Goal: Task Accomplishment & Management: Complete application form

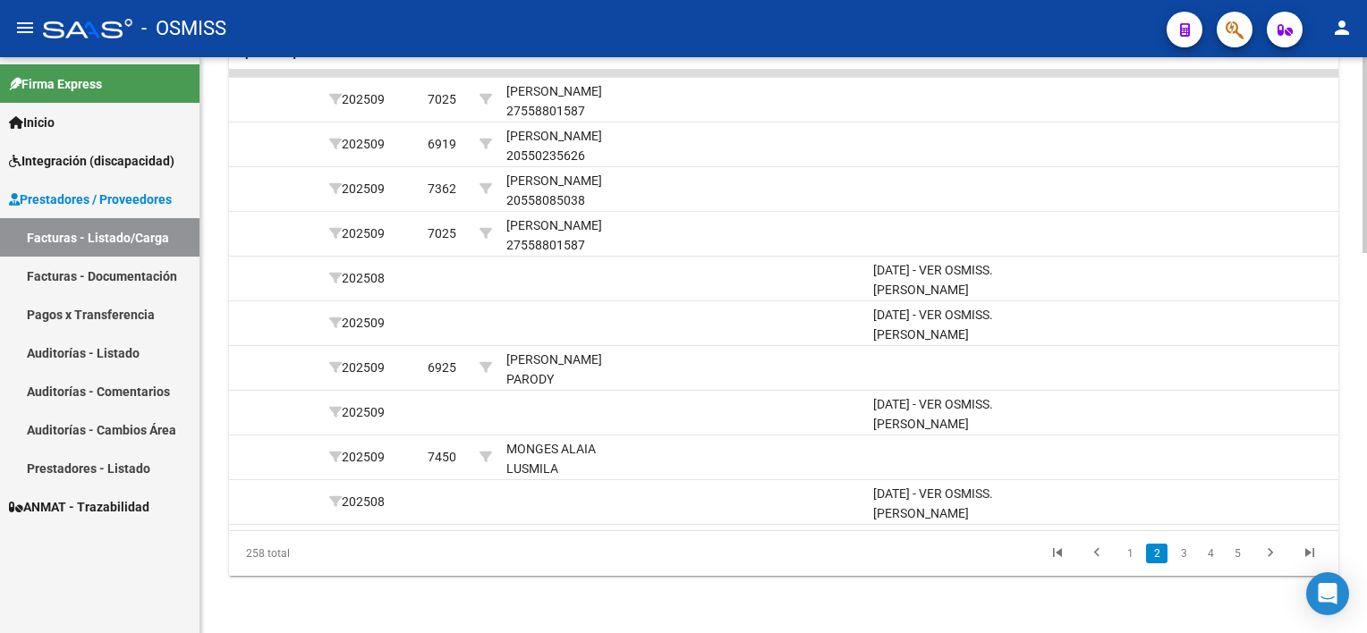
scroll to position [917, 0]
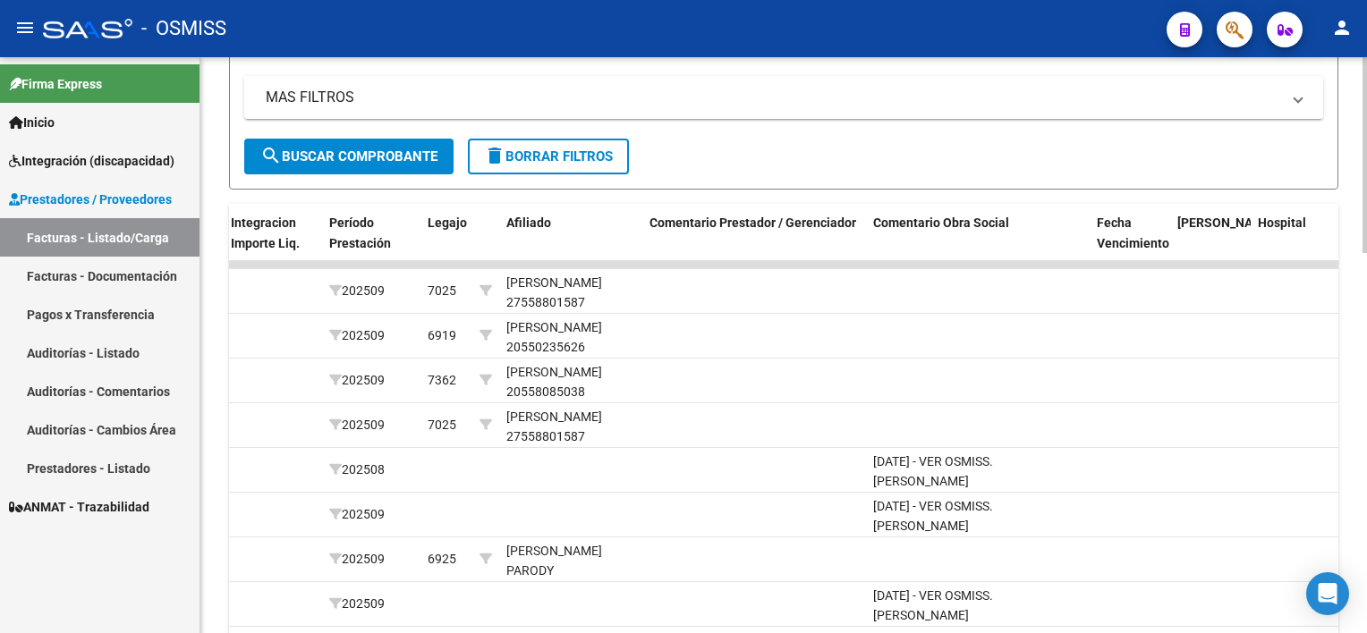
click at [1021, 463] on html "menu - OSMISS person Firma Express Inicio Instructivos Contacto OS Integración …" at bounding box center [683, 316] width 1367 height 633
click at [560, 150] on span "delete Borrar Filtros" at bounding box center [548, 156] width 129 height 16
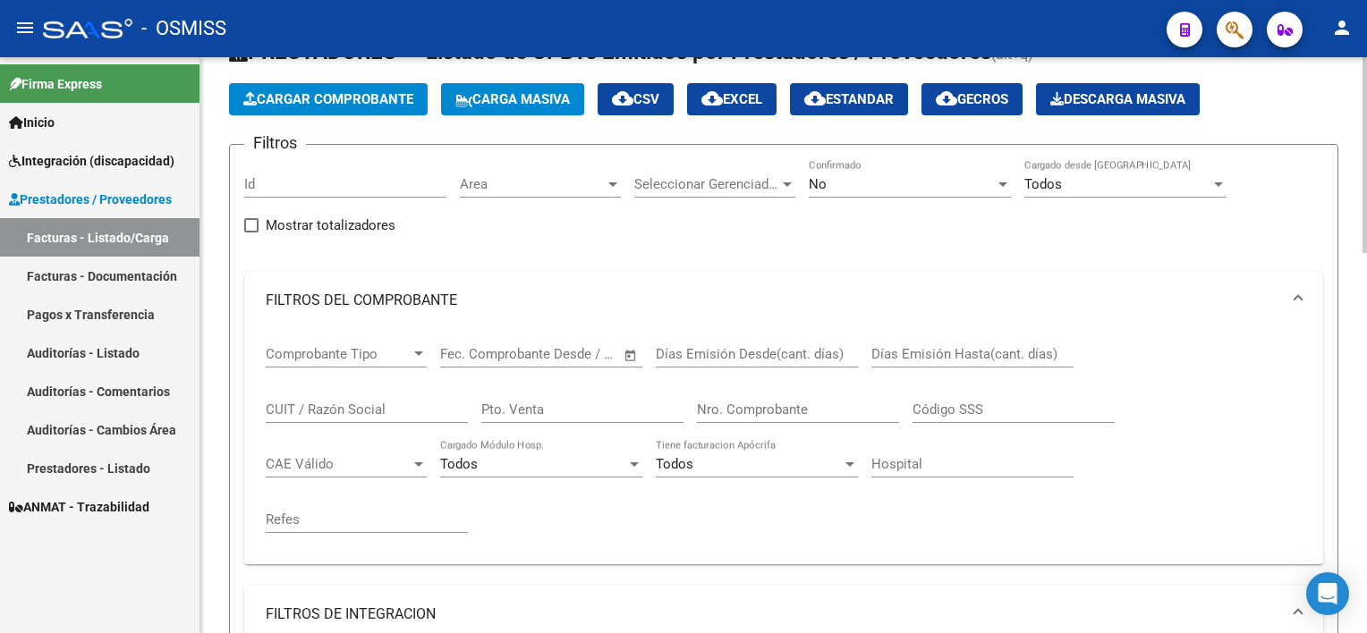
scroll to position [0, 0]
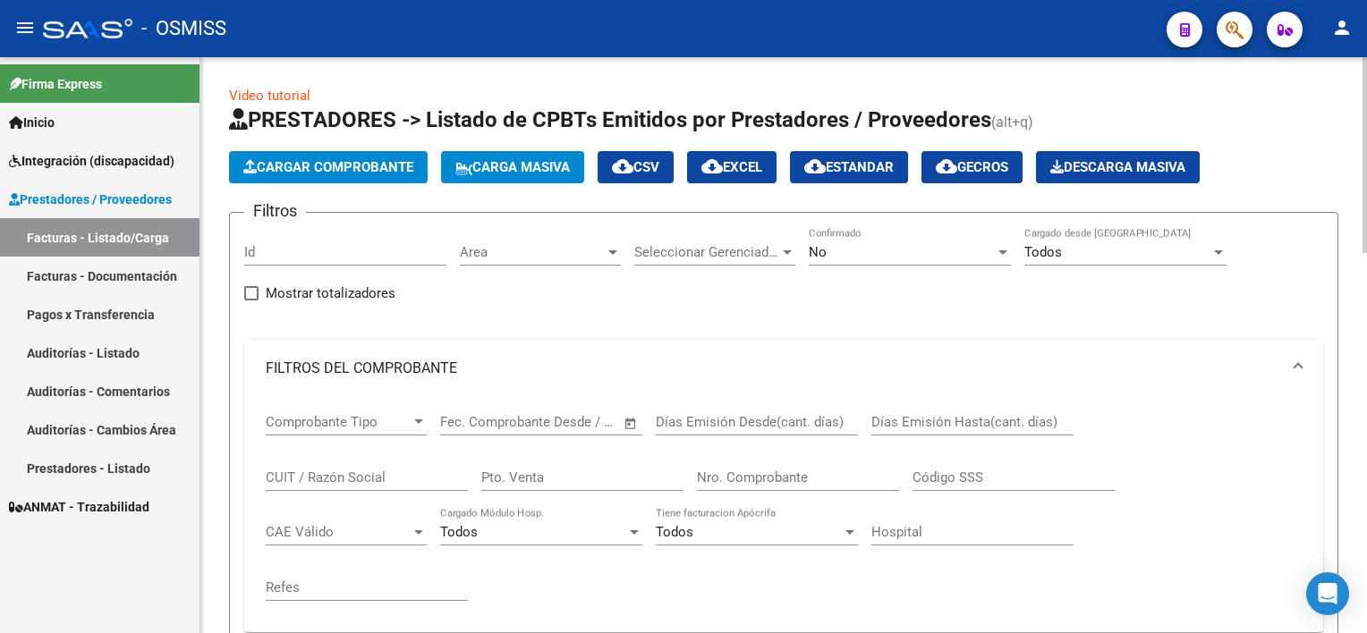
click at [515, 159] on span "Carga Masiva" at bounding box center [512, 167] width 115 height 16
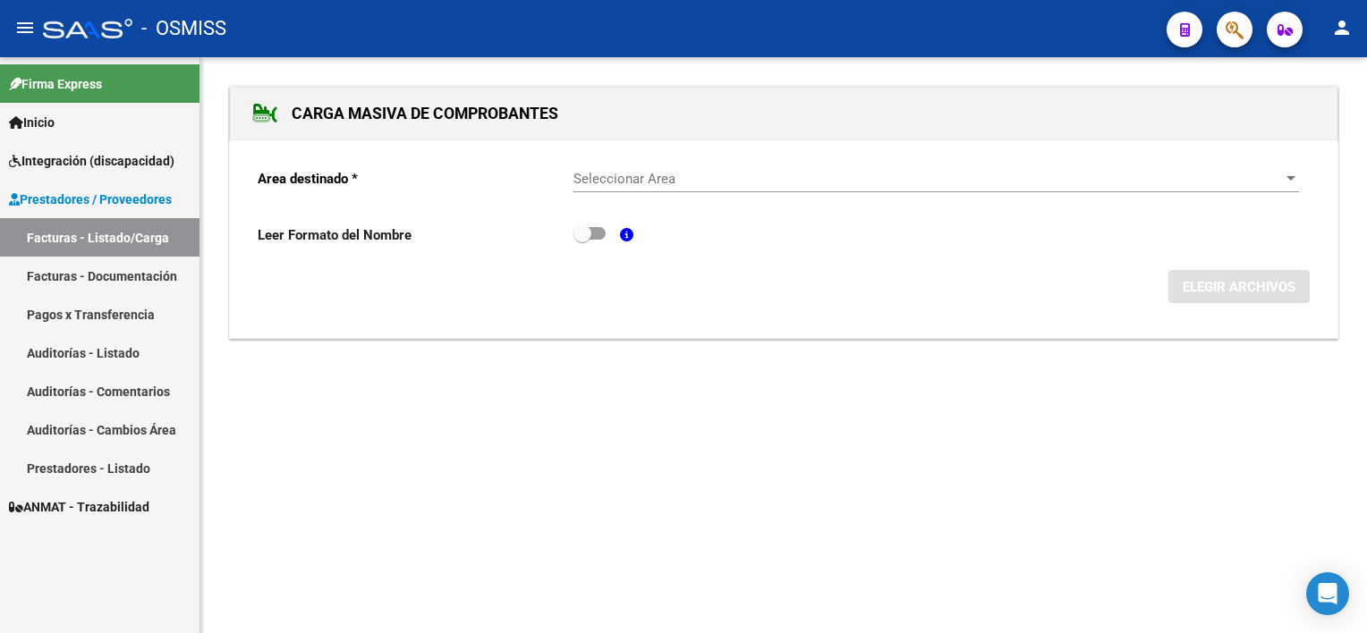
click at [705, 174] on span "Seleccionar Area" at bounding box center [927, 179] width 709 height 16
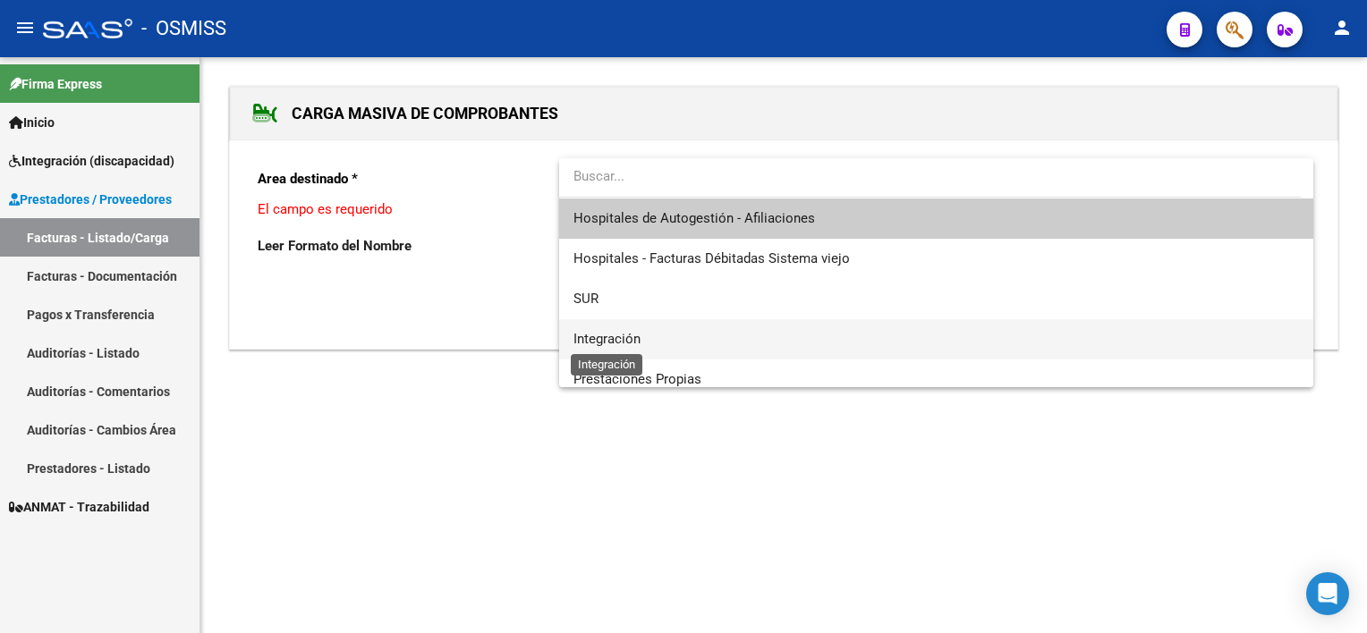
click at [617, 335] on span "Integración" at bounding box center [606, 339] width 67 height 16
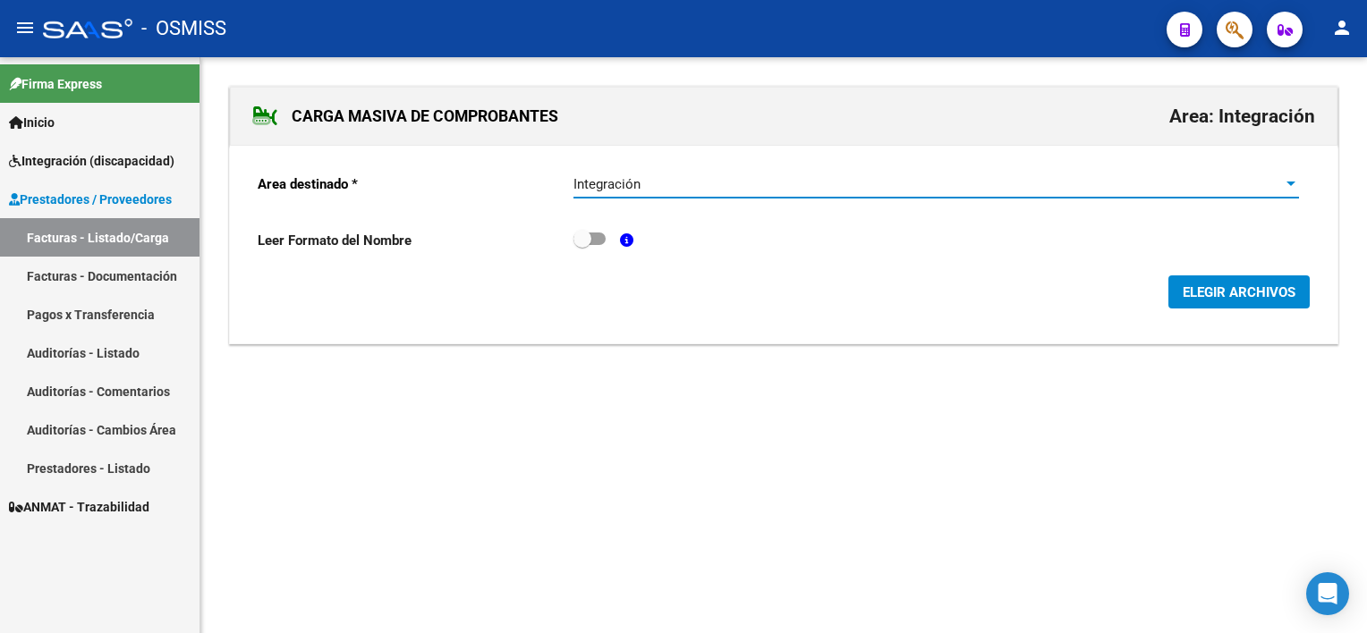
click at [98, 228] on link "Facturas - Listado/Carga" at bounding box center [99, 237] width 199 height 38
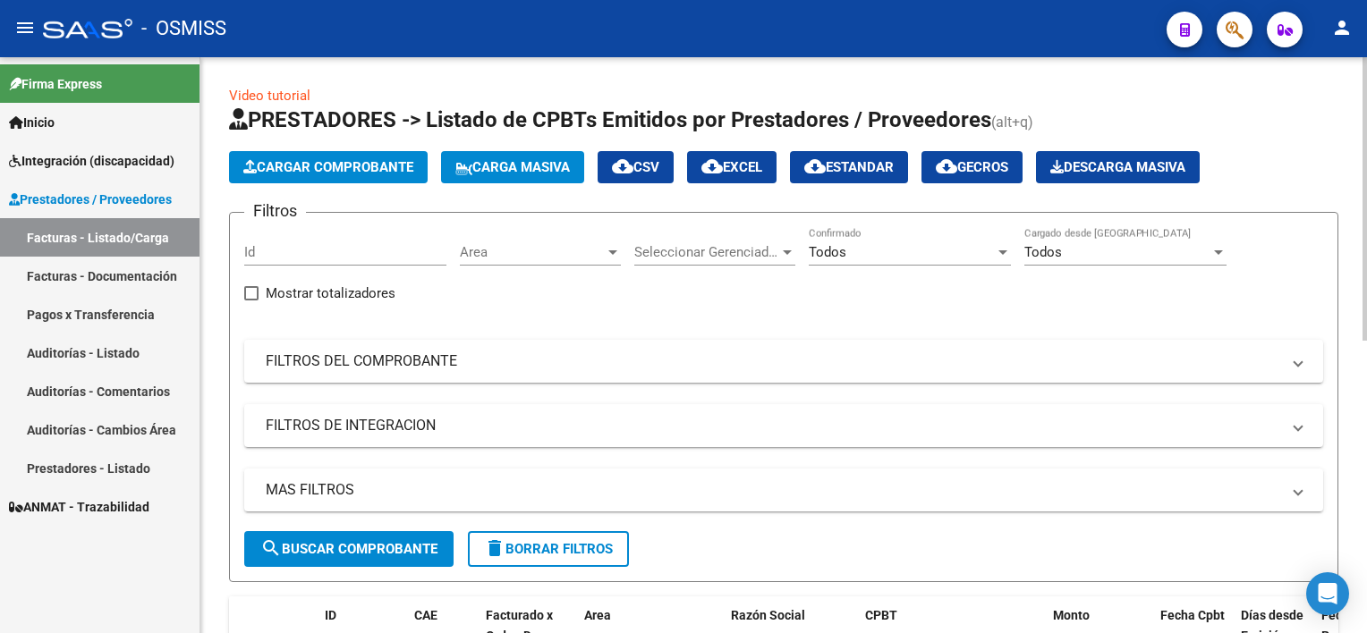
click at [1021, 145] on div "Video tutorial PRESTADORES -> Listado de CPBTs Emitidos por Prestadores / Prove…" at bounding box center [785, 637] width 1171 height 1160
click at [931, 427] on mat-panel-title "FILTROS DE INTEGRACION" at bounding box center [773, 426] width 1014 height 20
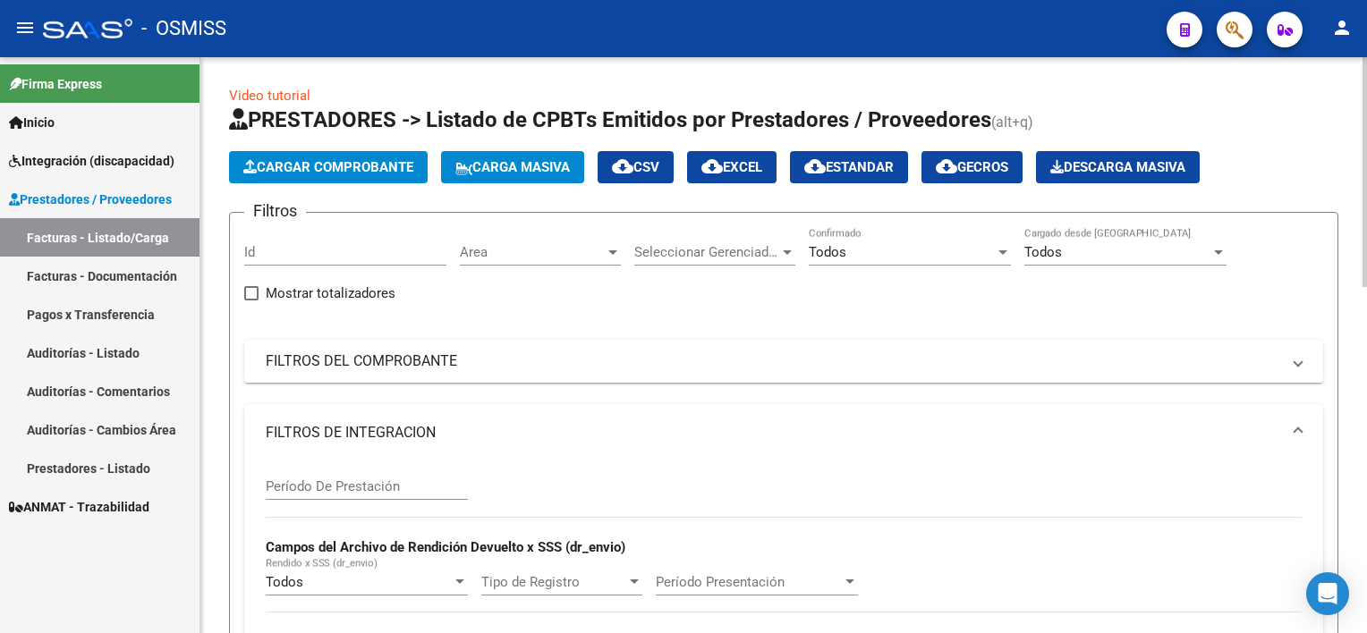
click at [1021, 437] on span "FILTROS DE INTEGRACION" at bounding box center [780, 433] width 1029 height 20
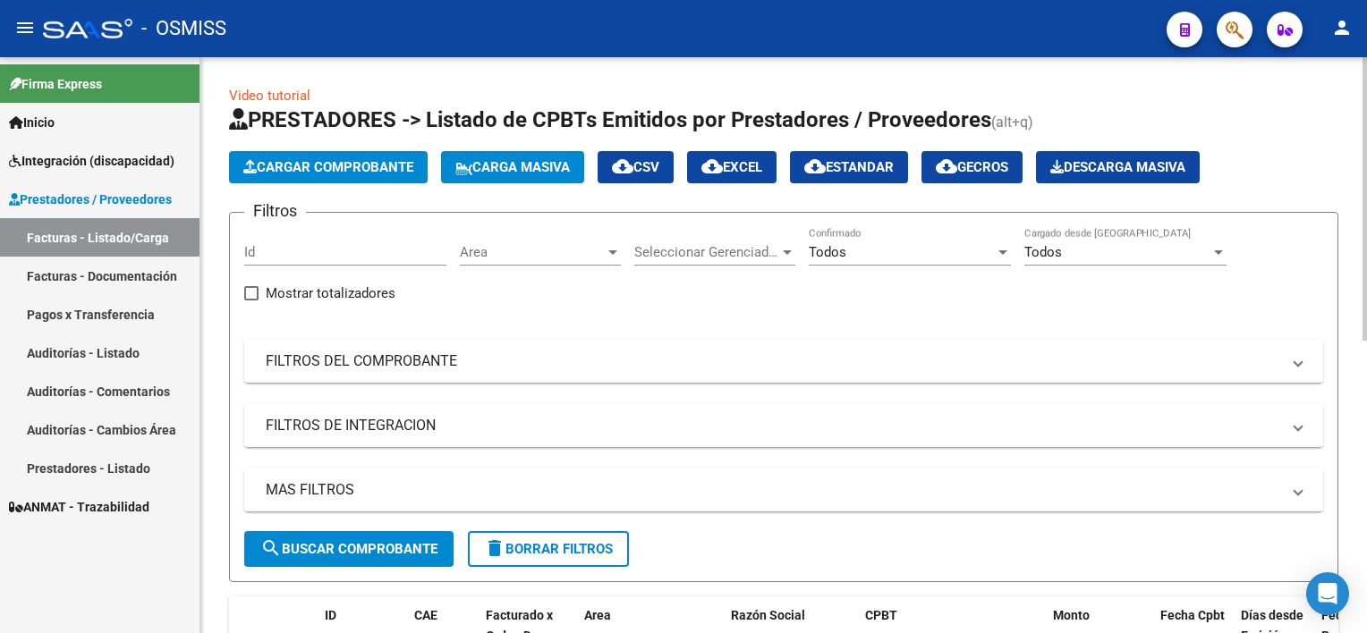
click at [1021, 98] on div "Video tutorial PRESTADORES -> Listado de CPBTs Emitidos por Prestadores / Prove…" at bounding box center [785, 637] width 1171 height 1160
click at [479, 153] on button "Carga Masiva" at bounding box center [512, 167] width 143 height 32
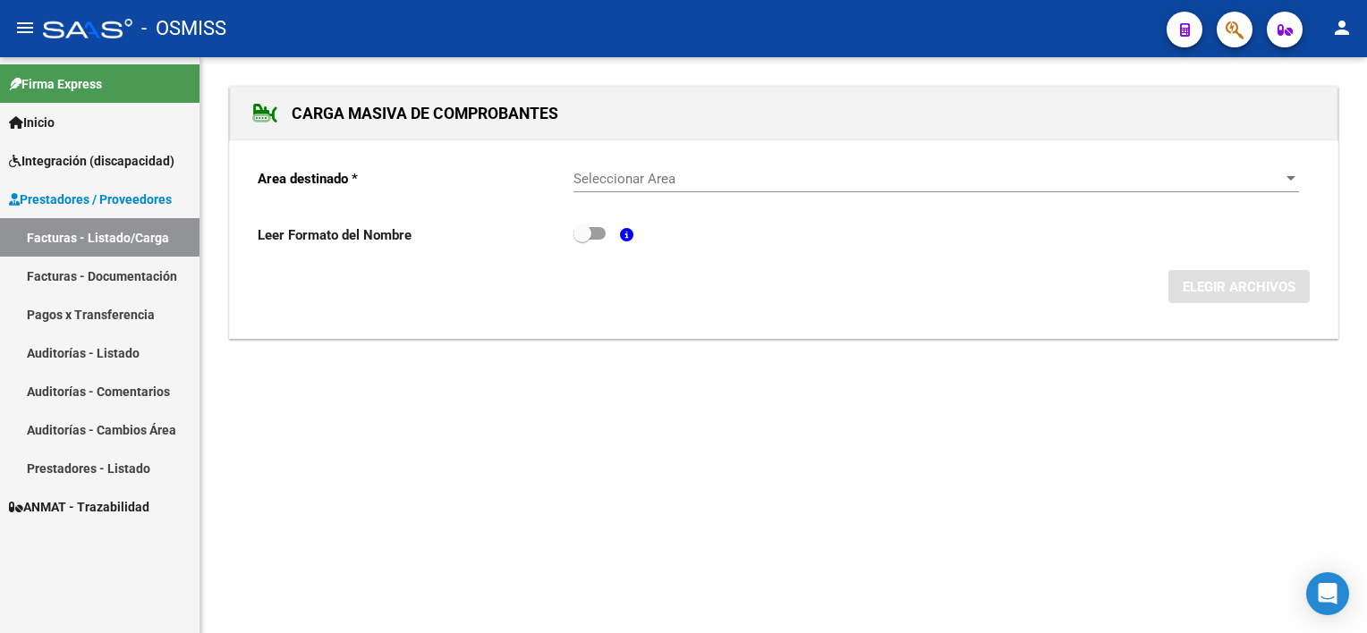
click at [664, 182] on span "Seleccionar Area" at bounding box center [927, 179] width 709 height 16
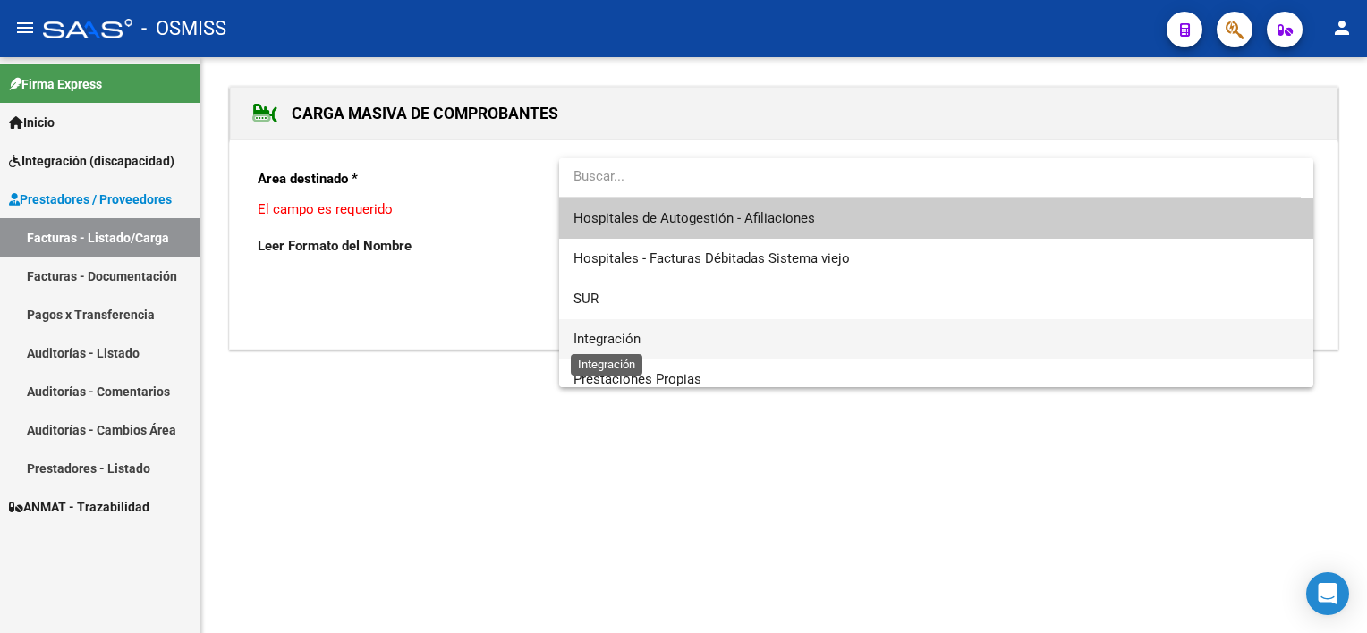
click at [592, 339] on span "Integración" at bounding box center [606, 339] width 67 height 16
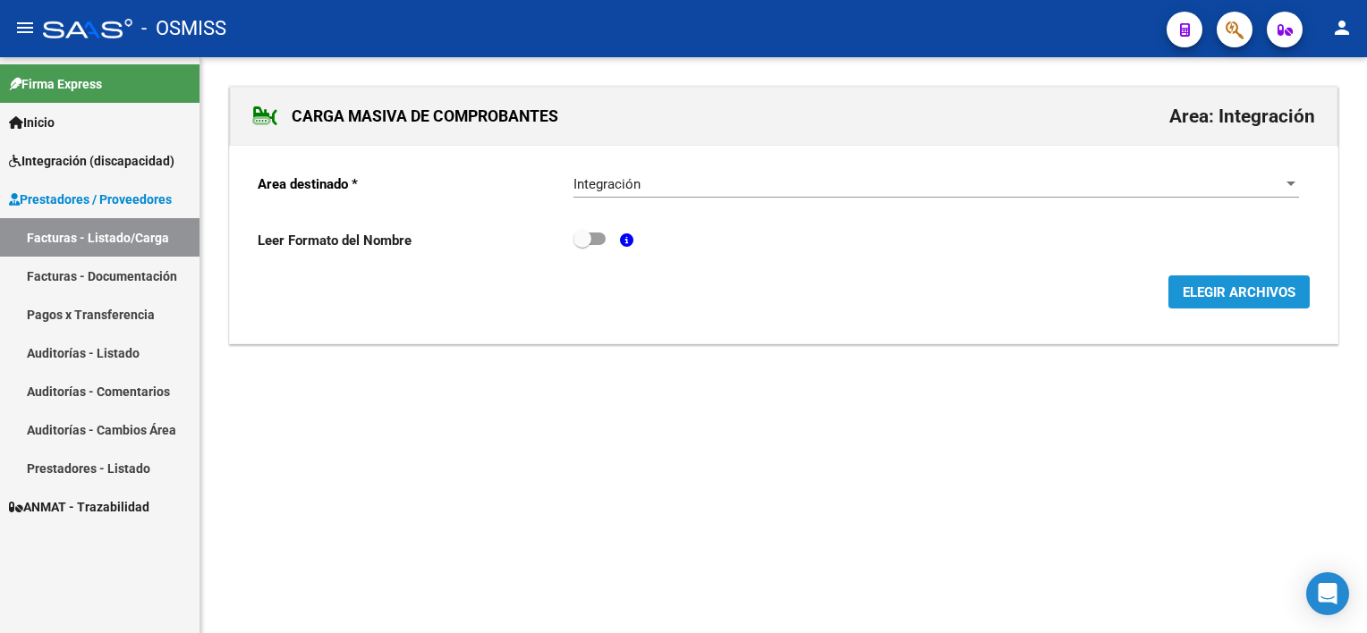
click at [1021, 295] on span "ELEGIR ARCHIVOS" at bounding box center [1239, 292] width 113 height 16
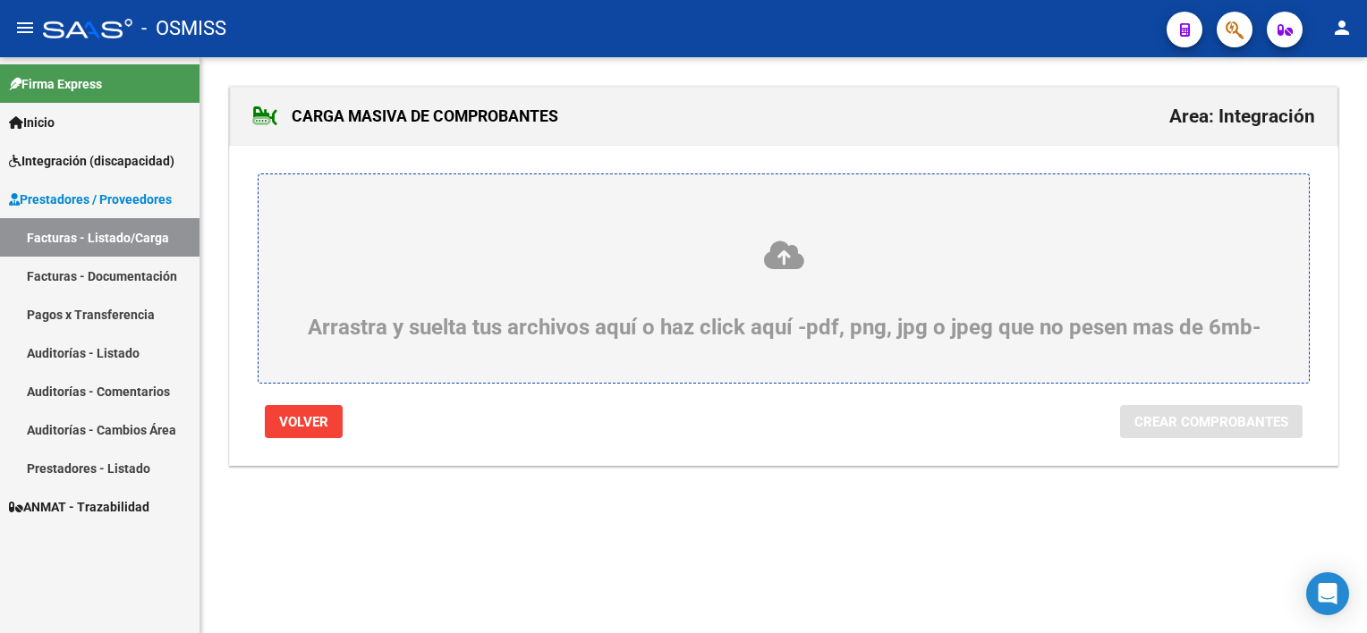
click at [770, 329] on div "Arrastra y suelta tus archivos aquí o haz click aquí -pdf, png, jpg o jpeg que …" at bounding box center [783, 289] width 964 height 101
click at [0, 0] on input "Arrastra y suelta tus archivos aquí o haz click aquí -pdf, png, jpg o jpeg que …" at bounding box center [0, 0] width 0 height 0
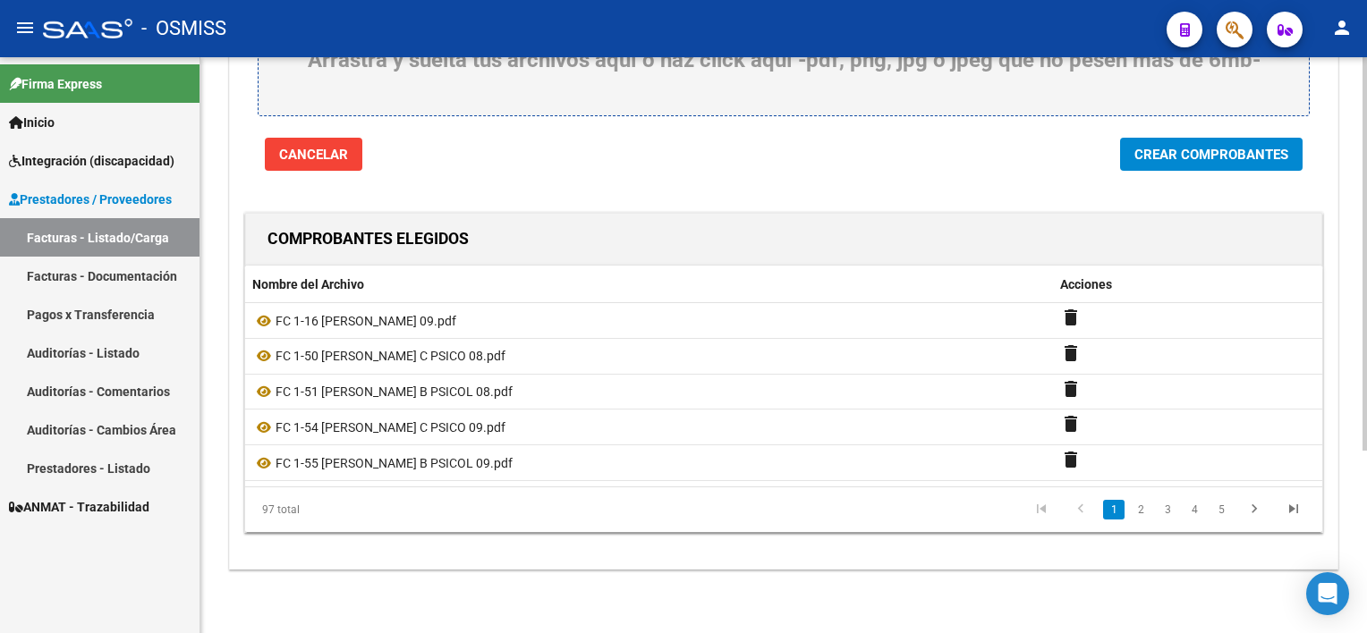
scroll to position [94, 0]
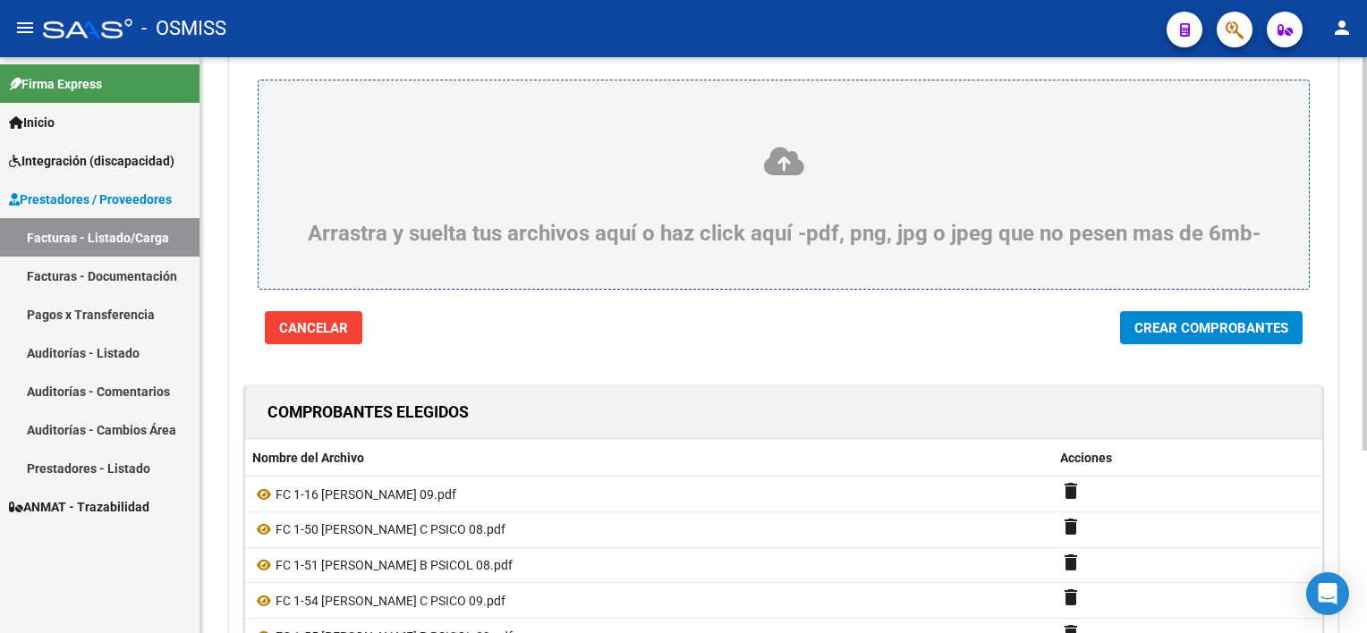
click at [1021, 401] on div at bounding box center [1364, 318] width 4 height 394
click at [1021, 317] on button "Crear Comprobantes" at bounding box center [1211, 327] width 182 height 33
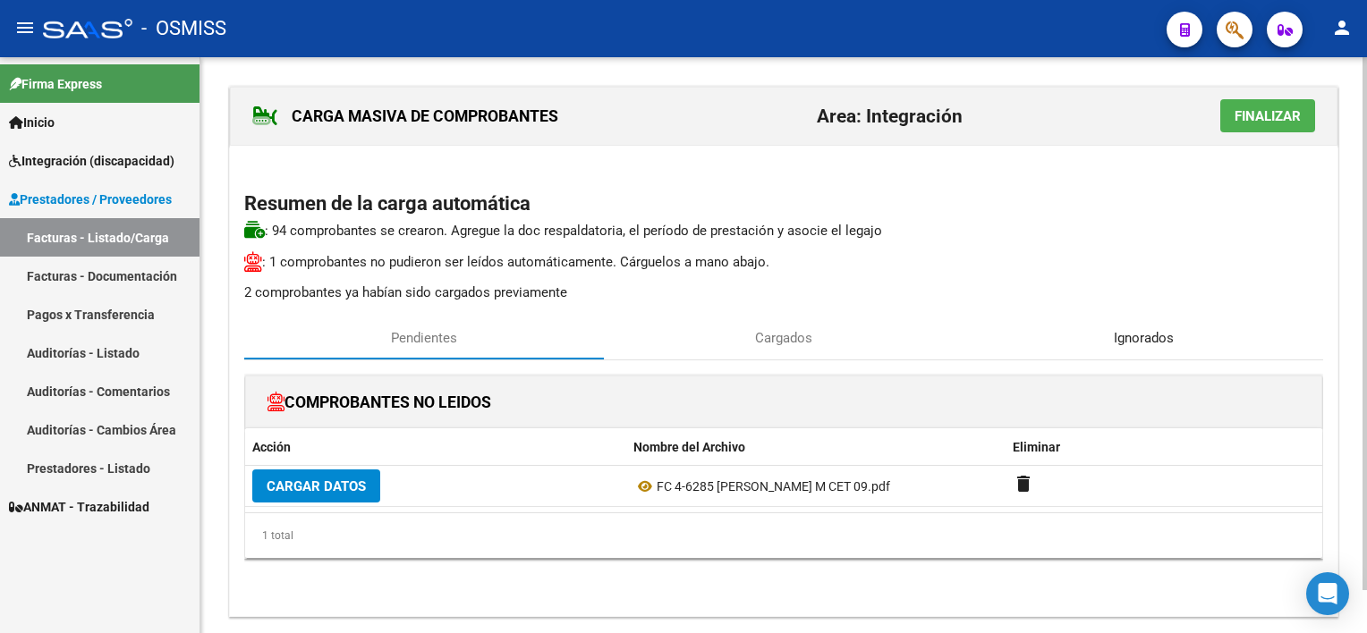
click at [1021, 342] on div "Ignorados" at bounding box center [1143, 338] width 360 height 43
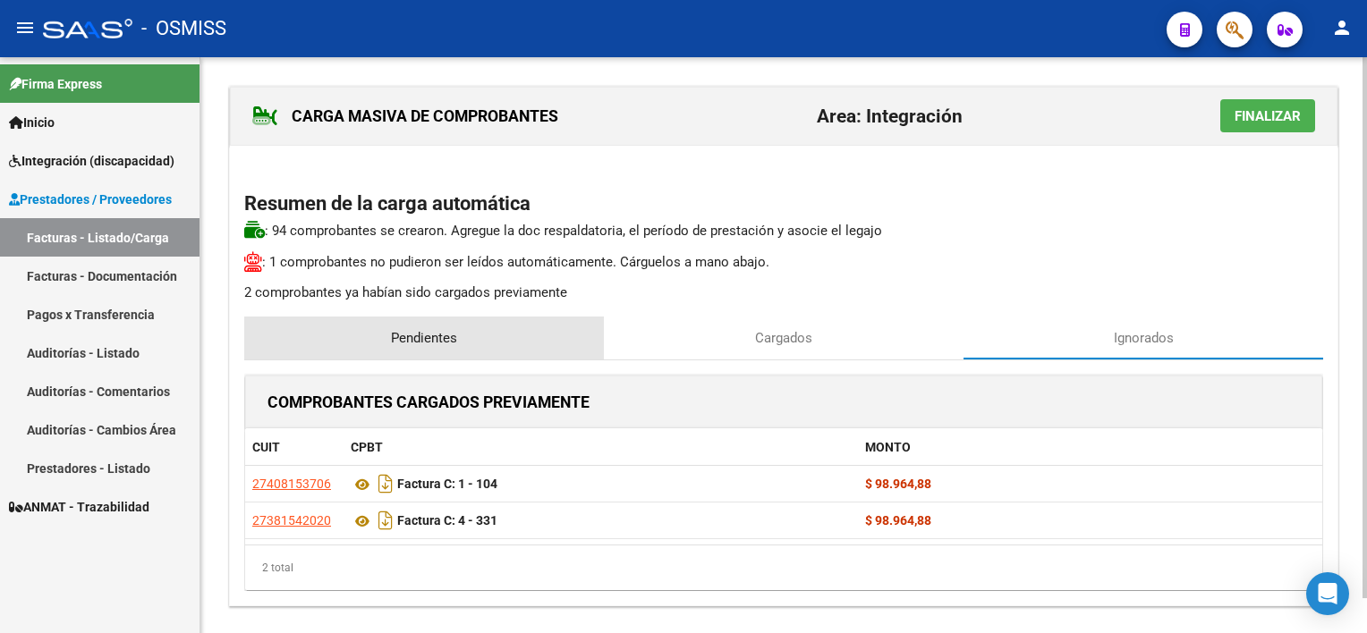
click at [419, 337] on span "Pendientes" at bounding box center [424, 338] width 66 height 20
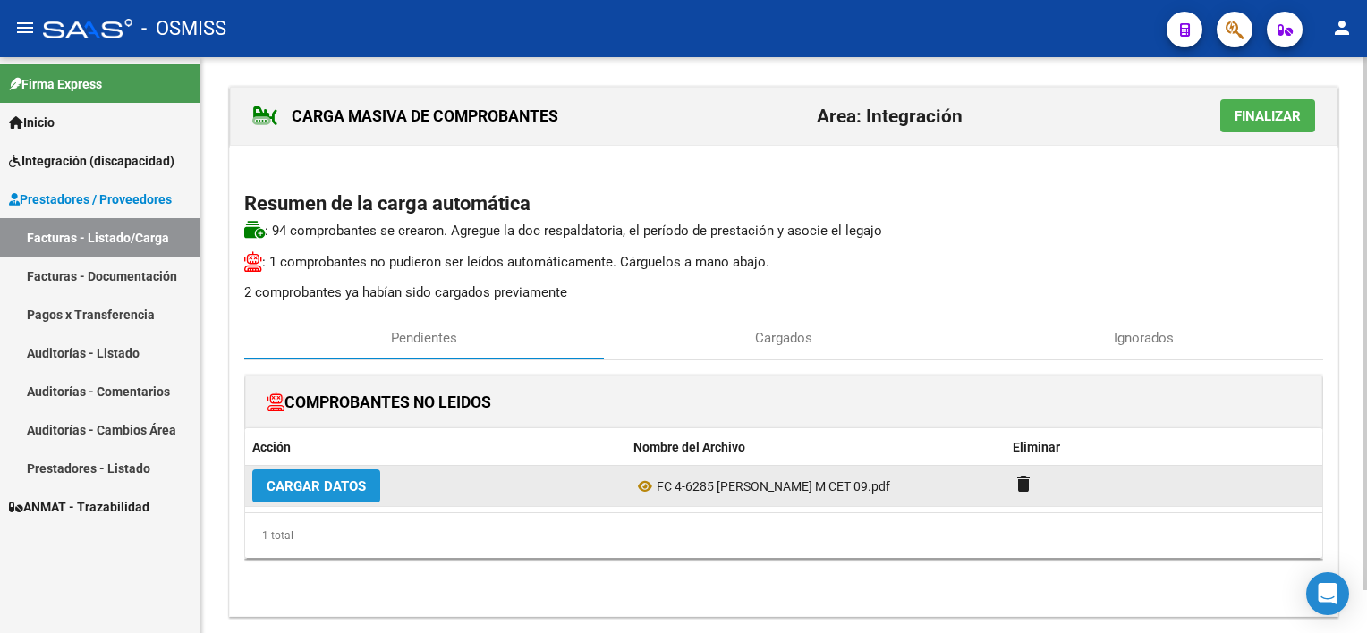
click at [352, 483] on span "Cargar Datos" at bounding box center [316, 487] width 99 height 16
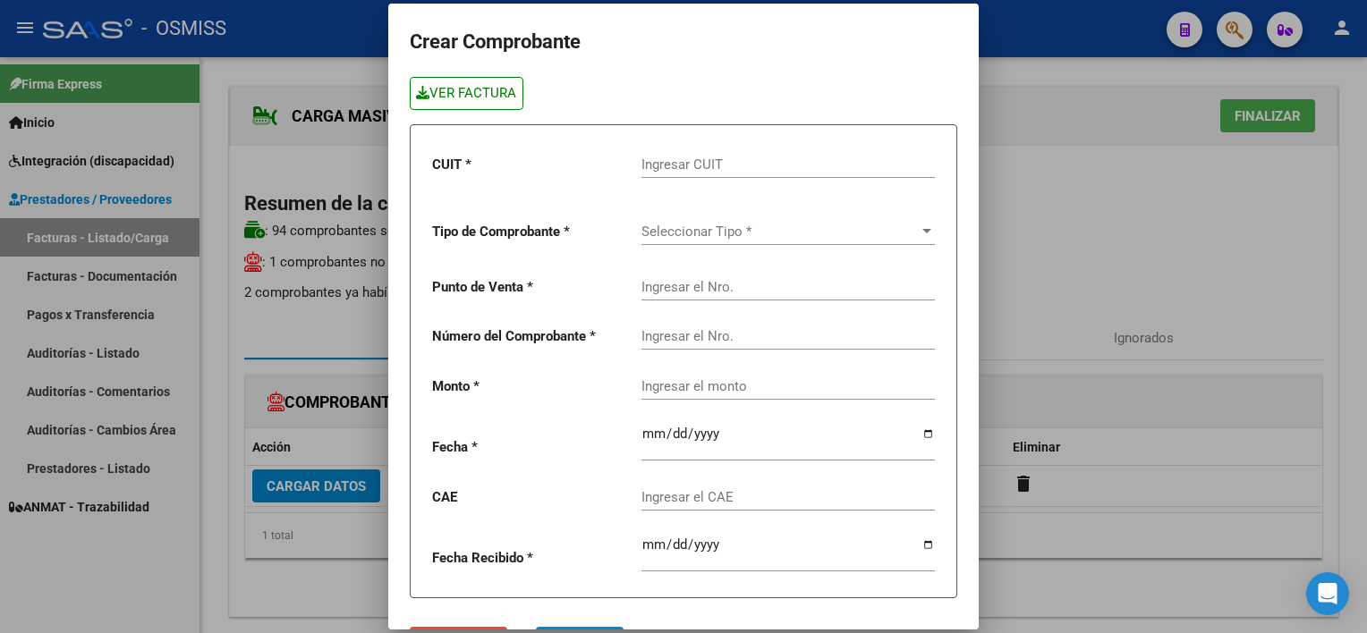
click at [468, 104] on link "VER FACTURA" at bounding box center [467, 93] width 114 height 33
click at [703, 166] on input "Ingresar CUIT" at bounding box center [787, 165] width 293 height 16
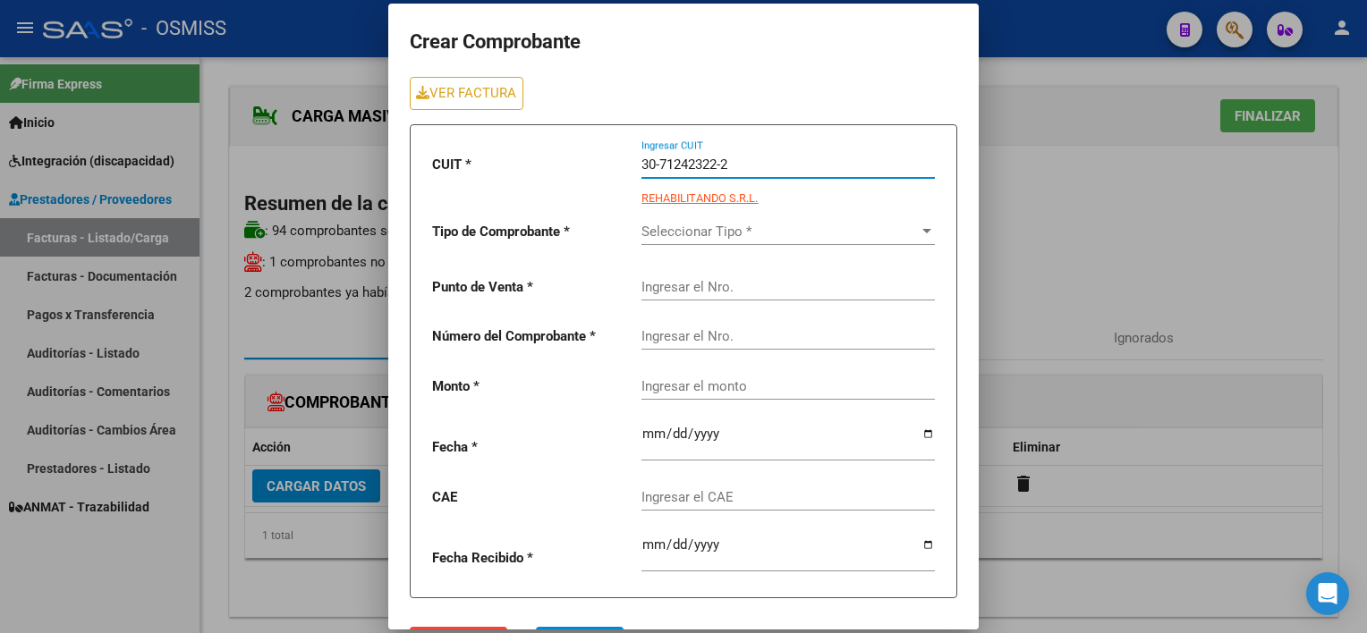
type input "30-71242322-2"
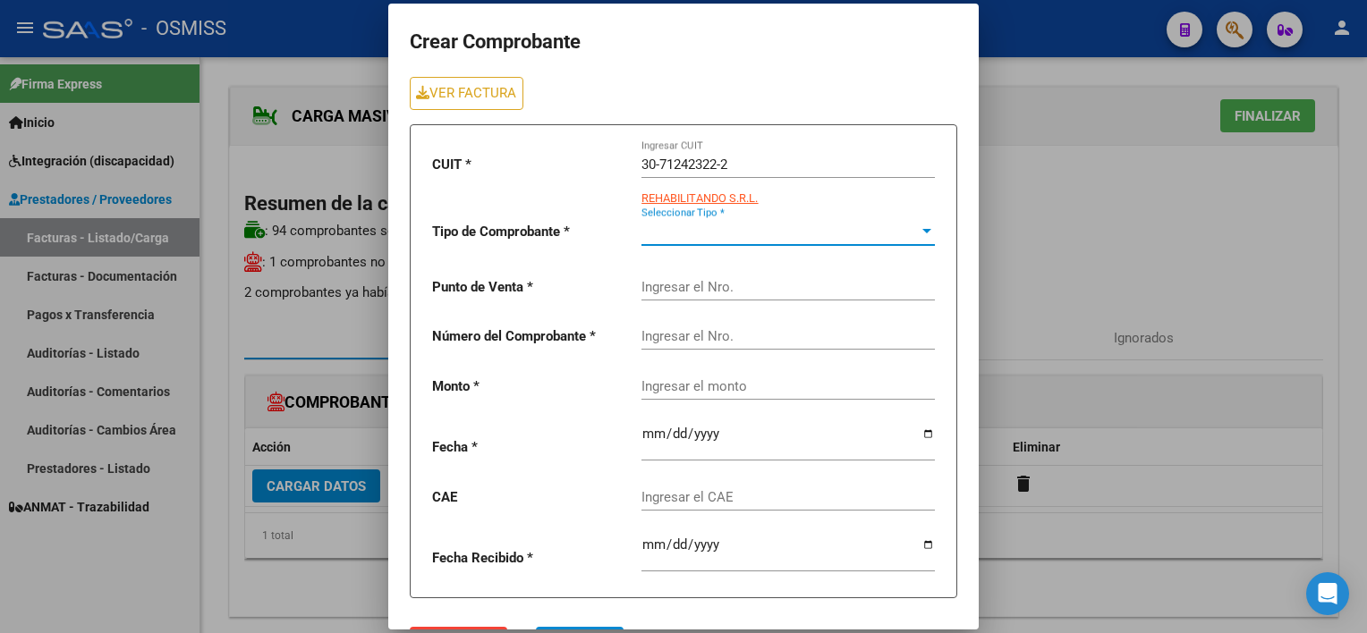
click at [737, 233] on span "Seleccionar Tipo *" at bounding box center [779, 232] width 277 height 16
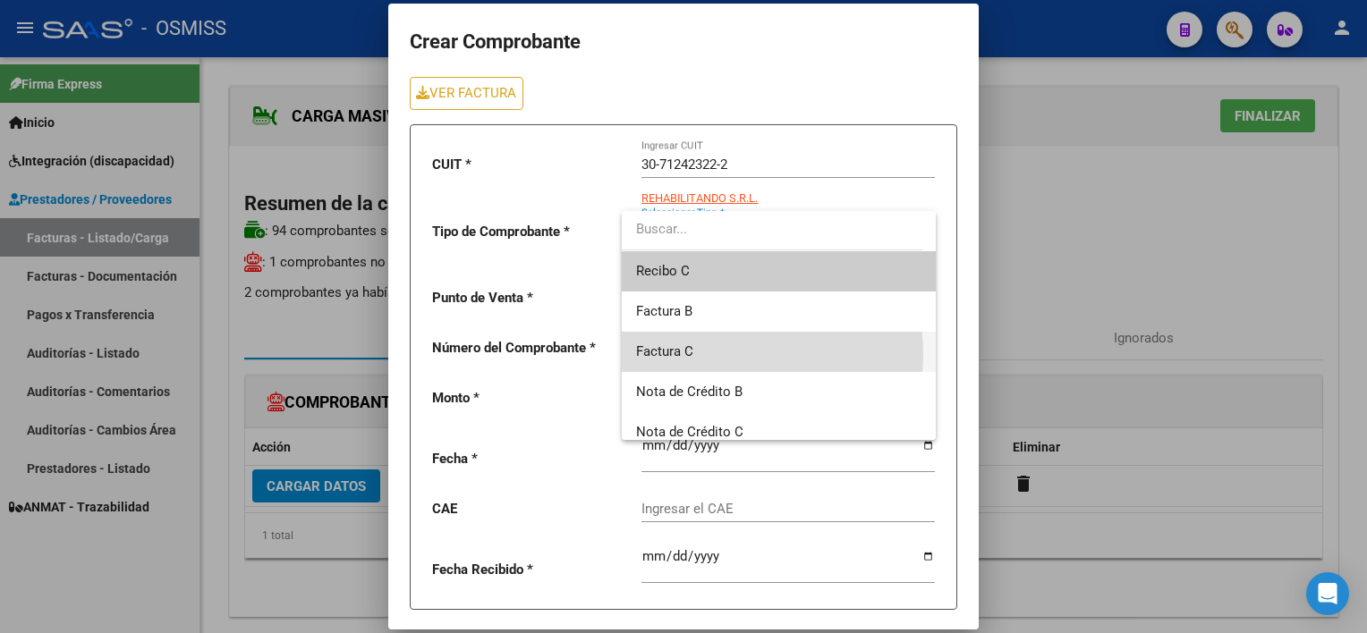
click at [702, 354] on span "Factura C" at bounding box center [778, 352] width 285 height 40
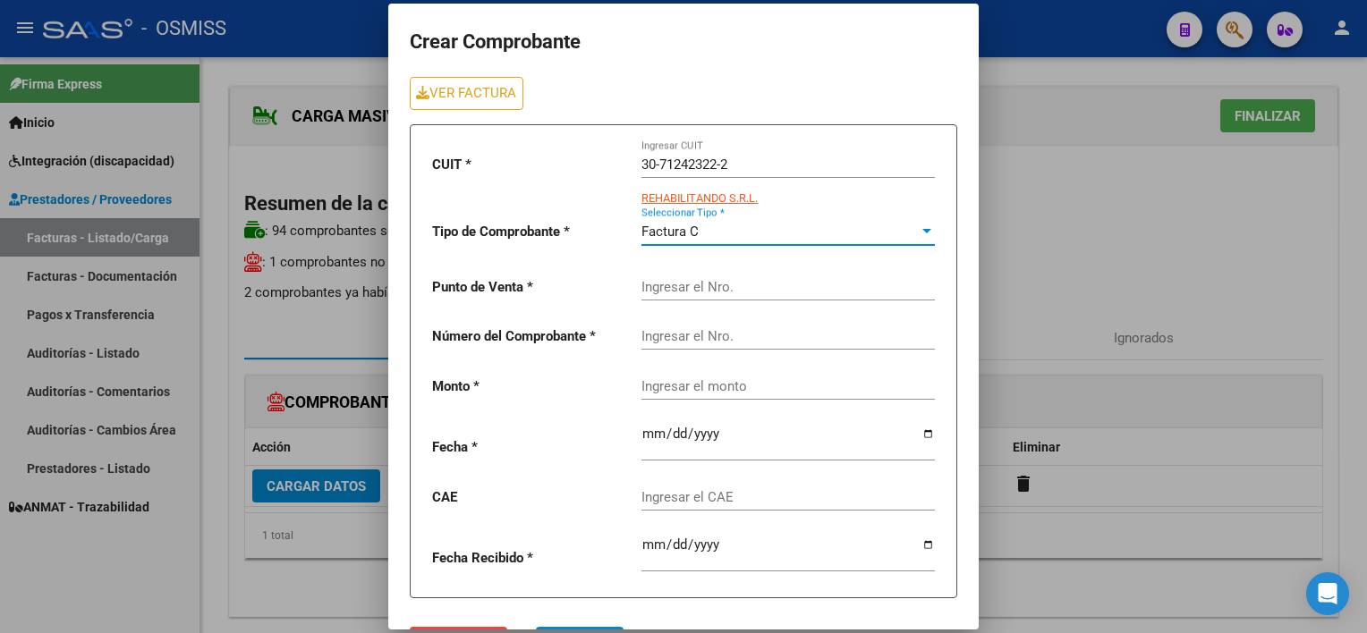
click at [688, 284] on input "Ingresar el Nro." at bounding box center [787, 287] width 293 height 16
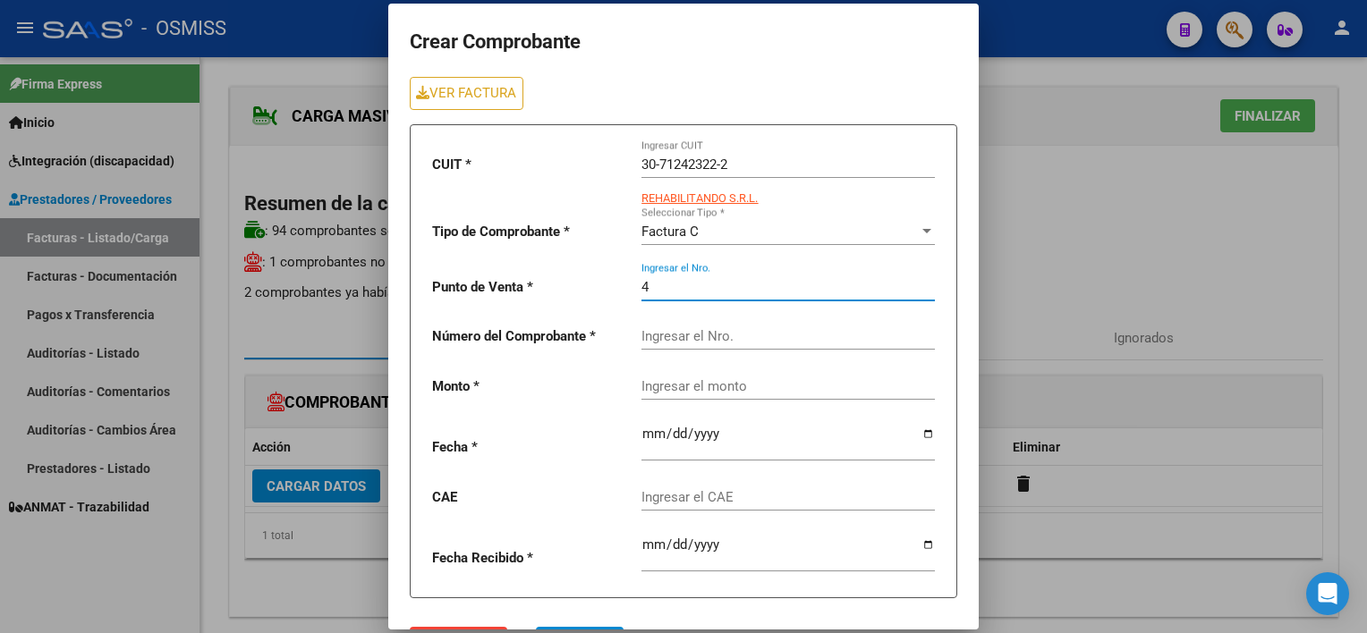
type input "4"
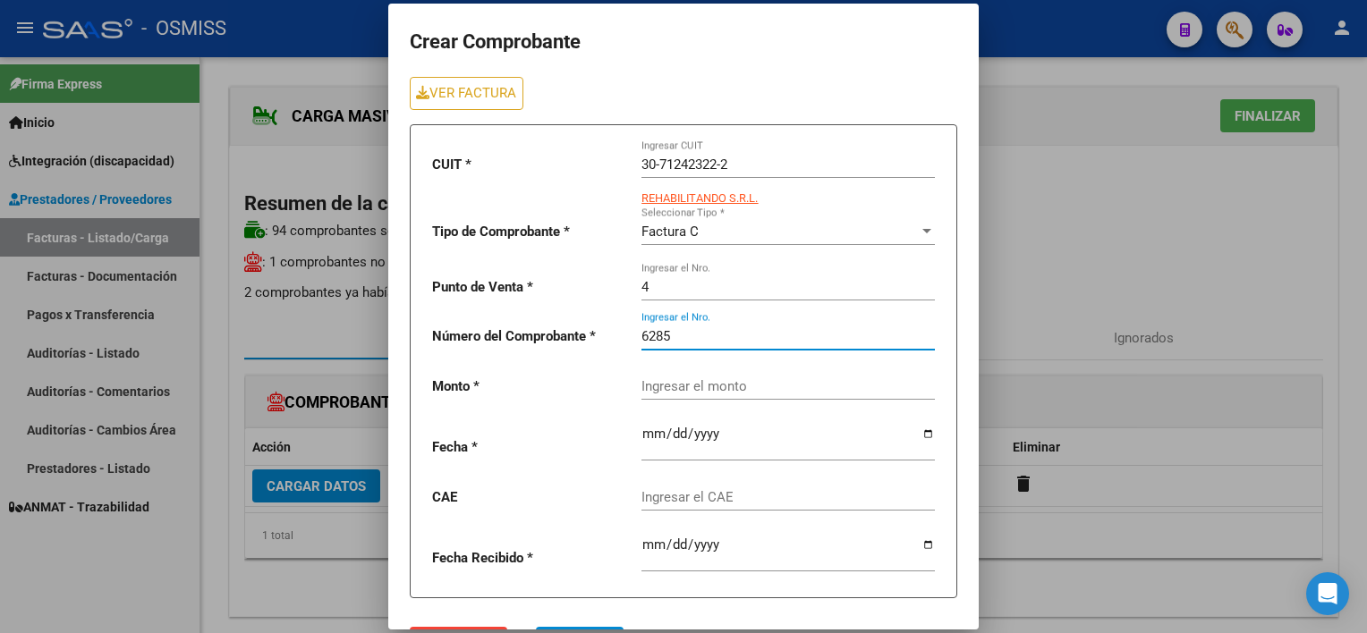
type input "6285"
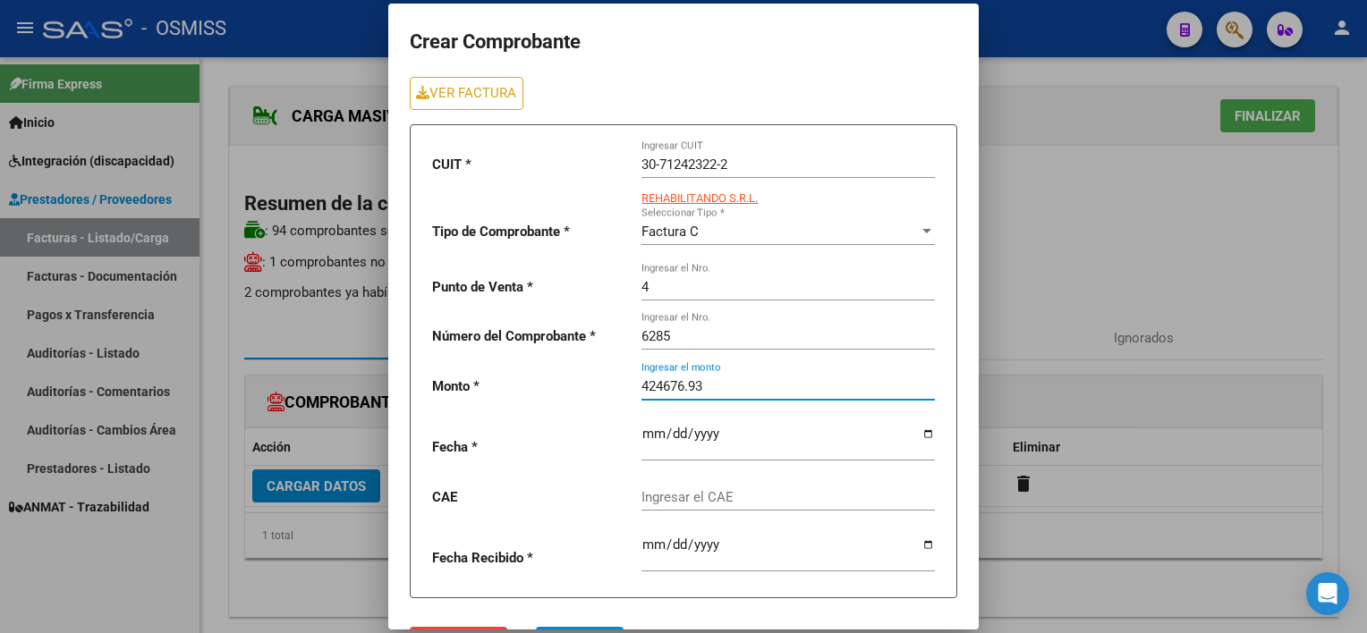
type input "424676.93"
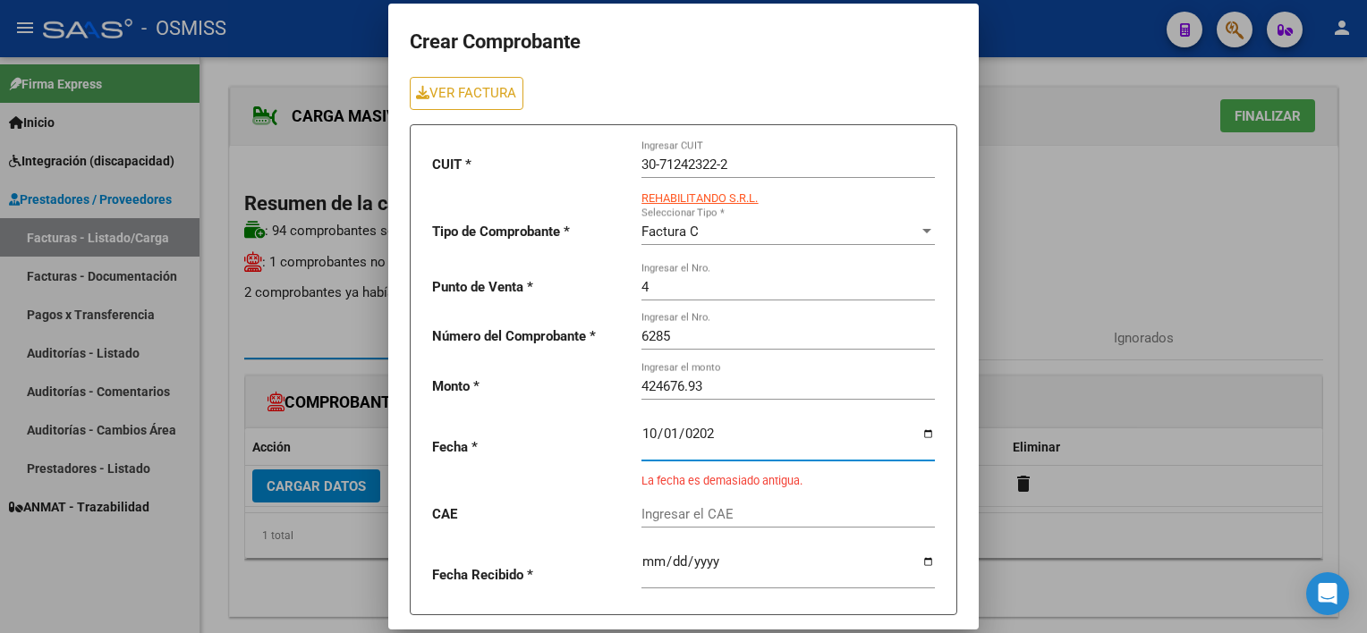
type input "[DATE]"
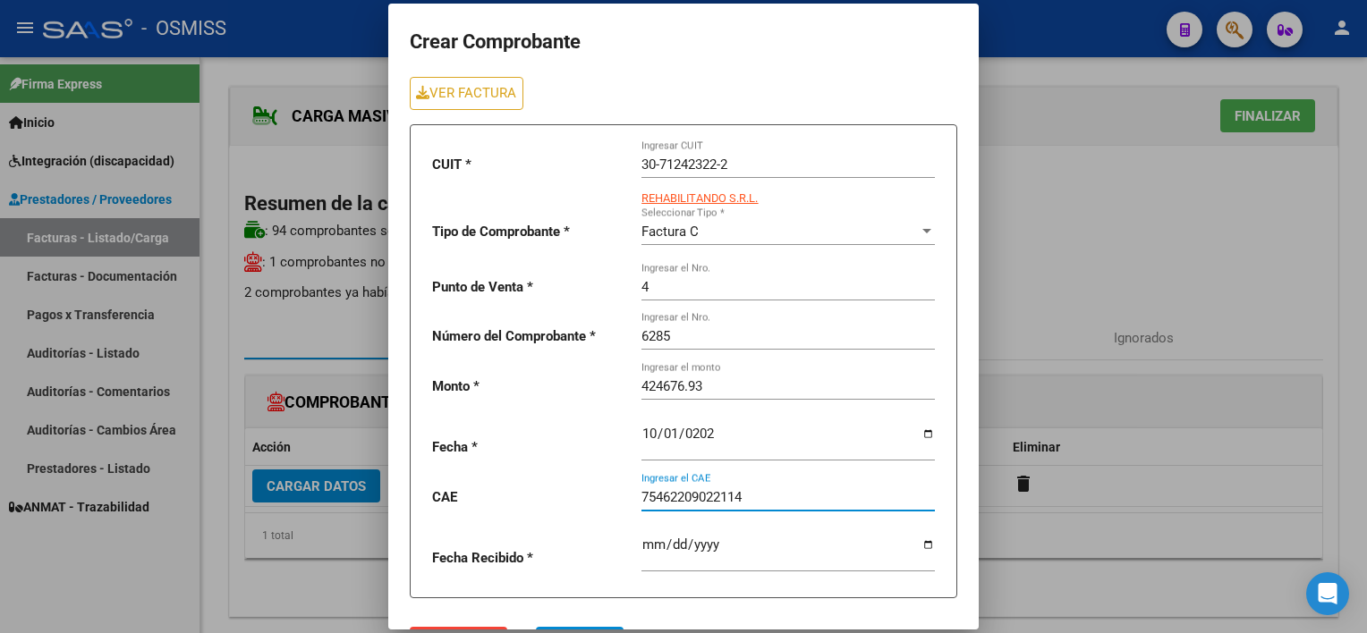
type input "75462209022114"
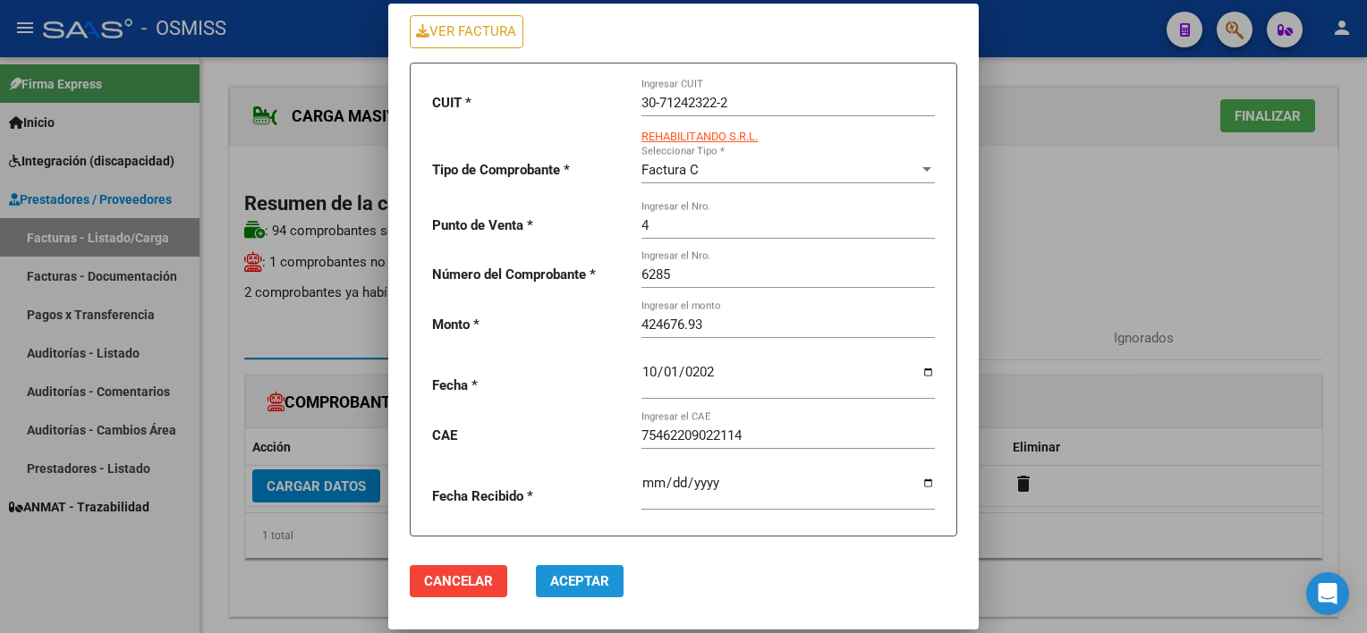
click at [579, 580] on span "Aceptar" at bounding box center [579, 581] width 59 height 16
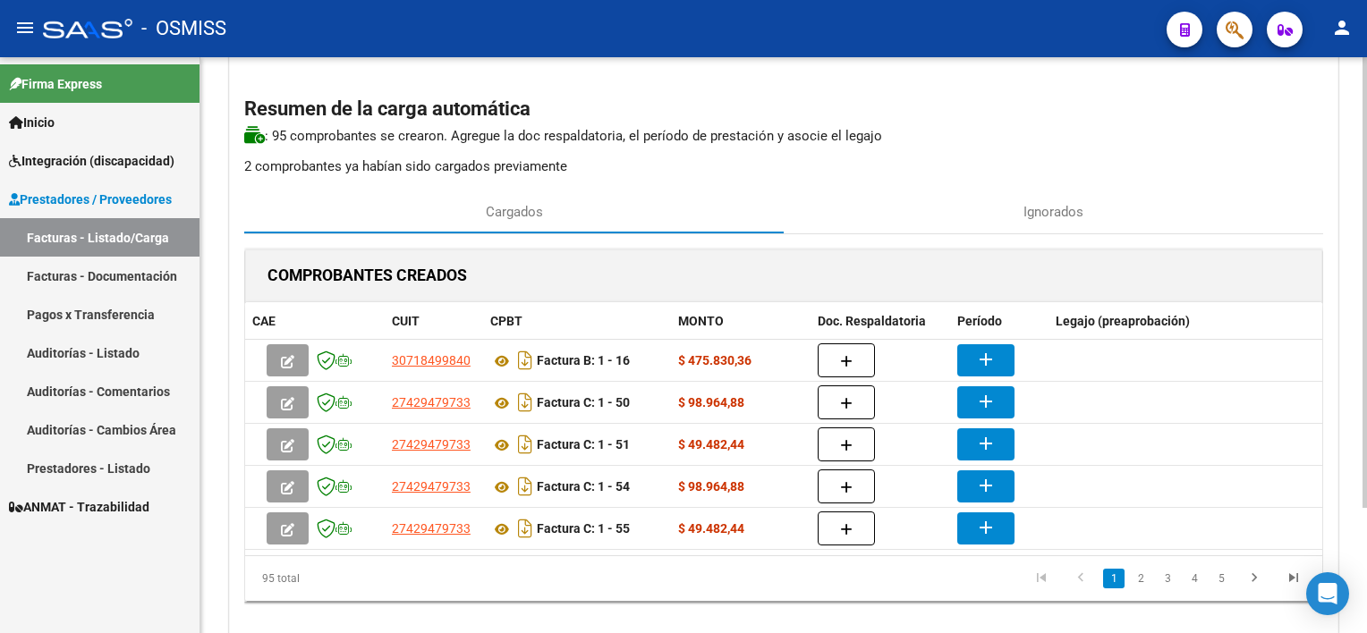
scroll to position [98, 0]
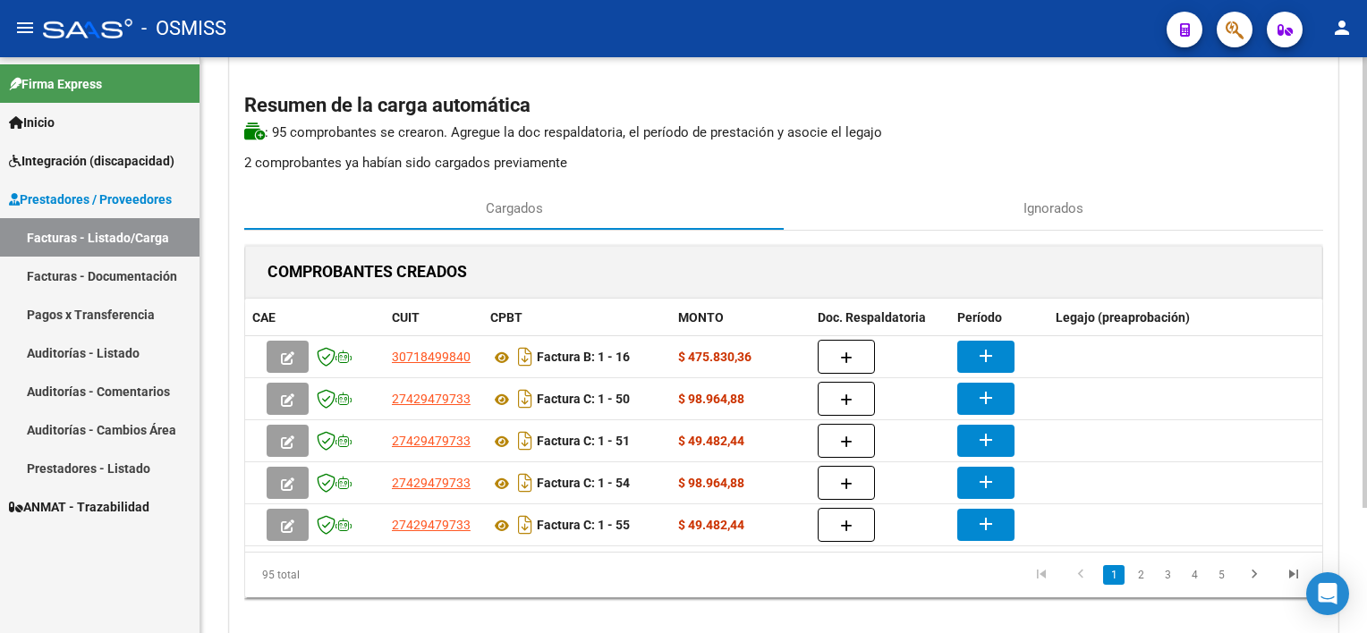
click at [1021, 406] on div "CARGA MASIVA DE COMPROBANTES Area: Integración Finalizar Resumen de la carga au…" at bounding box center [785, 329] width 1171 height 741
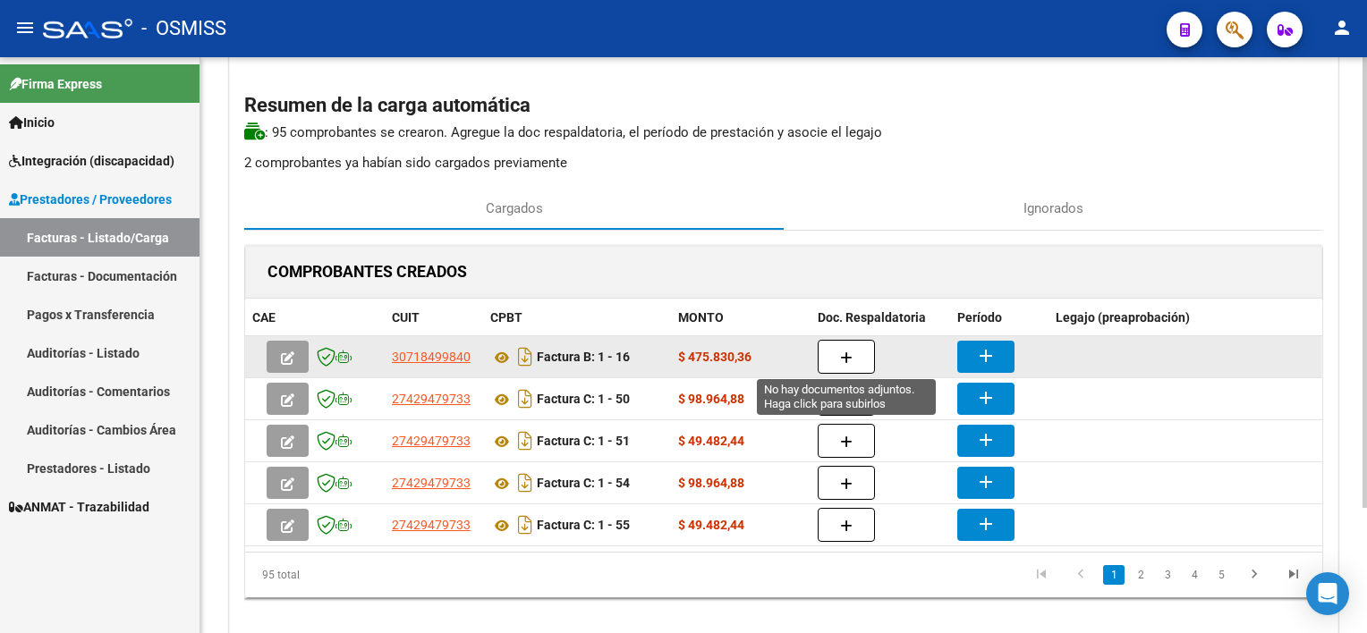
click at [843, 357] on icon "button" at bounding box center [846, 358] width 13 height 13
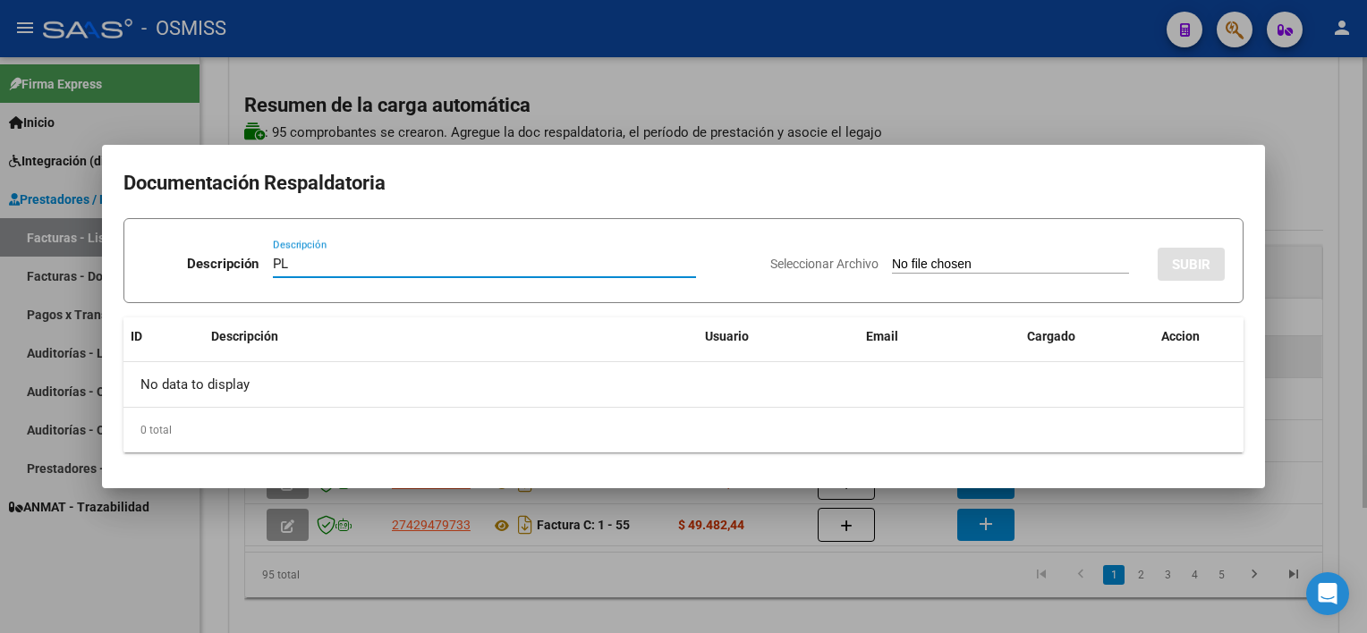
type input "PL"
click at [892, 257] on input "Seleccionar Archivo" at bounding box center [1010, 265] width 237 height 17
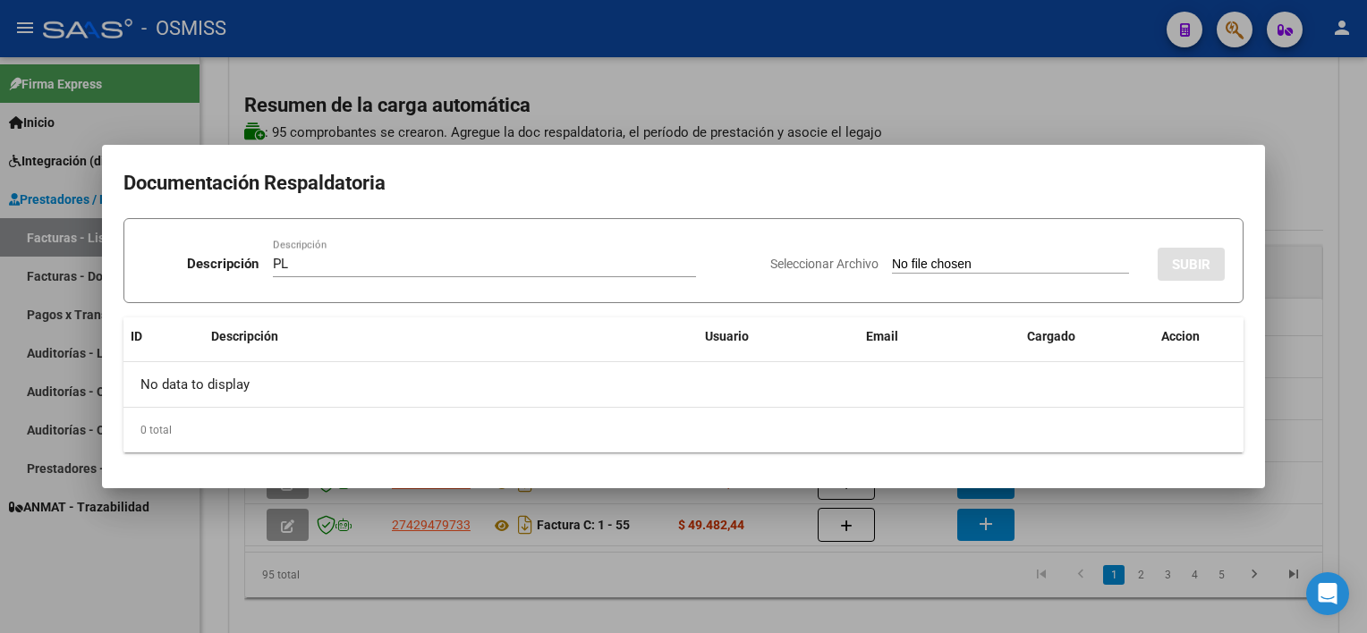
click at [966, 588] on div at bounding box center [683, 316] width 1367 height 633
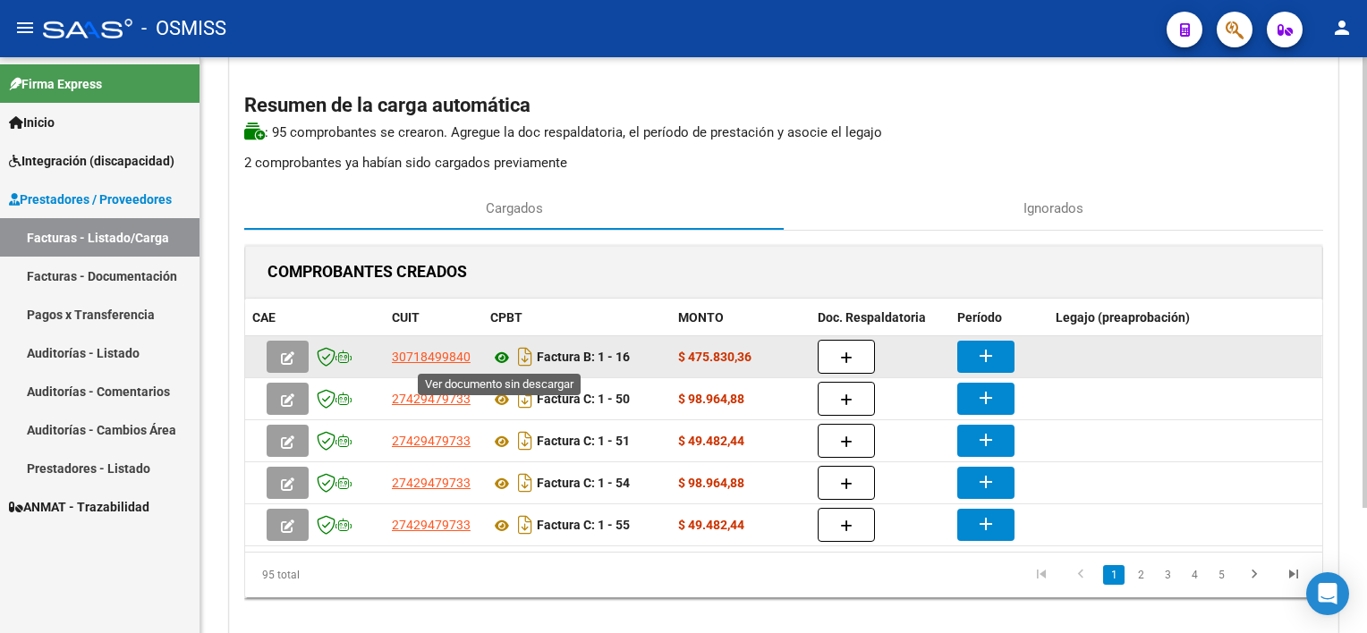
click at [497, 352] on icon at bounding box center [501, 357] width 23 height 21
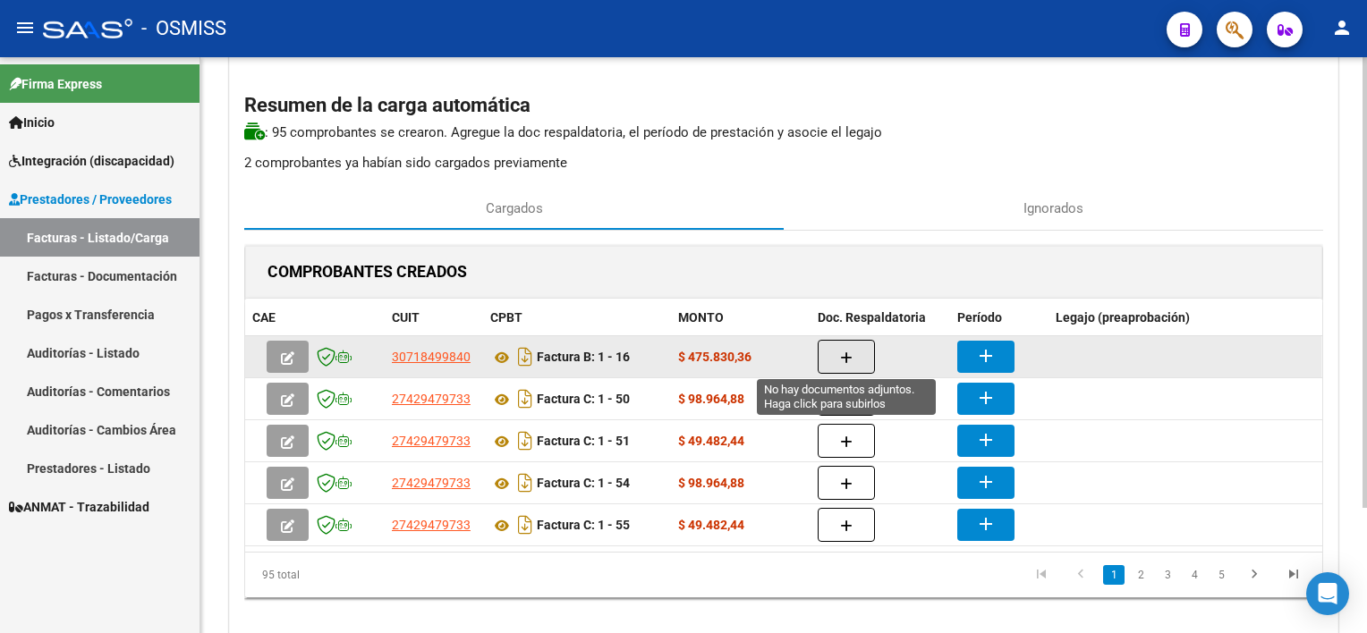
click at [834, 355] on button "button" at bounding box center [846, 357] width 57 height 34
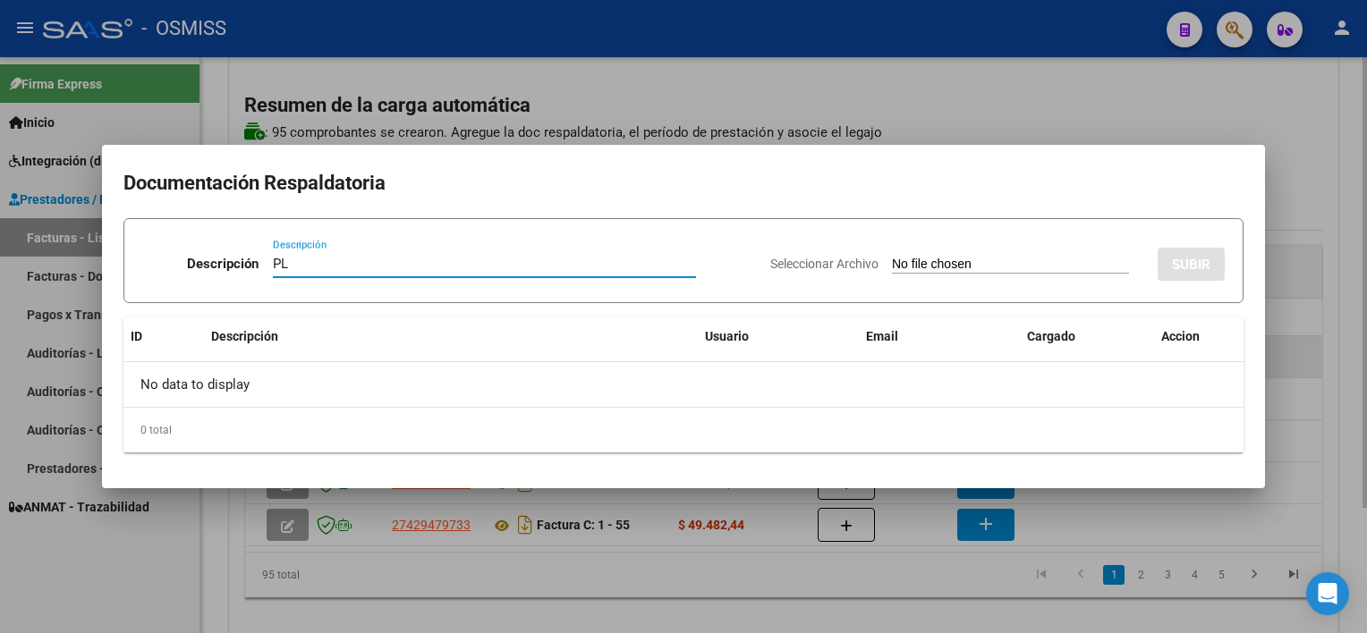
type input "PL"
click at [892, 257] on input "Seleccionar Archivo" at bounding box center [1010, 265] width 237 height 17
type input "C:\fakepath\FC 1-16 [PERSON_NAME] 09.pdf"
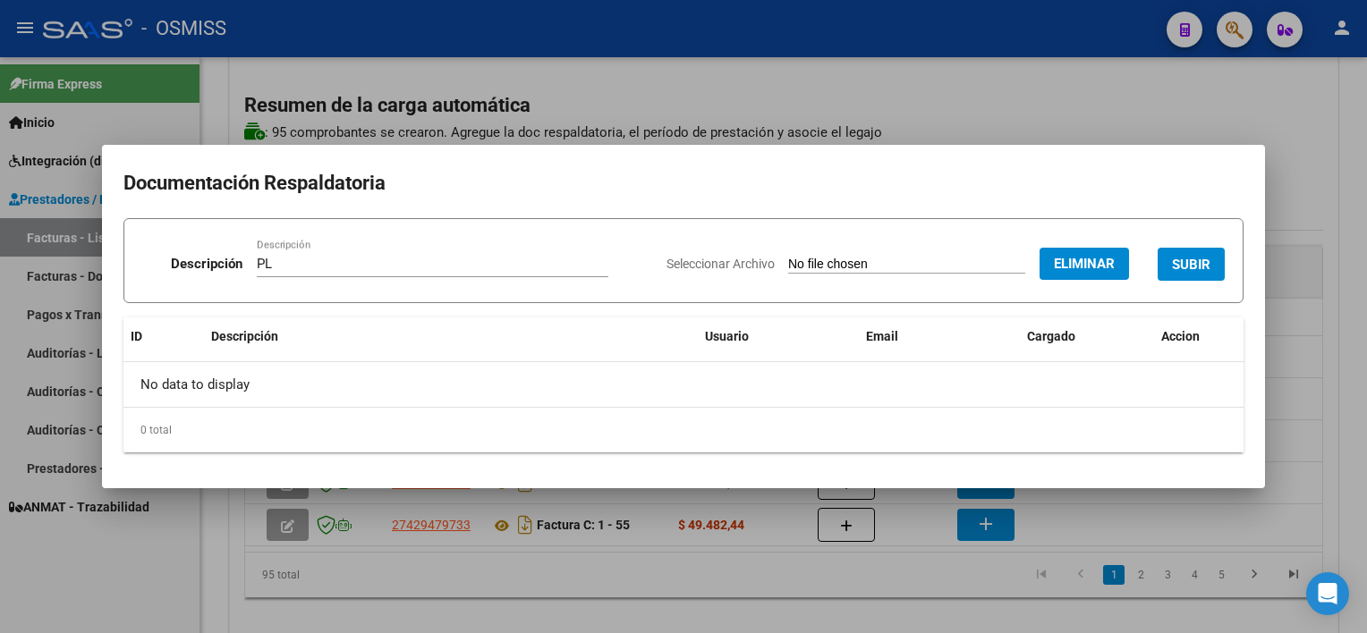
click at [1021, 253] on button "SUBIR" at bounding box center [1191, 264] width 67 height 33
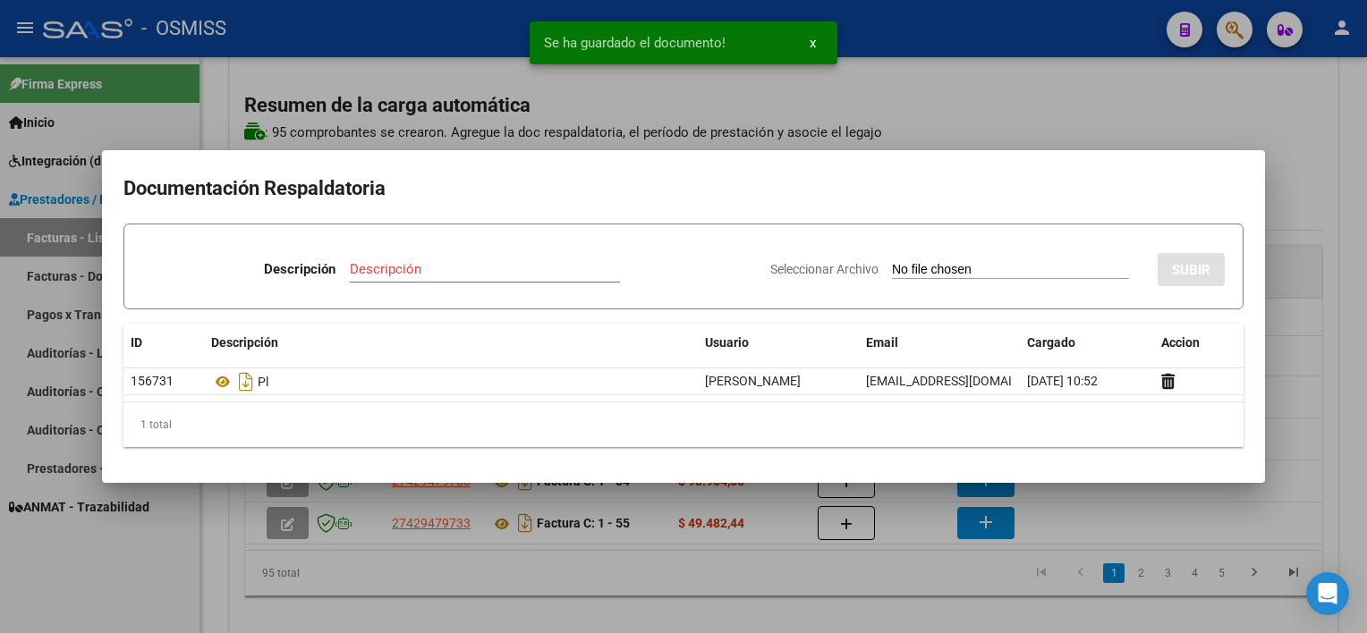
click at [734, 581] on div at bounding box center [683, 316] width 1367 height 633
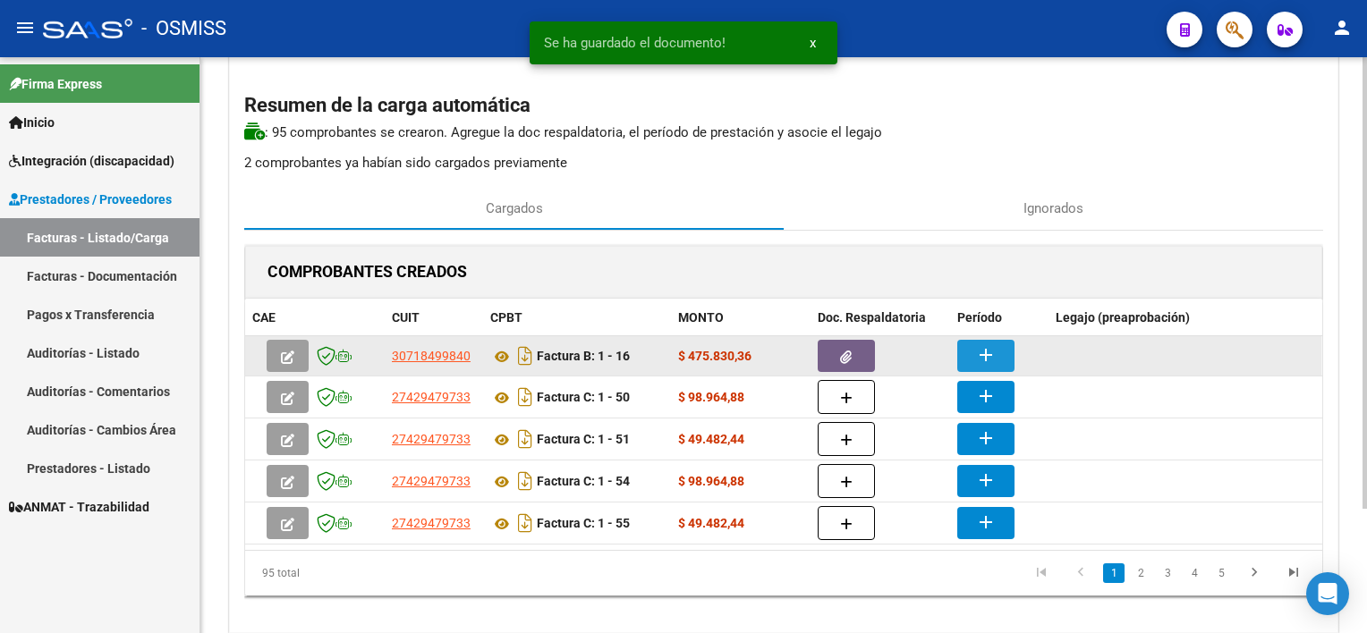
click at [984, 349] on mat-icon "add" at bounding box center [985, 354] width 21 height 21
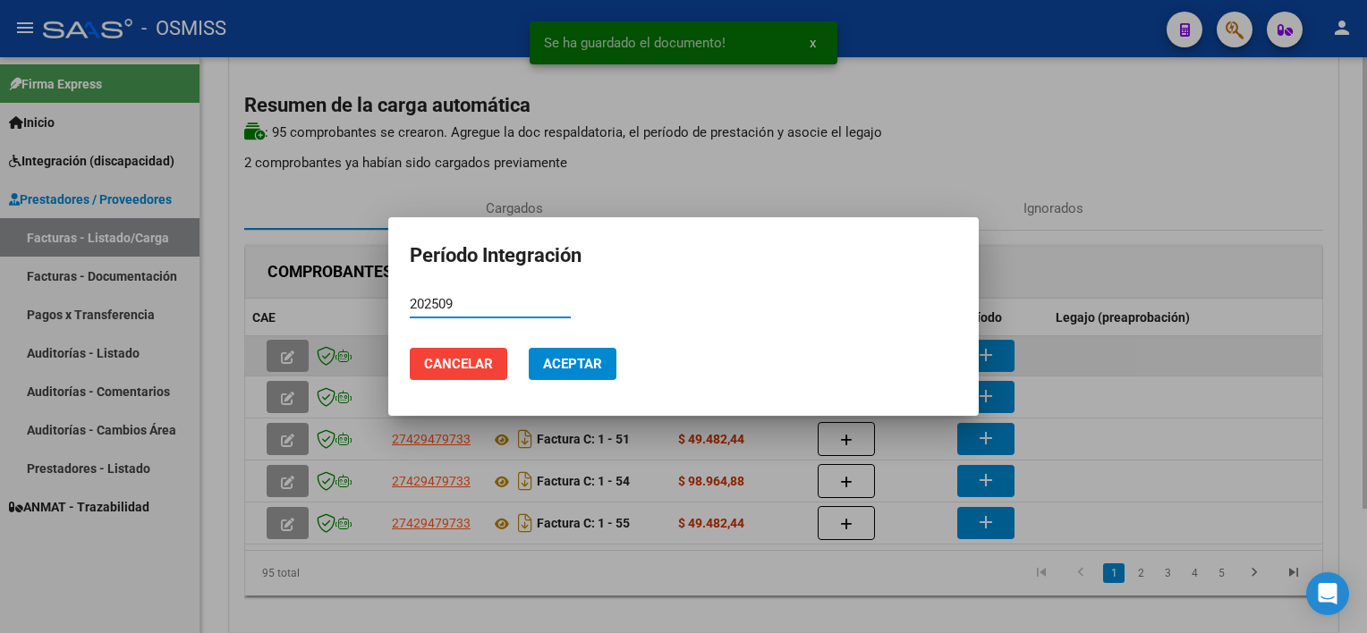
type input "202509"
click at [529, 348] on button "Aceptar" at bounding box center [573, 364] width 88 height 32
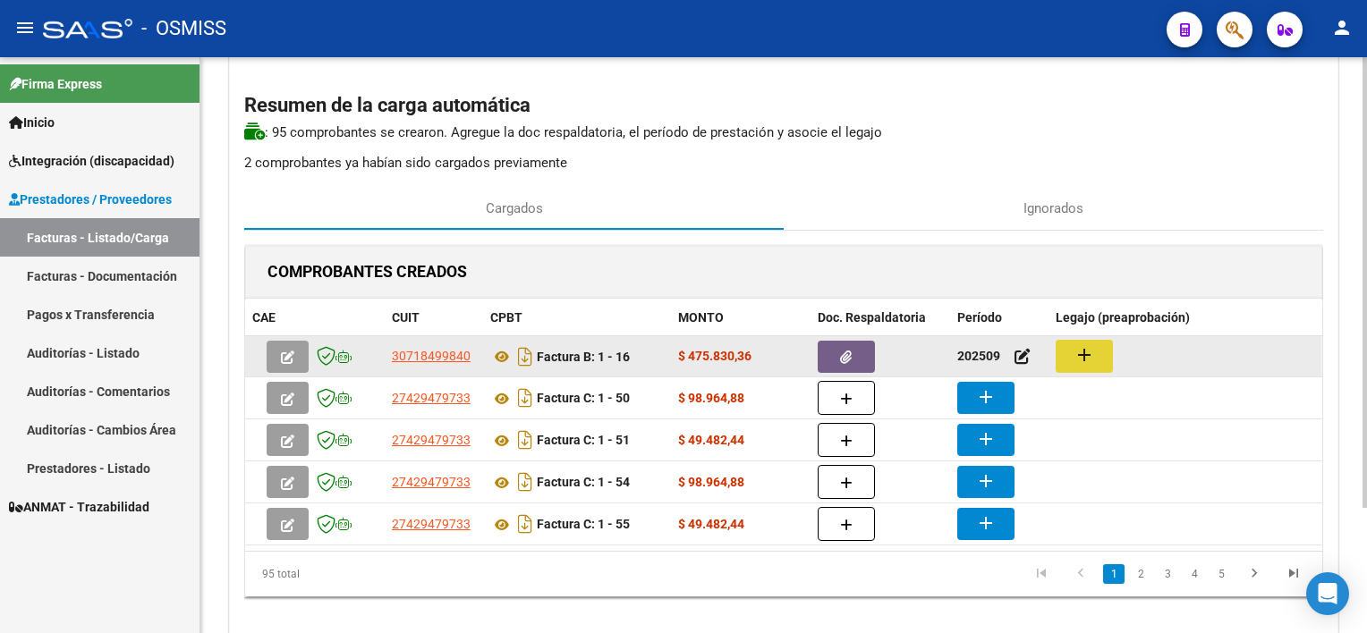
click at [1021, 356] on mat-icon "add" at bounding box center [1083, 354] width 21 height 21
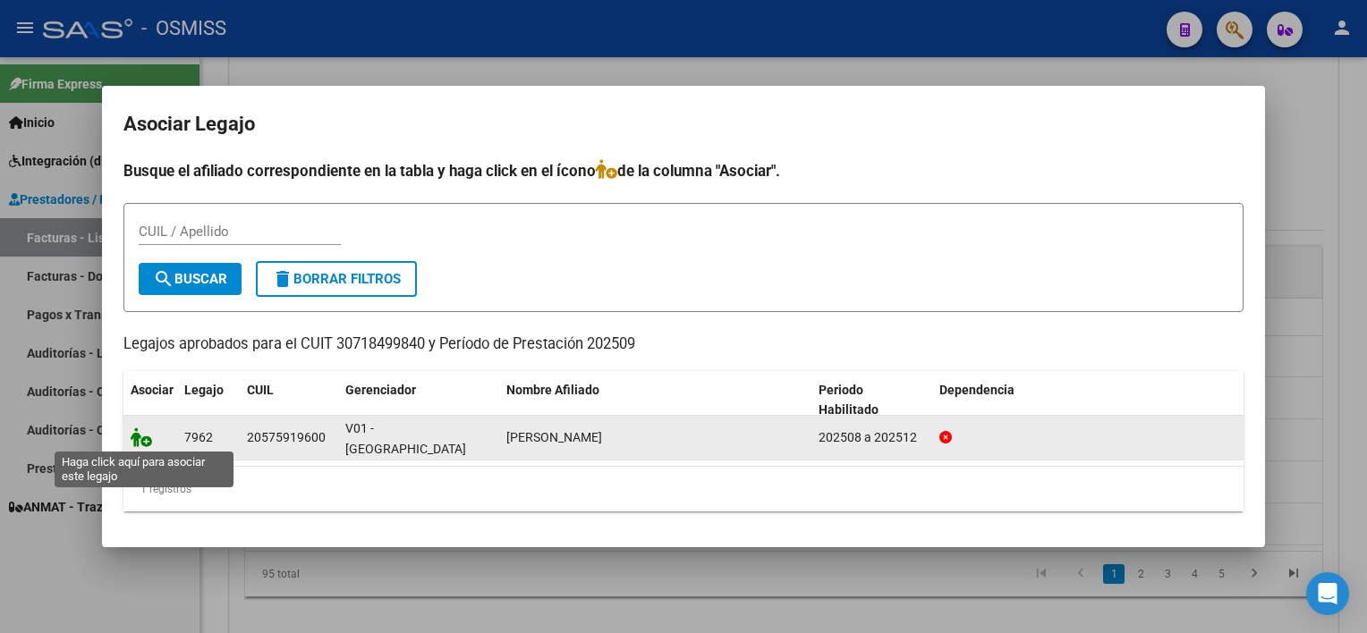
click at [149, 441] on icon at bounding box center [141, 438] width 21 height 20
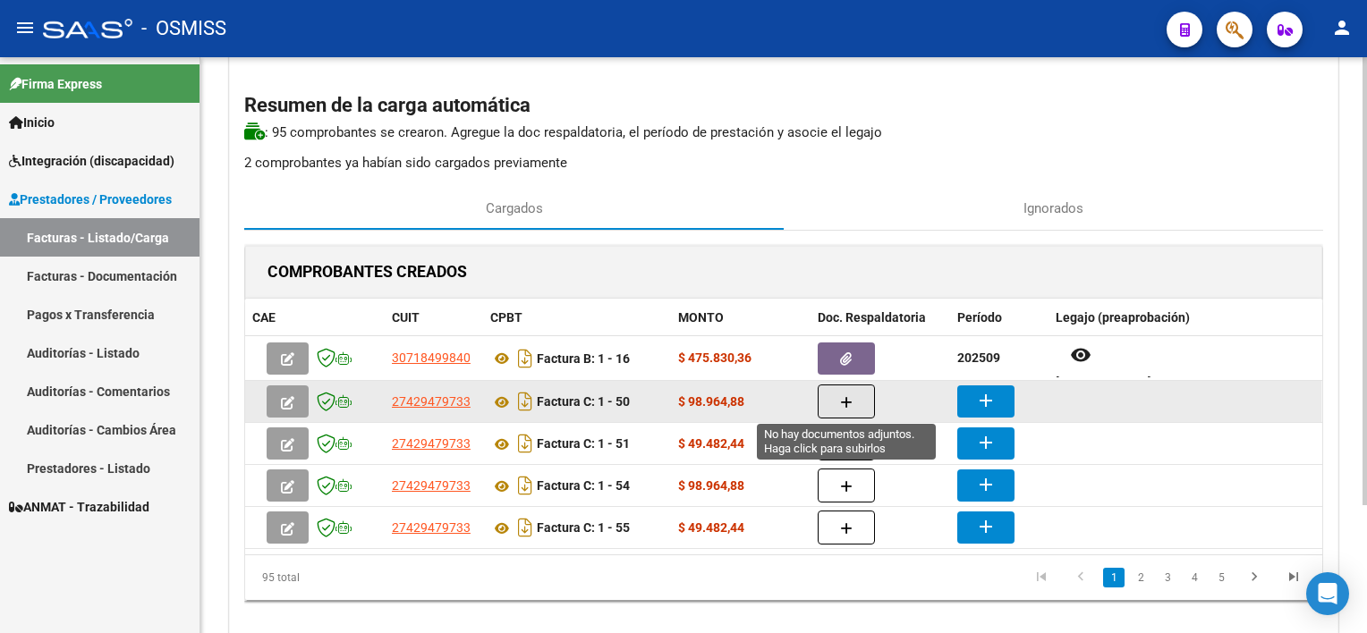
click at [853, 396] on button "button" at bounding box center [846, 402] width 57 height 34
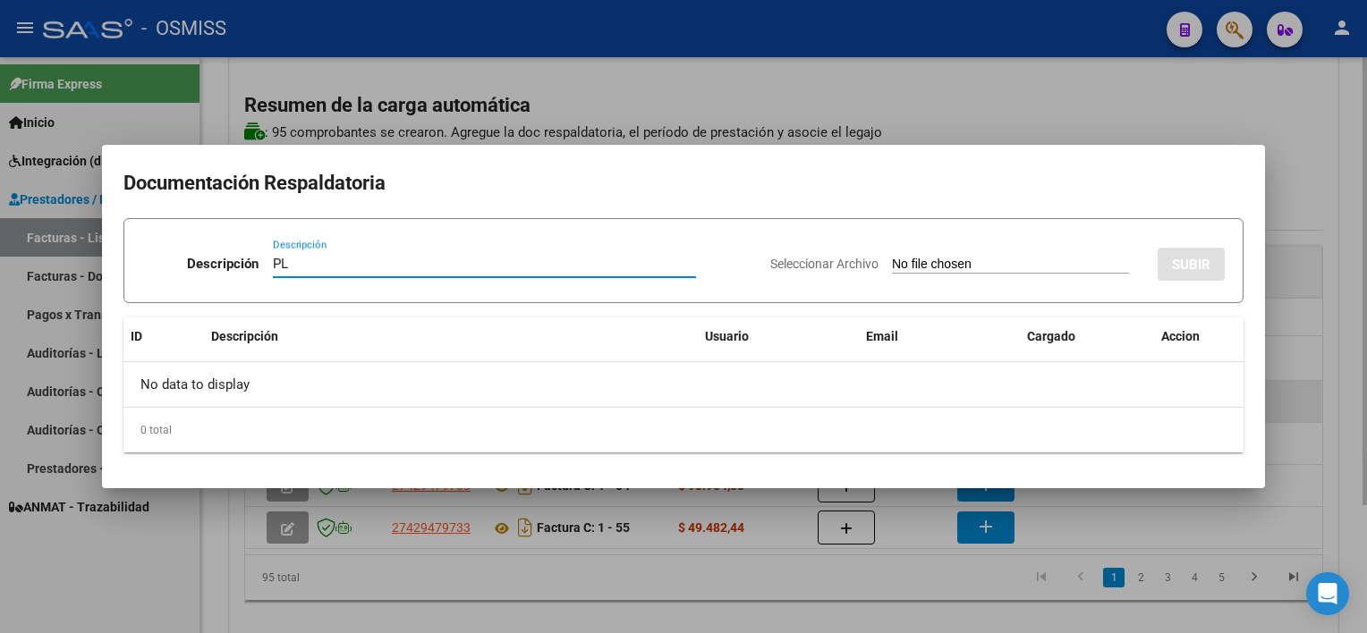
type input "PL"
click at [892, 257] on input "Seleccionar Archivo" at bounding box center [1010, 265] width 237 height 17
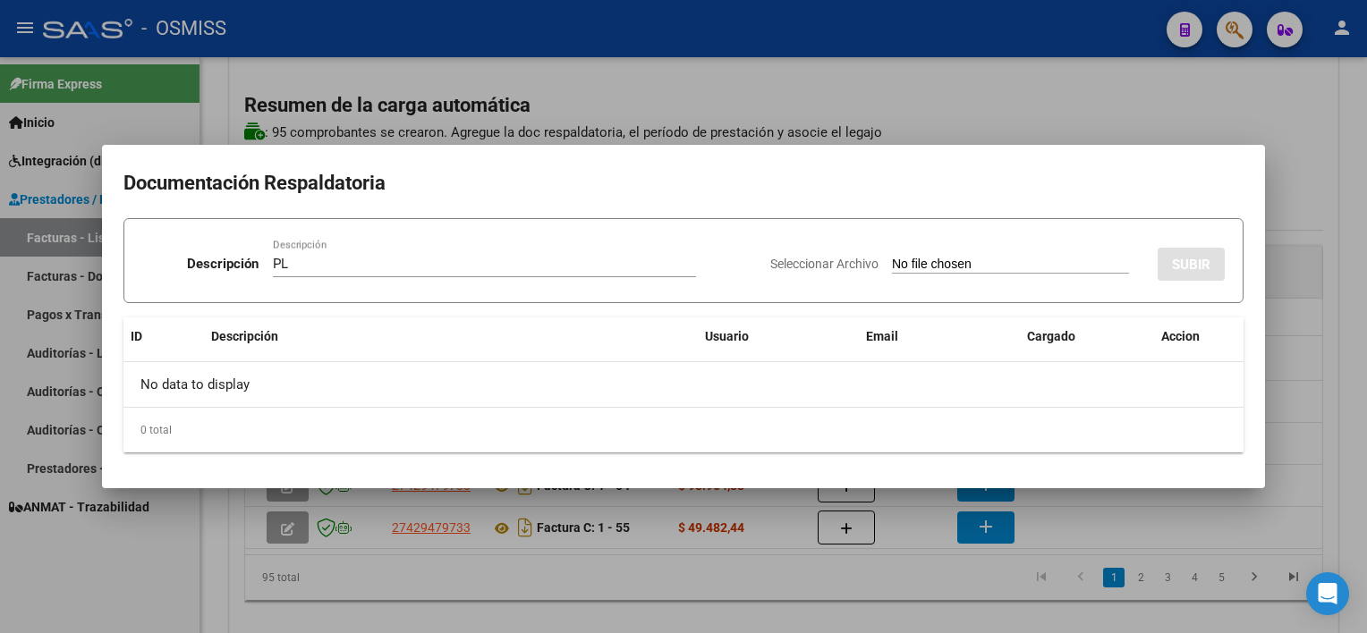
click at [808, 596] on div at bounding box center [683, 316] width 1367 height 633
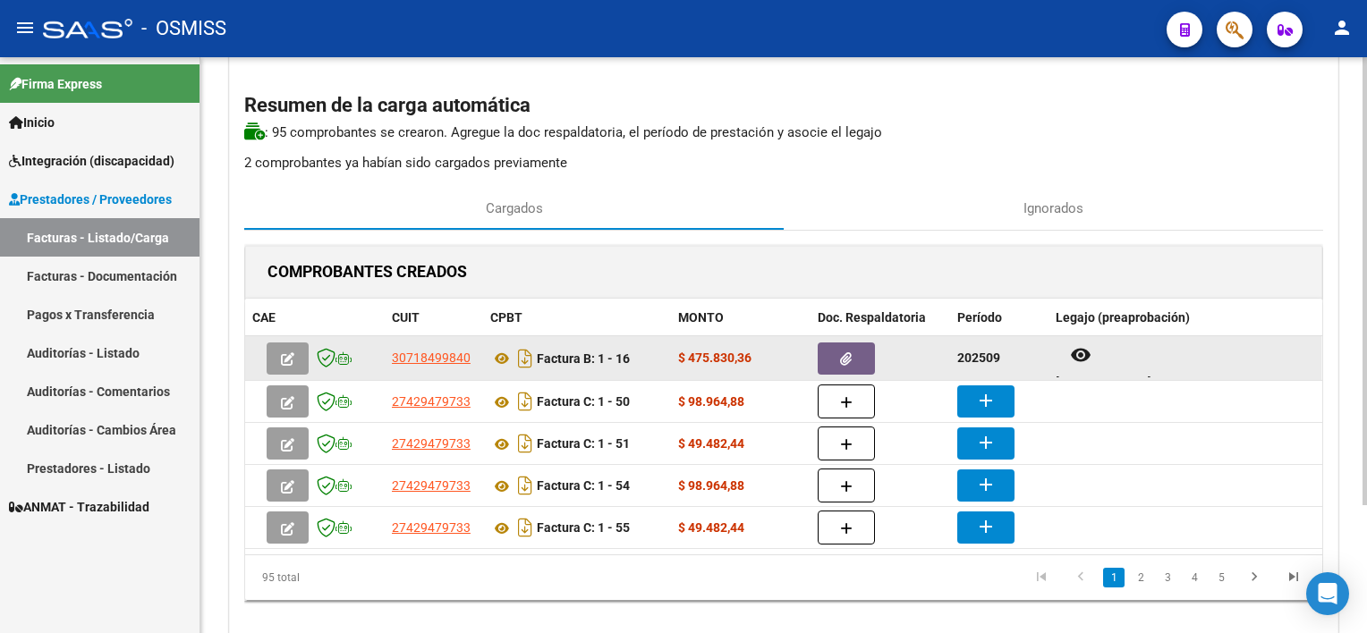
click at [842, 361] on icon "button" at bounding box center [846, 358] width 12 height 13
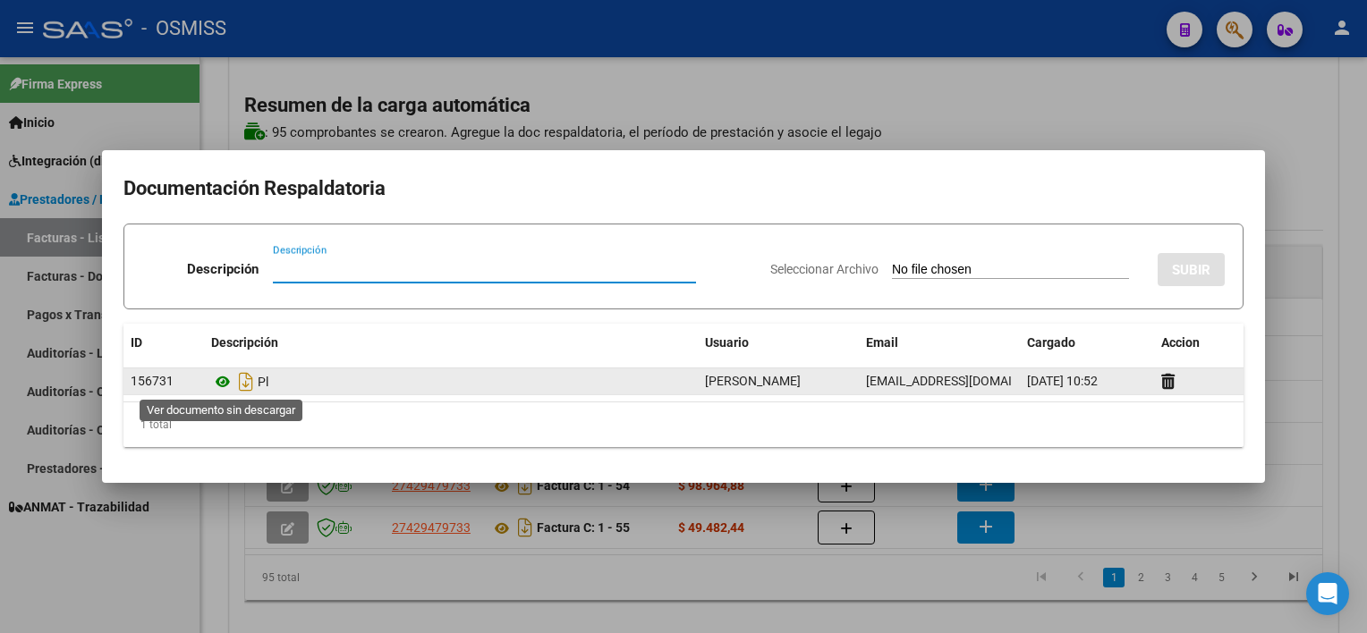
click at [222, 383] on icon at bounding box center [222, 381] width 23 height 21
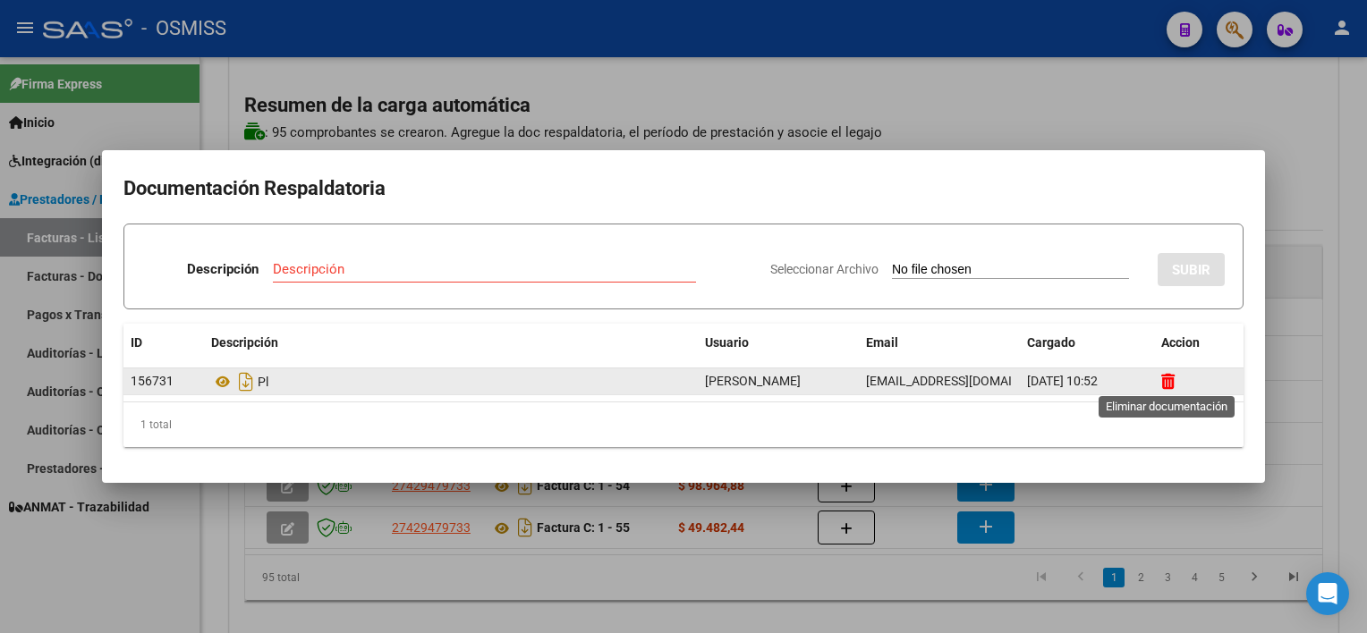
click at [1021, 378] on icon at bounding box center [1167, 381] width 13 height 17
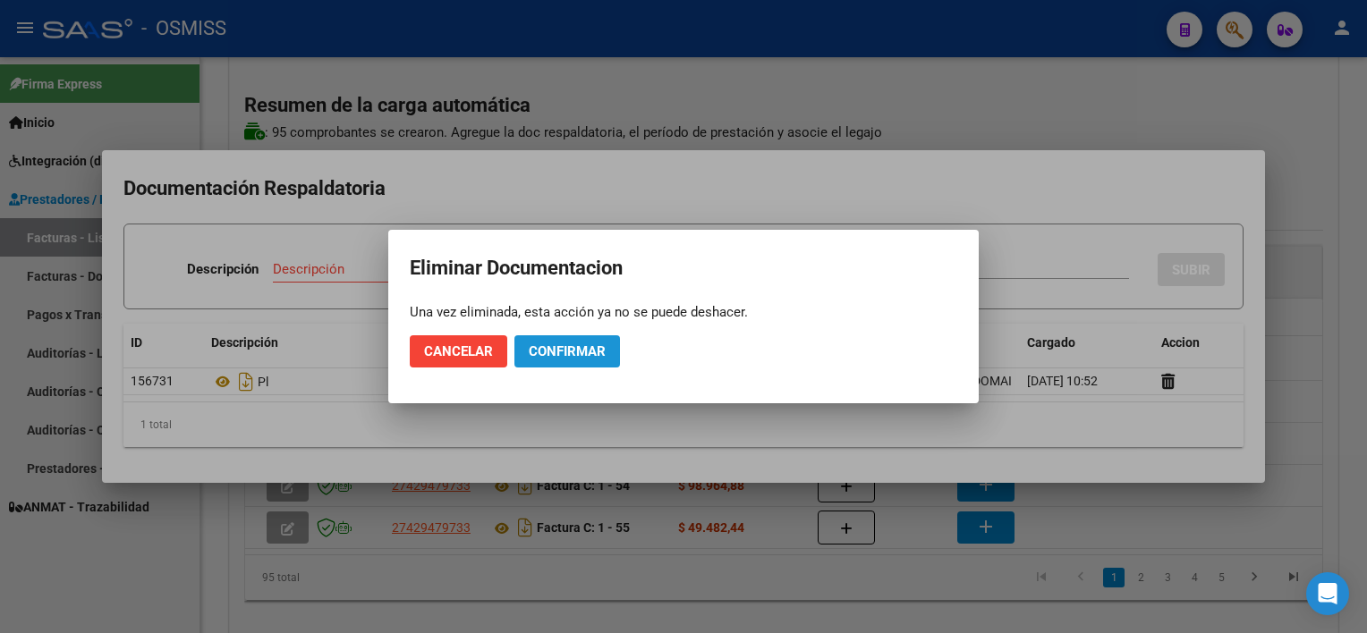
click at [574, 353] on span "Confirmar" at bounding box center [567, 352] width 77 height 16
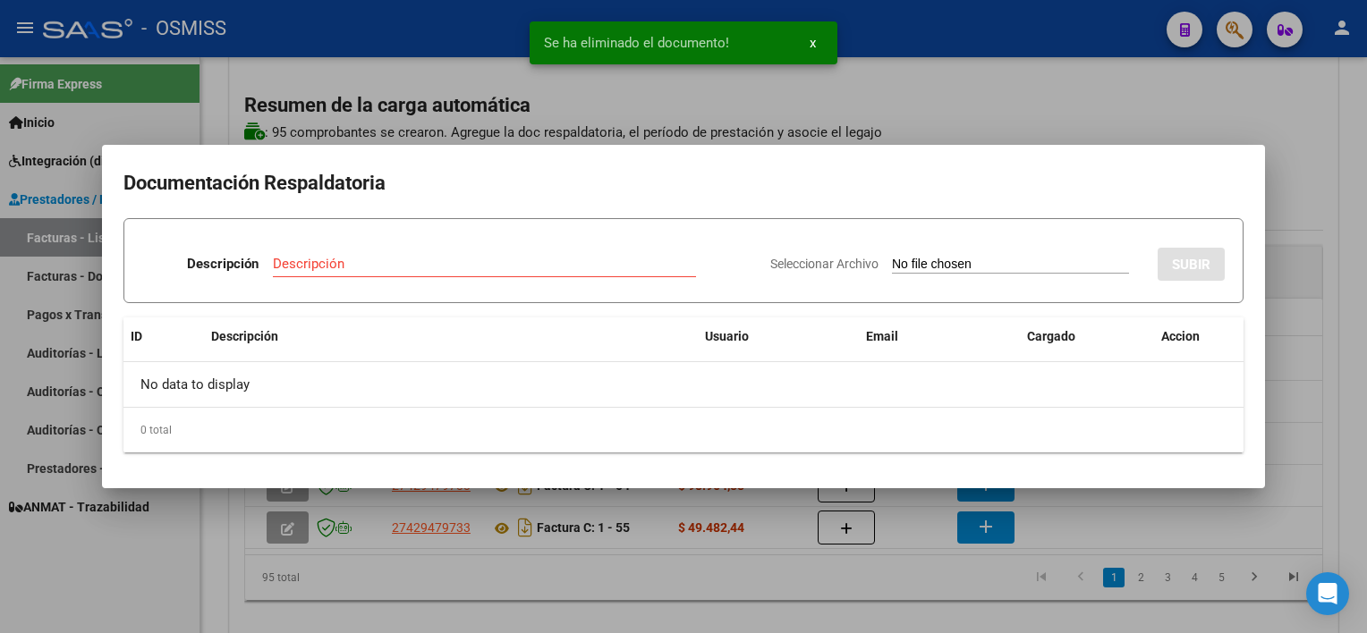
click at [1021, 375] on div at bounding box center [683, 316] width 1367 height 633
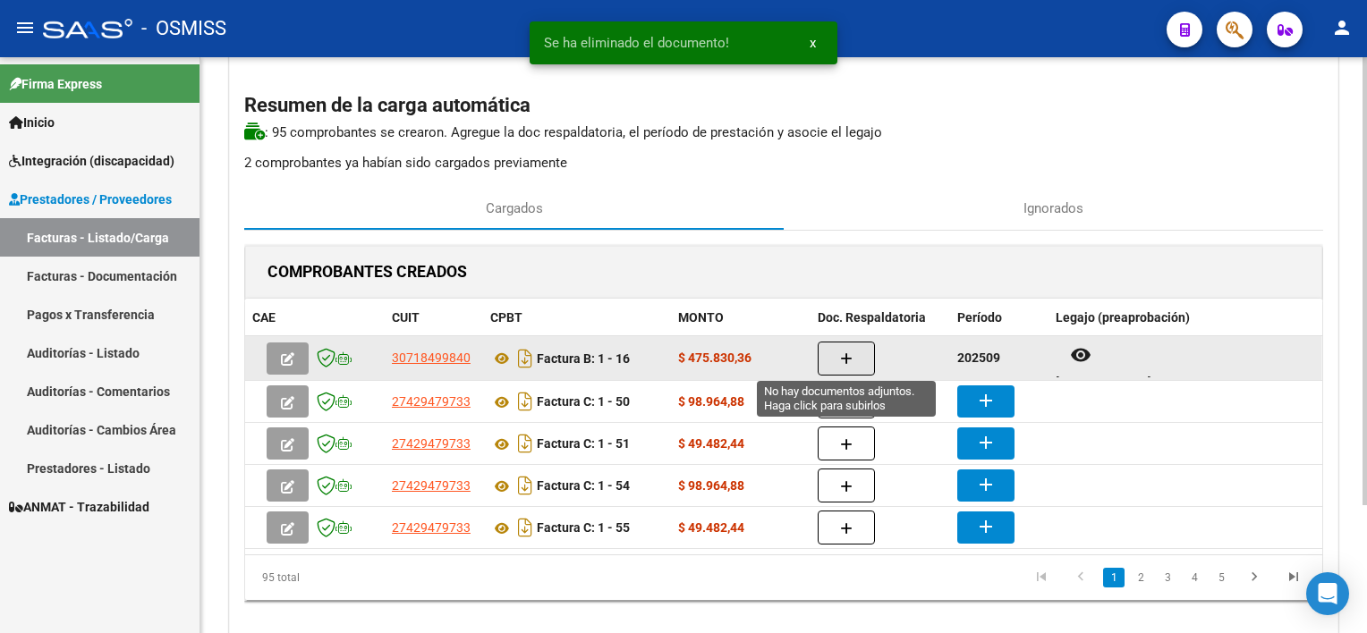
click at [859, 357] on button "button" at bounding box center [846, 359] width 57 height 34
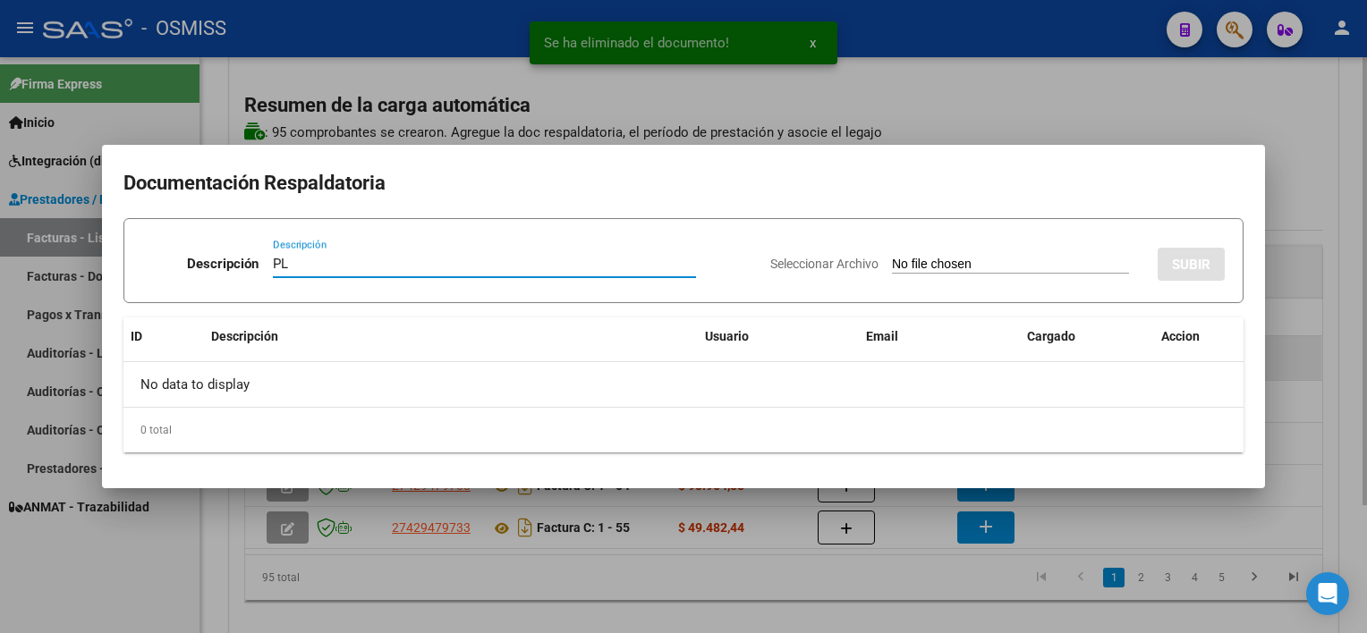
type input "PL"
click at [892, 257] on input "Seleccionar Archivo" at bounding box center [1010, 265] width 237 height 17
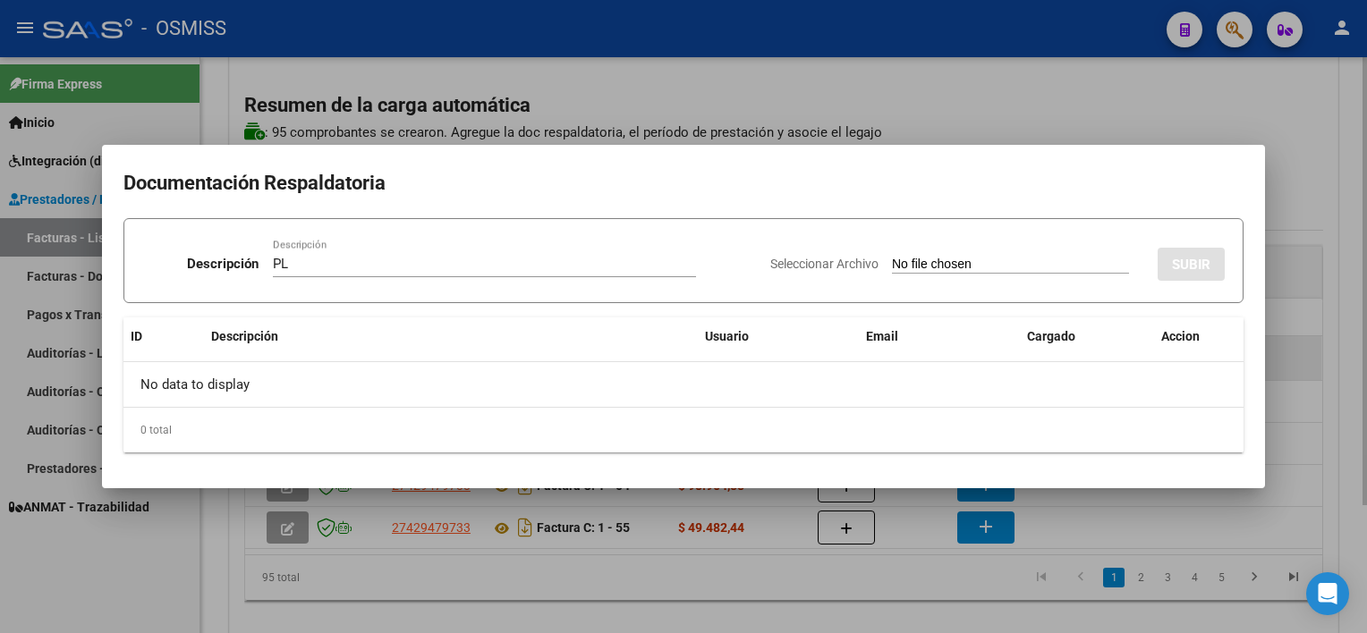
type input "C:\fakepath\PL 1-16 [PERSON_NAME] 09.jpeg"
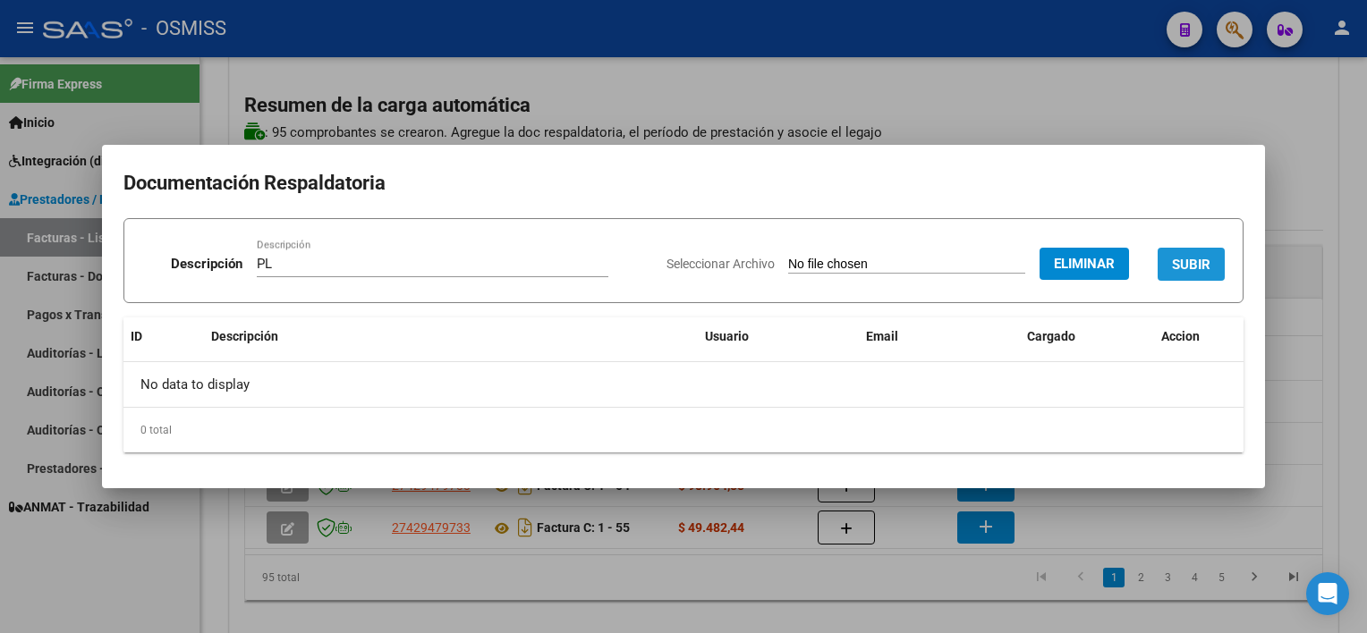
click at [1021, 264] on span "SUBIR" at bounding box center [1191, 265] width 38 height 16
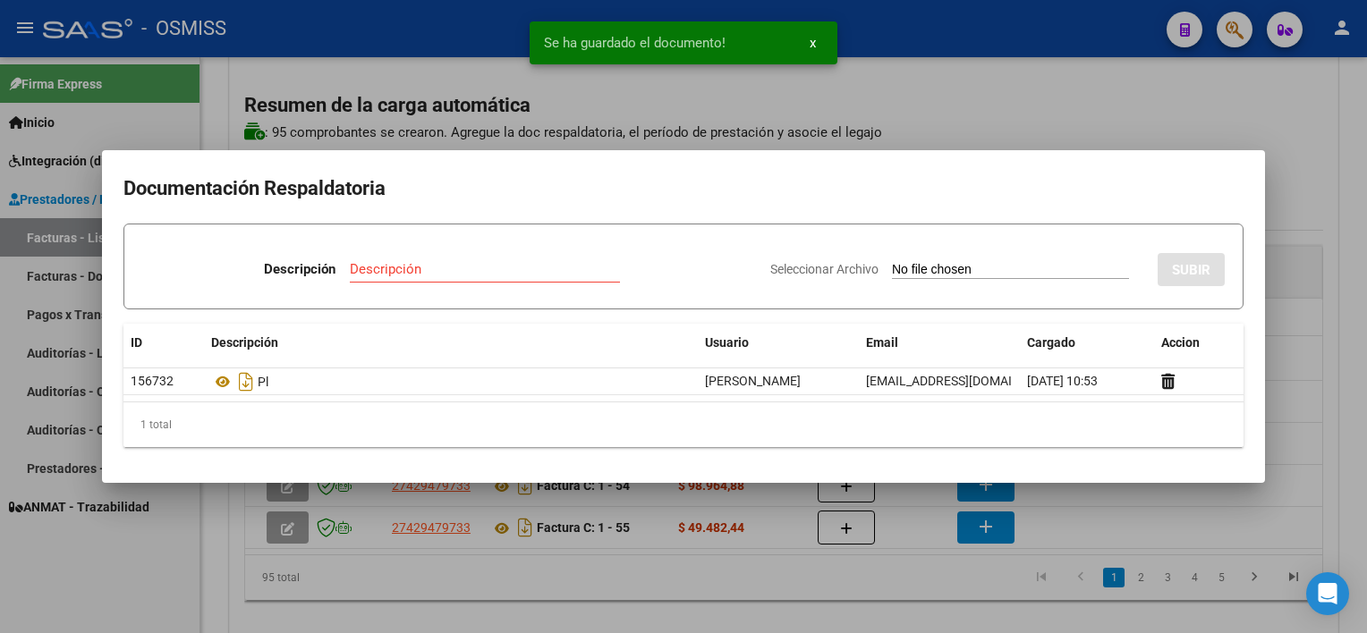
click at [1021, 391] on div at bounding box center [683, 316] width 1367 height 633
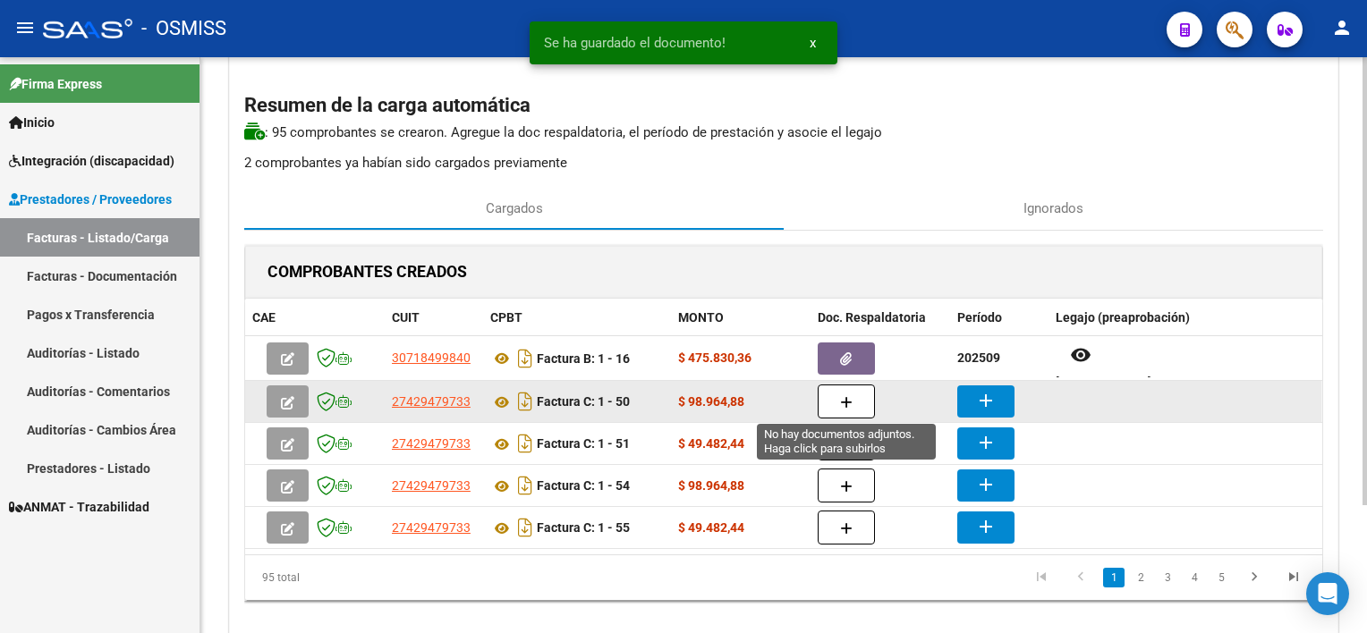
click at [842, 396] on icon "button" at bounding box center [846, 402] width 13 height 13
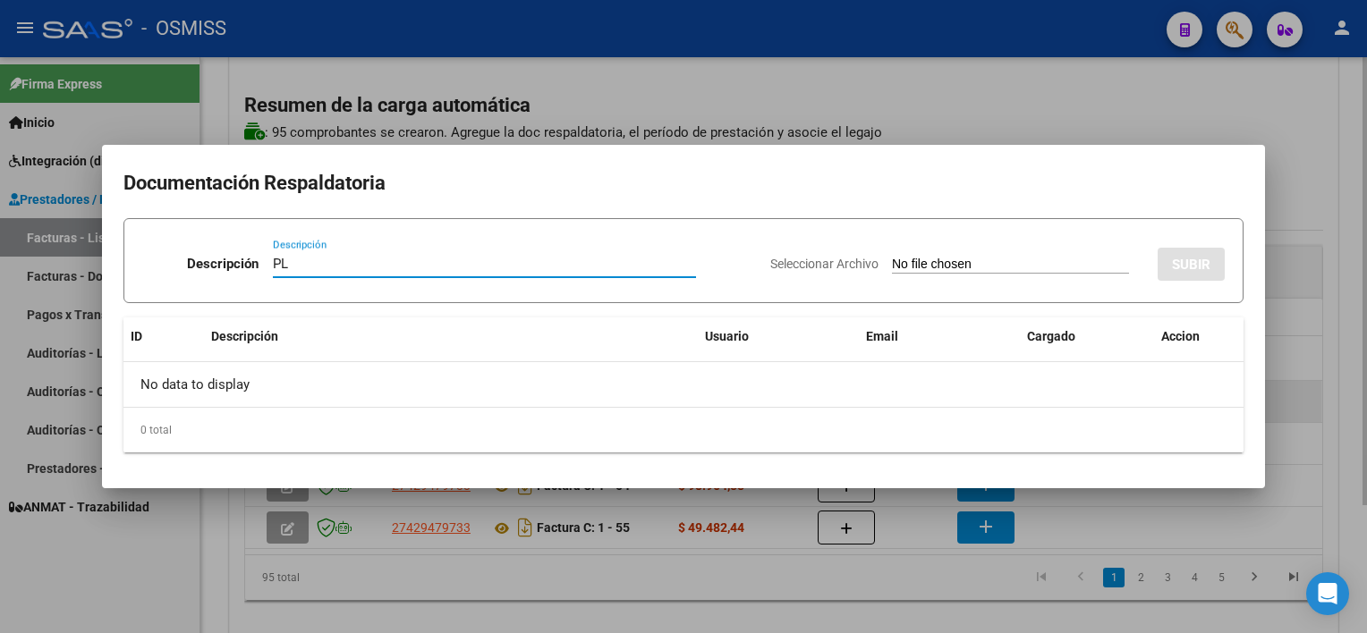
type input "PL"
click at [892, 257] on input "Seleccionar Archivo" at bounding box center [1010, 265] width 237 height 17
type input "C:\fakepath\PL 1-50 [PERSON_NAME] C PSICO 08.pdf"
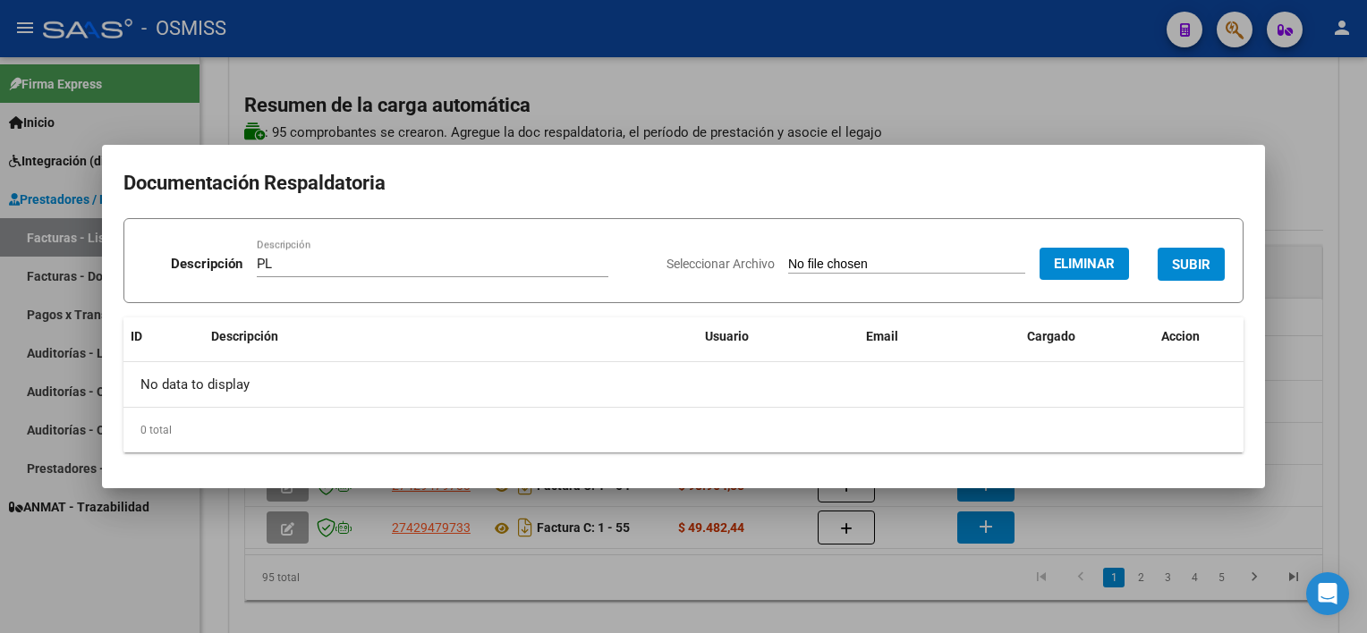
click at [1021, 261] on span "SUBIR" at bounding box center [1191, 265] width 38 height 16
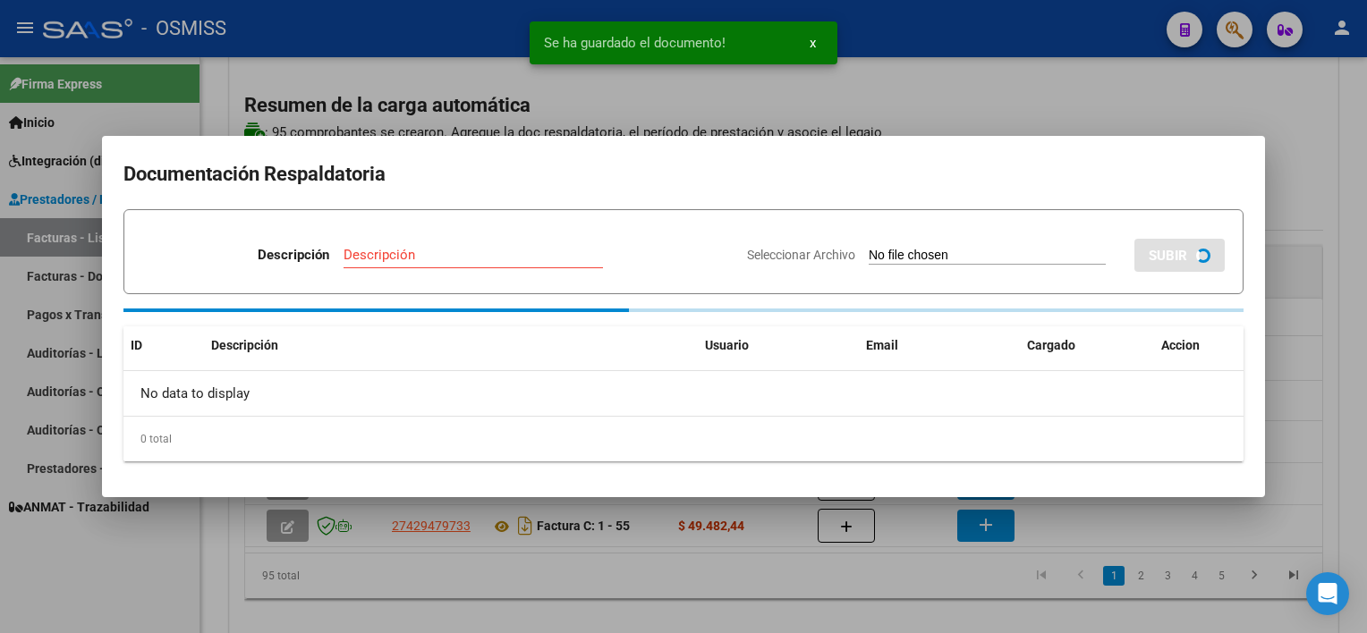
click at [930, 565] on div at bounding box center [683, 316] width 1367 height 633
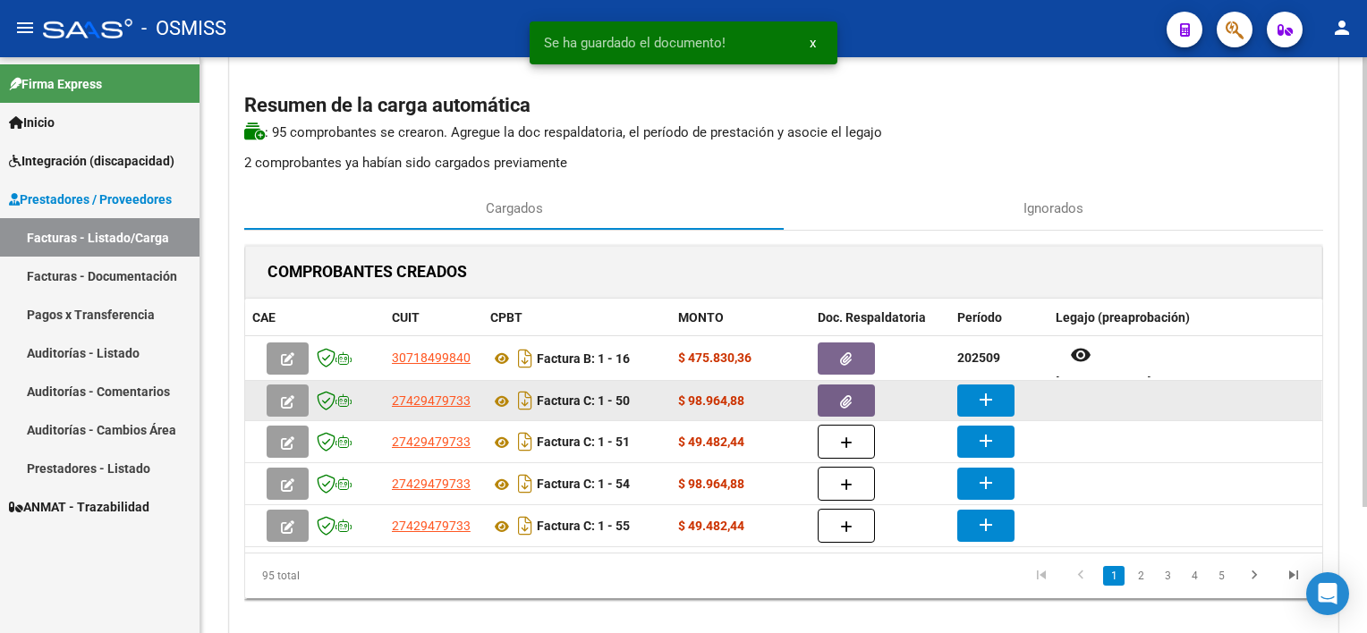
click at [973, 394] on button "add" at bounding box center [985, 401] width 57 height 32
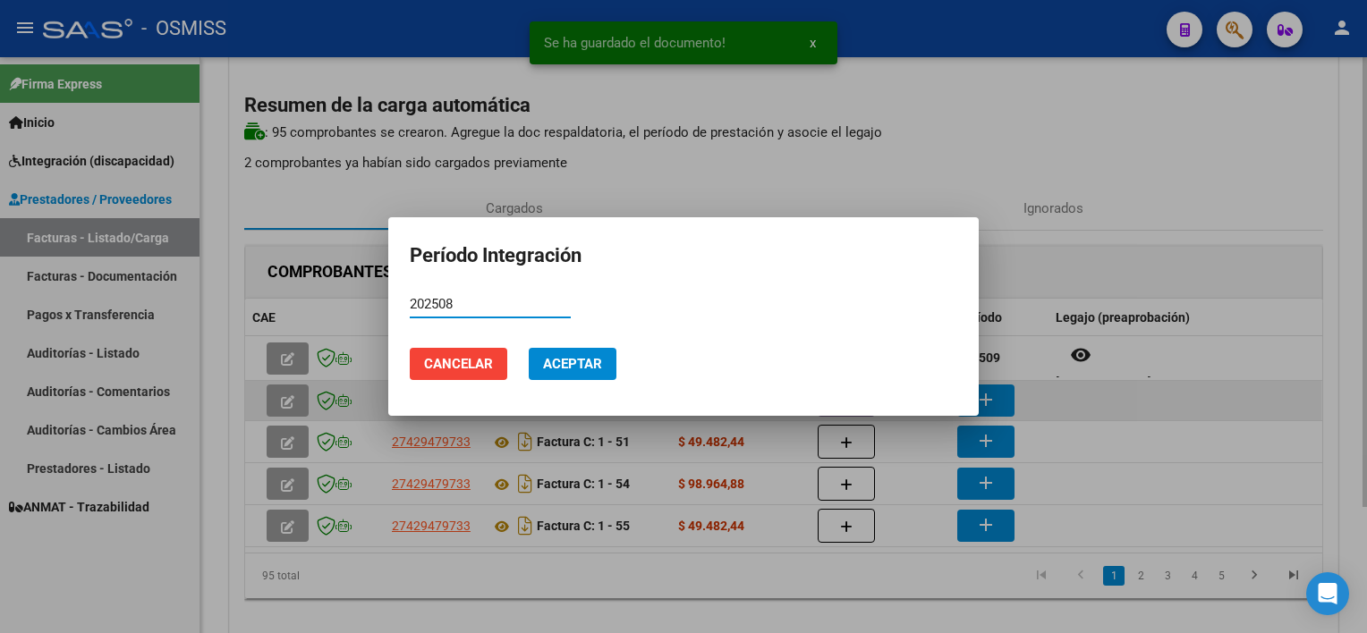
type input "202508"
click at [529, 348] on button "Aceptar" at bounding box center [573, 364] width 88 height 32
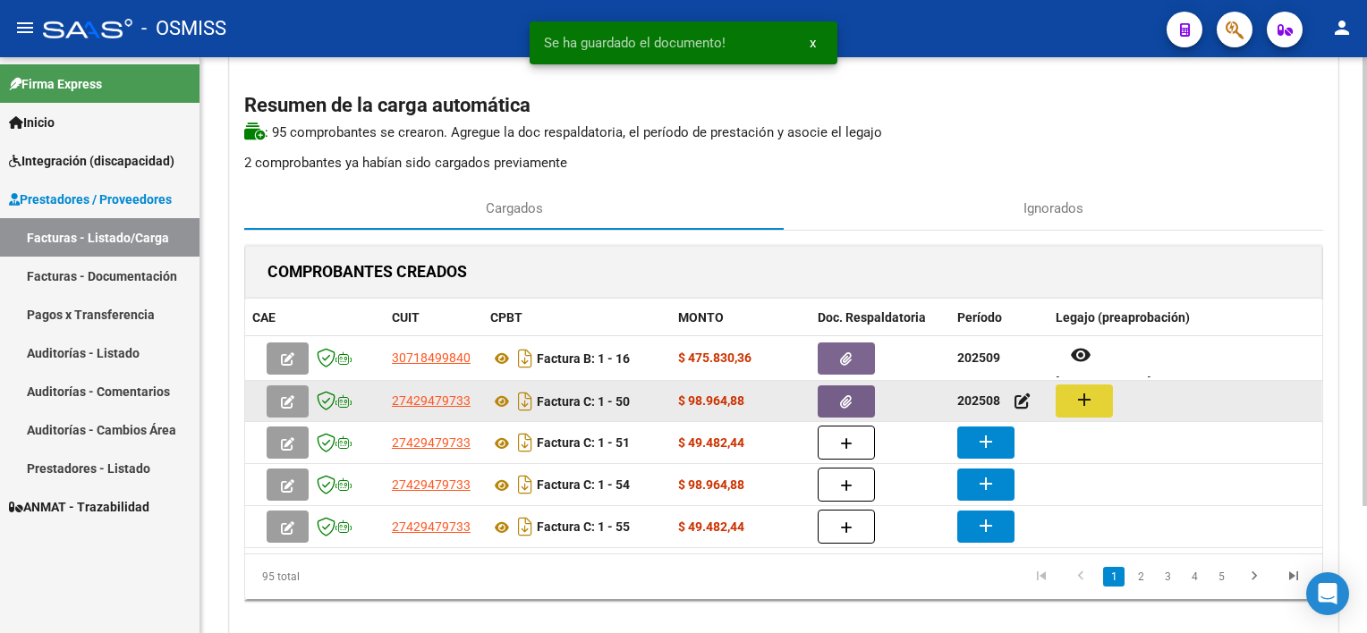
click at [1021, 408] on mat-icon "add" at bounding box center [1083, 399] width 21 height 21
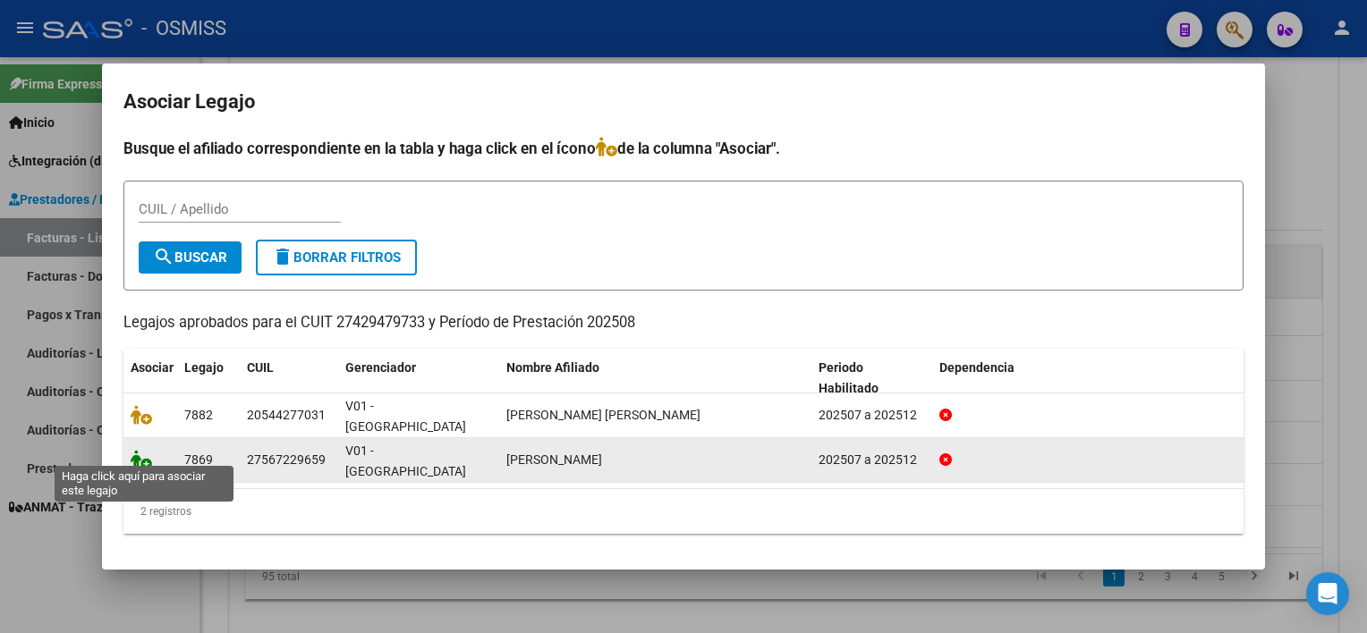
click at [147, 453] on icon at bounding box center [141, 460] width 21 height 20
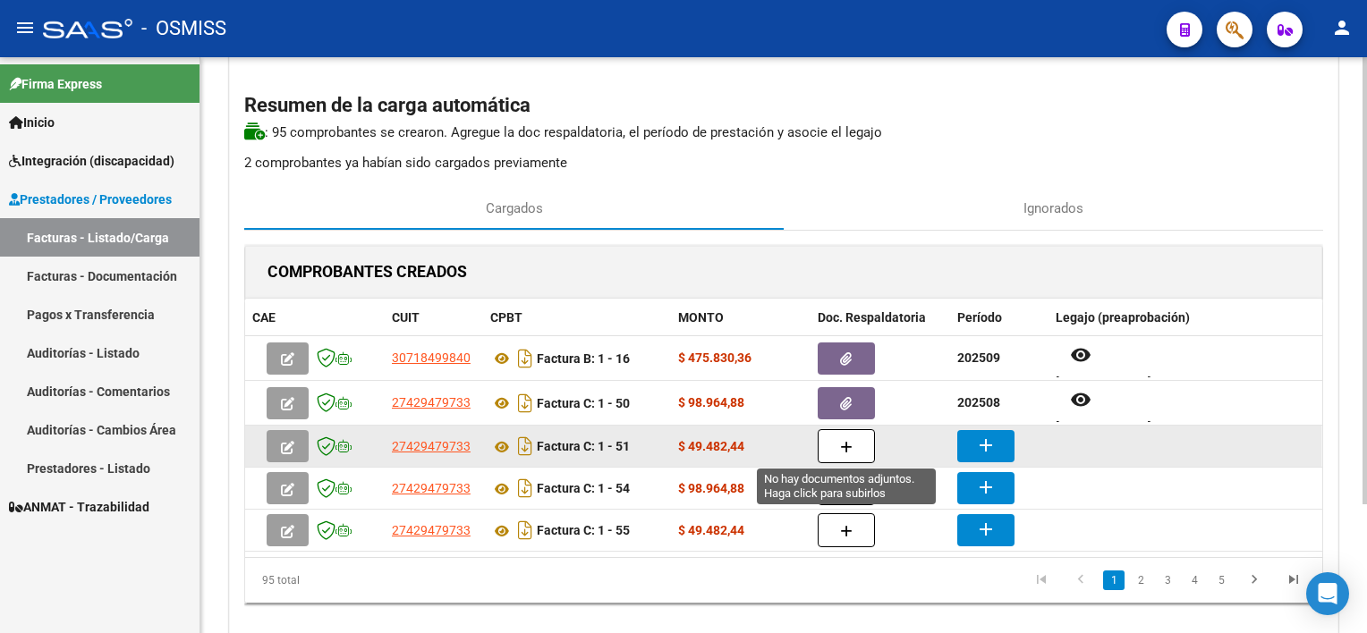
click at [854, 451] on button "button" at bounding box center [846, 446] width 57 height 34
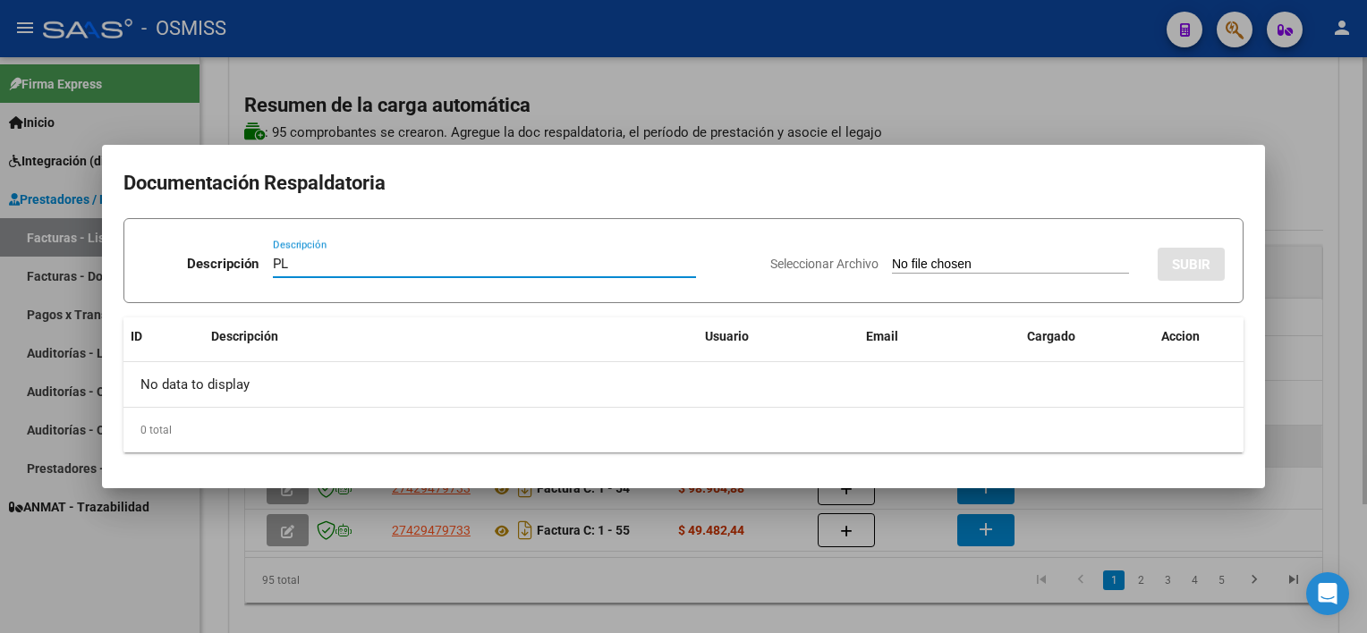
type input "PL"
click at [892, 257] on input "Seleccionar Archivo" at bounding box center [1010, 265] width 237 height 17
type input "C:\fakepath\PL 1-51 [PERSON_NAME] B PSICOL 08.pdf"
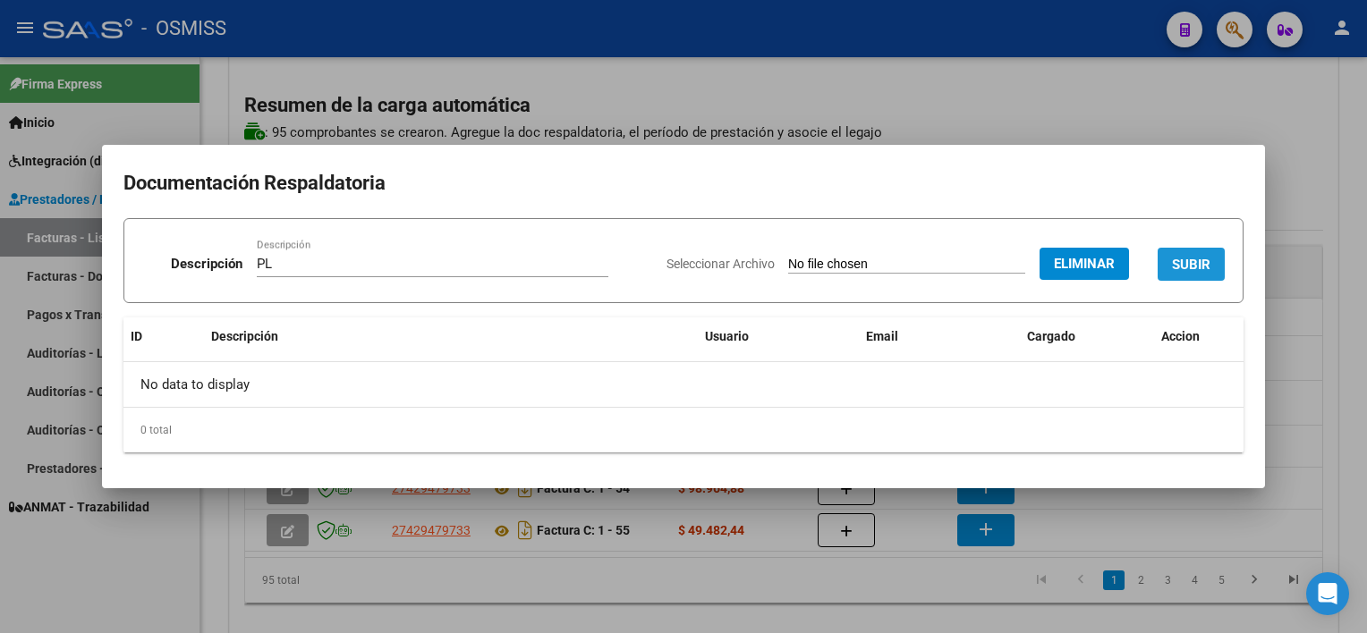
click at [1021, 260] on span "SUBIR" at bounding box center [1191, 265] width 38 height 16
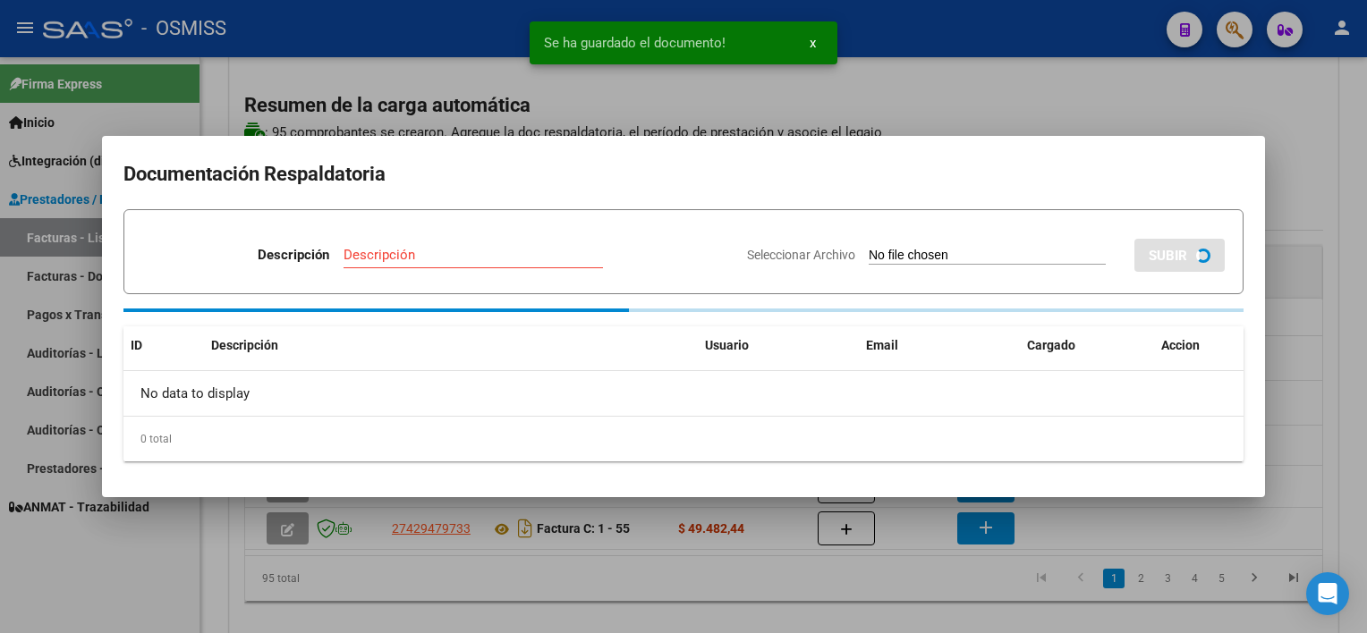
click at [885, 580] on div at bounding box center [683, 316] width 1367 height 633
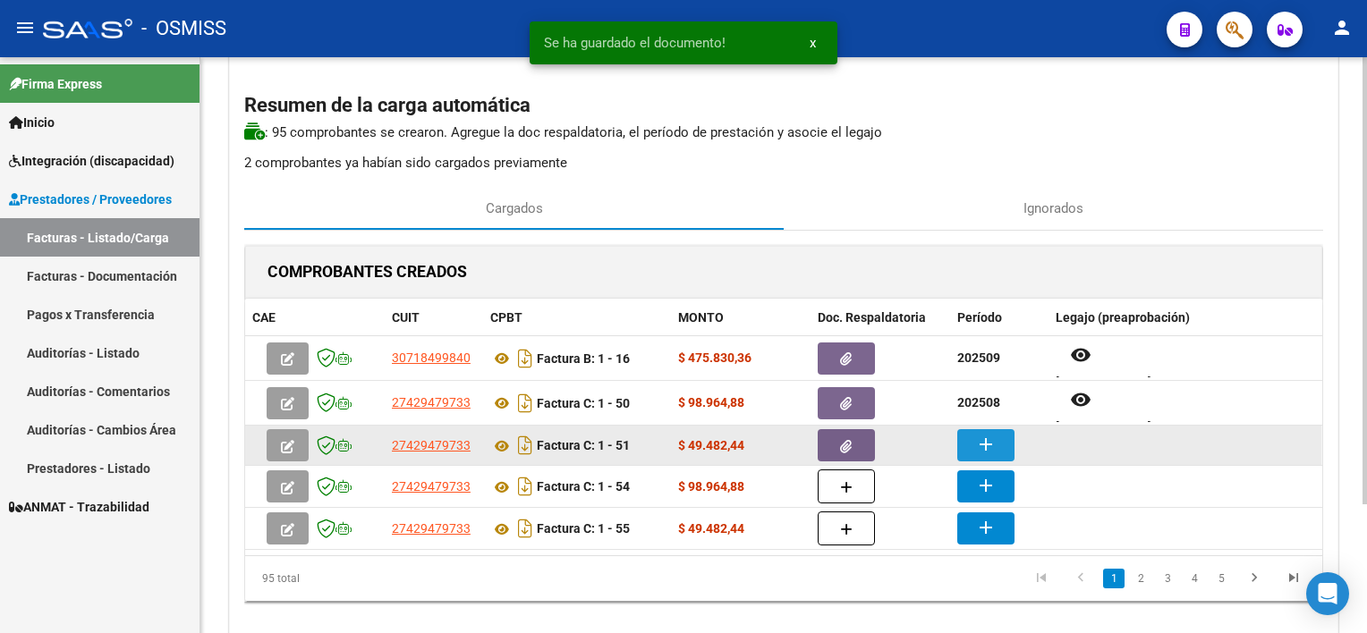
click at [998, 437] on button "add" at bounding box center [985, 445] width 57 height 32
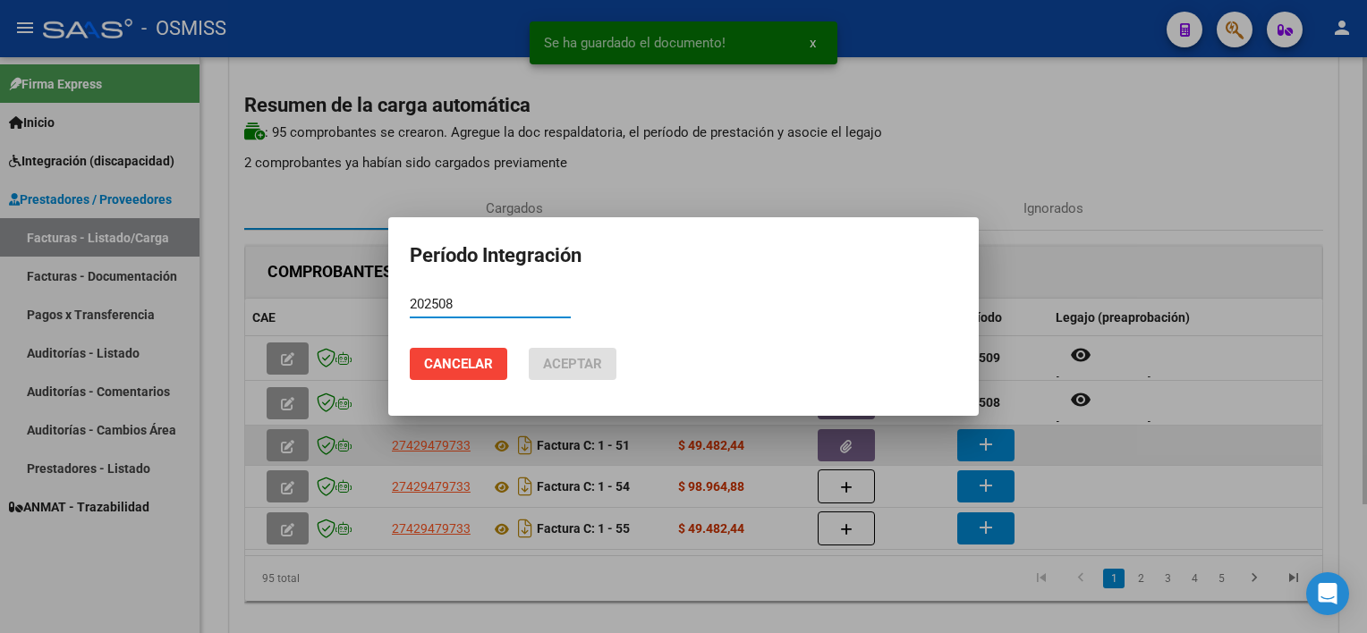
type input "202508"
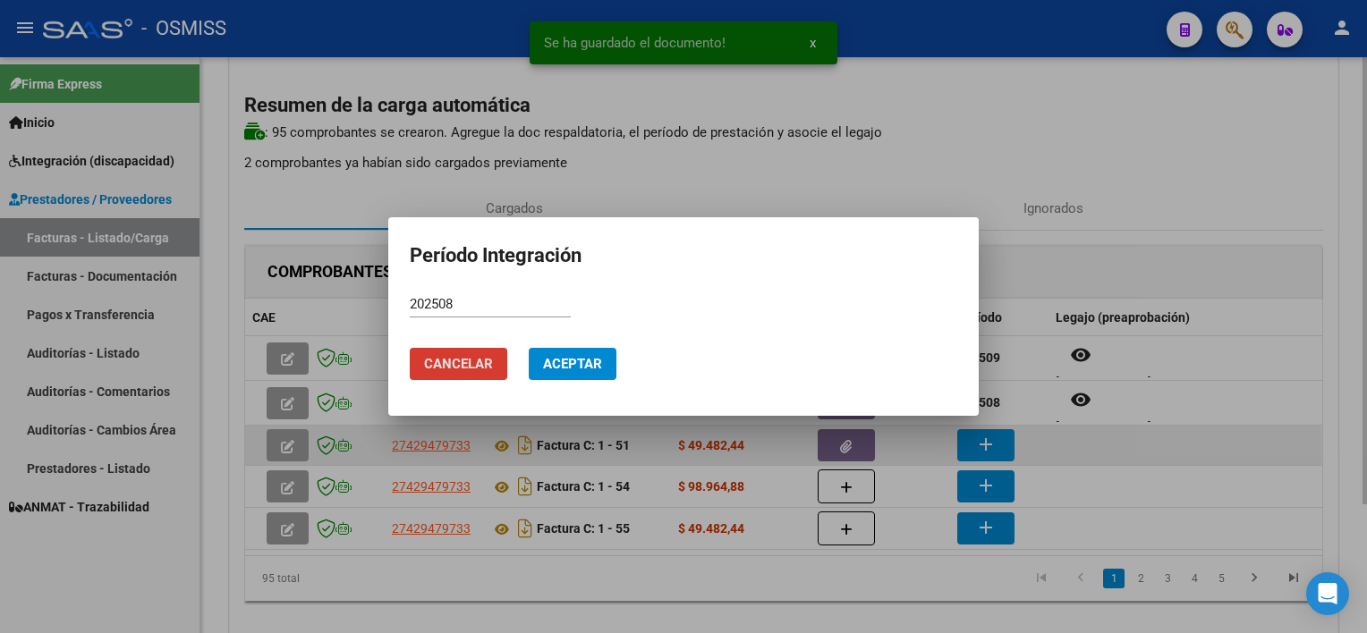
click at [529, 348] on button "Aceptar" at bounding box center [573, 364] width 88 height 32
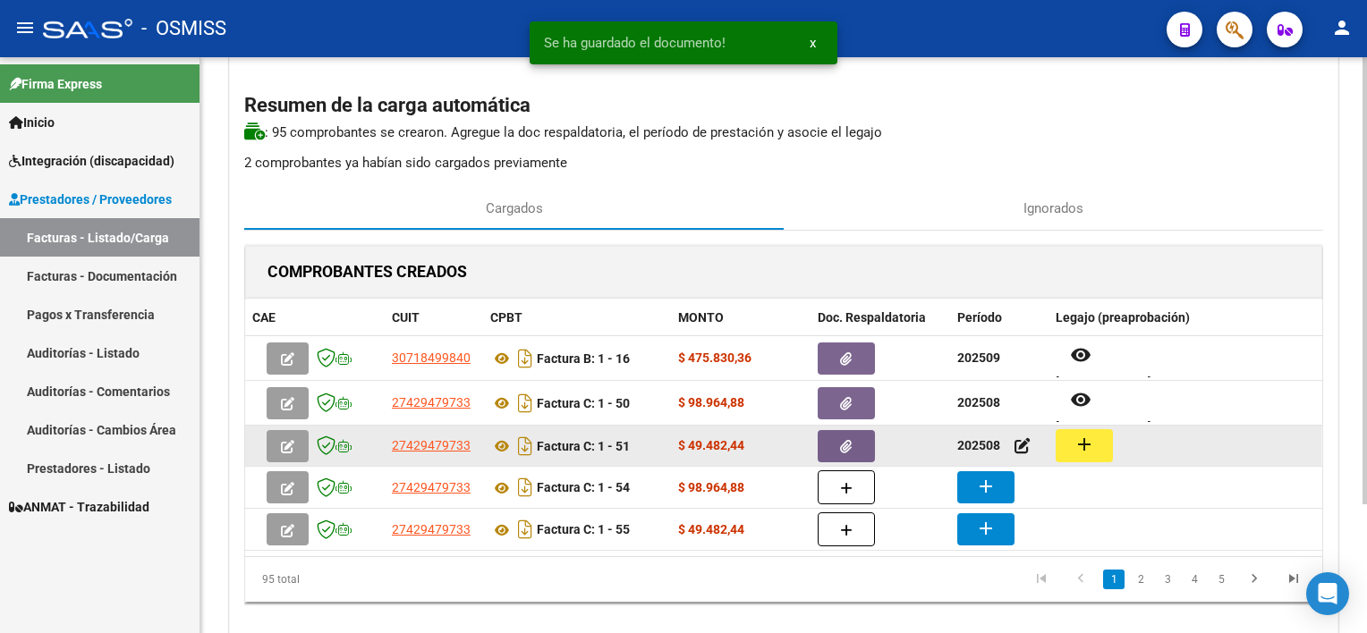
click at [1021, 449] on mat-icon "add" at bounding box center [1083, 444] width 21 height 21
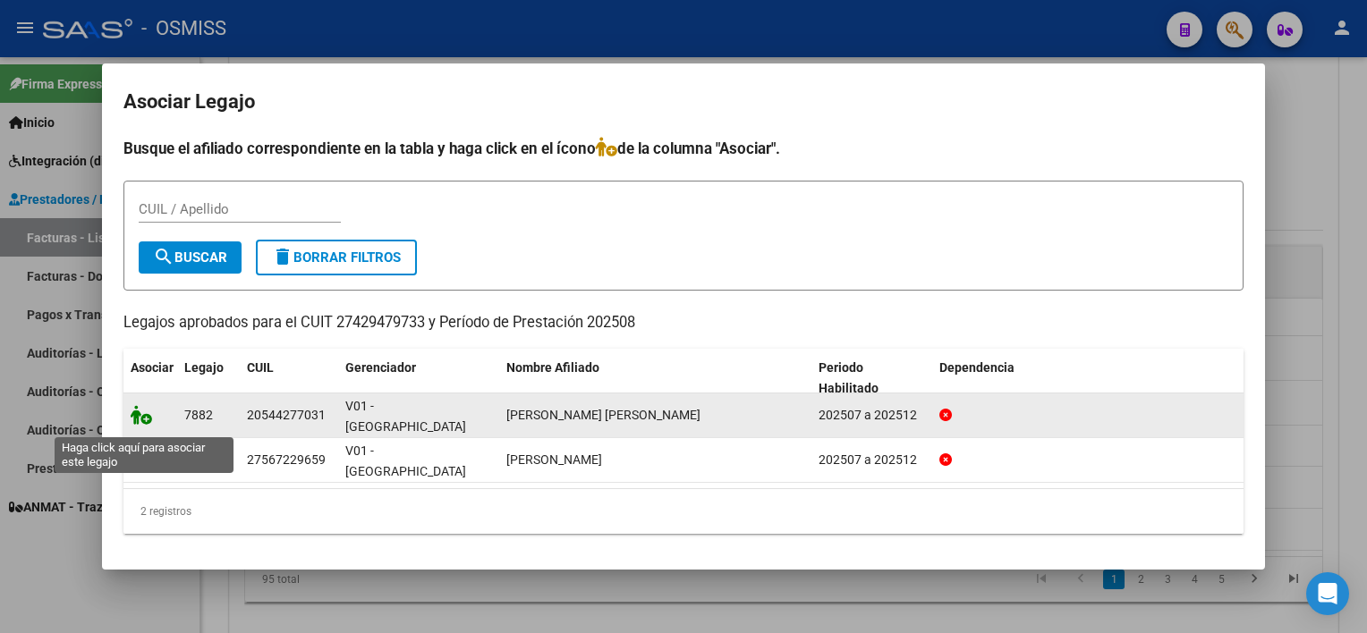
click at [137, 417] on icon at bounding box center [141, 415] width 21 height 20
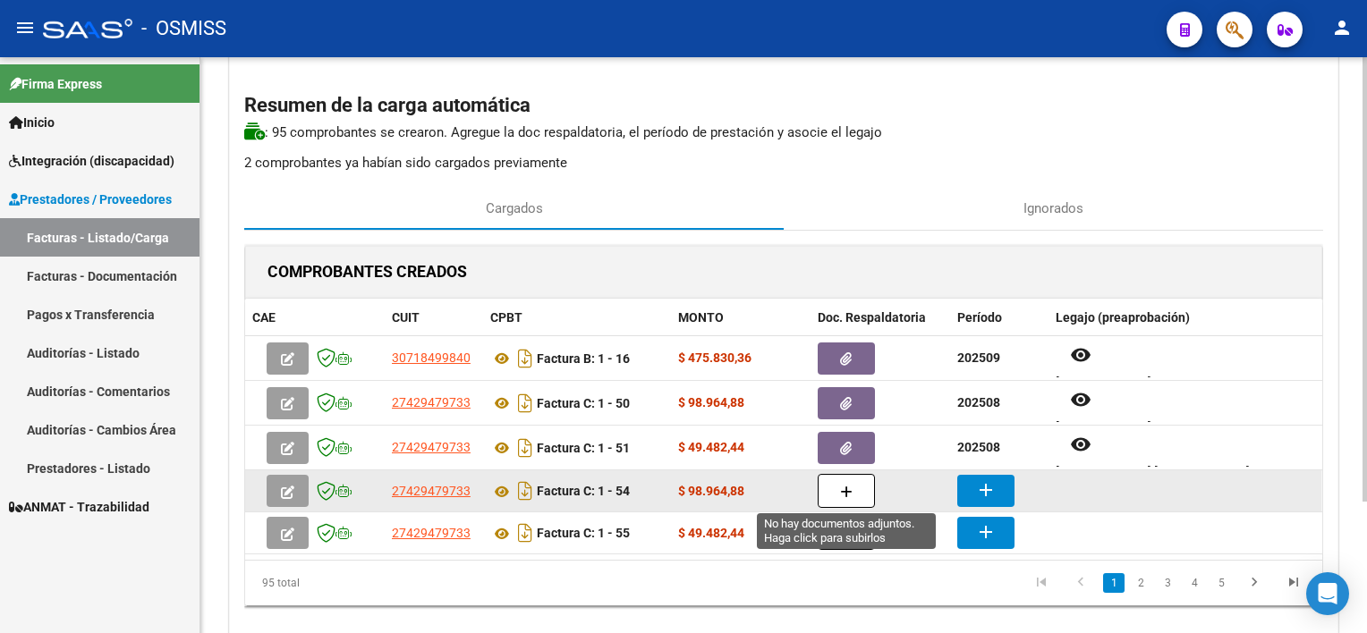
click at [844, 486] on icon "button" at bounding box center [846, 492] width 13 height 13
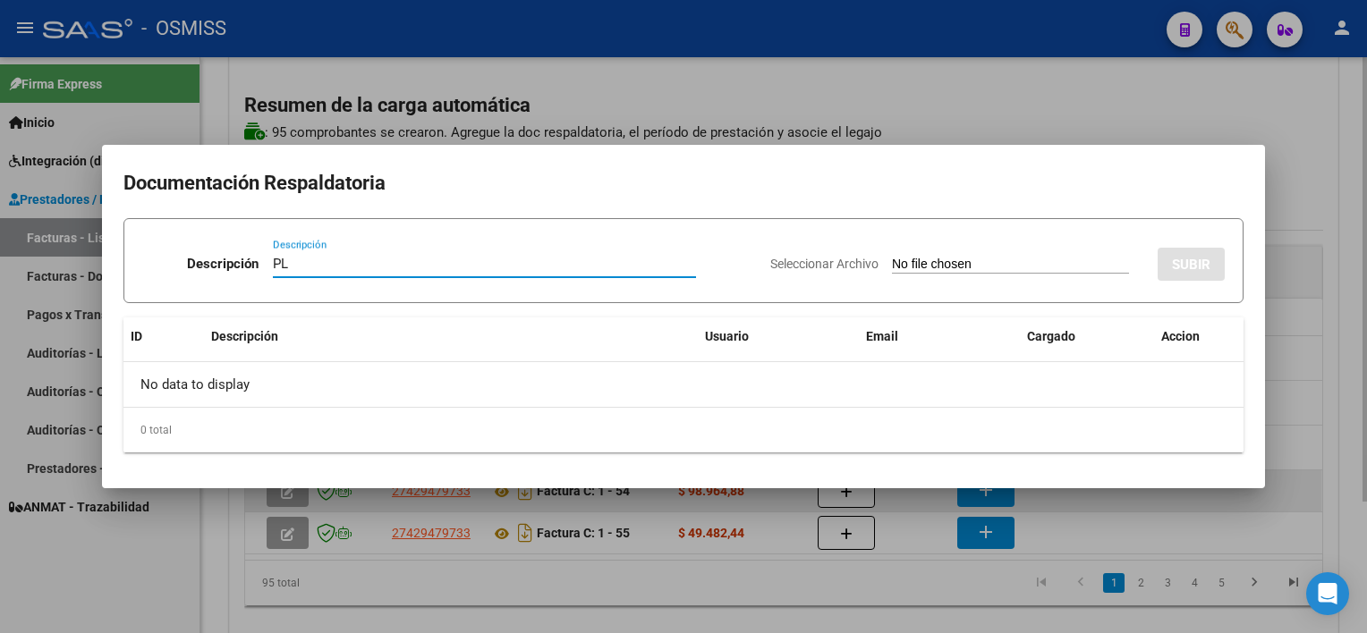
type input "PL"
click at [892, 257] on input "Seleccionar Archivo" at bounding box center [1010, 265] width 237 height 17
type input "C:\fakepath\PL 1-54 [PERSON_NAME] C PSICO 09.pdf"
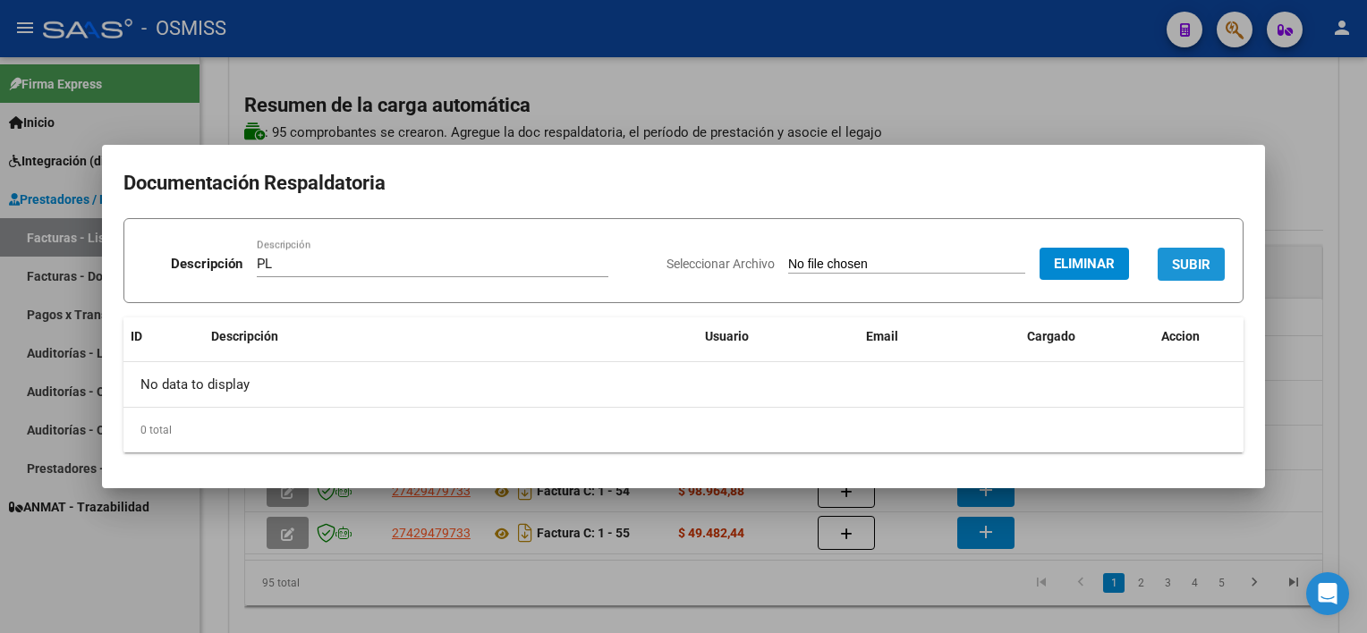
click at [1021, 268] on span "SUBIR" at bounding box center [1191, 265] width 38 height 16
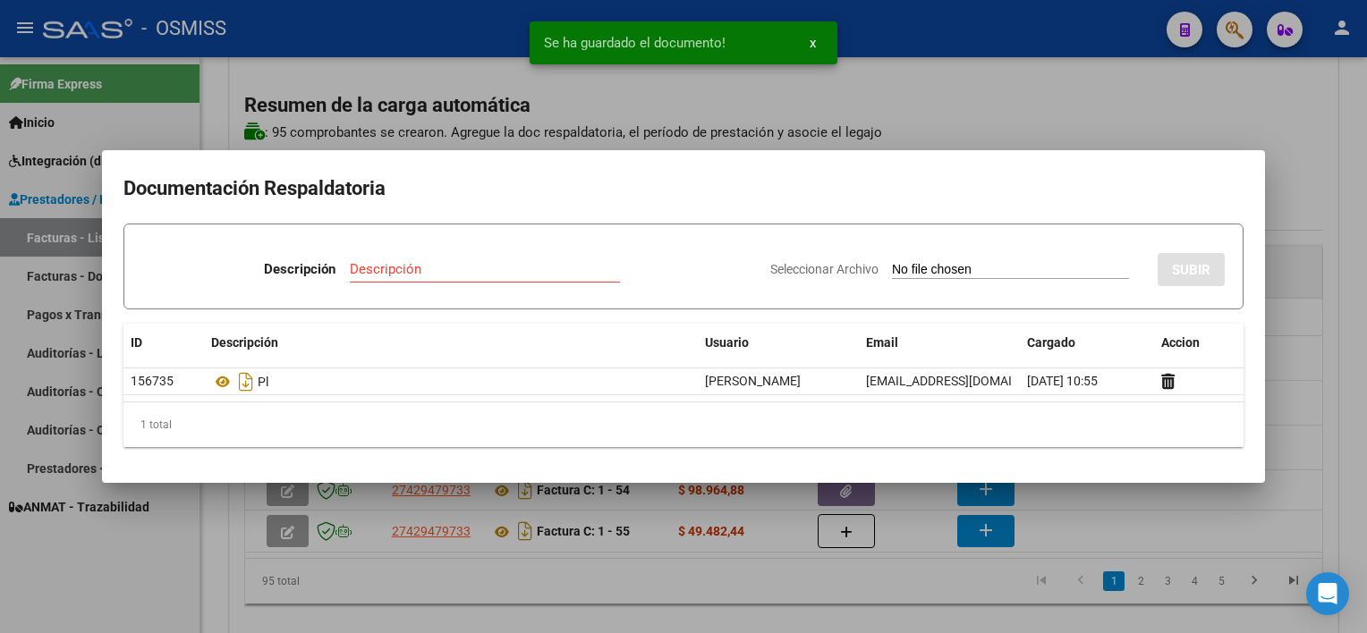
click at [864, 595] on div at bounding box center [683, 316] width 1367 height 633
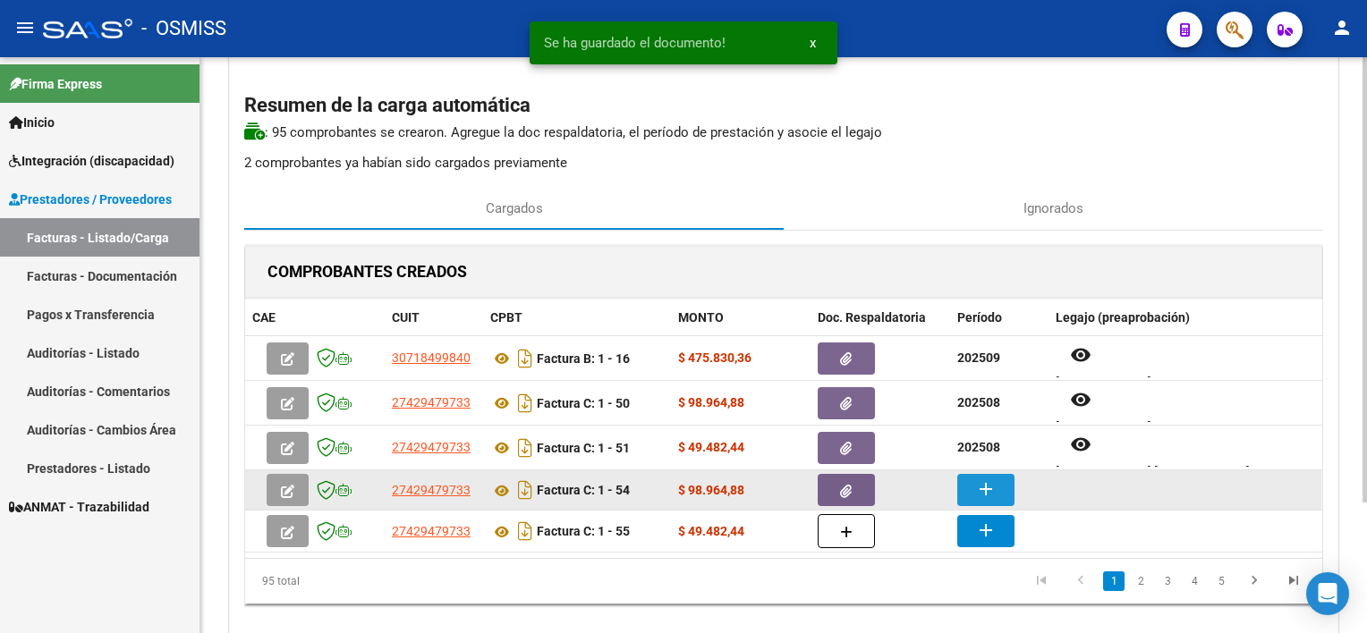
click at [971, 486] on button "add" at bounding box center [985, 490] width 57 height 32
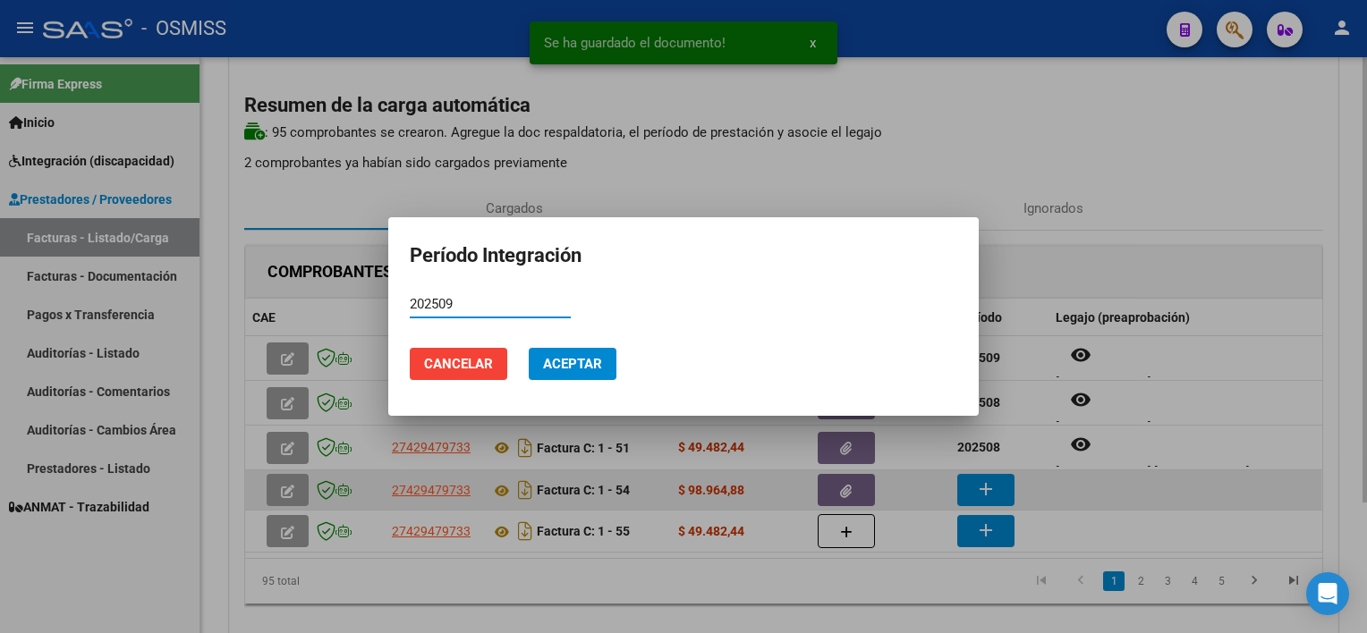
type input "202509"
click at [529, 348] on button "Aceptar" at bounding box center [573, 364] width 88 height 32
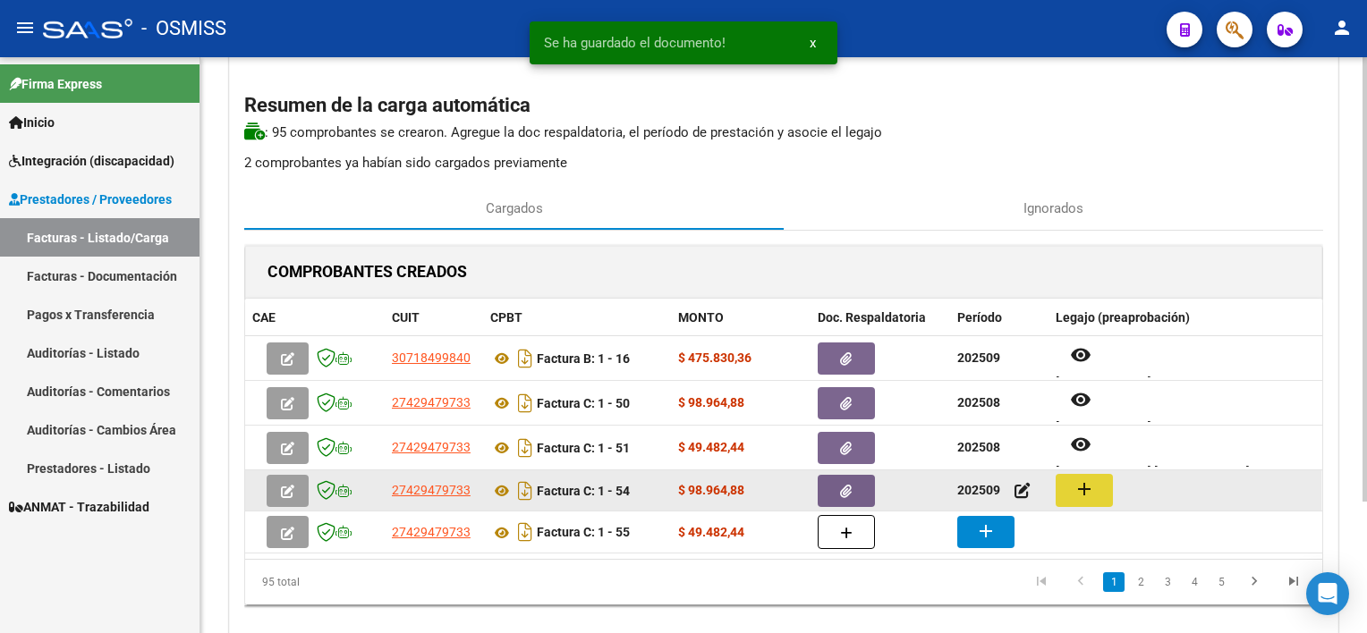
click at [1021, 491] on mat-icon "add" at bounding box center [1083, 489] width 21 height 21
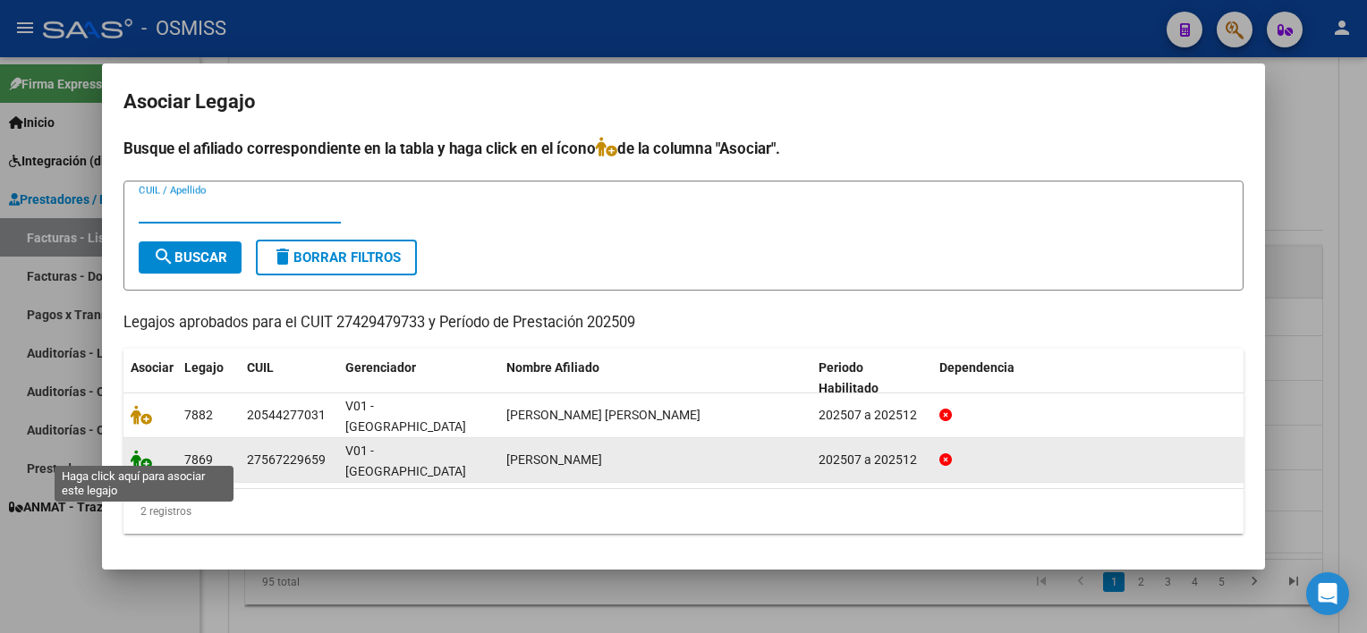
click at [142, 458] on icon at bounding box center [141, 460] width 21 height 20
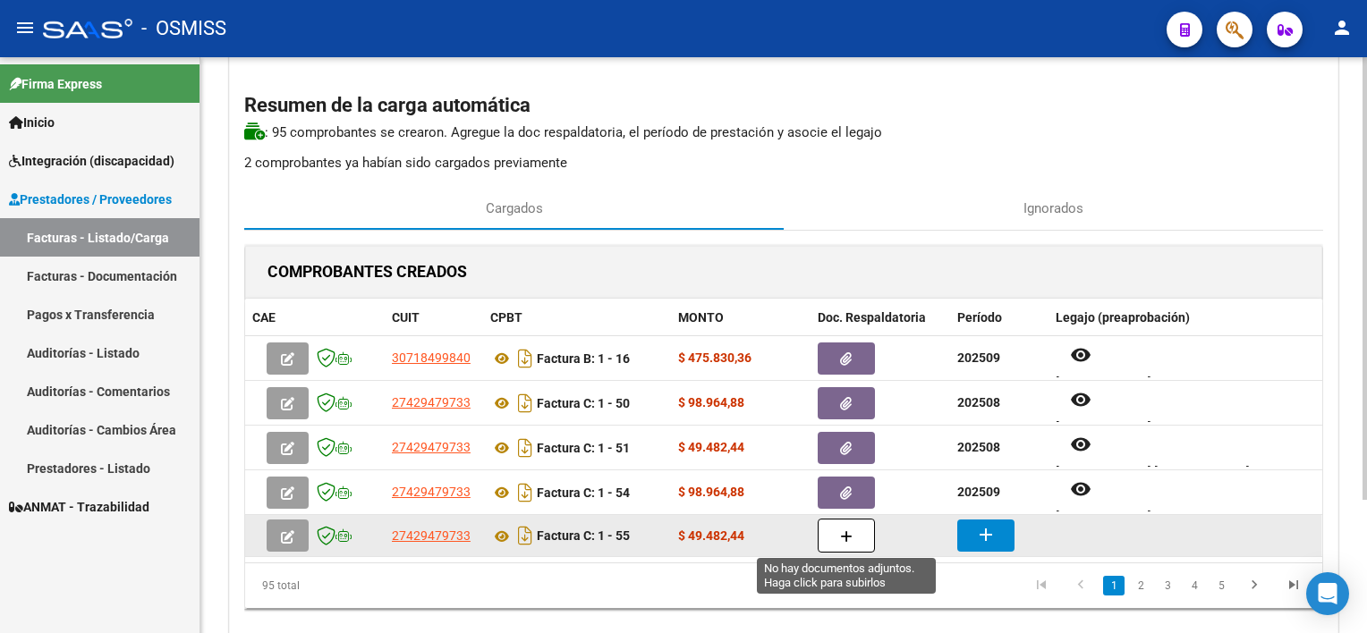
click at [855, 526] on button "button" at bounding box center [846, 536] width 57 height 34
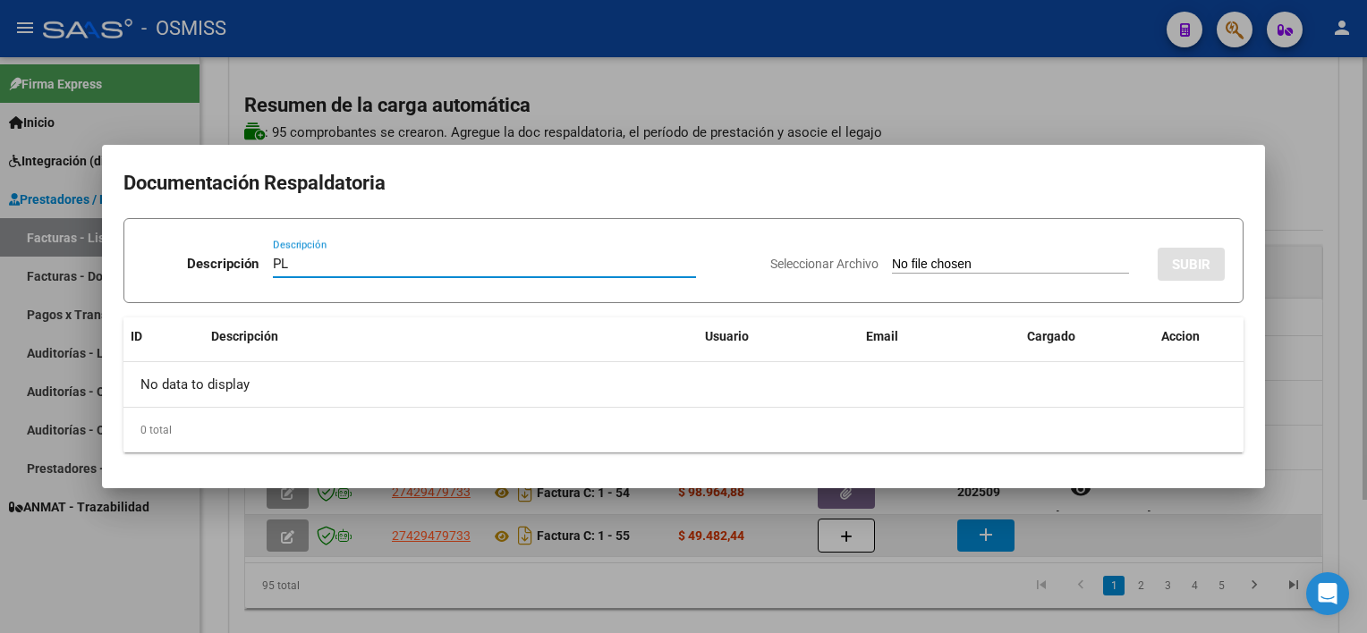
type input "PL"
click at [892, 257] on input "Seleccionar Archivo" at bounding box center [1010, 265] width 237 height 17
type input "C:\fakepath\PL 1-55 [PERSON_NAME] B PSICOL 09.jpeg"
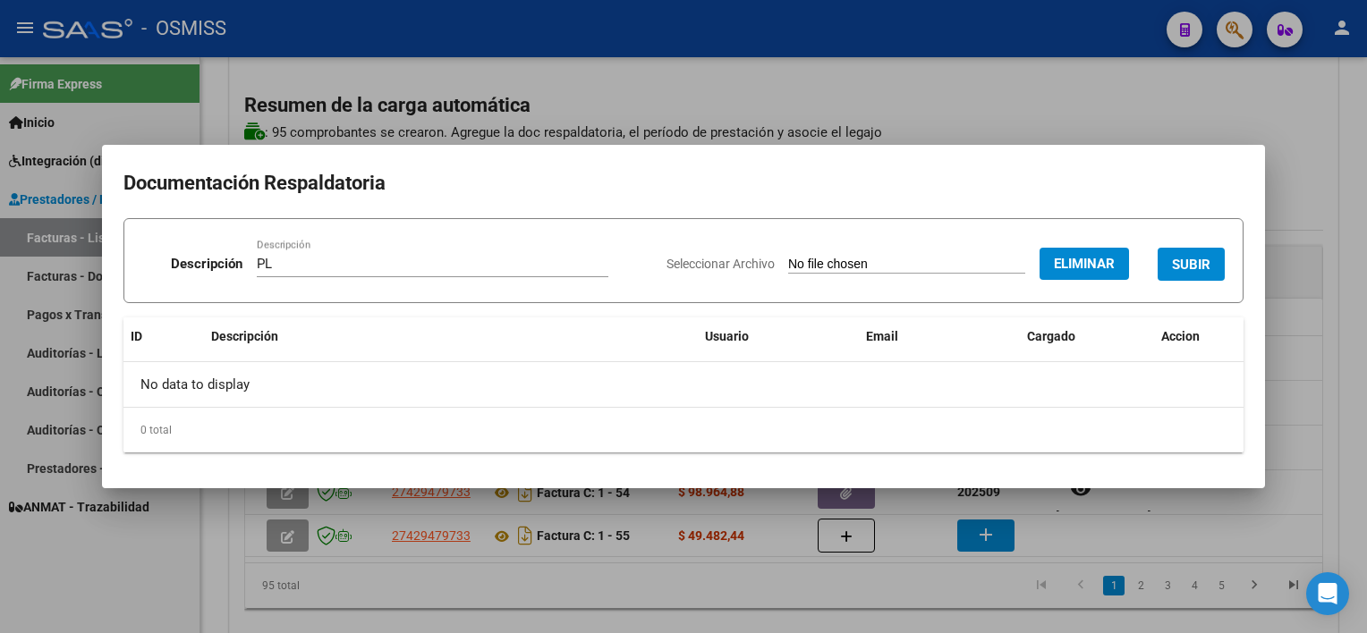
click at [1021, 259] on span "SUBIR" at bounding box center [1191, 265] width 38 height 16
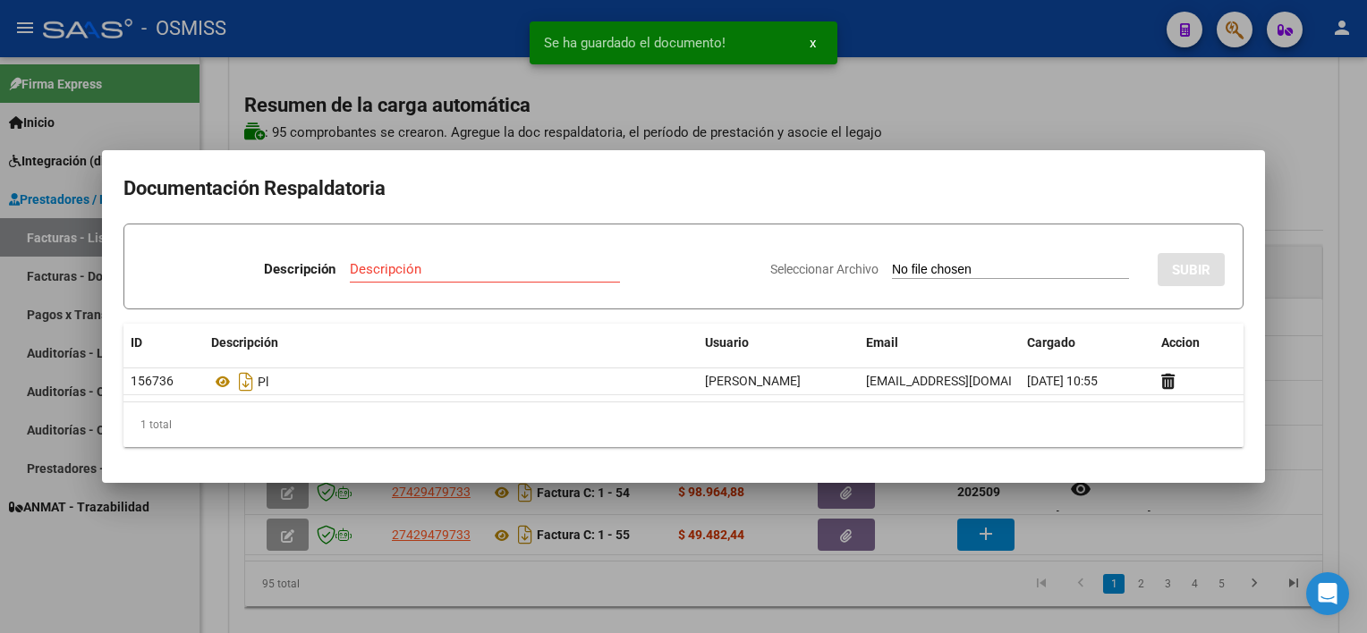
click at [686, 586] on div at bounding box center [683, 316] width 1367 height 633
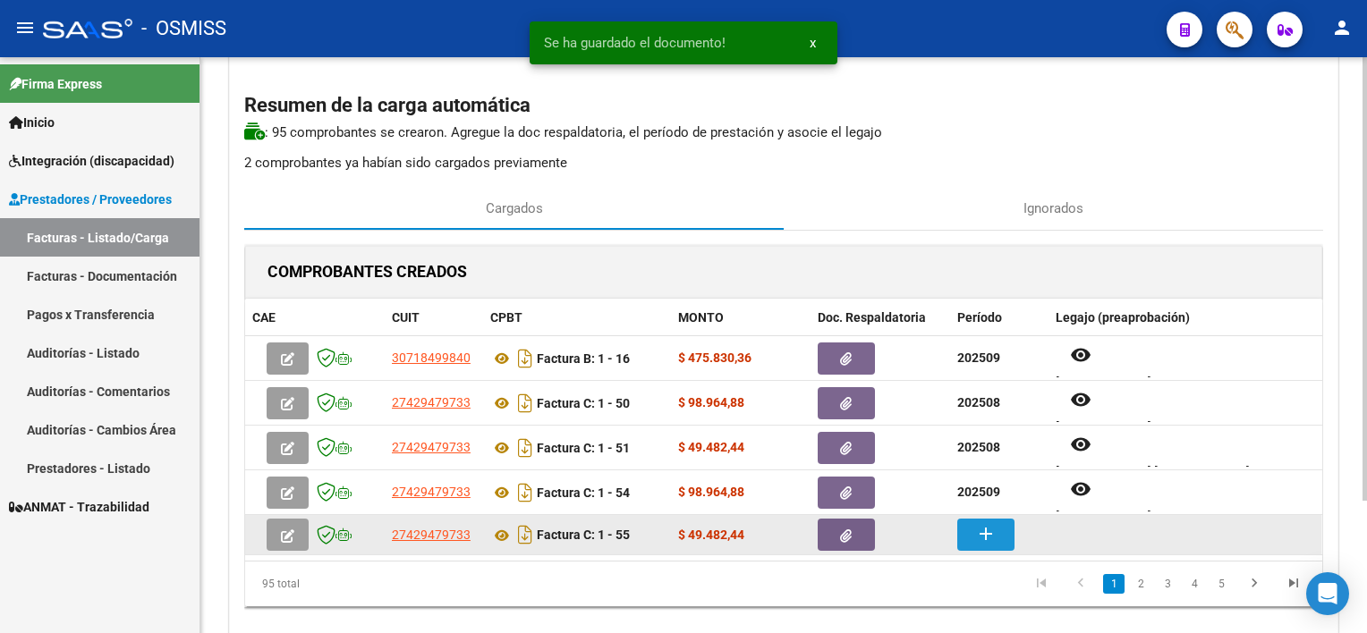
click at [979, 530] on mat-icon "add" at bounding box center [985, 533] width 21 height 21
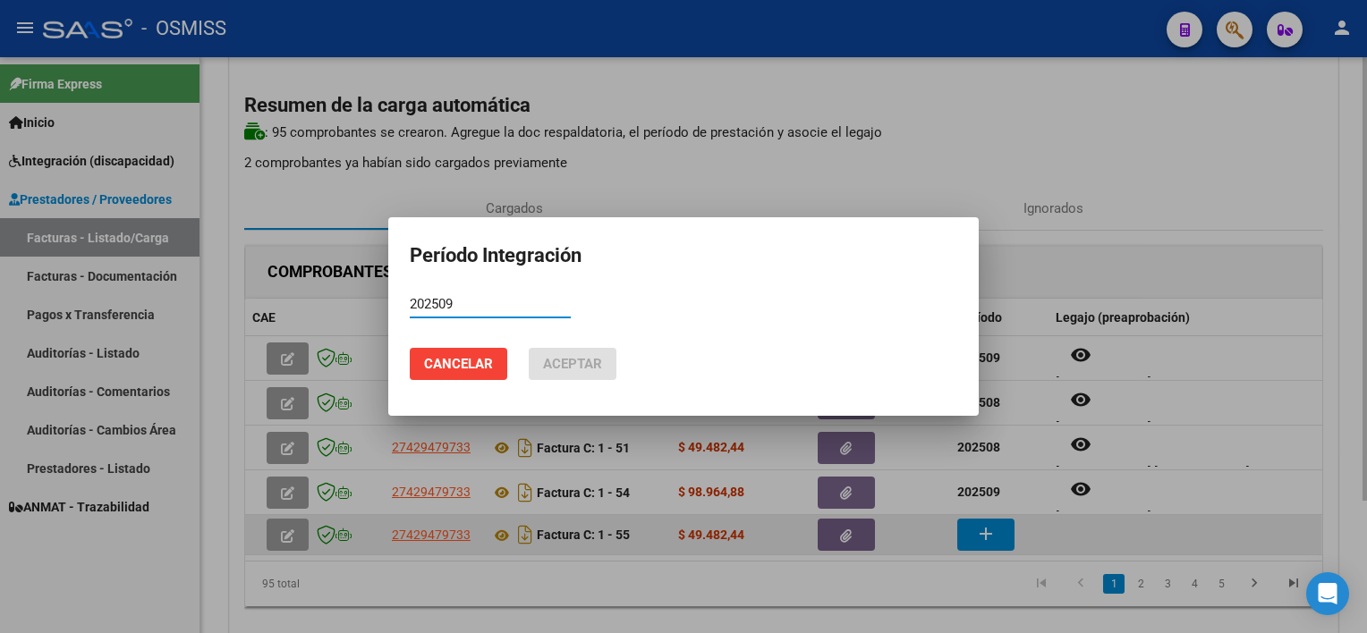
type input "202509"
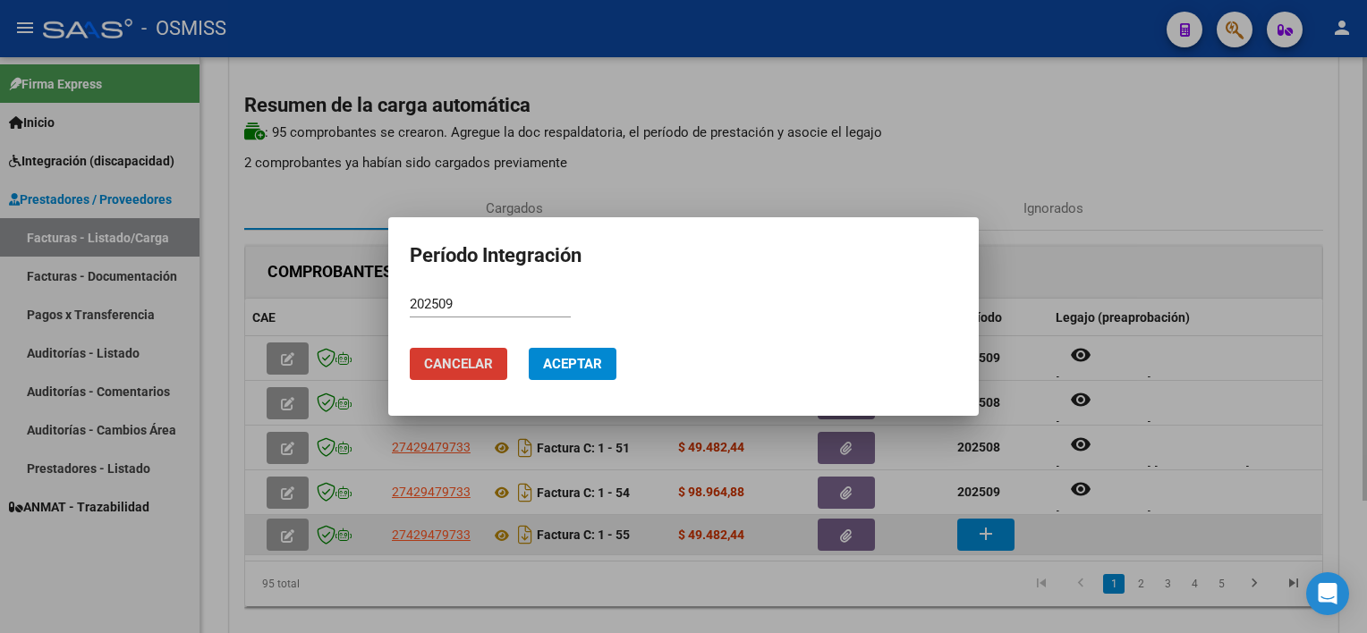
click at [529, 348] on button "Aceptar" at bounding box center [573, 364] width 88 height 32
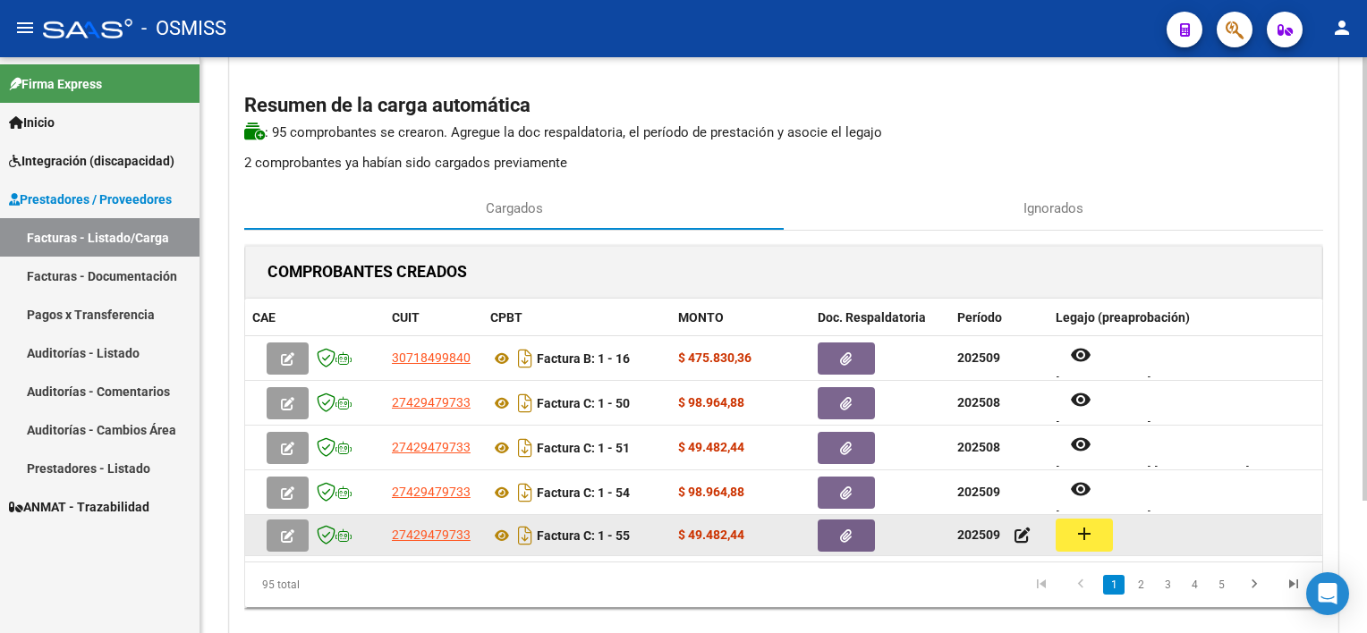
click at [1021, 520] on button "add" at bounding box center [1084, 535] width 57 height 33
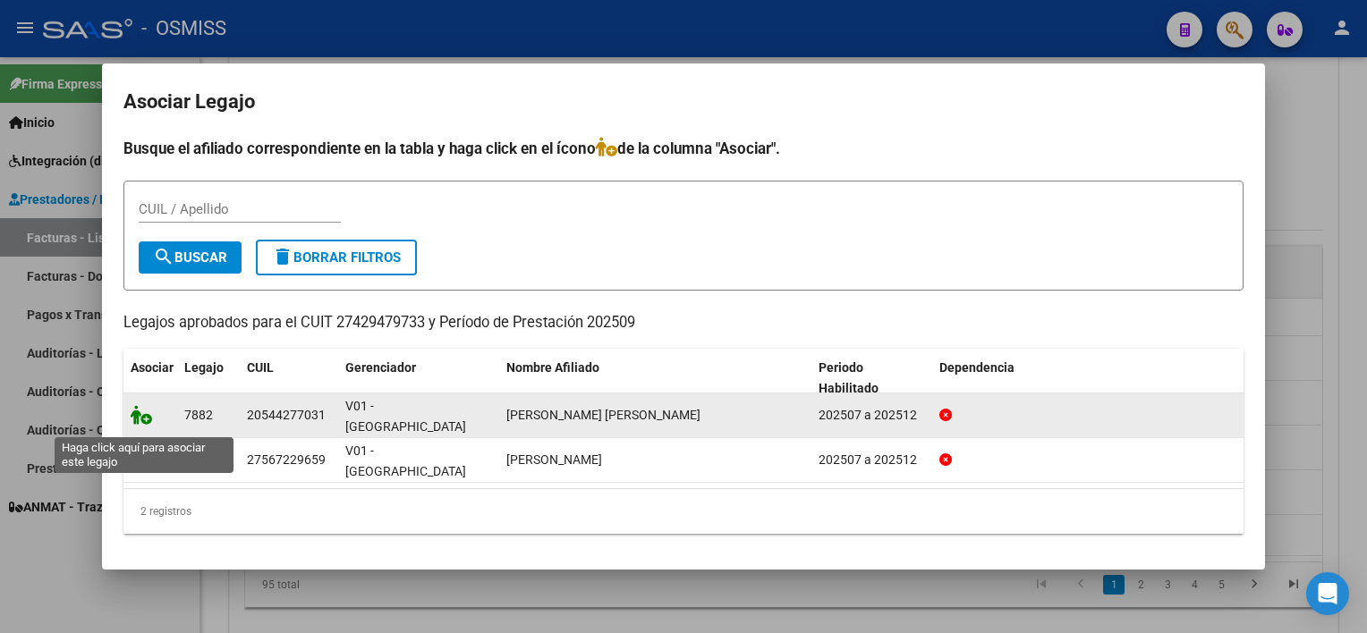
click at [140, 425] on icon at bounding box center [141, 415] width 21 height 20
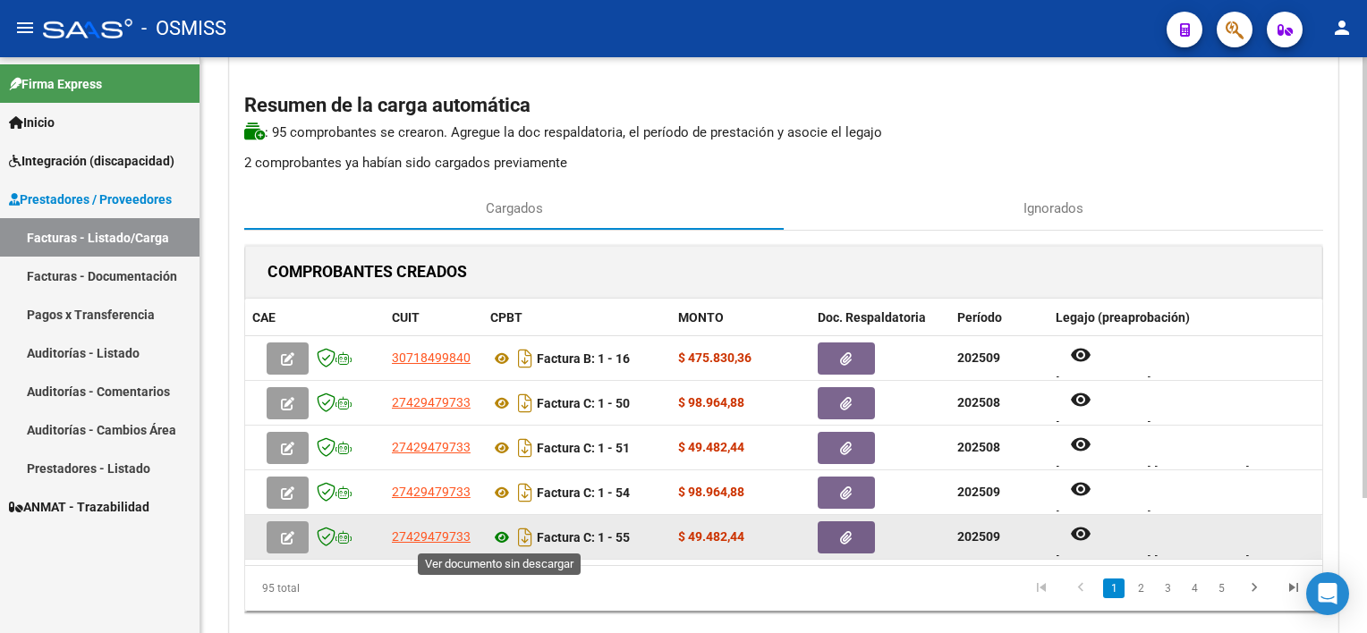
click at [500, 535] on icon at bounding box center [501, 537] width 23 height 21
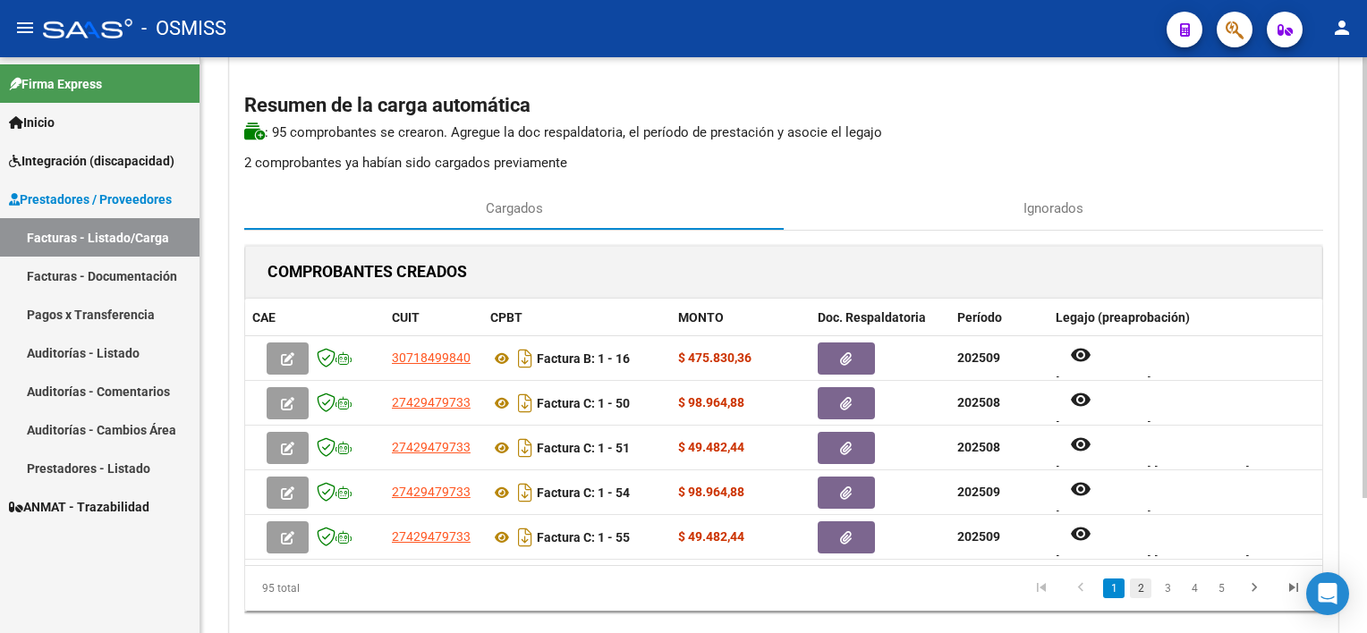
click at [1021, 587] on link "2" at bounding box center [1140, 589] width 21 height 20
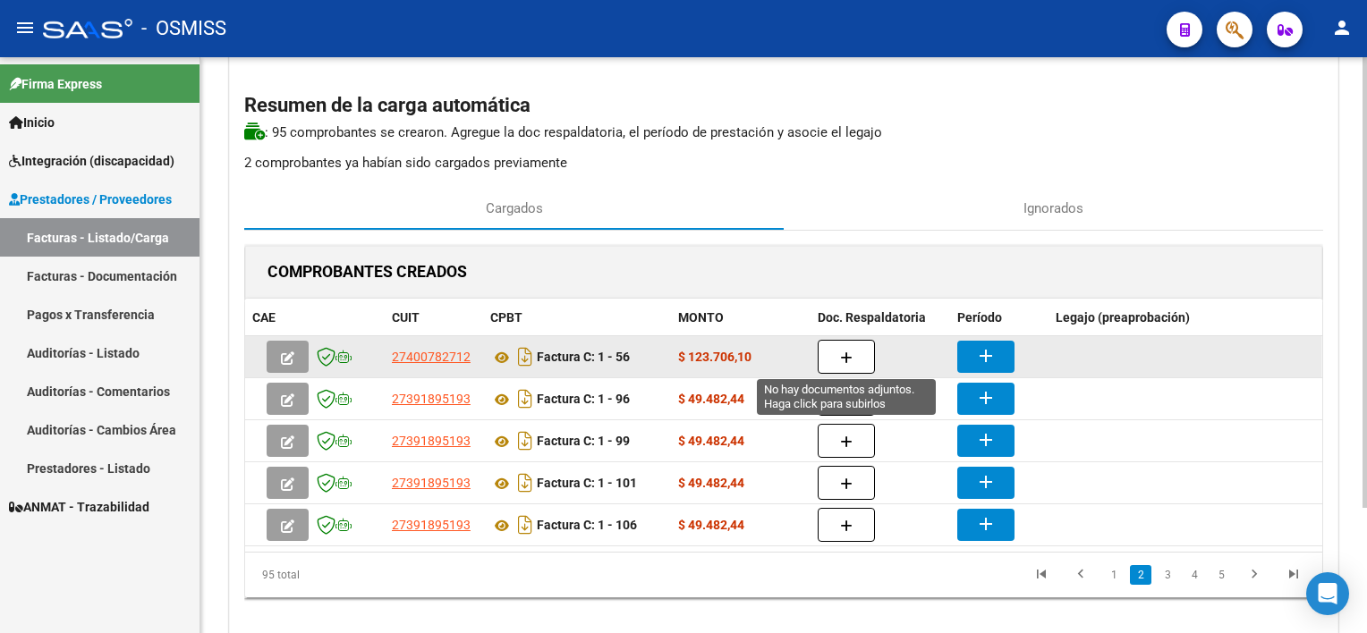
click at [852, 354] on icon "button" at bounding box center [846, 358] width 13 height 13
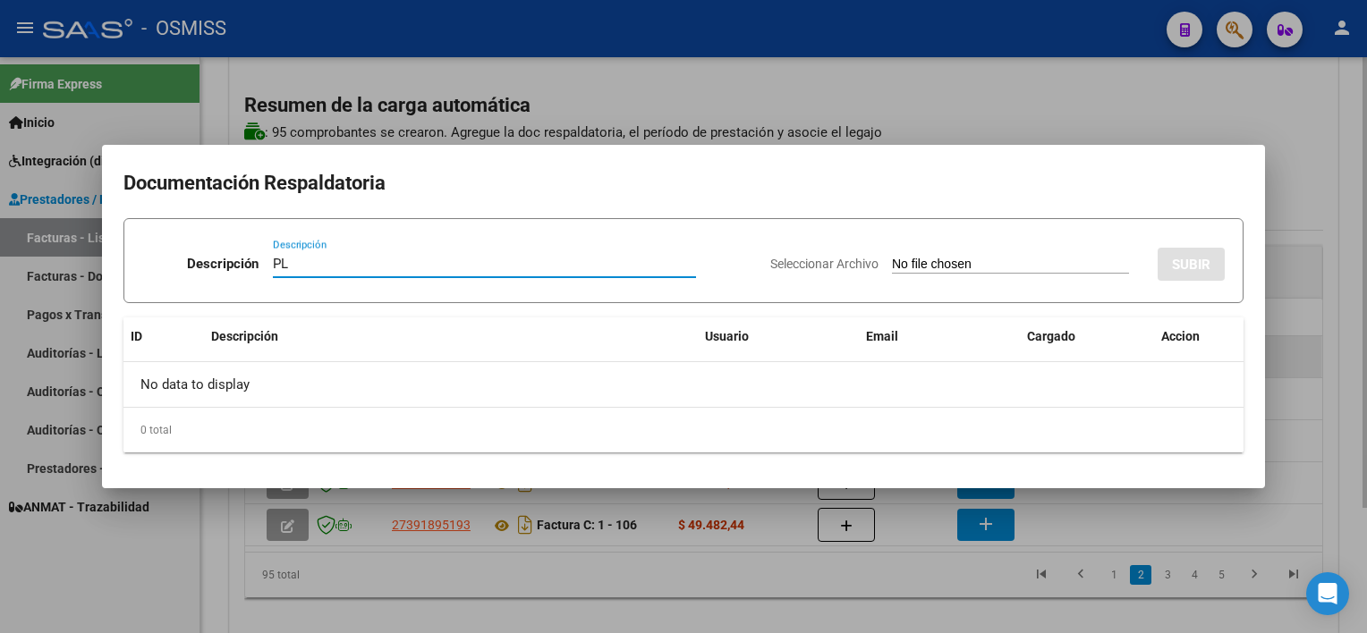
type input "PL"
click at [892, 257] on input "Seleccionar Archivo" at bounding box center [1010, 265] width 237 height 17
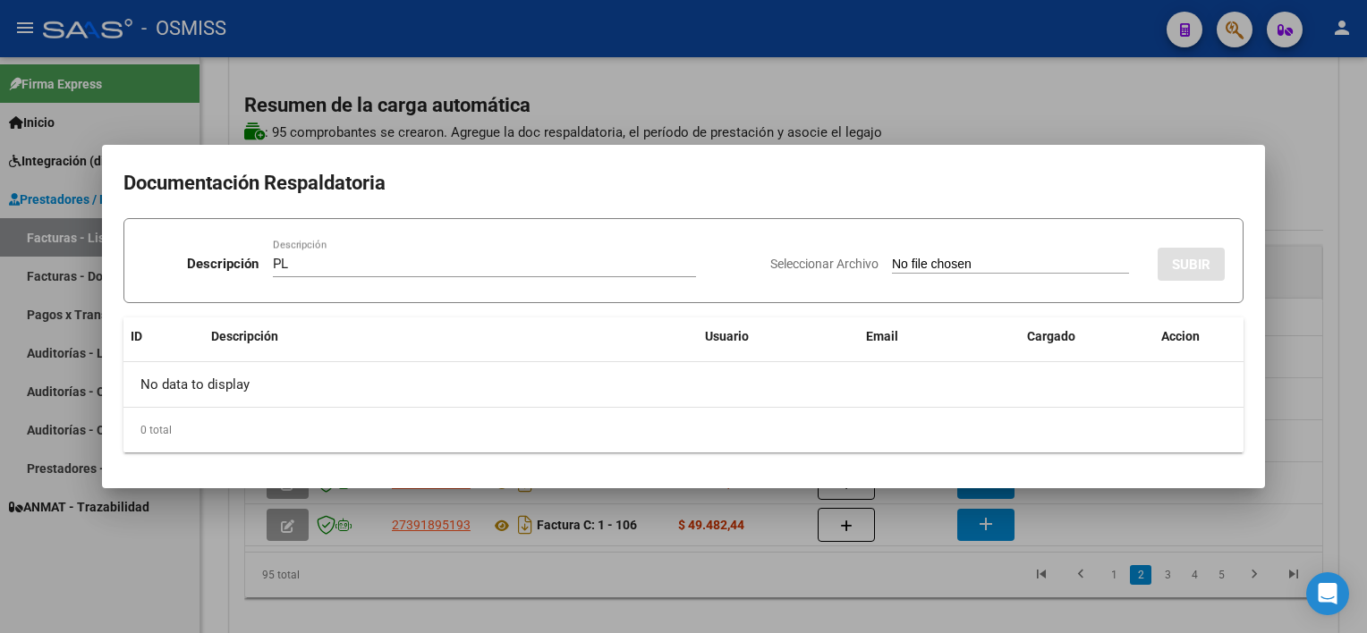
click at [849, 578] on div at bounding box center [683, 316] width 1367 height 633
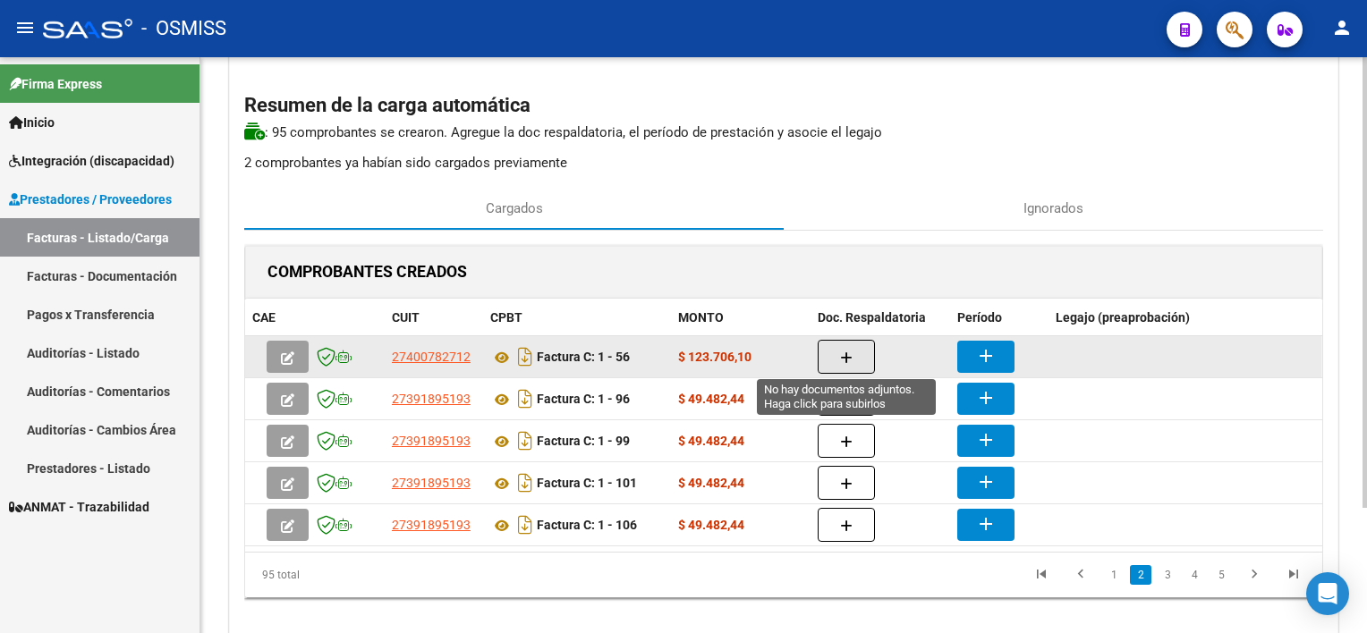
click at [859, 354] on button "button" at bounding box center [846, 357] width 57 height 34
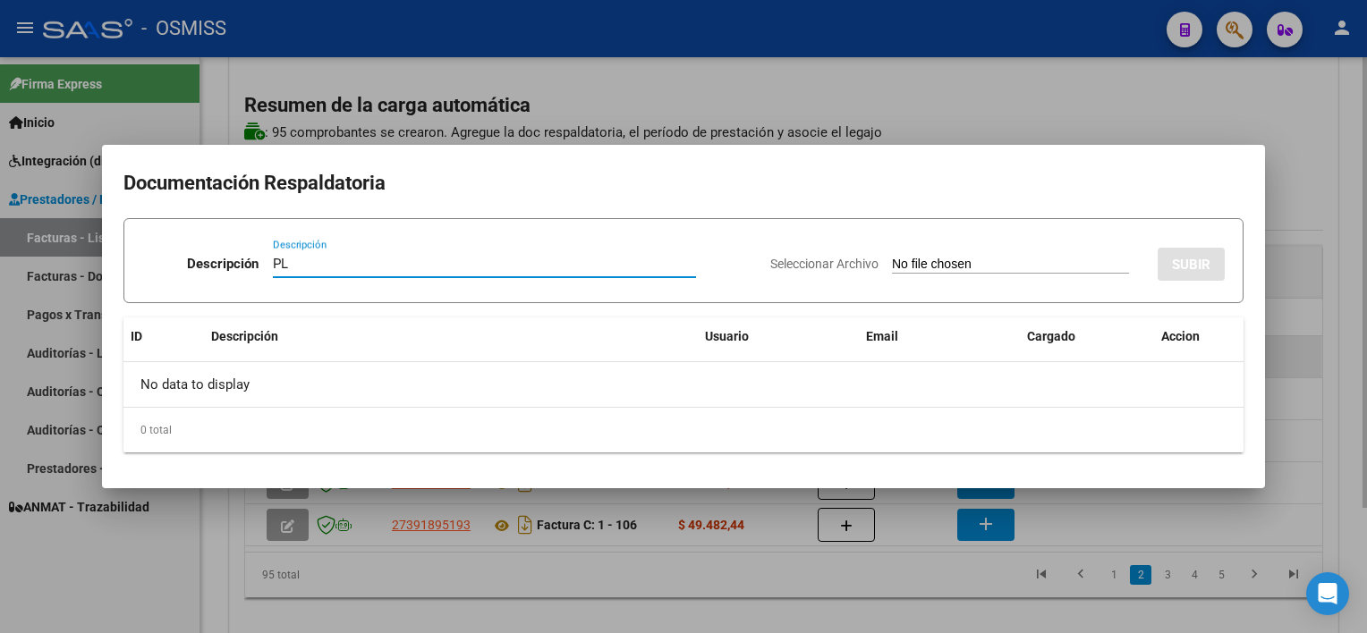
type input "PL"
click at [892, 257] on input "Seleccionar Archivo" at bounding box center [1010, 265] width 237 height 17
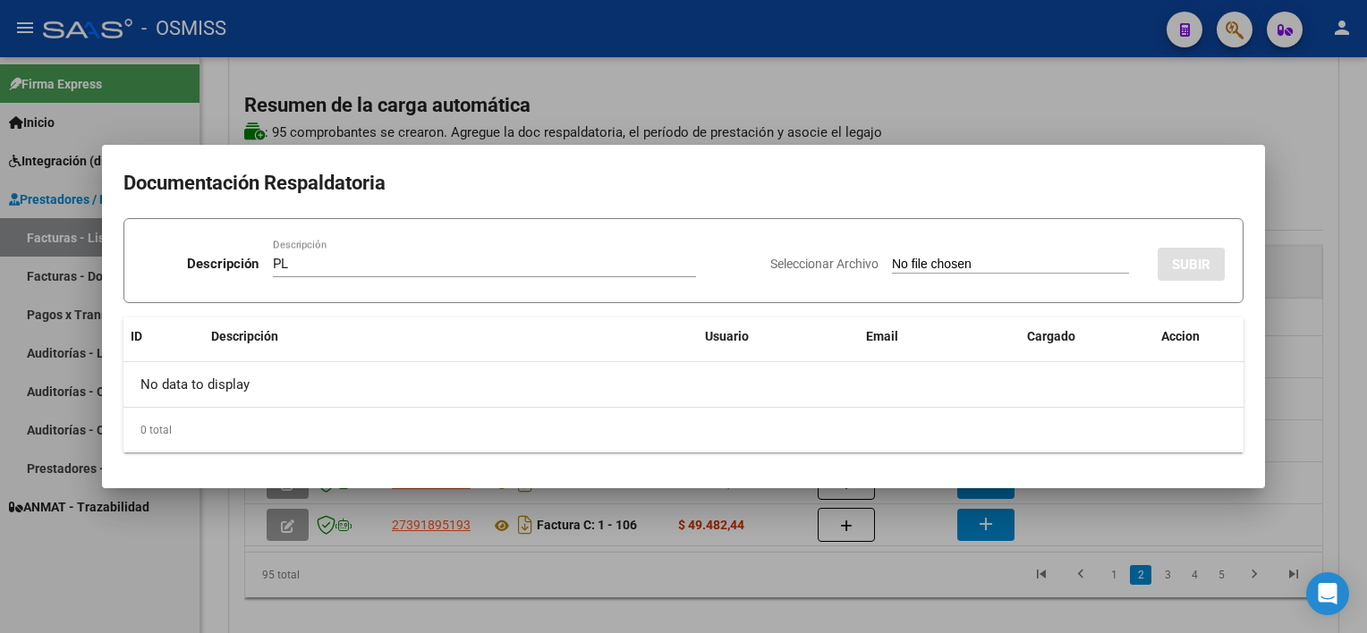
click at [708, 562] on div at bounding box center [683, 316] width 1367 height 633
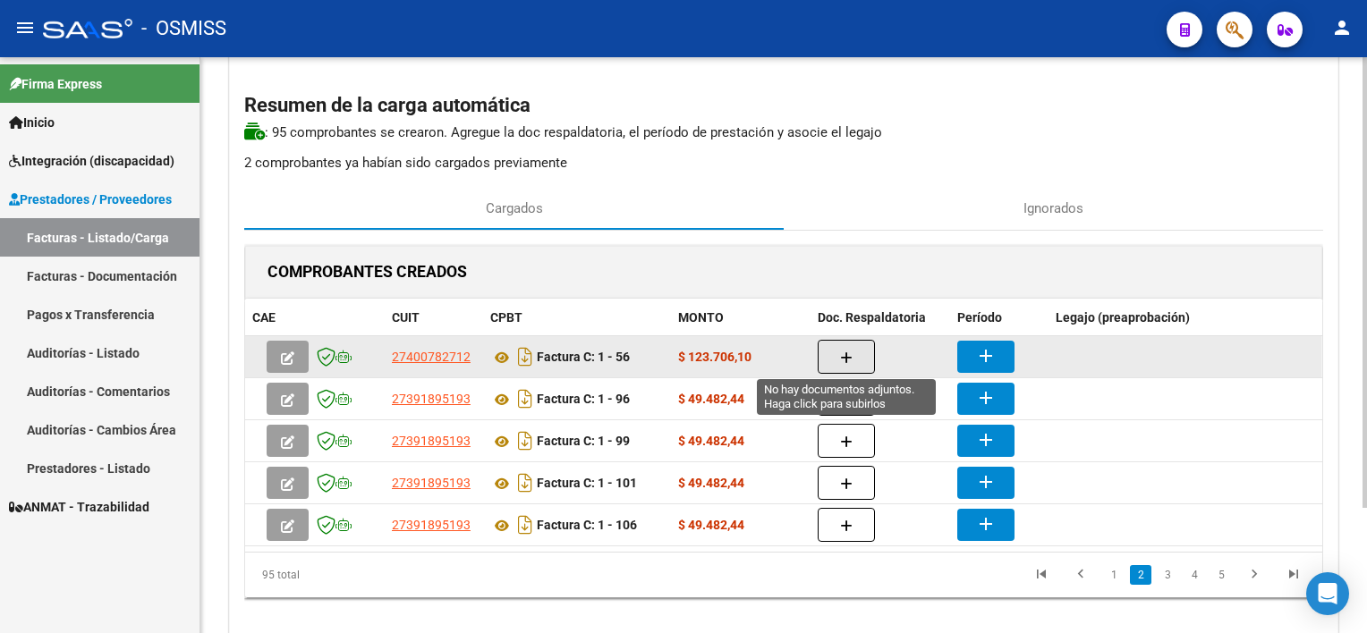
click at [846, 358] on icon "button" at bounding box center [846, 358] width 13 height 13
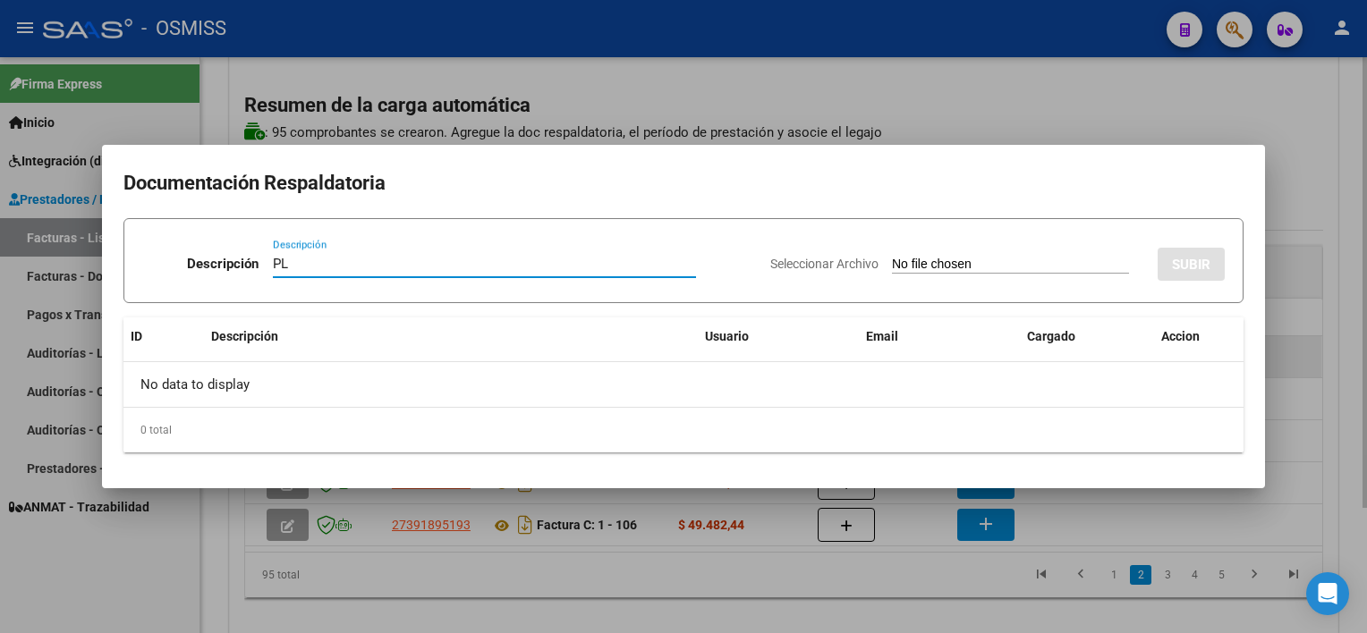
type input "PL"
click at [892, 257] on input "Seleccionar Archivo" at bounding box center [1010, 265] width 237 height 17
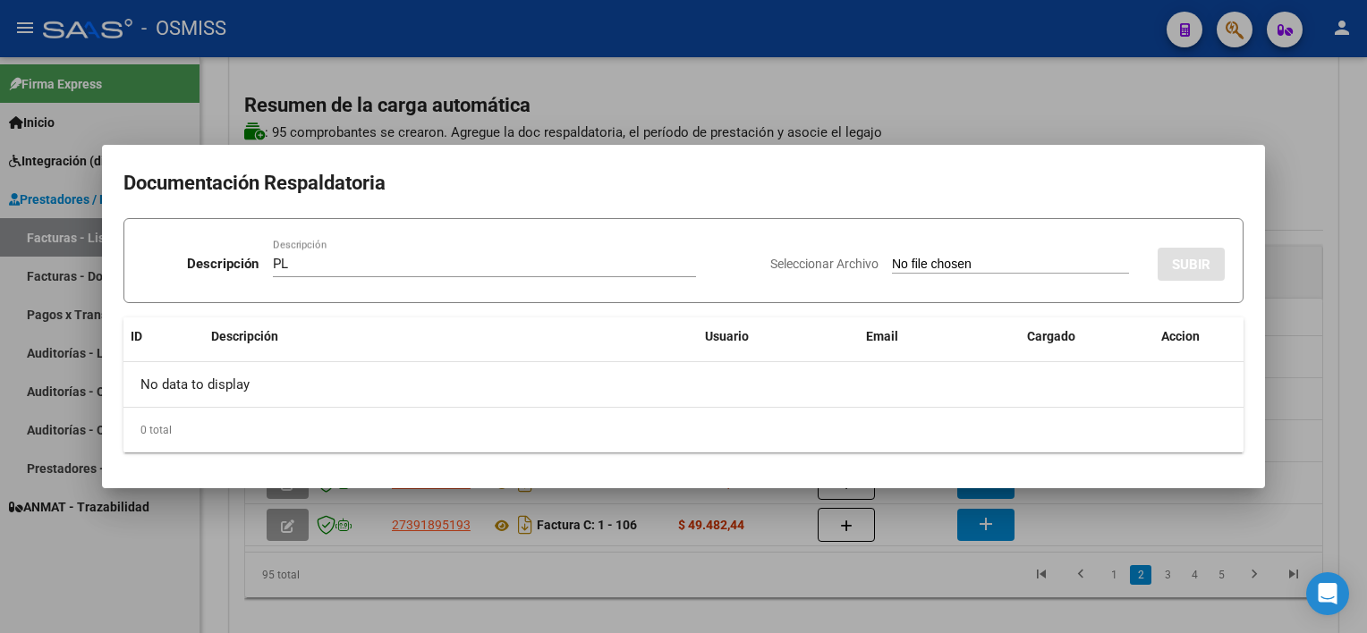
click at [849, 604] on div at bounding box center [683, 316] width 1367 height 633
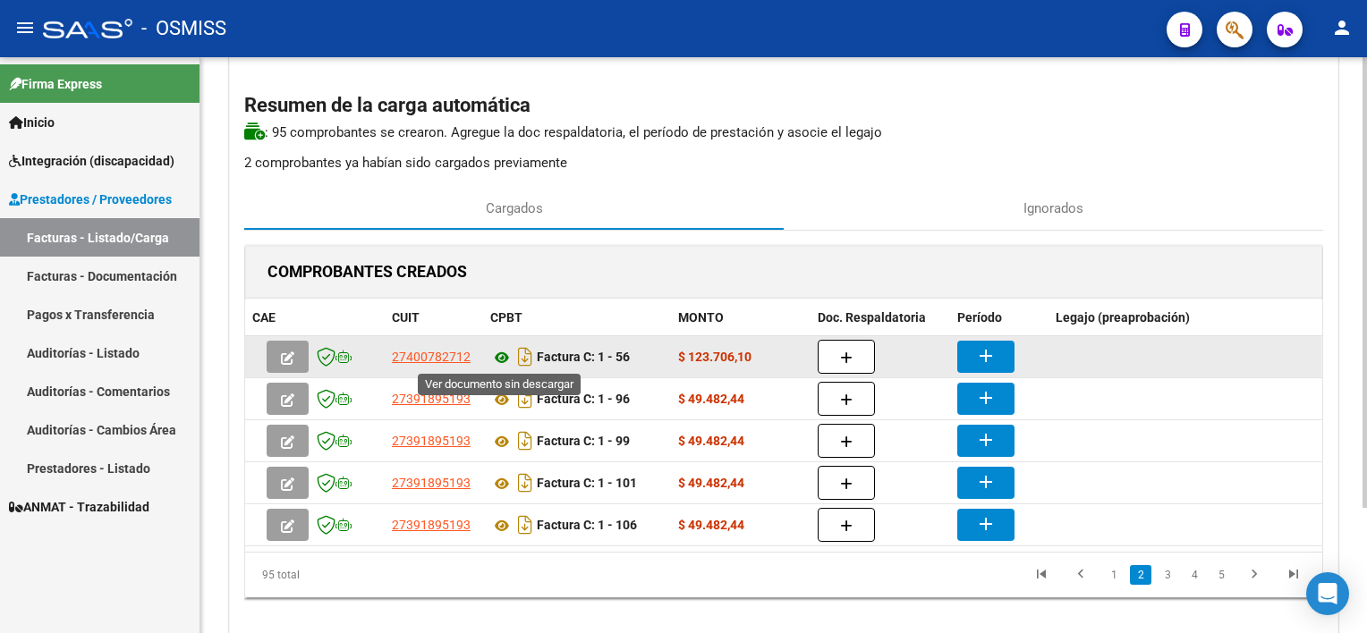
click at [497, 354] on icon at bounding box center [501, 357] width 23 height 21
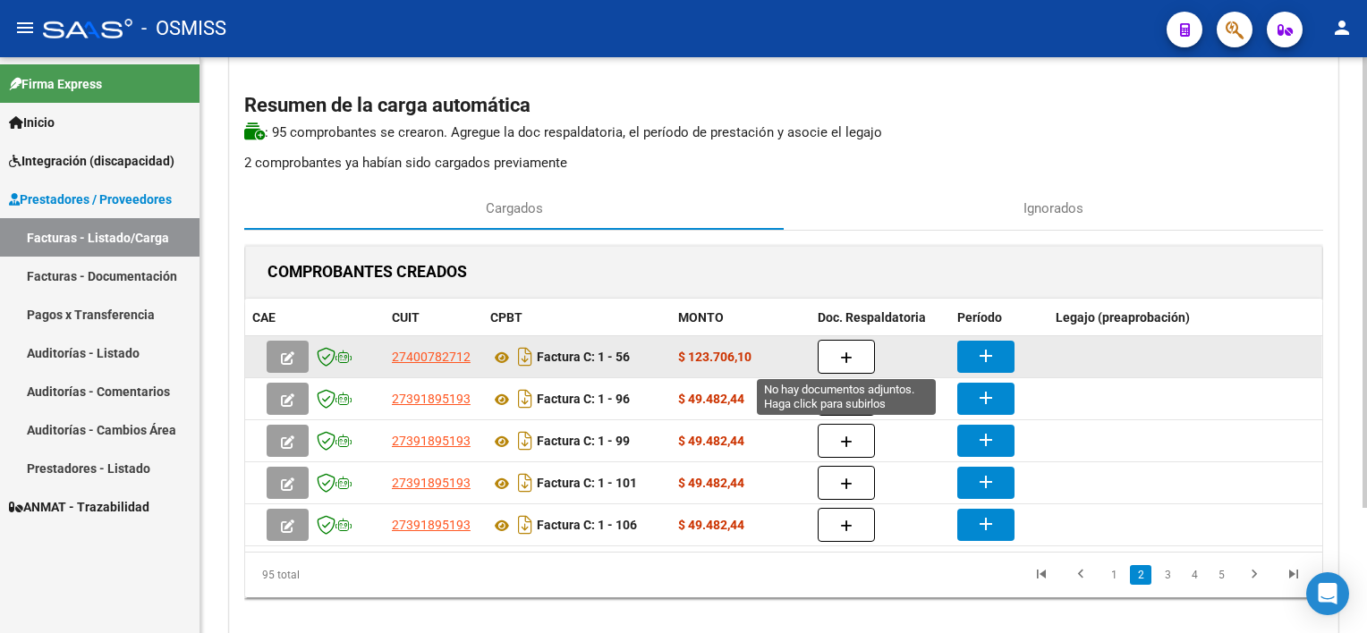
click at [845, 363] on button "button" at bounding box center [846, 357] width 57 height 34
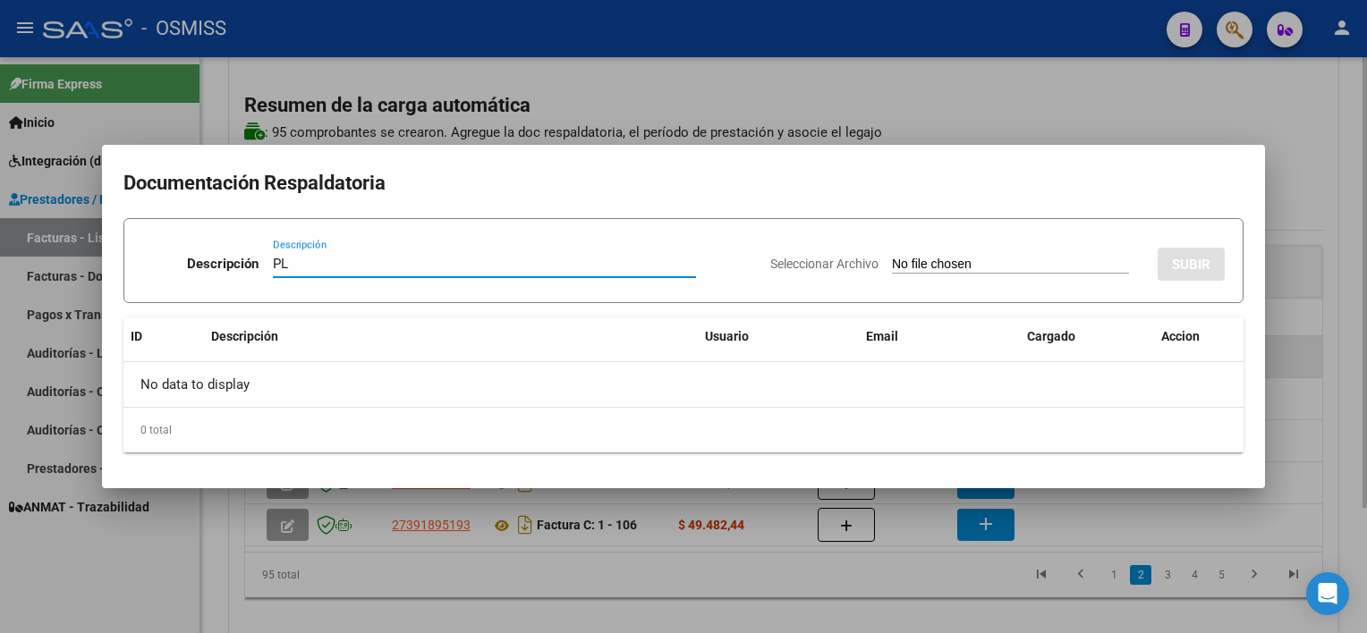
type input "PL"
click at [892, 257] on input "Seleccionar Archivo" at bounding box center [1010, 265] width 237 height 17
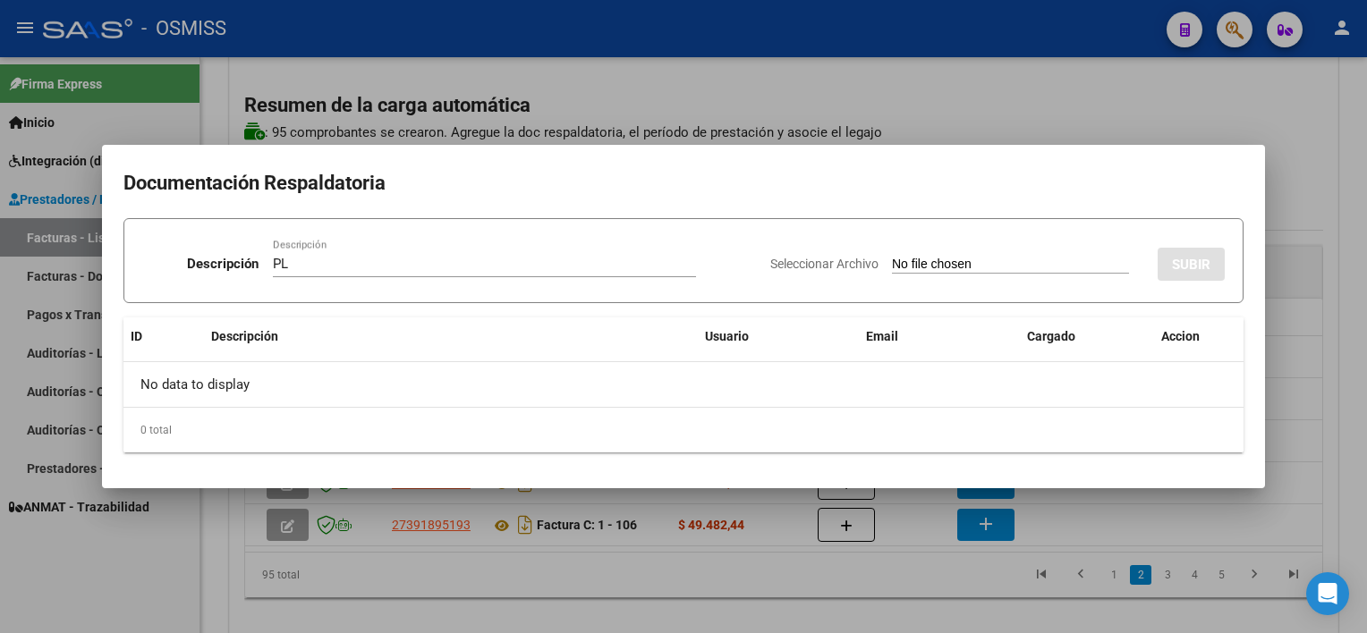
click at [604, 565] on div at bounding box center [683, 316] width 1367 height 633
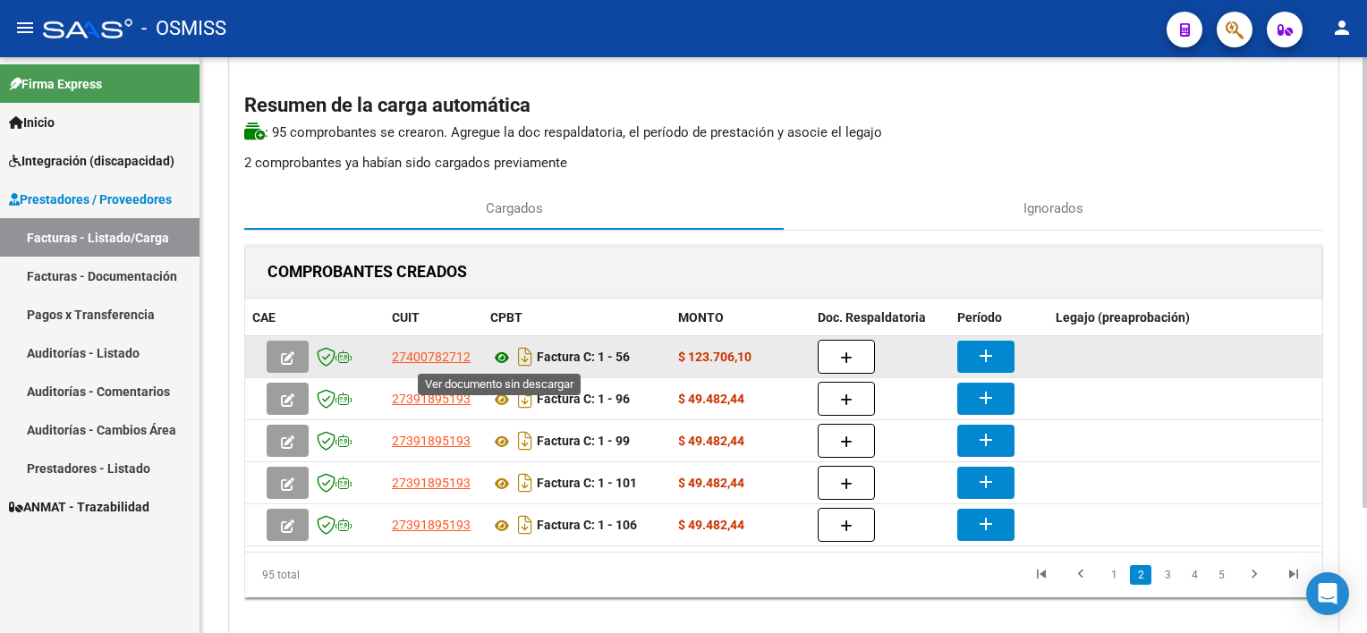
click at [498, 351] on icon at bounding box center [501, 357] width 23 height 21
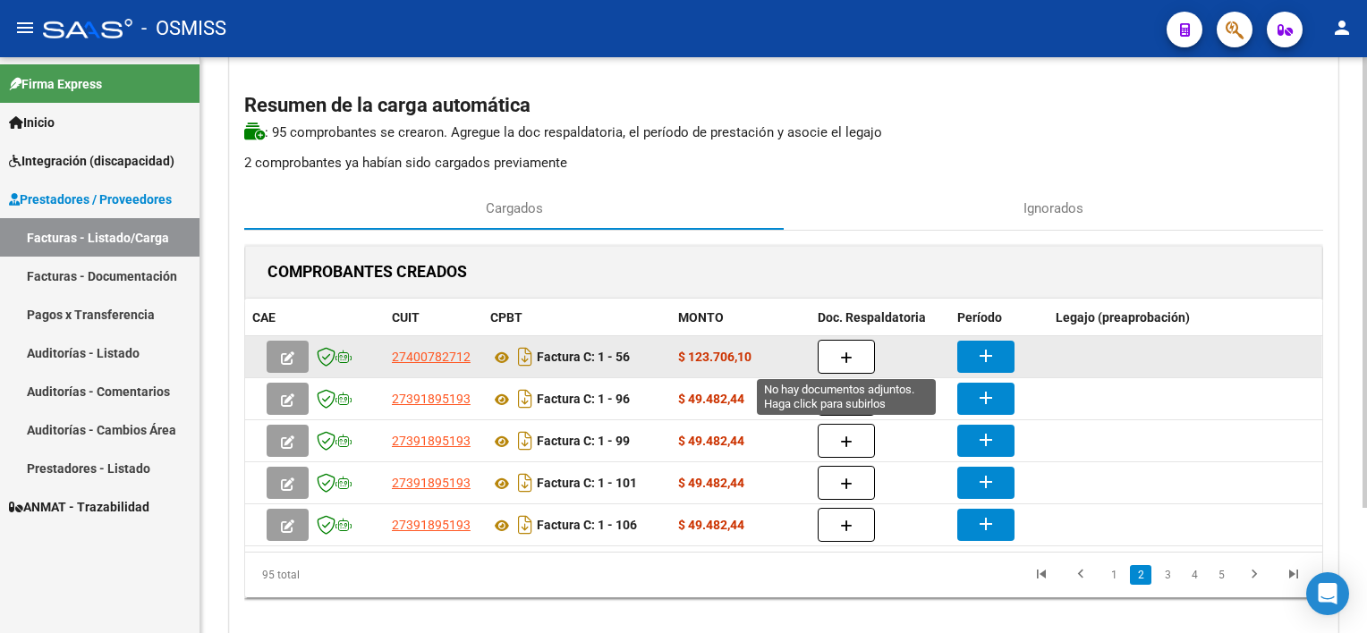
click at [853, 358] on button "button" at bounding box center [846, 357] width 57 height 34
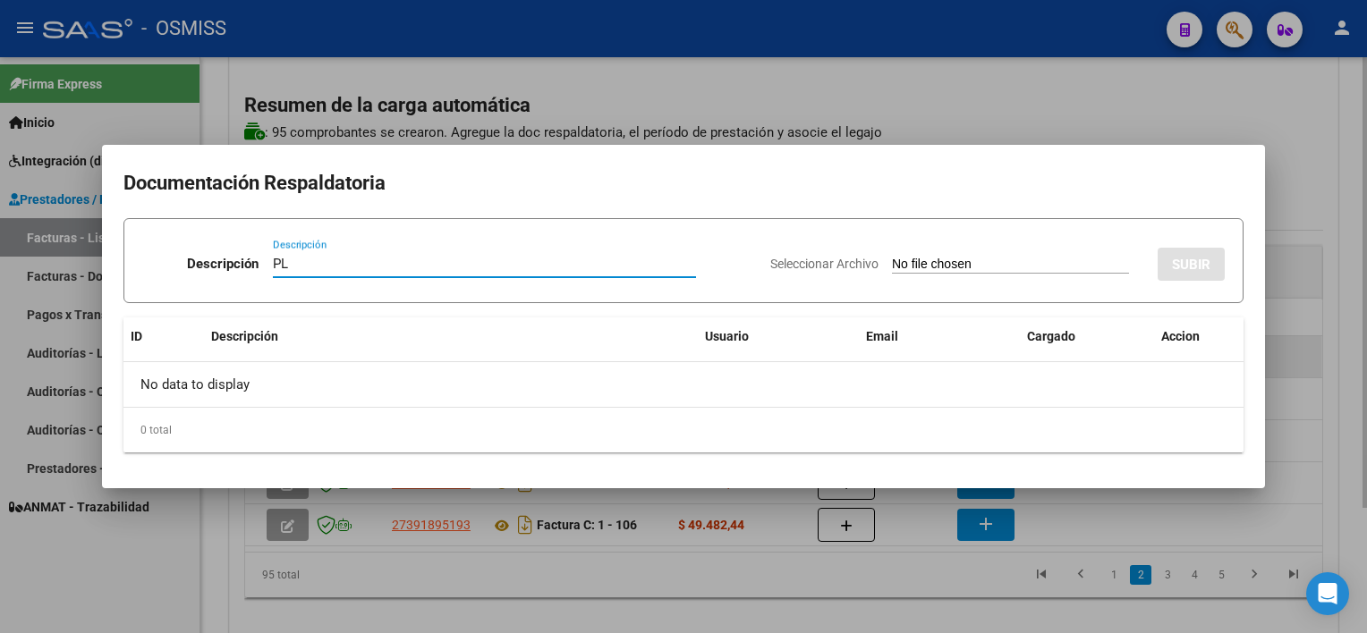
type input "PL"
click at [892, 257] on input "Seleccionar Archivo" at bounding box center [1010, 265] width 237 height 17
type input "C:\fakepath\PL1-56 [PERSON_NAME] C PSICO 07.pdf"
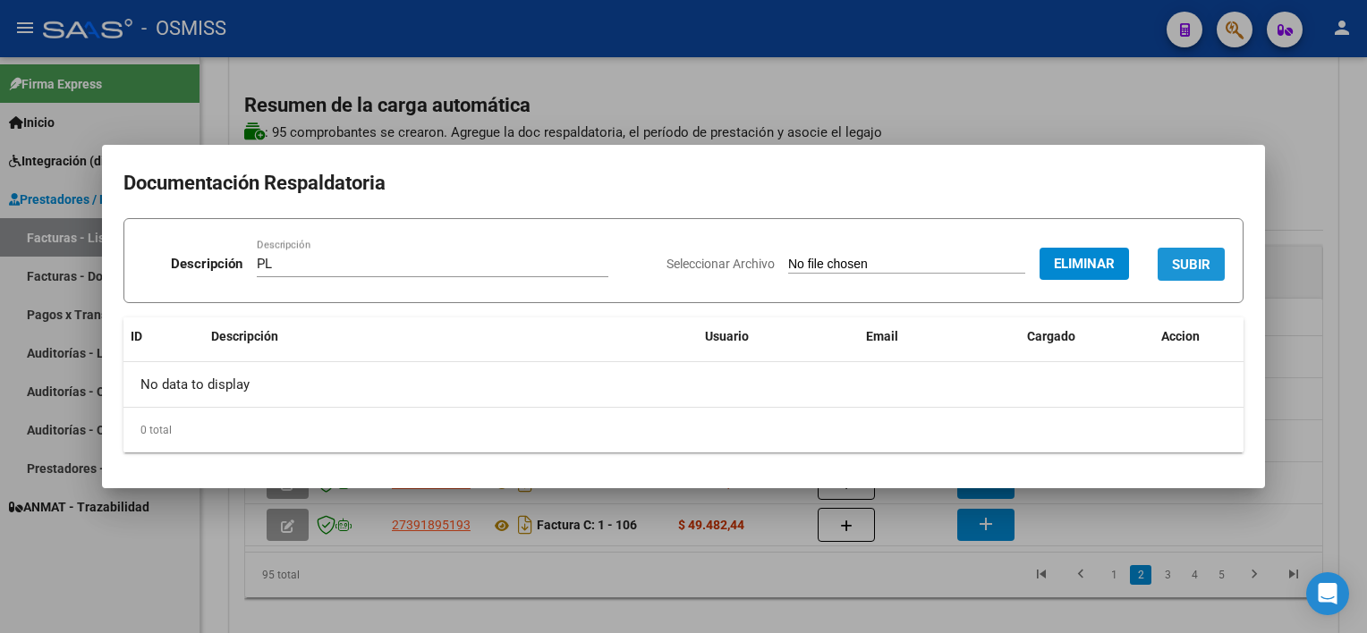
click at [1021, 263] on span "SUBIR" at bounding box center [1191, 265] width 38 height 16
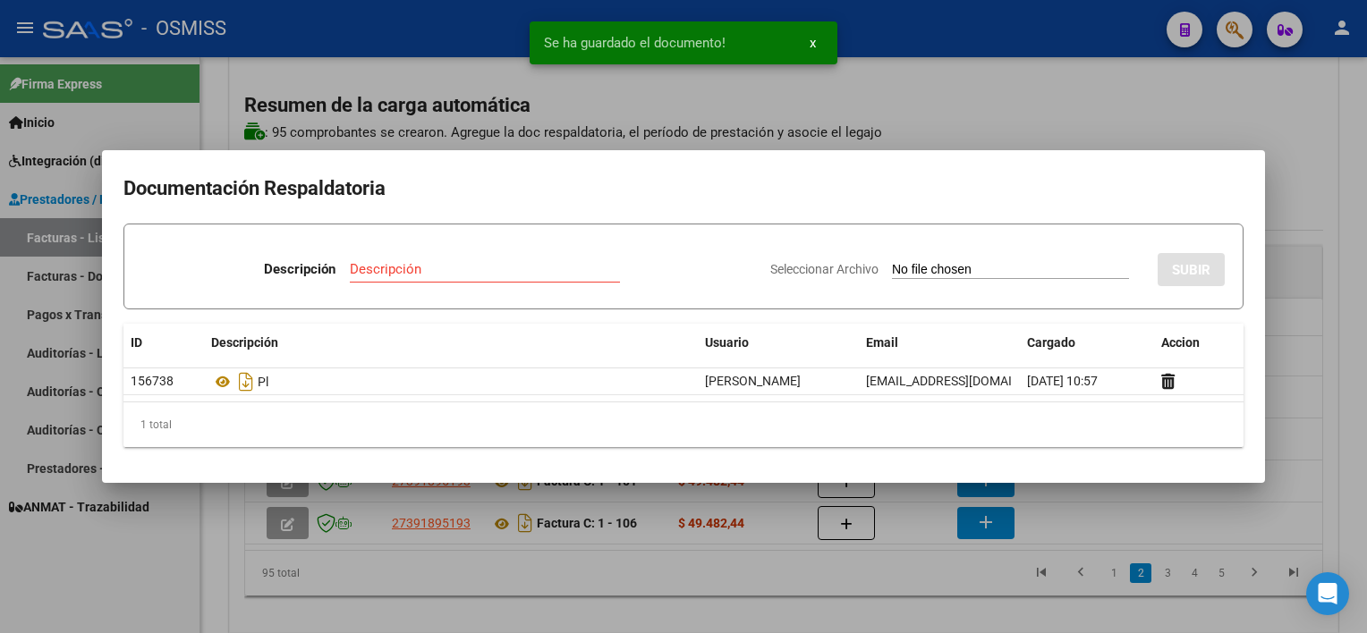
click at [843, 598] on div at bounding box center [683, 316] width 1367 height 633
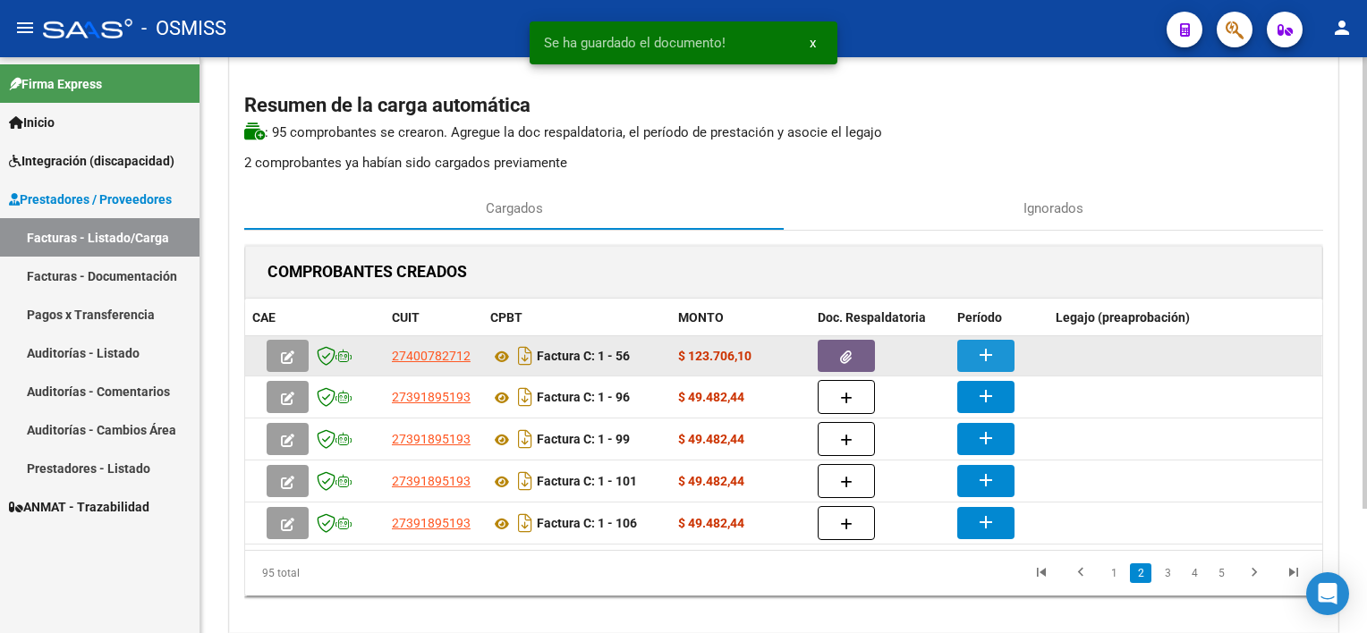
click at [971, 361] on button "add" at bounding box center [985, 356] width 57 height 32
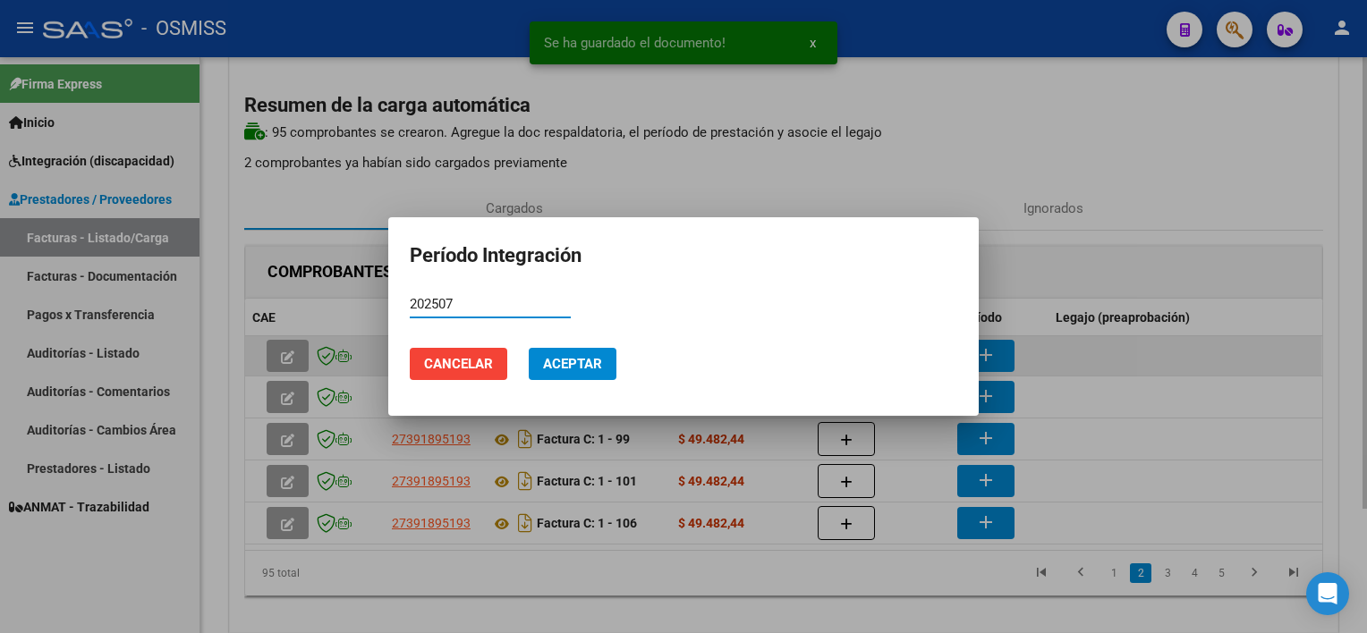
type input "202507"
click at [529, 348] on button "Aceptar" at bounding box center [573, 364] width 88 height 32
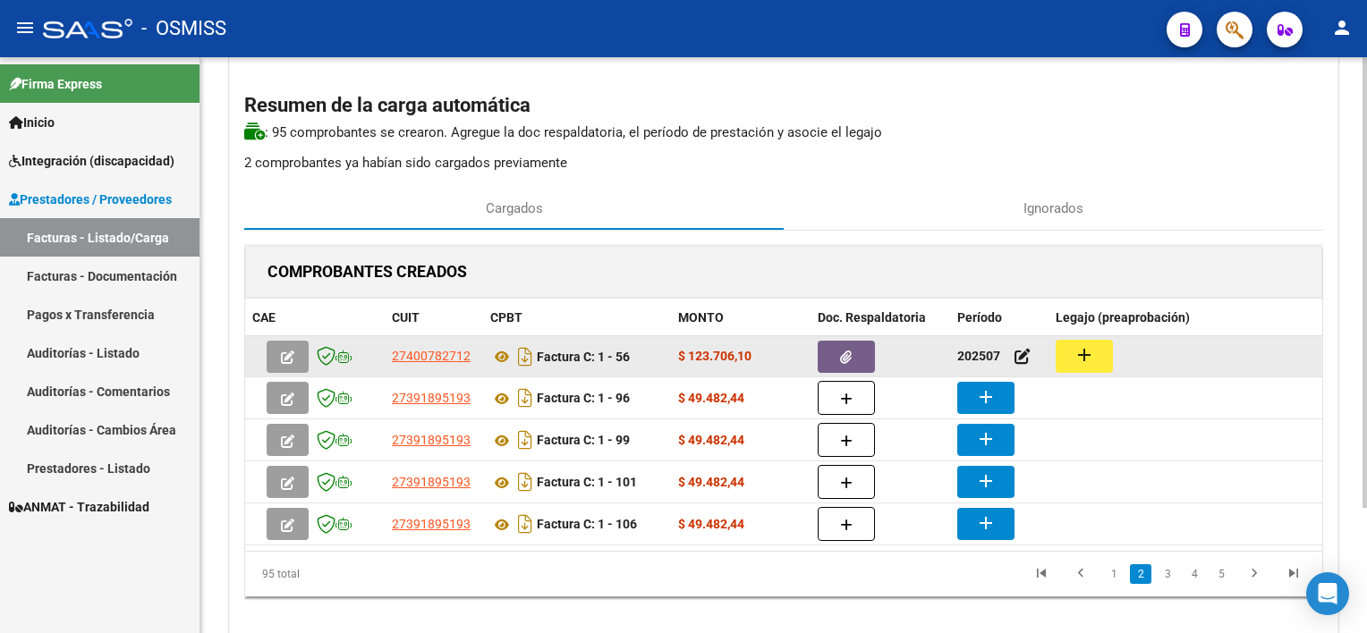
click at [1021, 344] on button "add" at bounding box center [1084, 356] width 57 height 33
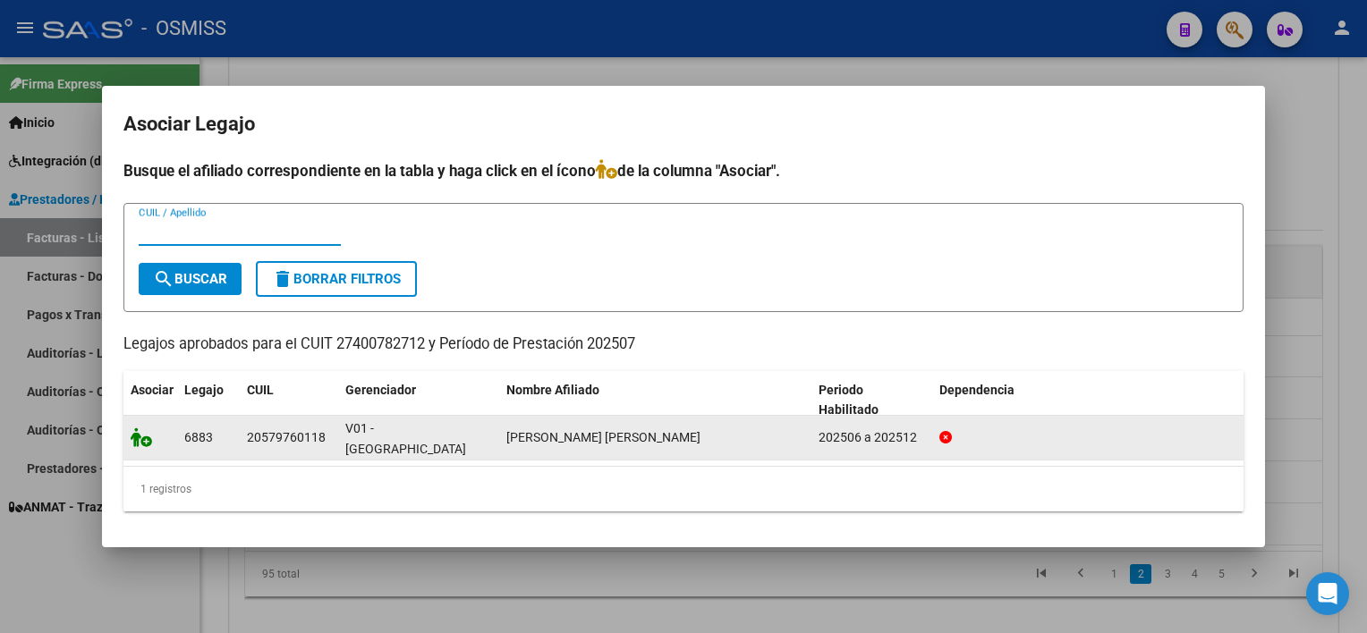
click at [136, 446] on icon at bounding box center [141, 438] width 21 height 20
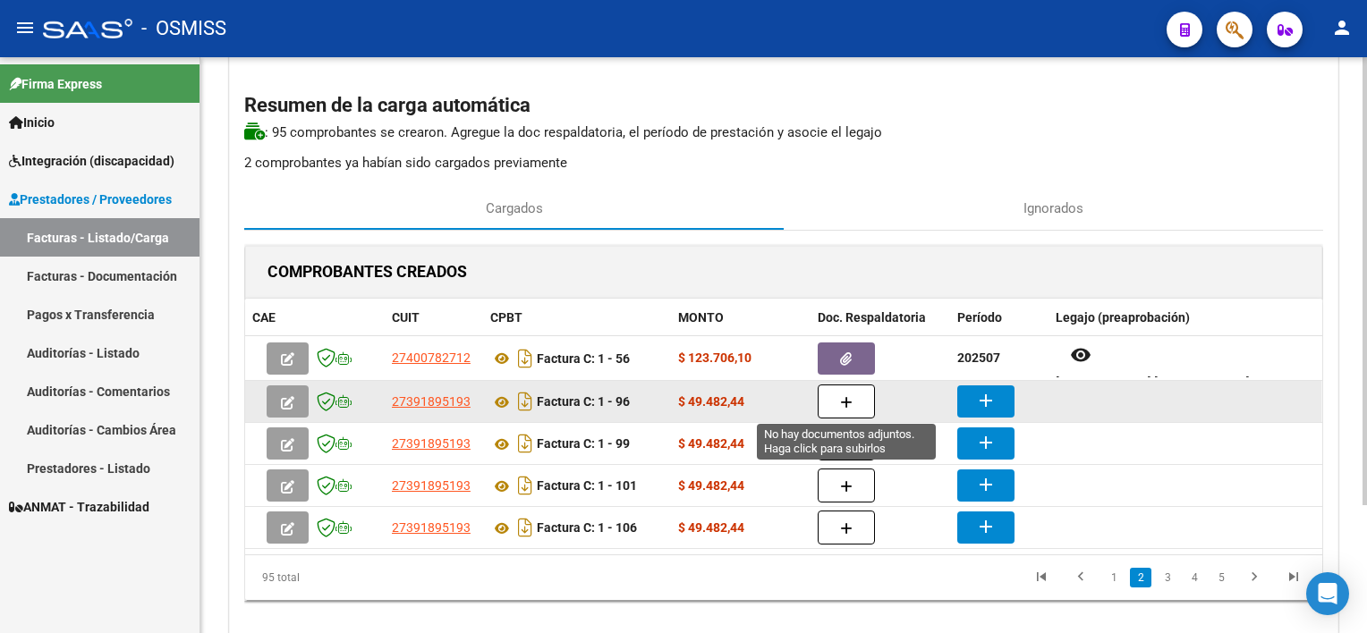
click at [863, 400] on button "button" at bounding box center [846, 402] width 57 height 34
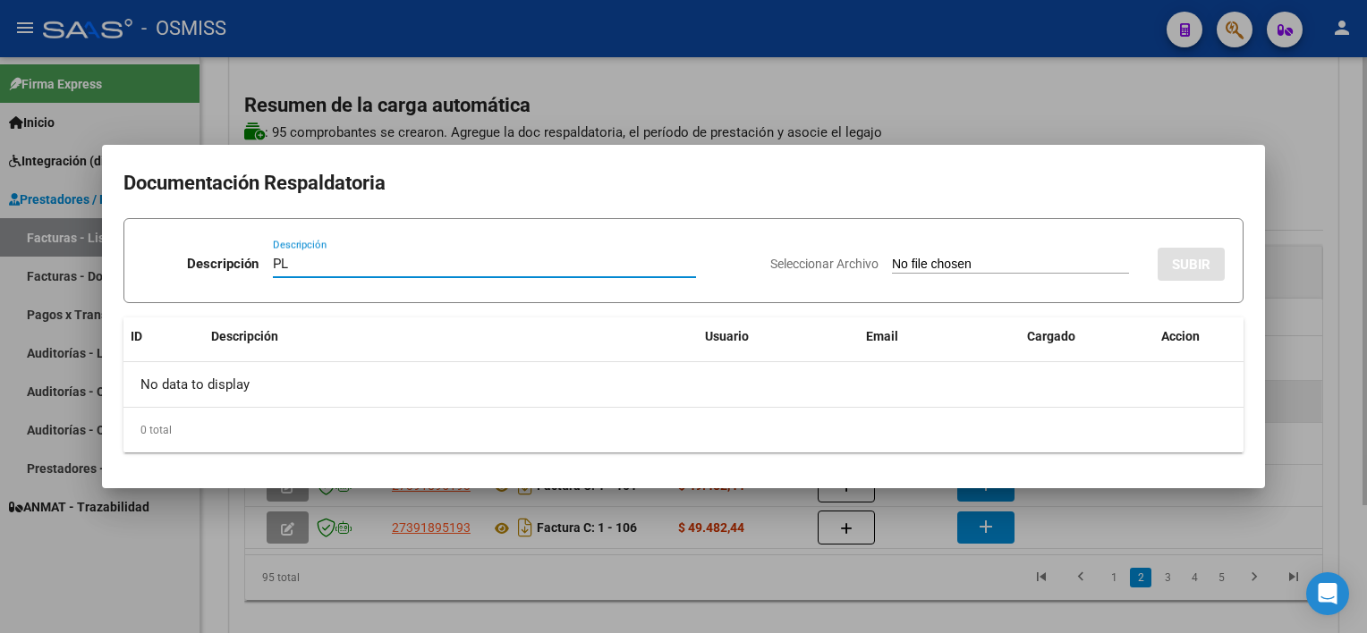
type input "PL"
click at [892, 257] on input "Seleccionar Archivo" at bounding box center [1010, 265] width 237 height 17
type input "C:\fakepath\PL 1-96 [PERSON_NAME] J TO 07.pdf"
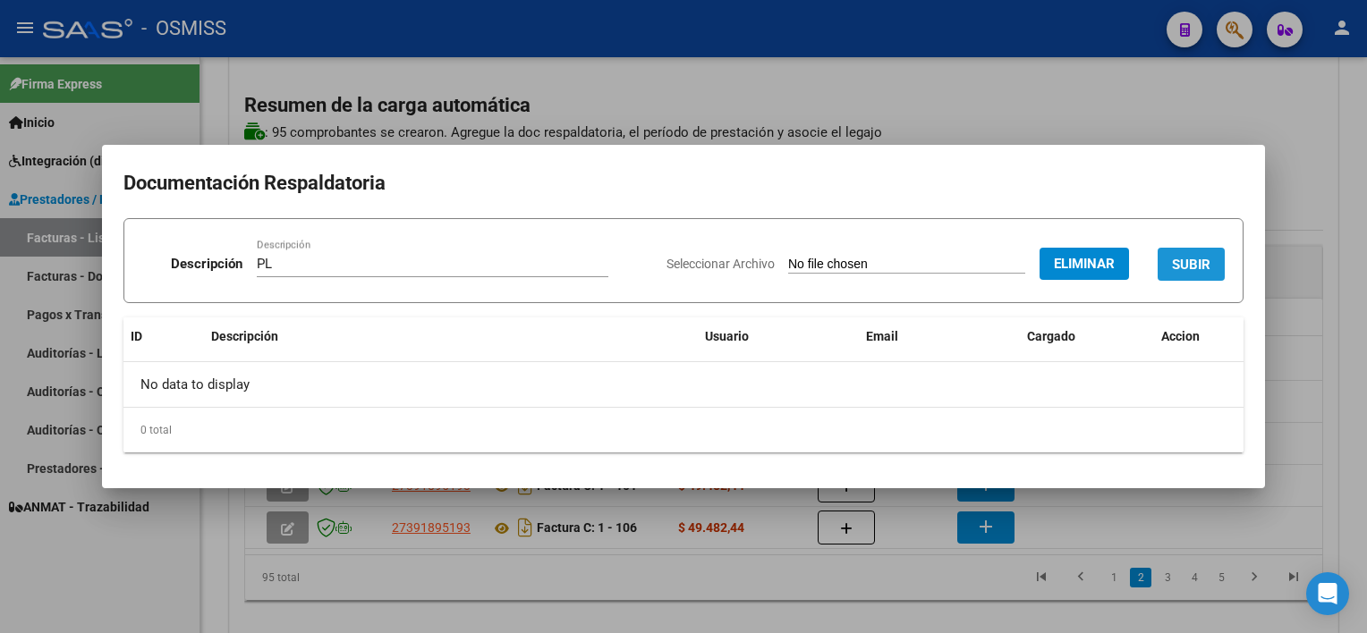
click at [1021, 264] on span "SUBIR" at bounding box center [1191, 265] width 38 height 16
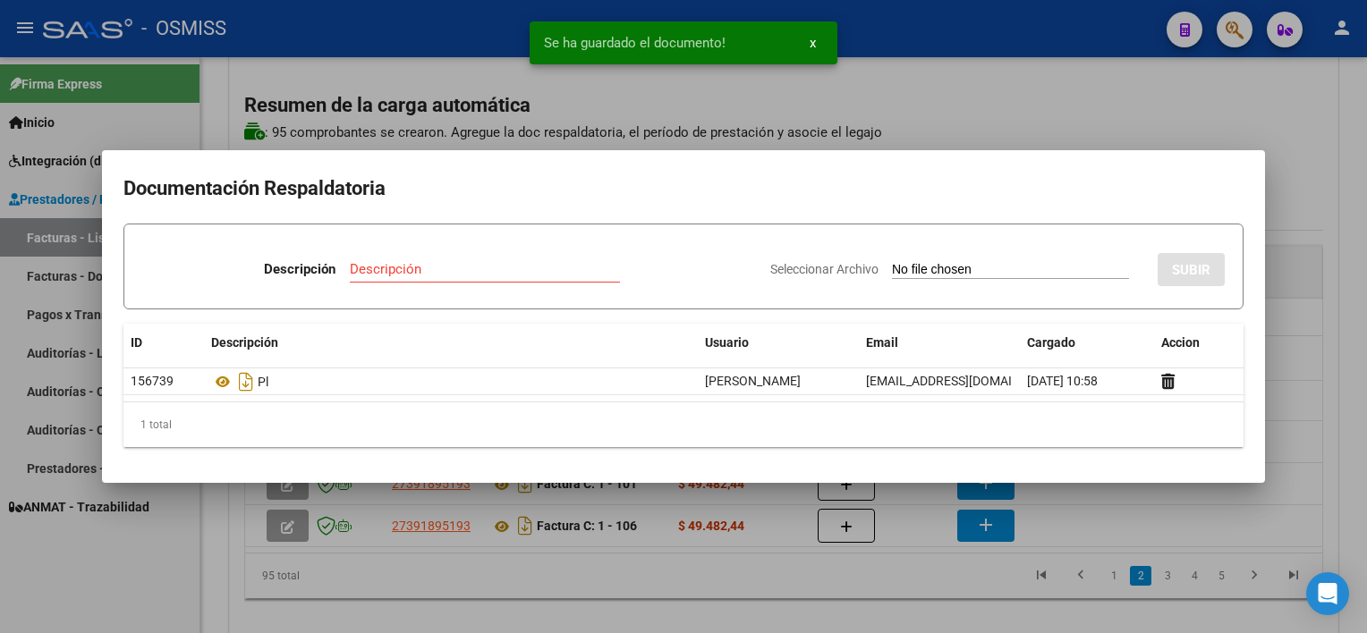
click at [925, 576] on div at bounding box center [683, 316] width 1367 height 633
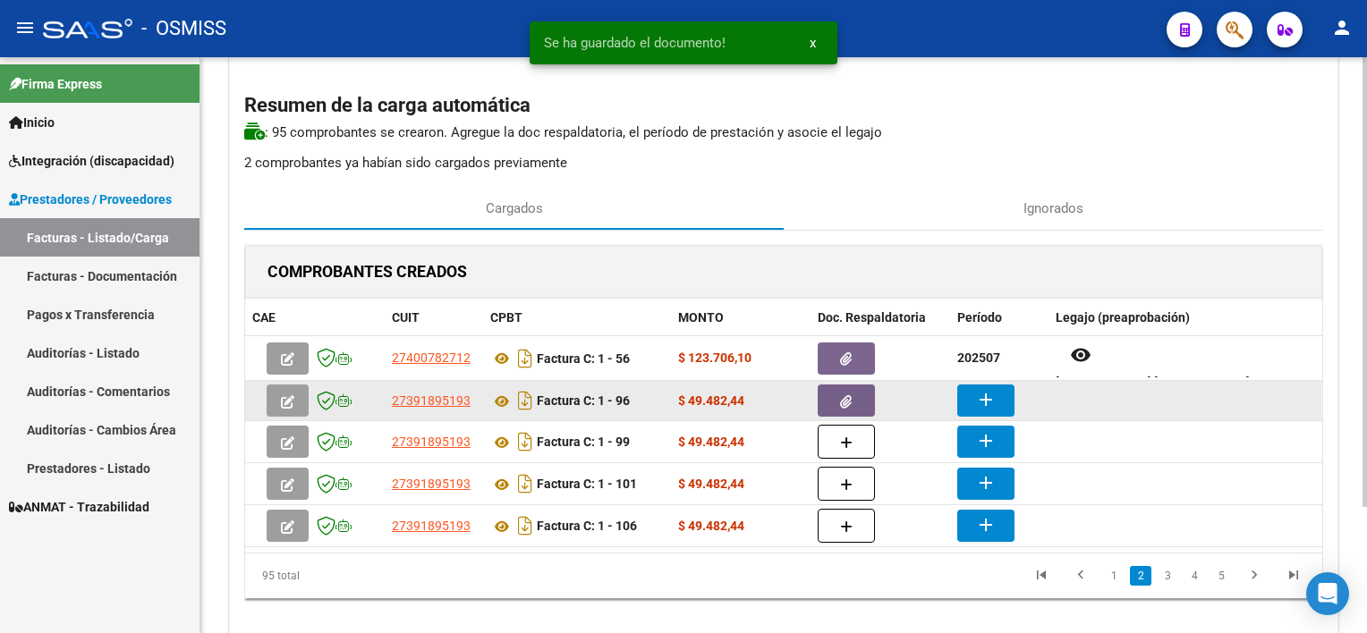
click at [991, 392] on mat-icon "add" at bounding box center [985, 399] width 21 height 21
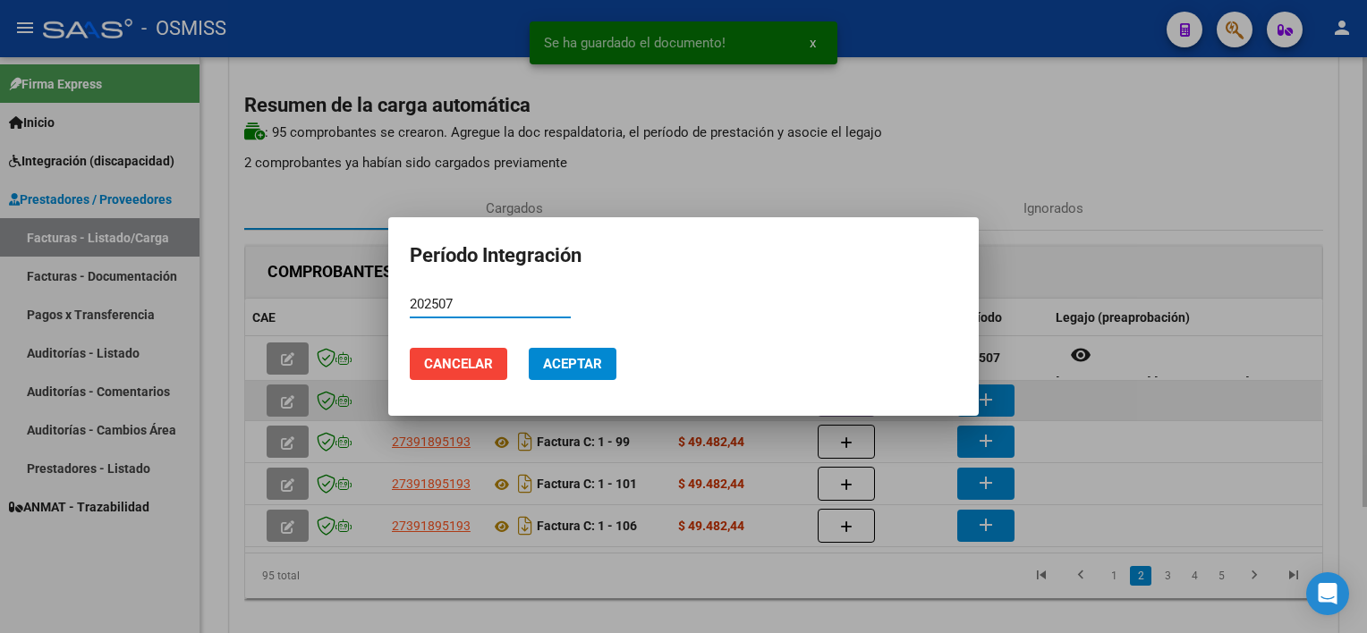
type input "202507"
click at [529, 348] on button "Aceptar" at bounding box center [573, 364] width 88 height 32
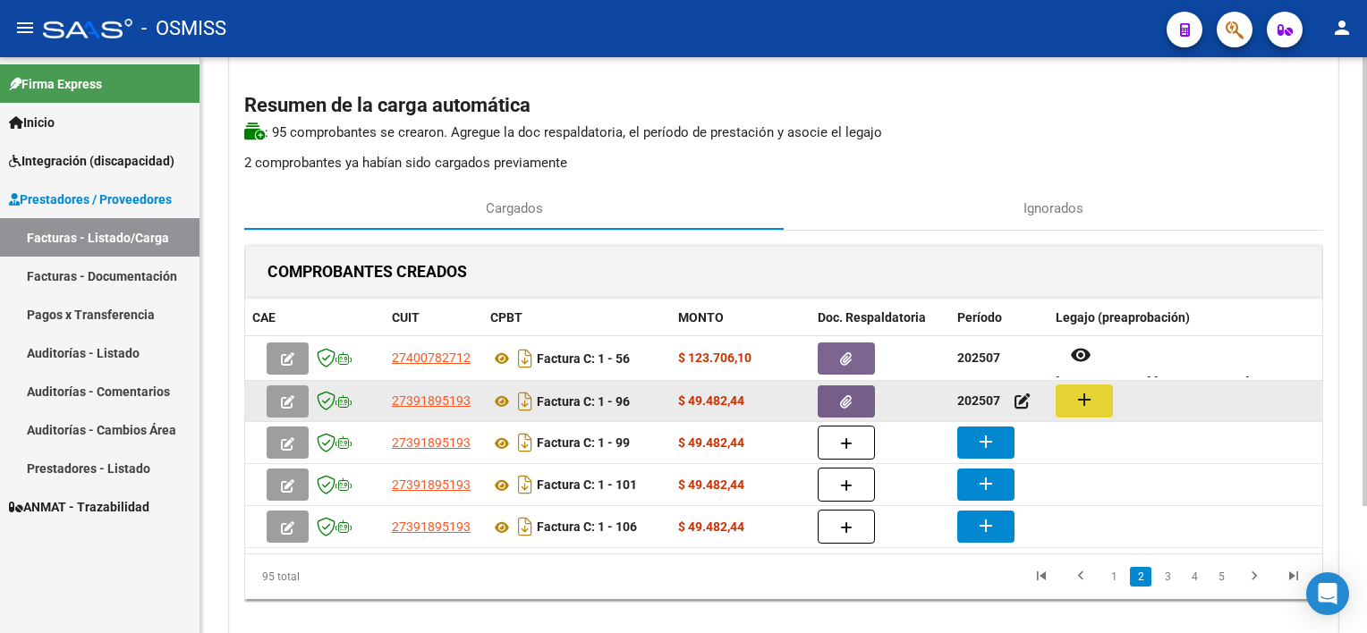
click at [1021, 403] on mat-icon "add" at bounding box center [1083, 399] width 21 height 21
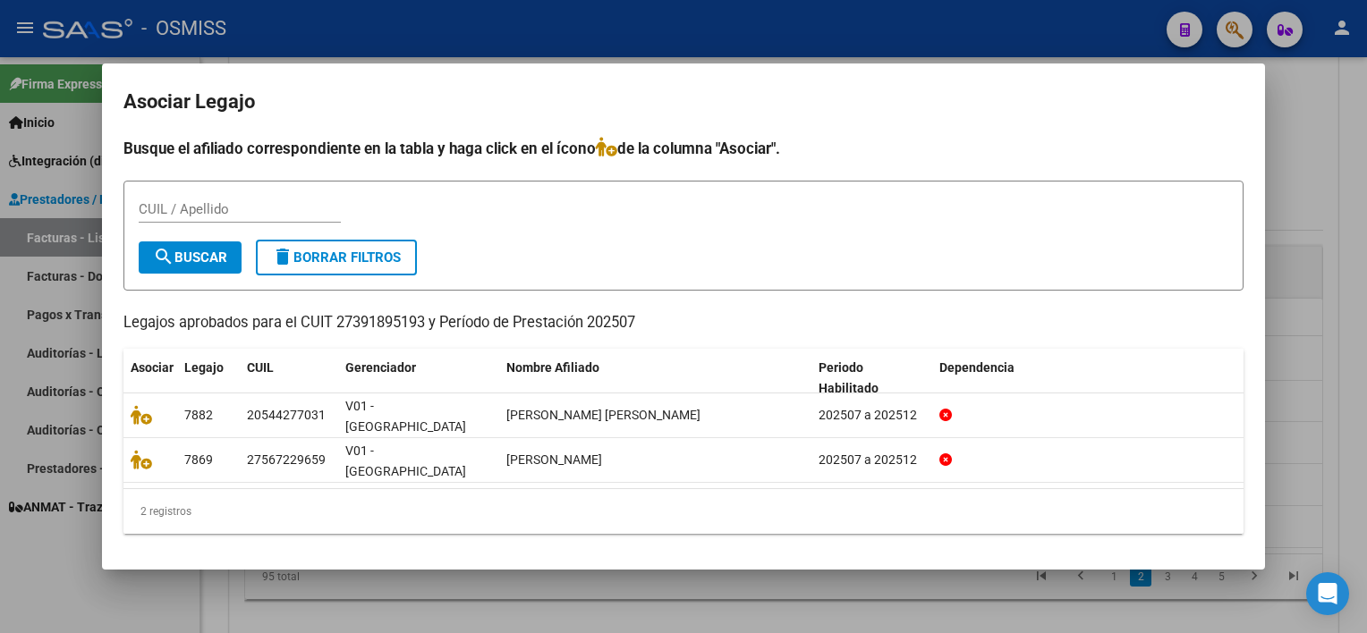
click at [1021, 348] on div at bounding box center [683, 316] width 1367 height 633
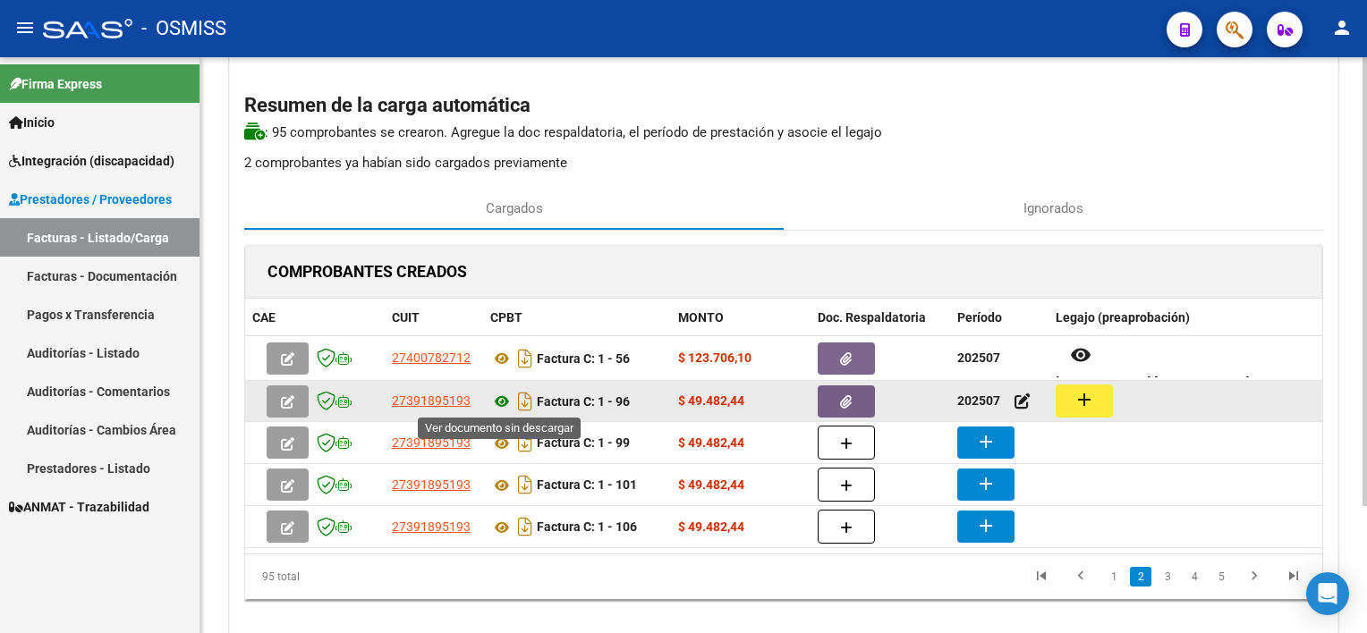
click at [503, 394] on icon at bounding box center [501, 401] width 23 height 21
click at [1021, 398] on mat-icon "add" at bounding box center [1083, 399] width 21 height 21
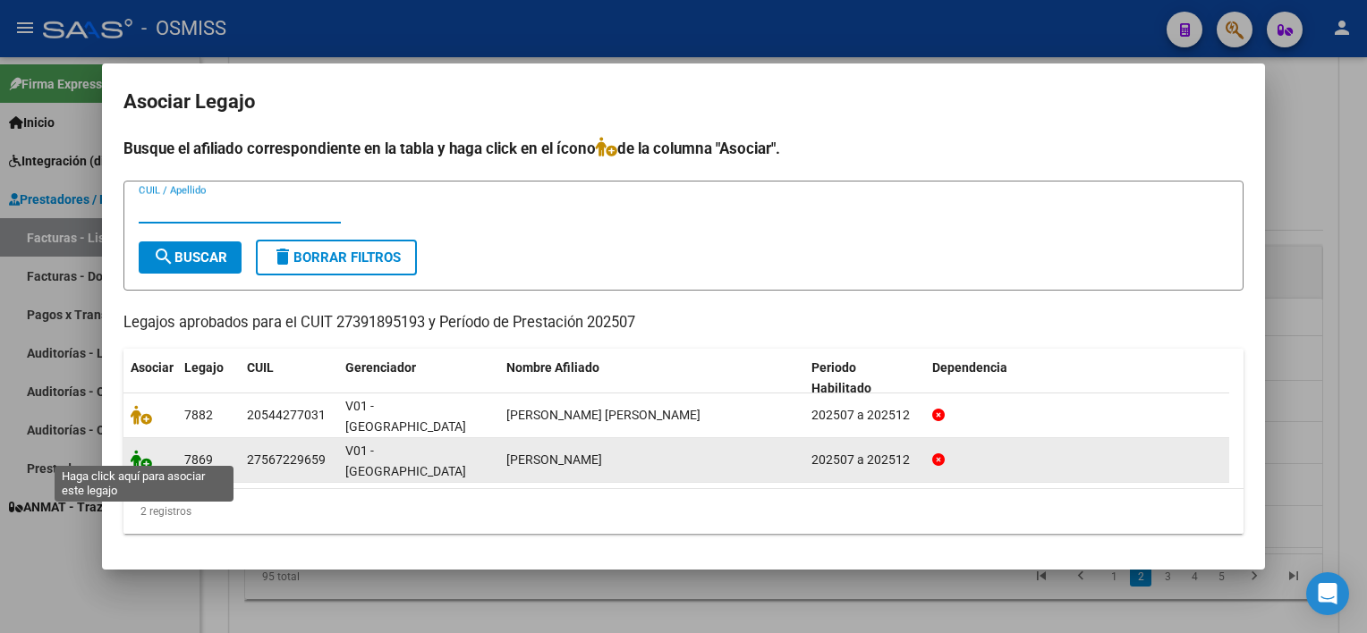
click at [140, 452] on icon at bounding box center [141, 460] width 21 height 20
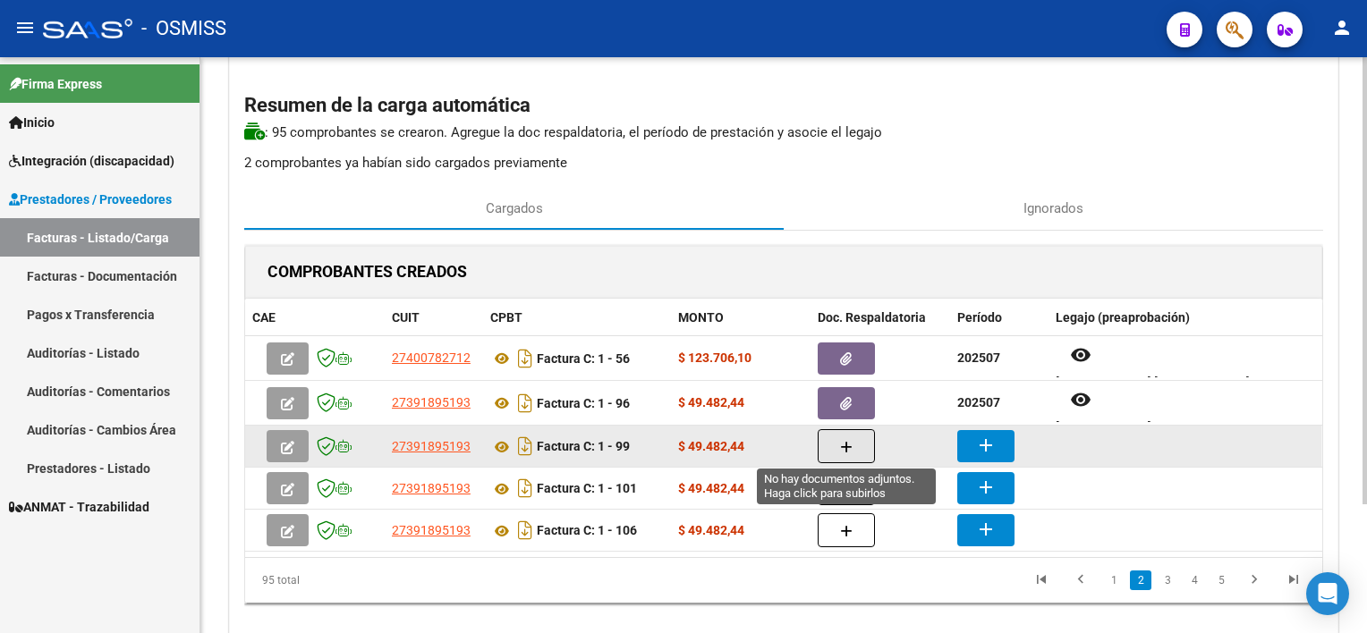
click at [849, 442] on icon "button" at bounding box center [846, 447] width 13 height 13
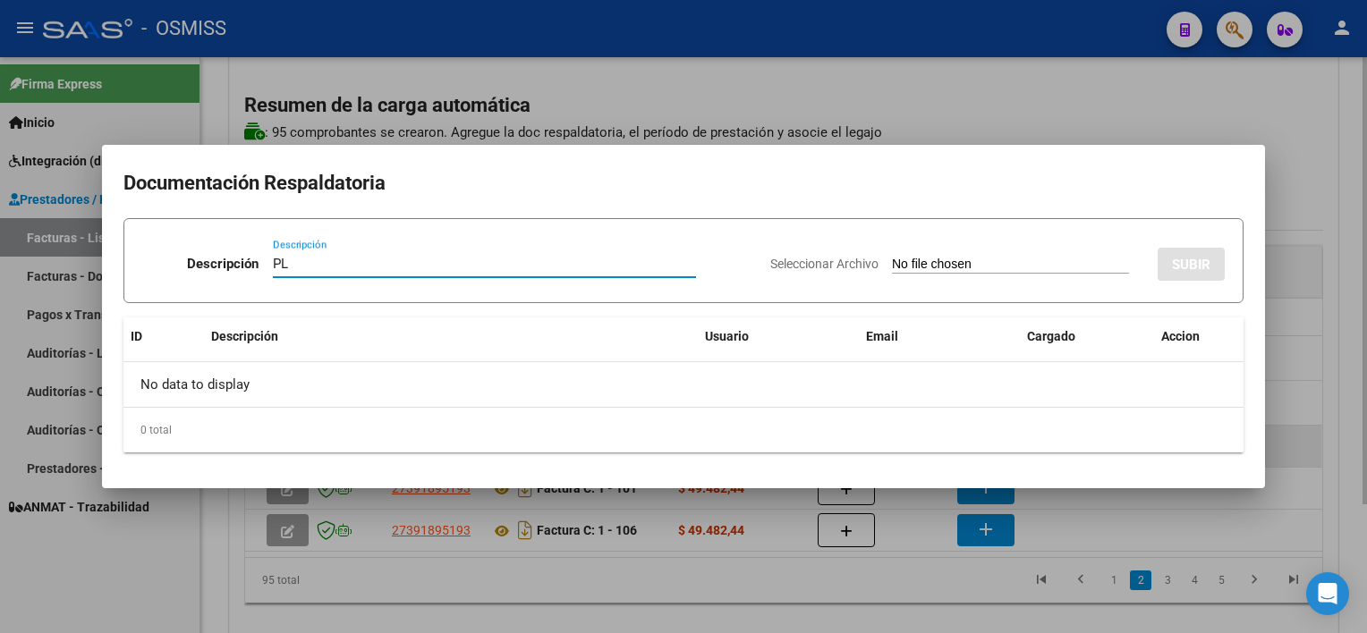
type input "PL"
click at [892, 257] on input "Seleccionar Archivo" at bounding box center [1010, 265] width 237 height 17
type input "C:\fakepath\PL 1-99 [PERSON_NAME] B TO 08.jpeg"
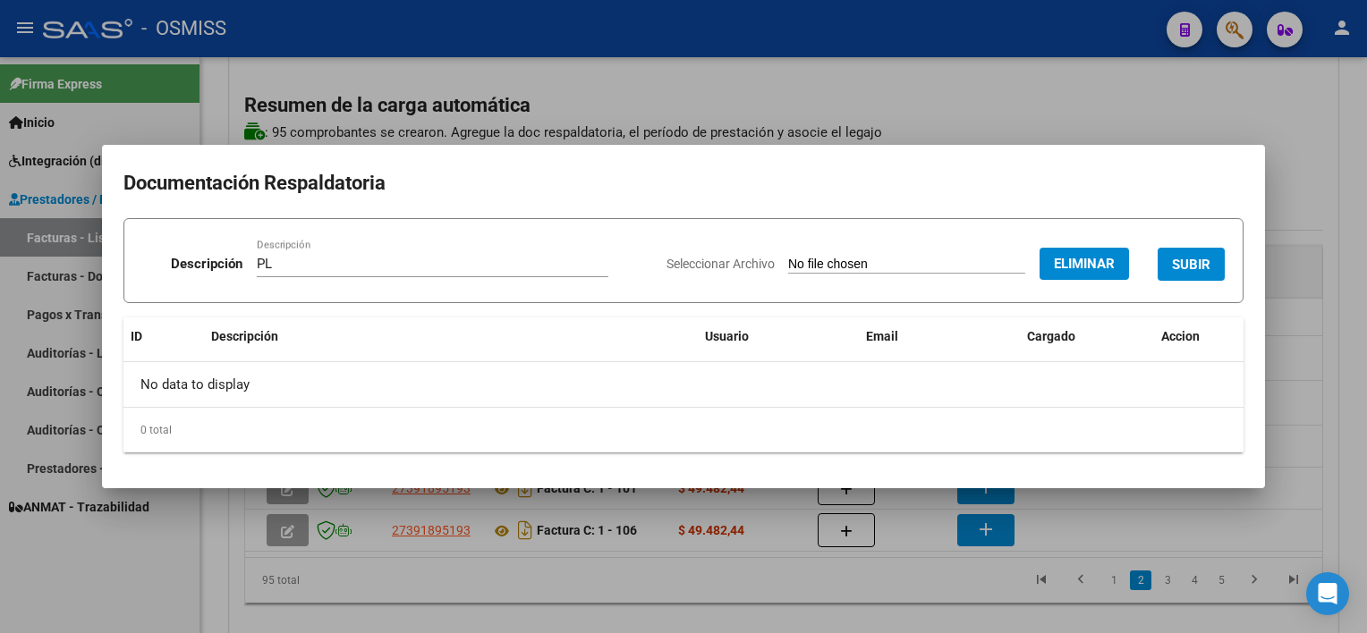
click at [1021, 261] on span "SUBIR" at bounding box center [1191, 265] width 38 height 16
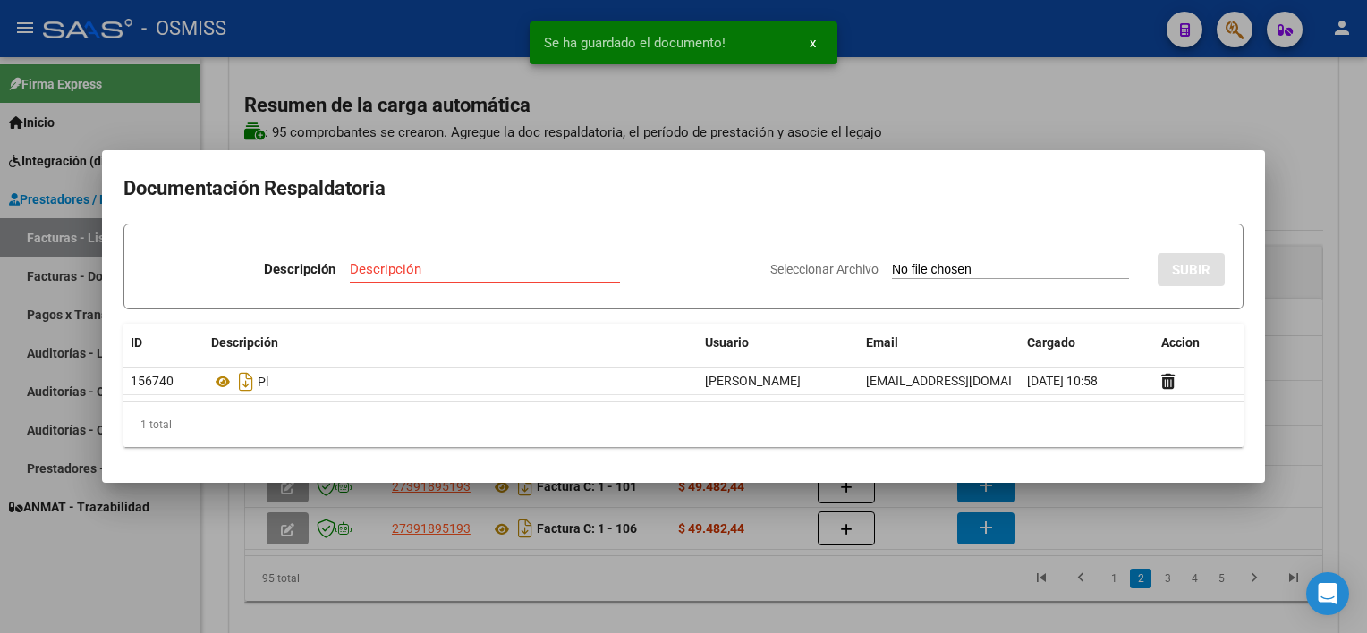
click at [1021, 515] on div at bounding box center [683, 316] width 1367 height 633
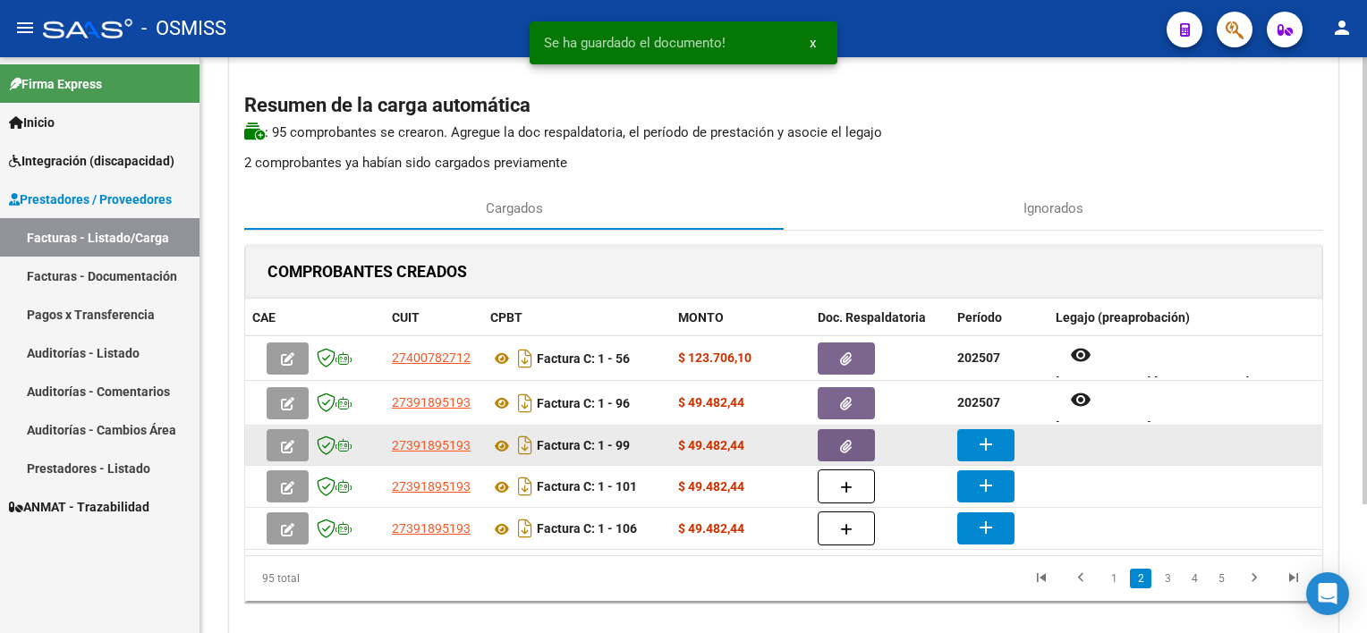
click at [995, 450] on mat-icon "add" at bounding box center [985, 444] width 21 height 21
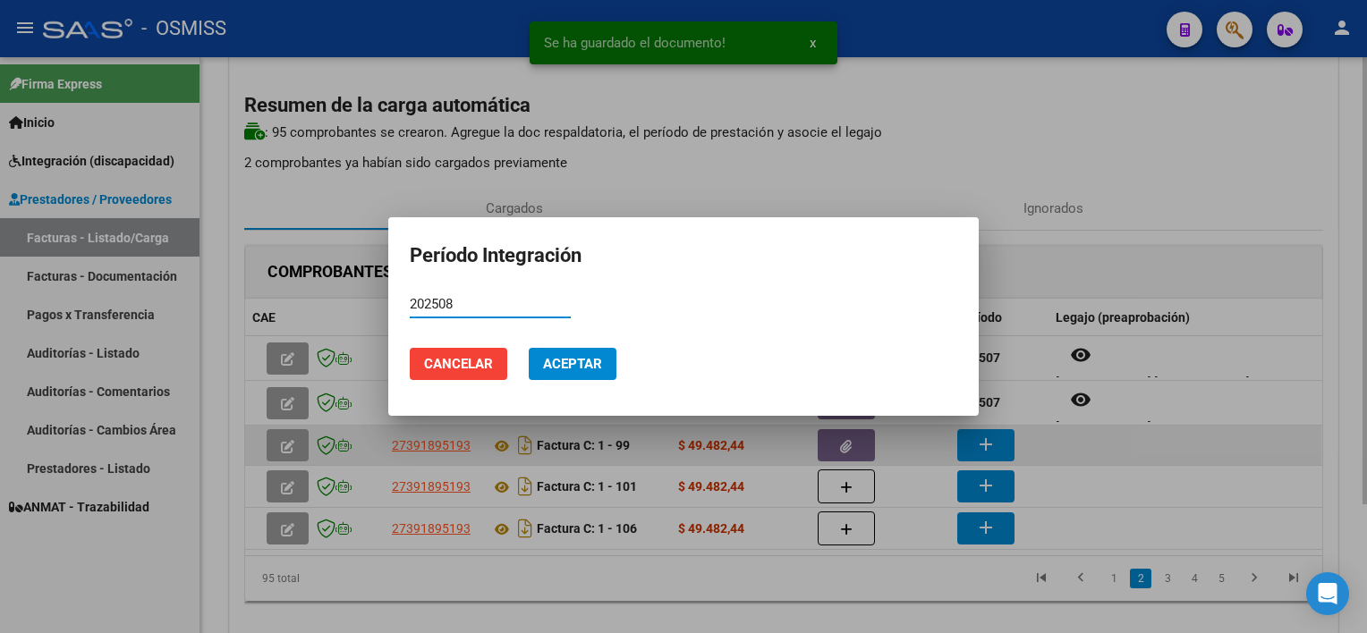
type input "202508"
click at [529, 348] on button "Aceptar" at bounding box center [573, 364] width 88 height 32
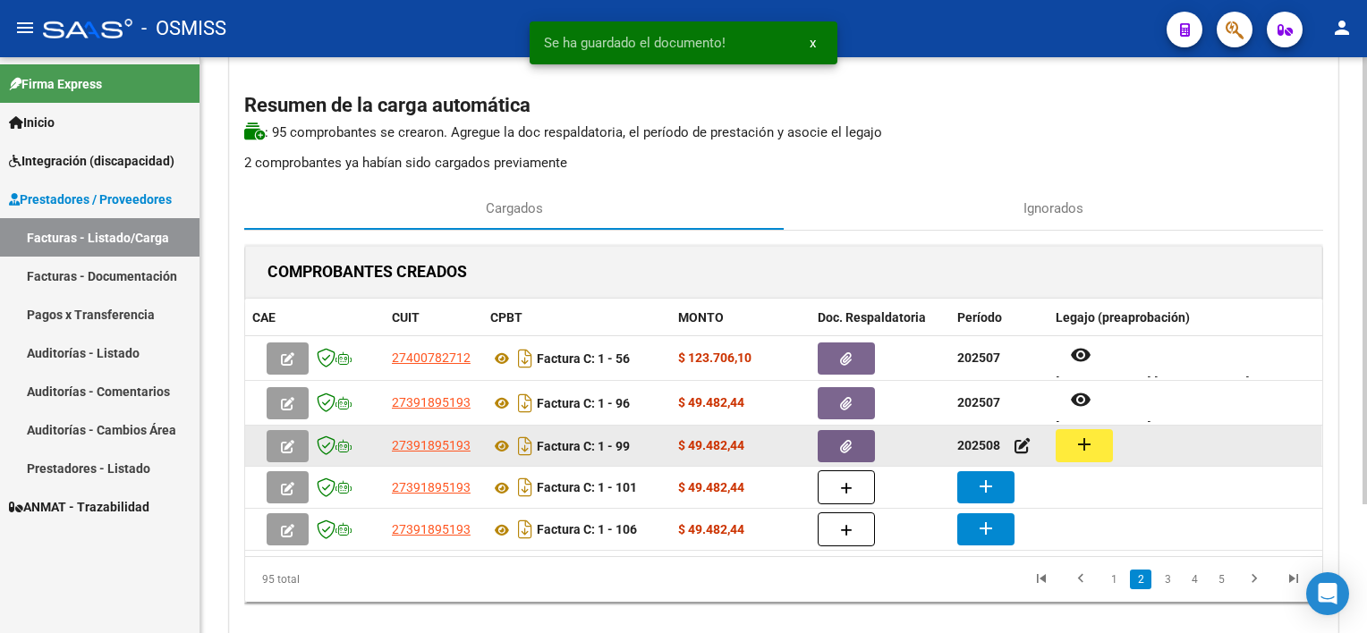
click at [1021, 453] on mat-icon "add" at bounding box center [1083, 444] width 21 height 21
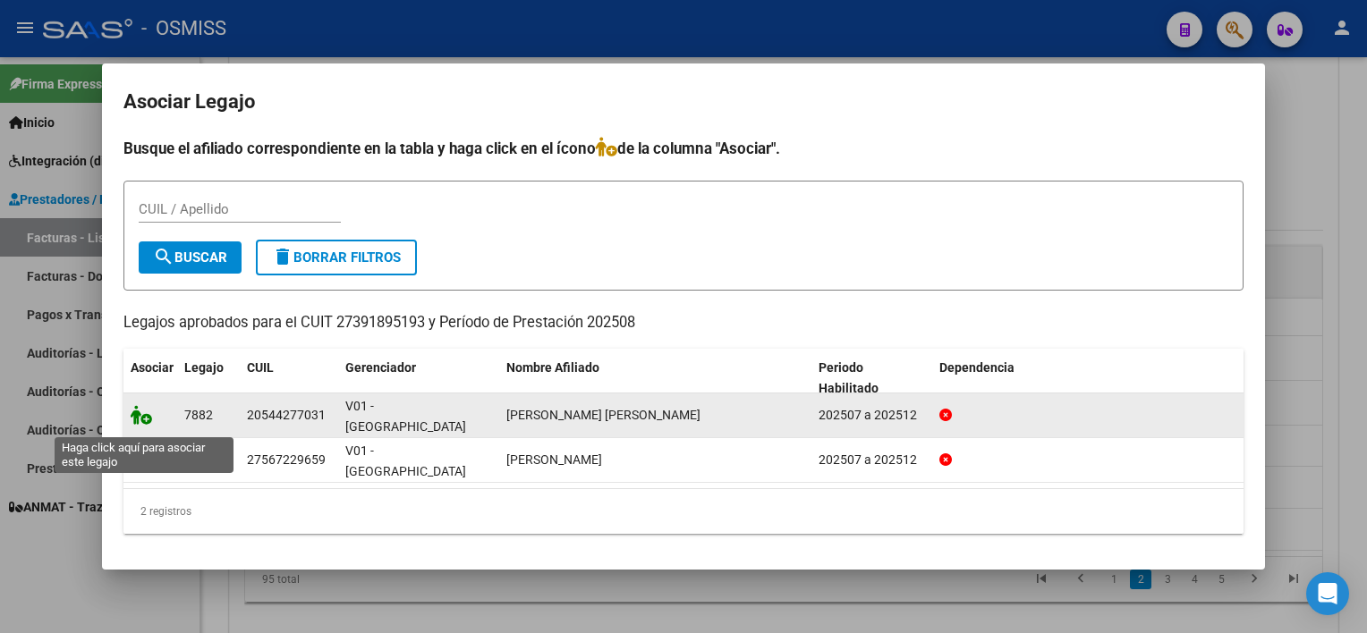
click at [139, 419] on icon at bounding box center [141, 415] width 21 height 20
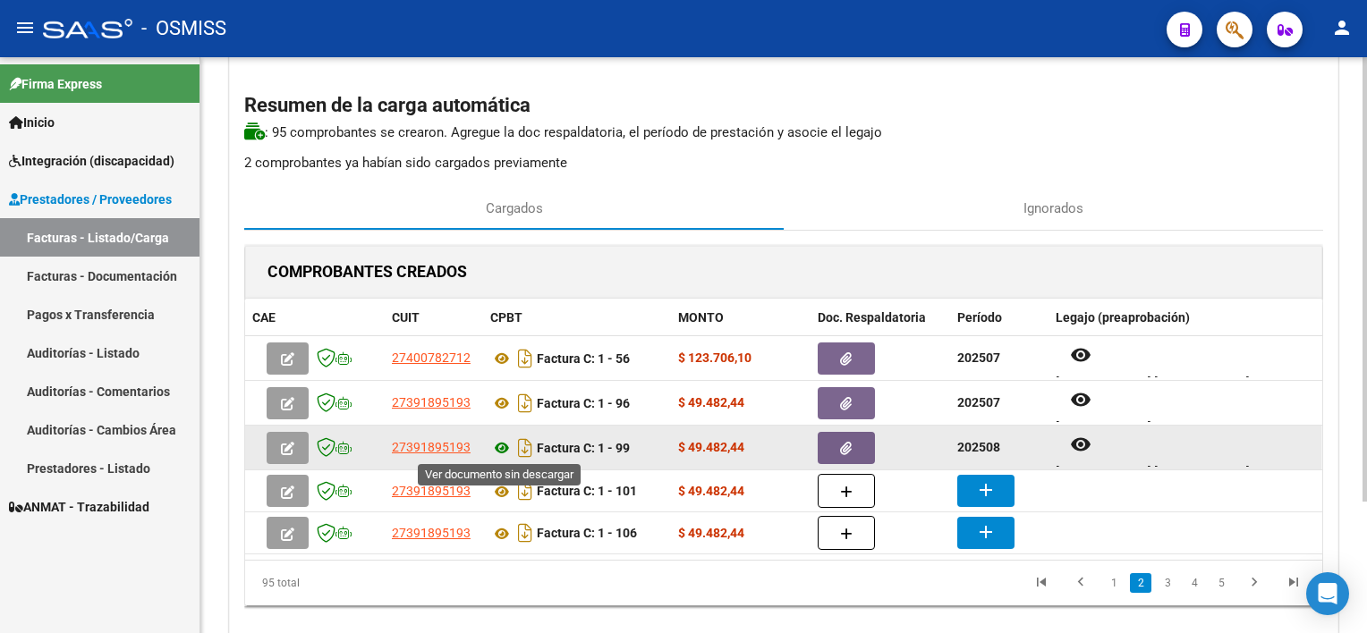
click at [501, 445] on icon at bounding box center [501, 447] width 23 height 21
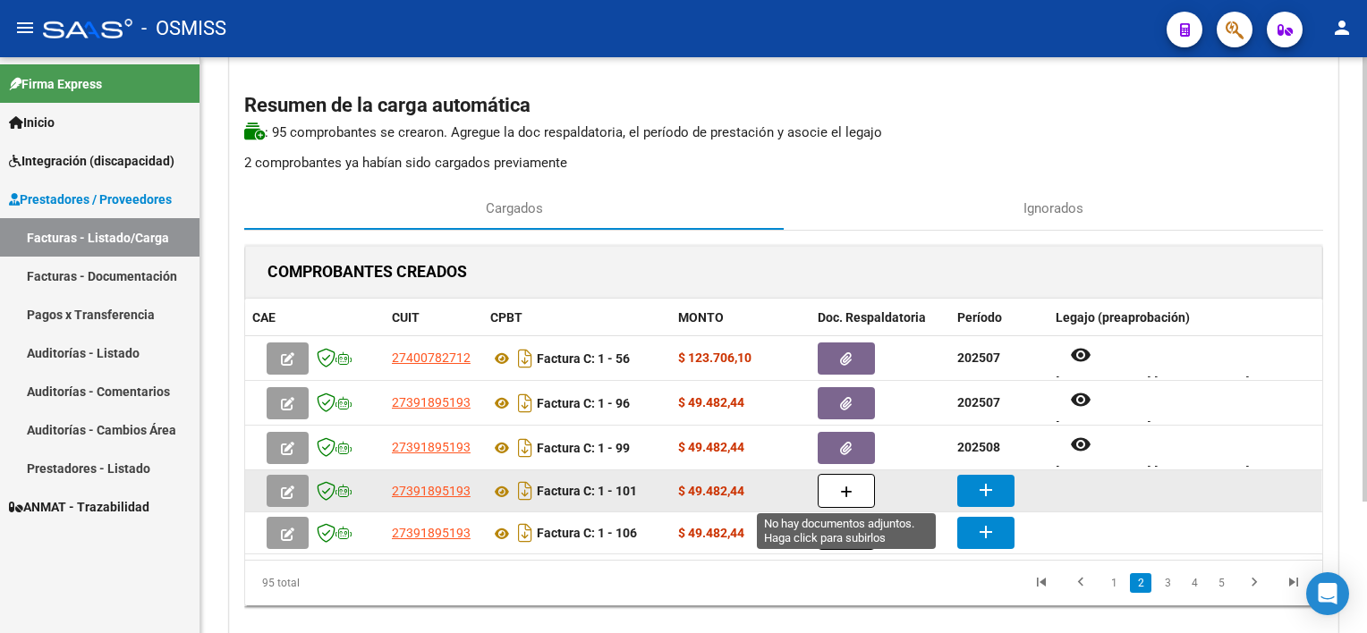
click at [837, 494] on button "button" at bounding box center [846, 491] width 57 height 34
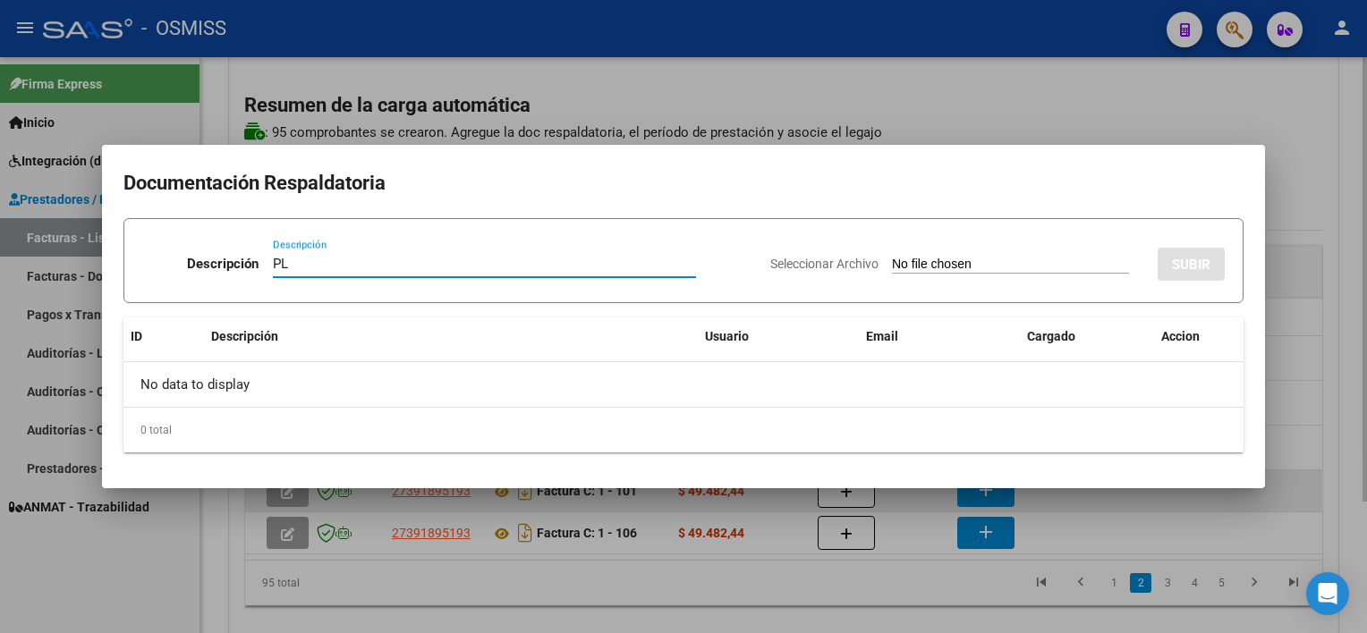
type input "PL"
click at [892, 257] on input "Seleccionar Archivo" at bounding box center [1010, 265] width 237 height 17
type input "C:\fakepath\PL 1-101 [PERSON_NAME] TO 09.pdf"
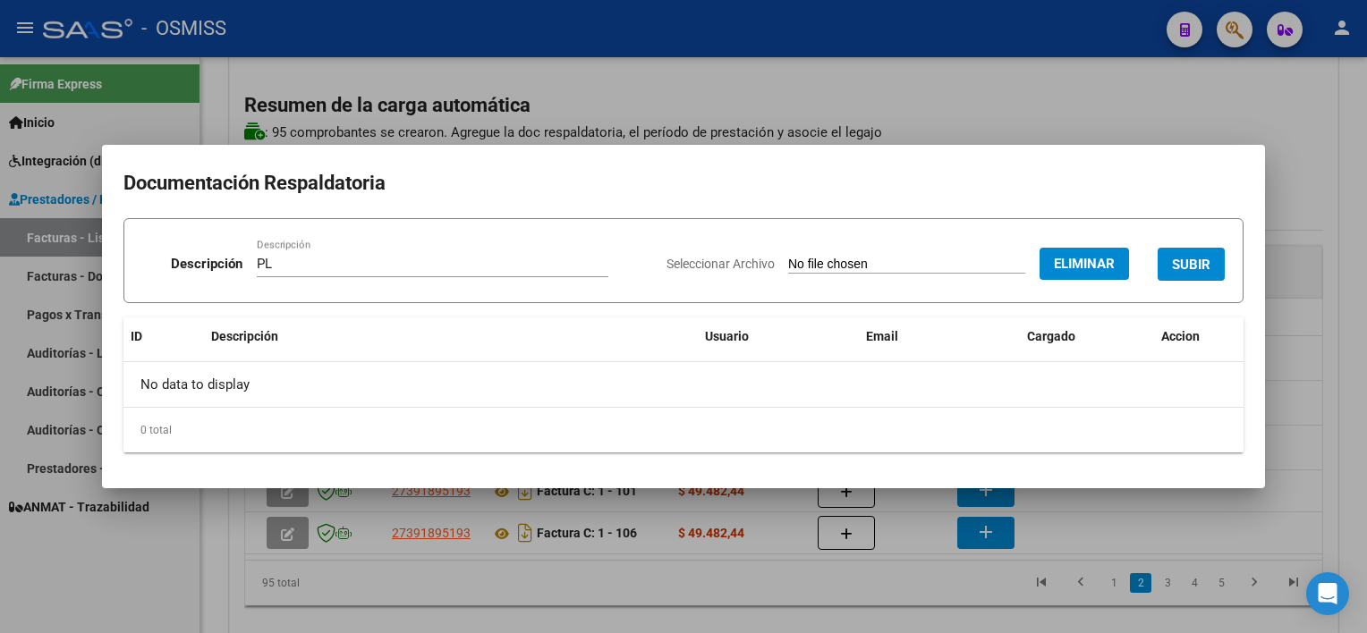
click at [1021, 268] on span "SUBIR" at bounding box center [1191, 265] width 38 height 16
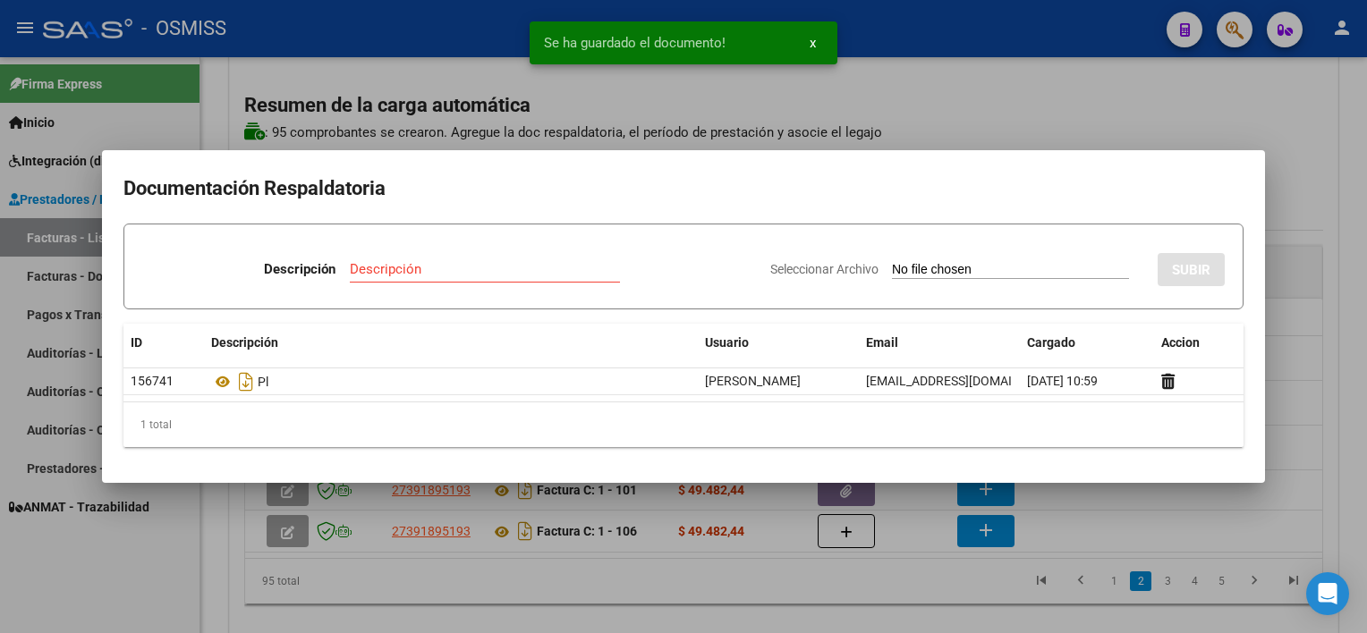
click at [829, 594] on div at bounding box center [683, 316] width 1367 height 633
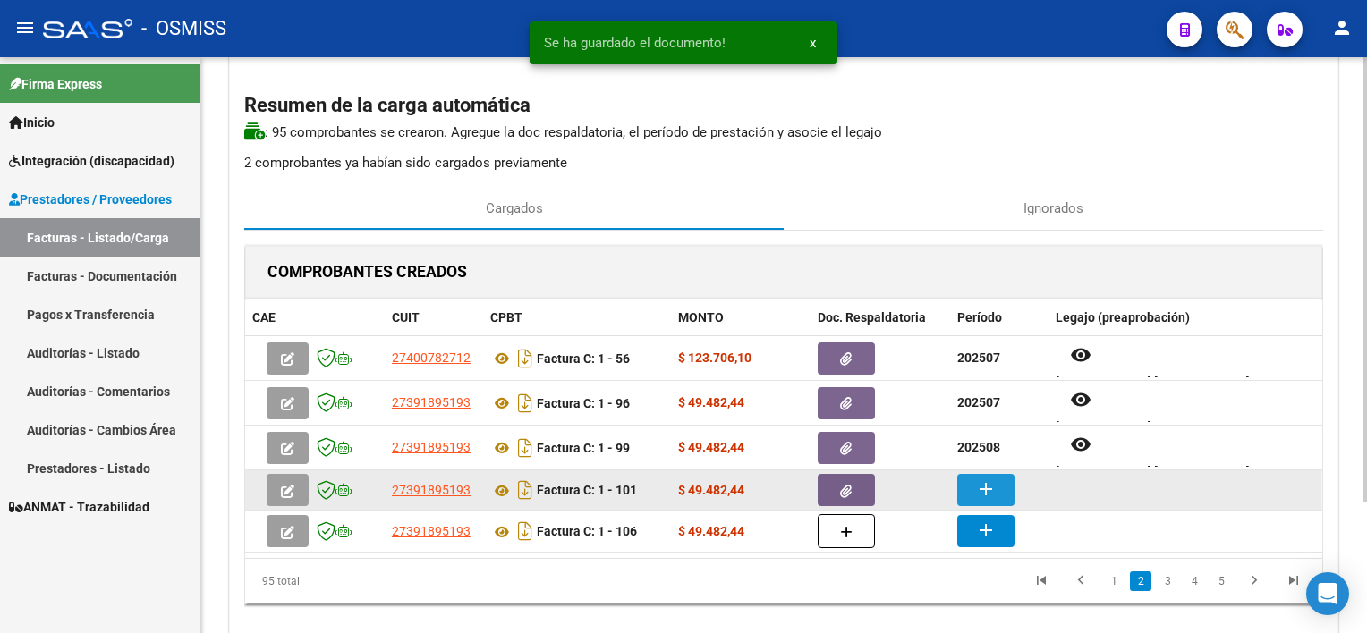
click at [976, 488] on mat-icon "add" at bounding box center [985, 489] width 21 height 21
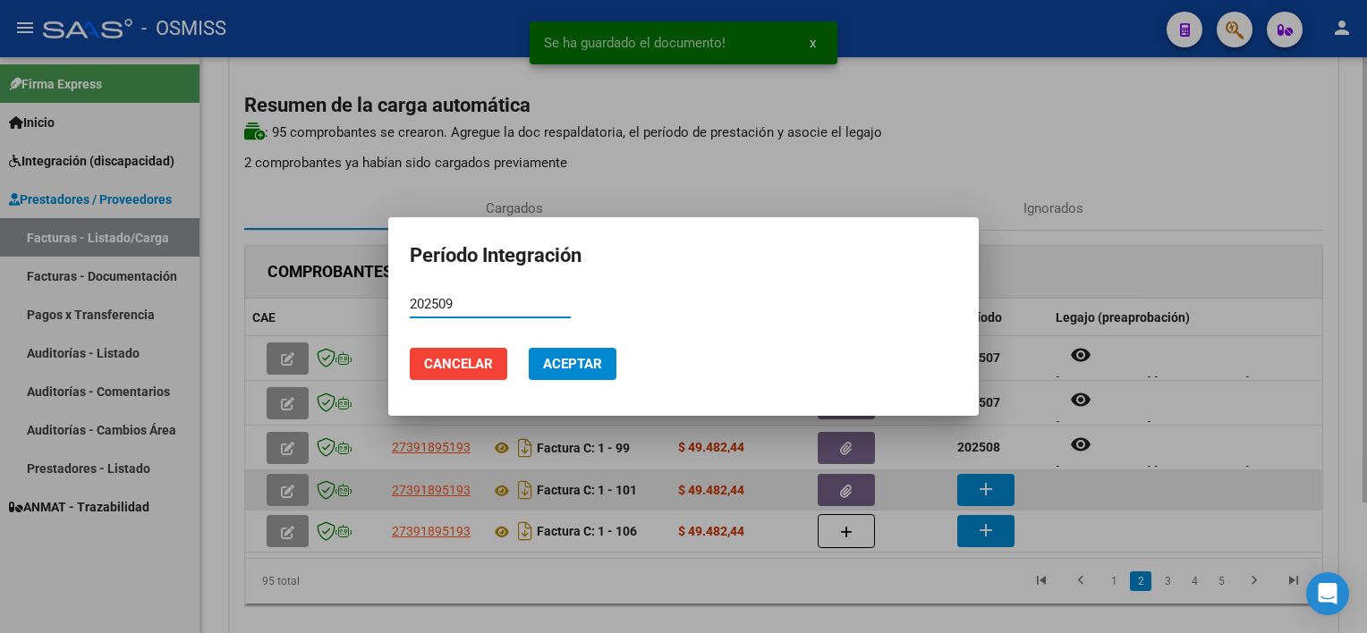
type input "202509"
click at [529, 348] on button "Aceptar" at bounding box center [573, 364] width 88 height 32
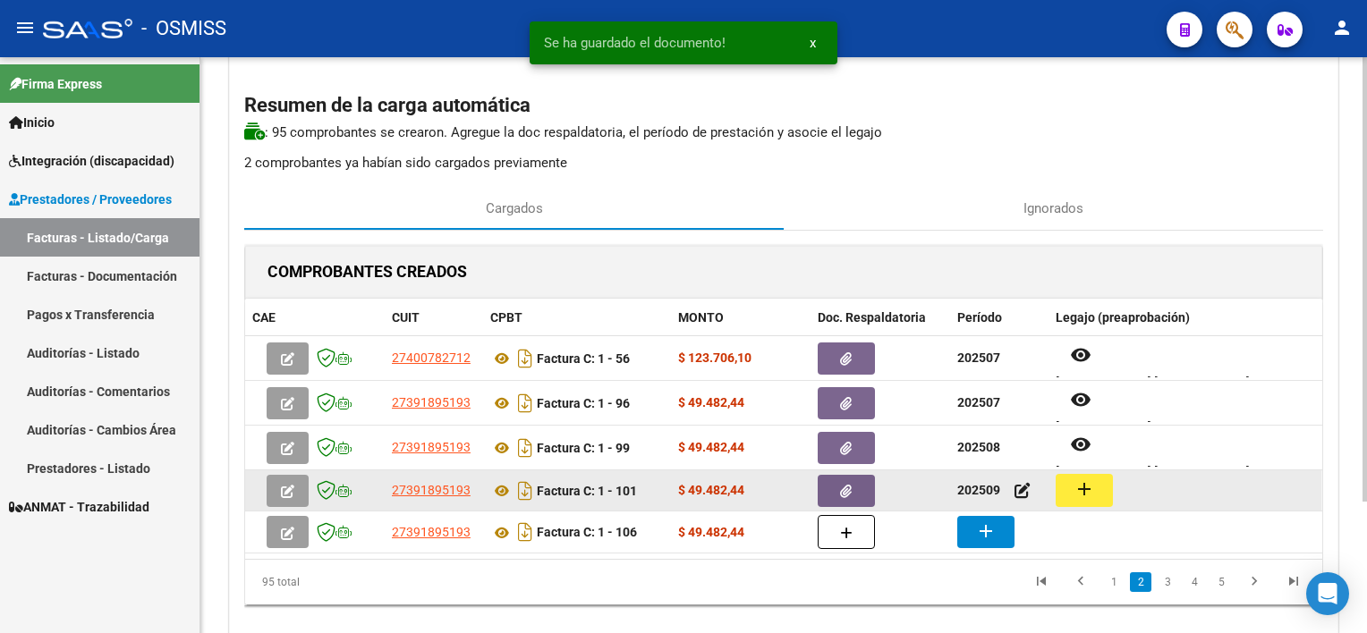
click at [1021, 487] on mat-icon "add" at bounding box center [1083, 489] width 21 height 21
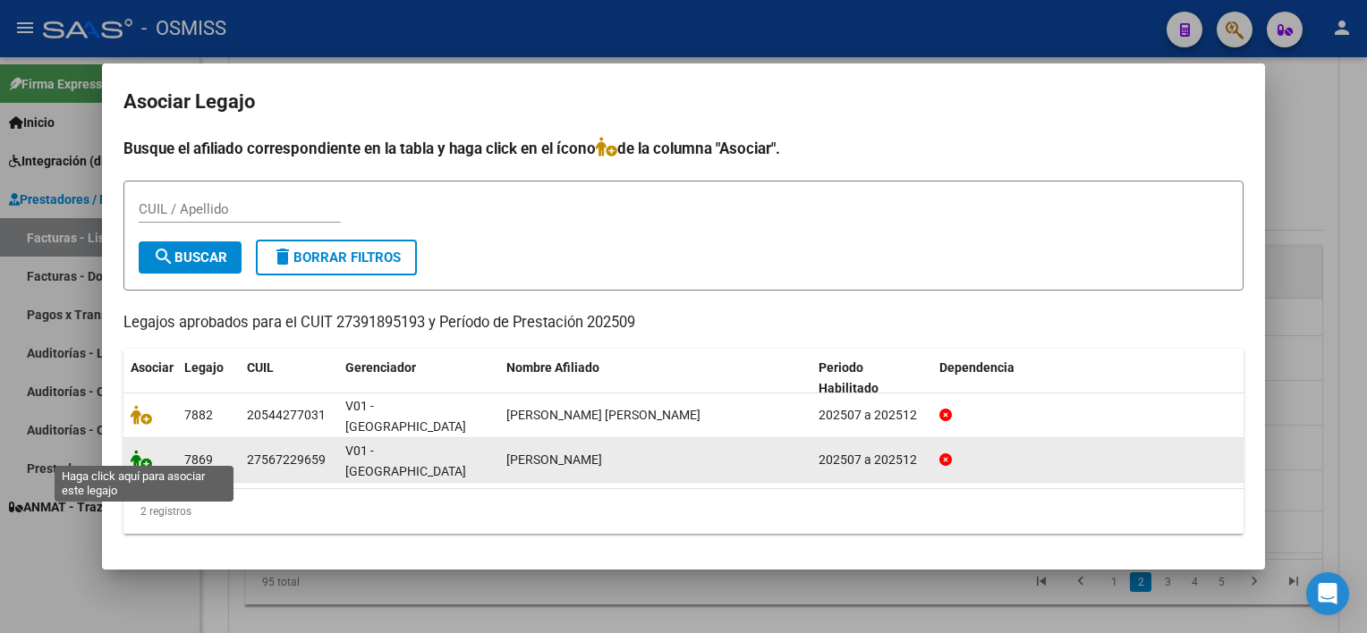
click at [140, 451] on icon at bounding box center [141, 460] width 21 height 20
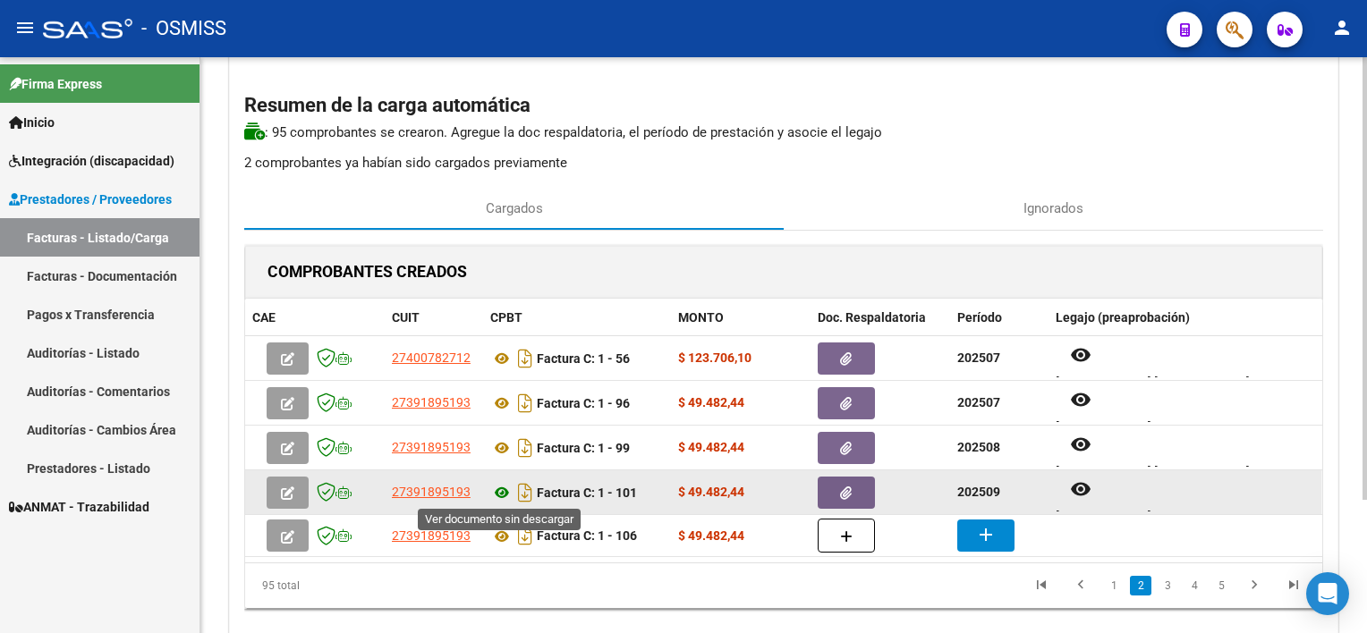
click at [505, 494] on icon at bounding box center [501, 492] width 23 height 21
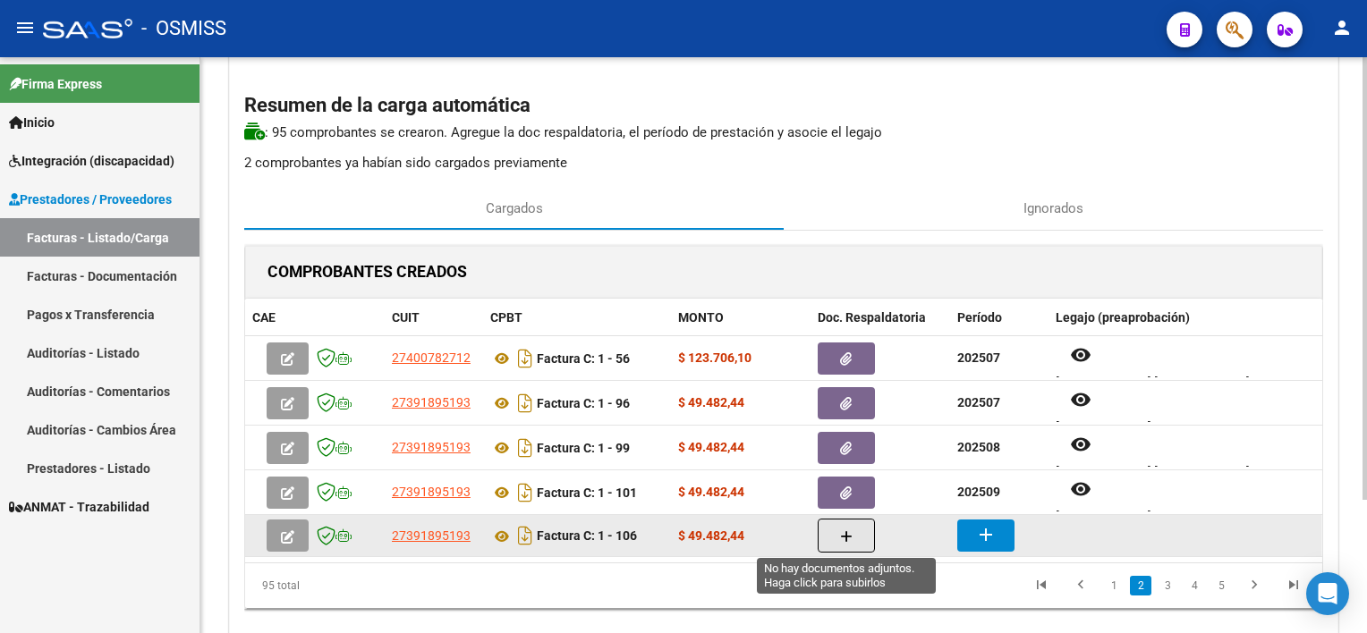
click at [825, 534] on button "button" at bounding box center [846, 536] width 57 height 34
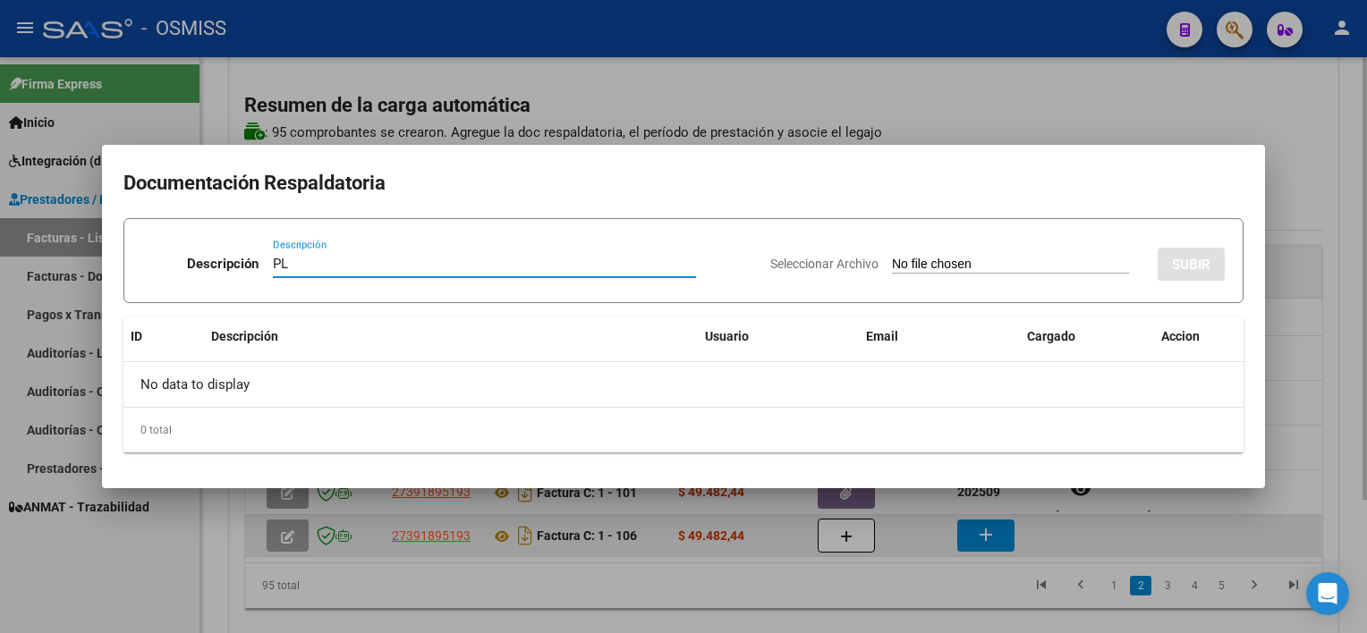
type input "PL"
click at [892, 257] on input "Seleccionar Archivo" at bounding box center [1010, 265] width 237 height 17
type input "C:\fakepath\PL 1-106 [PERSON_NAME] J TO 07.pdf"
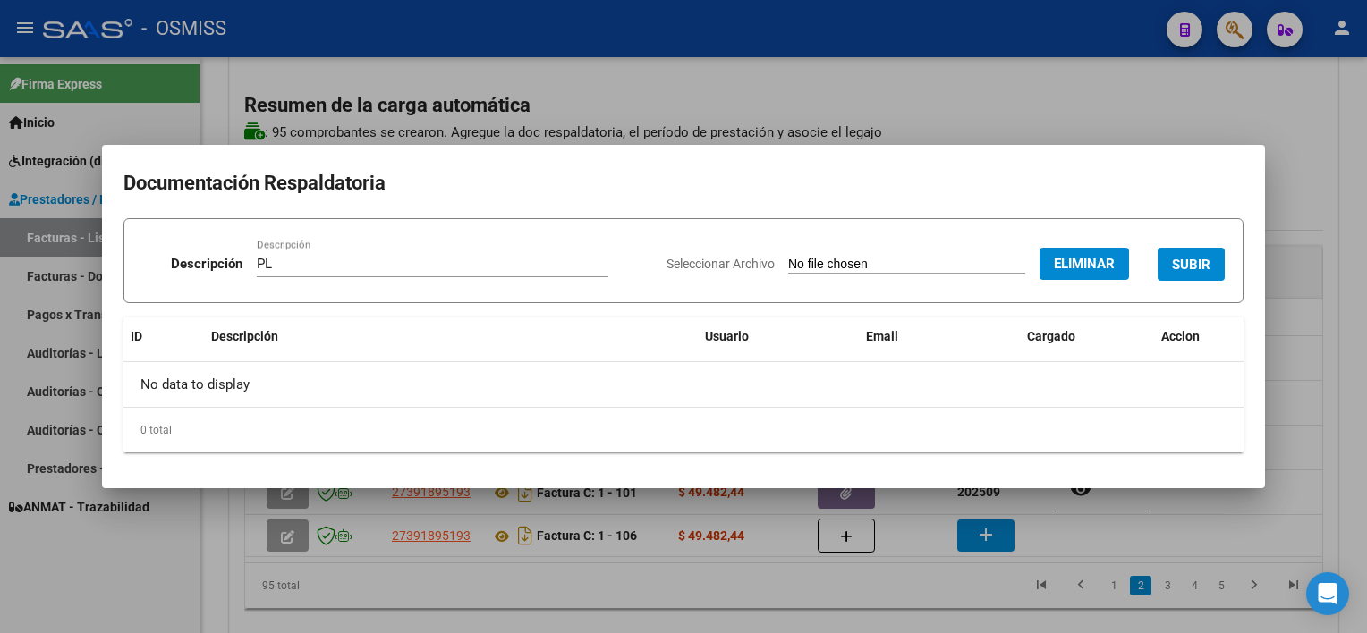
click at [1021, 272] on span "SUBIR" at bounding box center [1191, 265] width 38 height 16
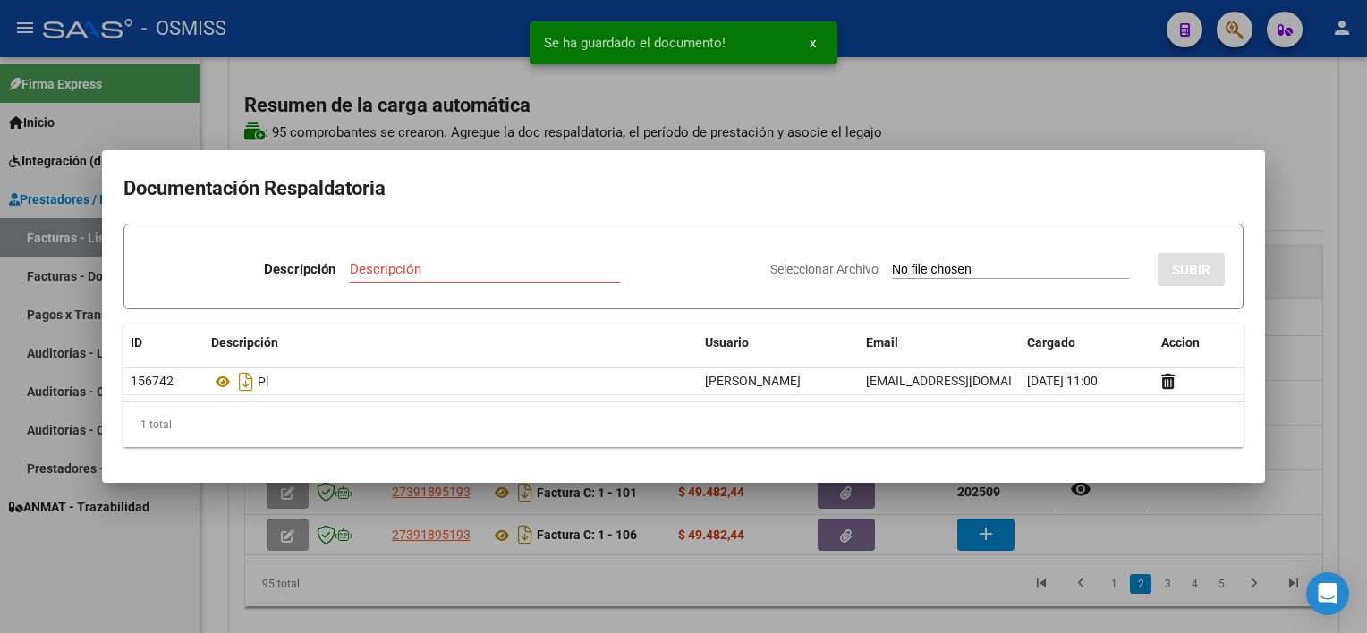
click at [988, 533] on div at bounding box center [683, 316] width 1367 height 633
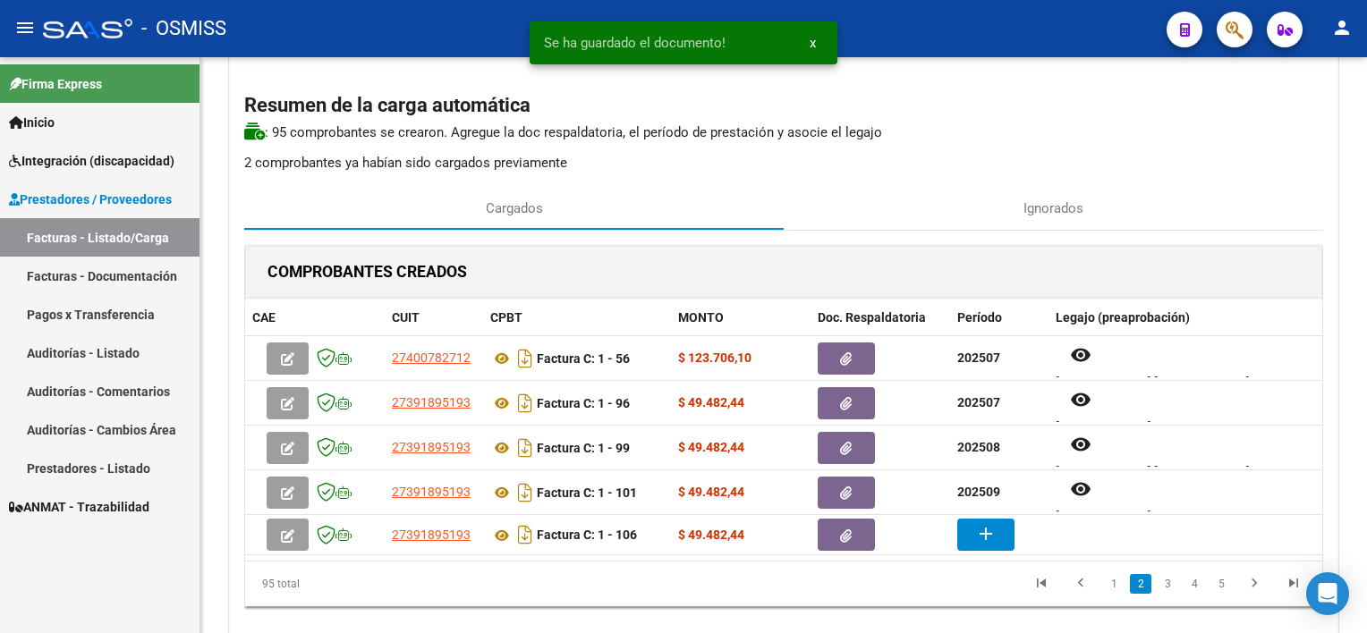
click at [988, 533] on mat-icon "add" at bounding box center [985, 533] width 21 height 21
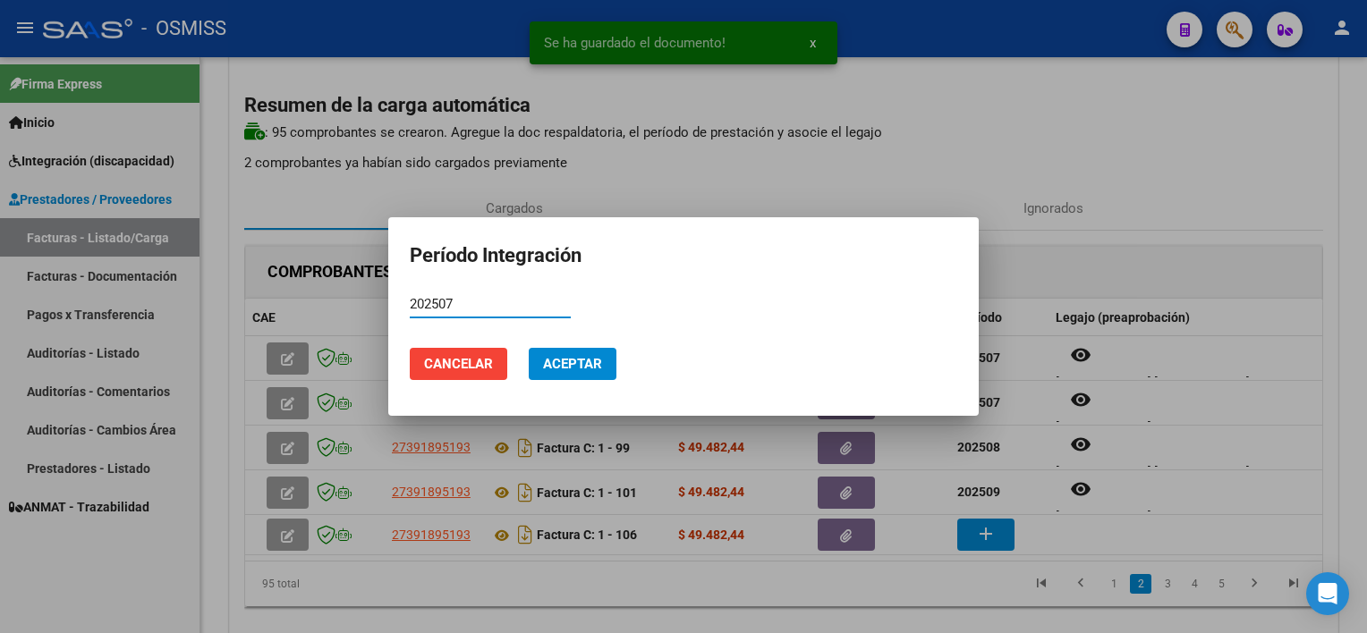
type input "202507"
click at [529, 348] on button "Aceptar" at bounding box center [573, 364] width 88 height 32
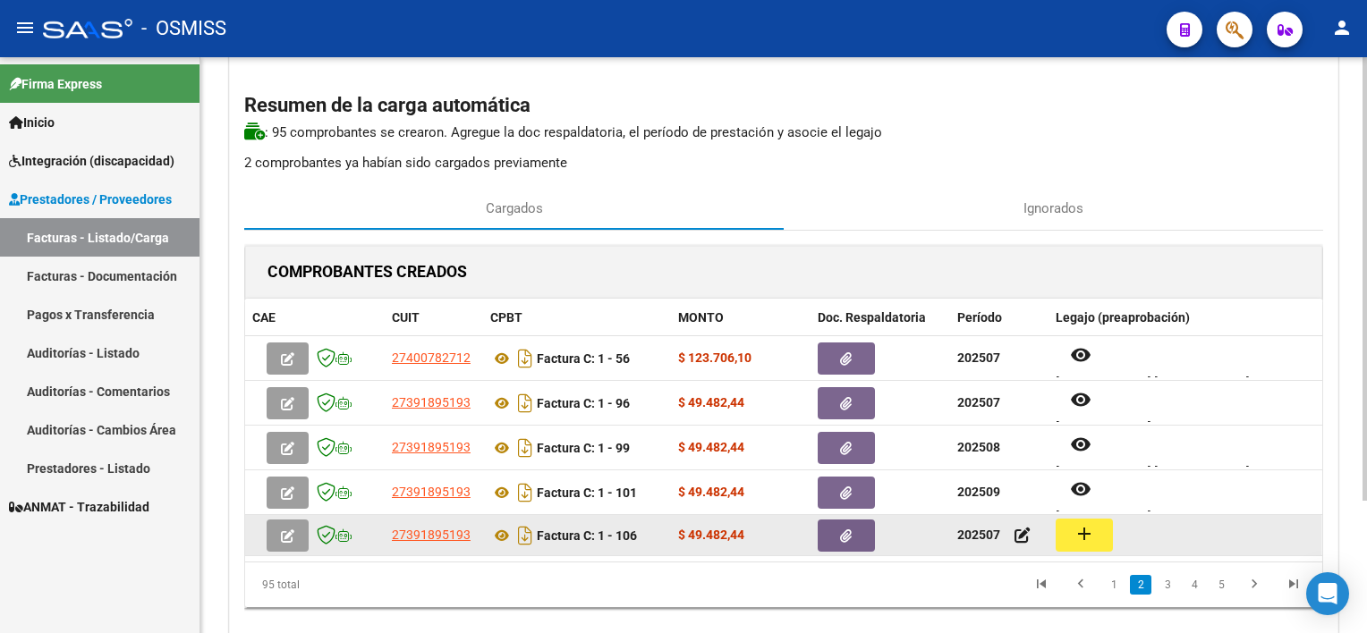
click at [1021, 533] on mat-icon "add" at bounding box center [1083, 533] width 21 height 21
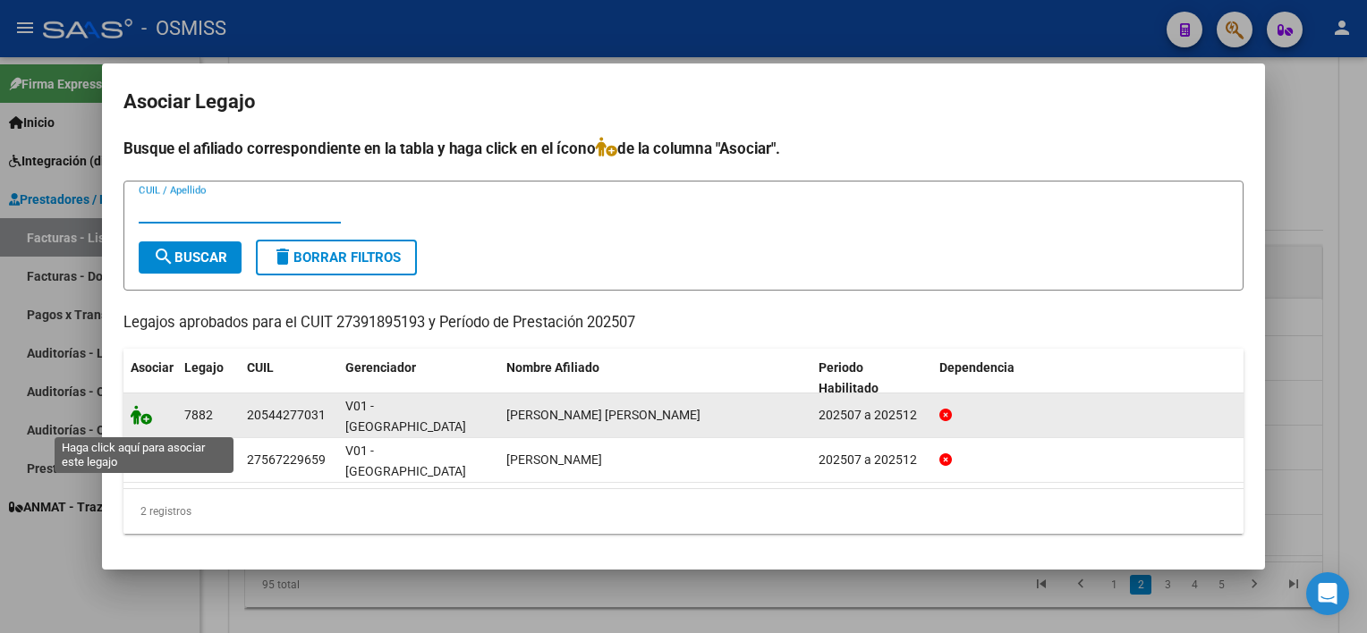
click at [148, 419] on icon at bounding box center [141, 415] width 21 height 20
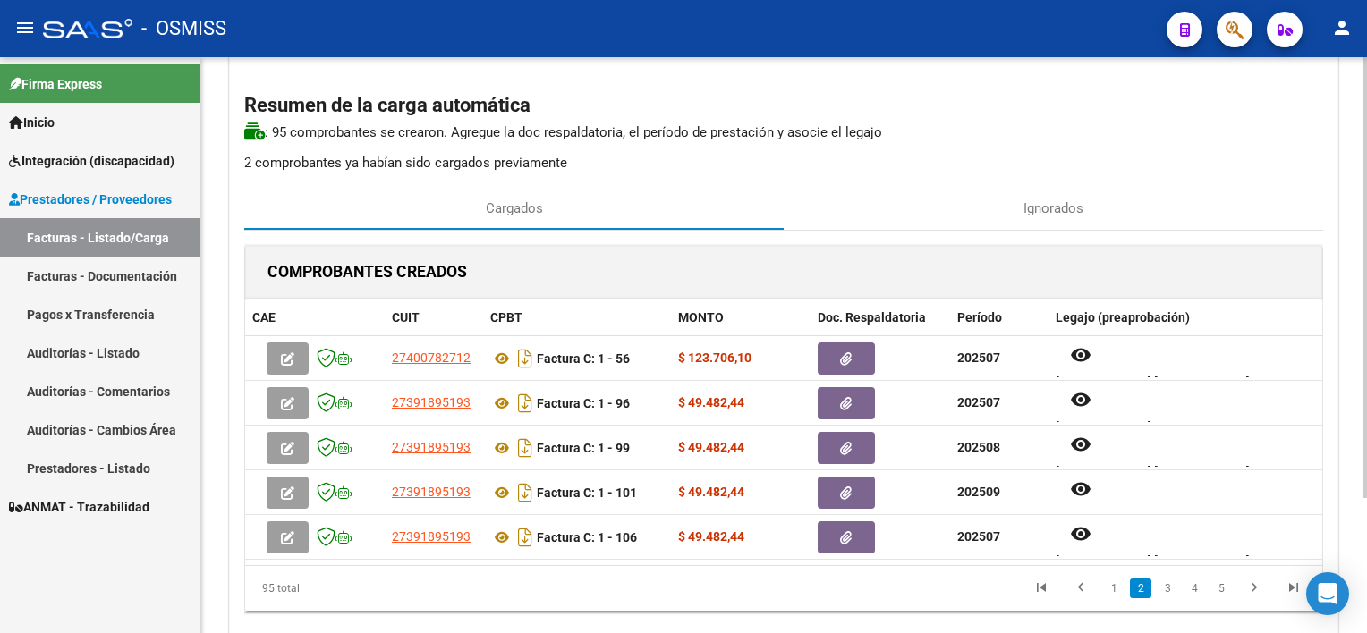
scroll to position [176, 0]
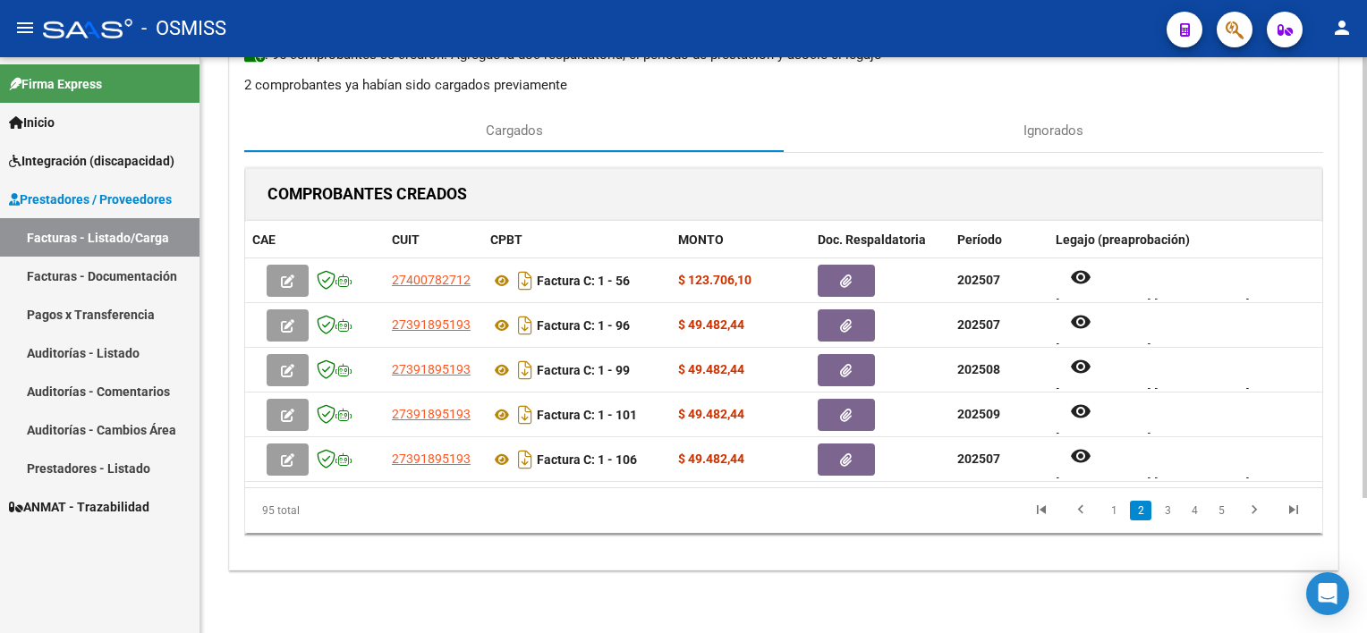
click at [1021, 519] on div at bounding box center [1364, 411] width 4 height 441
click at [1021, 510] on link "3" at bounding box center [1167, 511] width 21 height 20
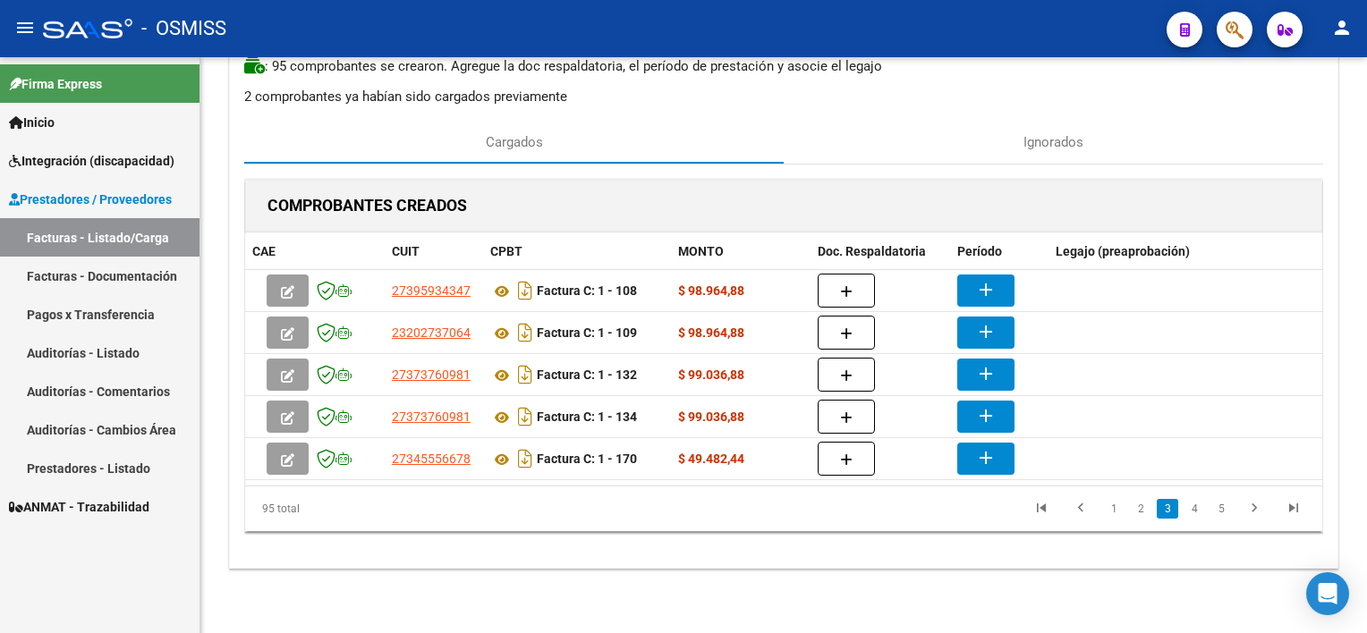
scroll to position [160, 0]
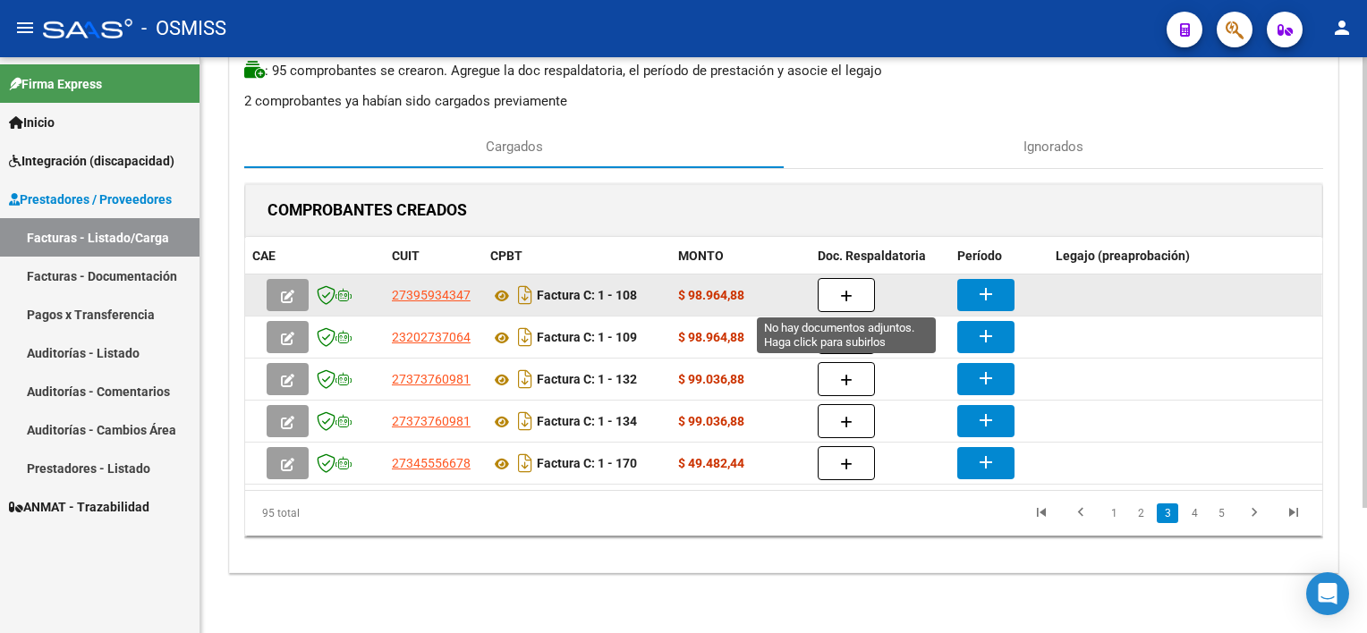
click at [841, 290] on icon "button" at bounding box center [846, 296] width 13 height 13
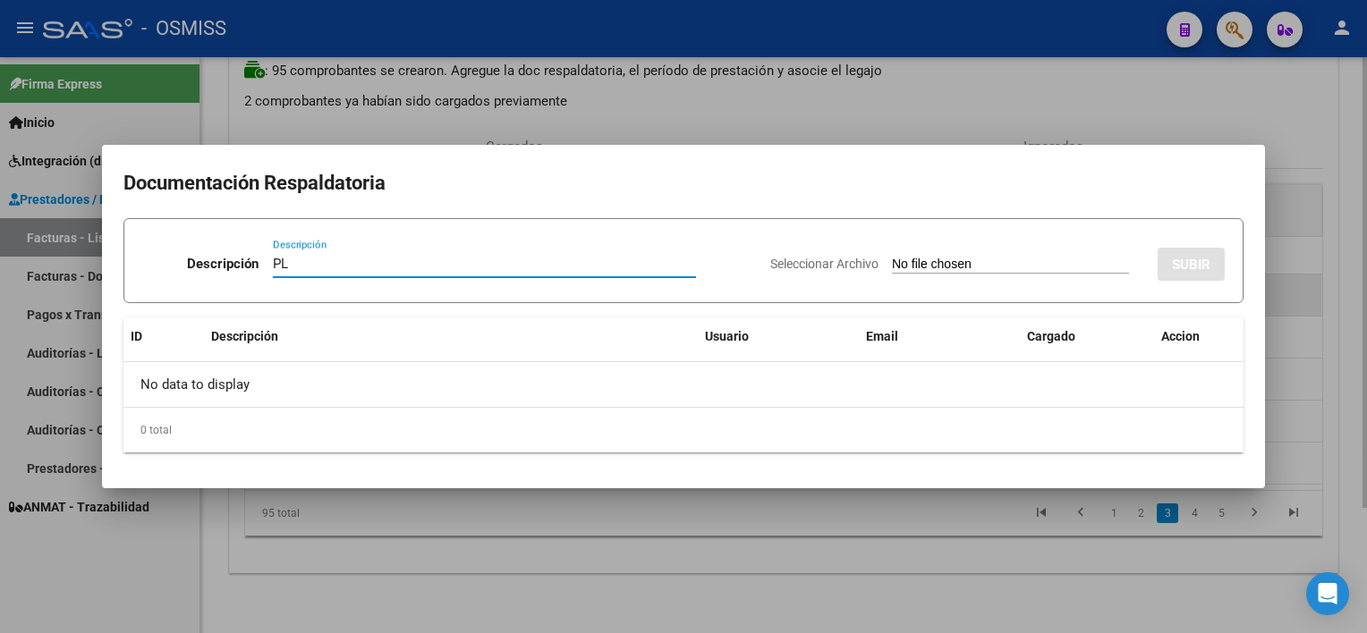
type input "PL"
click at [892, 257] on input "Seleccionar Archivo" at bounding box center [1010, 265] width 237 height 17
type input "C:\fakepath\PL 1-108 [PERSON_NAME] I PSP 09.pdf"
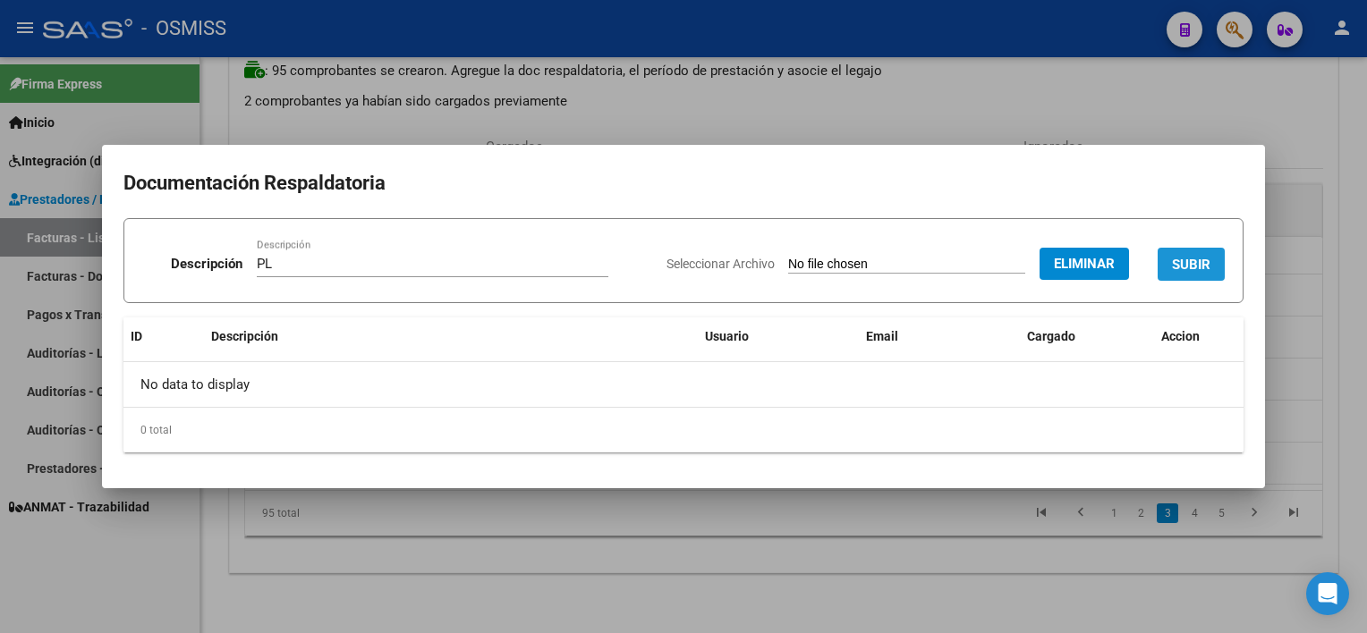
click at [1021, 267] on span "SUBIR" at bounding box center [1191, 265] width 38 height 16
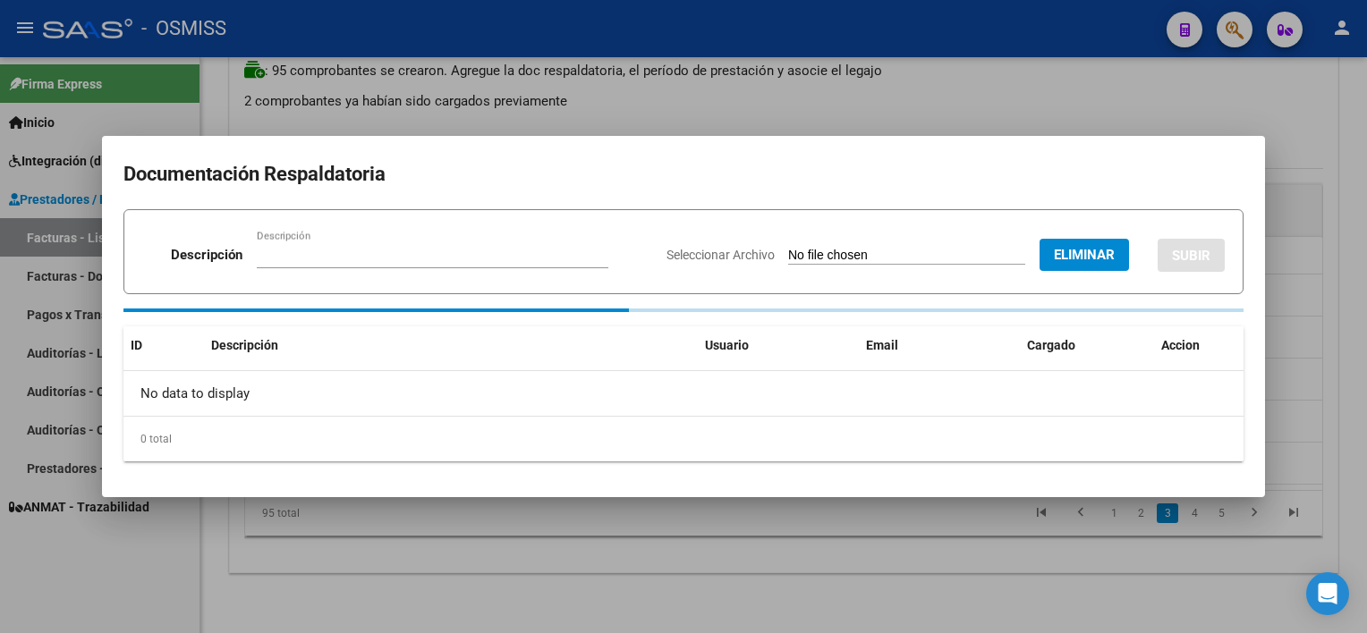
scroll to position [158, 0]
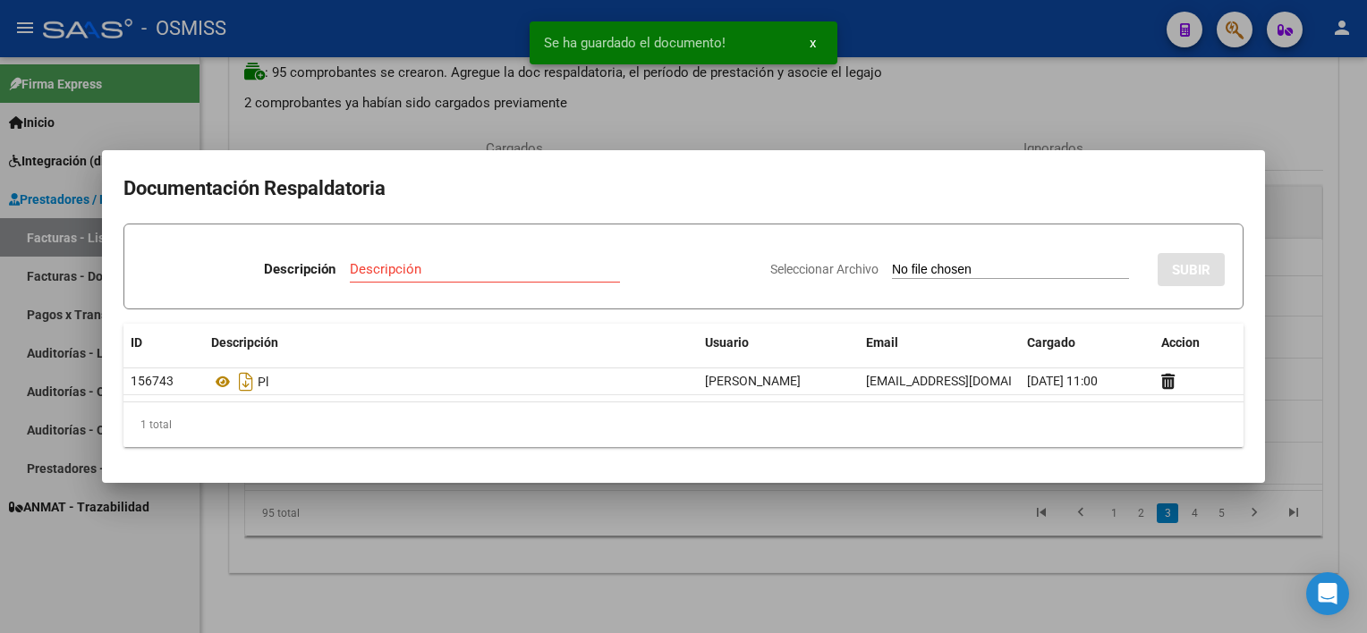
click at [857, 556] on div at bounding box center [683, 316] width 1367 height 633
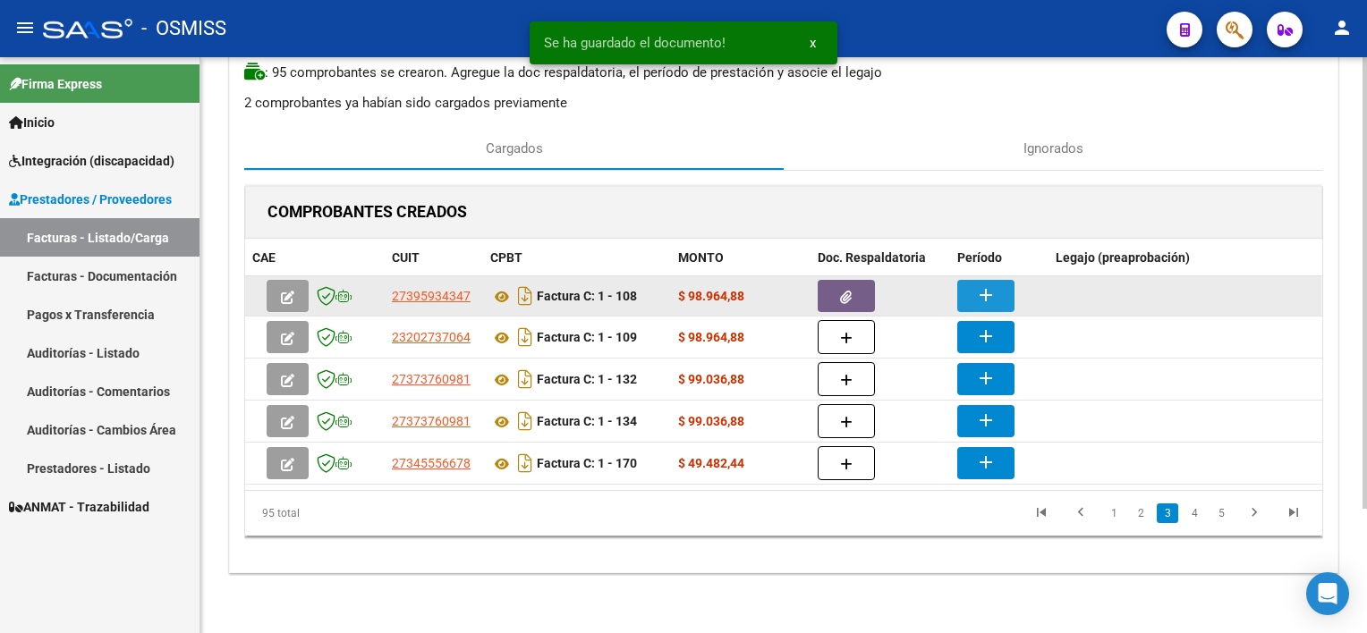
click at [982, 285] on mat-icon "add" at bounding box center [985, 294] width 21 height 21
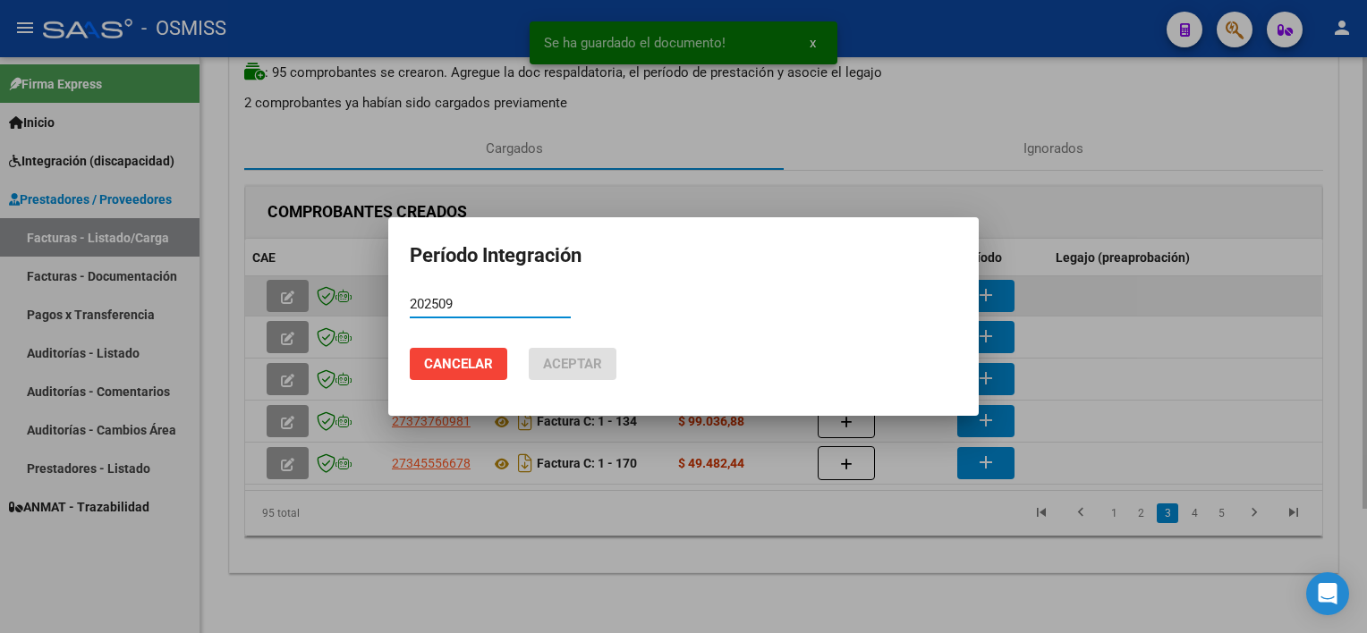
type input "202509"
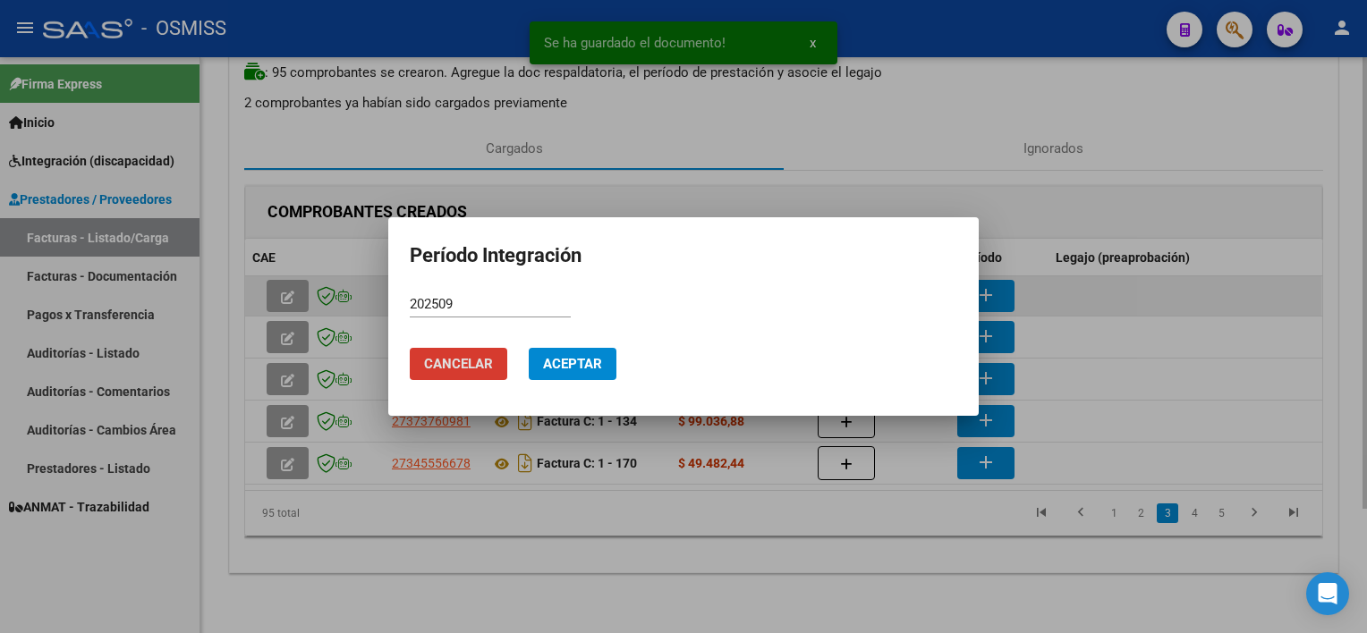
click at [529, 348] on button "Aceptar" at bounding box center [573, 364] width 88 height 32
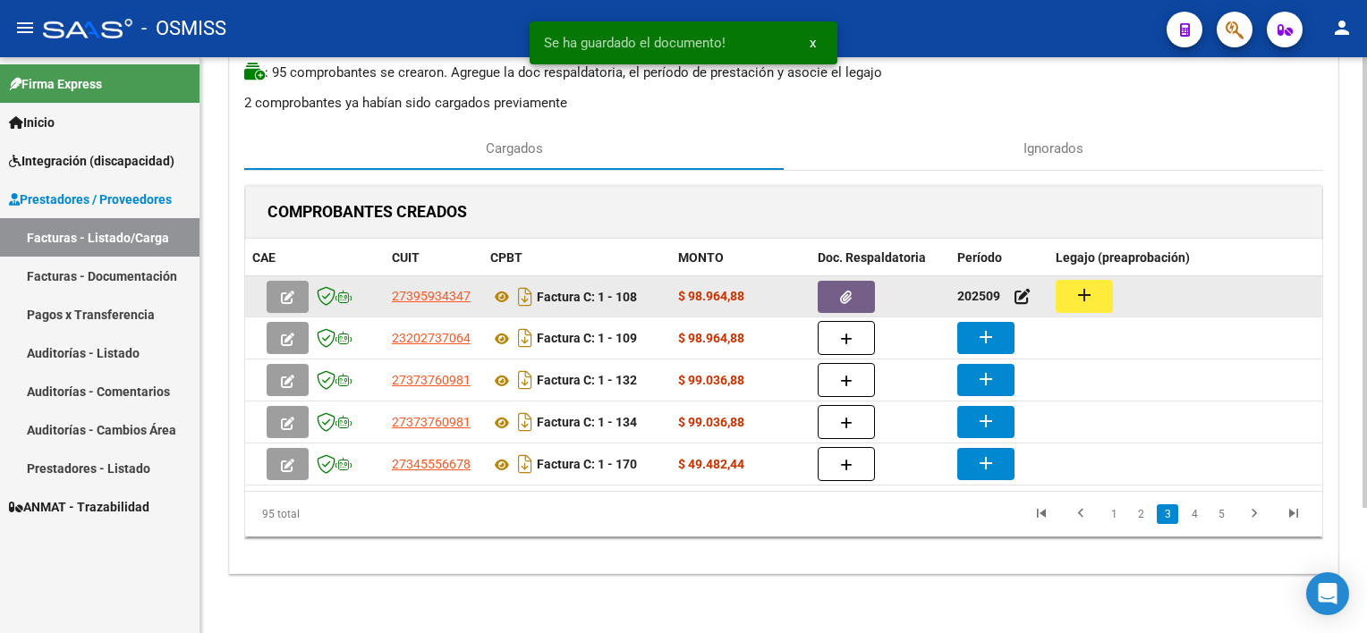
click at [1021, 307] on button "add" at bounding box center [1084, 296] width 57 height 33
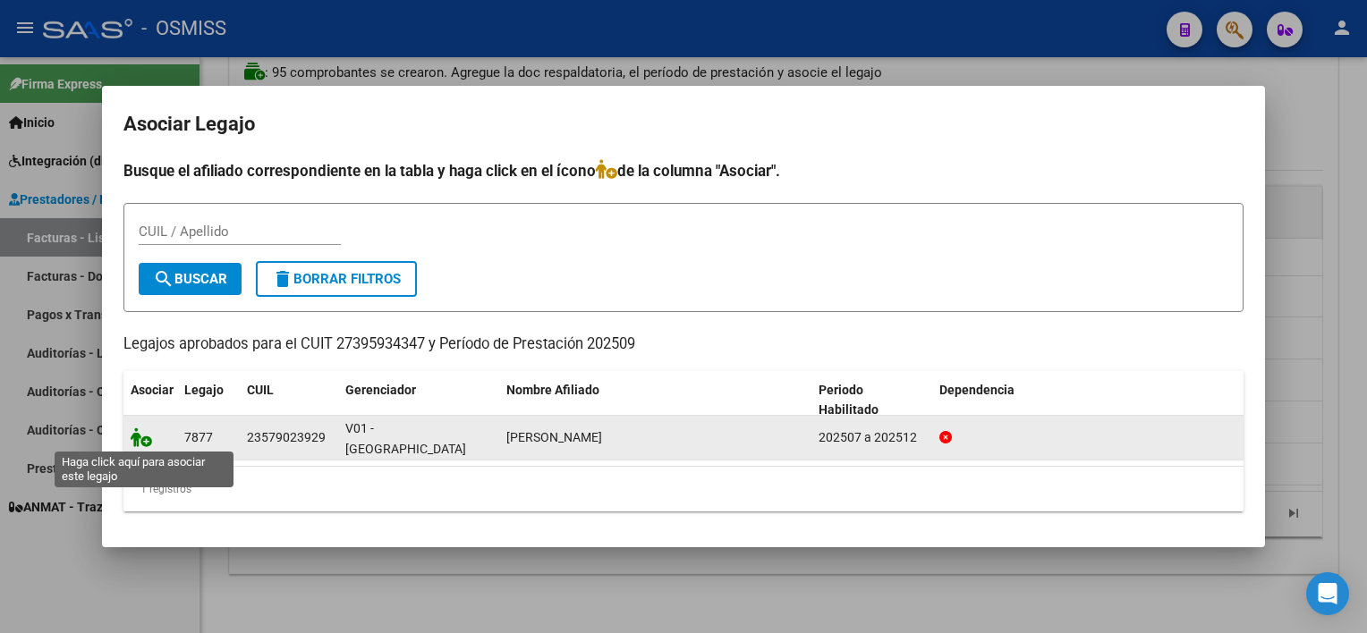
click at [140, 442] on icon at bounding box center [141, 438] width 21 height 20
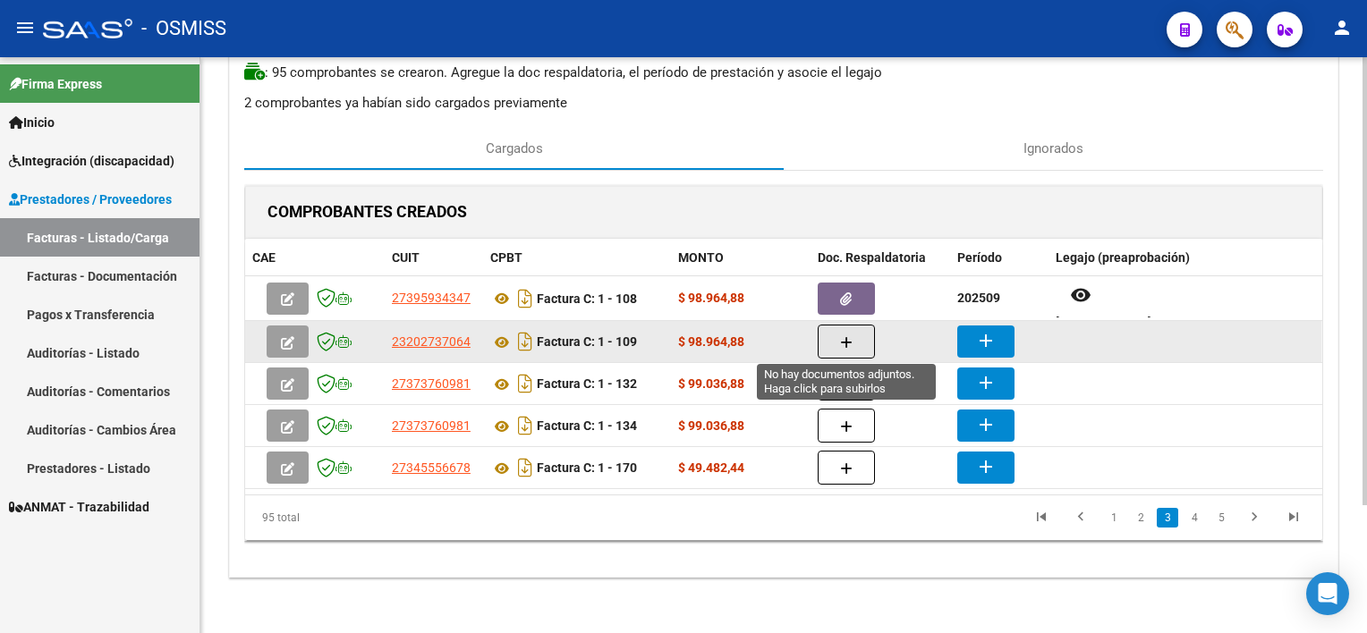
click at [841, 348] on button "button" at bounding box center [846, 342] width 57 height 34
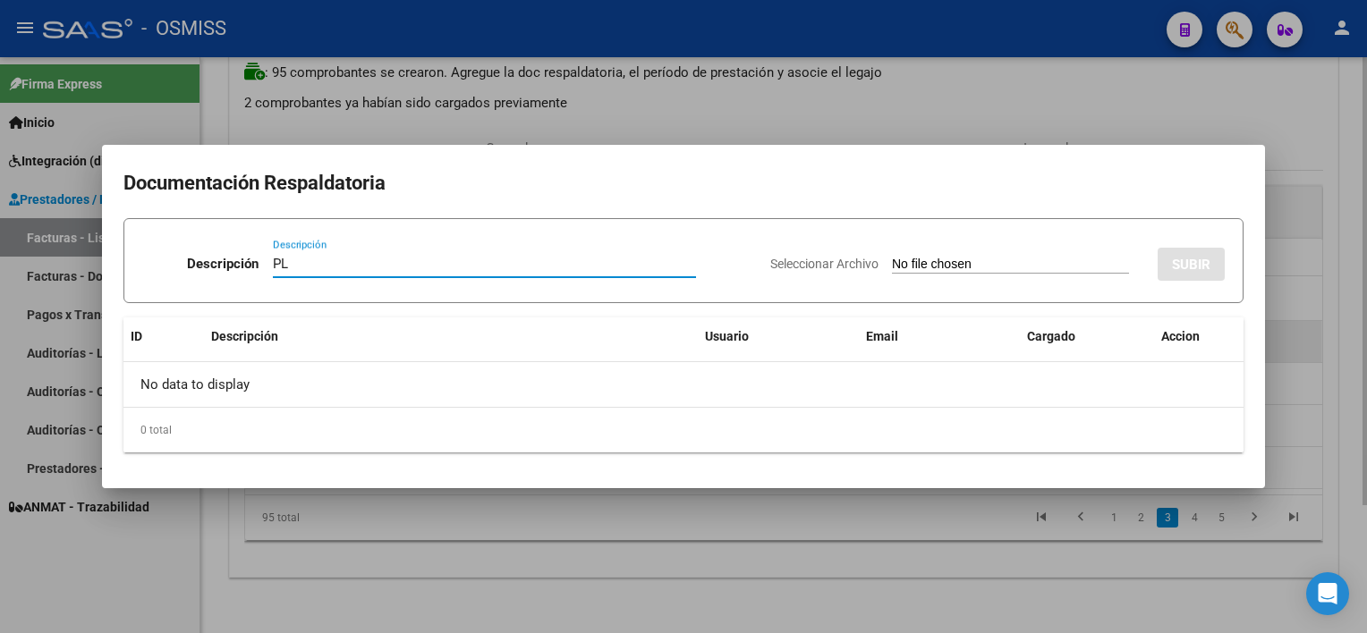
type input "PL"
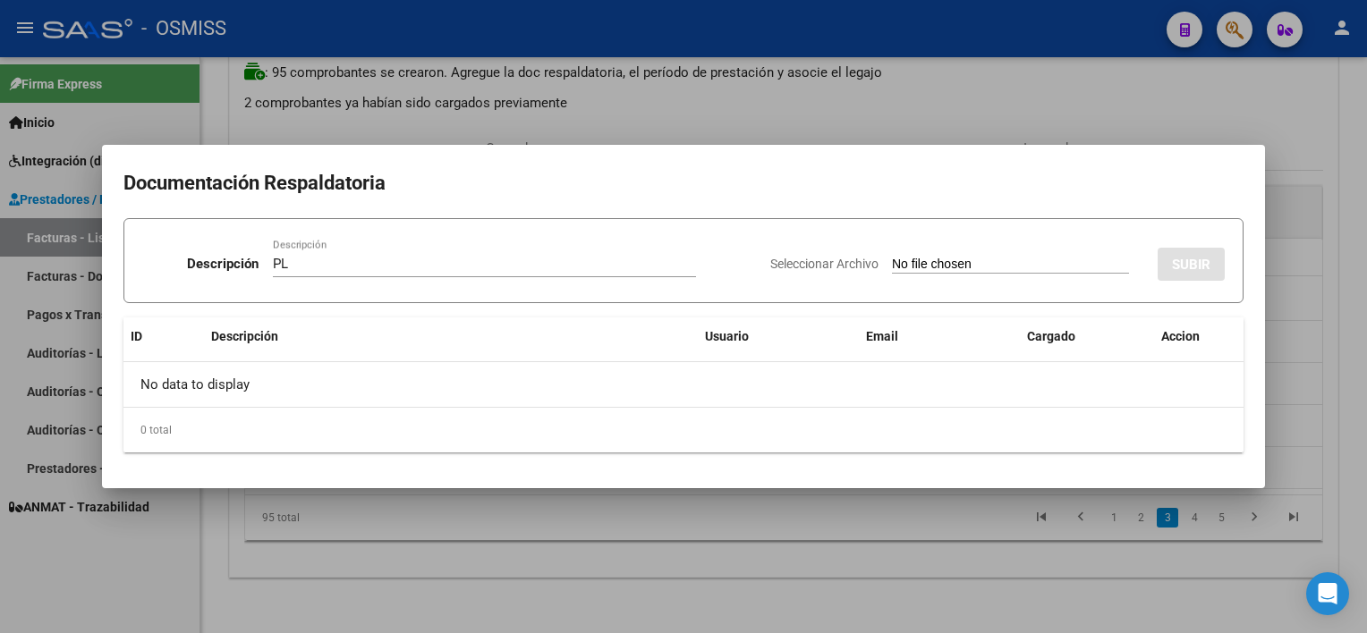
click at [988, 267] on input "Seleccionar Archivo" at bounding box center [1010, 265] width 237 height 17
click at [877, 560] on div at bounding box center [683, 316] width 1367 height 633
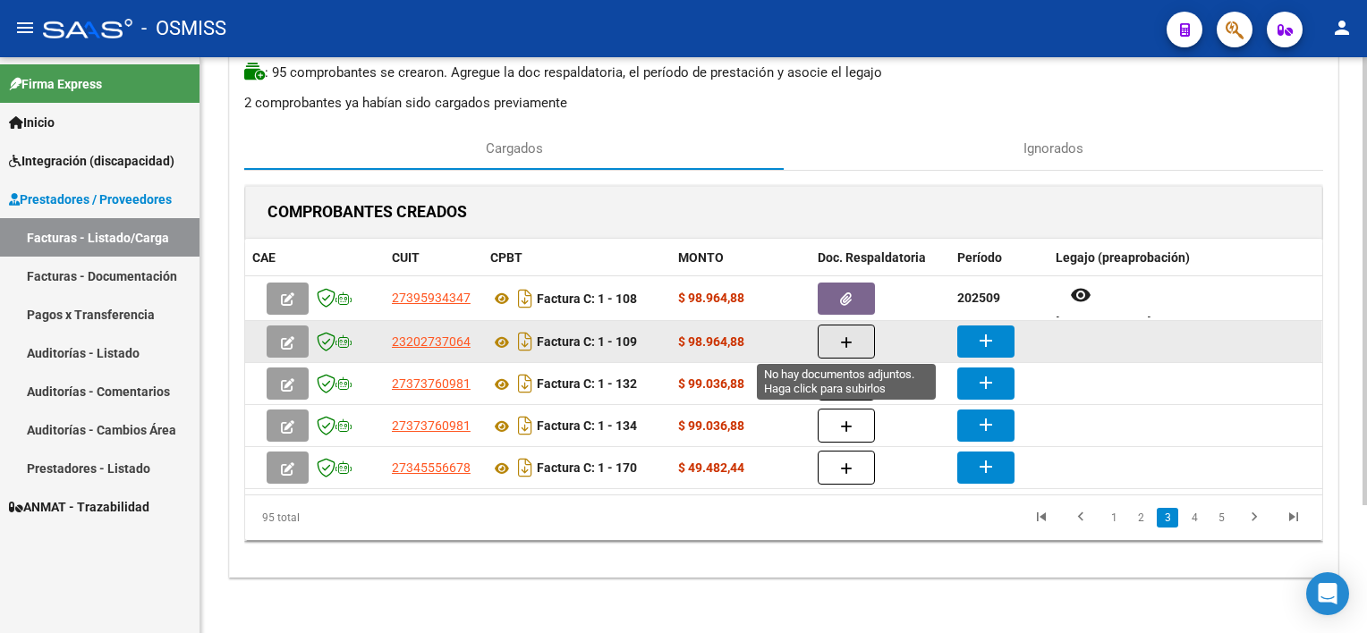
click at [841, 336] on icon "button" at bounding box center [846, 342] width 13 height 13
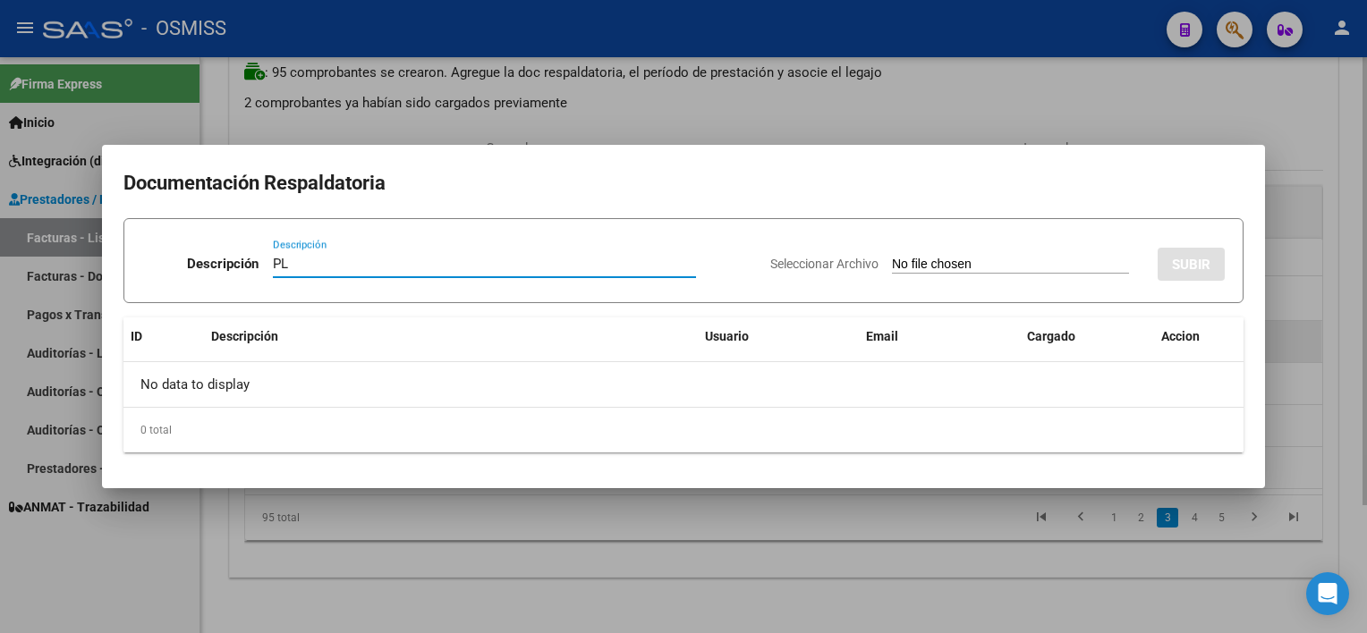
type input "PL"
click at [892, 257] on input "Seleccionar Archivo" at bounding box center [1010, 265] width 237 height 17
type input "C:\fakepath\PL 1-109 [PERSON_NAME] S PSICO 07.pdf"
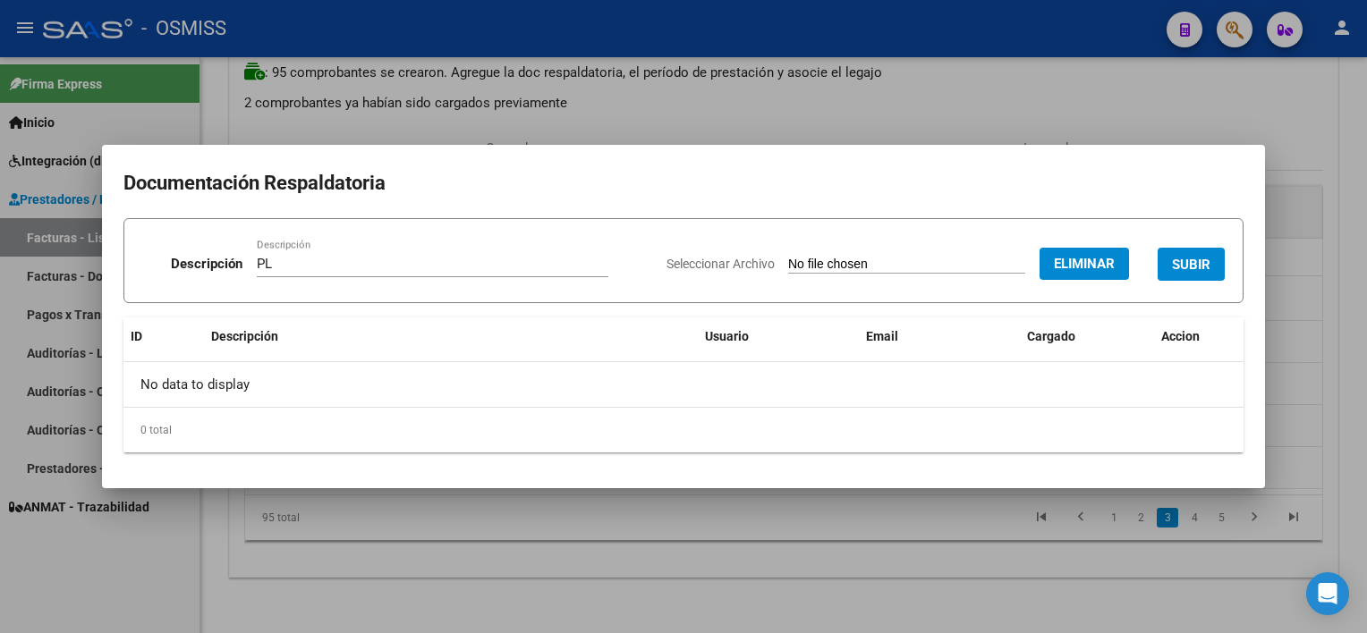
click at [1021, 272] on span "SUBIR" at bounding box center [1191, 265] width 38 height 16
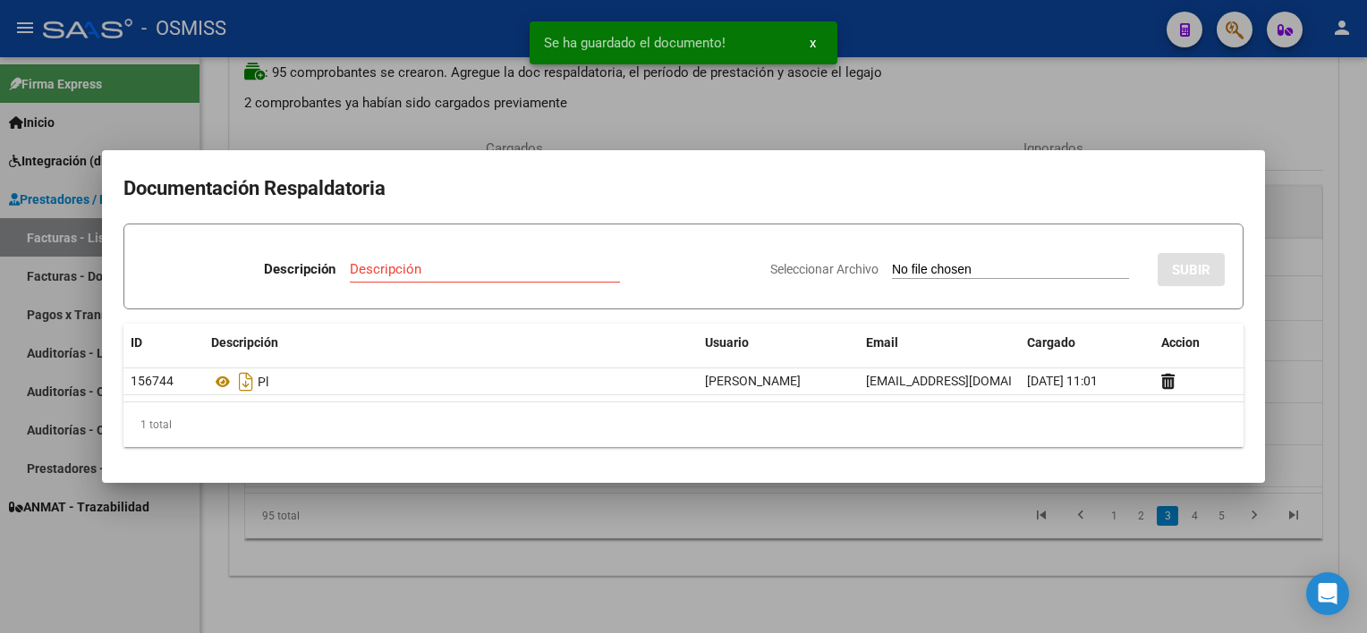
click at [847, 559] on div at bounding box center [683, 316] width 1367 height 633
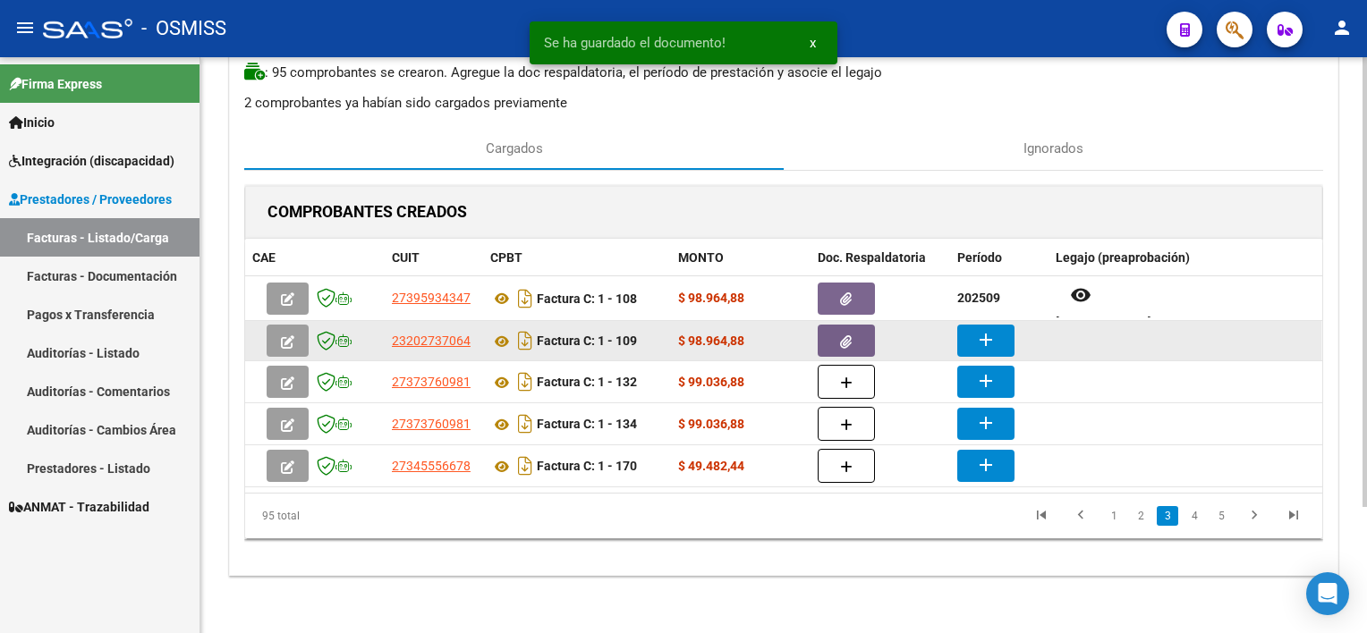
click at [977, 337] on mat-icon "add" at bounding box center [985, 339] width 21 height 21
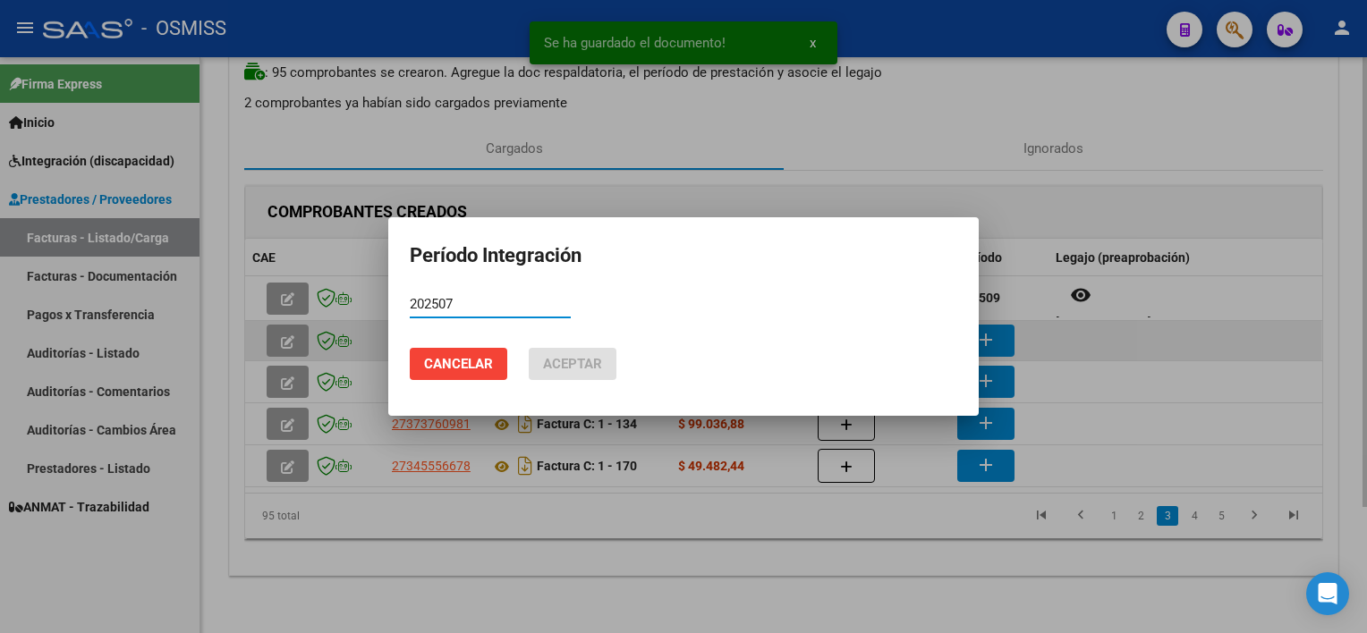
type input "202507"
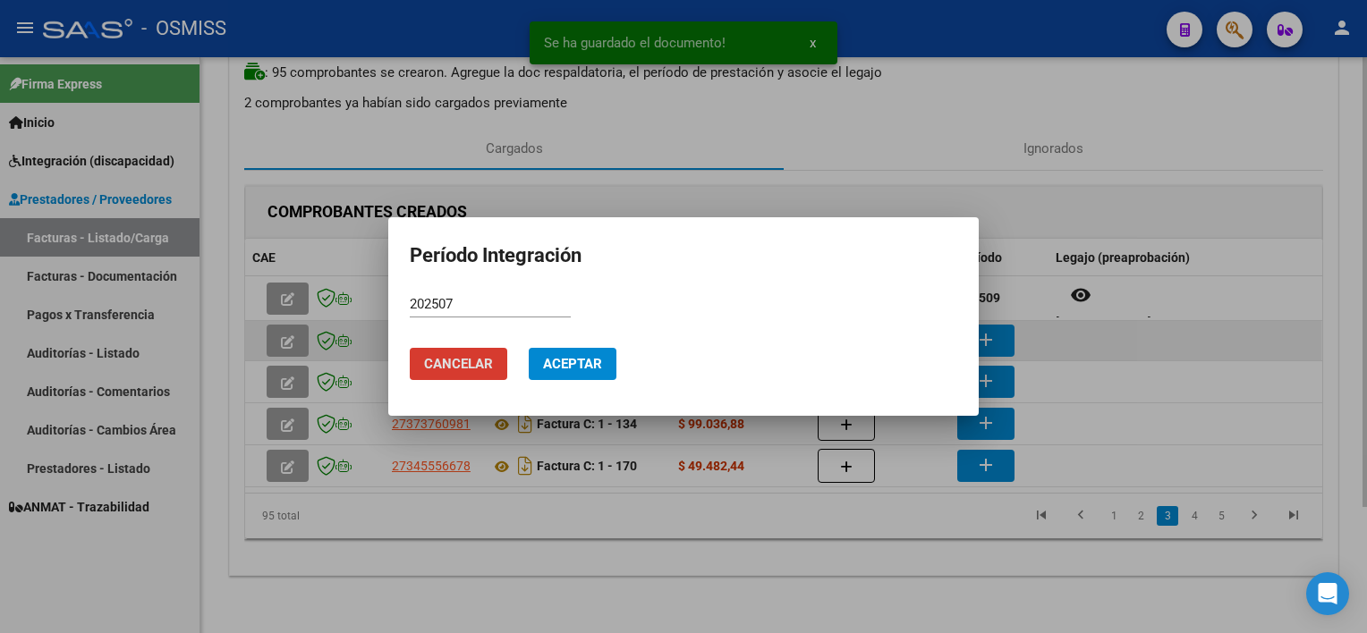
click at [529, 348] on button "Aceptar" at bounding box center [573, 364] width 88 height 32
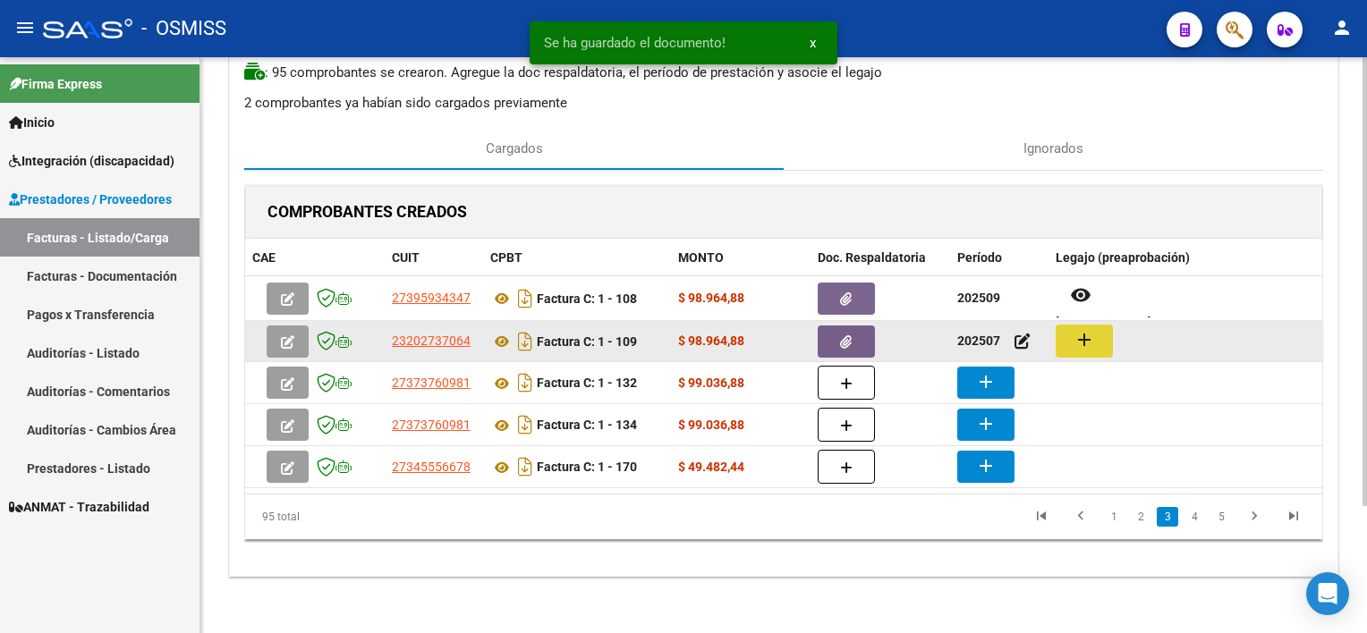
click at [1021, 343] on mat-icon "add" at bounding box center [1083, 339] width 21 height 21
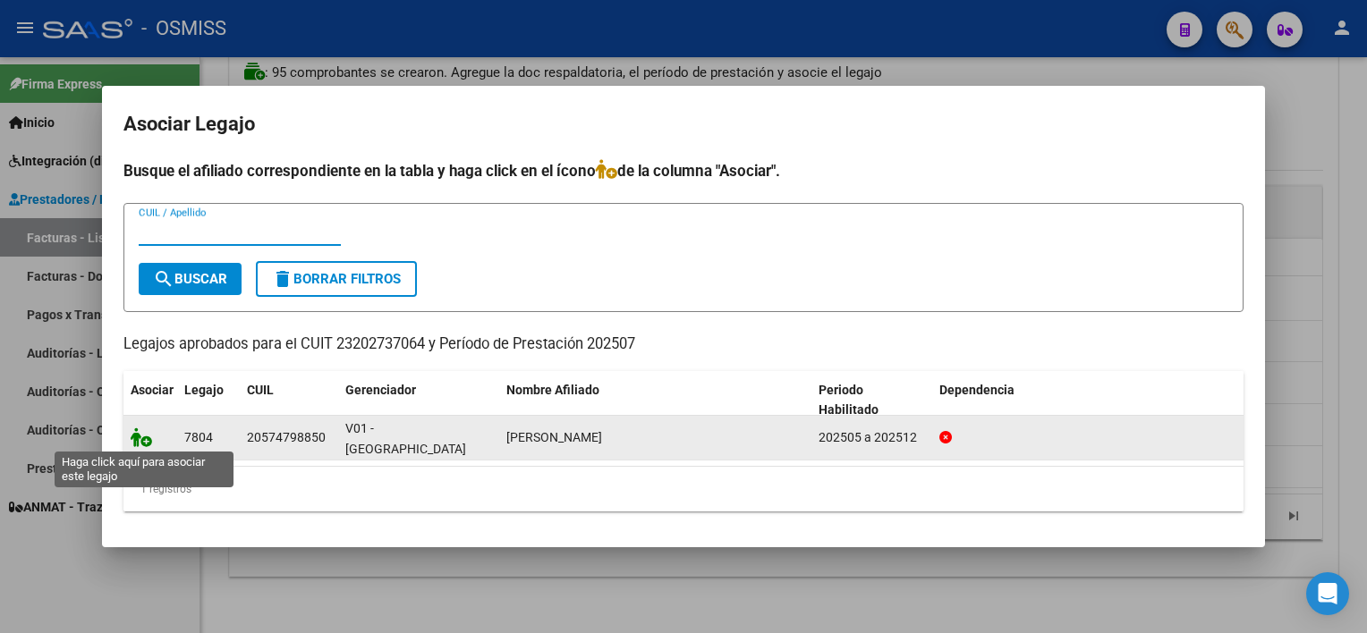
click at [147, 437] on icon at bounding box center [141, 438] width 21 height 20
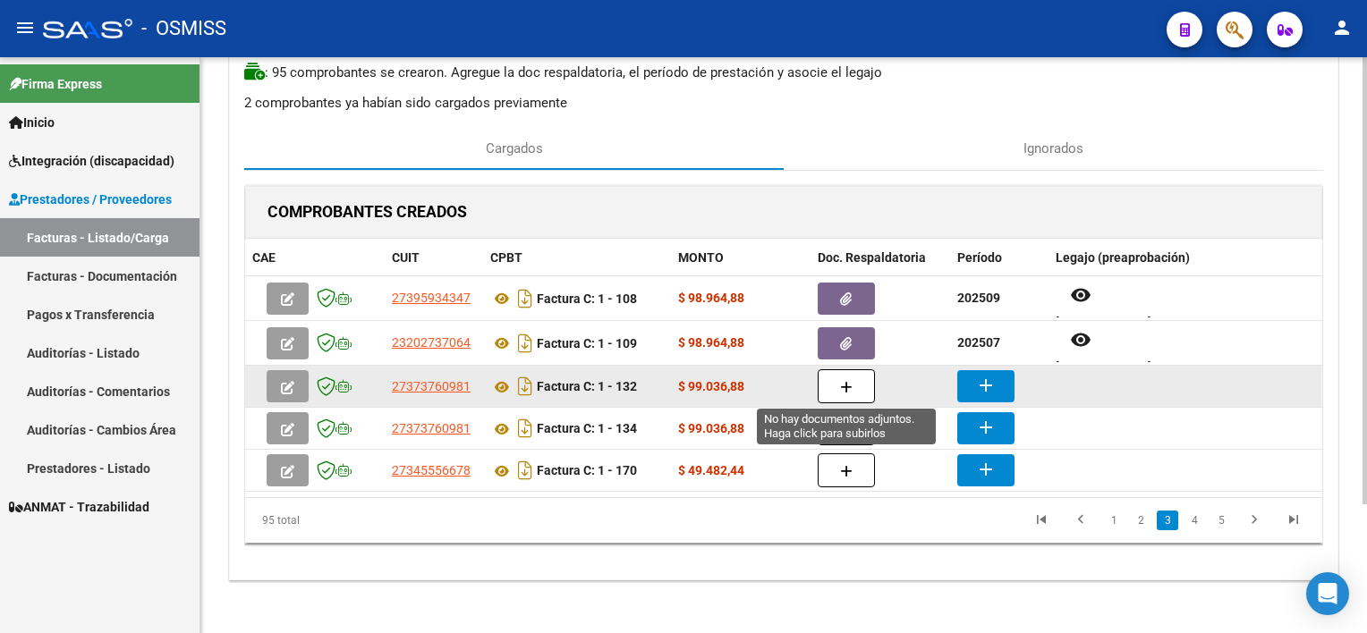
click at [844, 381] on icon "button" at bounding box center [846, 387] width 13 height 13
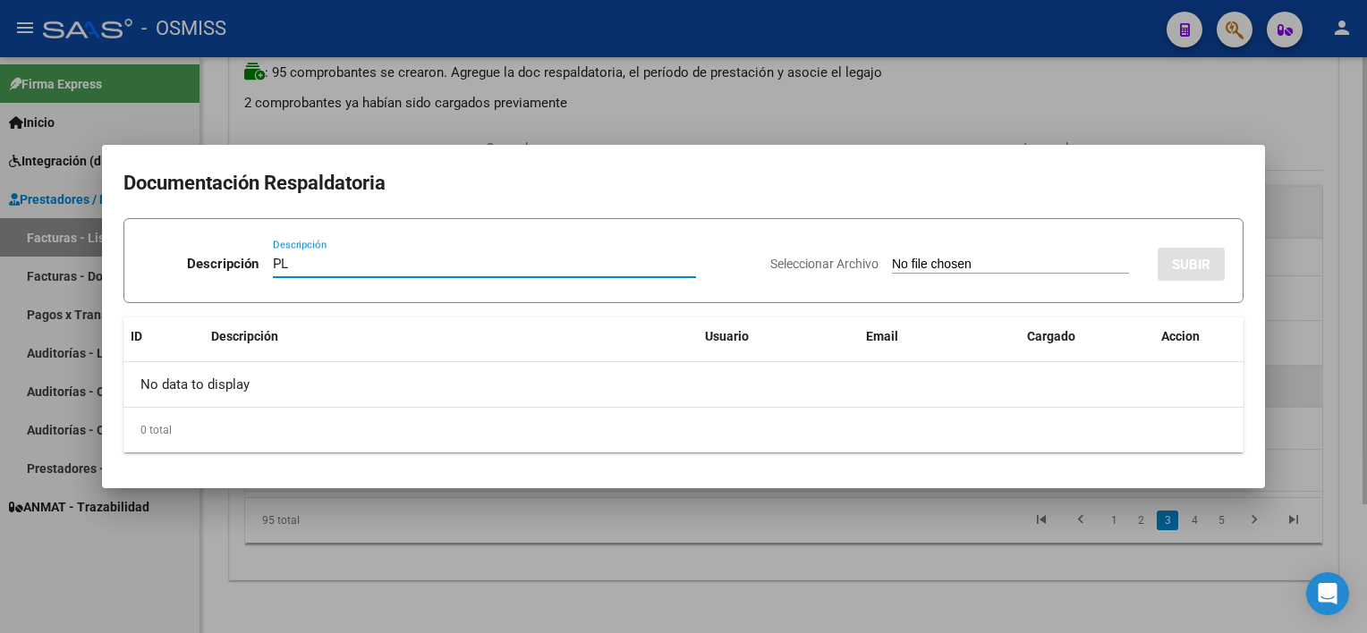
type input "PL"
click at [892, 257] on input "Seleccionar Archivo" at bounding box center [1010, 265] width 237 height 17
type input "C:\fakepath\PL 1-132 [PERSON_NAME] B PSICOP 08.pdf"
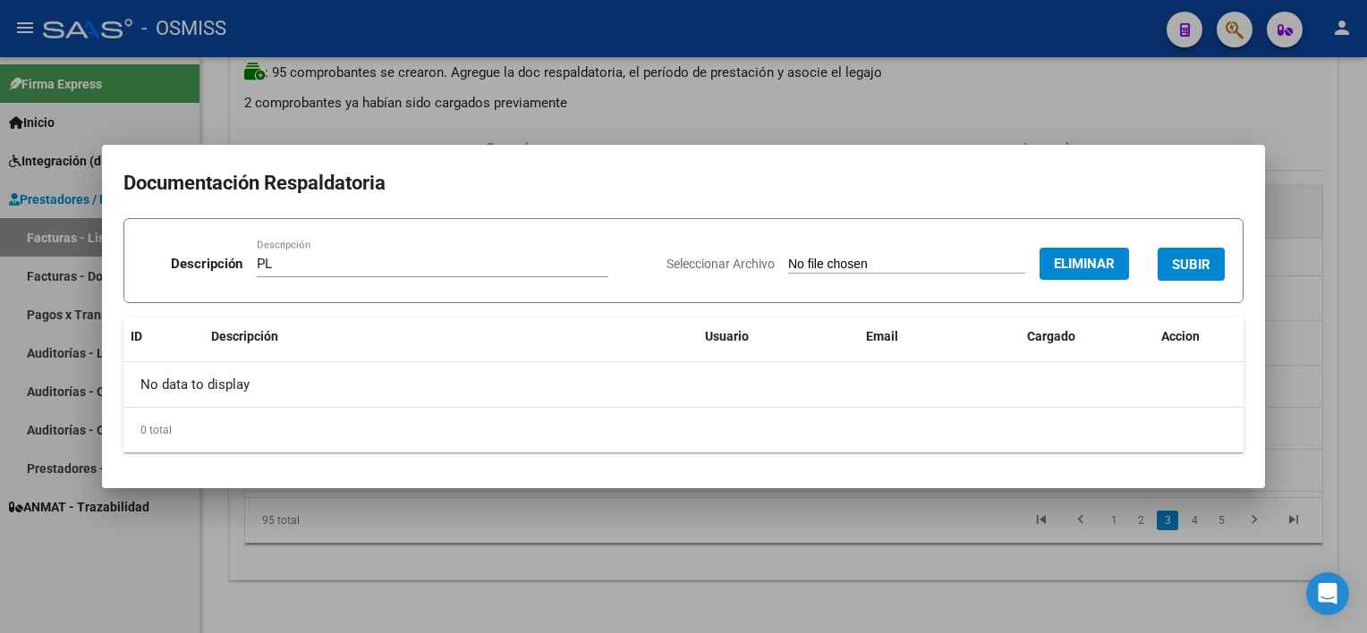
click at [1021, 258] on span "SUBIR" at bounding box center [1191, 265] width 38 height 16
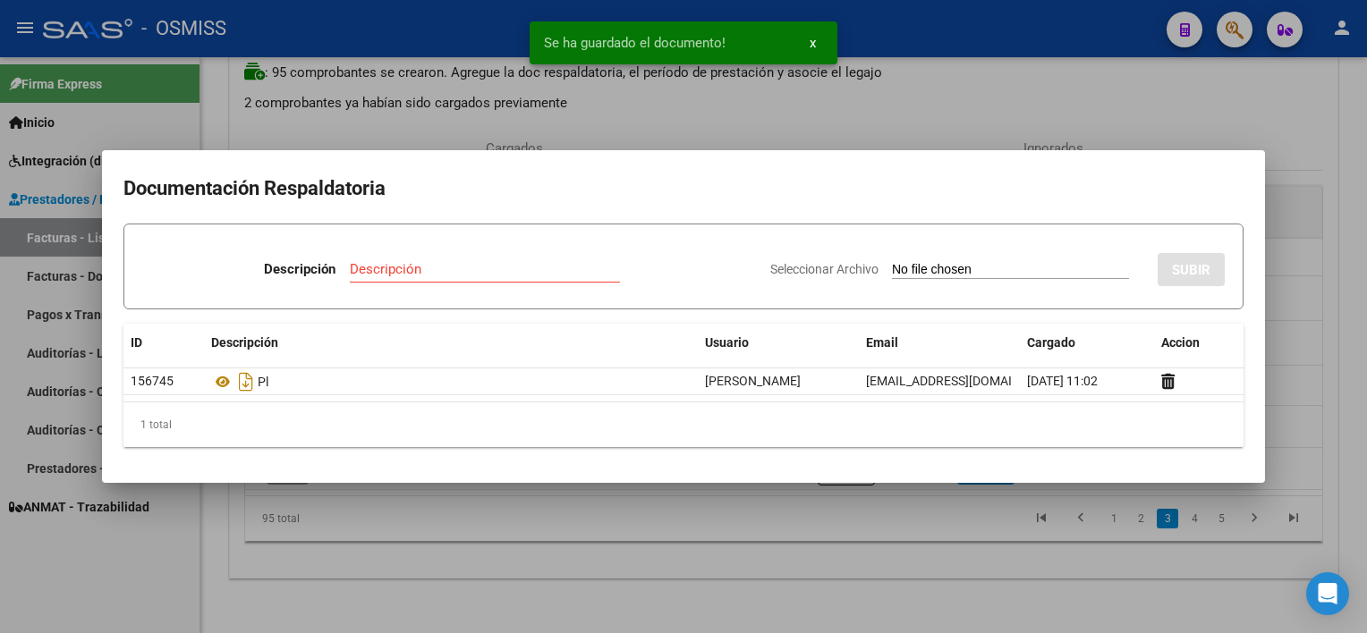
click at [866, 521] on div at bounding box center [683, 316] width 1367 height 633
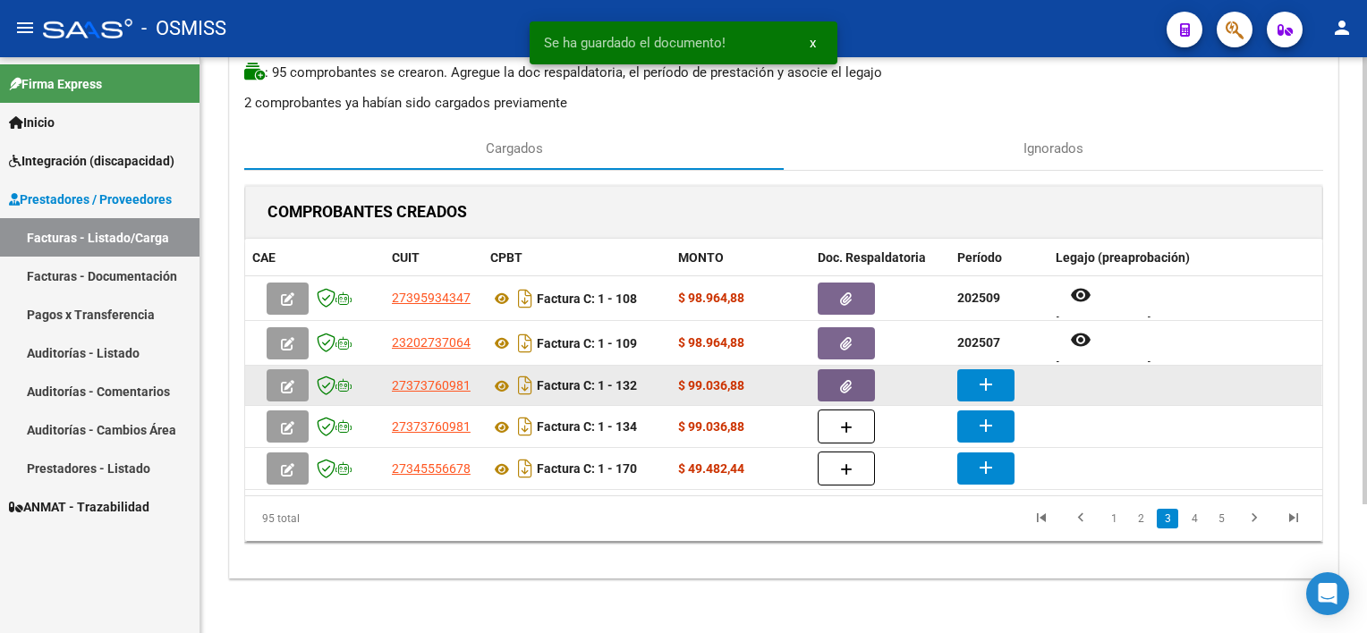
click at [982, 383] on mat-icon "add" at bounding box center [985, 384] width 21 height 21
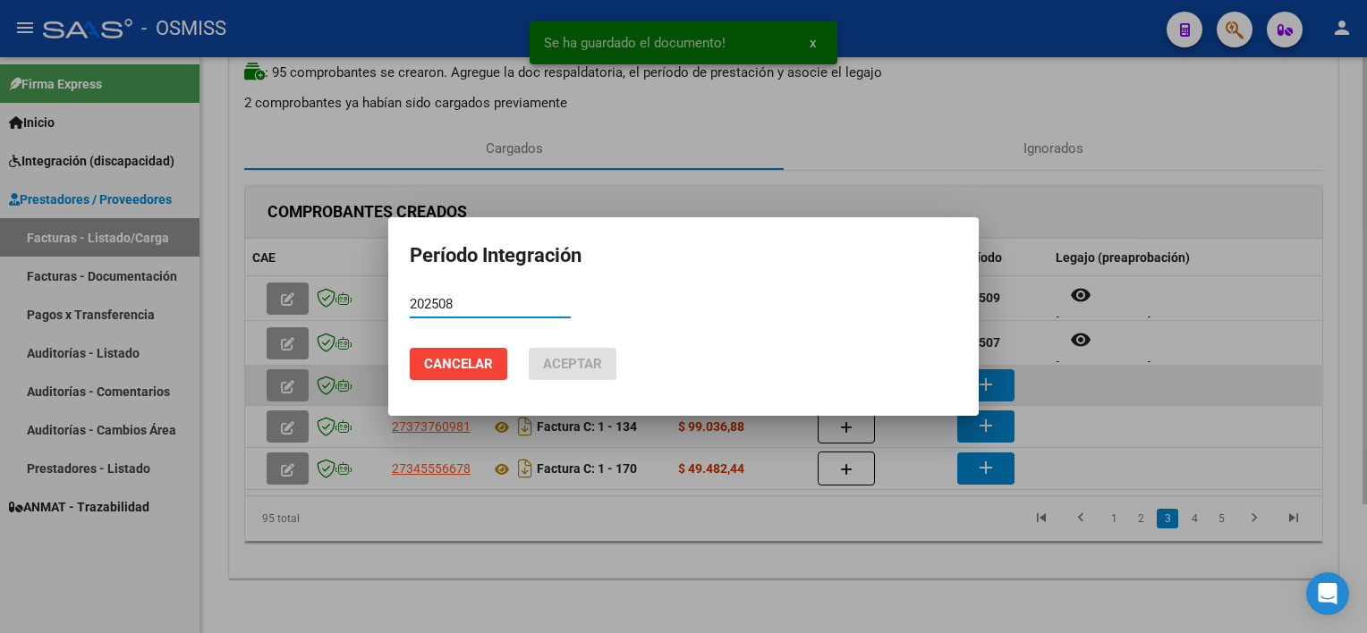
type input "202508"
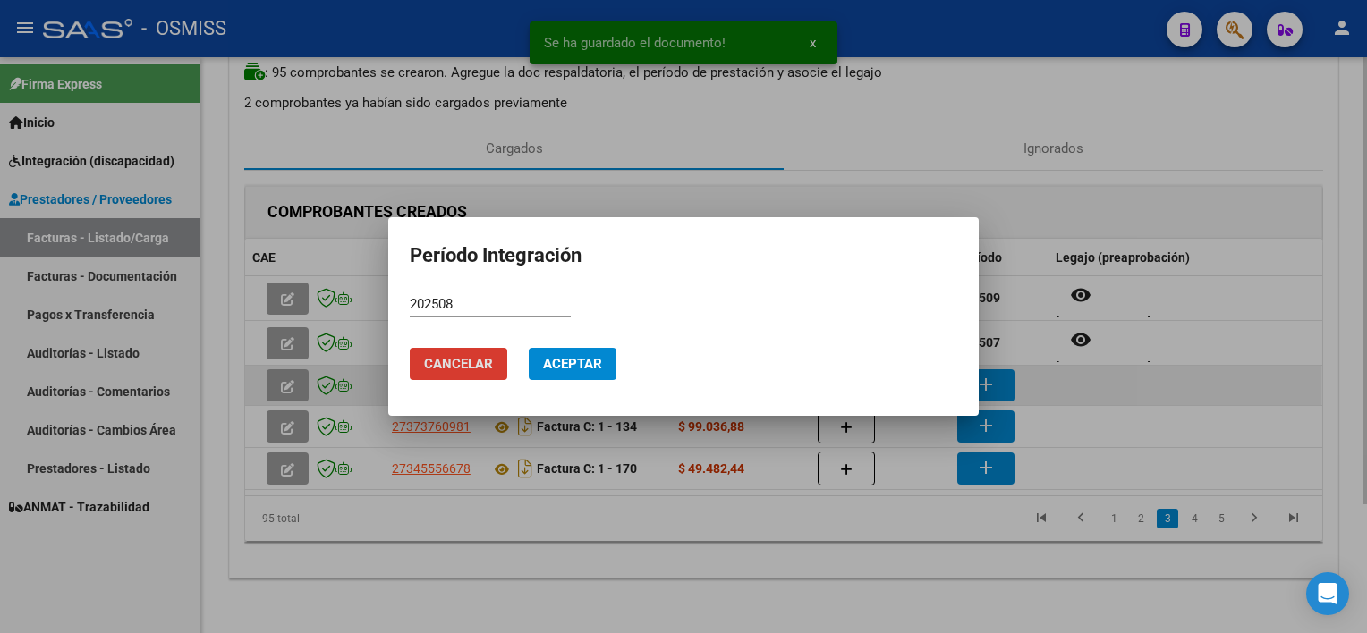
click at [529, 348] on button "Aceptar" at bounding box center [573, 364] width 88 height 32
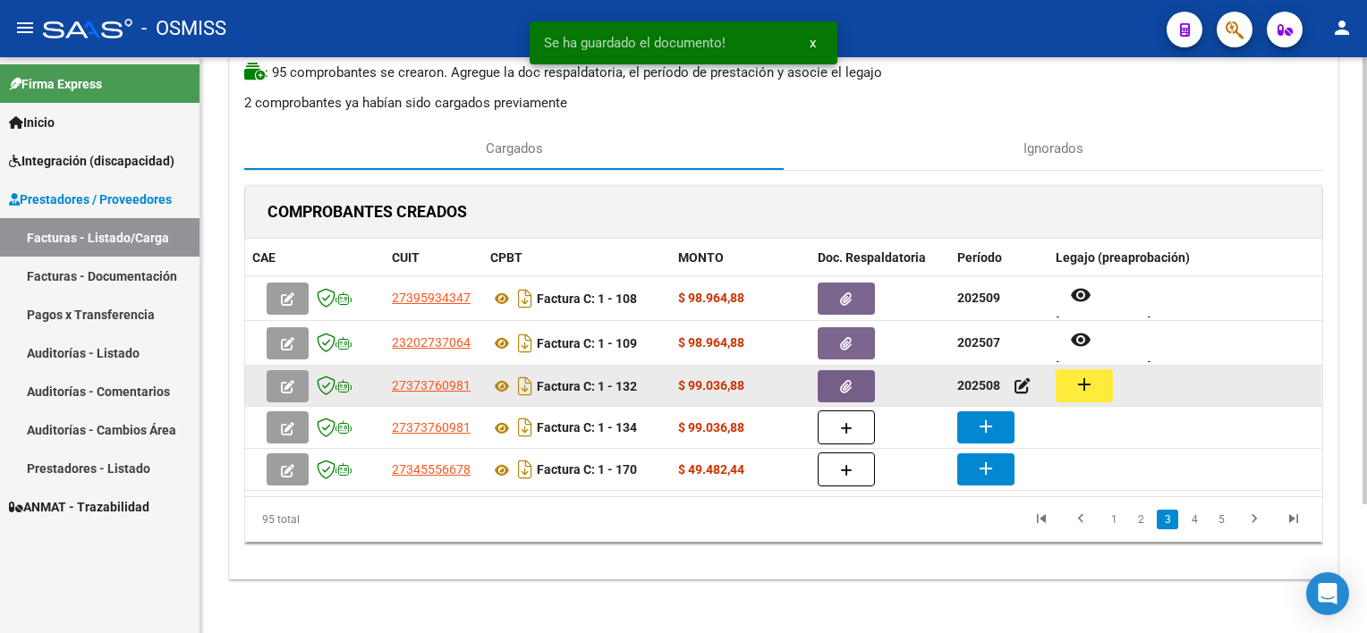
click at [1021, 386] on button "add" at bounding box center [1084, 385] width 57 height 33
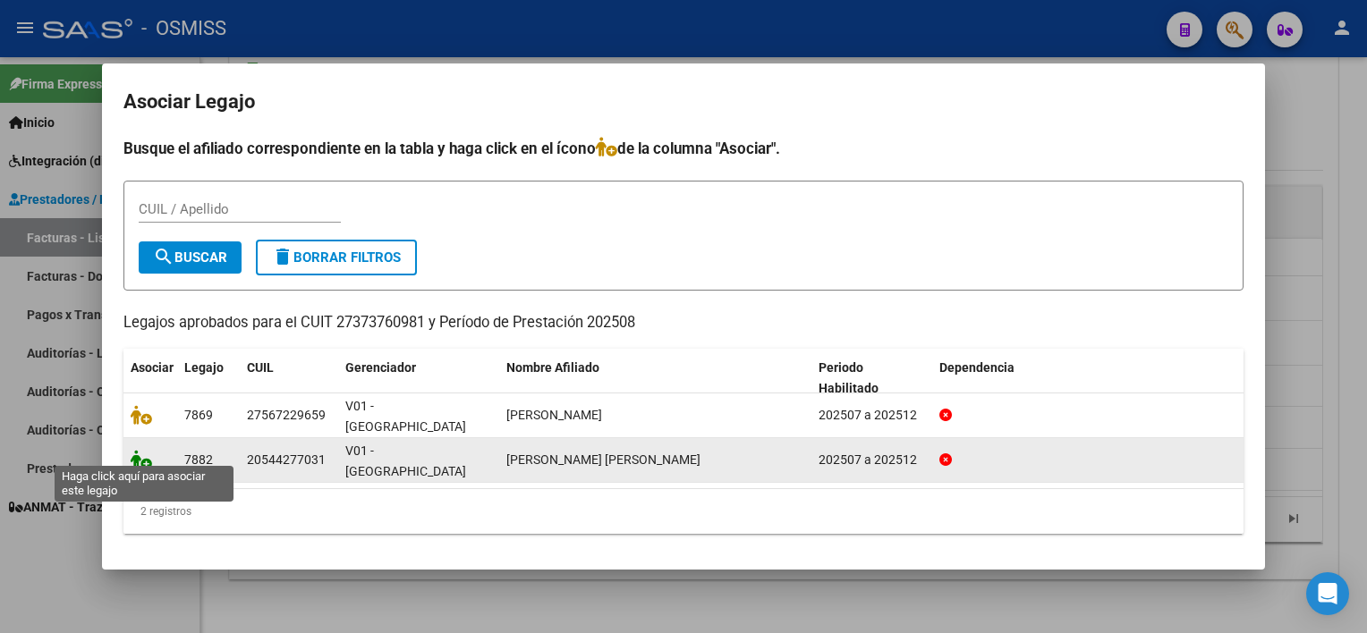
click at [148, 450] on icon at bounding box center [141, 460] width 21 height 20
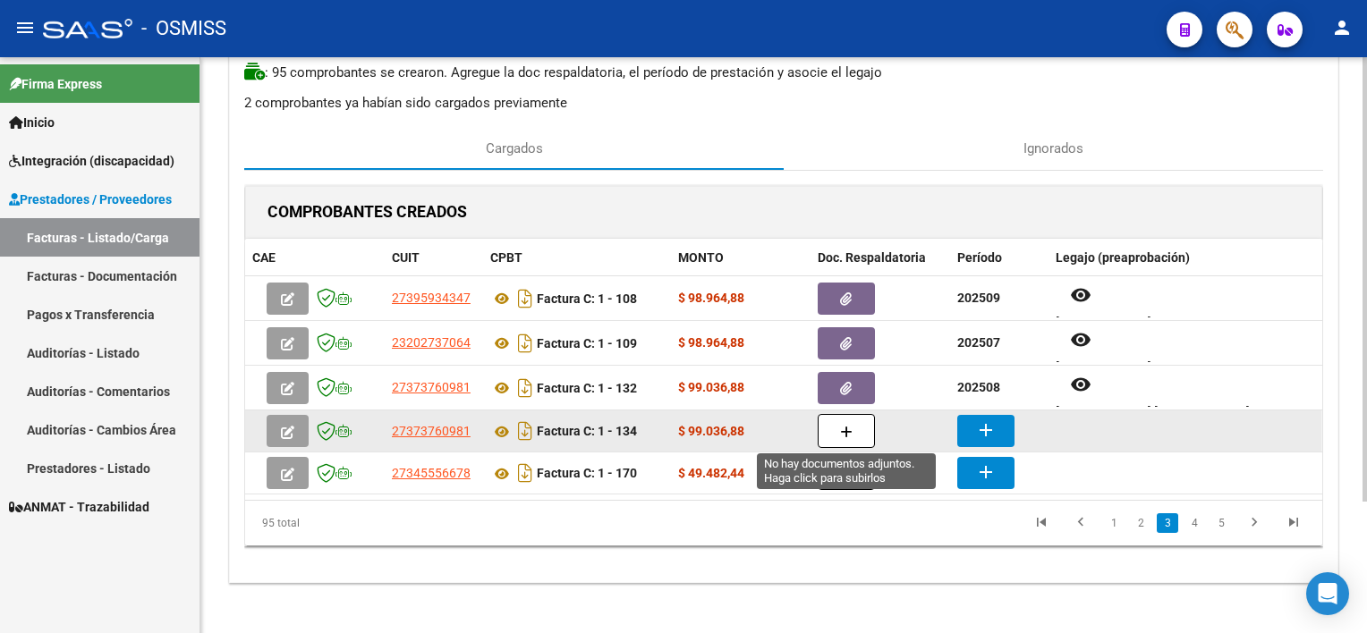
click at [840, 429] on icon "button" at bounding box center [846, 432] width 13 height 13
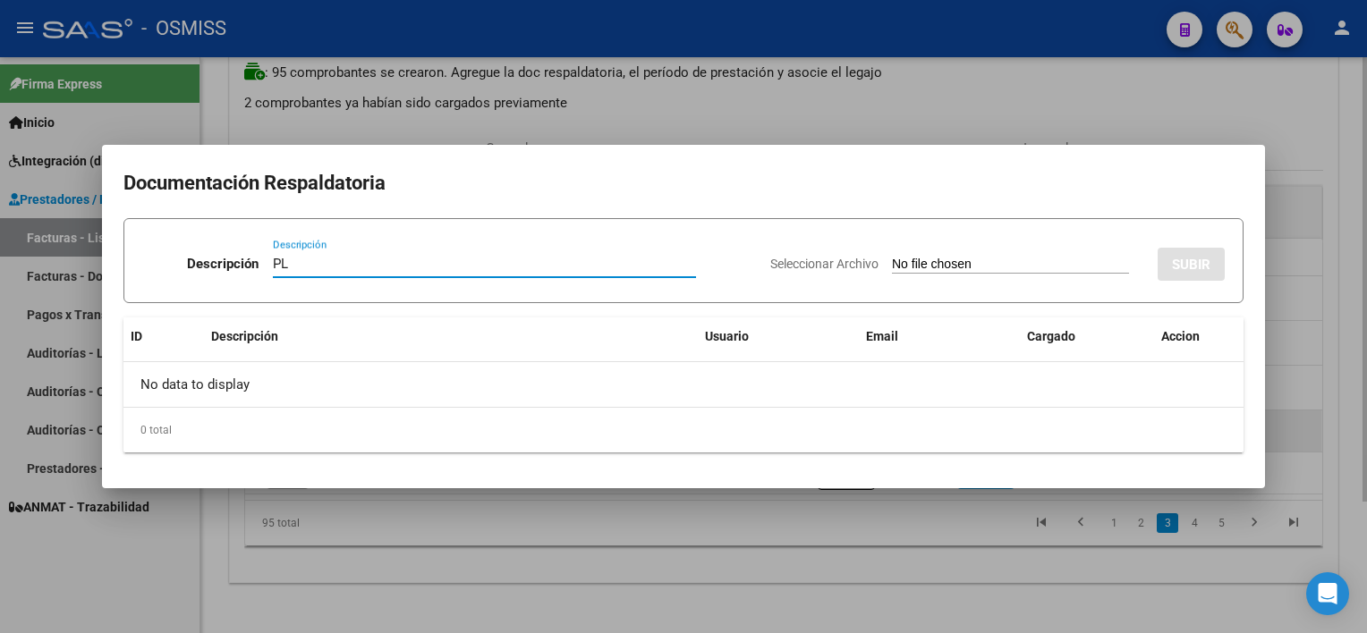
type input "PL"
click at [892, 257] on input "Seleccionar Archivo" at bounding box center [1010, 265] width 237 height 17
type input "C:\fakepath\PL 1-134 [PERSON_NAME] B PSICOP 09.pdf"
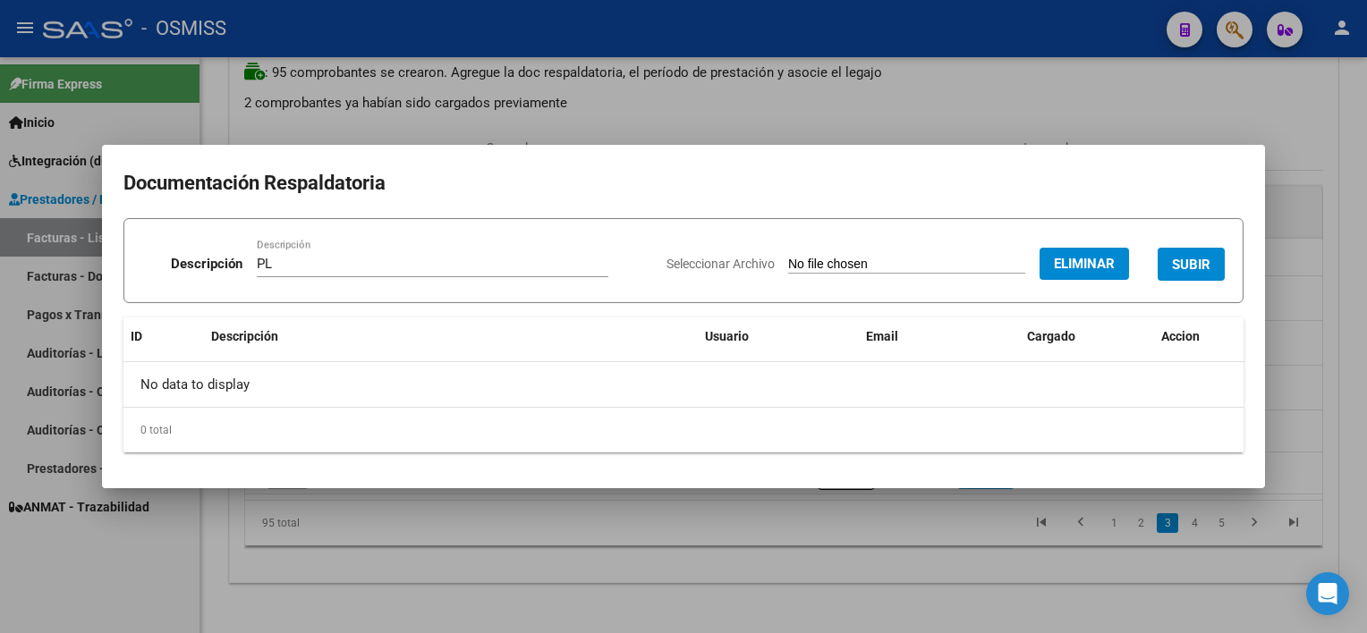
click at [1021, 261] on span "SUBIR" at bounding box center [1191, 265] width 38 height 16
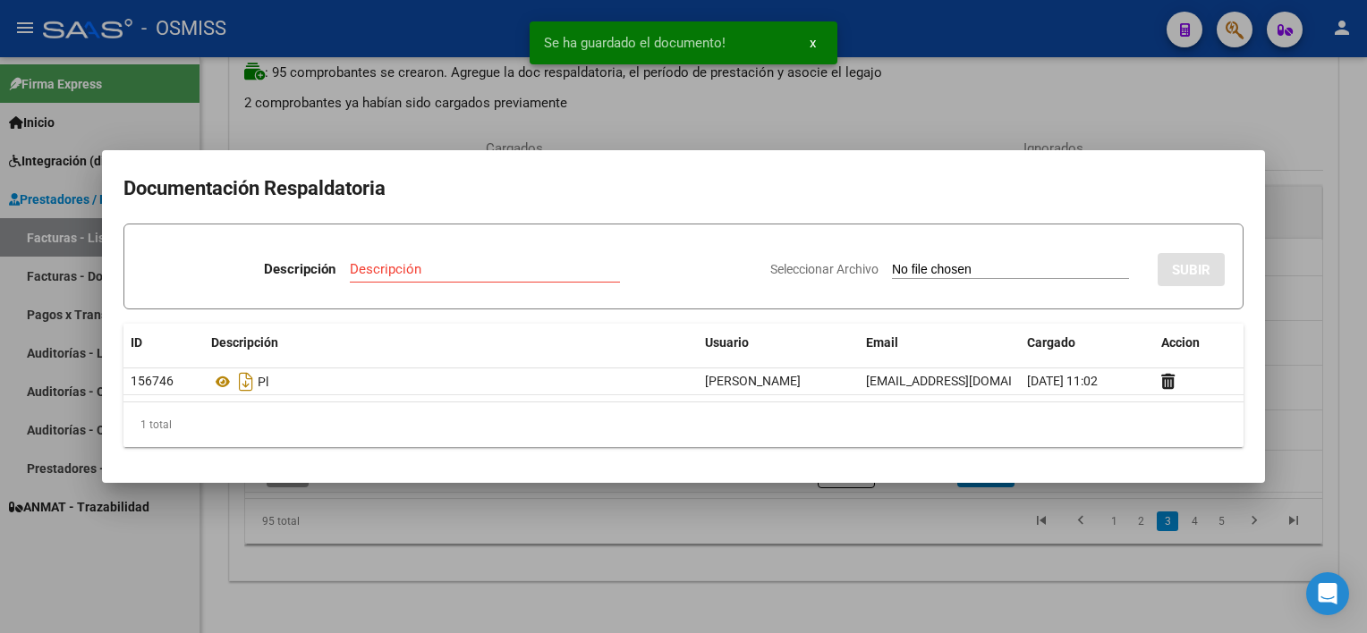
click at [896, 562] on div at bounding box center [683, 316] width 1367 height 633
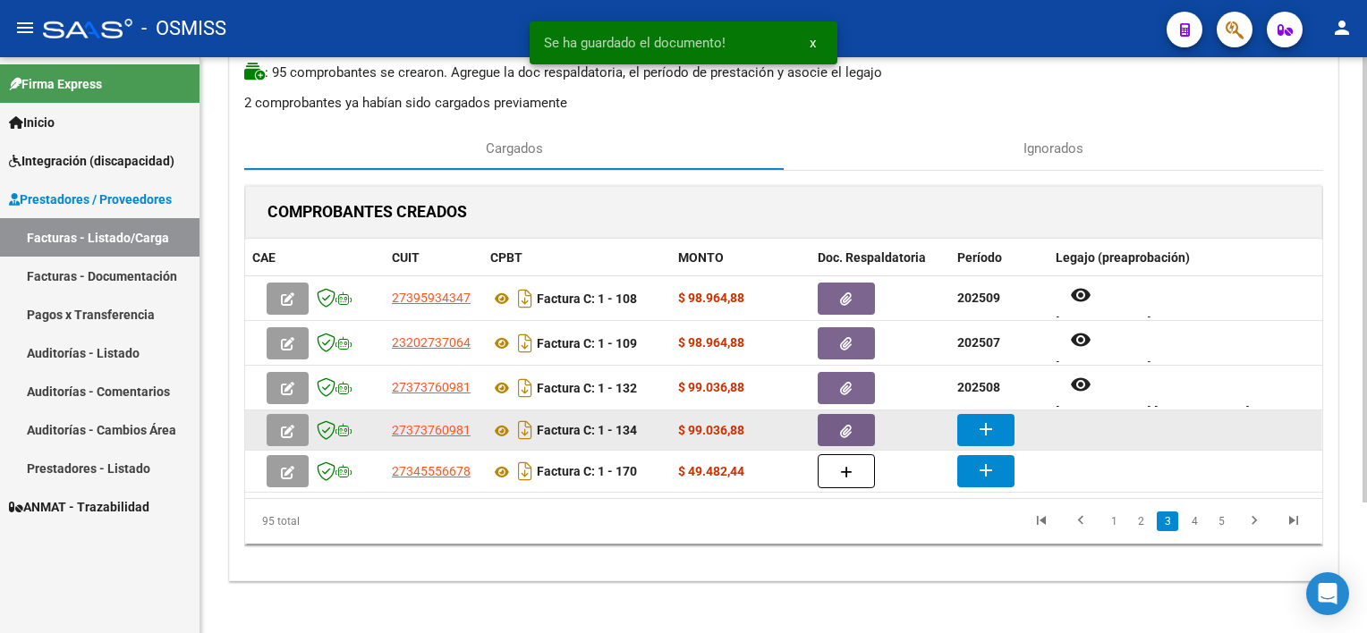
click at [975, 422] on mat-icon "add" at bounding box center [985, 429] width 21 height 21
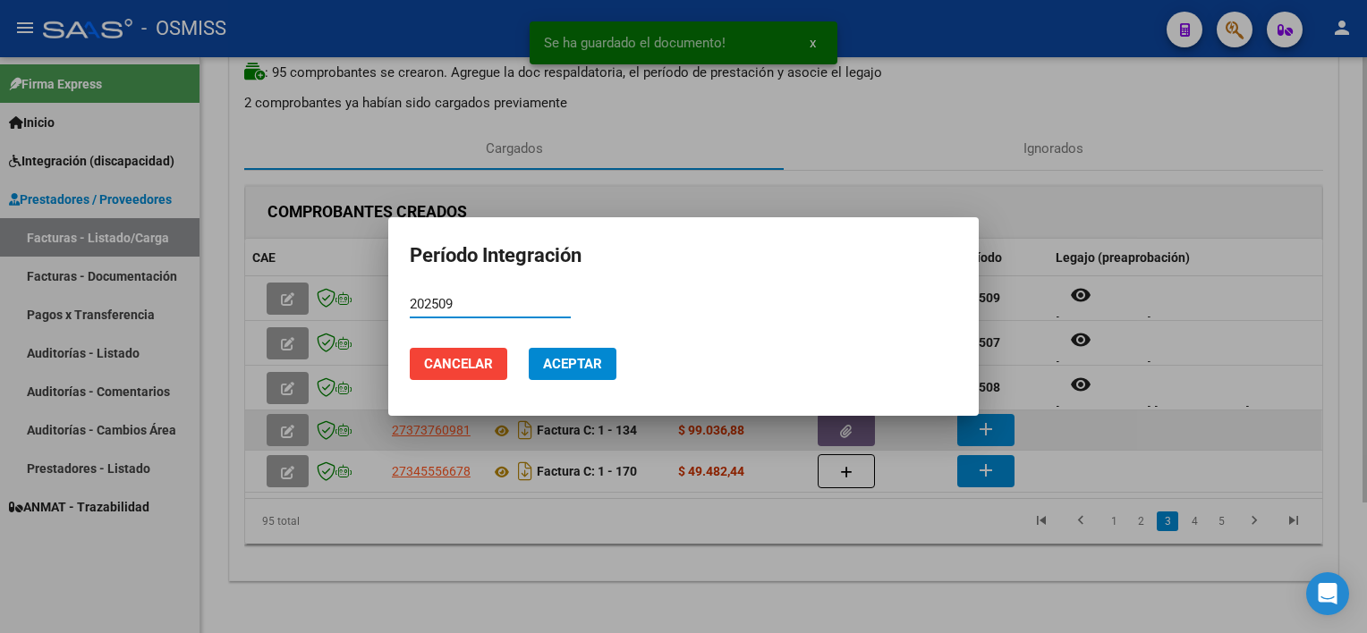
type input "202509"
click at [529, 348] on button "Aceptar" at bounding box center [573, 364] width 88 height 32
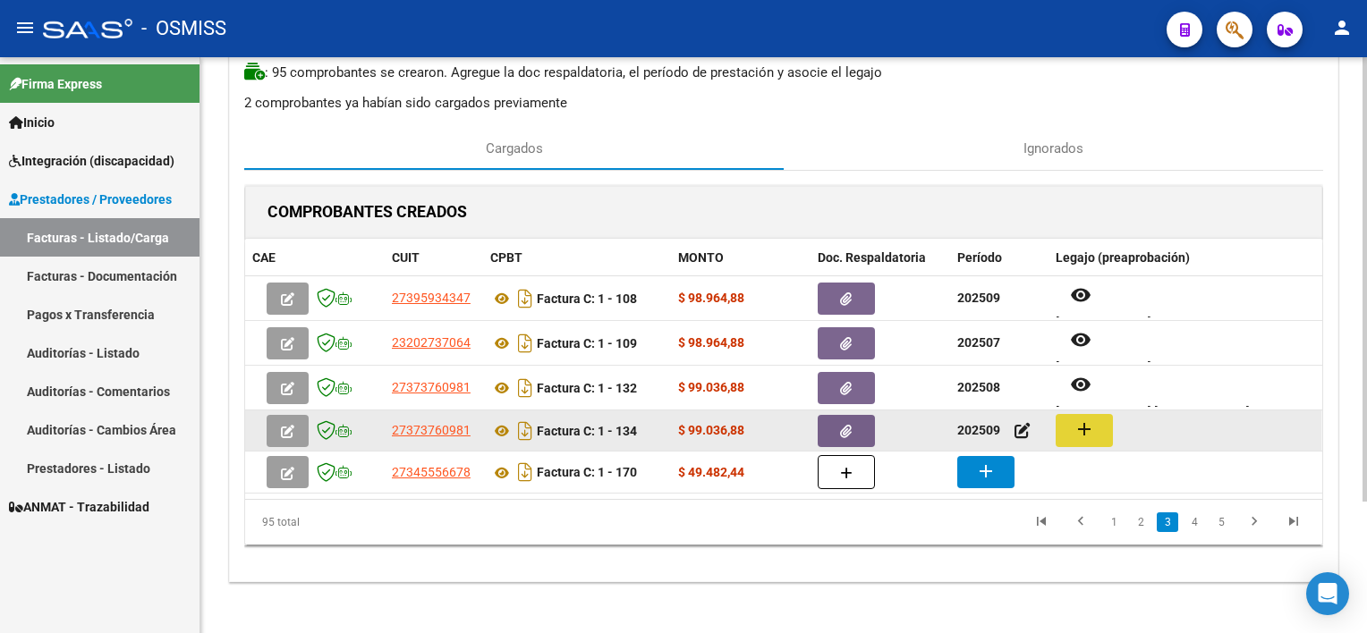
click at [1021, 428] on button "add" at bounding box center [1084, 430] width 57 height 33
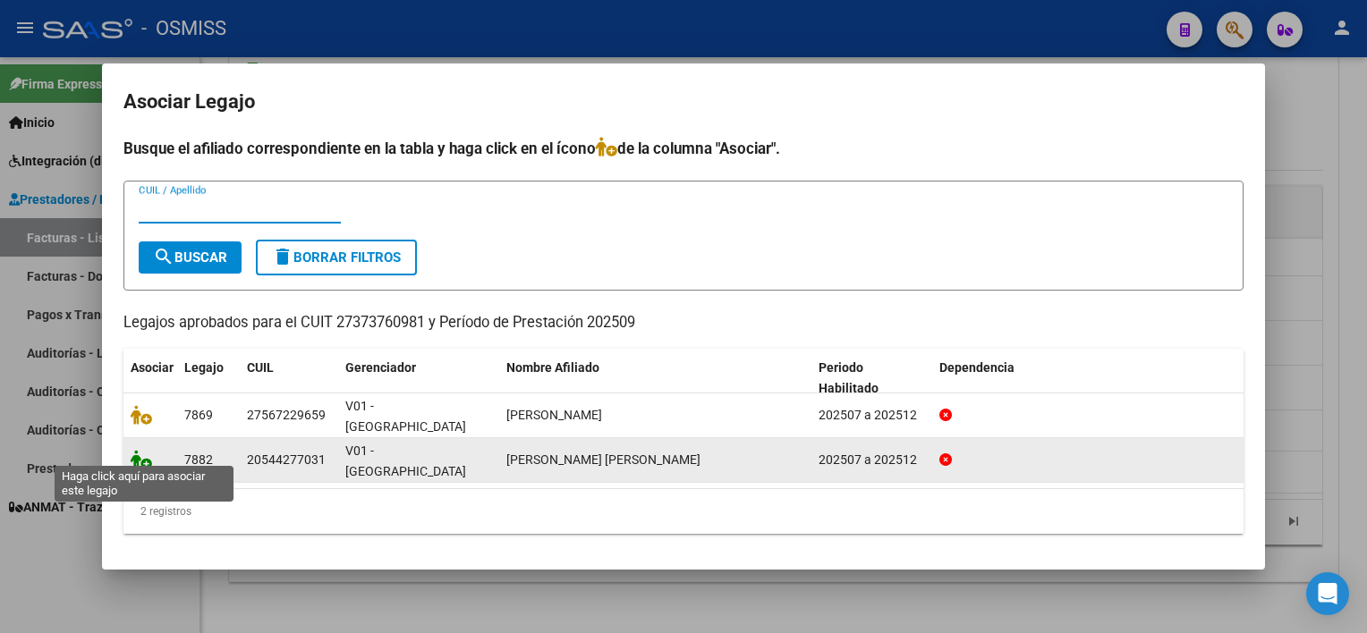
click at [147, 450] on icon at bounding box center [141, 460] width 21 height 20
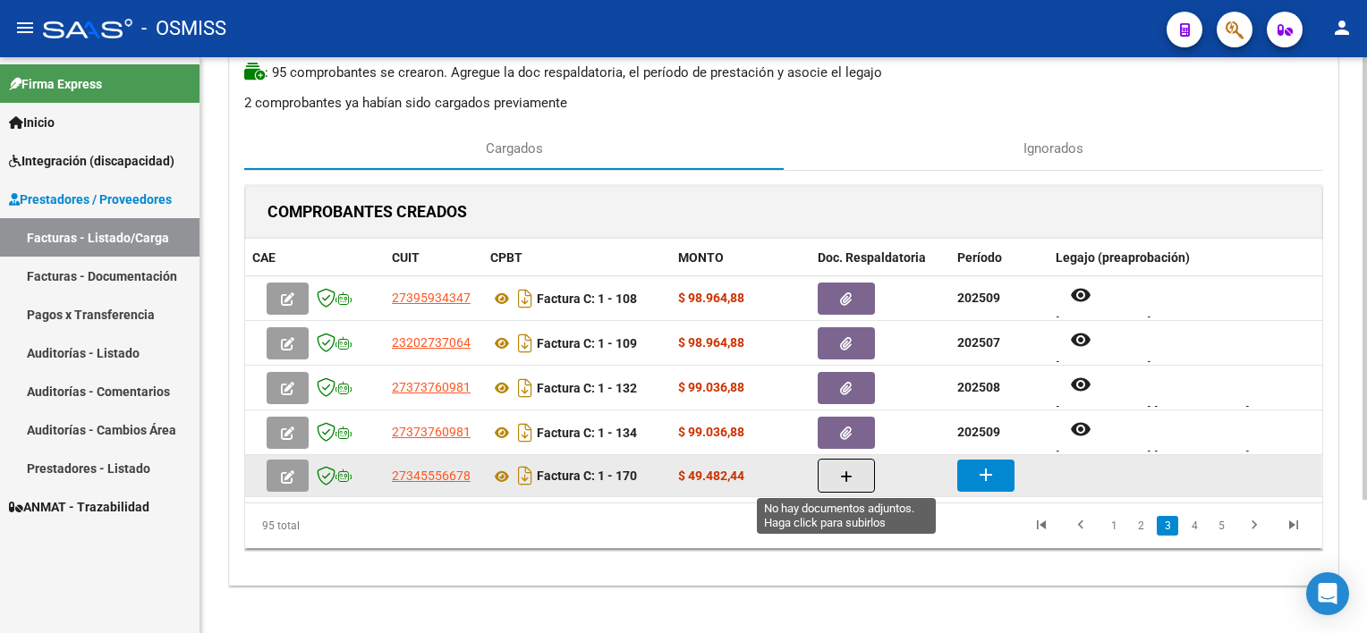
click at [844, 472] on icon "button" at bounding box center [846, 477] width 13 height 13
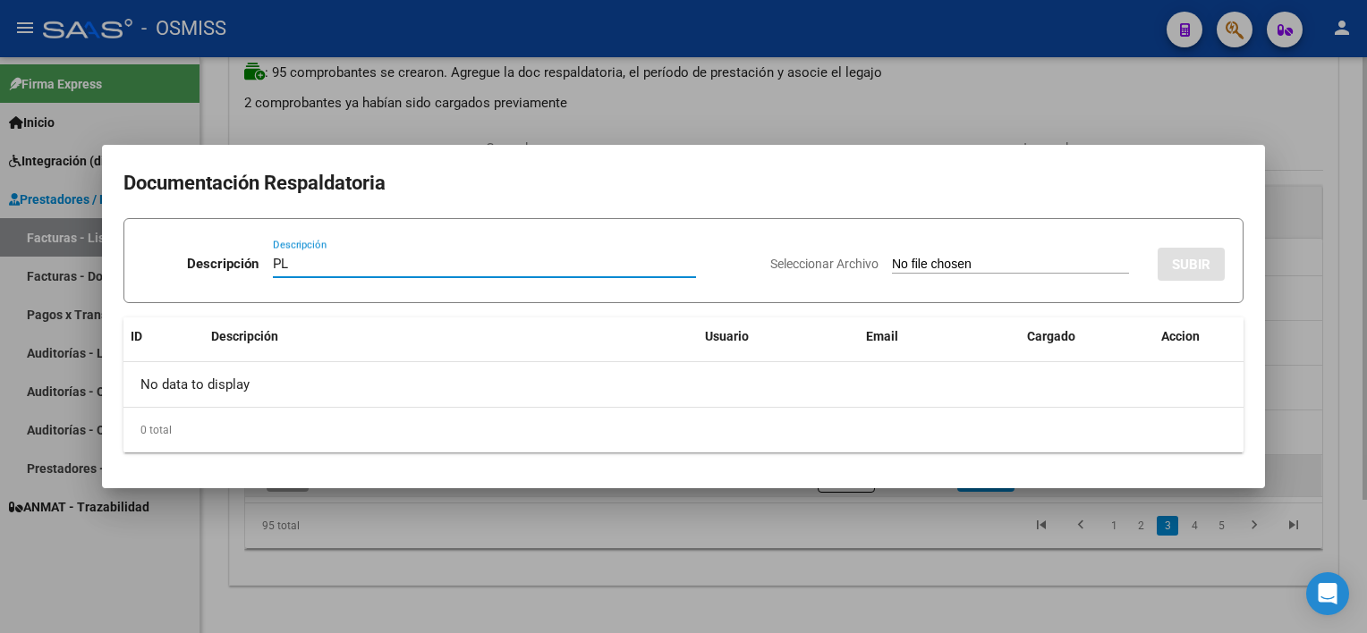
type input "PL"
click at [892, 257] on input "Seleccionar Archivo" at bounding box center [1010, 265] width 237 height 17
type input "C:\fakepath\PL 1-170 [PERSON_NAME] B [MEDICAL_DATA] 09.pdf"
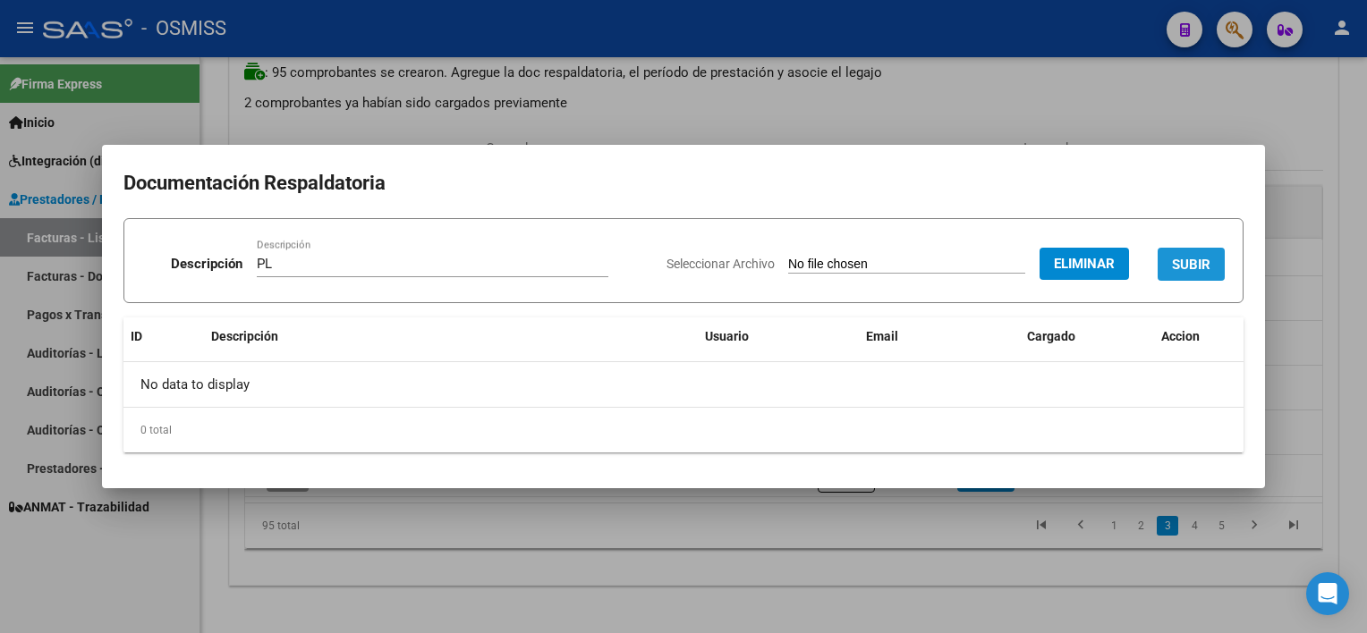
click at [1021, 257] on span "SUBIR" at bounding box center [1191, 265] width 38 height 16
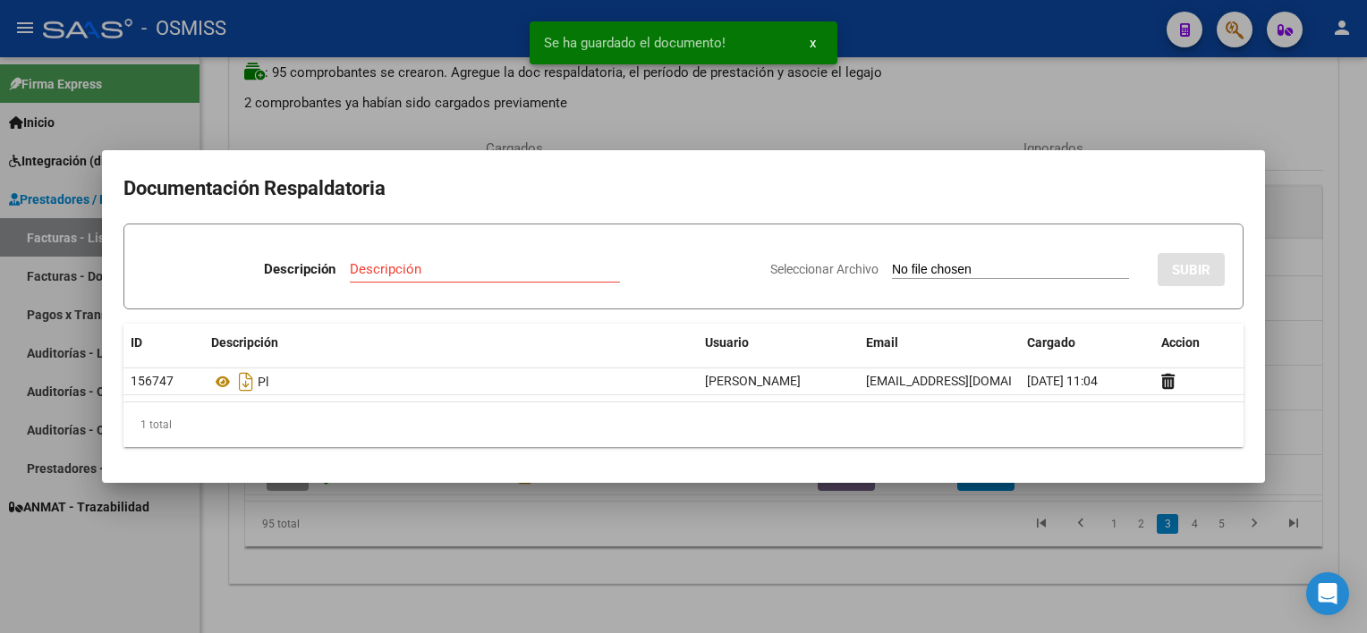
click at [925, 555] on div at bounding box center [683, 316] width 1367 height 633
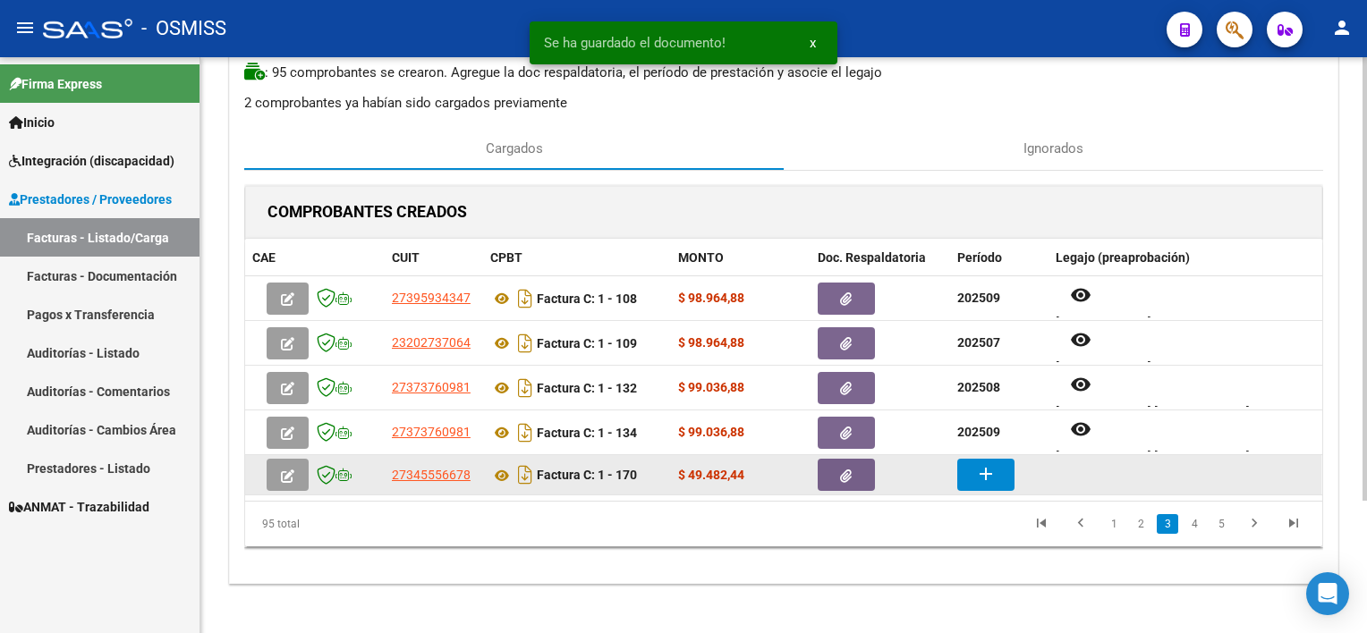
click at [982, 471] on mat-icon "add" at bounding box center [985, 473] width 21 height 21
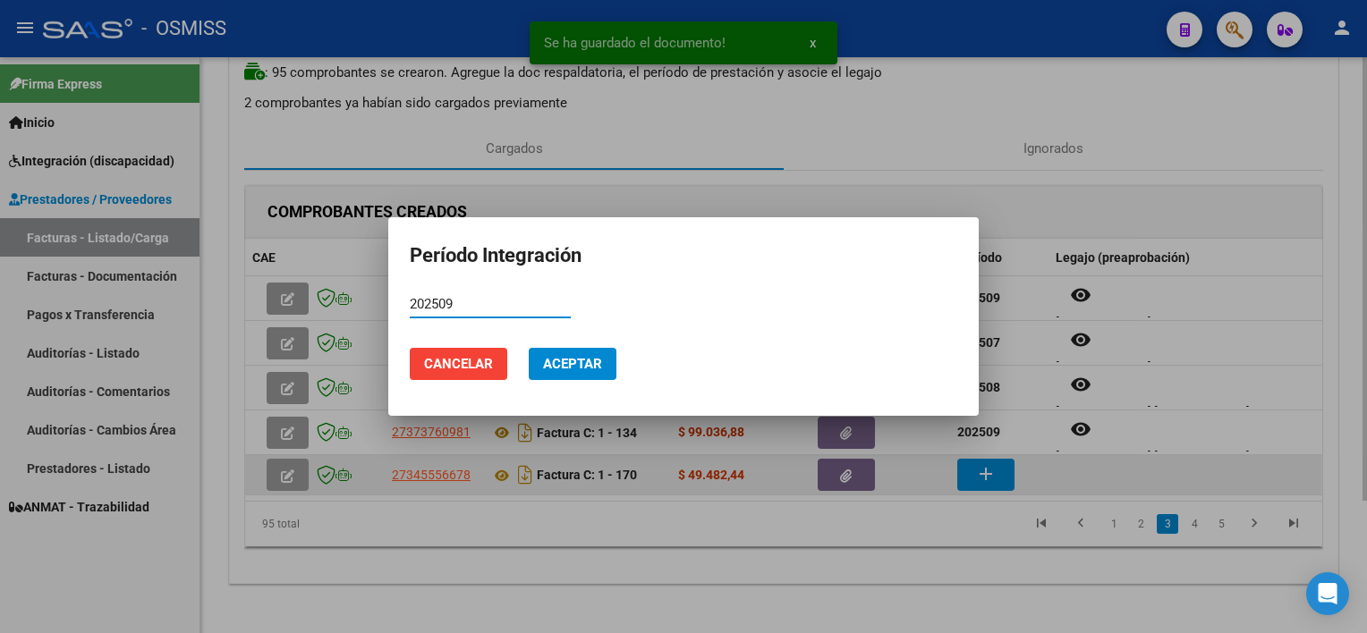
type input "202509"
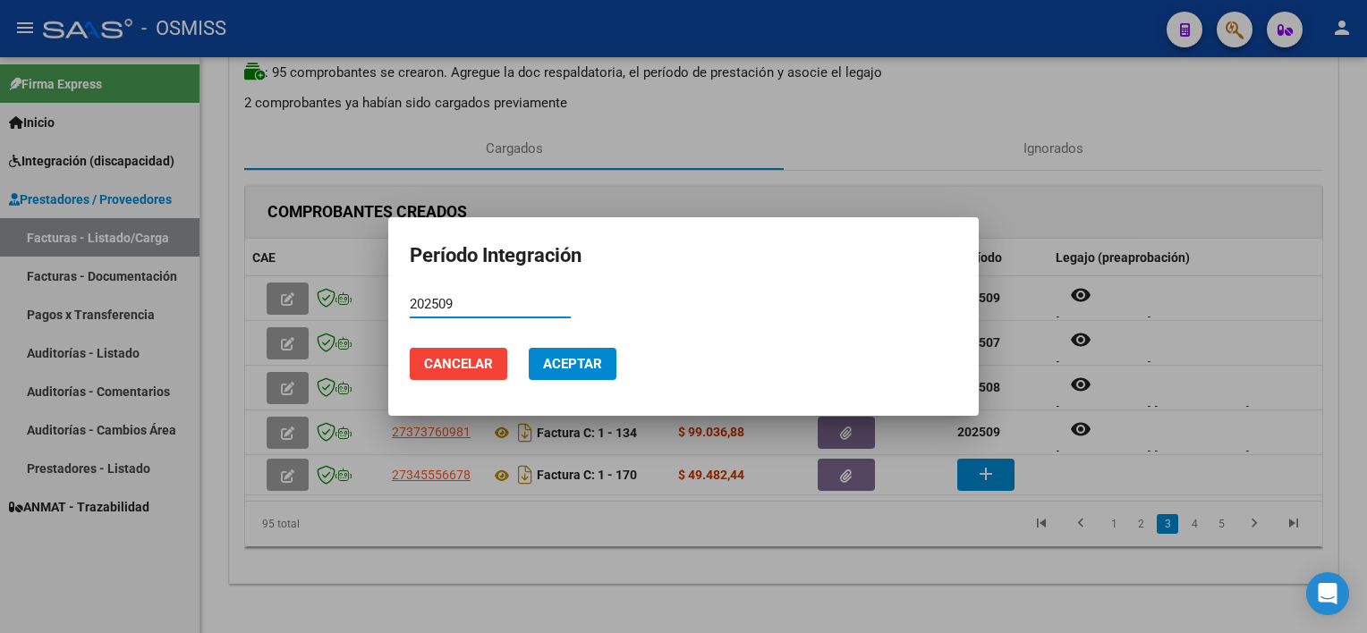
click at [605, 368] on button "Aceptar" at bounding box center [573, 364] width 88 height 32
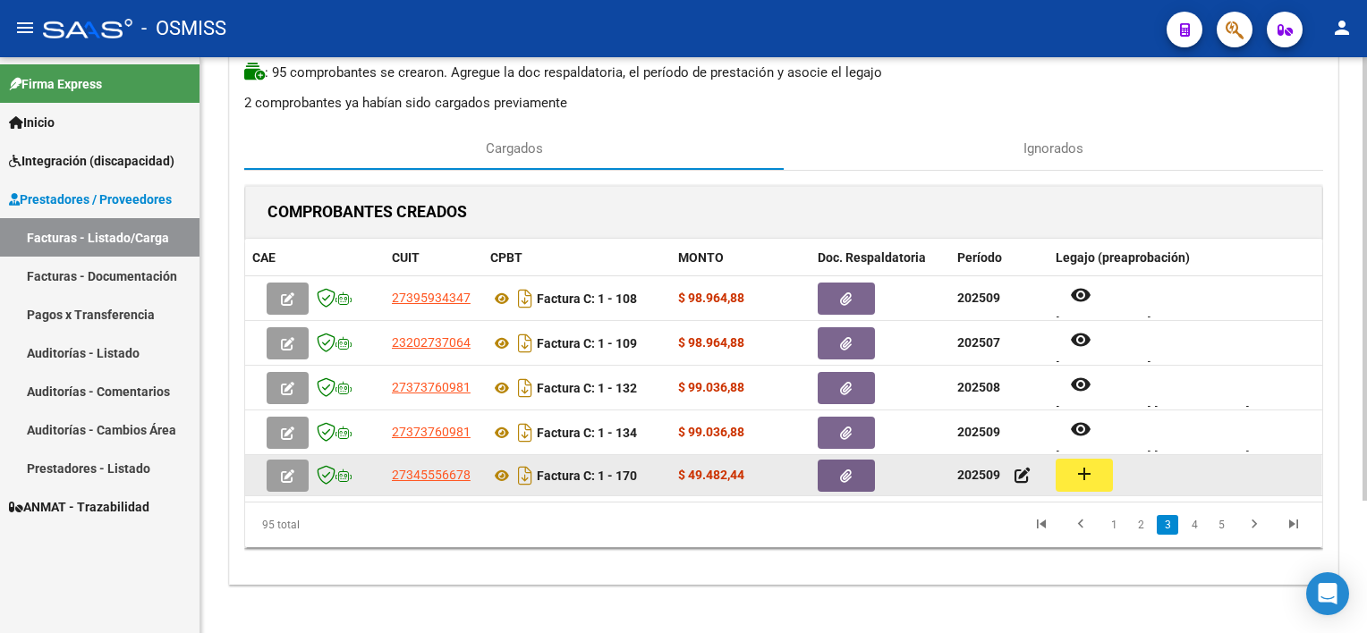
click at [1021, 470] on button "add" at bounding box center [1084, 475] width 57 height 33
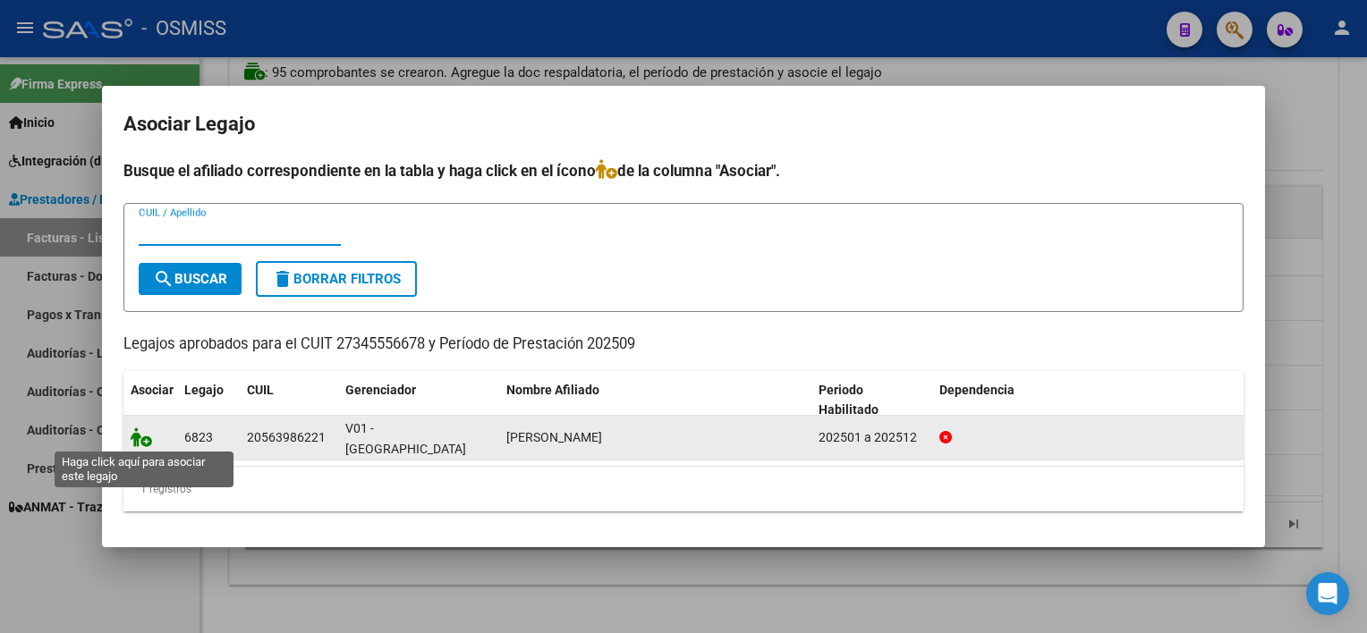
click at [143, 436] on icon at bounding box center [141, 438] width 21 height 20
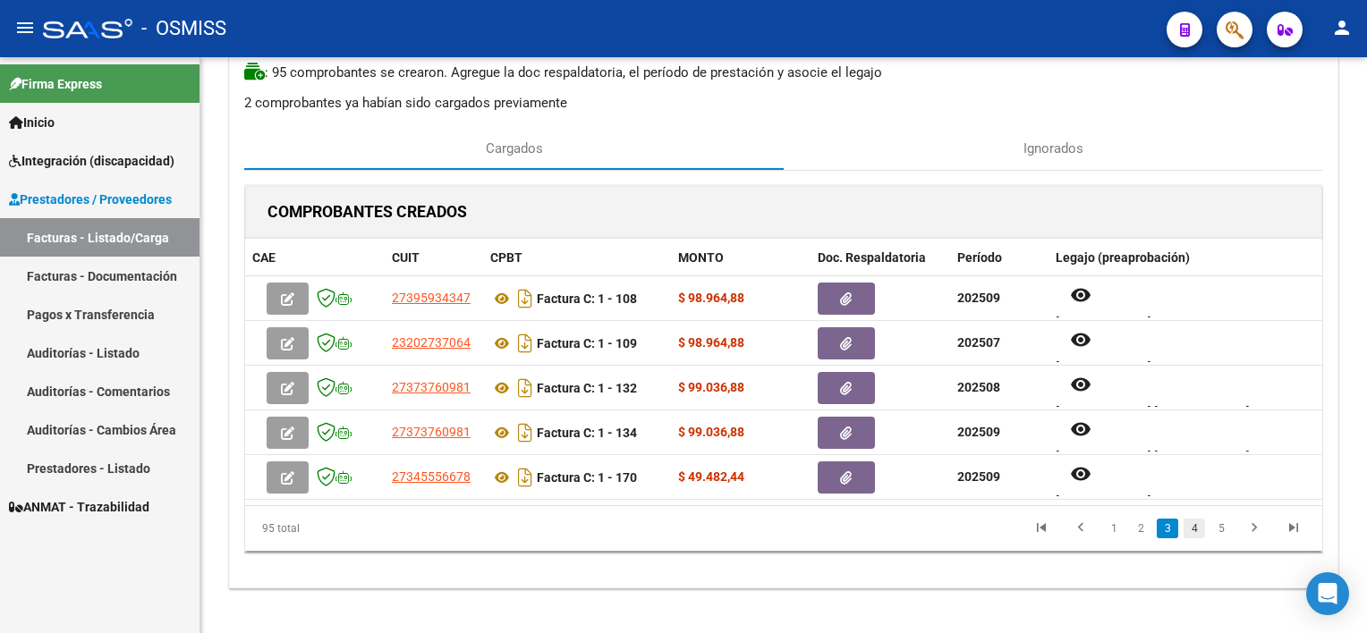
click at [1021, 526] on link "4" at bounding box center [1194, 529] width 21 height 20
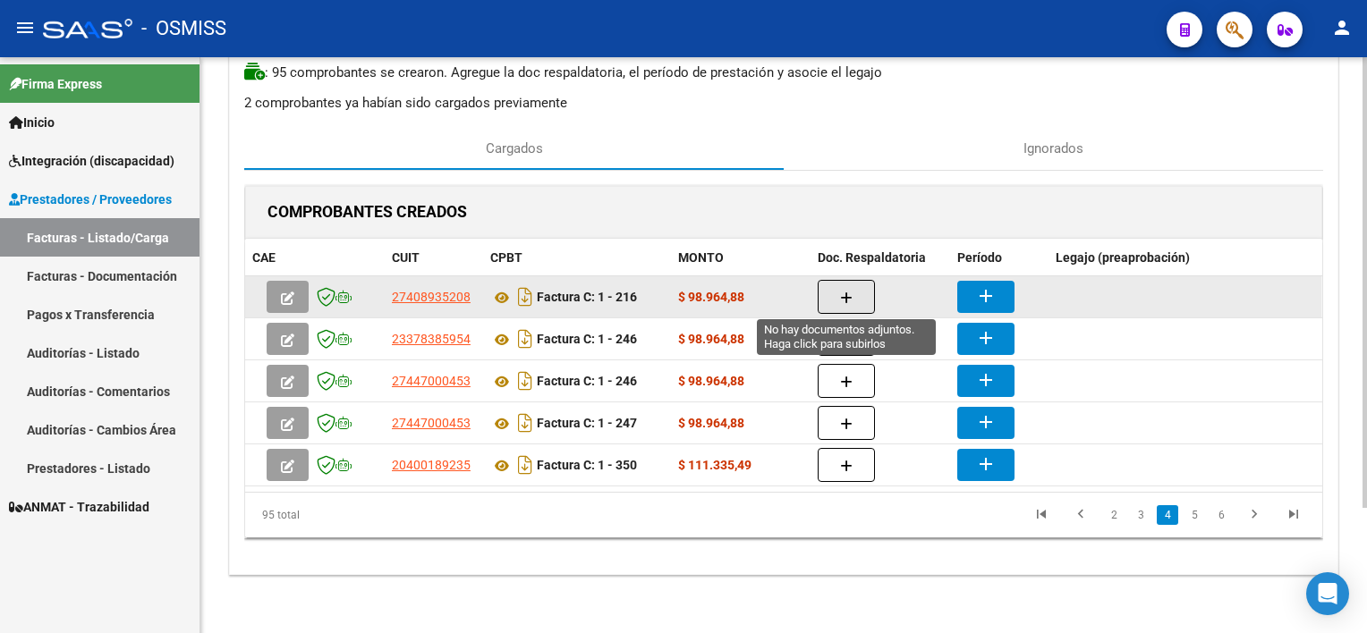
click at [866, 293] on button "button" at bounding box center [846, 297] width 57 height 34
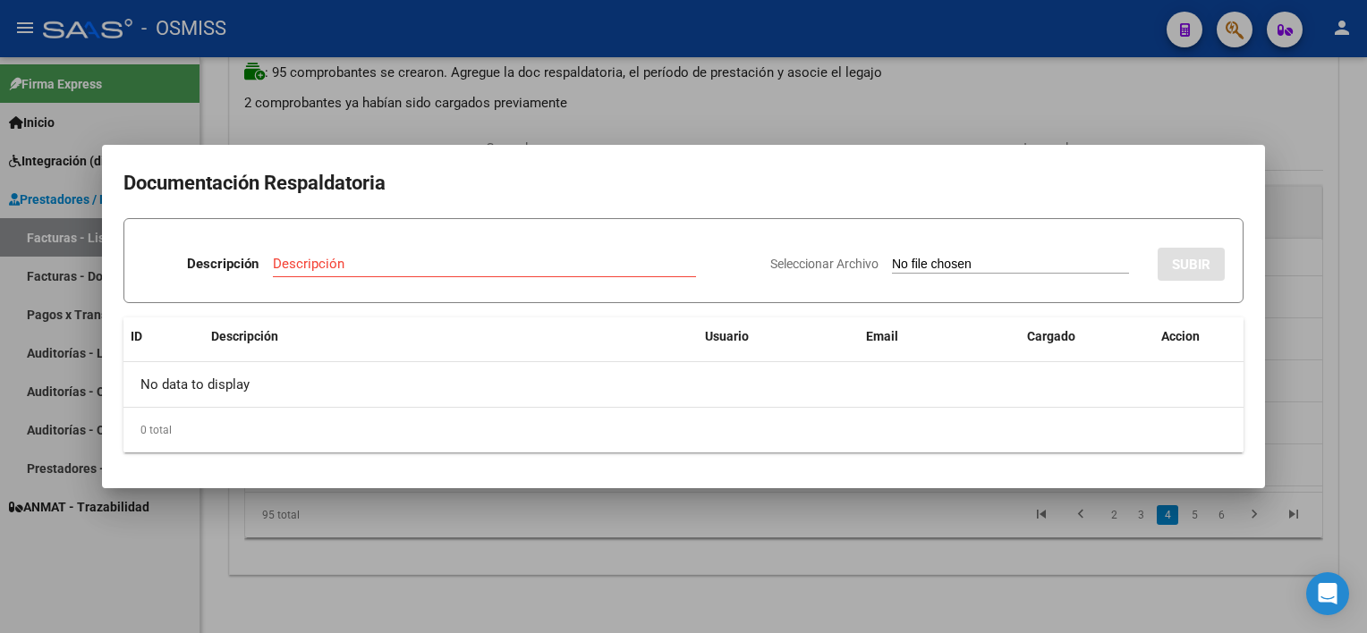
click at [1021, 200] on div at bounding box center [683, 316] width 1367 height 633
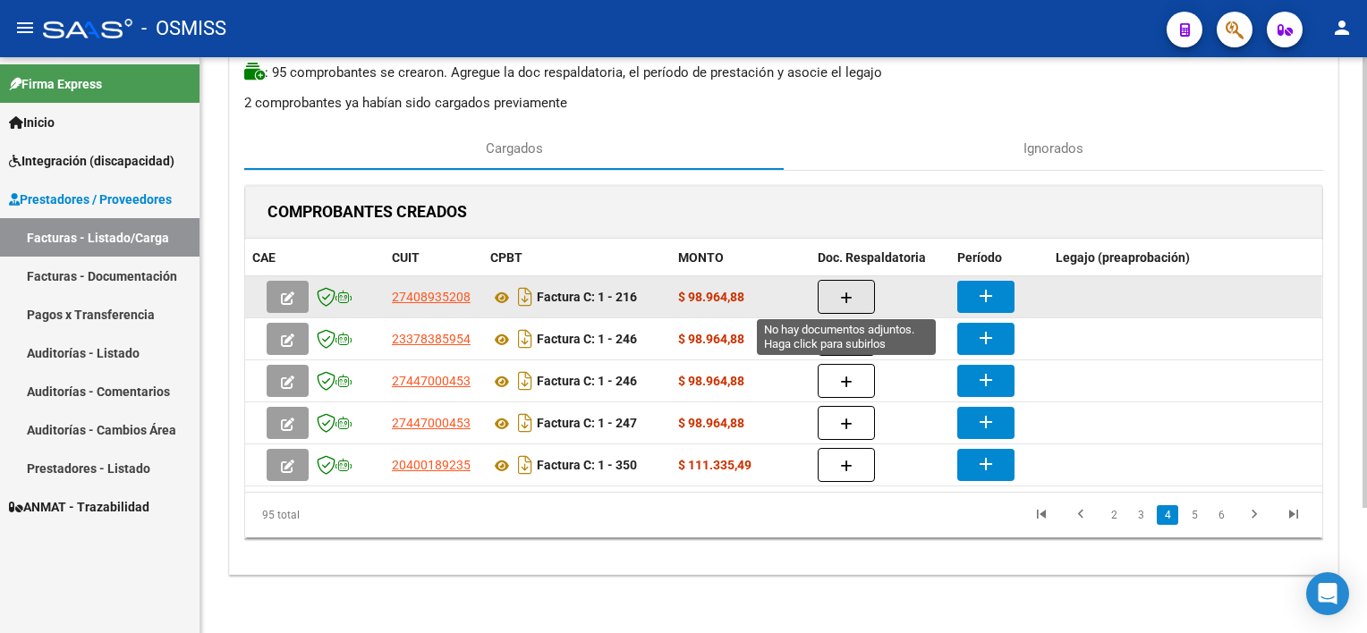
click at [854, 295] on button "button" at bounding box center [846, 297] width 57 height 34
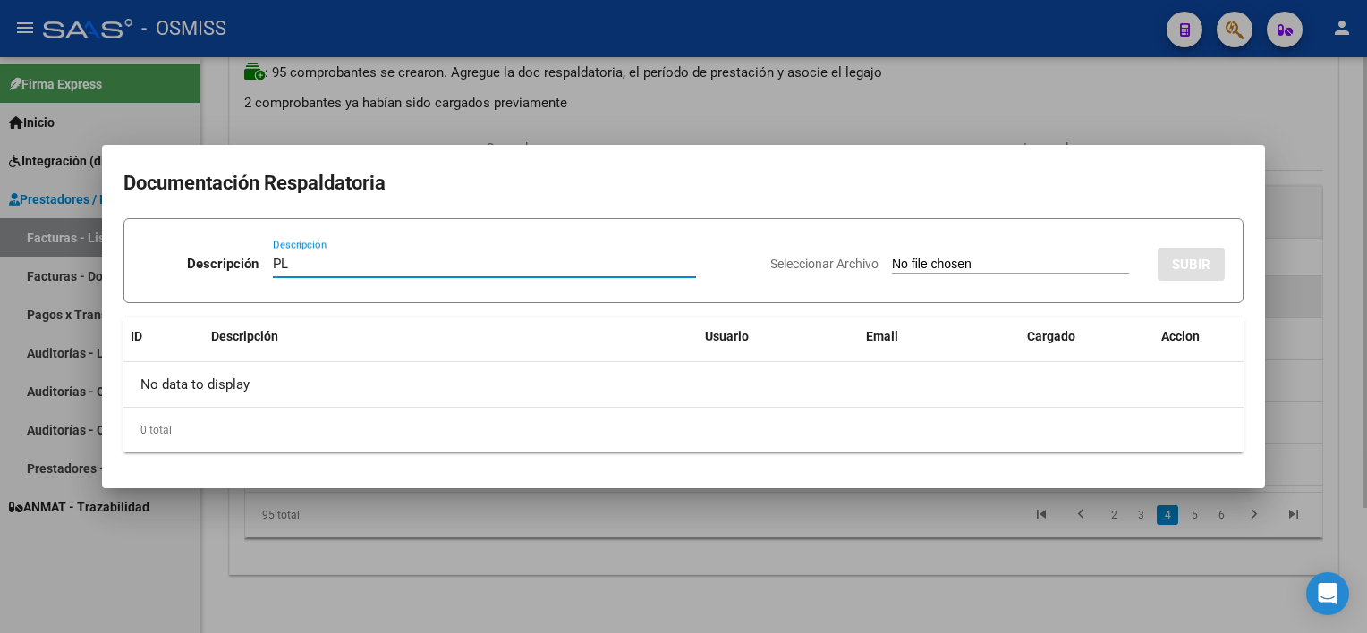
type input "PL"
click at [892, 257] on input "Seleccionar Archivo" at bounding box center [1010, 265] width 237 height 17
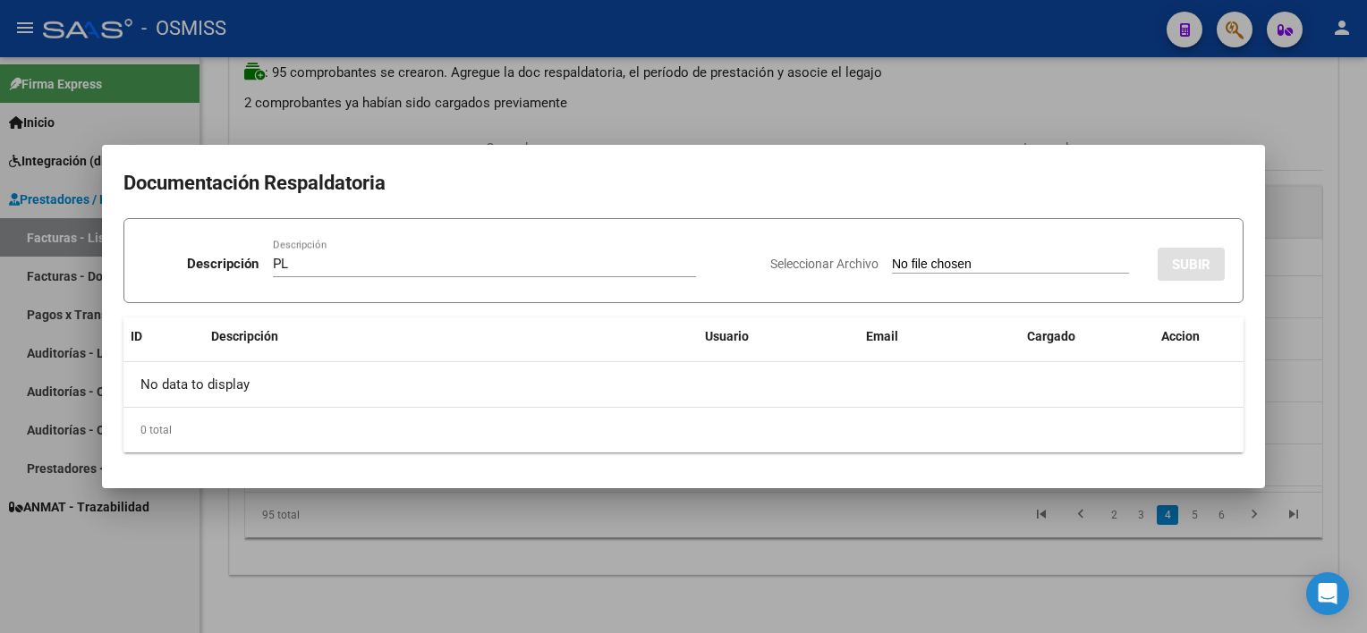
click at [973, 537] on div at bounding box center [683, 316] width 1367 height 633
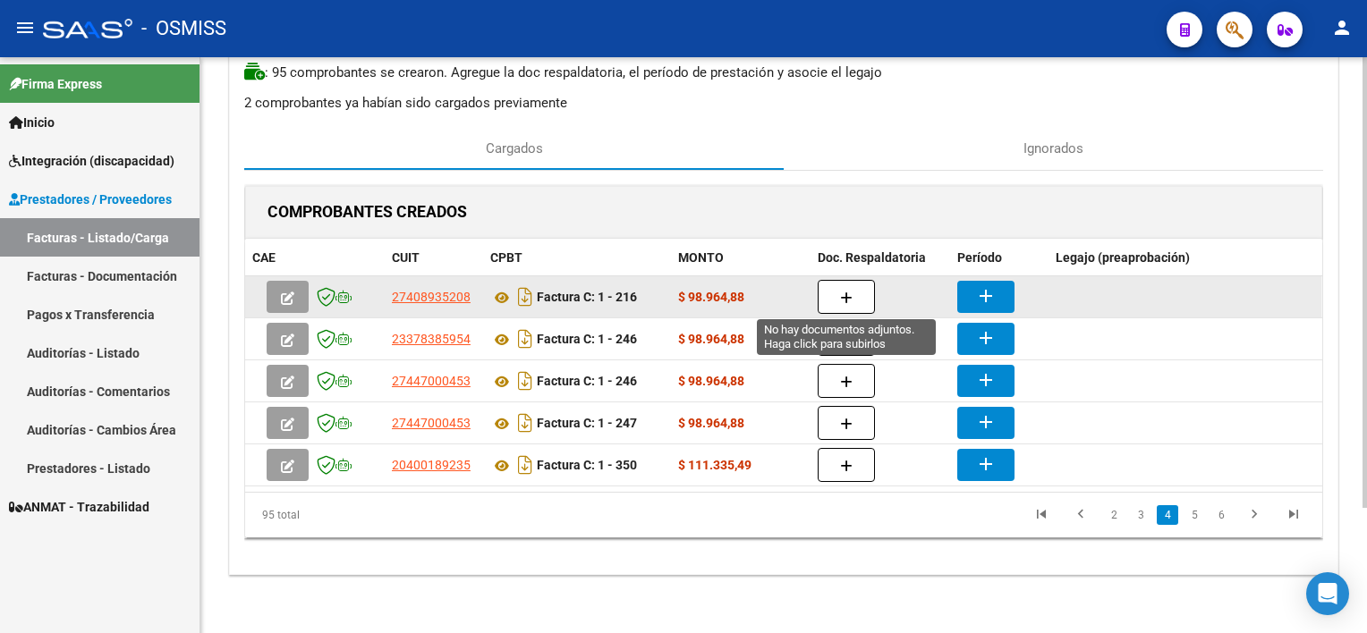
click at [861, 286] on button "button" at bounding box center [846, 297] width 57 height 34
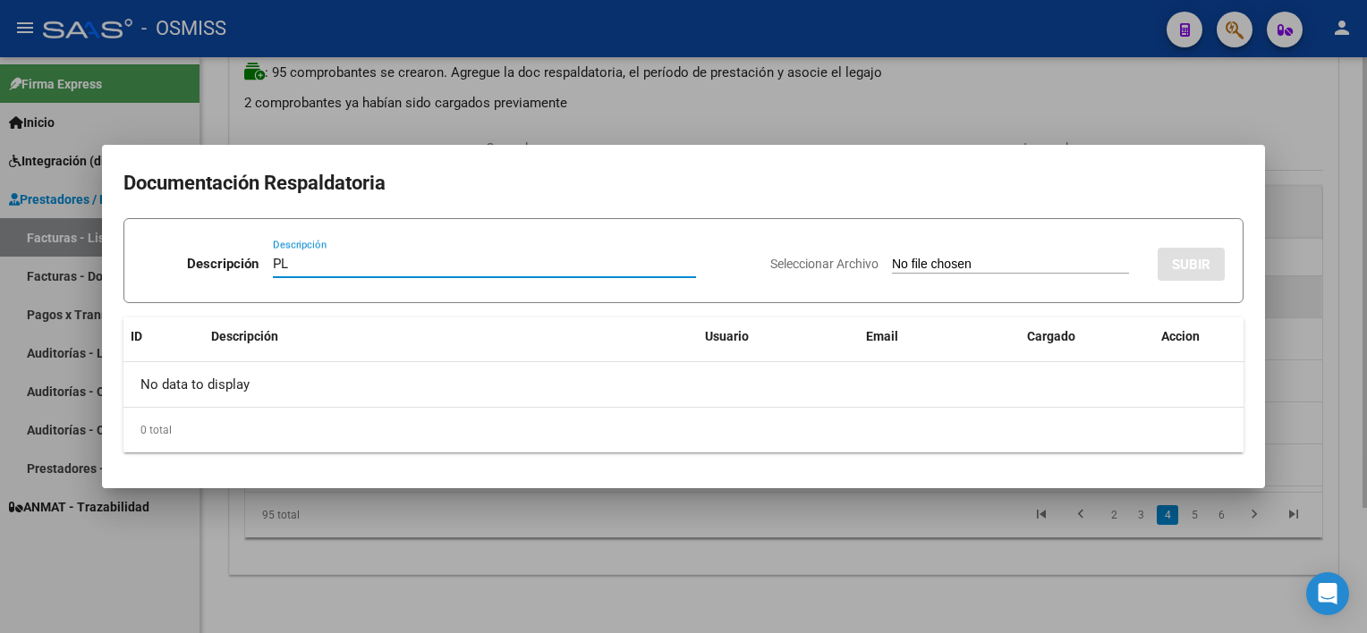
type input "PL"
click at [892, 257] on input "Seleccionar Archivo" at bounding box center [1010, 265] width 237 height 17
type input "C:\fakepath\PL 1-216 [PERSON_NAME] P PSICO 08.pdf"
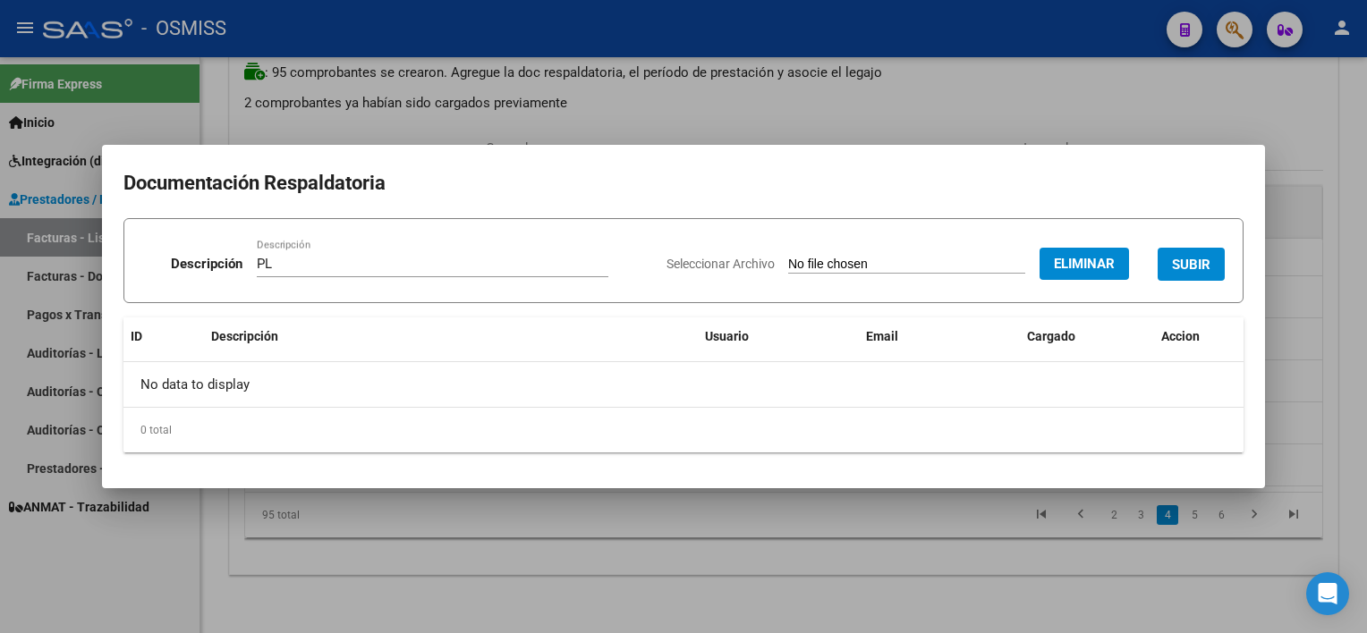
click at [1021, 269] on span "SUBIR" at bounding box center [1191, 265] width 38 height 16
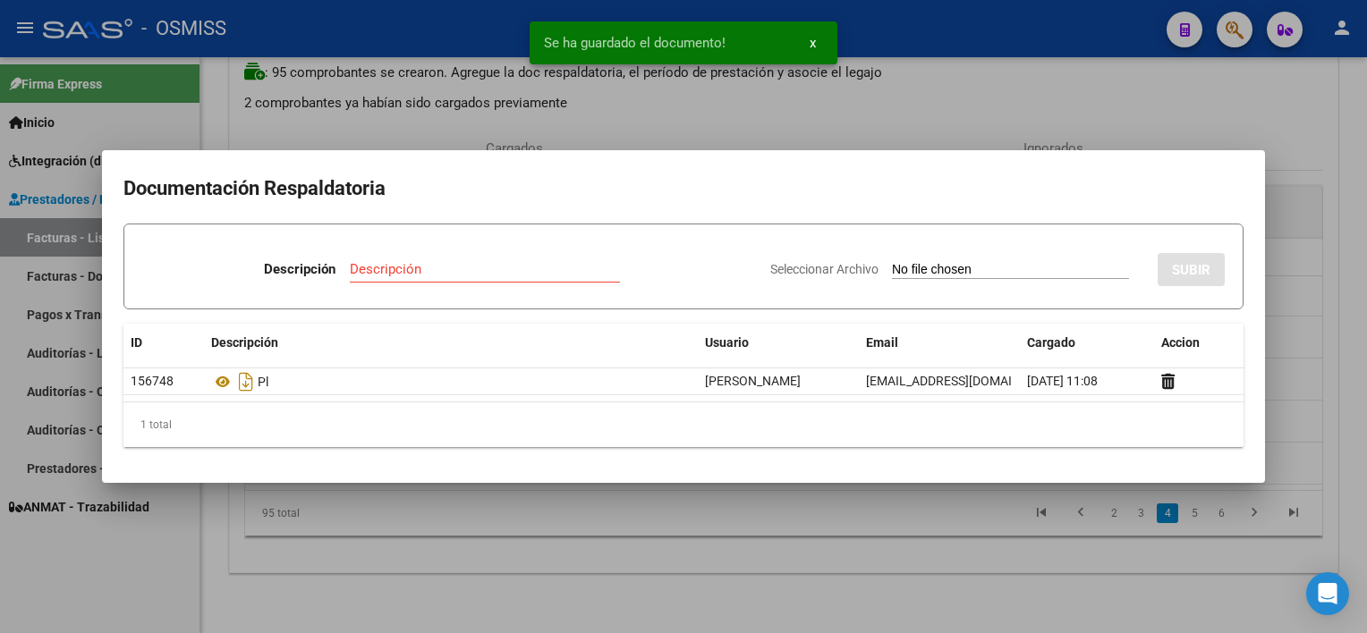
click at [1021, 573] on div at bounding box center [683, 316] width 1367 height 633
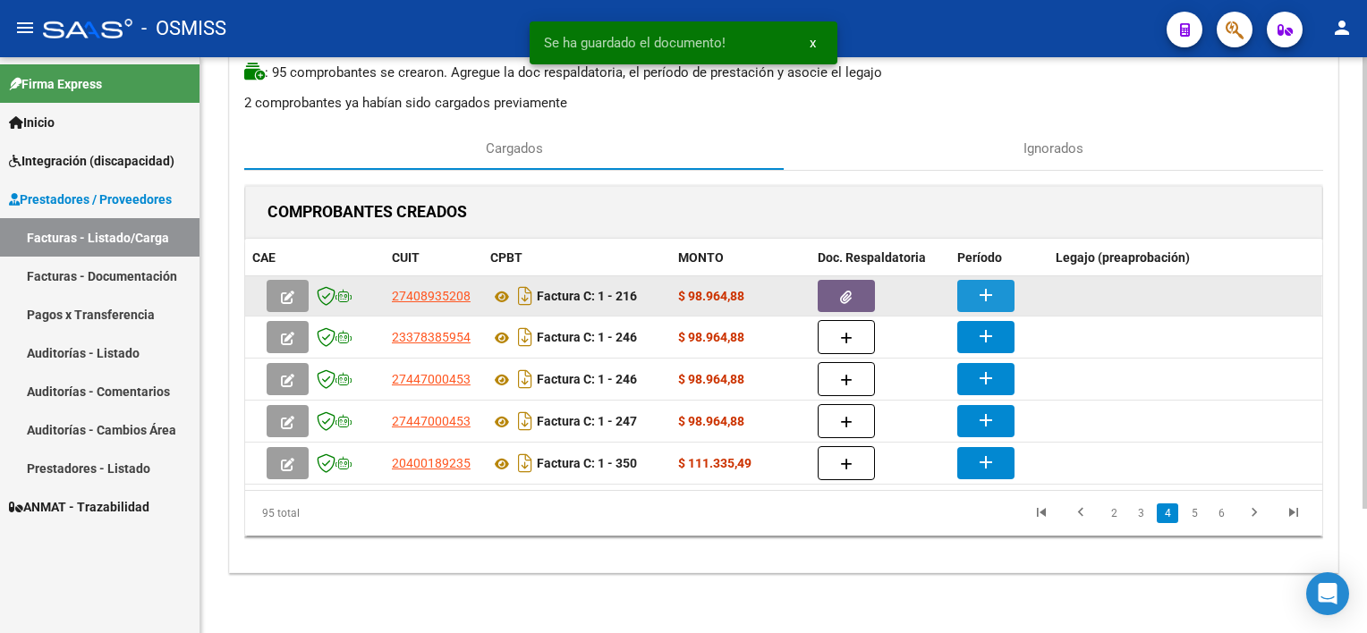
click at [975, 293] on mat-icon "add" at bounding box center [985, 294] width 21 height 21
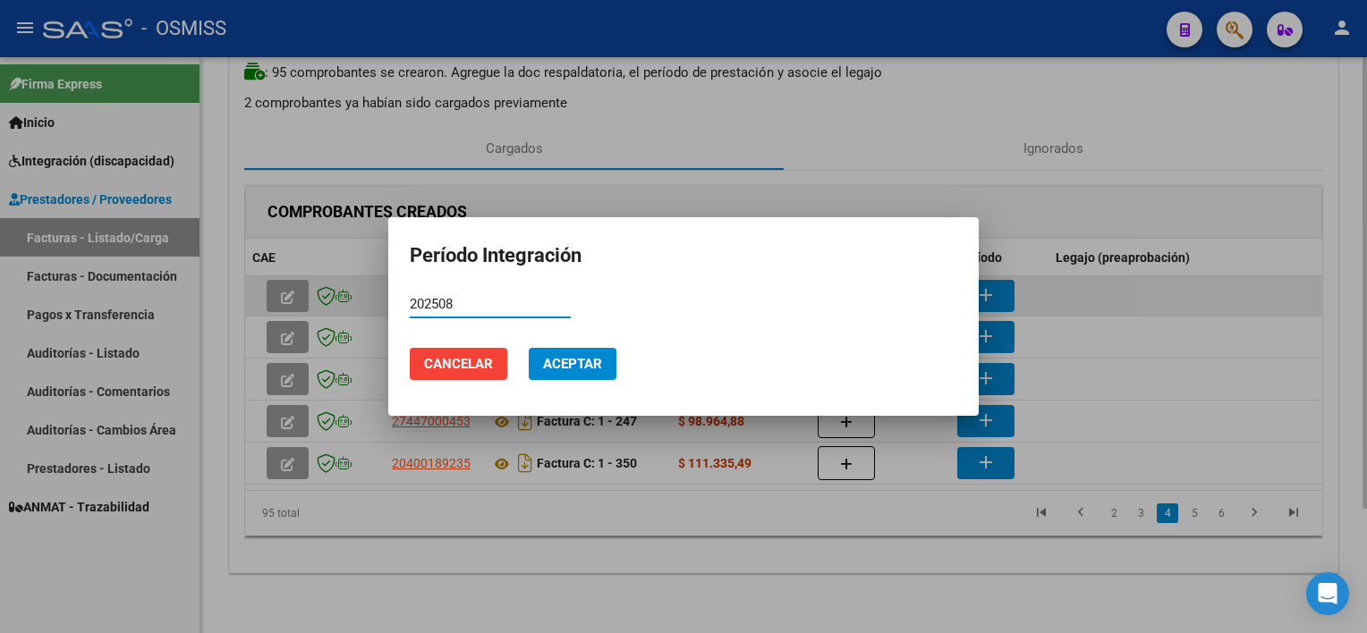
type input "202508"
click at [529, 348] on button "Aceptar" at bounding box center [573, 364] width 88 height 32
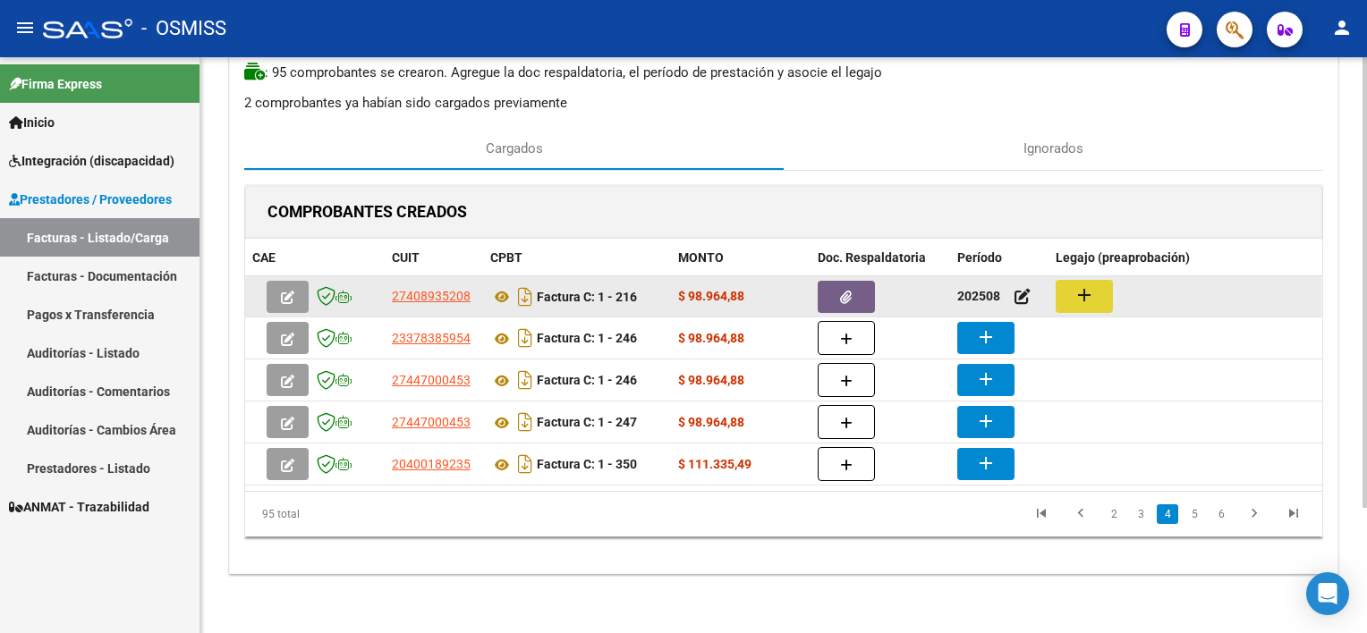
click at [1021, 293] on mat-icon "add" at bounding box center [1083, 294] width 21 height 21
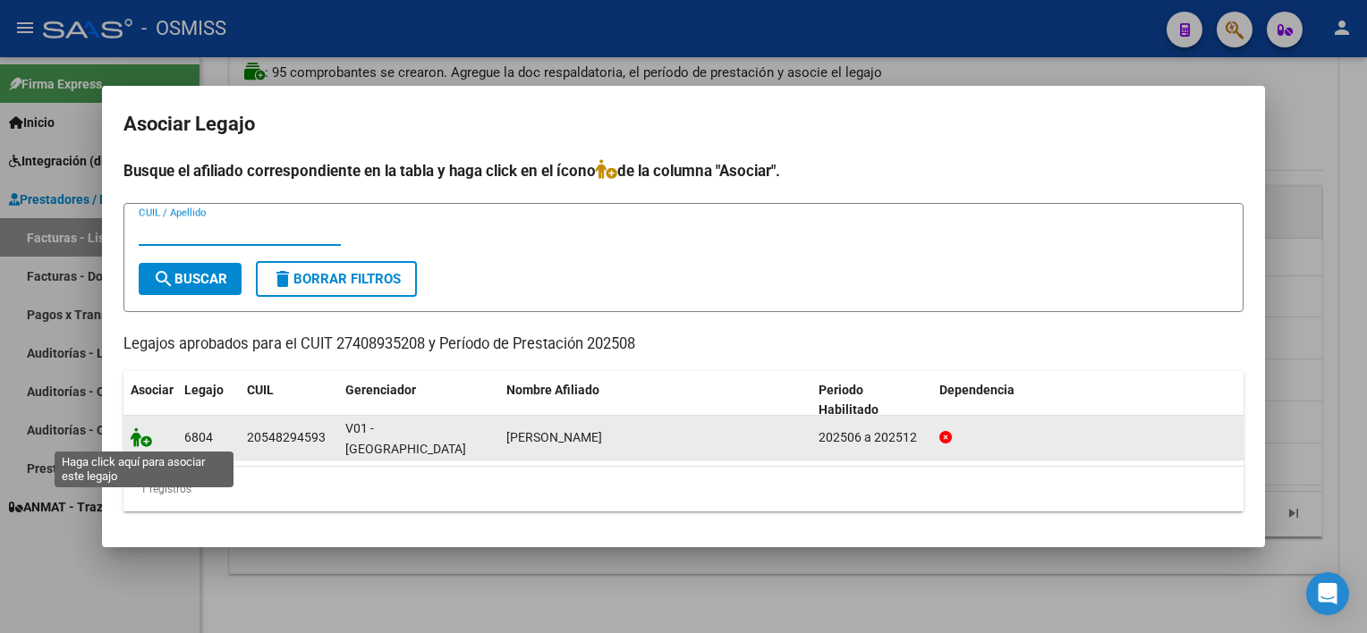
click at [143, 433] on icon at bounding box center [141, 438] width 21 height 20
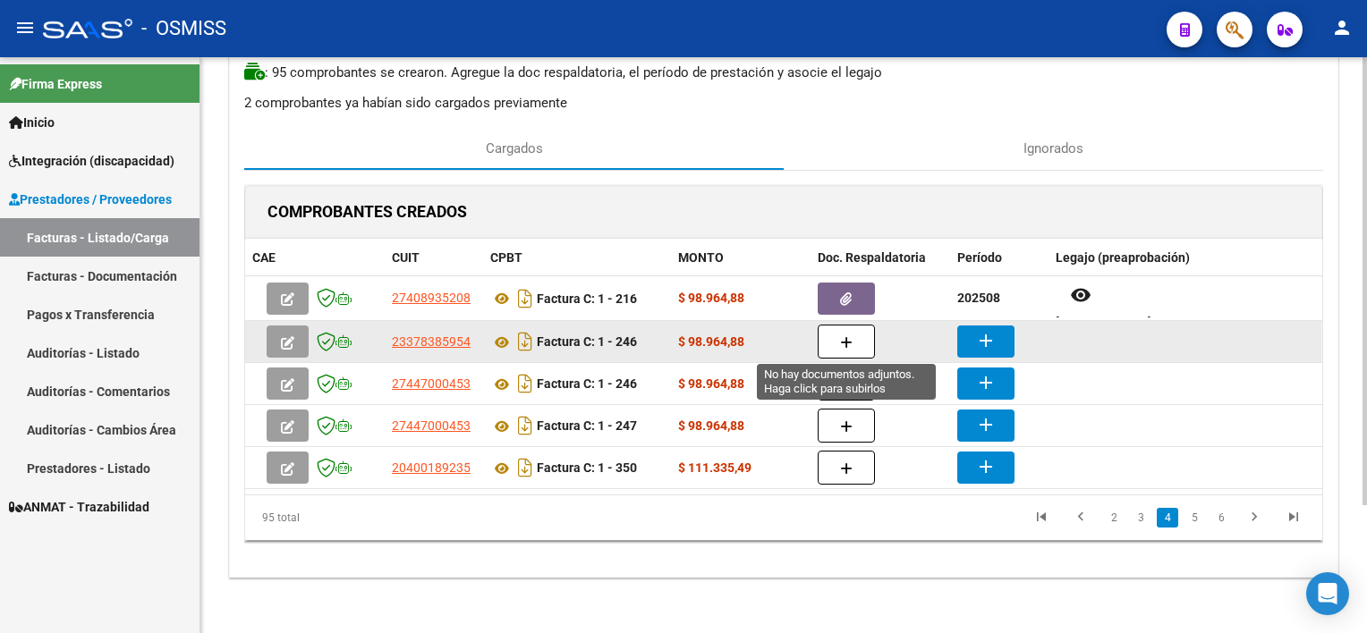
click at [848, 341] on icon "button" at bounding box center [846, 342] width 13 height 13
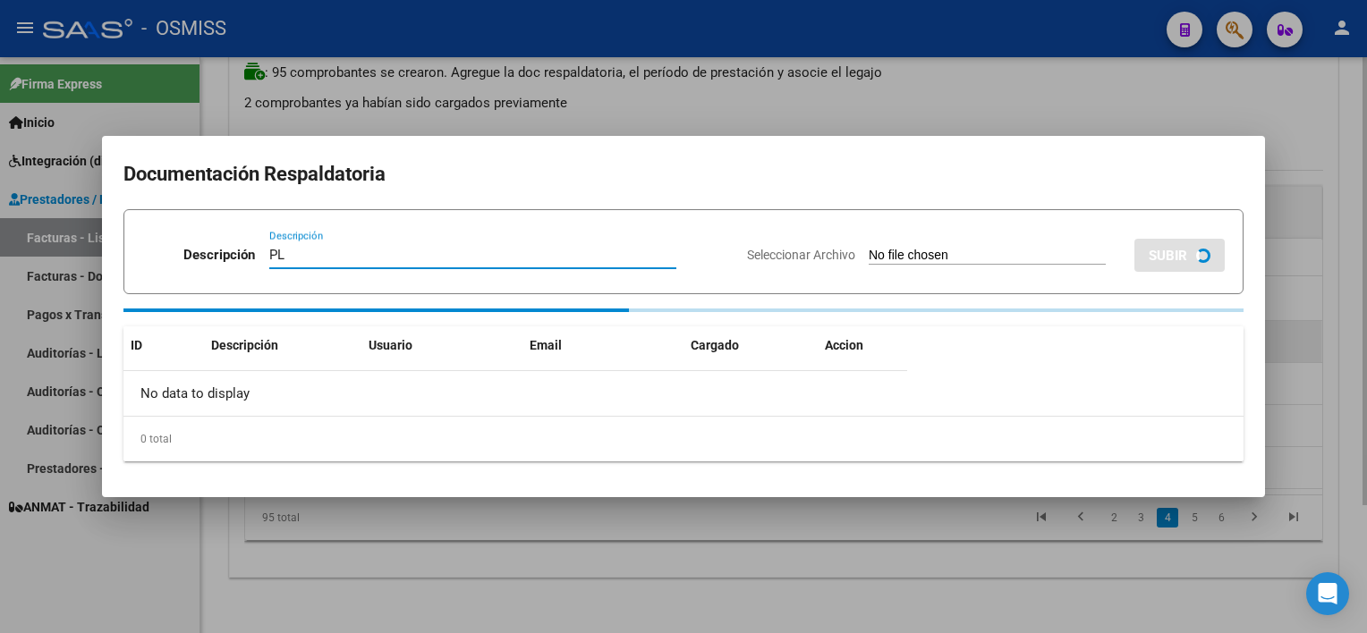
type input "PL"
click at [869, 248] on input "Seleccionar Archivo" at bounding box center [987, 256] width 237 height 17
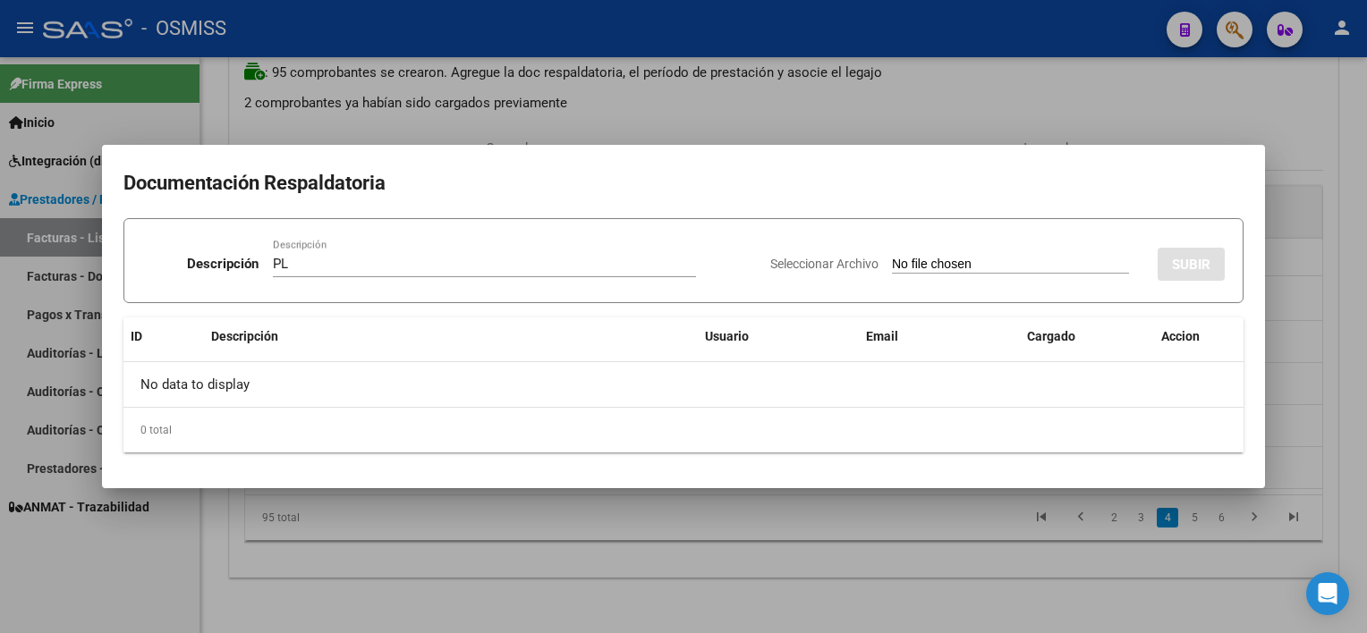
click at [823, 585] on div at bounding box center [683, 316] width 1367 height 633
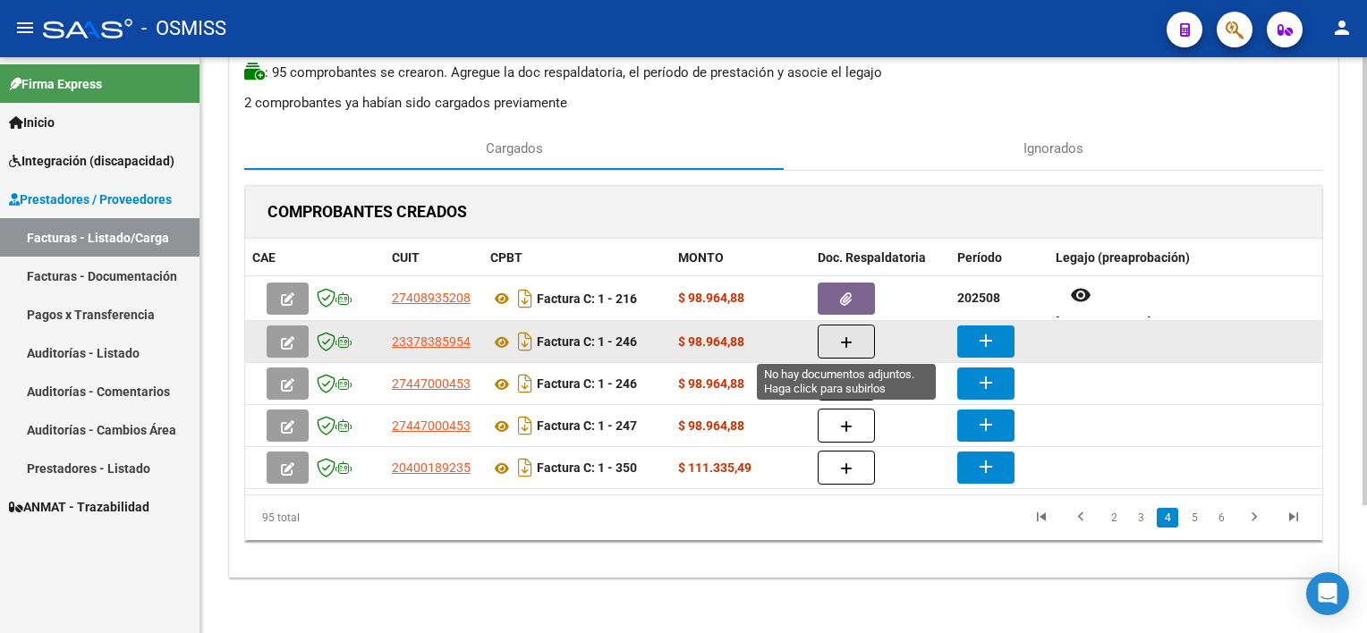
click at [846, 343] on icon "button" at bounding box center [846, 342] width 13 height 13
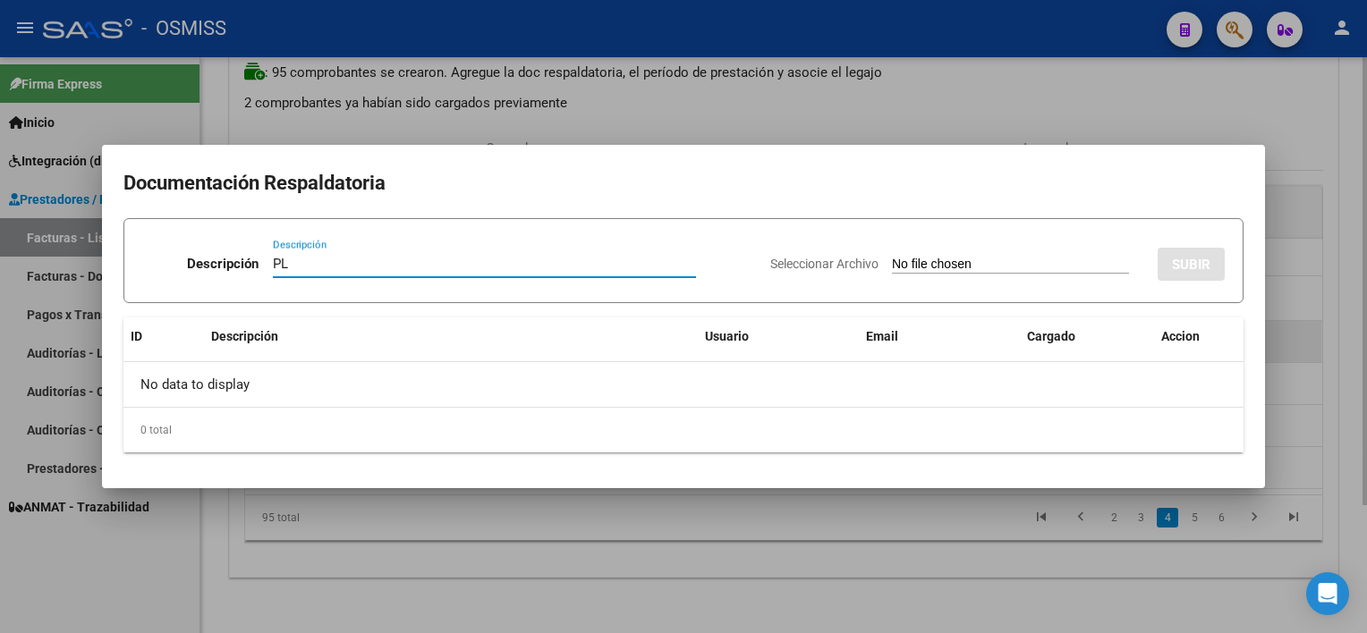
type input "PL"
click at [892, 257] on input "Seleccionar Archivo" at bounding box center [1010, 265] width 237 height 17
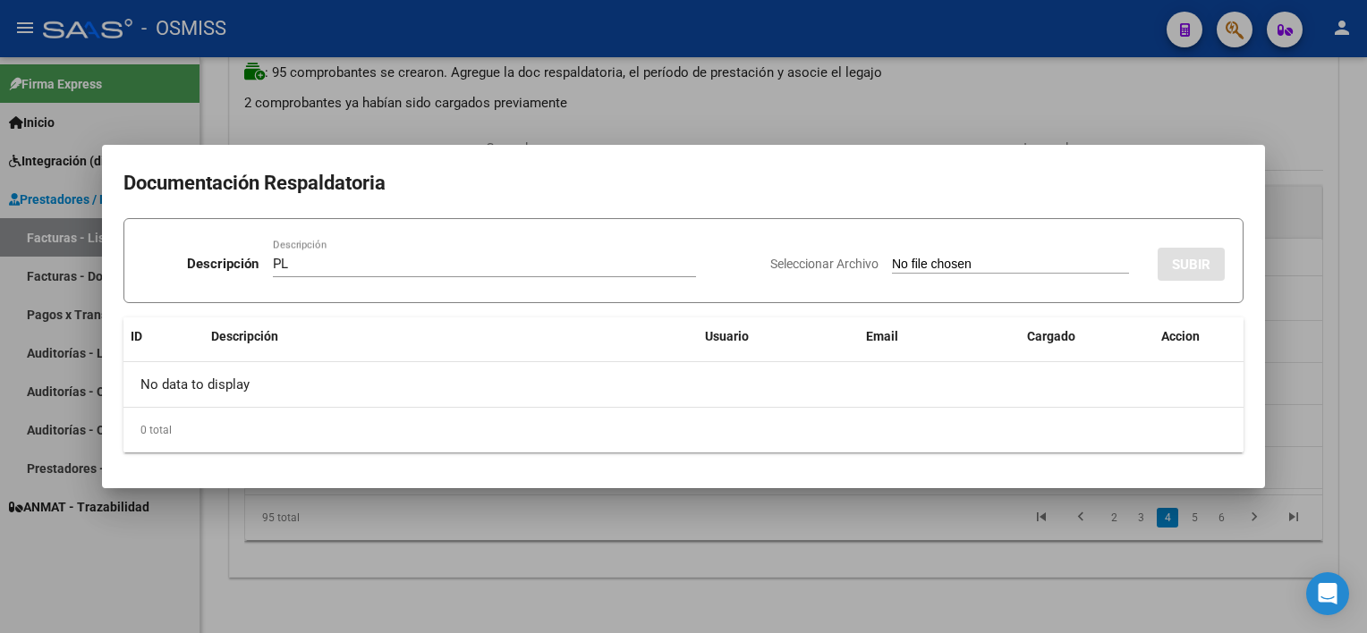
click at [891, 590] on div at bounding box center [683, 316] width 1367 height 633
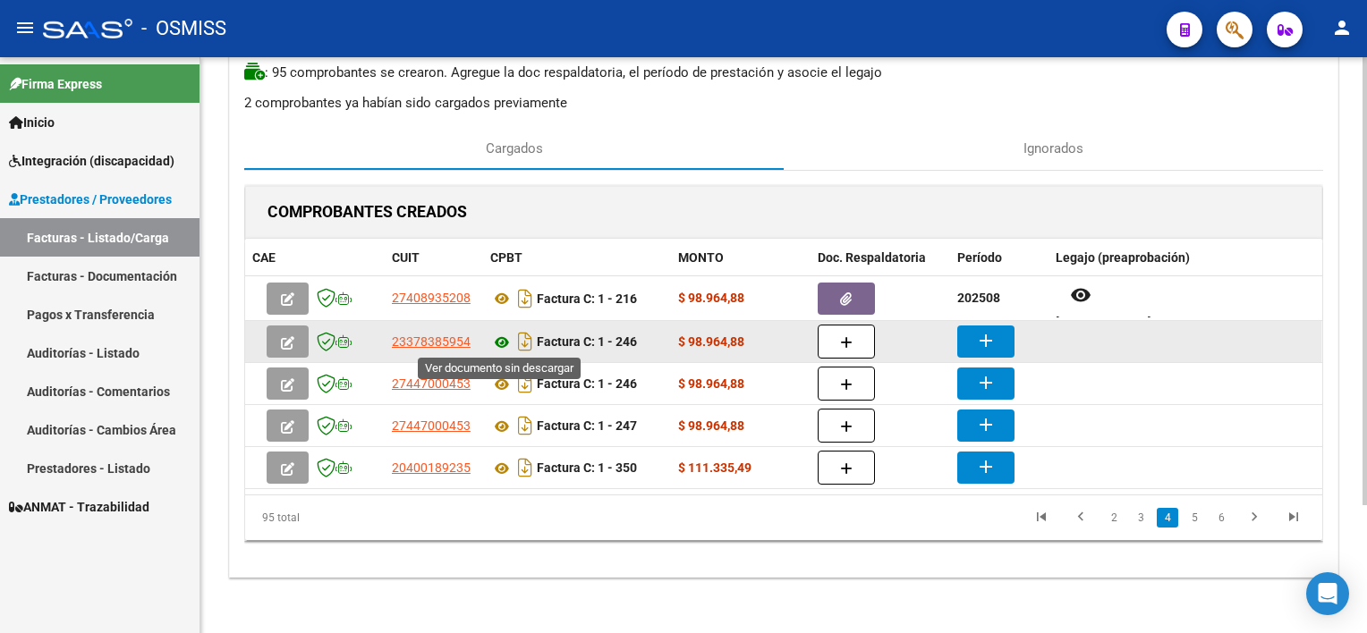
click at [498, 344] on icon at bounding box center [501, 342] width 23 height 21
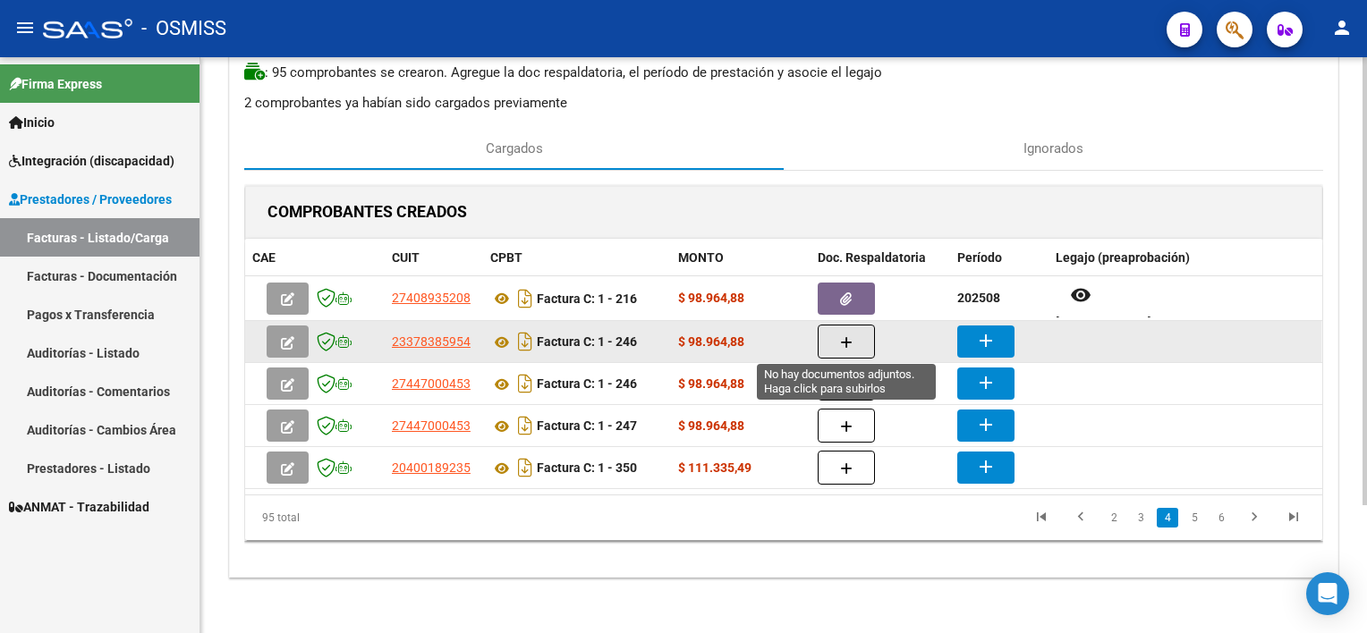
click at [839, 351] on button "button" at bounding box center [846, 342] width 57 height 34
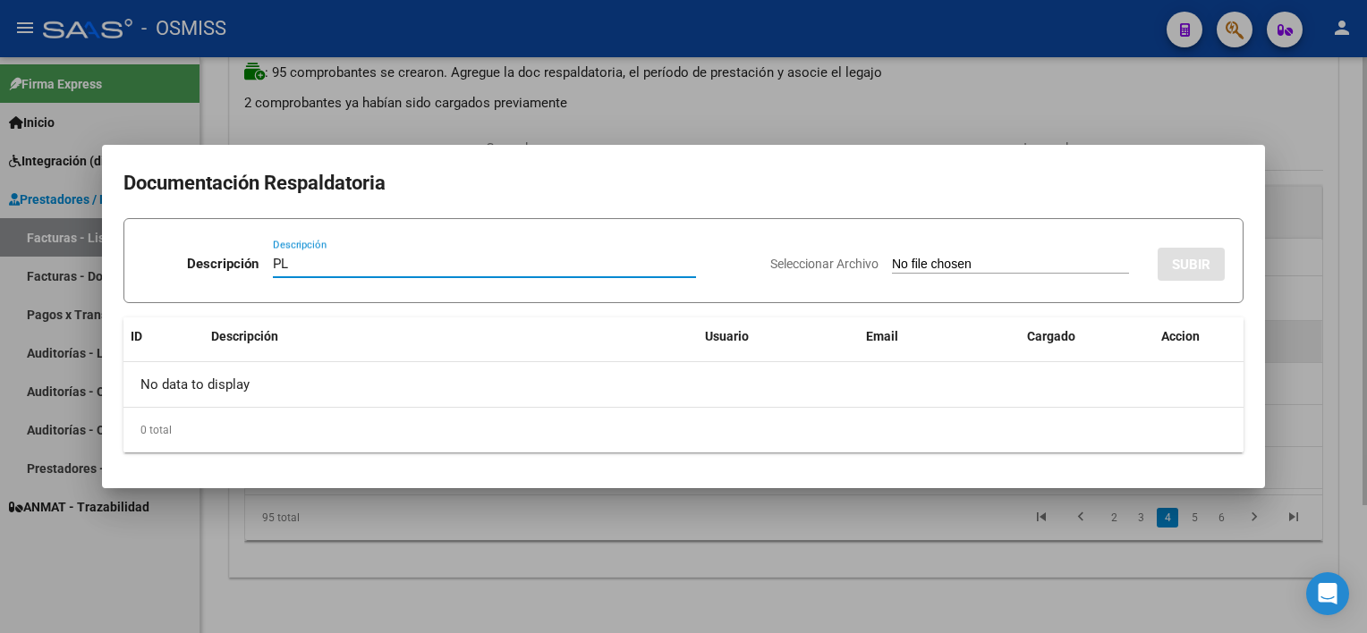
type input "PL"
click at [892, 257] on input "Seleccionar Archivo" at bounding box center [1010, 265] width 237 height 17
type input "C:\fakepath\PL 1-246 ALEGRE F PSICOP 09.pdf"
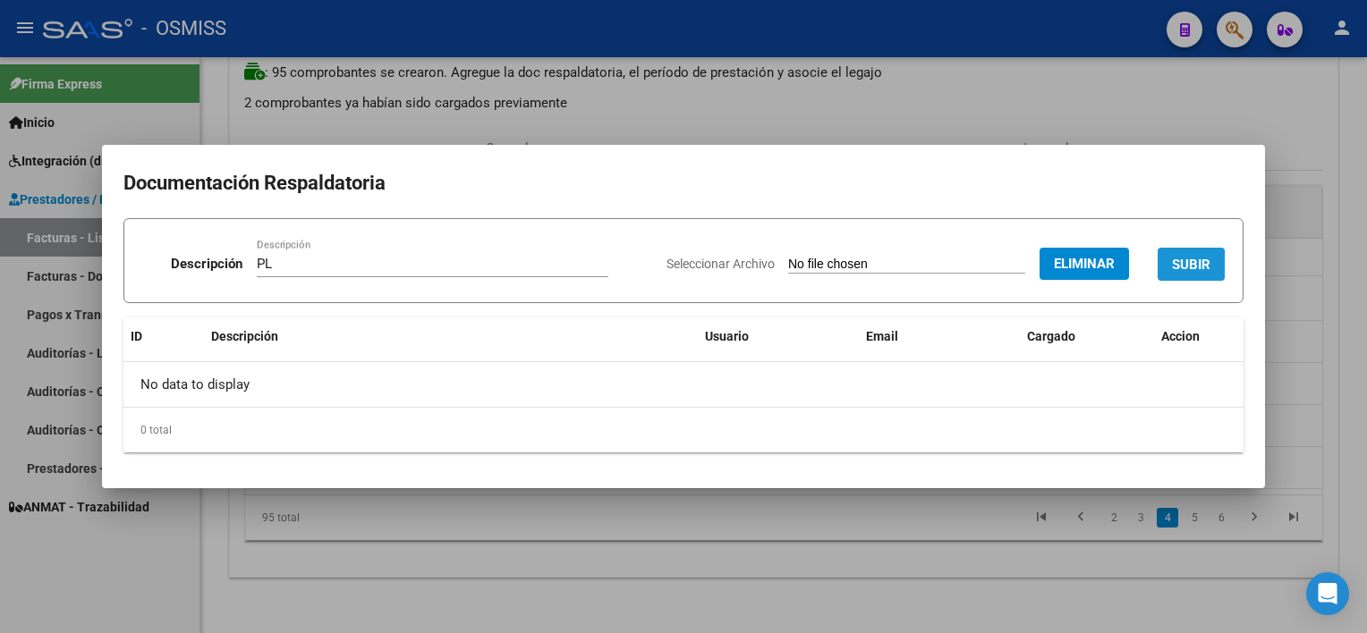
click at [1021, 259] on span "SUBIR" at bounding box center [1191, 265] width 38 height 16
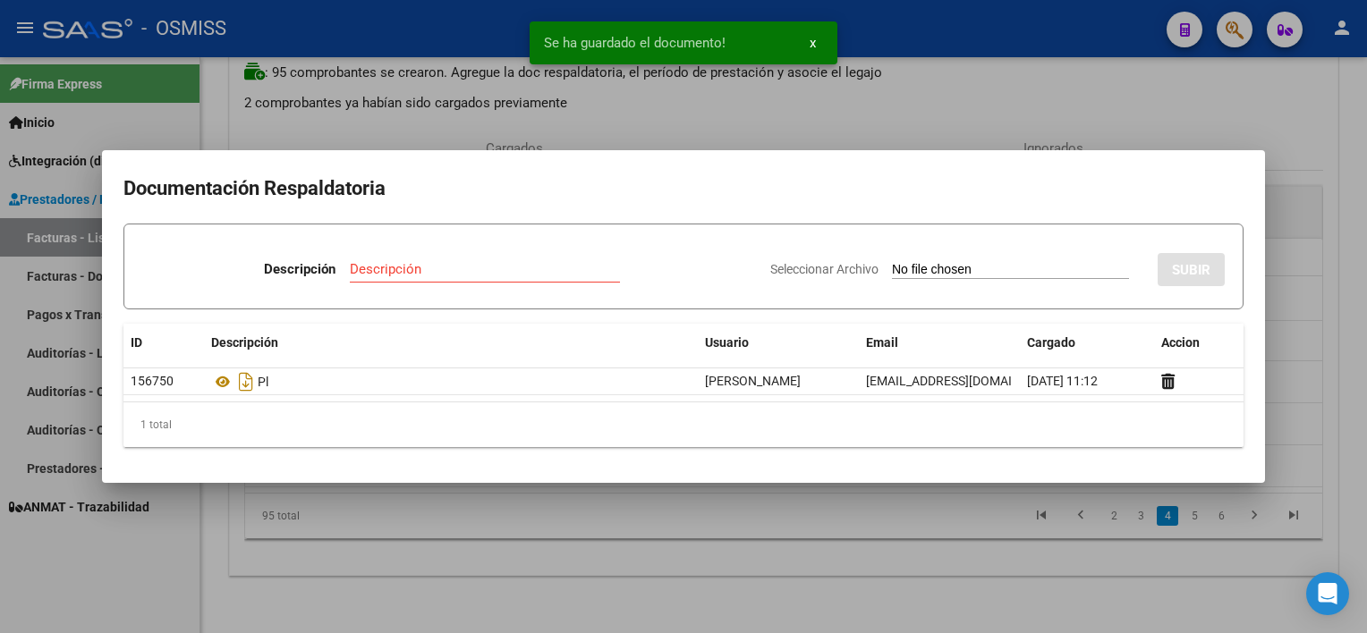
click at [807, 564] on div at bounding box center [683, 316] width 1367 height 633
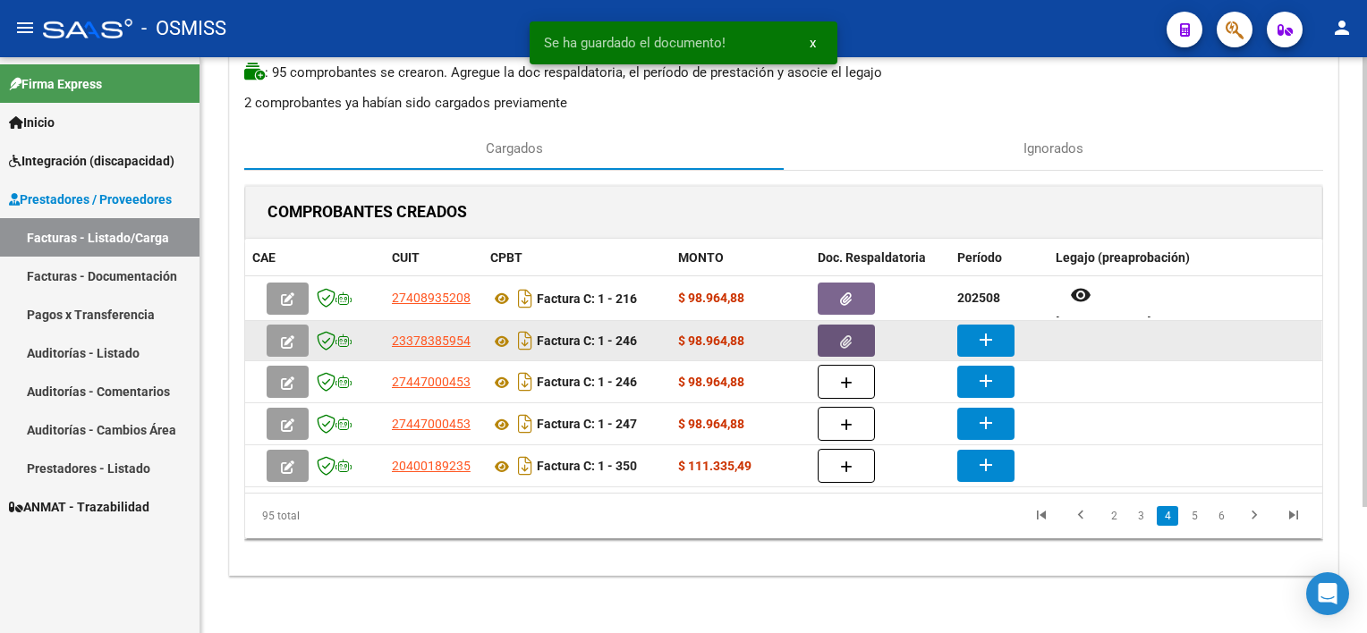
click at [855, 335] on button "button" at bounding box center [846, 341] width 57 height 32
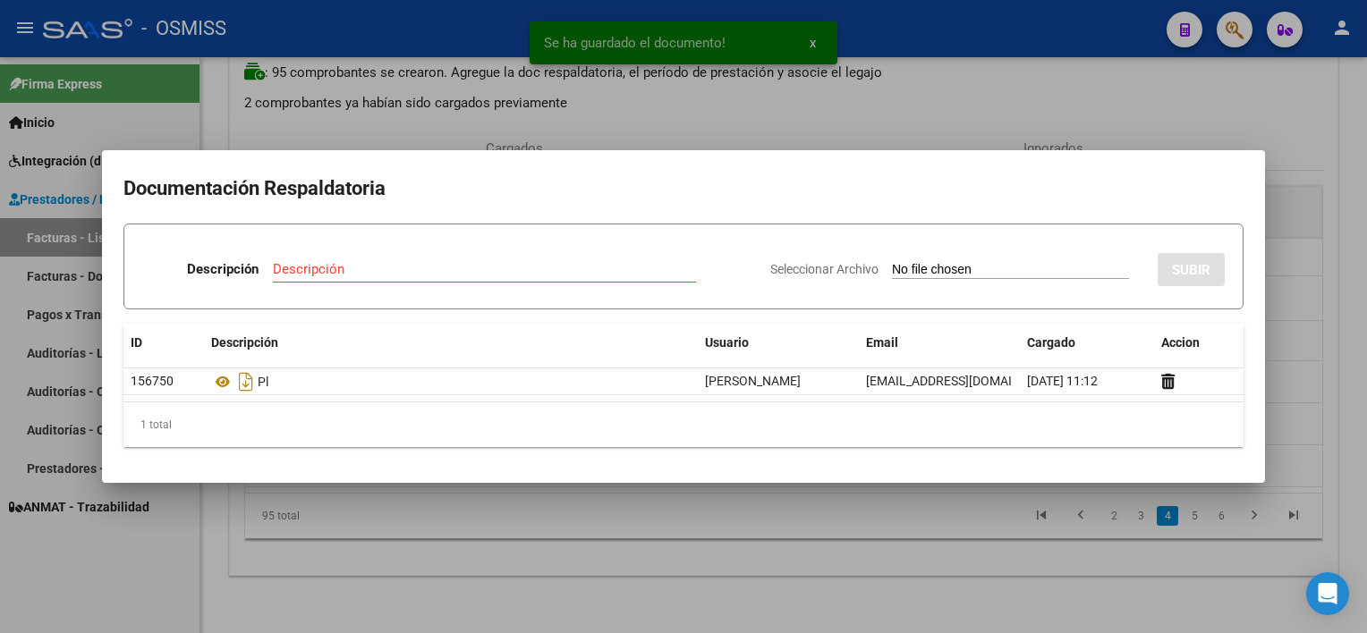
click at [937, 521] on div at bounding box center [683, 316] width 1367 height 633
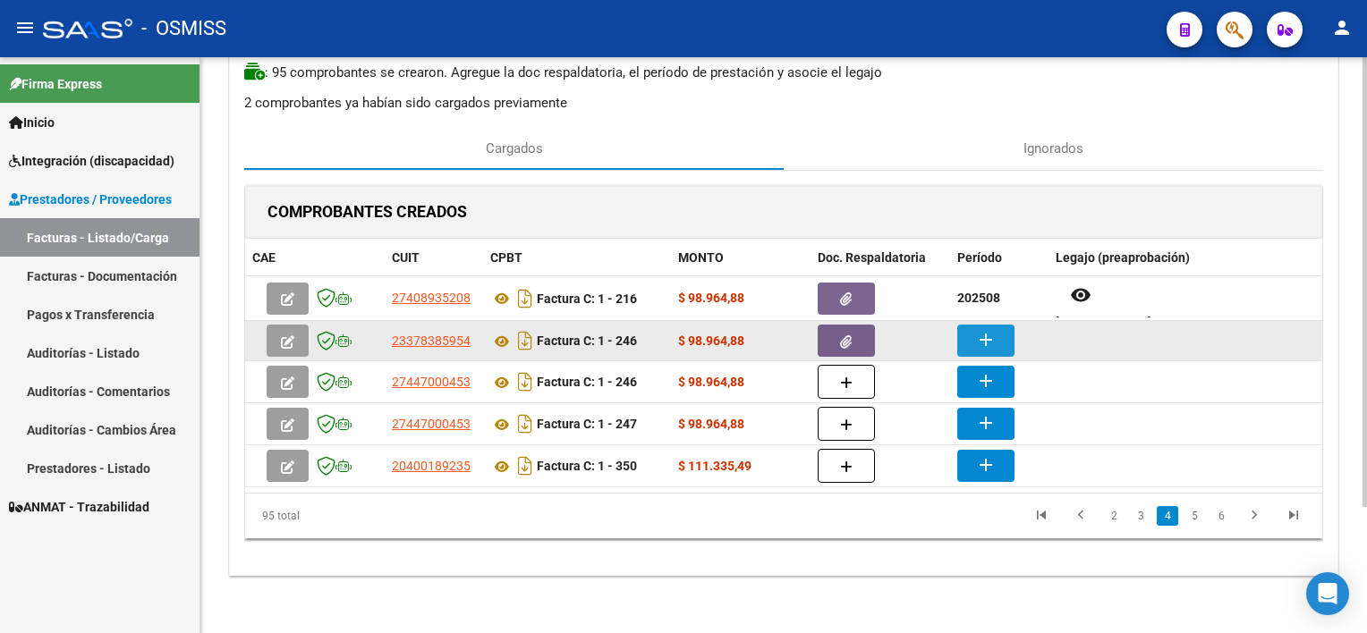
click at [984, 335] on mat-icon "add" at bounding box center [985, 339] width 21 height 21
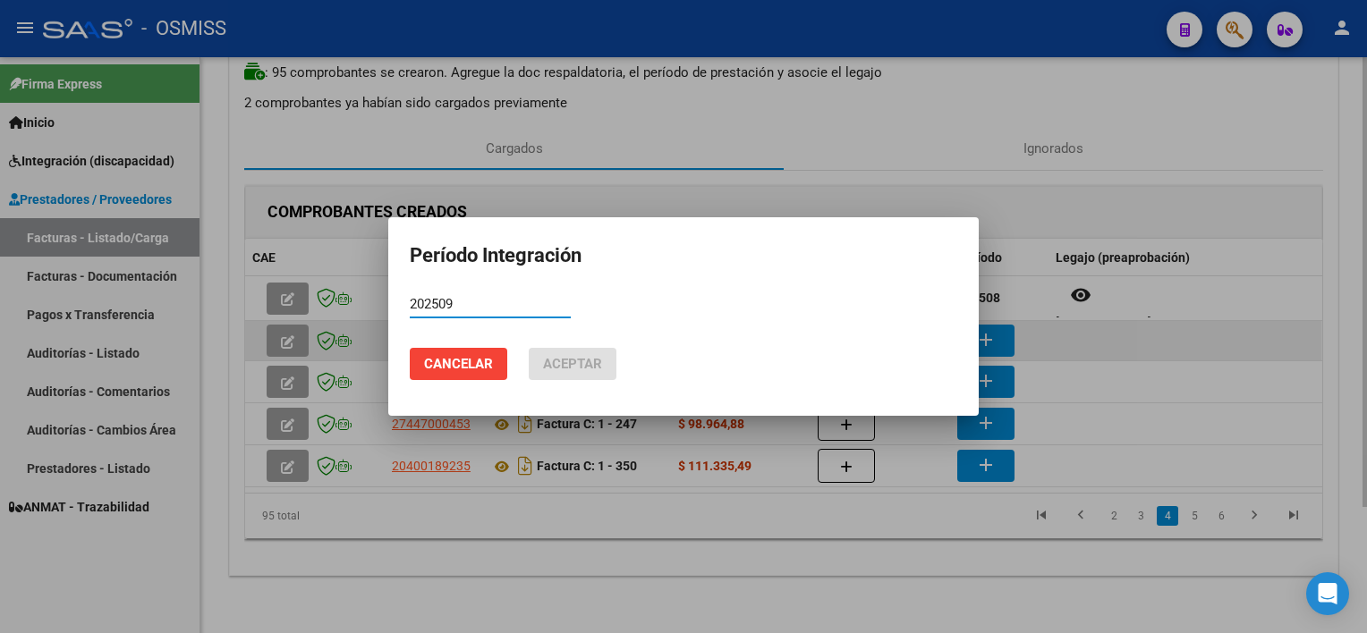
type input "202509"
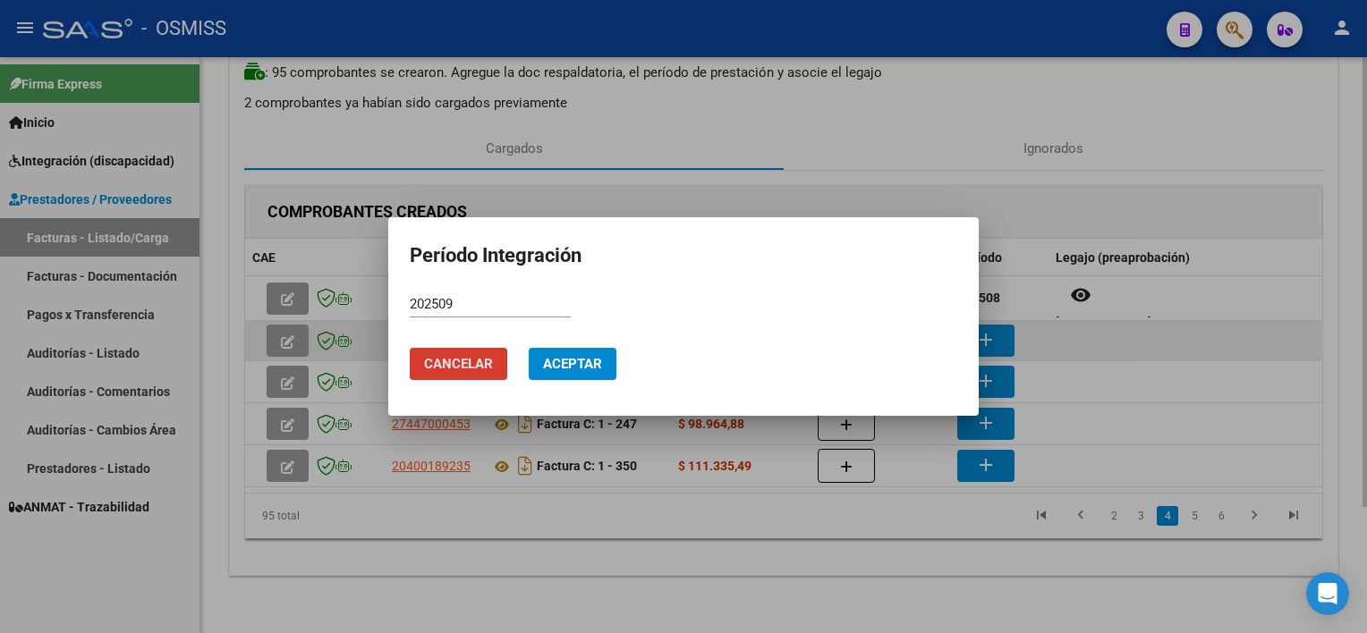
click at [529, 348] on button "Aceptar" at bounding box center [573, 364] width 88 height 32
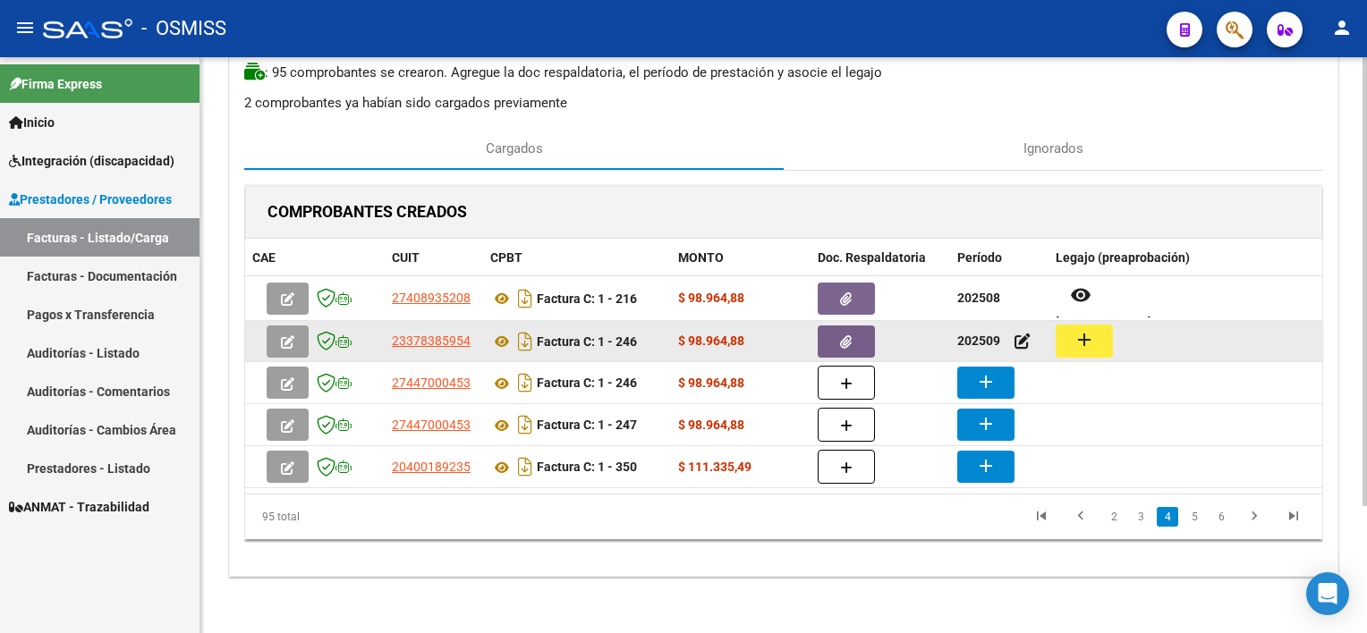
click at [1021, 333] on button "add" at bounding box center [1084, 341] width 57 height 33
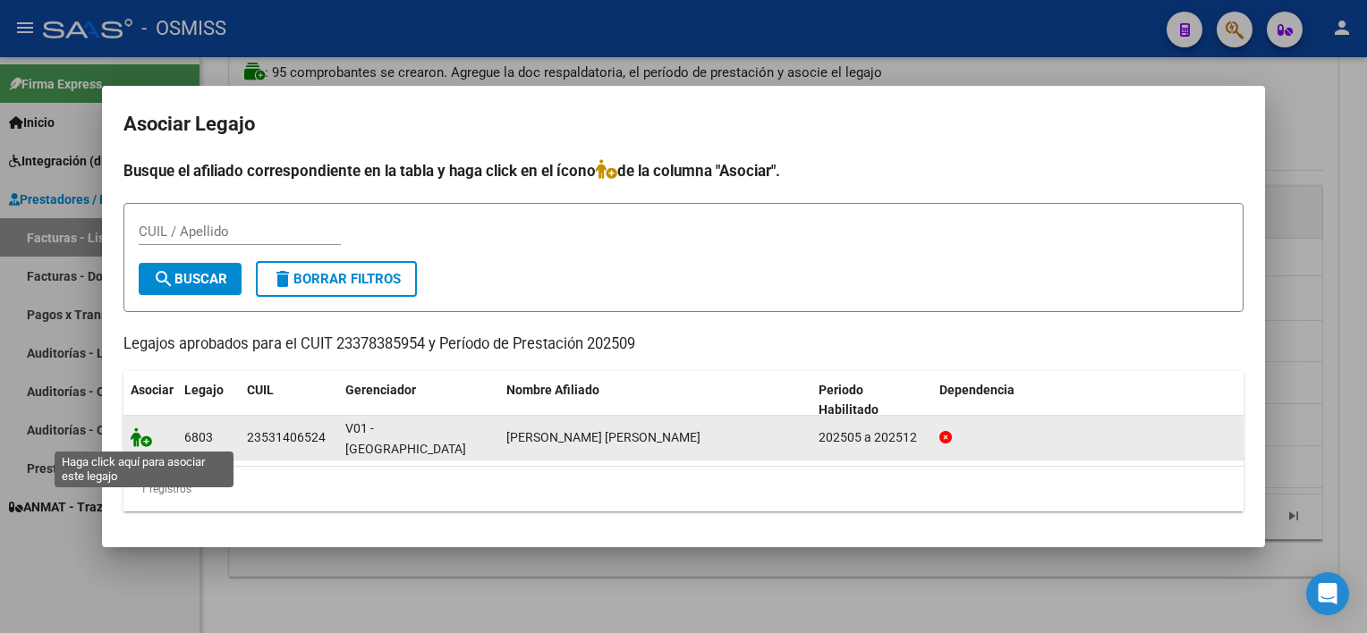
click at [144, 438] on icon at bounding box center [141, 438] width 21 height 20
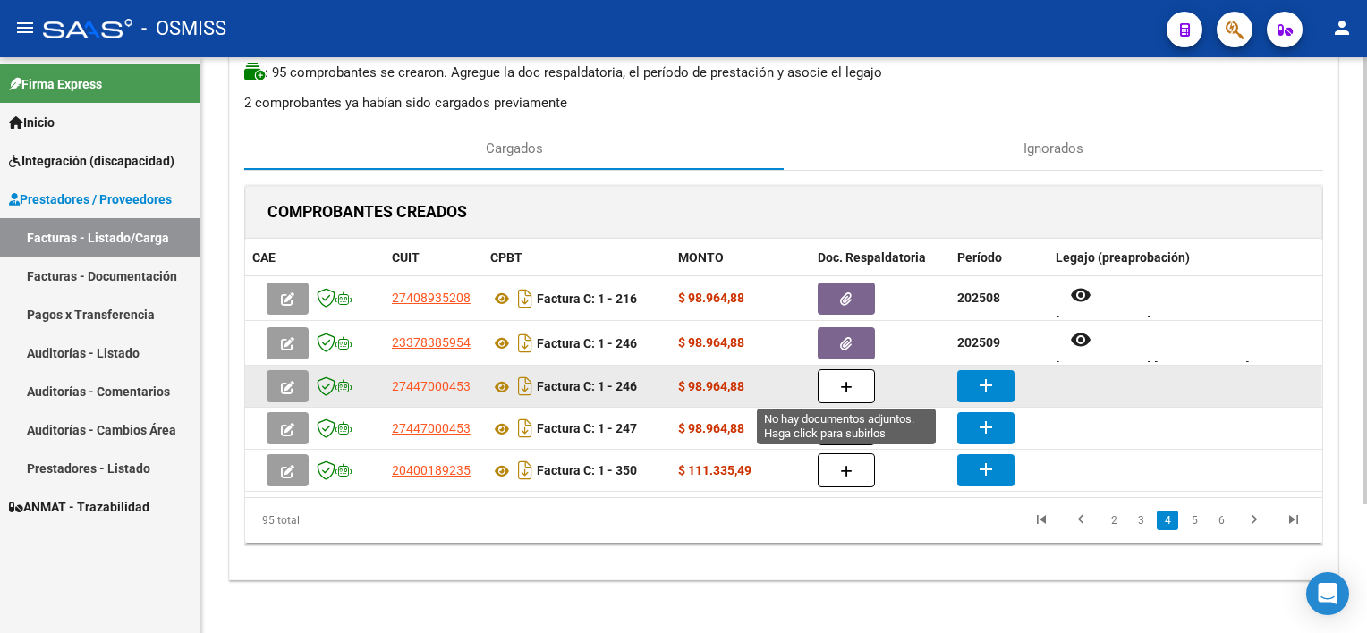
click at [846, 394] on button "button" at bounding box center [846, 386] width 57 height 34
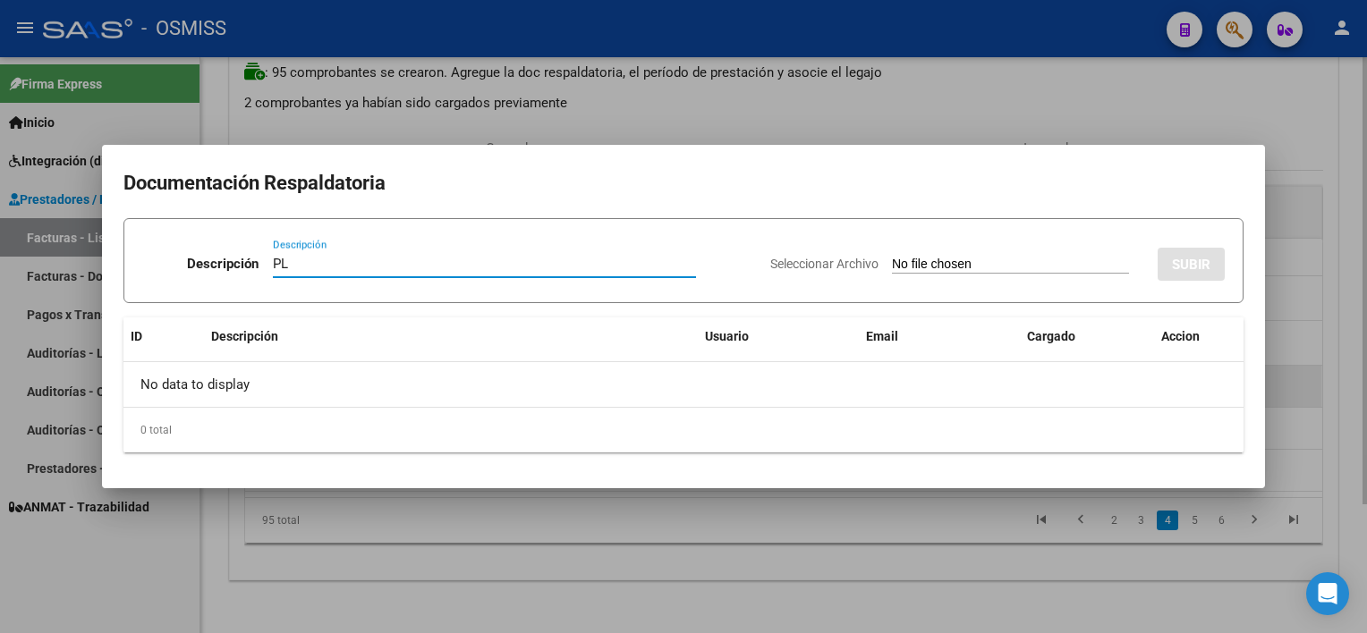
type input "PL"
click at [892, 257] on input "Seleccionar Archivo" at bounding box center [1010, 265] width 237 height 17
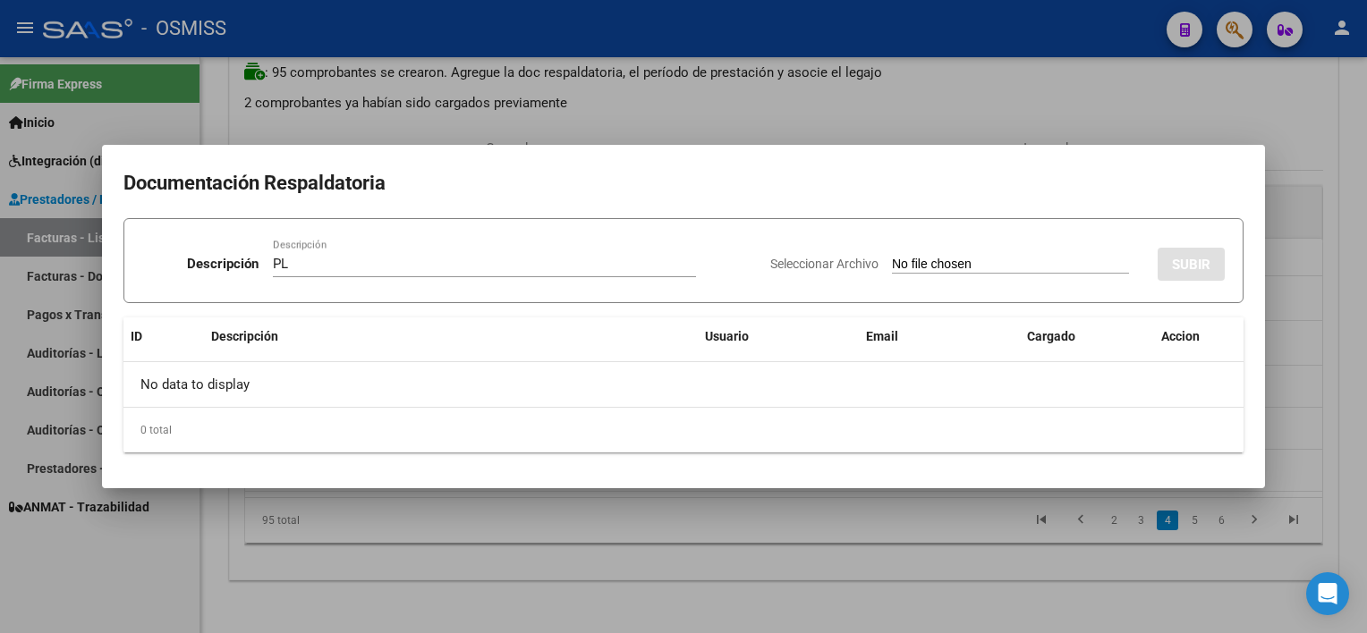
click at [928, 576] on div at bounding box center [683, 316] width 1367 height 633
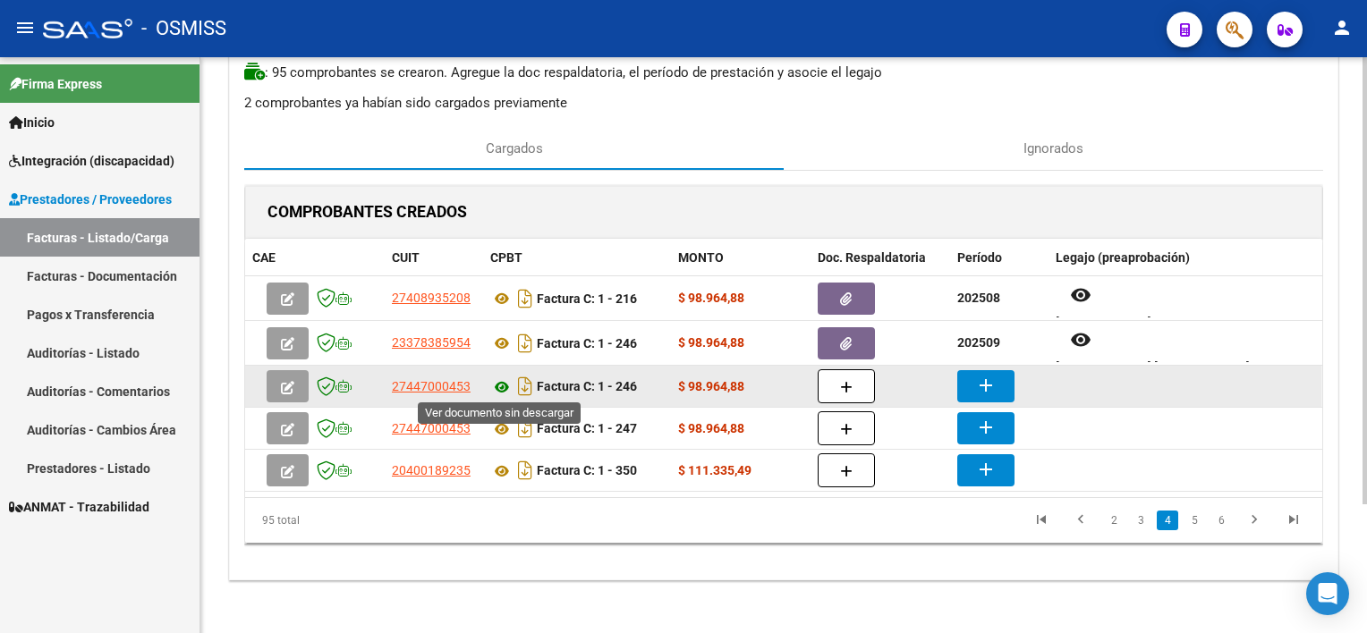
click at [501, 389] on icon at bounding box center [501, 387] width 23 height 21
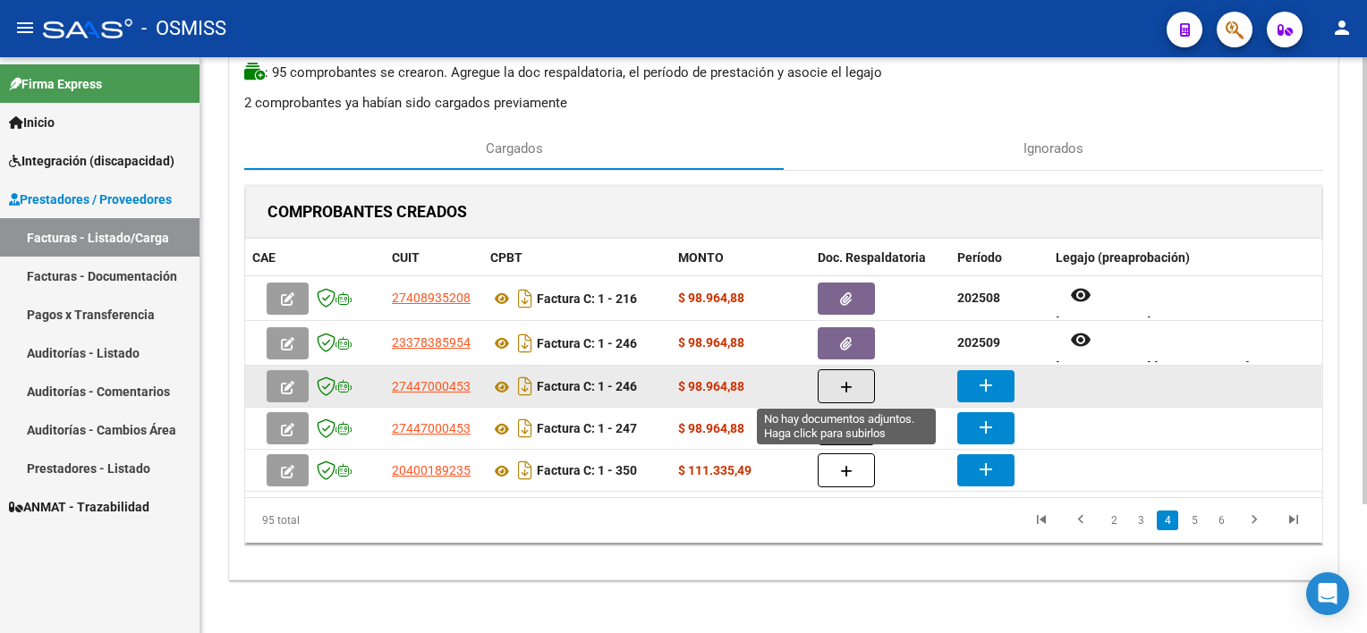
click at [859, 386] on button "button" at bounding box center [846, 386] width 57 height 34
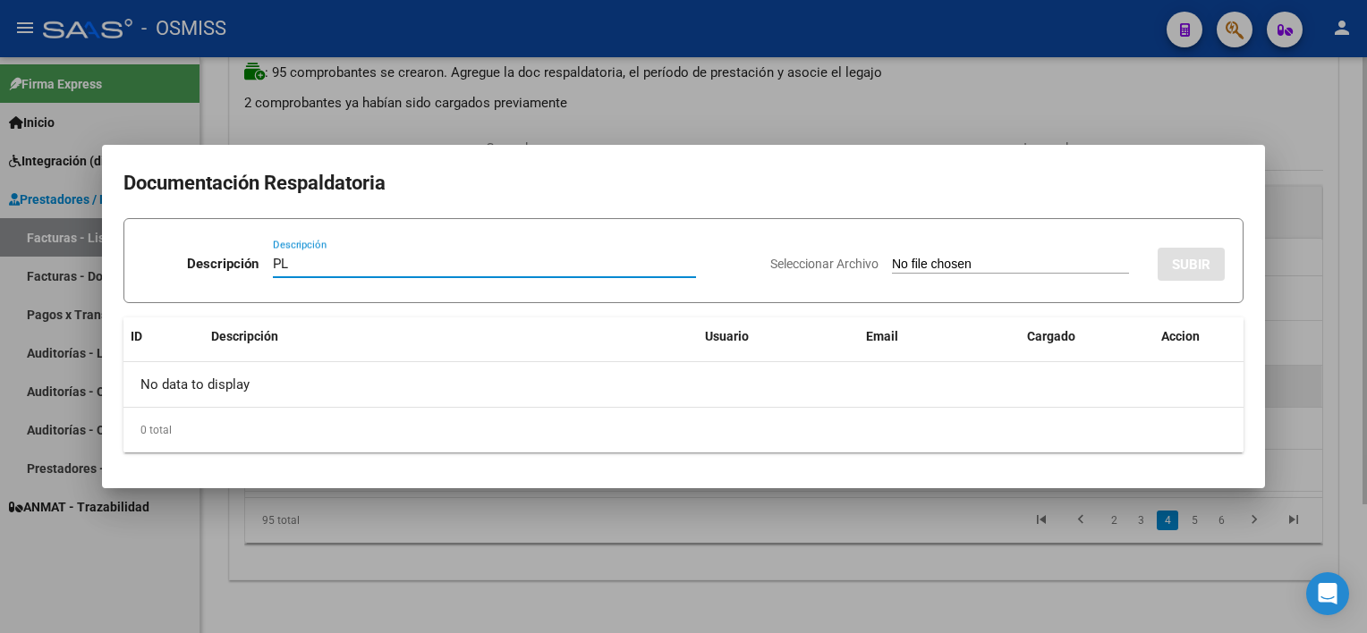
type input "PL"
click at [892, 257] on input "Seleccionar Archivo" at bounding box center [1010, 265] width 237 height 17
type input "C:\fakepath\PL 1-246 [PERSON_NAME] M PSP 08.jpg"
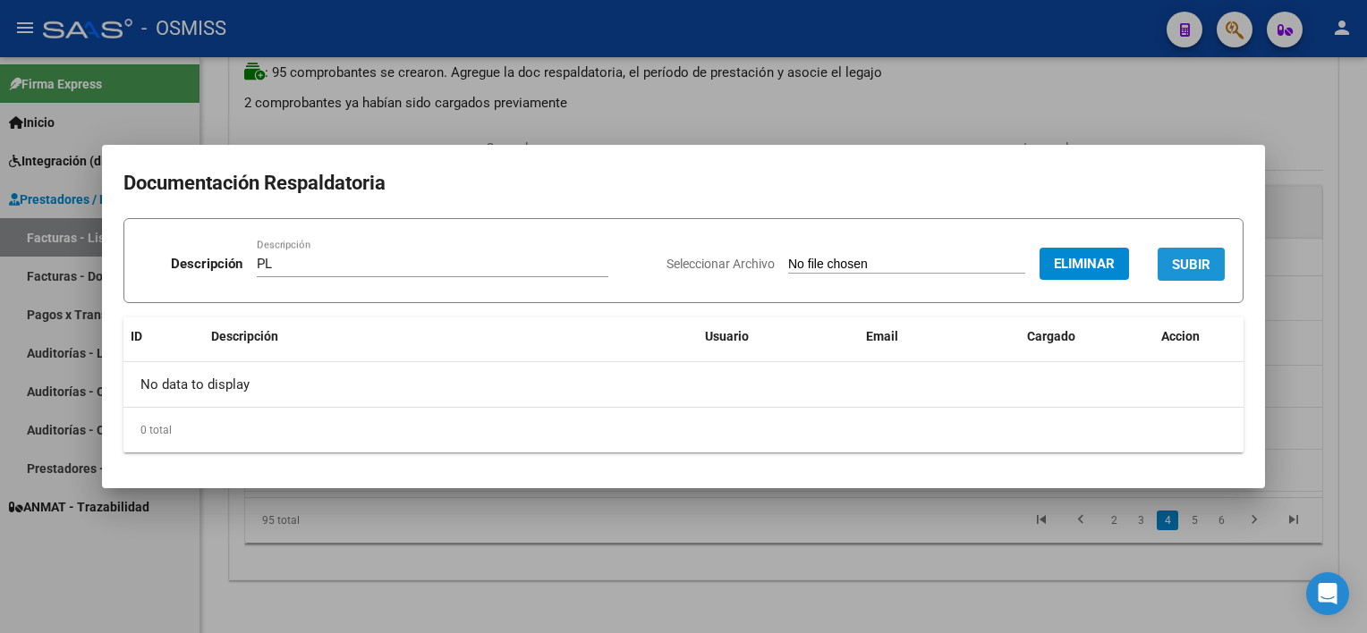
click at [1021, 260] on span "SUBIR" at bounding box center [1191, 265] width 38 height 16
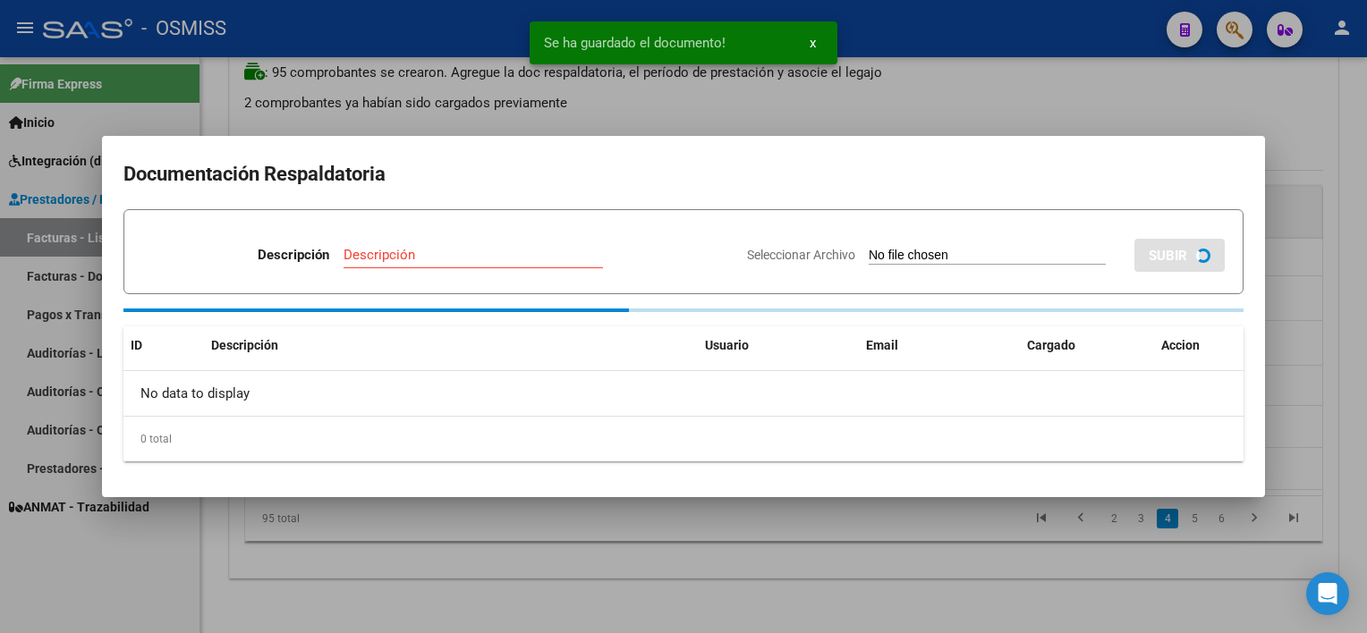
click at [856, 538] on div at bounding box center [683, 316] width 1367 height 633
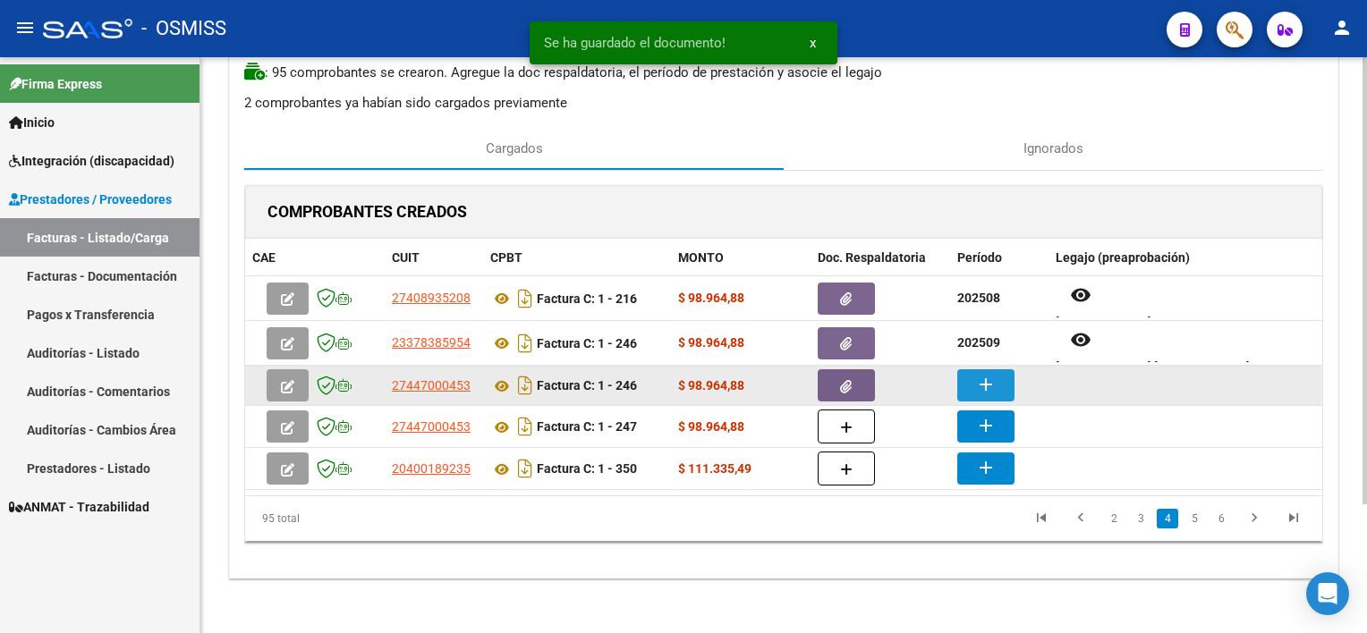
click at [982, 377] on mat-icon "add" at bounding box center [985, 384] width 21 height 21
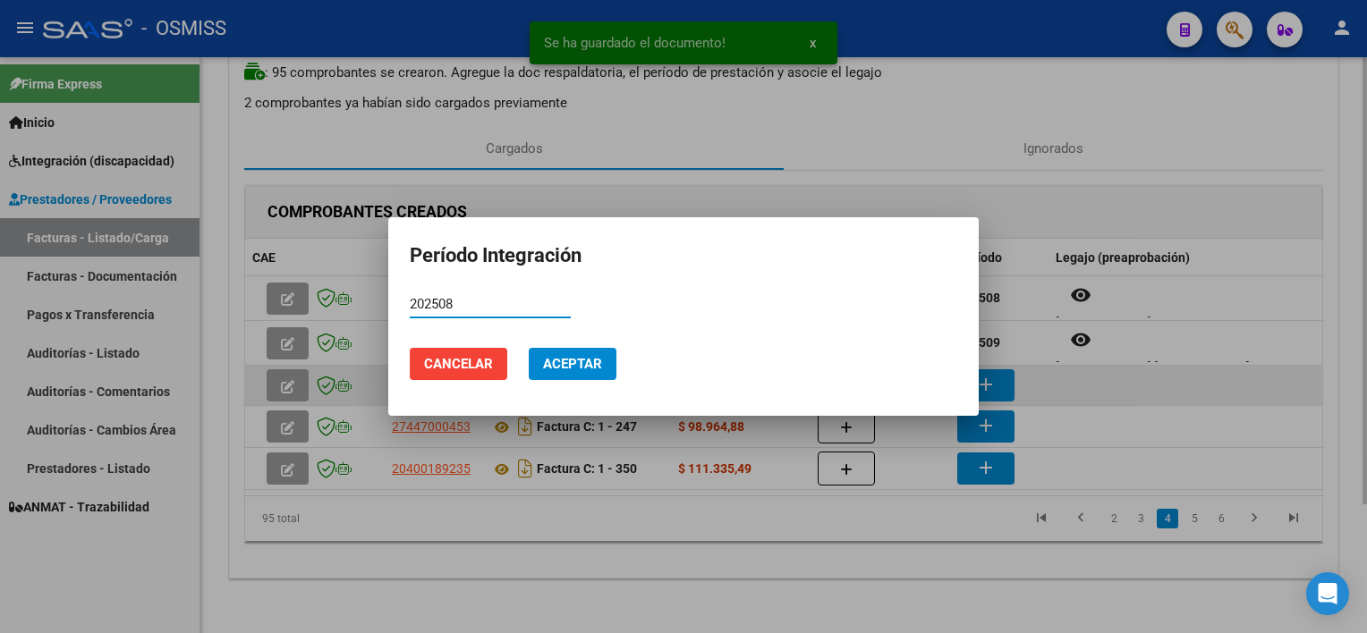
type input "202508"
click at [529, 348] on button "Aceptar" at bounding box center [573, 364] width 88 height 32
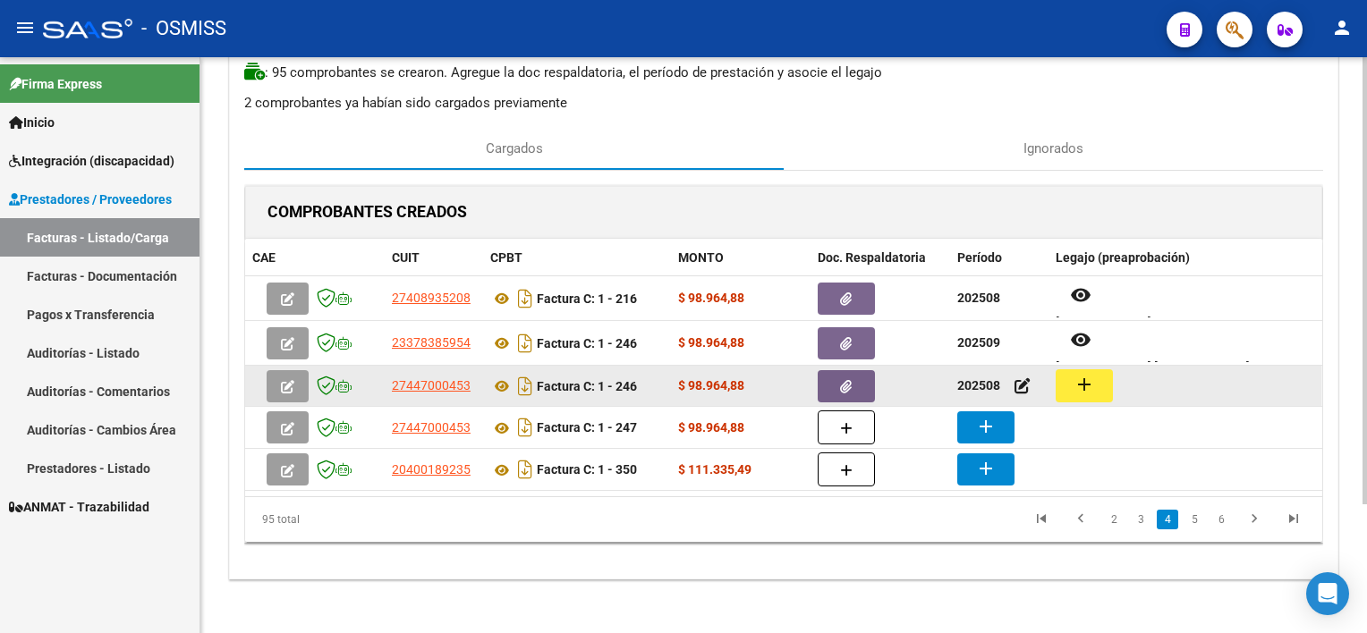
click at [1021, 374] on mat-icon "add" at bounding box center [1083, 384] width 21 height 21
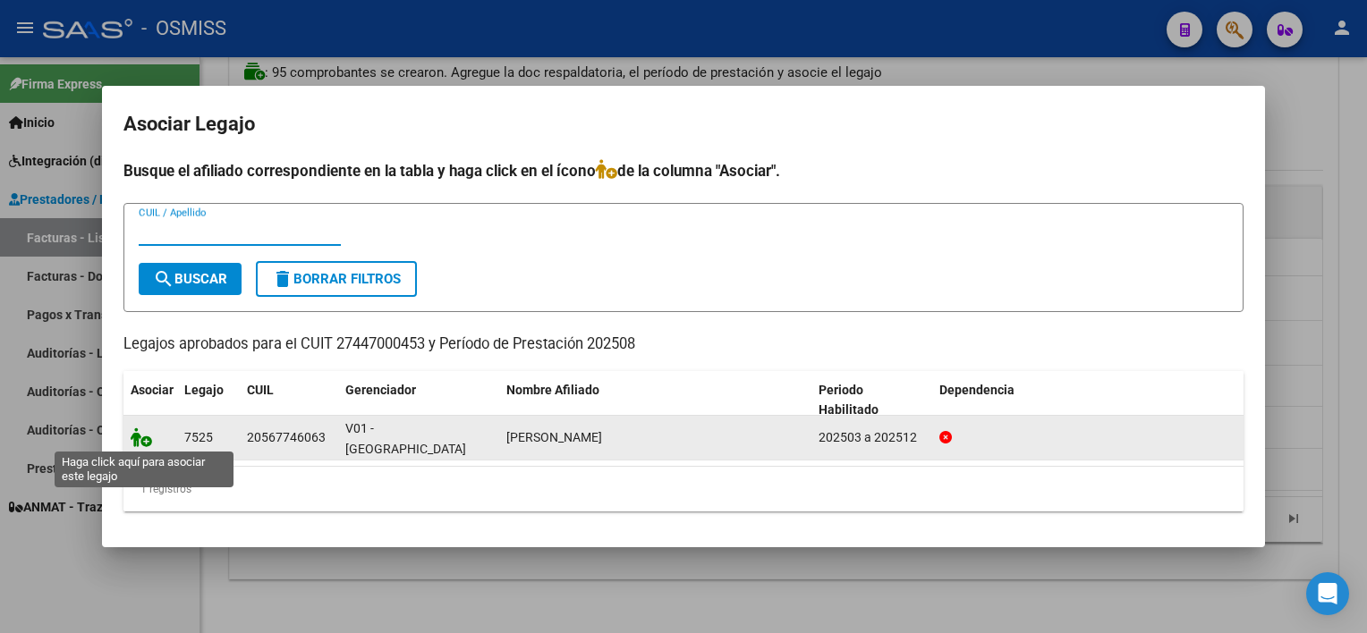
click at [138, 438] on icon at bounding box center [141, 438] width 21 height 20
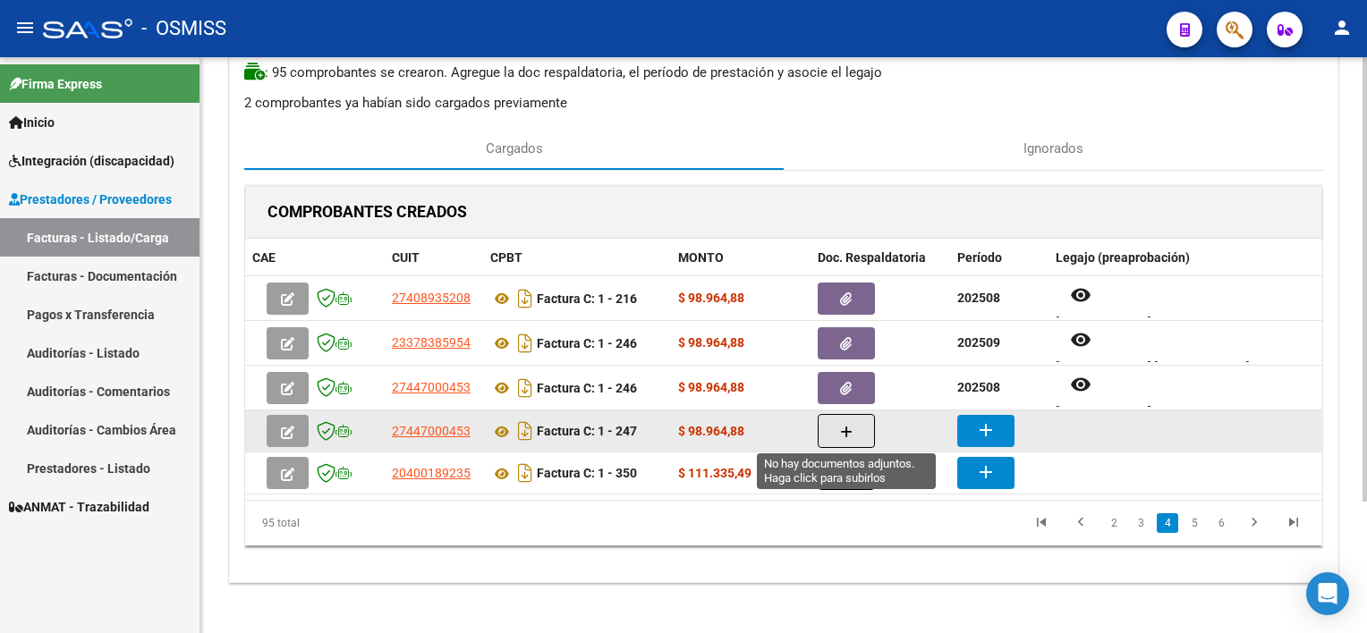
click at [837, 433] on button "button" at bounding box center [846, 431] width 57 height 34
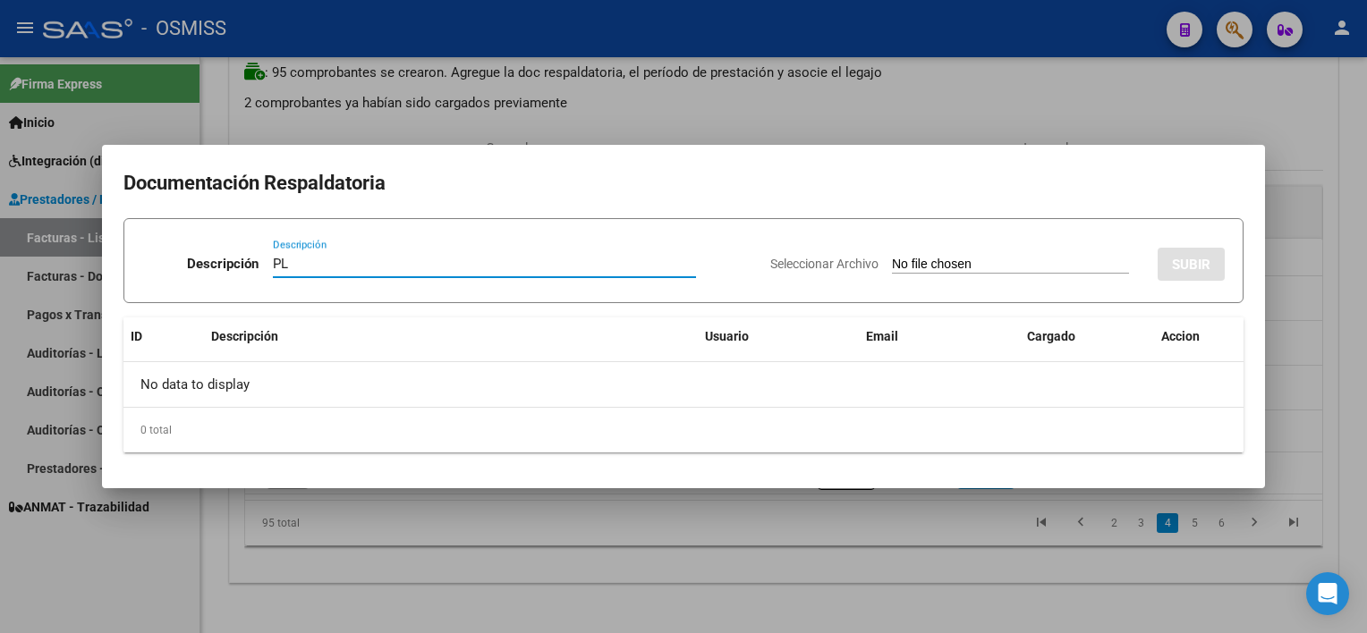
type input "PL"
click at [892, 257] on input "Seleccionar Archivo" at bounding box center [1010, 265] width 237 height 17
click at [602, 538] on div at bounding box center [683, 316] width 1367 height 633
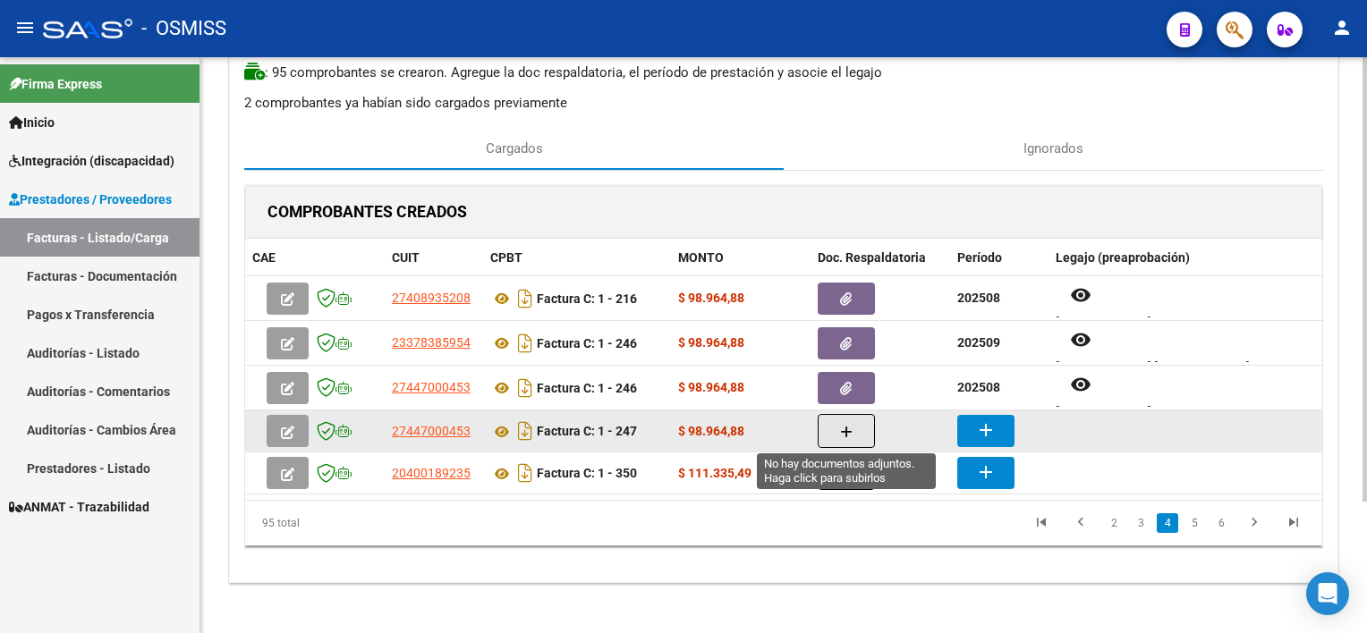
click at [845, 428] on icon "button" at bounding box center [846, 432] width 13 height 13
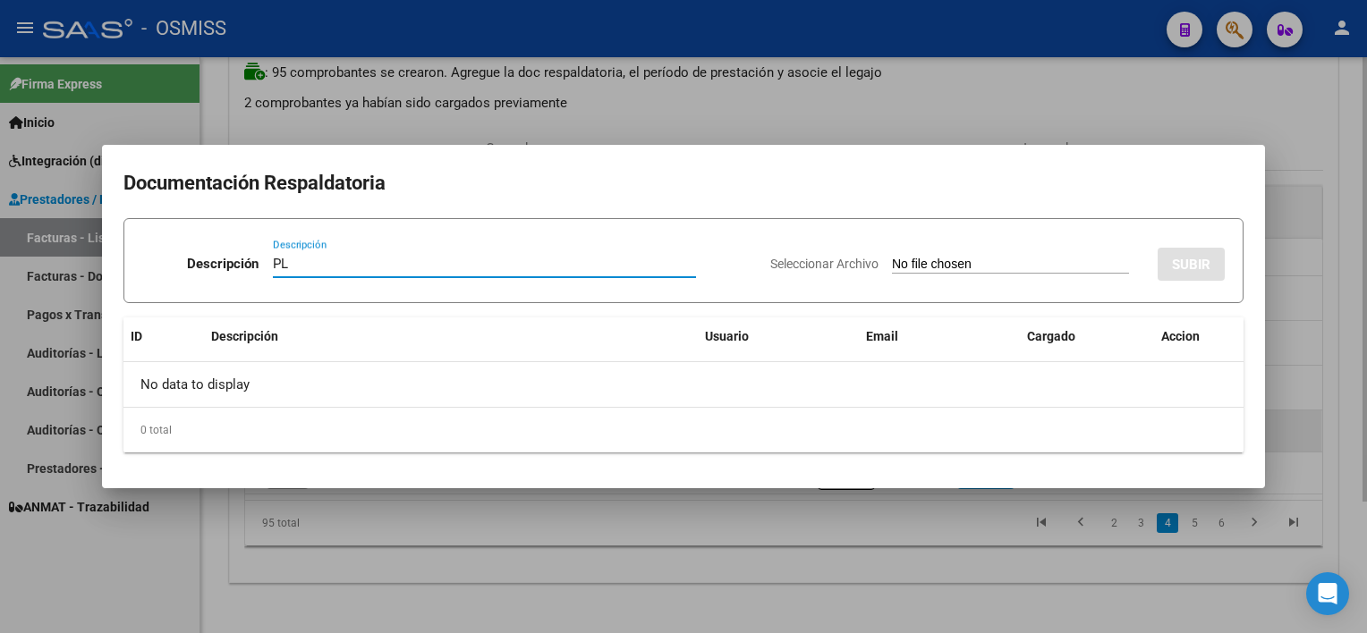
type input "PL"
click at [892, 257] on input "Seleccionar Archivo" at bounding box center [1010, 265] width 237 height 17
type input "C:\fakepath\PL 1-247 [PERSON_NAME] M PSP 09.jpg"
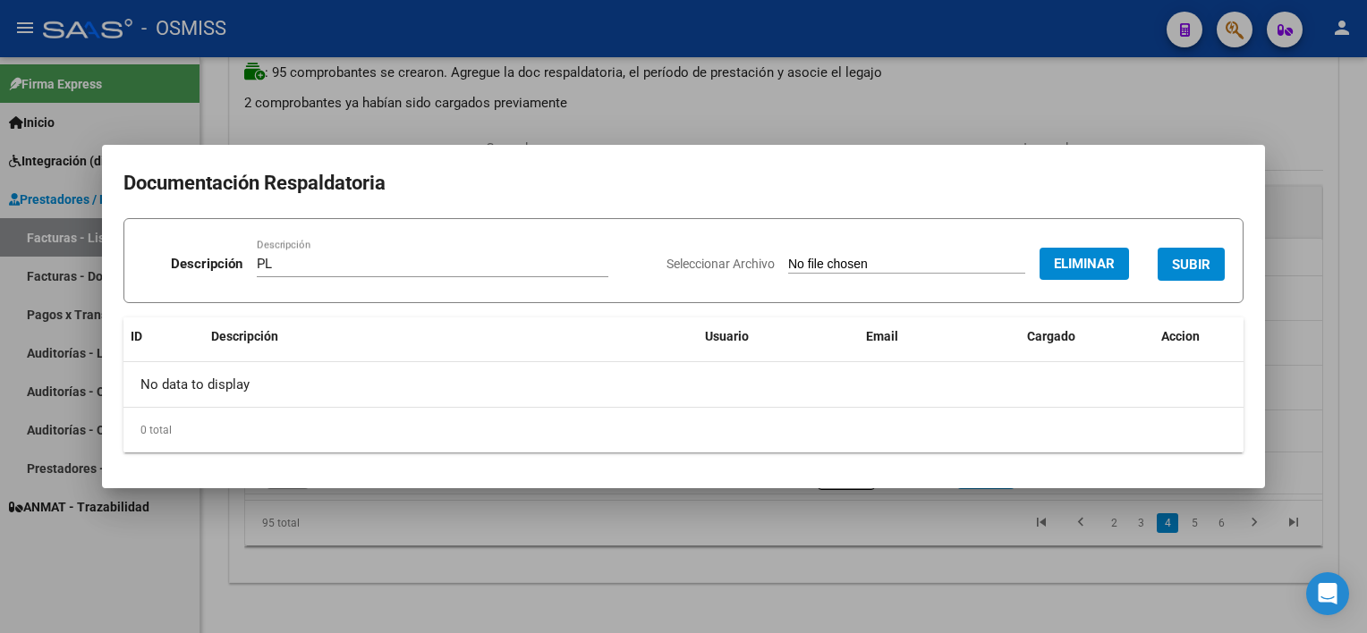
click at [1021, 262] on span "SUBIR" at bounding box center [1191, 265] width 38 height 16
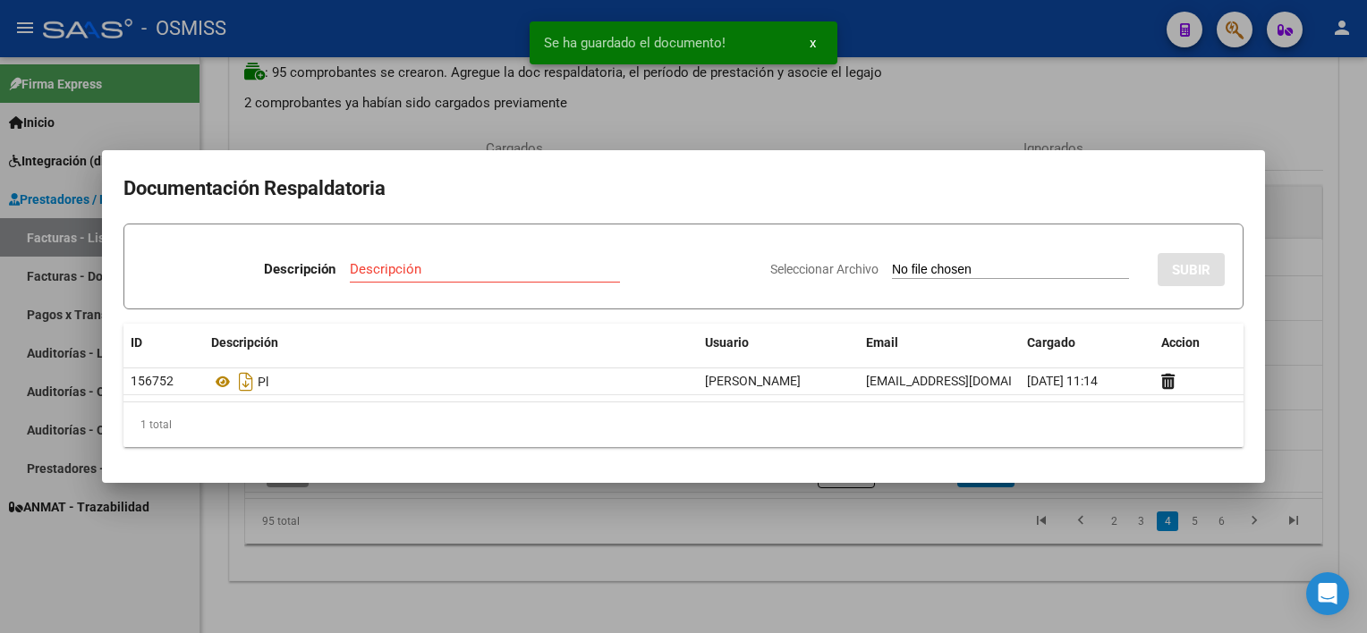
click at [907, 575] on div at bounding box center [683, 316] width 1367 height 633
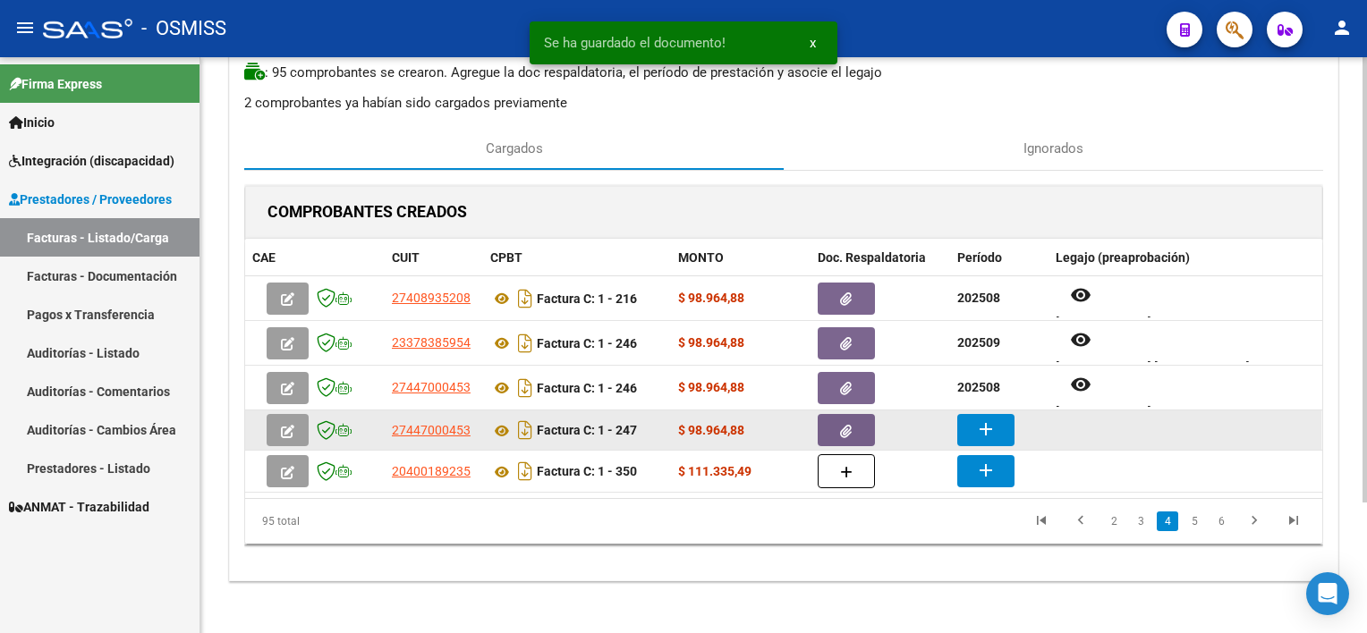
click at [988, 420] on mat-icon "add" at bounding box center [985, 429] width 21 height 21
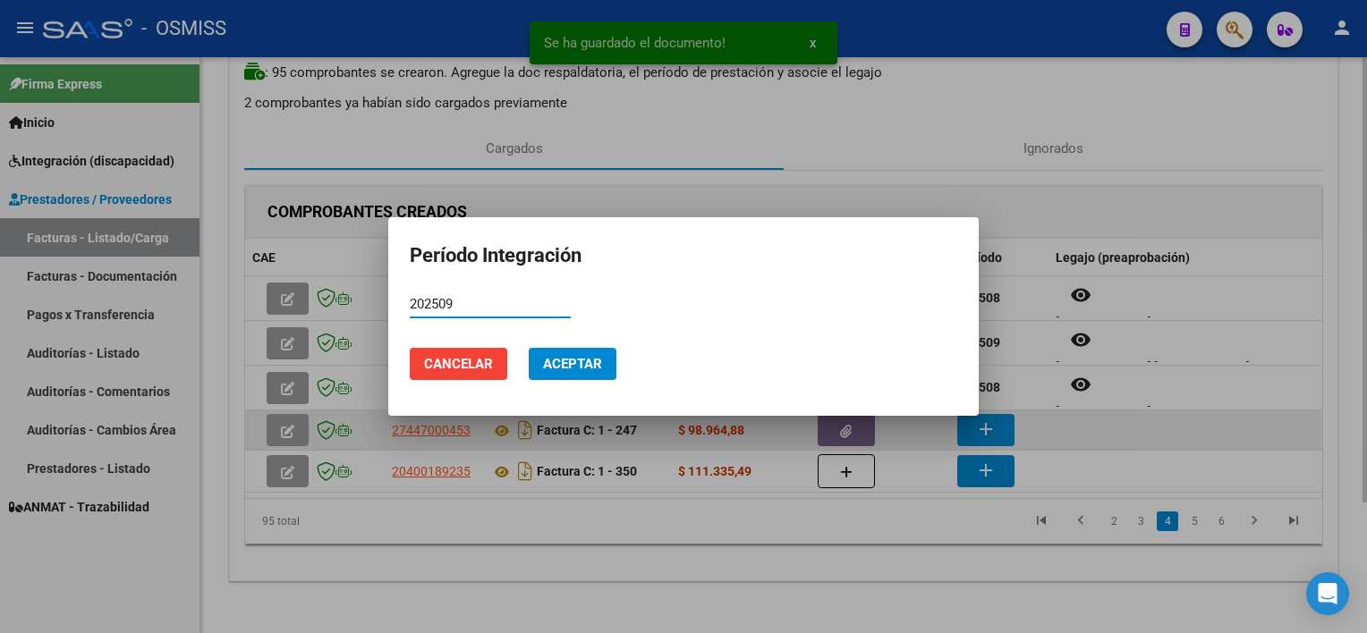
type input "202509"
click at [529, 348] on button "Aceptar" at bounding box center [573, 364] width 88 height 32
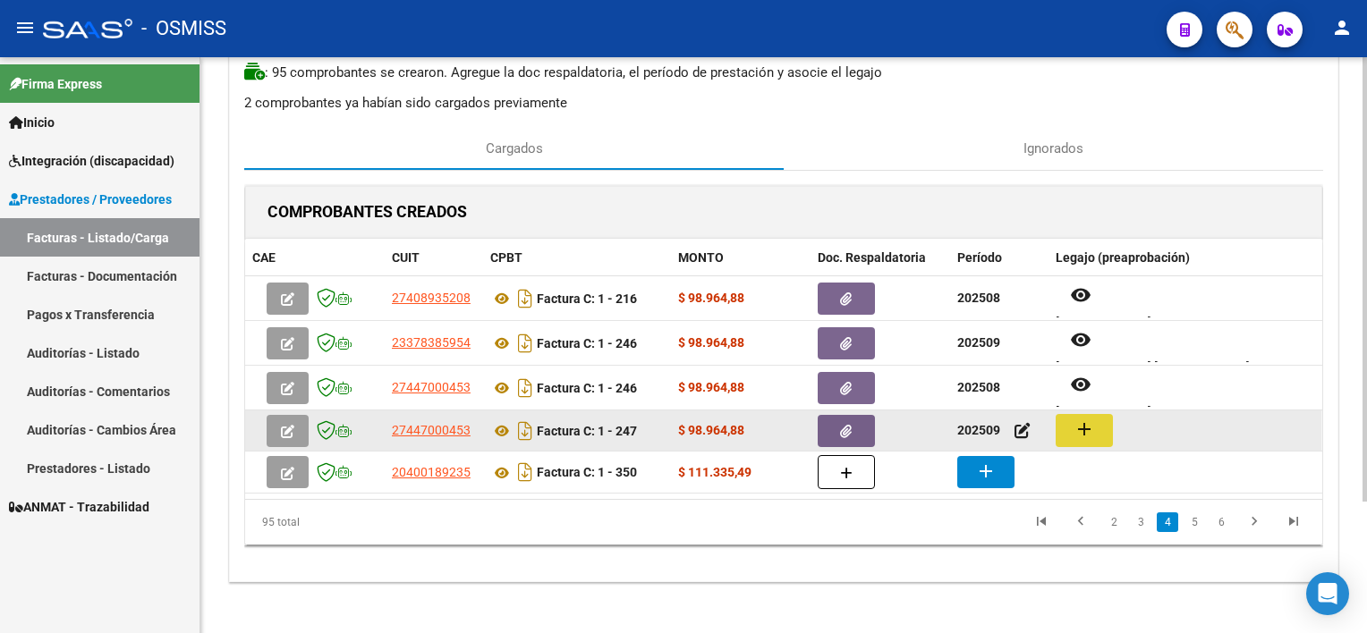
click at [1021, 433] on mat-icon "add" at bounding box center [1083, 429] width 21 height 21
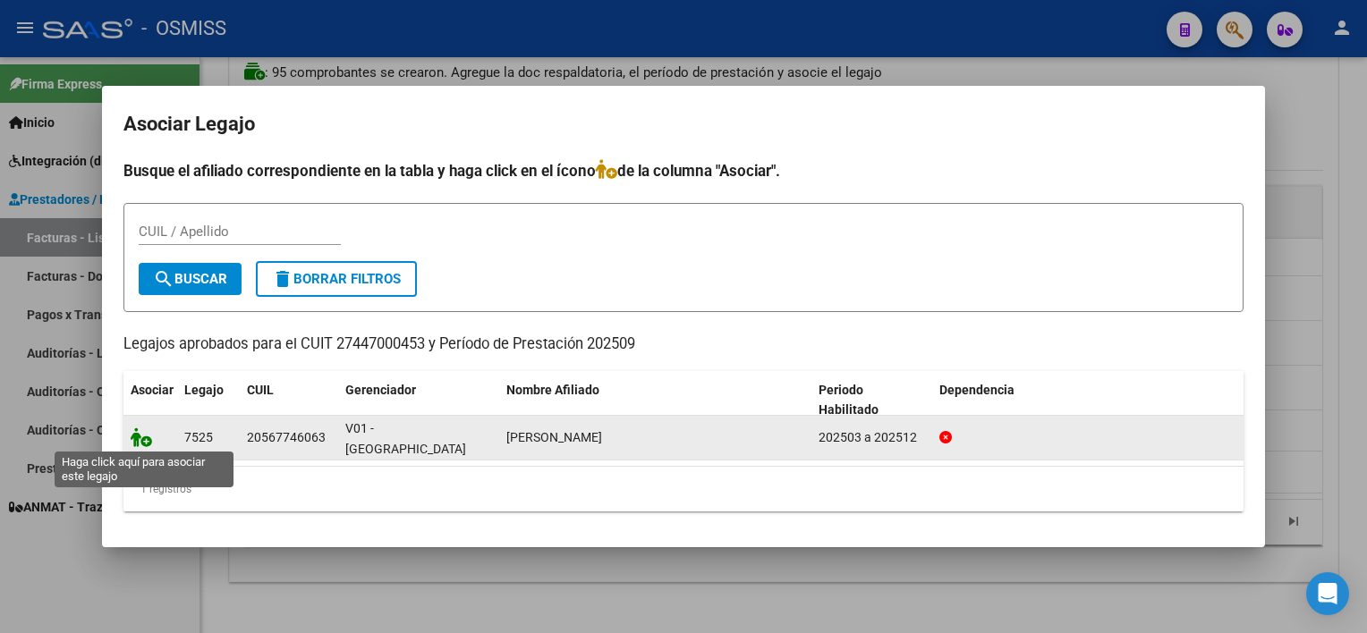
click at [143, 442] on icon at bounding box center [141, 438] width 21 height 20
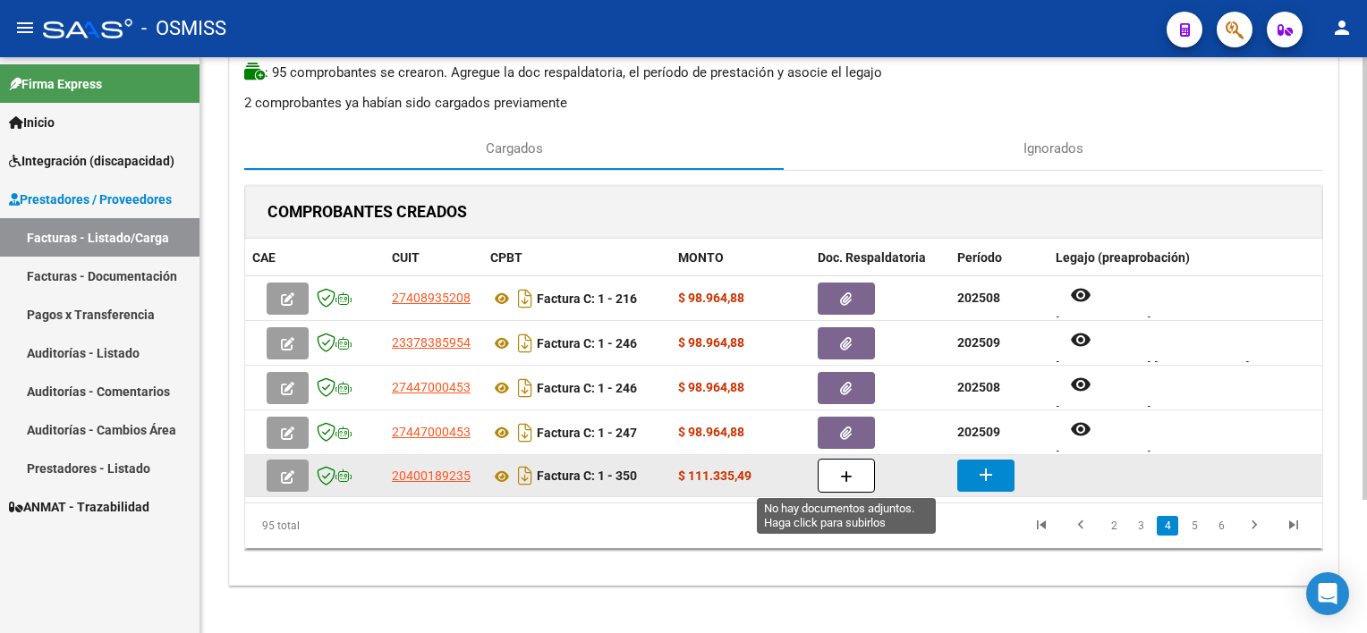
click at [853, 479] on button "button" at bounding box center [846, 476] width 57 height 34
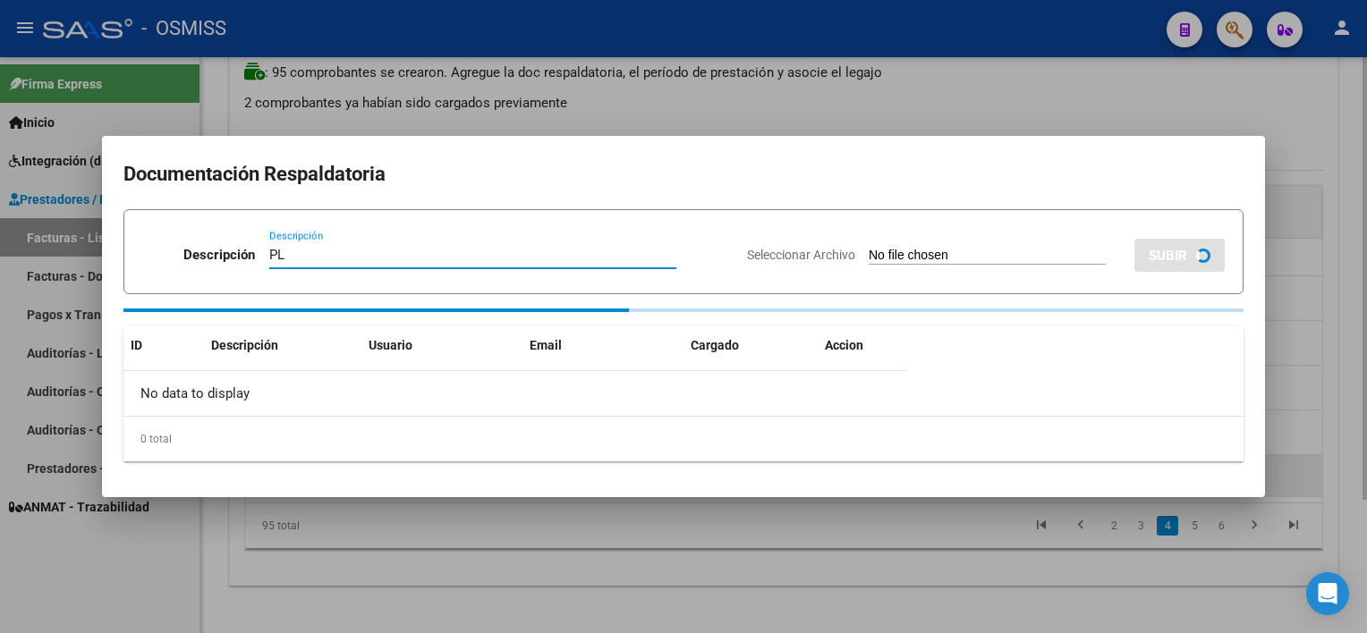
type input "PL"
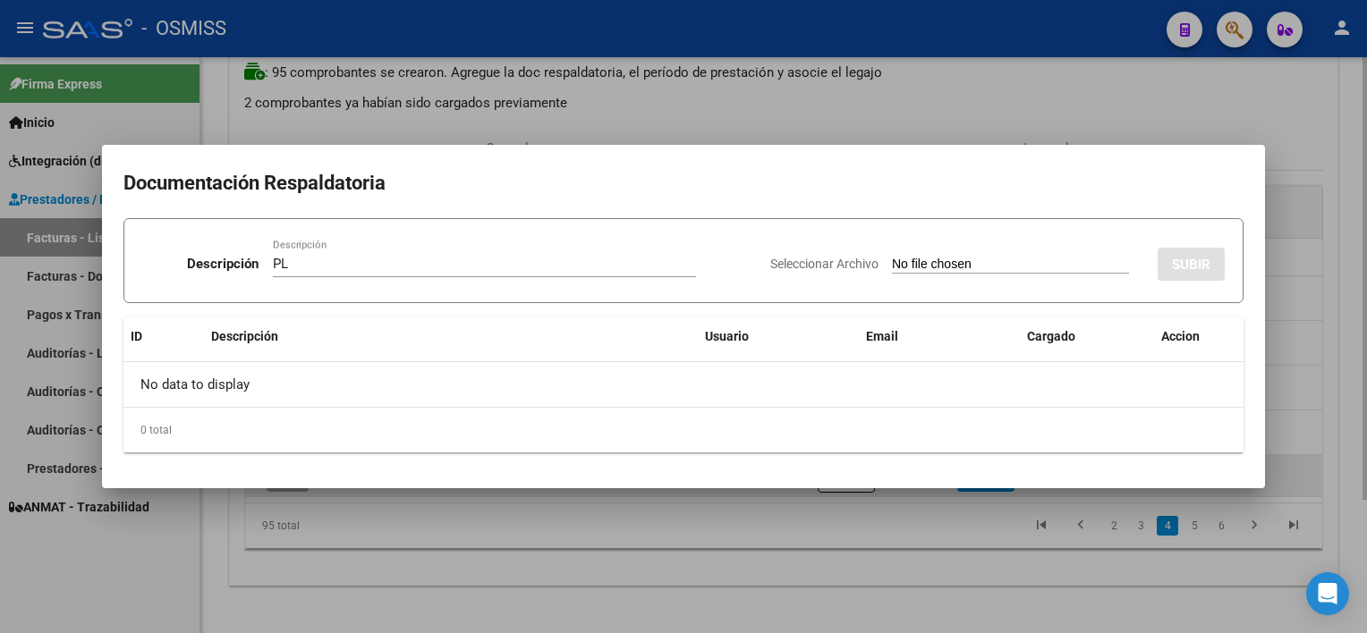
click at [892, 257] on input "Seleccionar Archivo" at bounding box center [1010, 265] width 237 height 17
type input "C:\fakepath\PL 1-350 [PERSON_NAME] M PSICO 09.pdf"
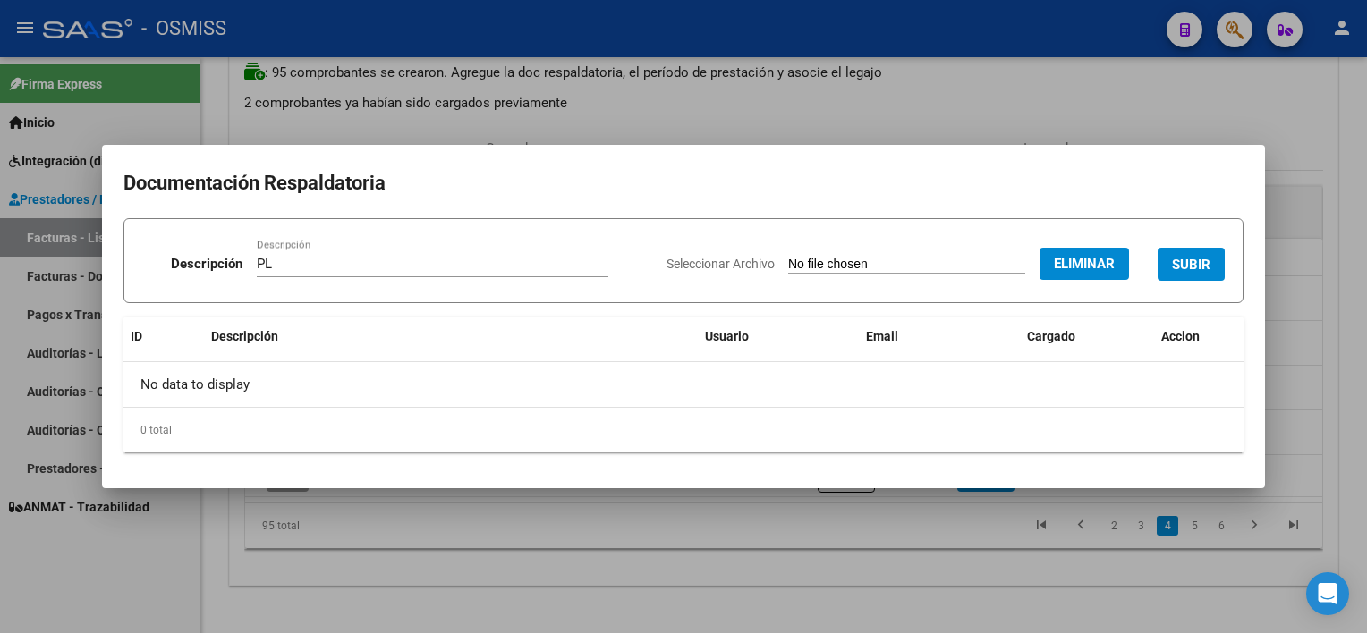
click at [1021, 264] on span "SUBIR" at bounding box center [1191, 265] width 38 height 16
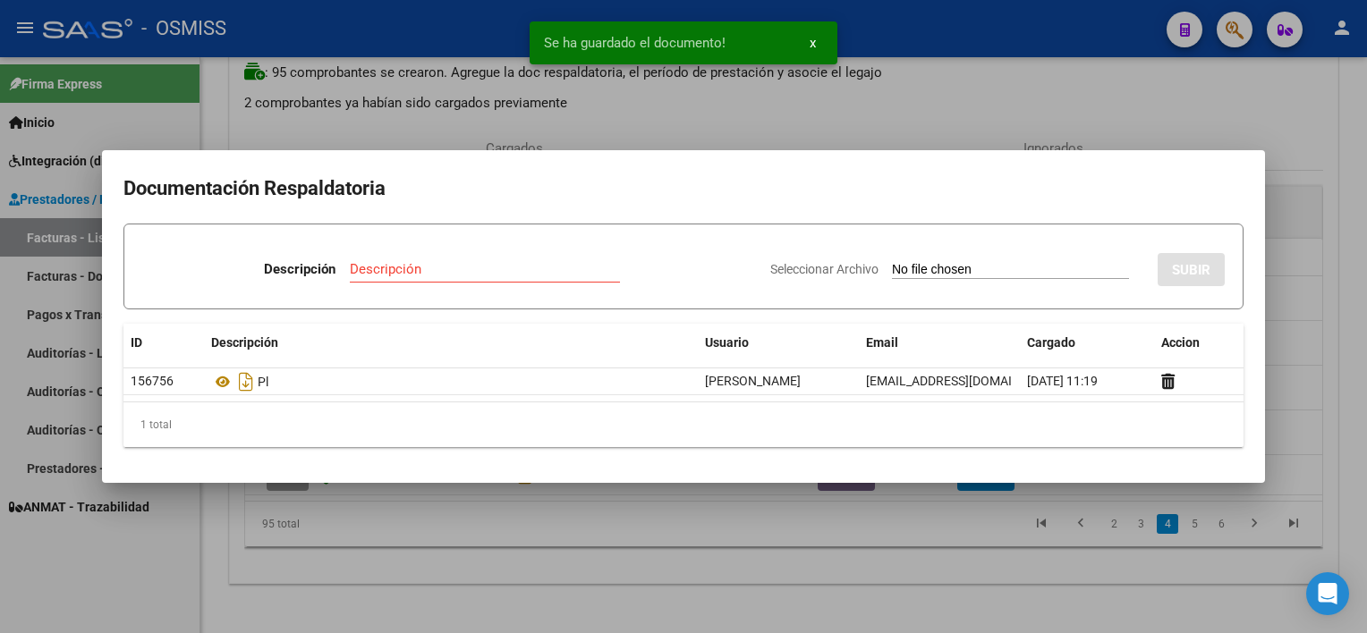
click at [797, 556] on div at bounding box center [683, 316] width 1367 height 633
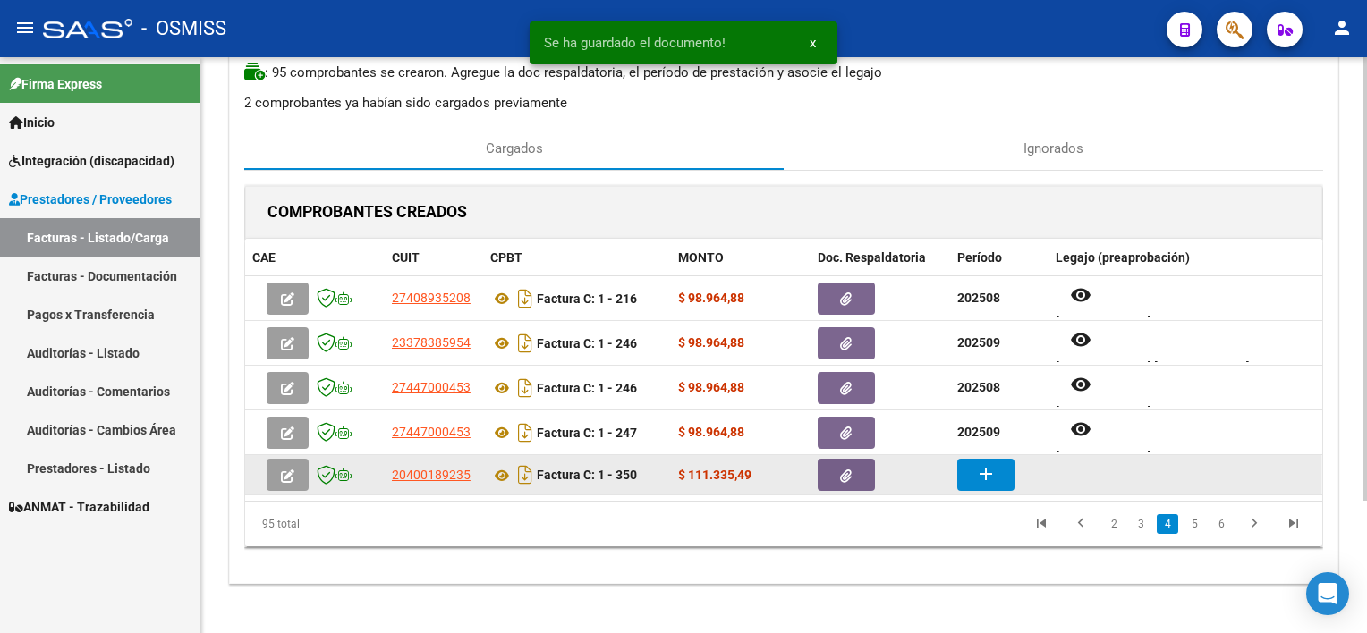
click at [982, 474] on mat-icon "add" at bounding box center [985, 473] width 21 height 21
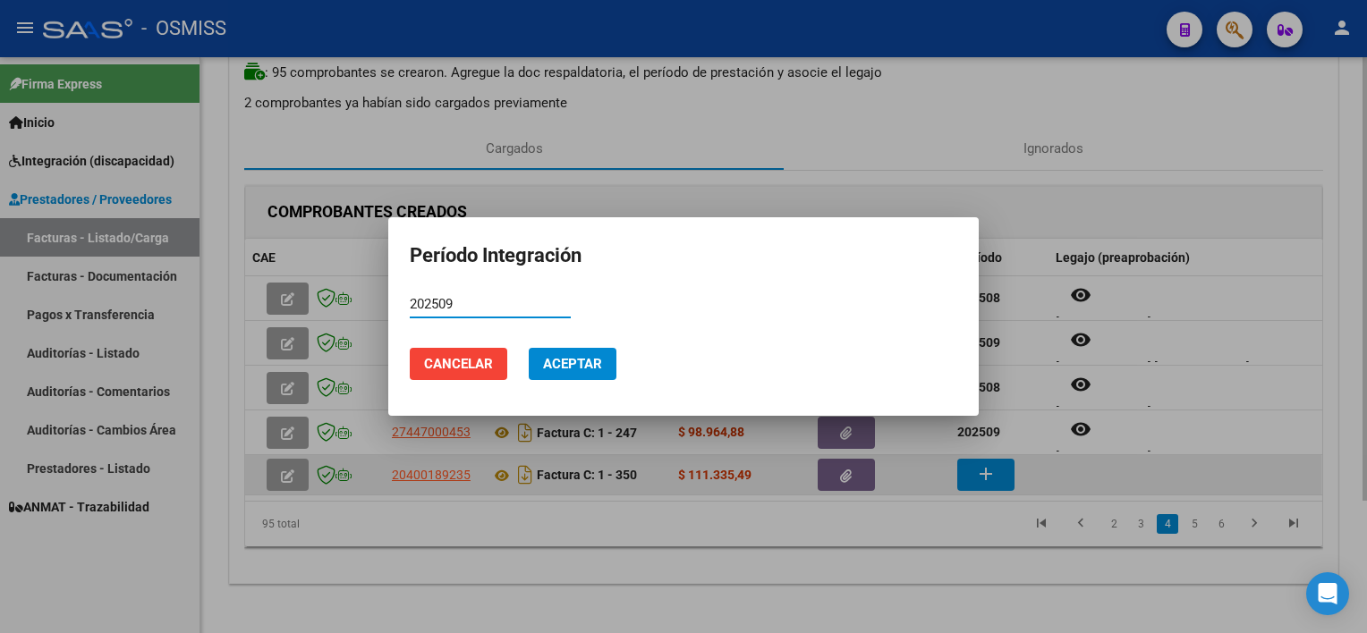
type input "202509"
click at [529, 348] on button "Aceptar" at bounding box center [573, 364] width 88 height 32
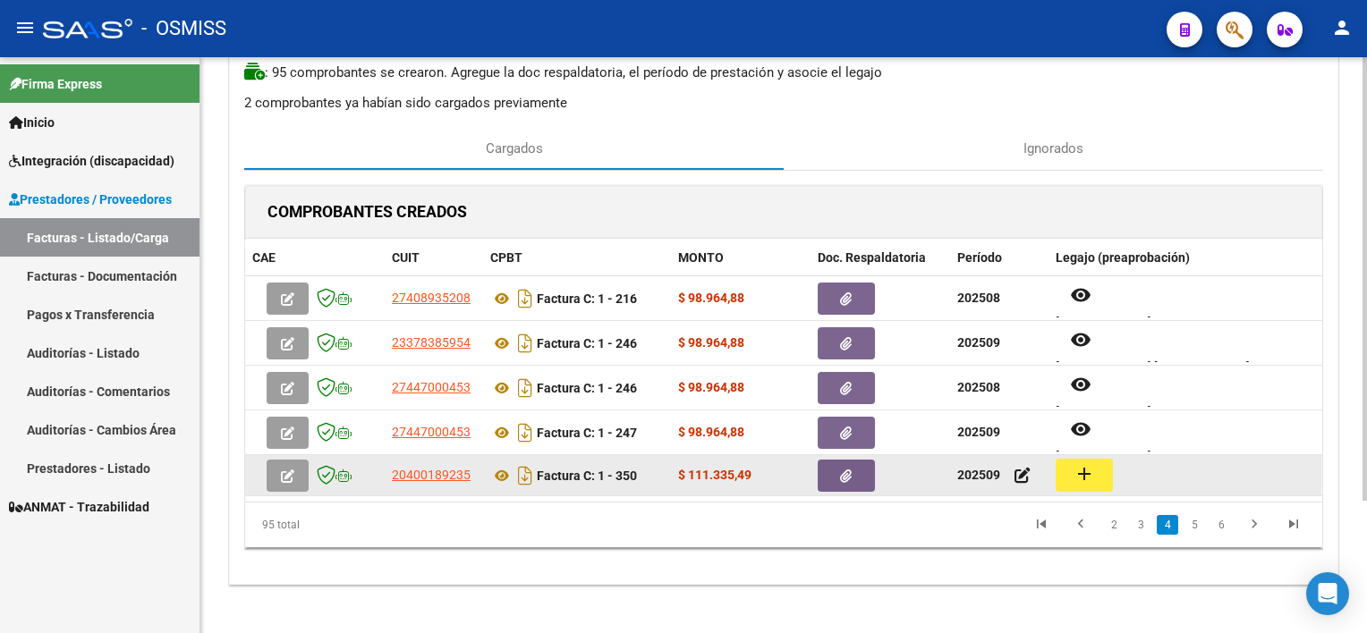
click at [1021, 474] on mat-icon "add" at bounding box center [1083, 473] width 21 height 21
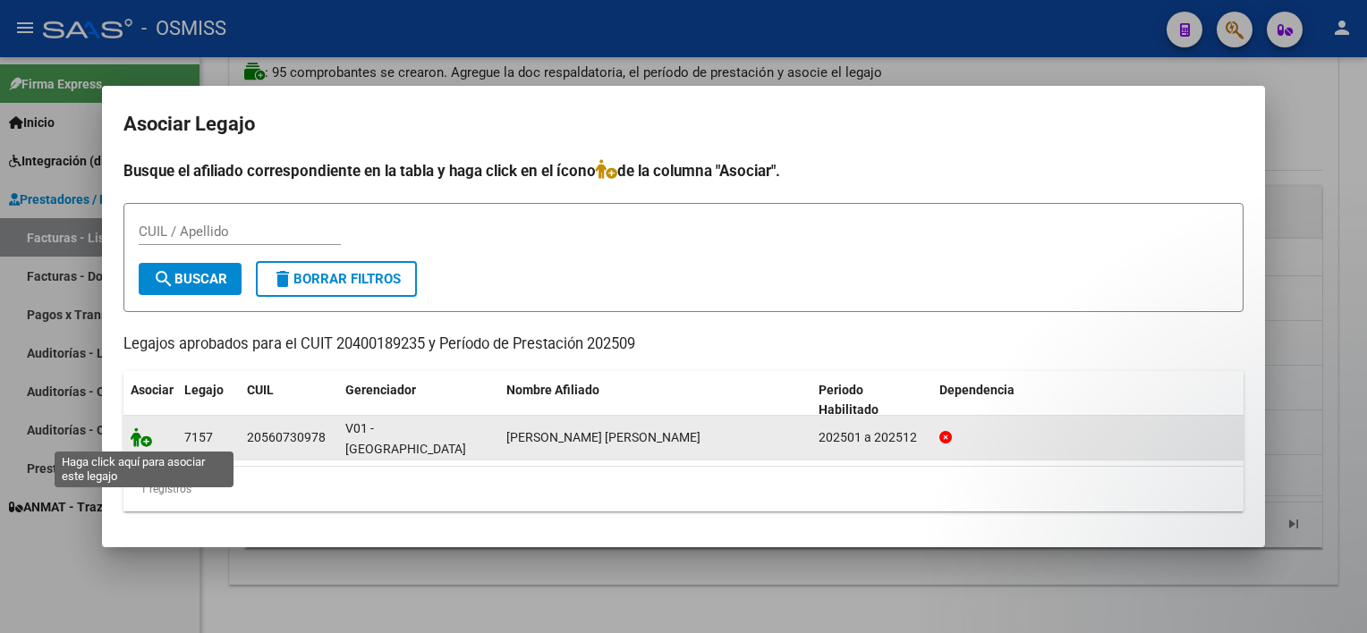
click at [143, 437] on icon at bounding box center [141, 438] width 21 height 20
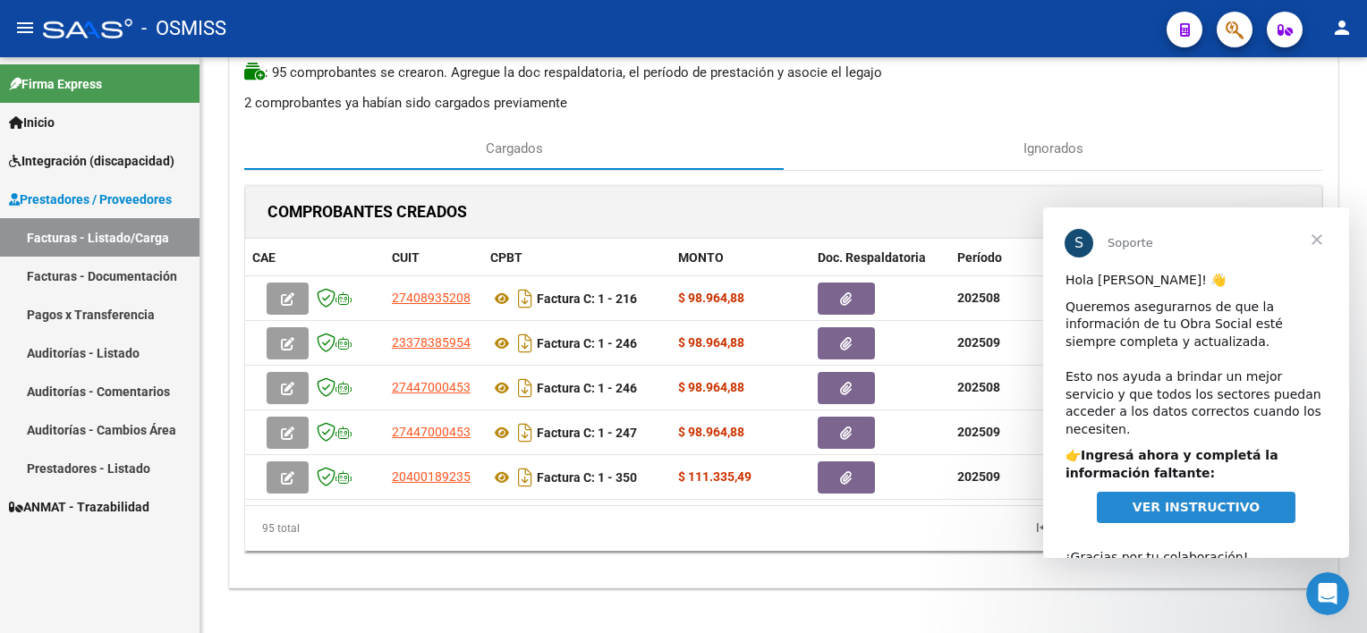
click at [1021, 239] on span "Cerrar" at bounding box center [1317, 240] width 64 height 64
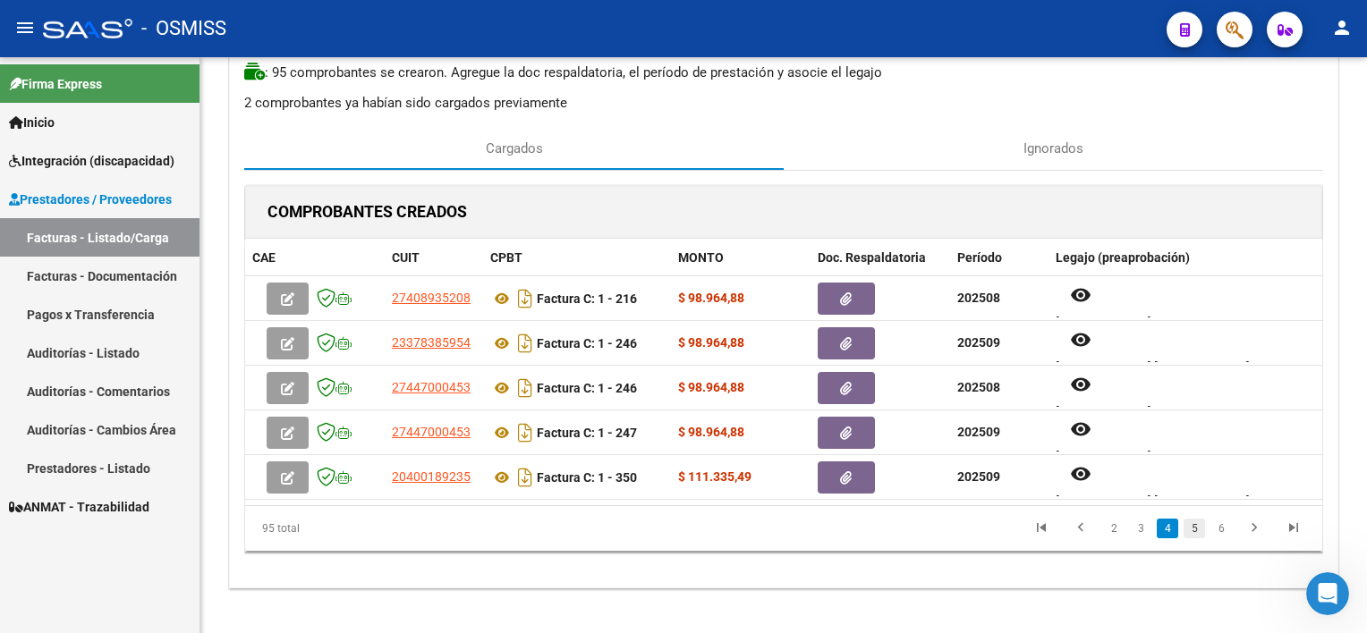
click at [1021, 526] on link "5" at bounding box center [1194, 529] width 21 height 20
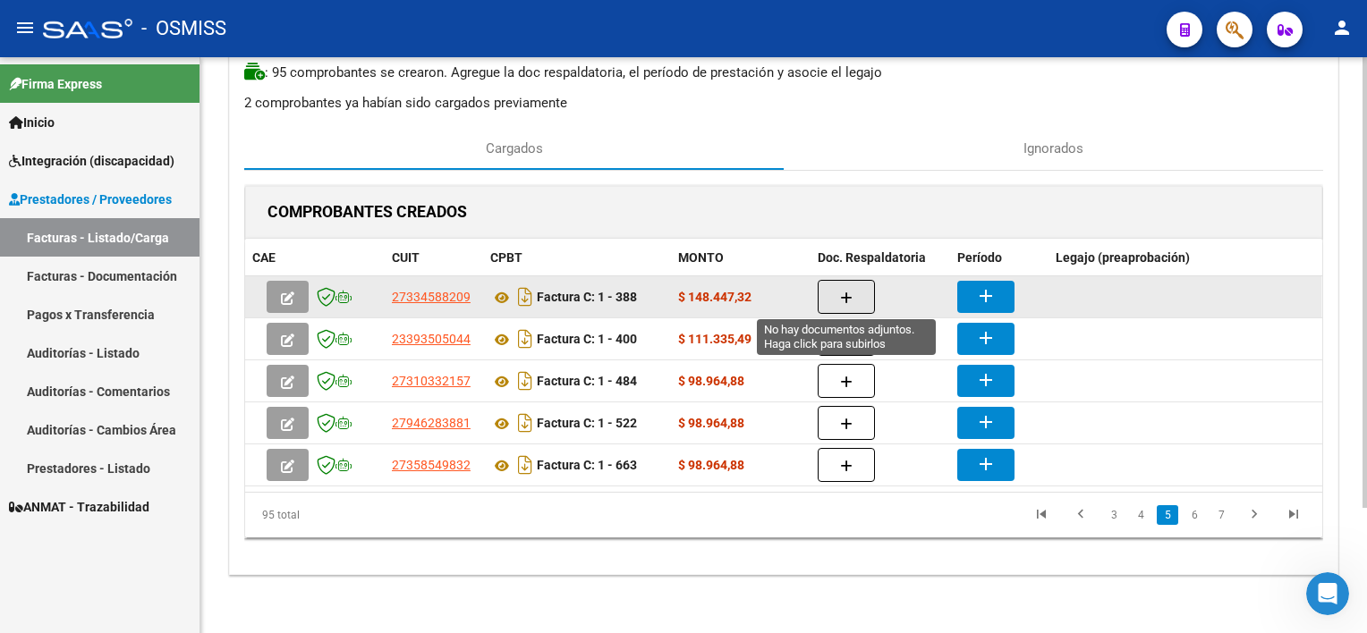
click at [860, 292] on button "button" at bounding box center [846, 297] width 57 height 34
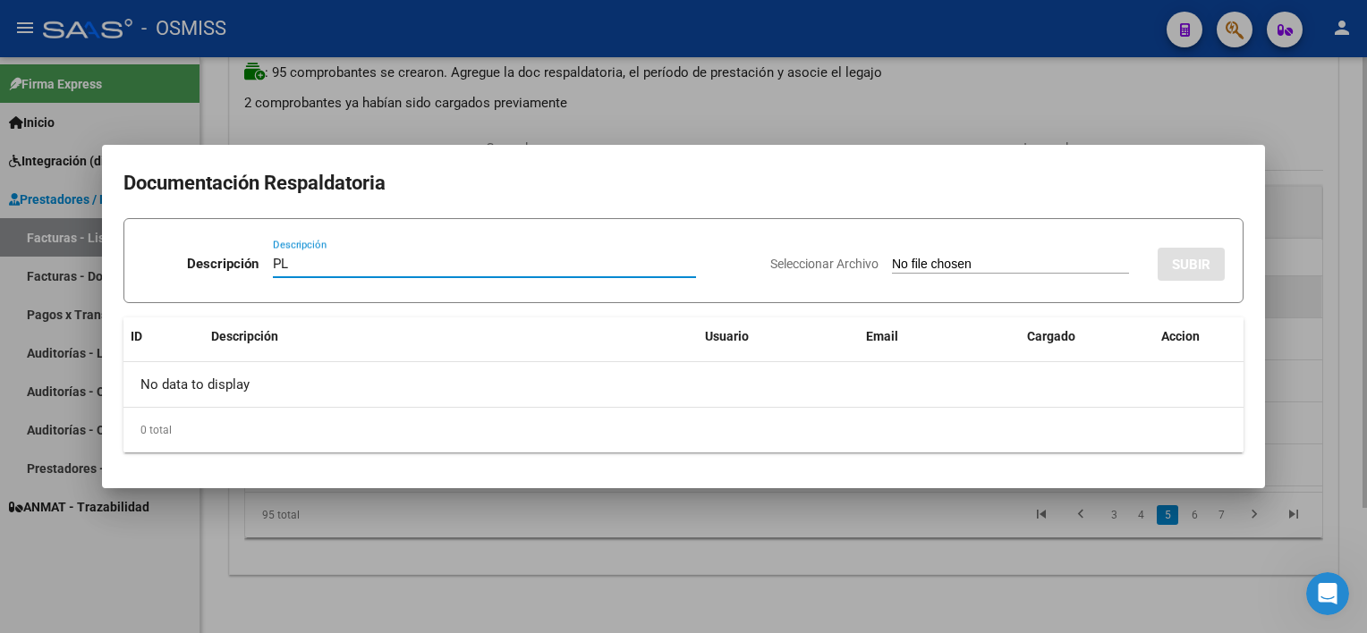
type input "PL"
click at [892, 257] on input "Seleccionar Archivo" at bounding box center [1010, 265] width 237 height 17
type input "C:\fakepath\PL 1-388 [PERSON_NAME] A PSICOP 09.jpg"
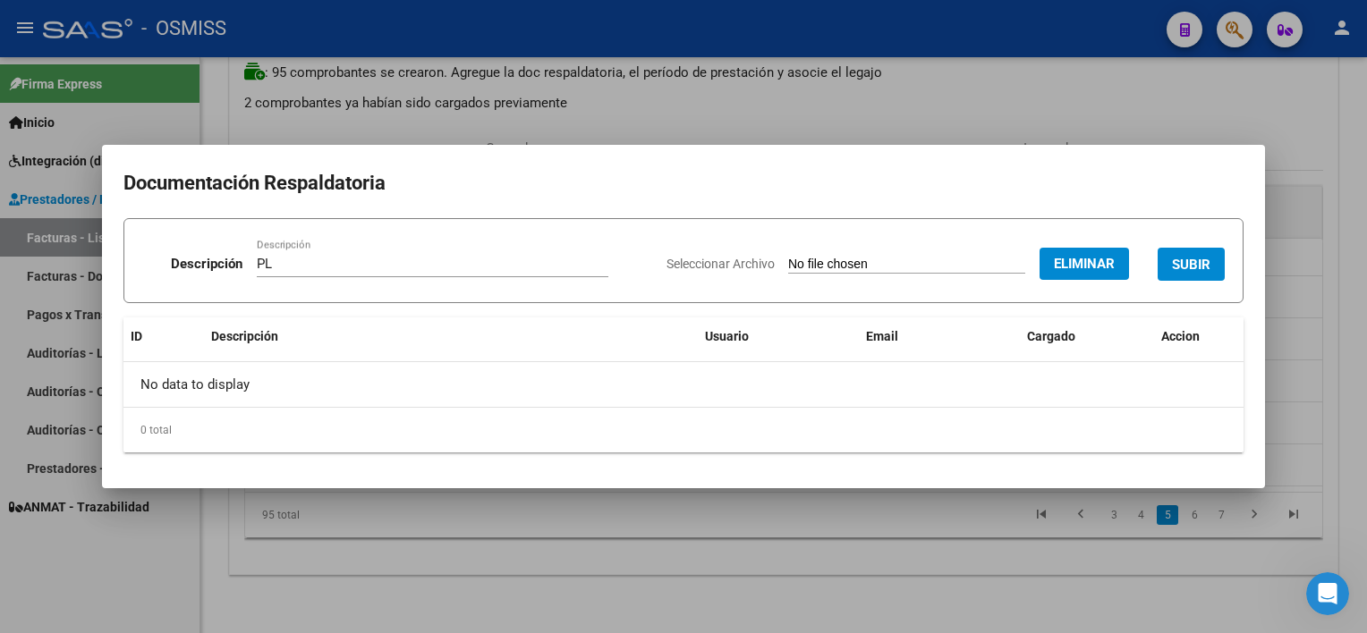
click at [1021, 257] on span "SUBIR" at bounding box center [1191, 265] width 38 height 16
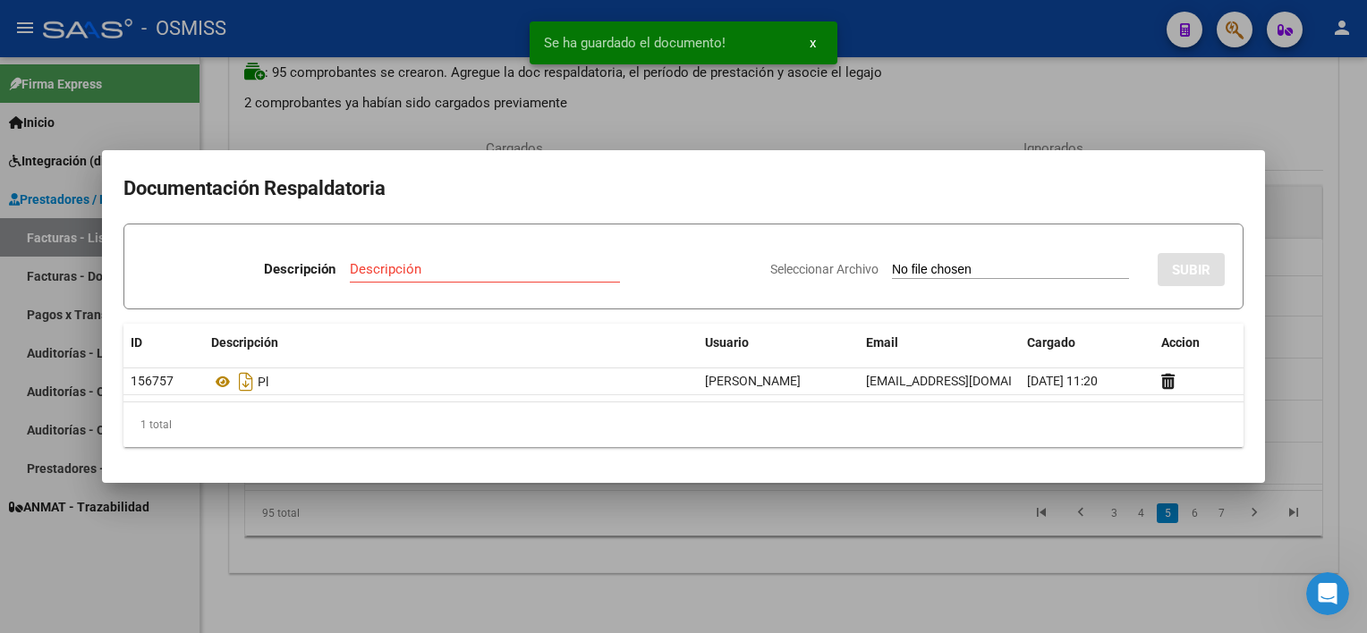
click at [948, 559] on div at bounding box center [683, 316] width 1367 height 633
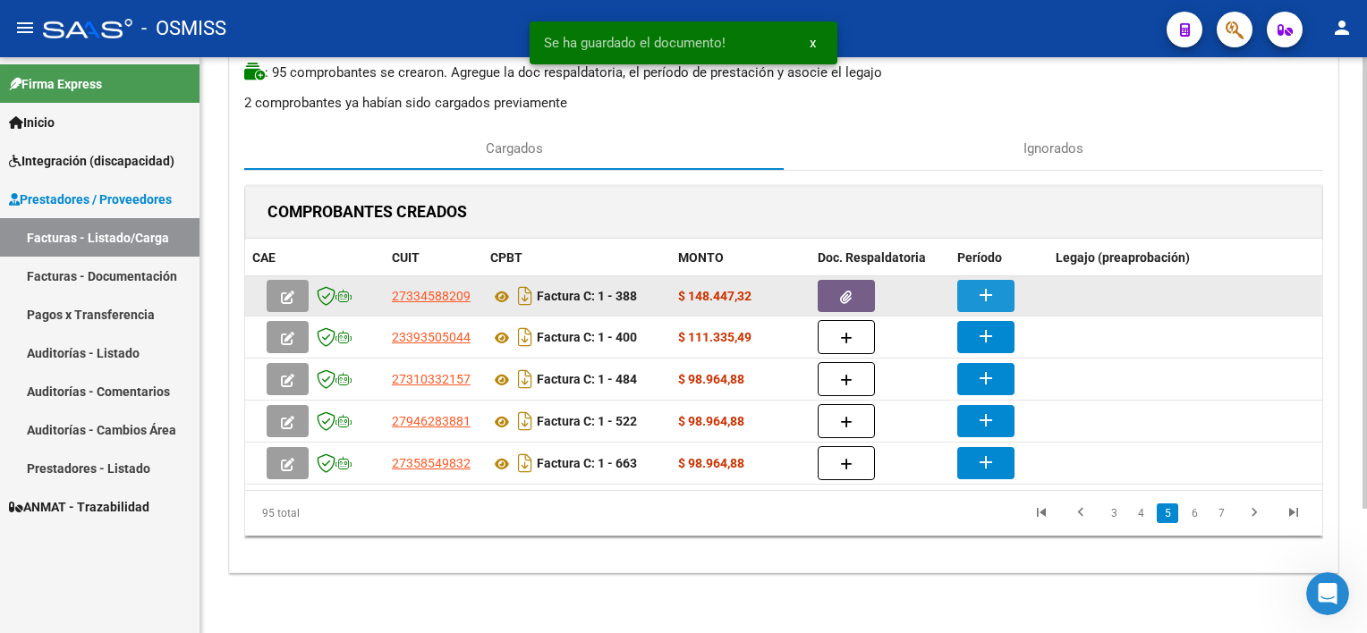
click at [975, 293] on mat-icon "add" at bounding box center [985, 294] width 21 height 21
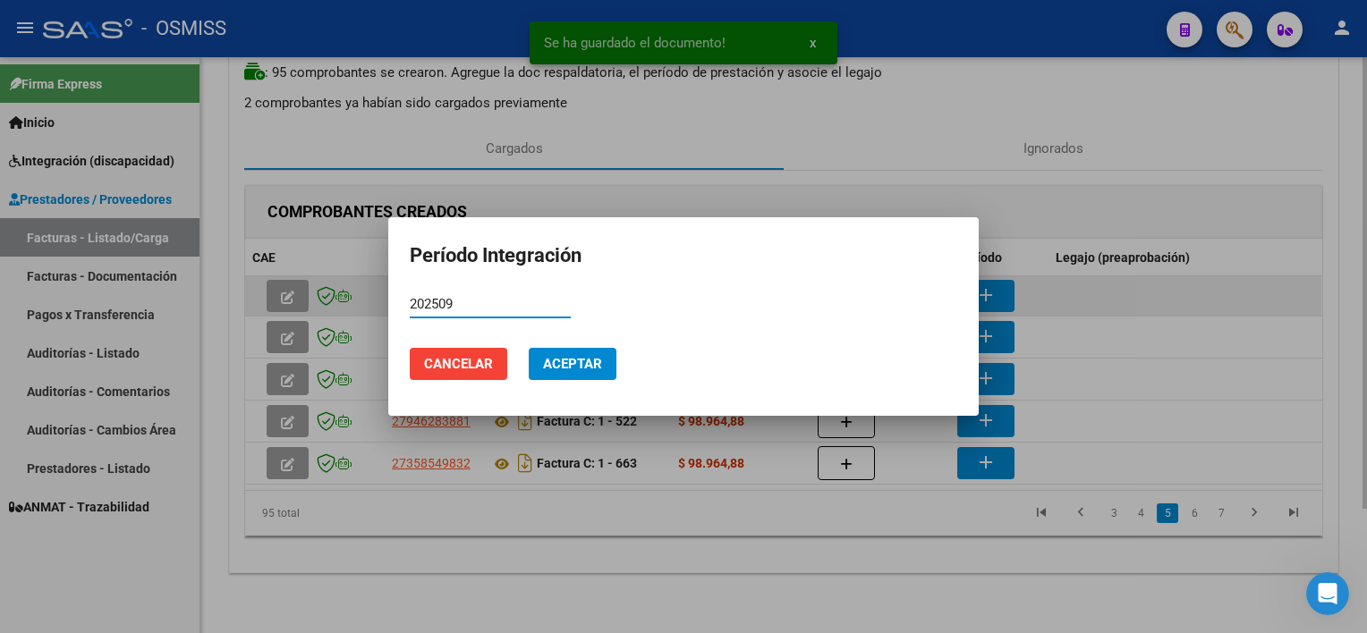
type input "202509"
click at [529, 348] on button "Aceptar" at bounding box center [573, 364] width 88 height 32
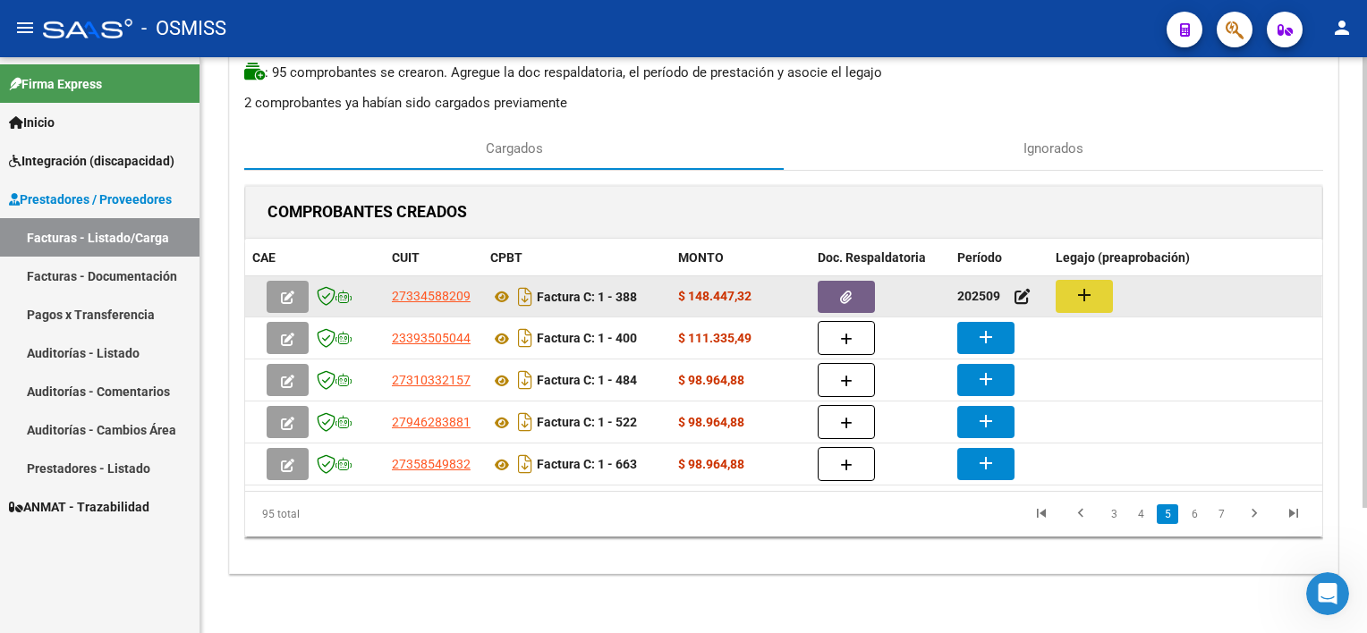
click at [1021, 301] on mat-icon "add" at bounding box center [1083, 294] width 21 height 21
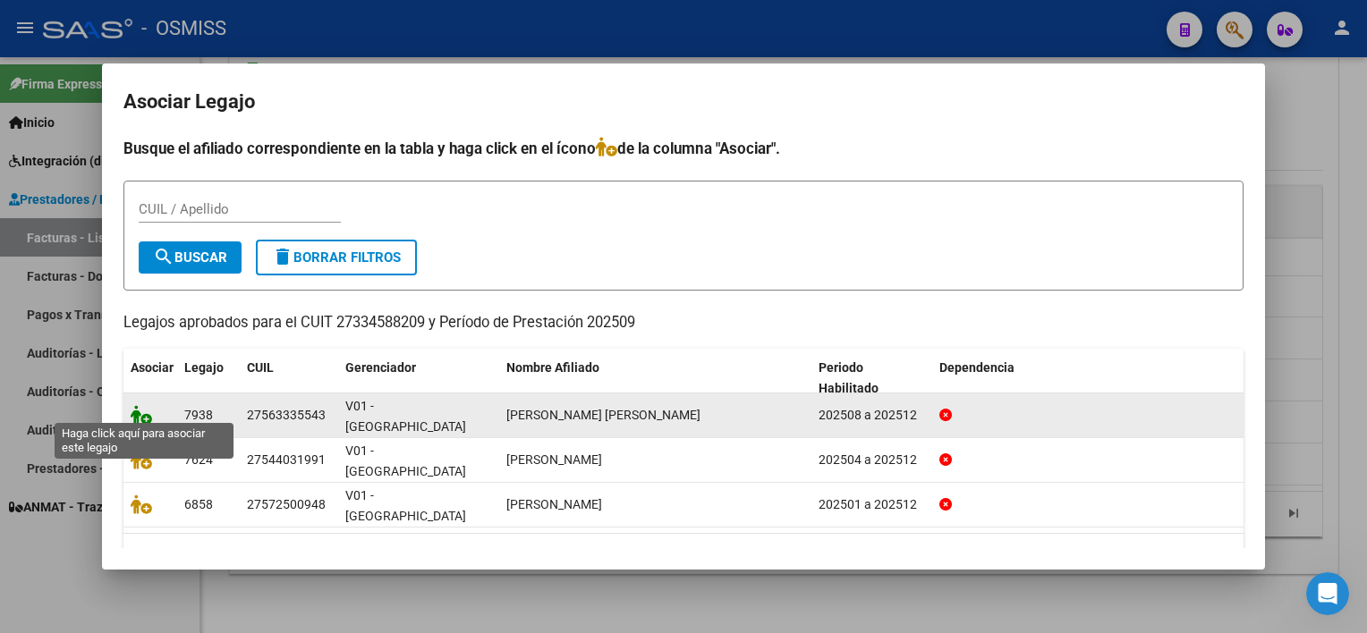
click at [147, 406] on icon at bounding box center [141, 415] width 21 height 20
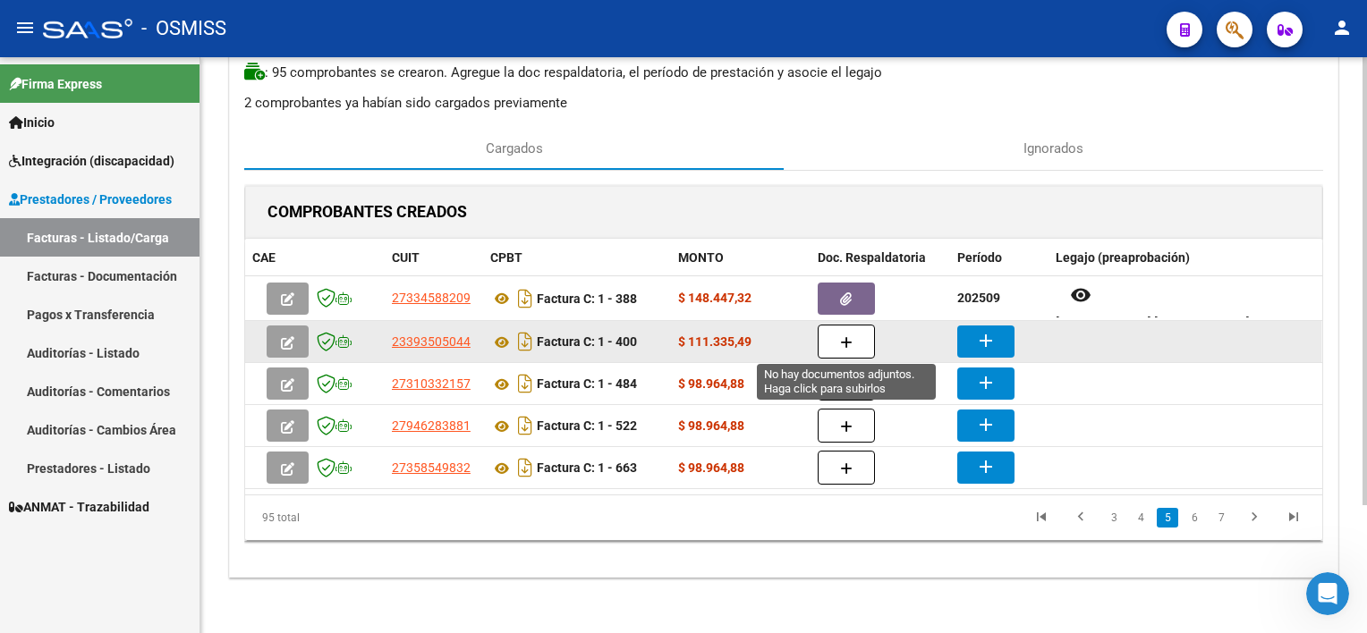
click at [840, 336] on icon "button" at bounding box center [846, 342] width 13 height 13
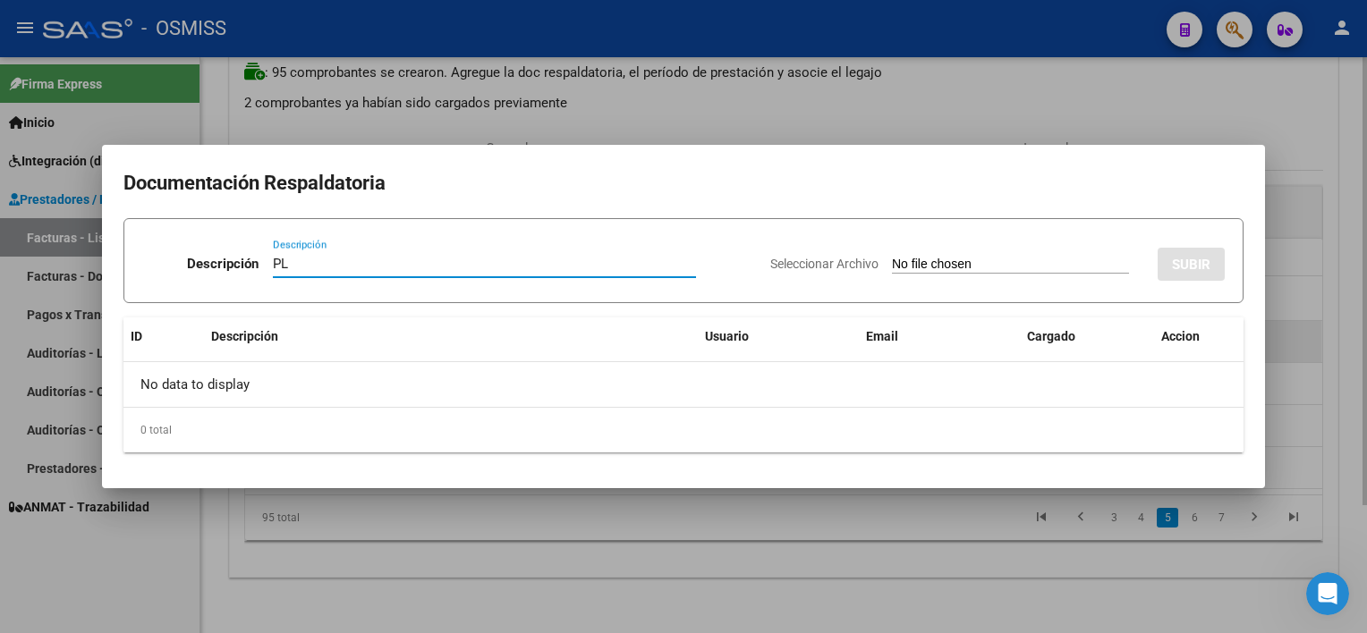
type input "PL"
click at [892, 257] on input "Seleccionar Archivo" at bounding box center [1010, 265] width 237 height 17
type input "C:\fakepath\PL 1-400 CABALLERO M PSICO 09.pdf"
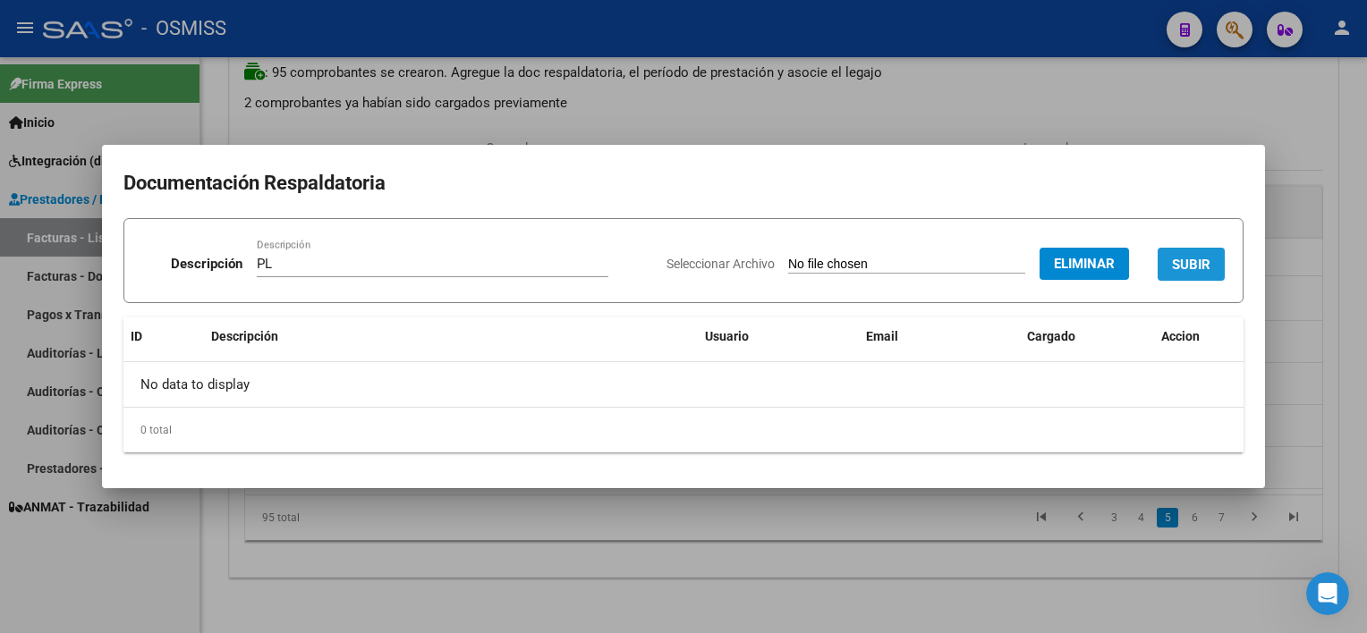
click at [1021, 267] on span "SUBIR" at bounding box center [1191, 265] width 38 height 16
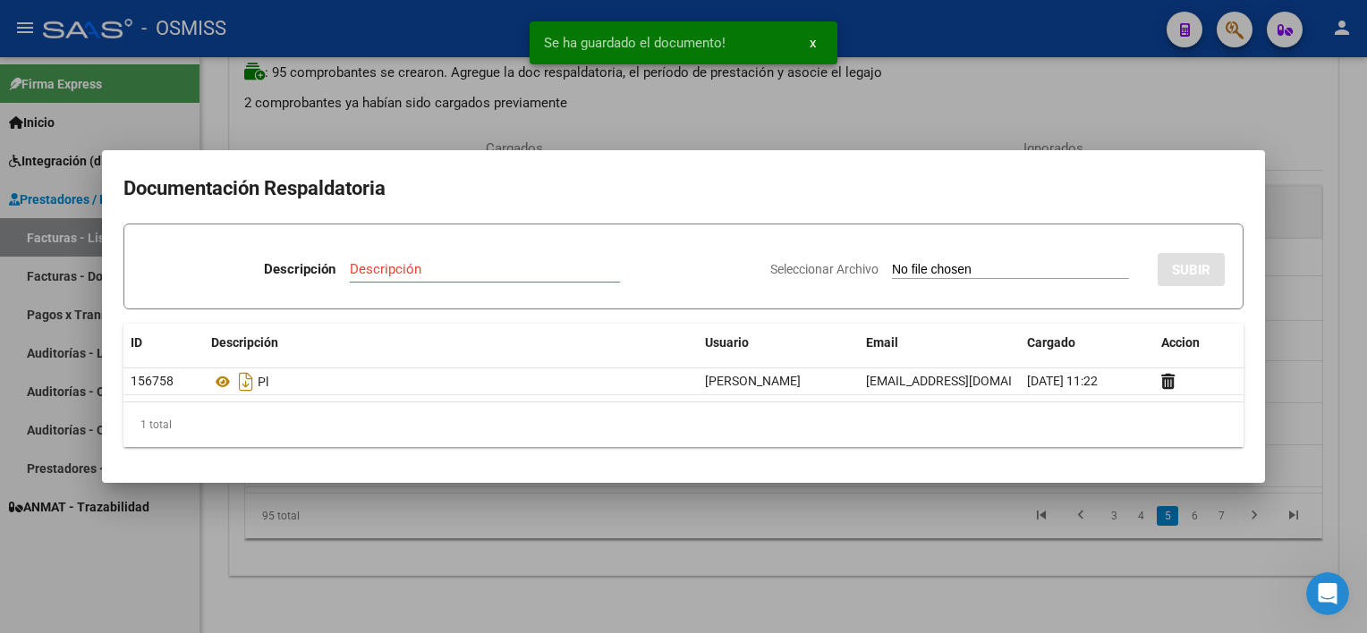
click at [958, 588] on div at bounding box center [683, 316] width 1367 height 633
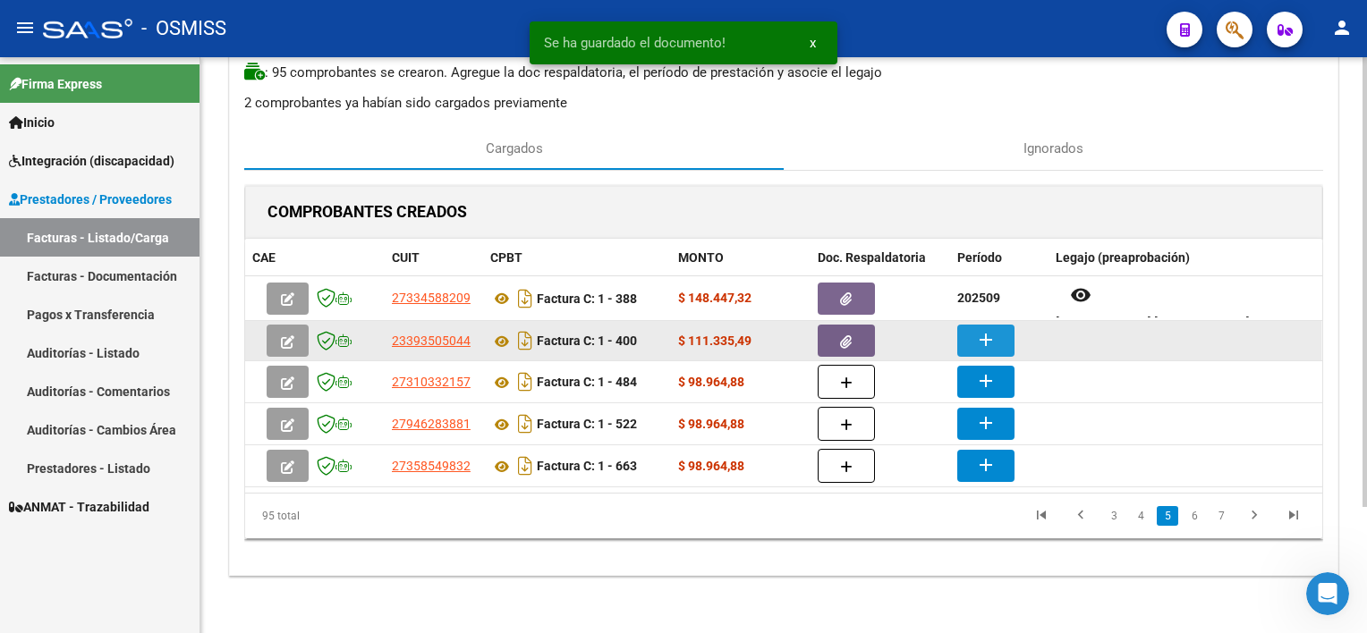
click at [992, 336] on mat-icon "add" at bounding box center [985, 339] width 21 height 21
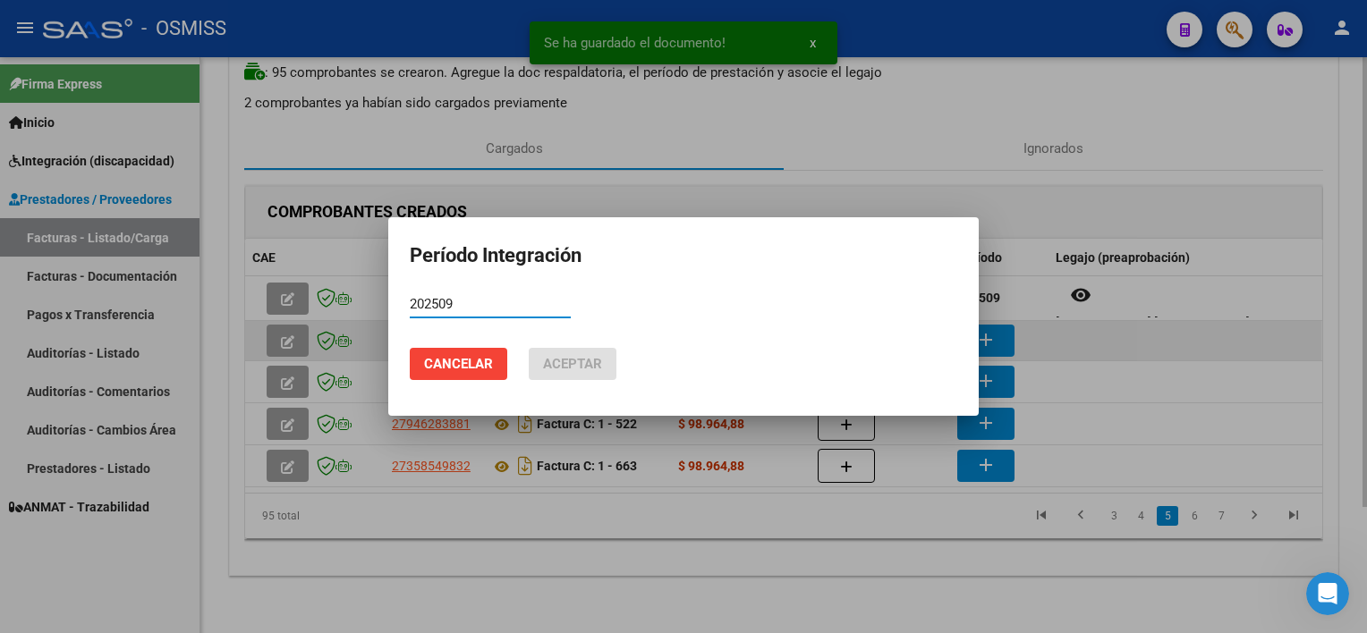
type input "202509"
click at [529, 348] on button "Aceptar" at bounding box center [573, 364] width 88 height 32
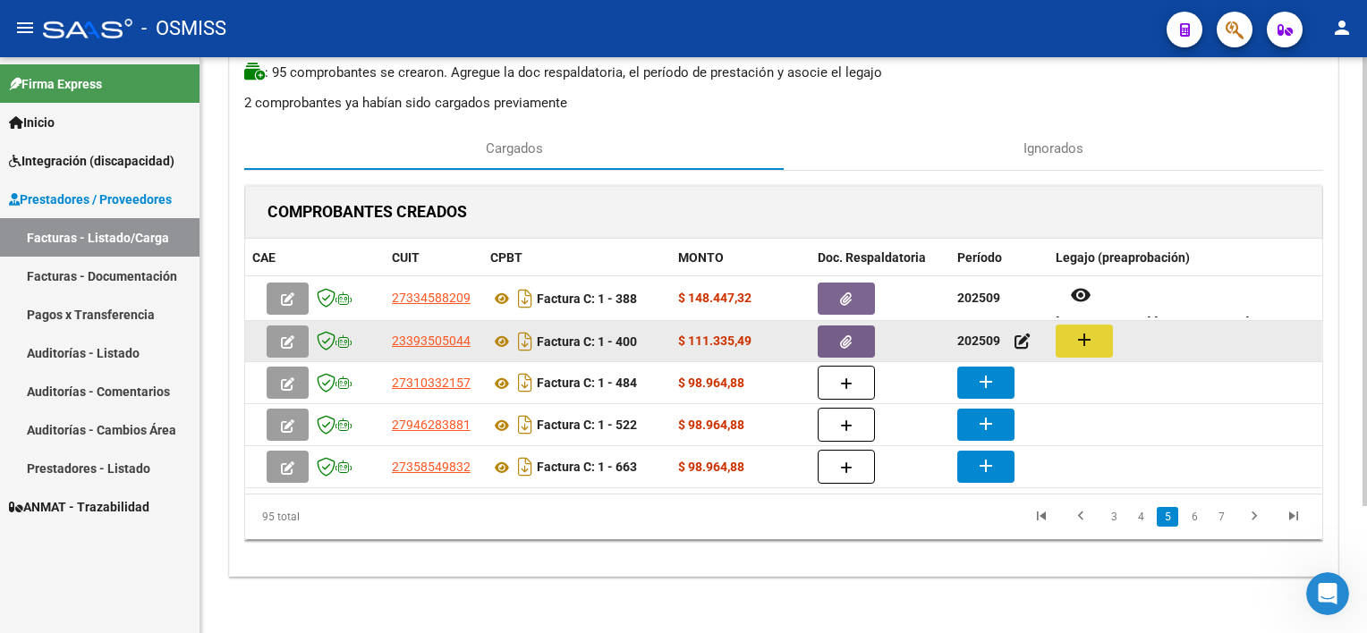
click at [1021, 336] on button "add" at bounding box center [1084, 341] width 57 height 33
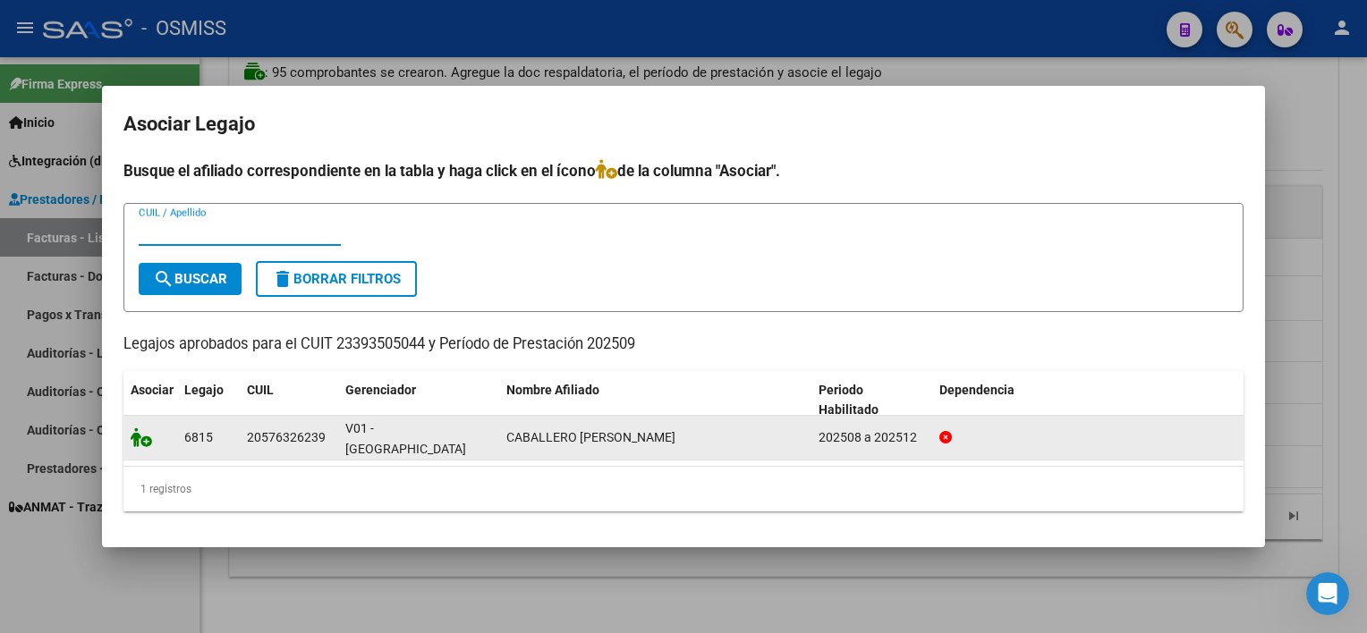
click at [143, 445] on icon at bounding box center [141, 438] width 21 height 20
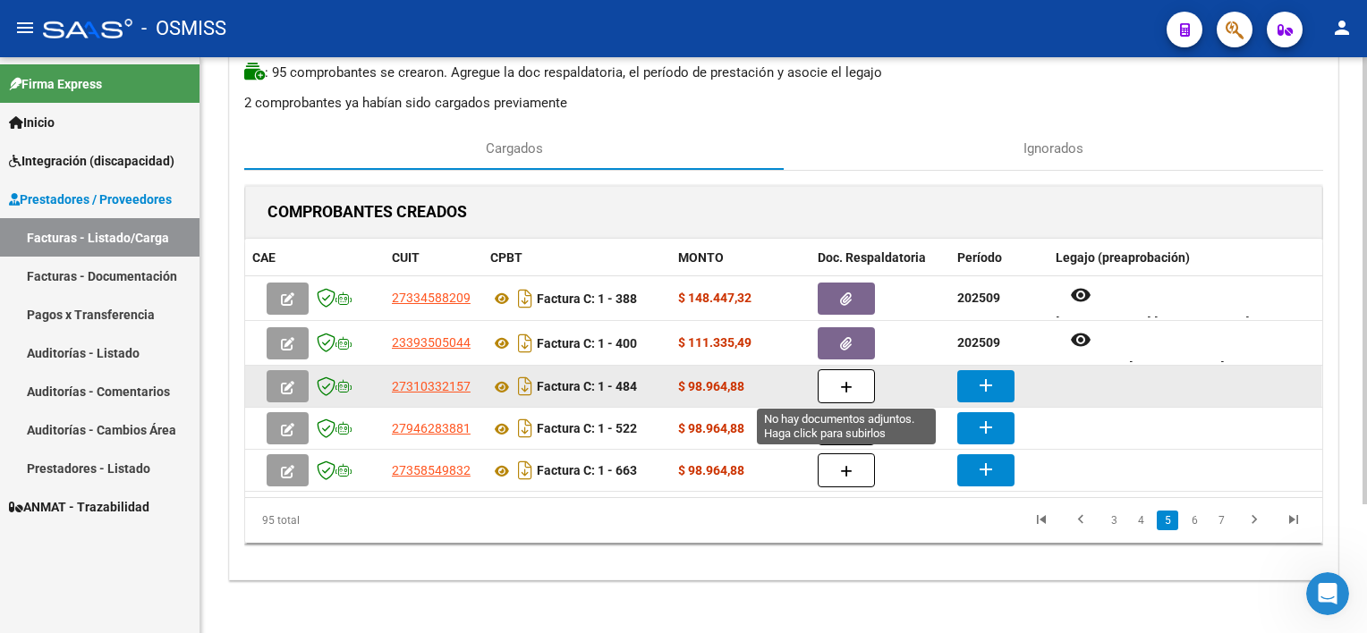
click at [848, 386] on icon "button" at bounding box center [846, 387] width 13 height 13
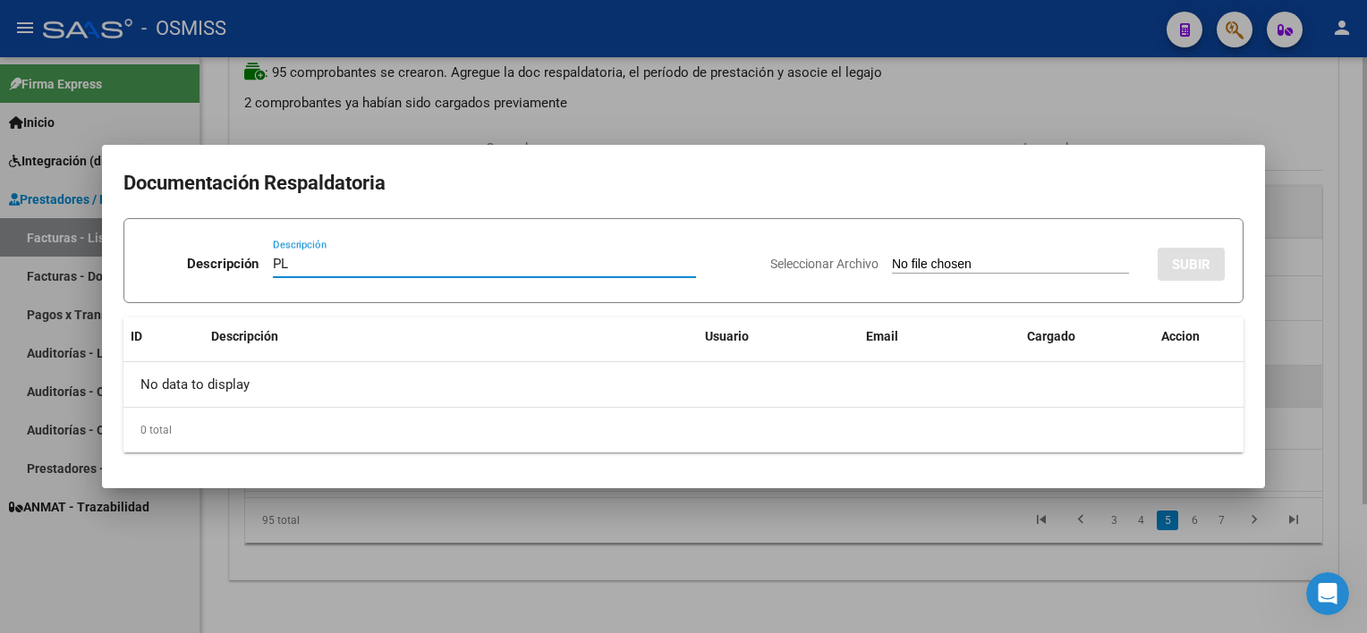
type input "PL"
click at [892, 257] on input "Seleccionar Archivo" at bounding box center [1010, 265] width 237 height 17
type input "C:\fakepath\PL 1-484 [PERSON_NAME] F MUSICO 08.pdf"
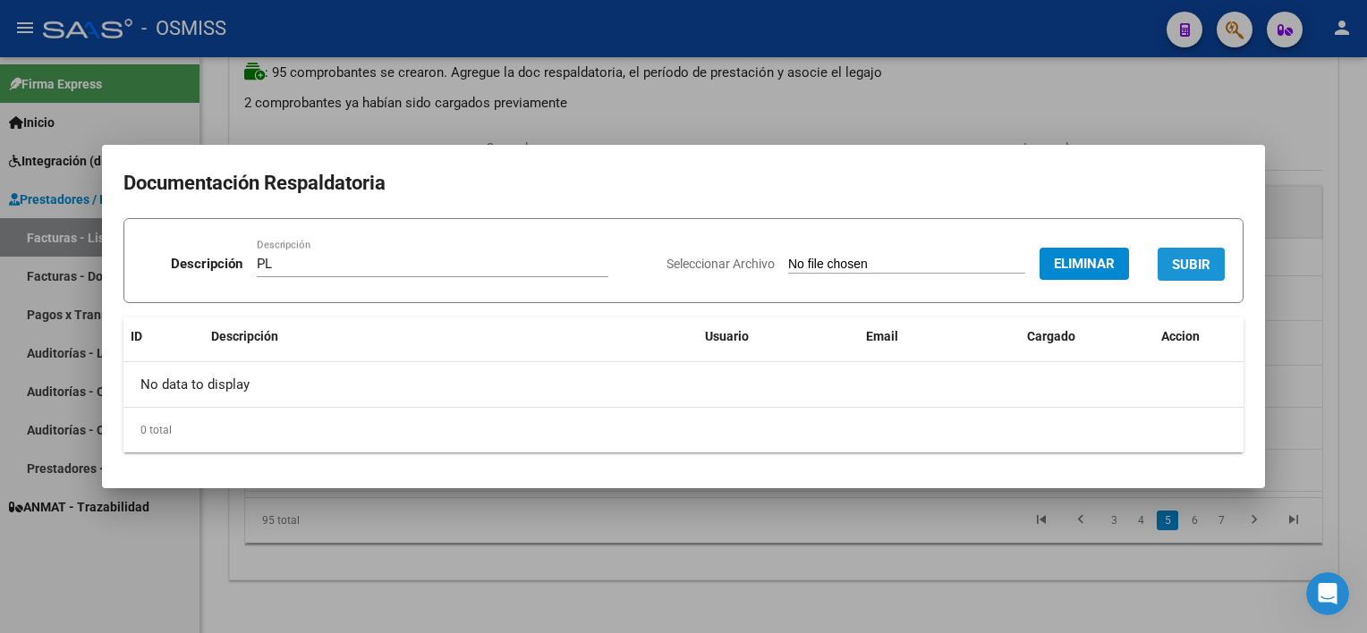
click at [1021, 257] on span "SUBIR" at bounding box center [1191, 265] width 38 height 16
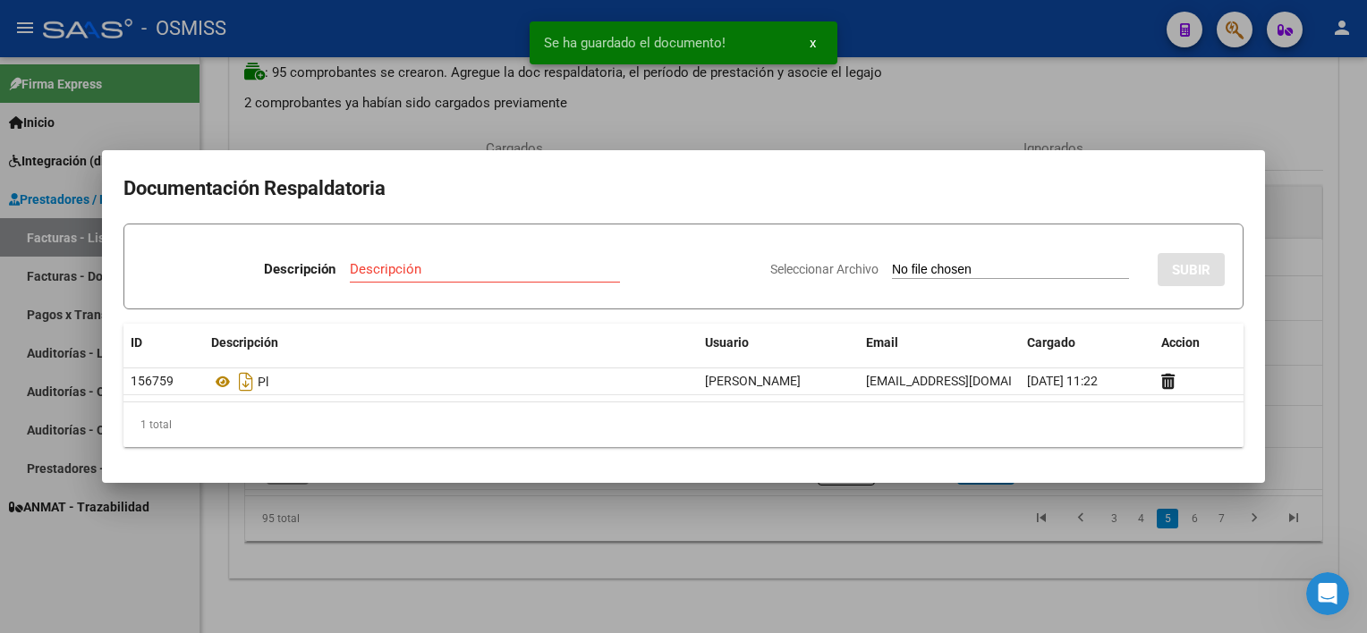
click at [923, 547] on div at bounding box center [683, 316] width 1367 height 633
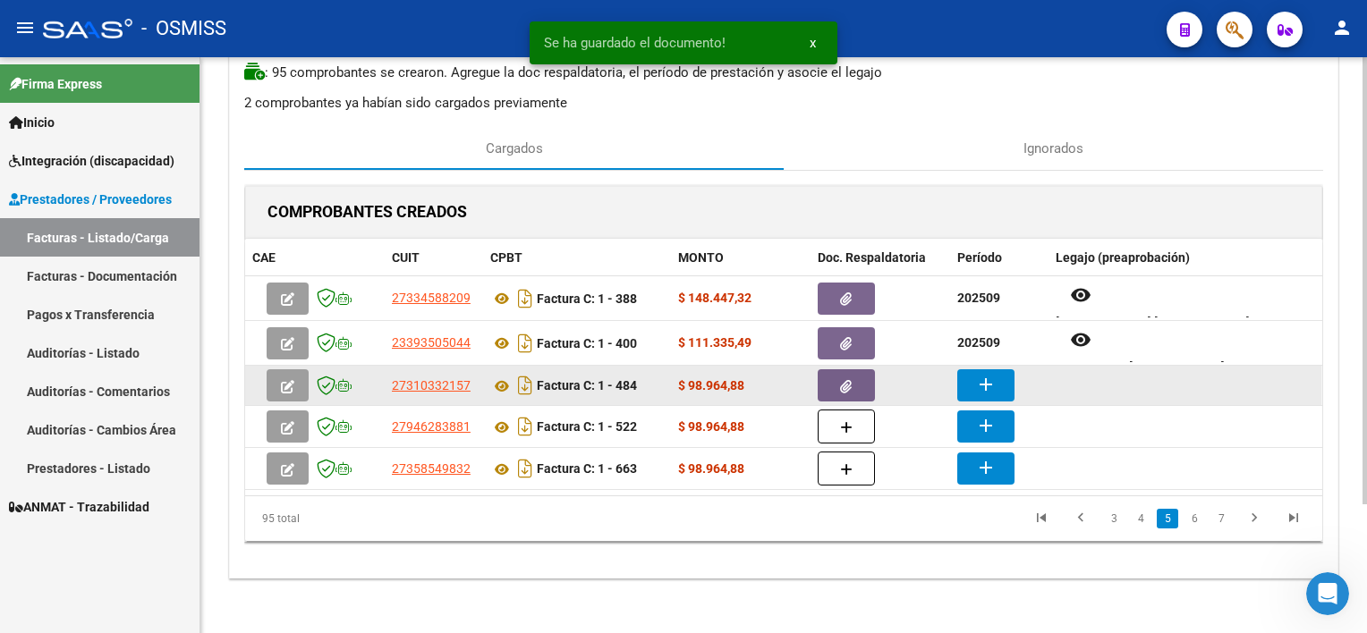
click at [982, 390] on mat-icon "add" at bounding box center [985, 384] width 21 height 21
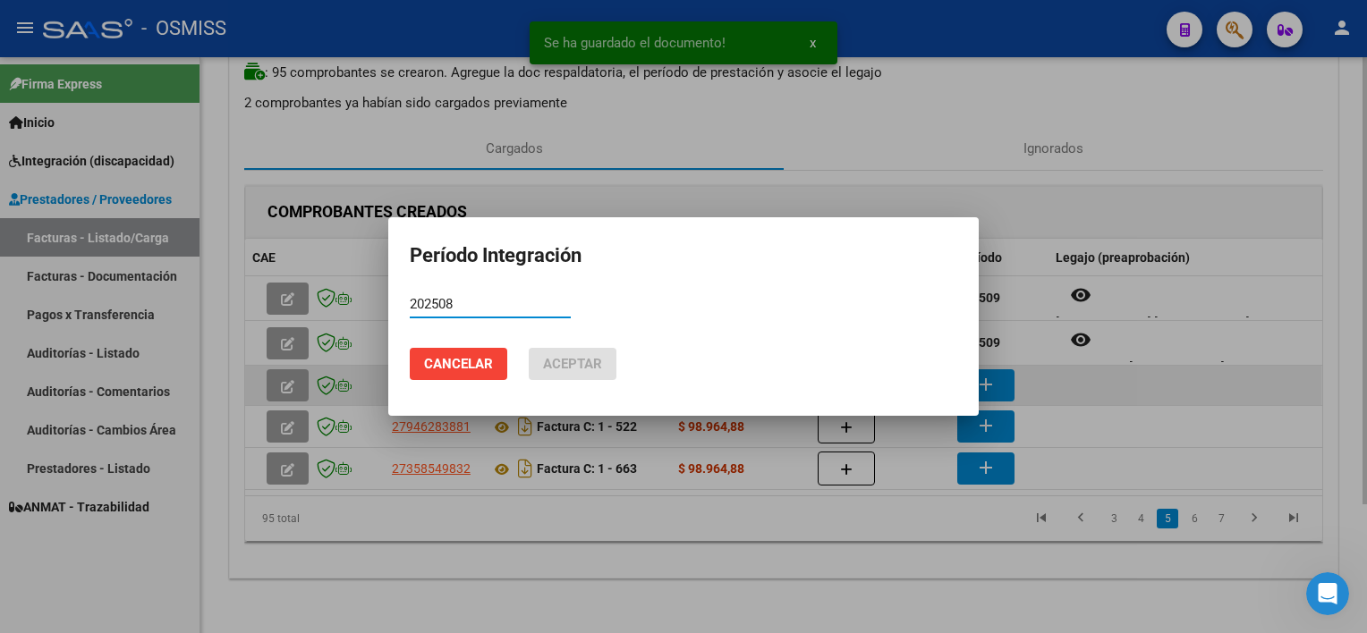
type input "202508"
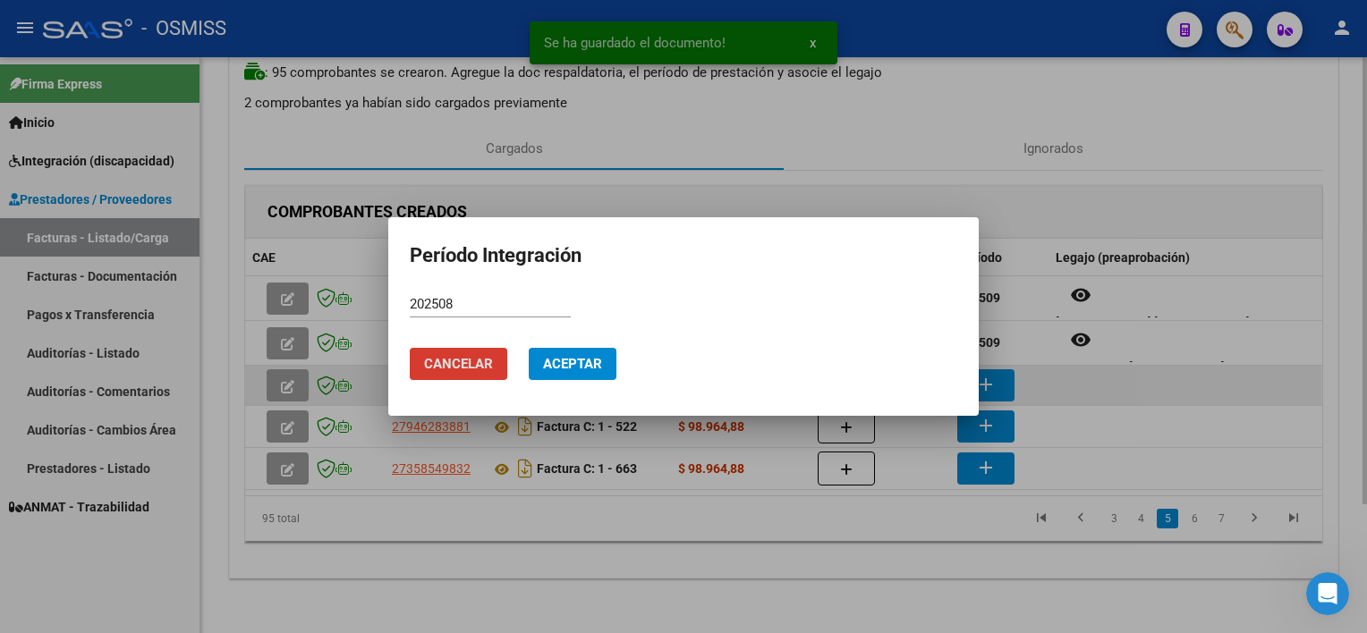
click at [529, 348] on button "Aceptar" at bounding box center [573, 364] width 88 height 32
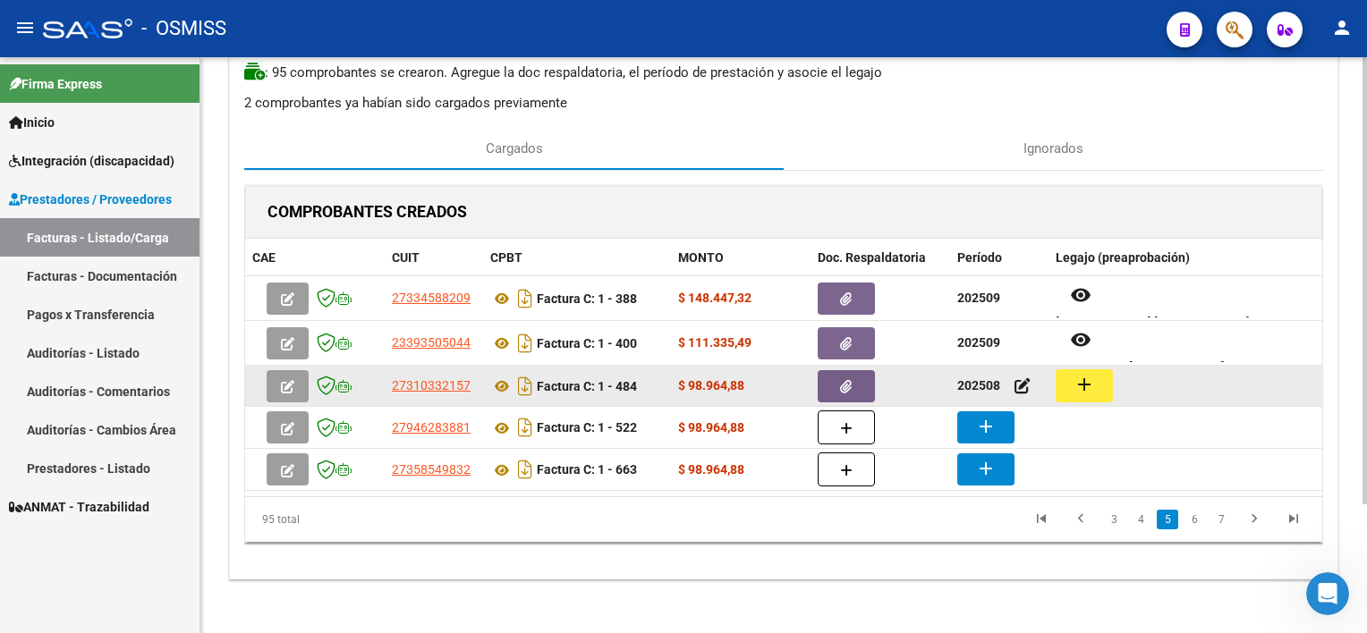
click at [1021, 379] on button "add" at bounding box center [1084, 385] width 57 height 33
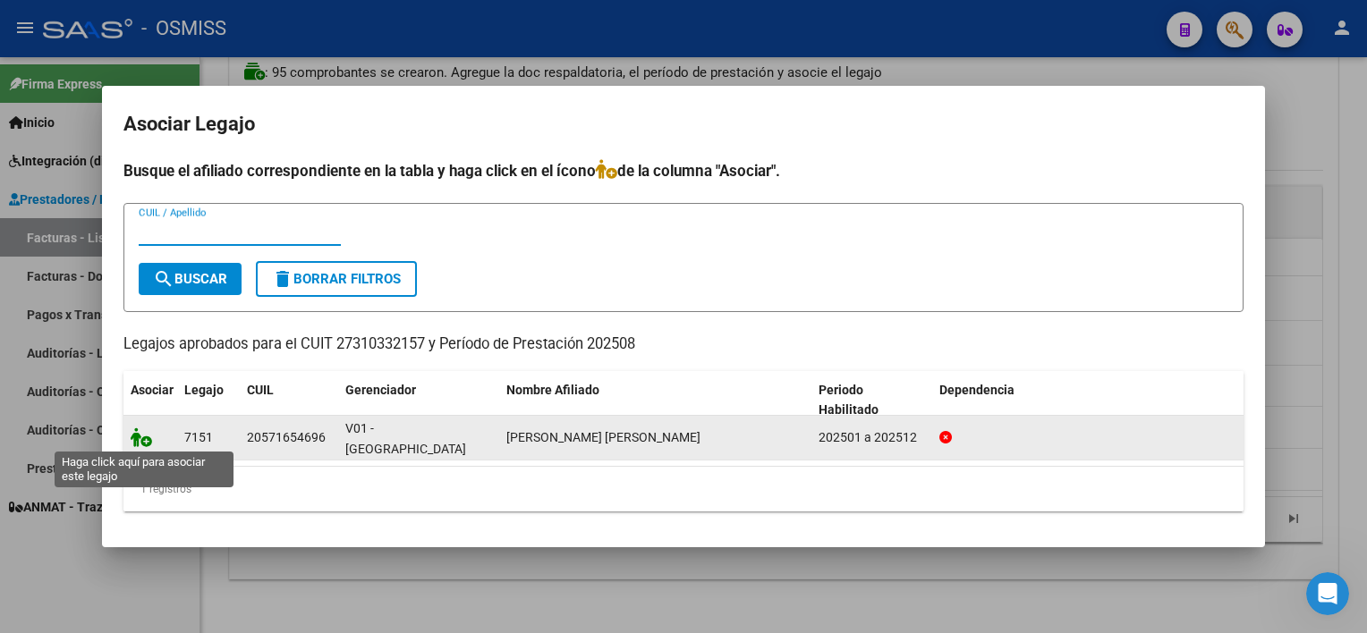
click at [136, 442] on icon at bounding box center [141, 438] width 21 height 20
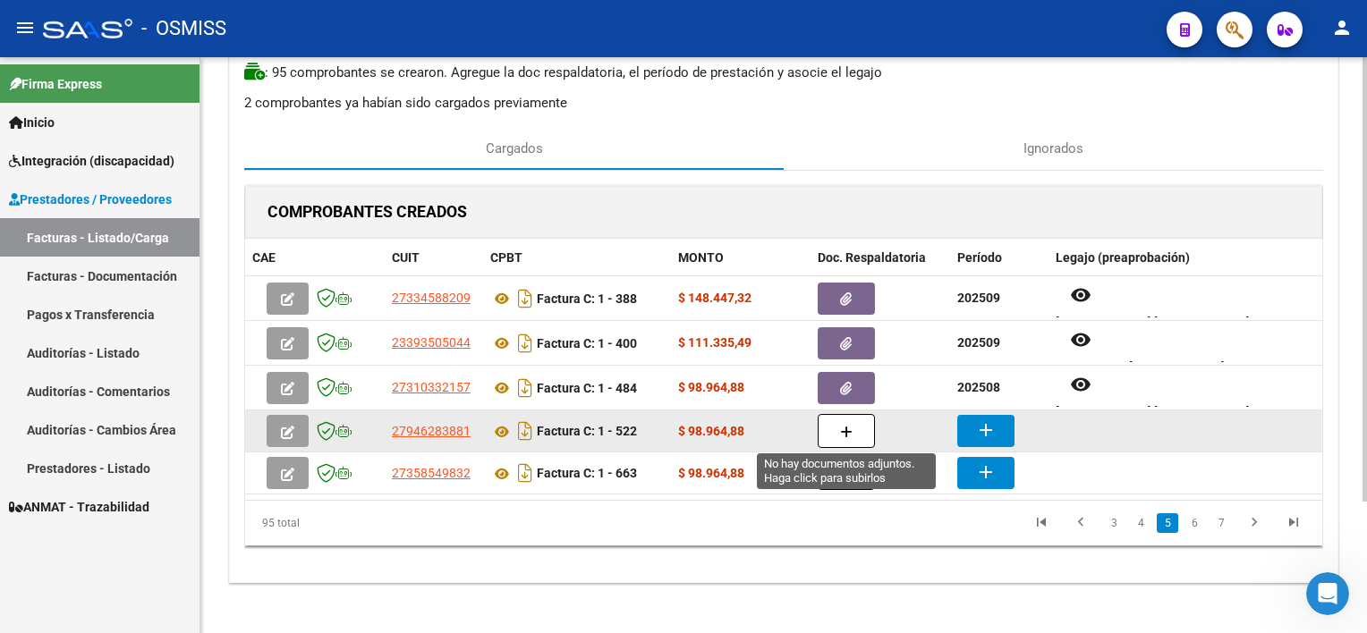
click at [842, 430] on icon "button" at bounding box center [846, 432] width 13 height 13
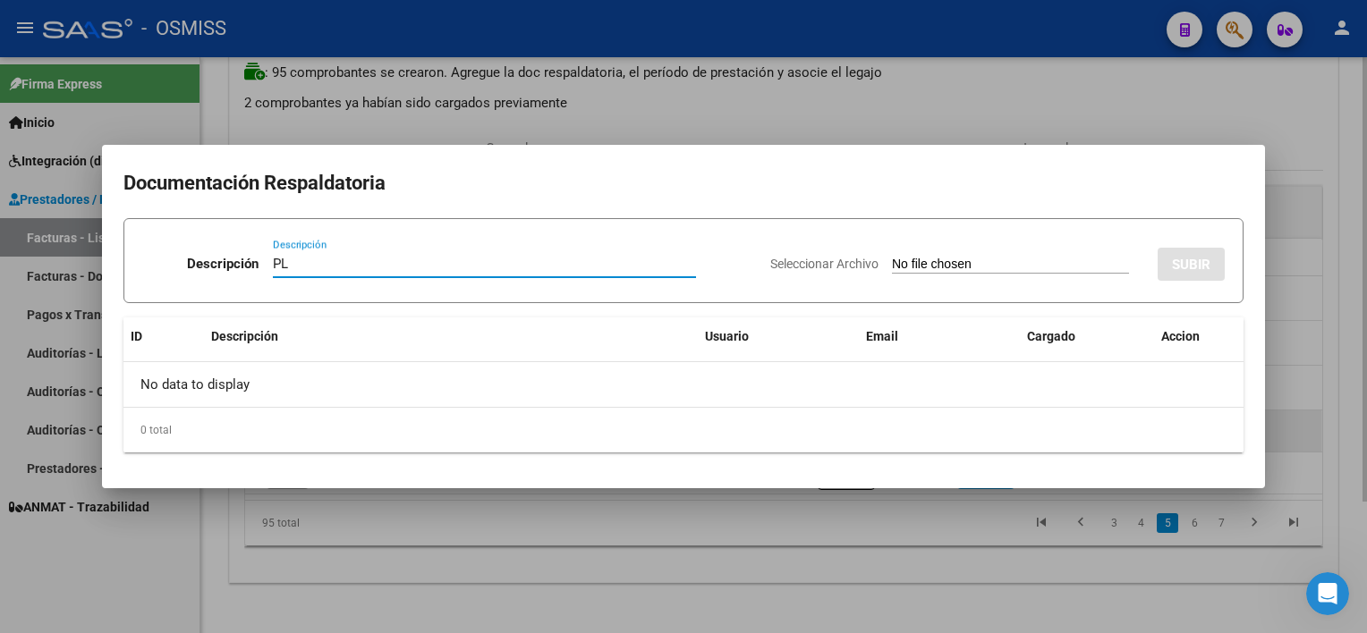
type input "PL"
click at [892, 257] on input "Seleccionar Archivo" at bounding box center [1010, 265] width 237 height 17
type input "C:\fakepath\PL 1-522 [PERSON_NAME] U PSICO 08.pdf"
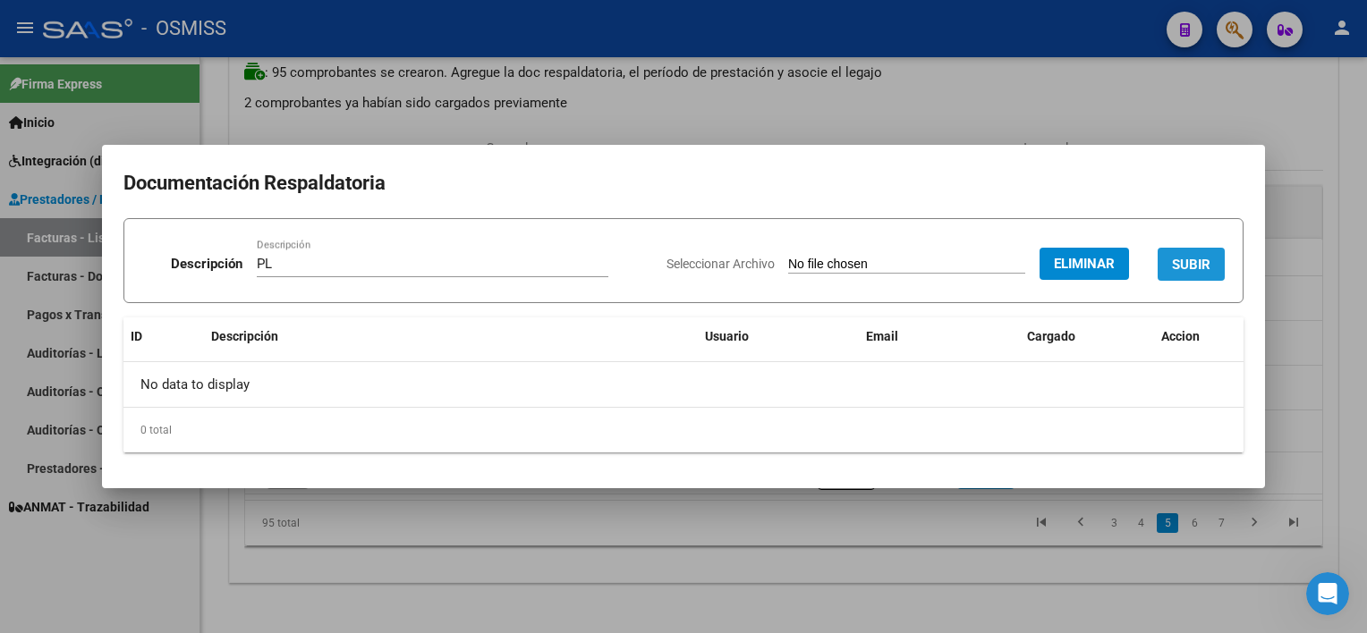
click at [1021, 258] on span "SUBIR" at bounding box center [1191, 265] width 38 height 16
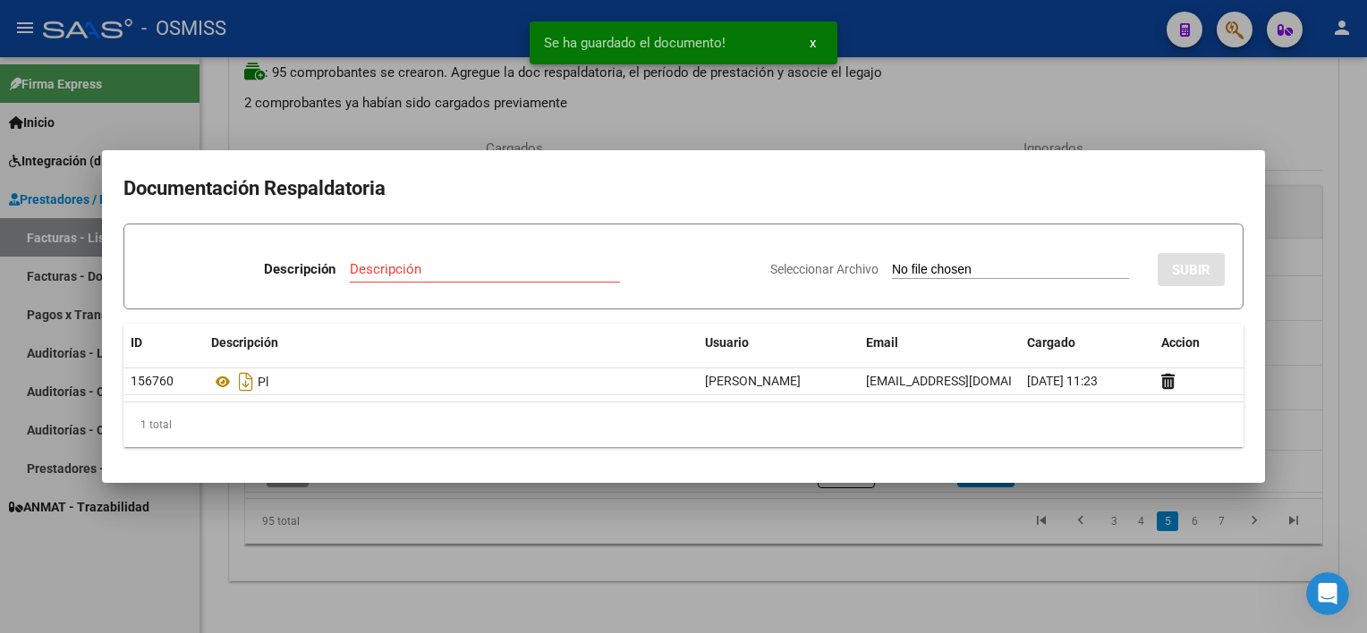
click at [675, 501] on div at bounding box center [683, 316] width 1367 height 633
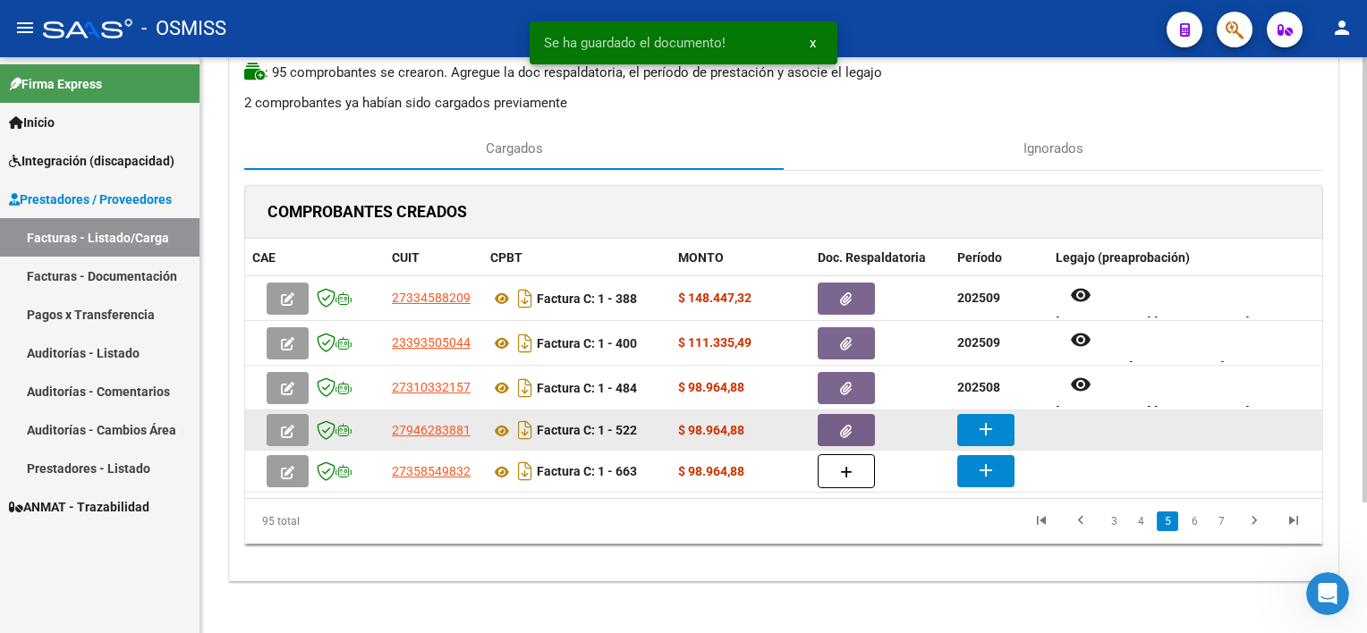
click at [983, 433] on mat-icon "add" at bounding box center [985, 429] width 21 height 21
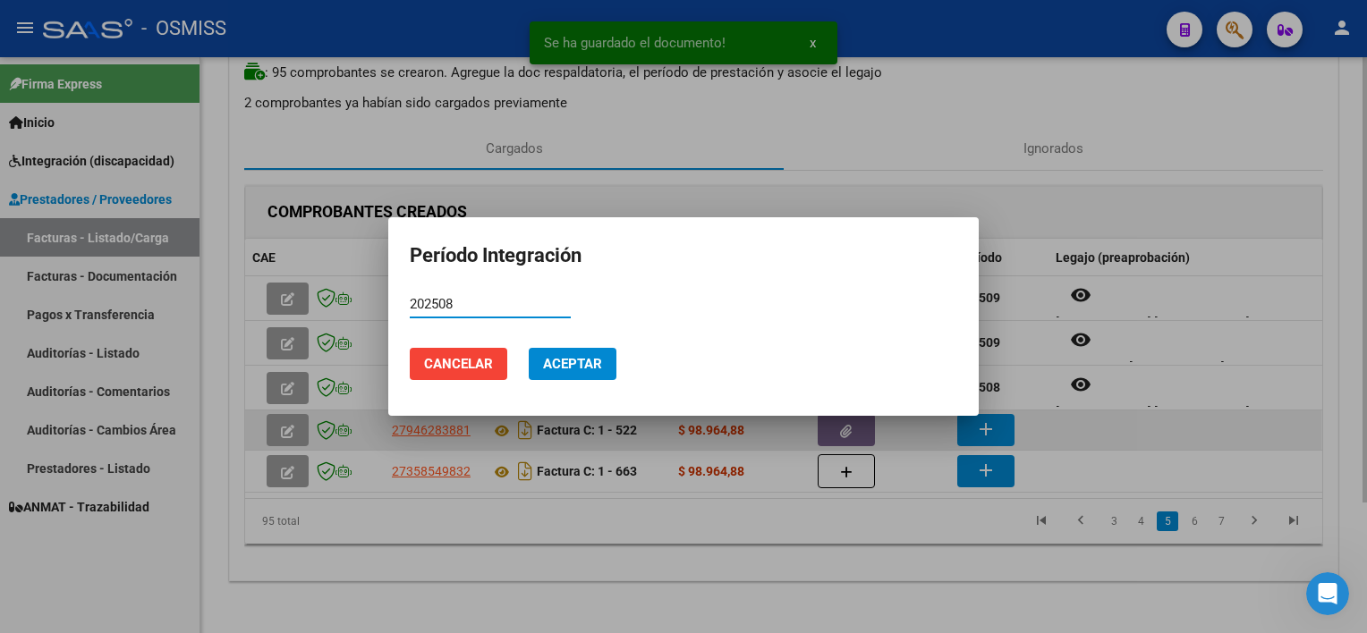
type input "202508"
click at [529, 348] on button "Aceptar" at bounding box center [573, 364] width 88 height 32
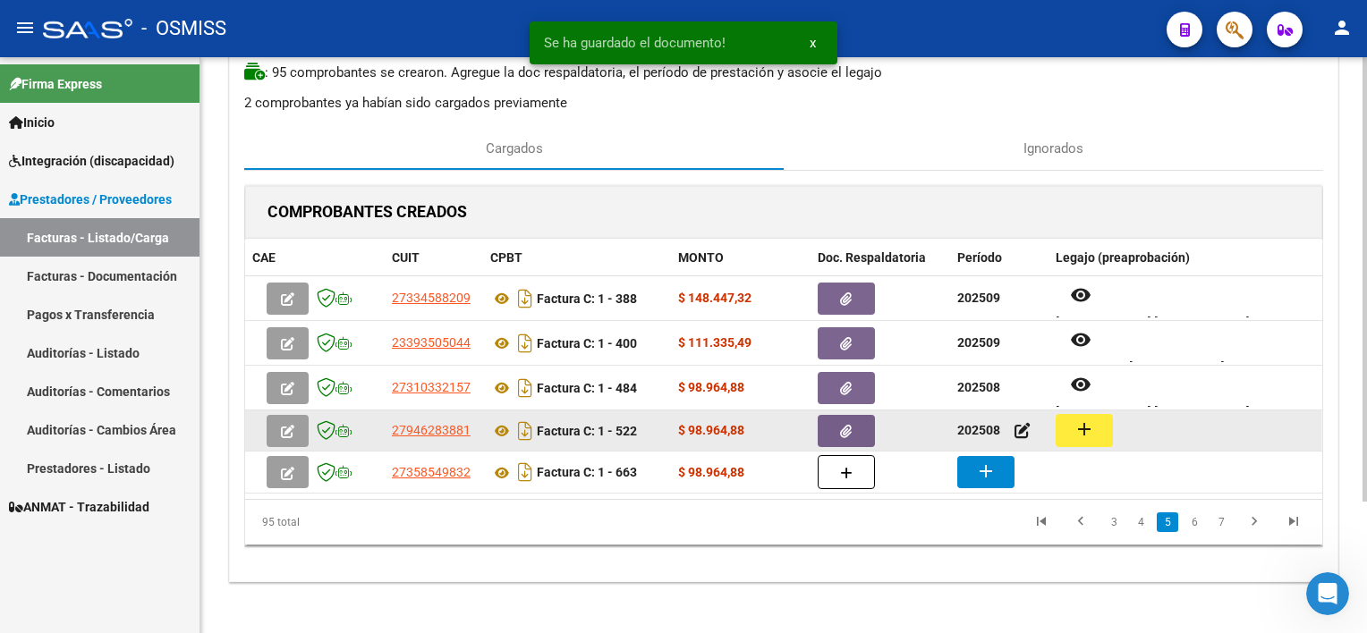
click at [1021, 427] on mat-icon "add" at bounding box center [1083, 429] width 21 height 21
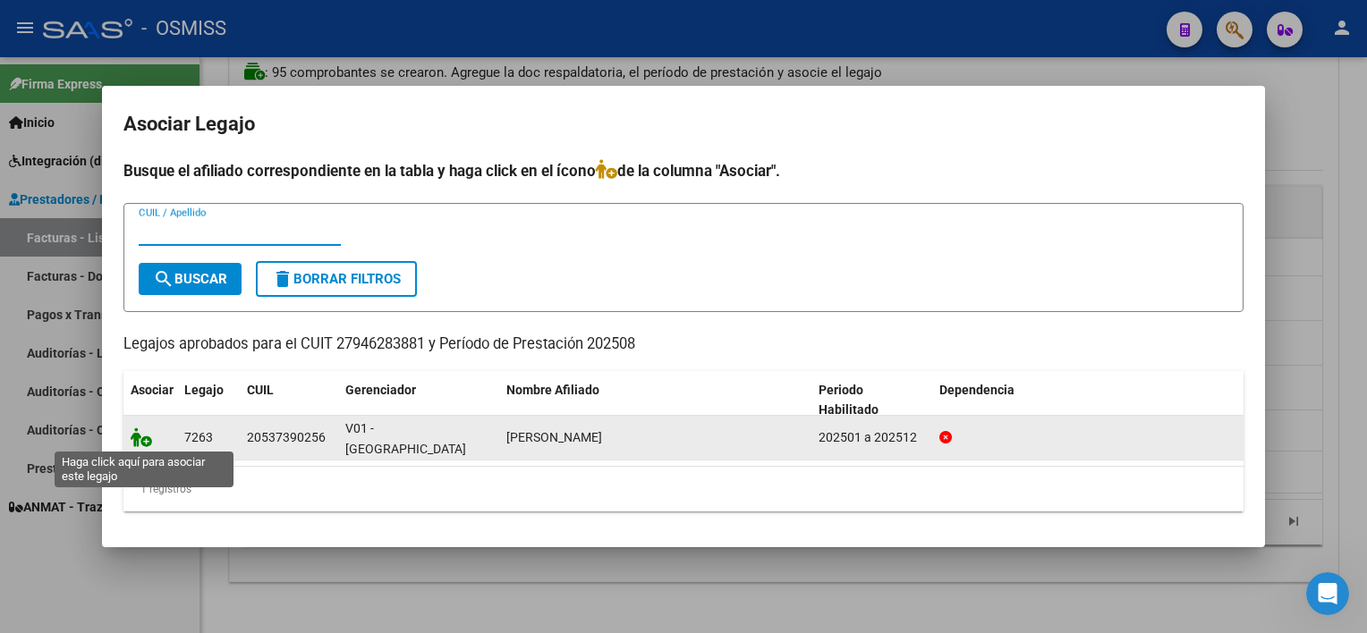
click at [141, 431] on icon at bounding box center [141, 438] width 21 height 20
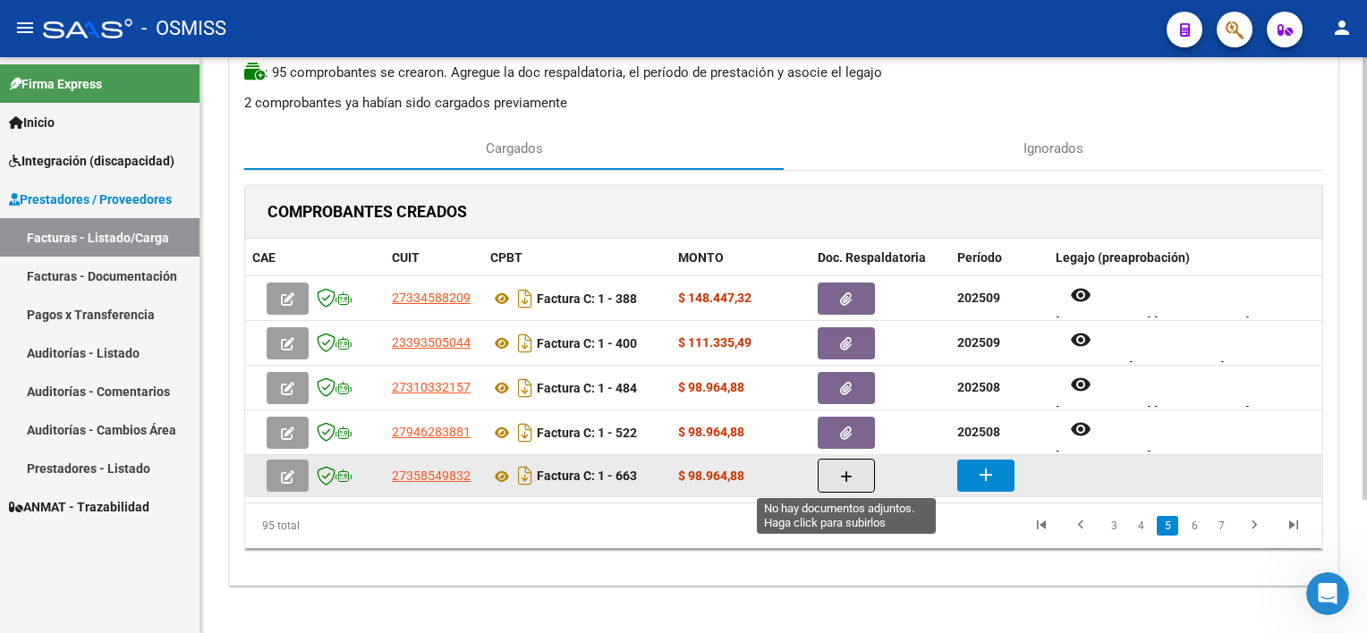
click at [840, 483] on button "button" at bounding box center [846, 476] width 57 height 34
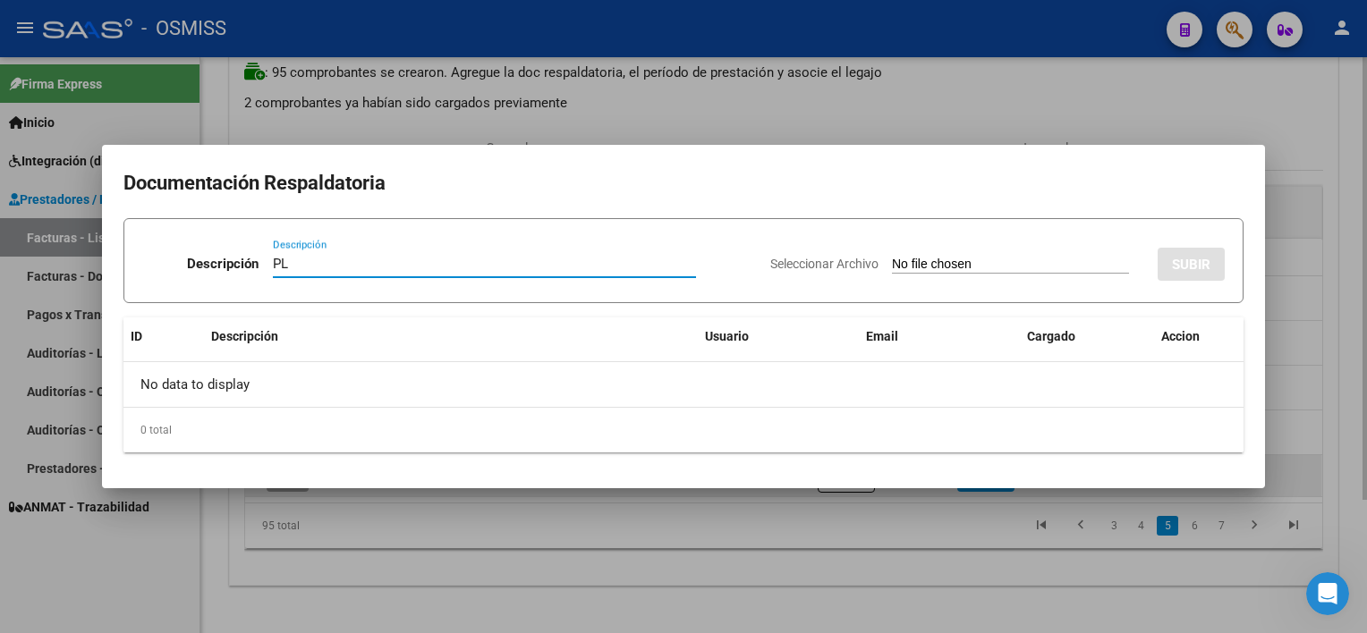
type input "PL"
click at [892, 257] on input "Seleccionar Archivo" at bounding box center [1010, 265] width 237 height 17
type input "C:\fakepath\PL 1-663 [PERSON_NAME] G PSICO 09.pdf"
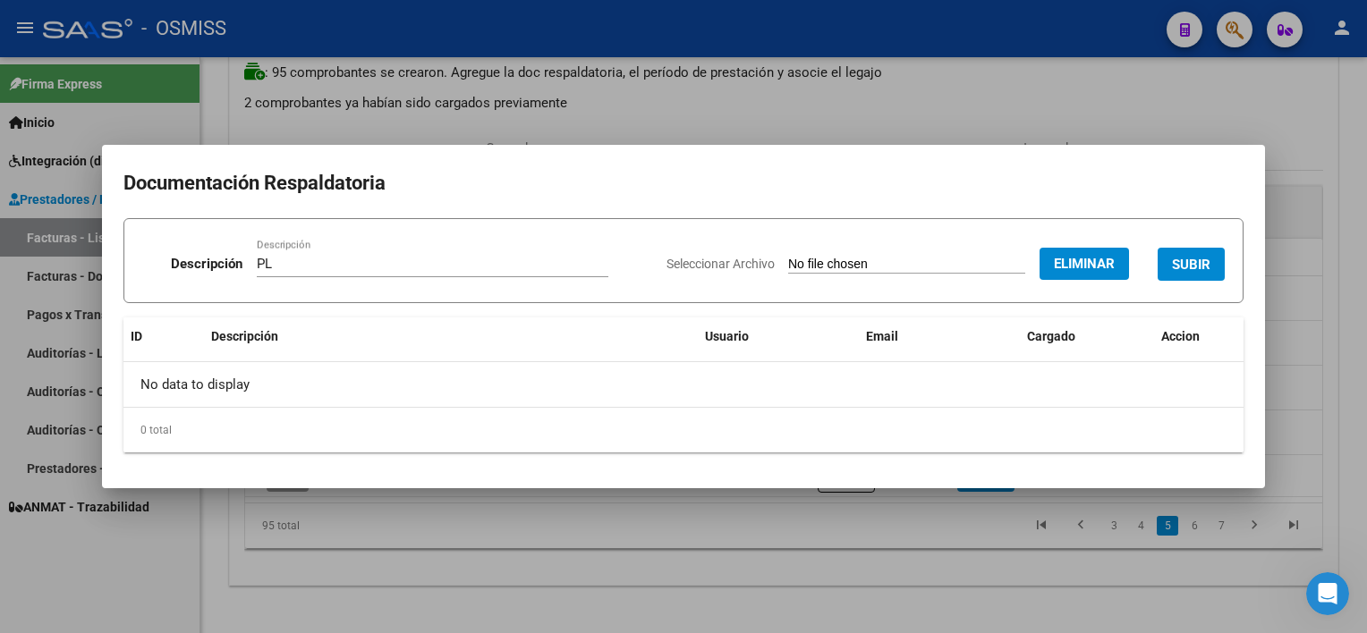
click at [1021, 250] on button "SUBIR" at bounding box center [1191, 264] width 67 height 33
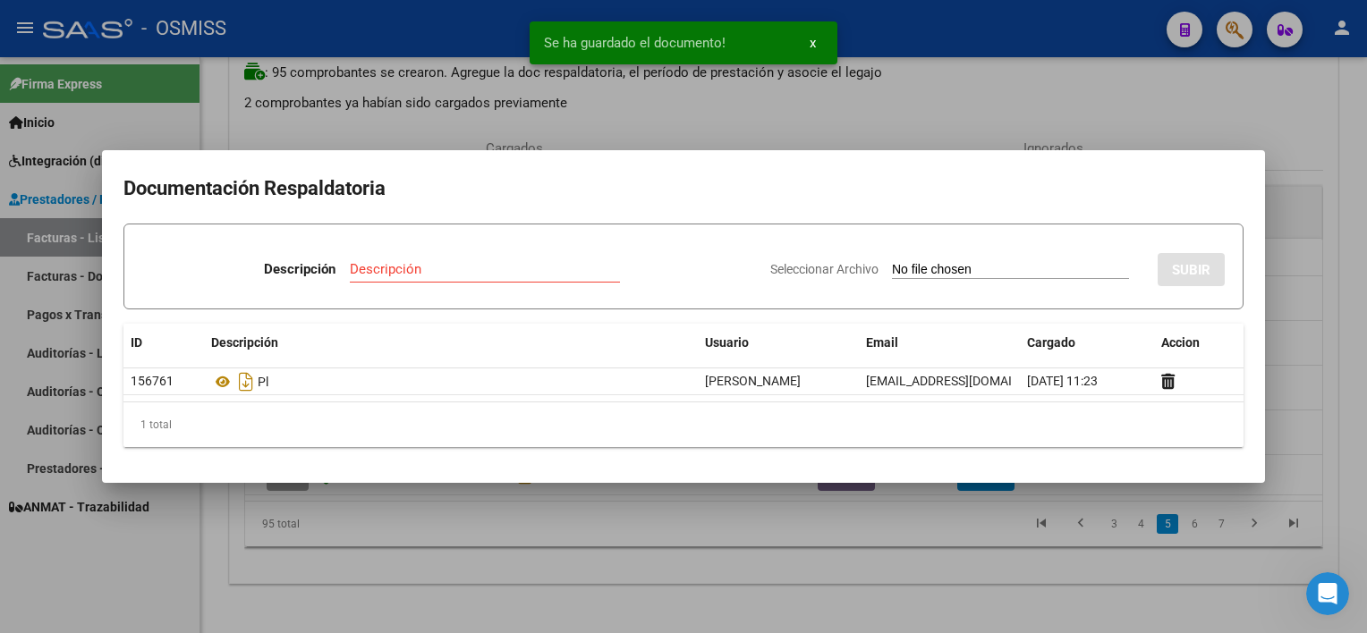
click at [819, 558] on div at bounding box center [683, 316] width 1367 height 633
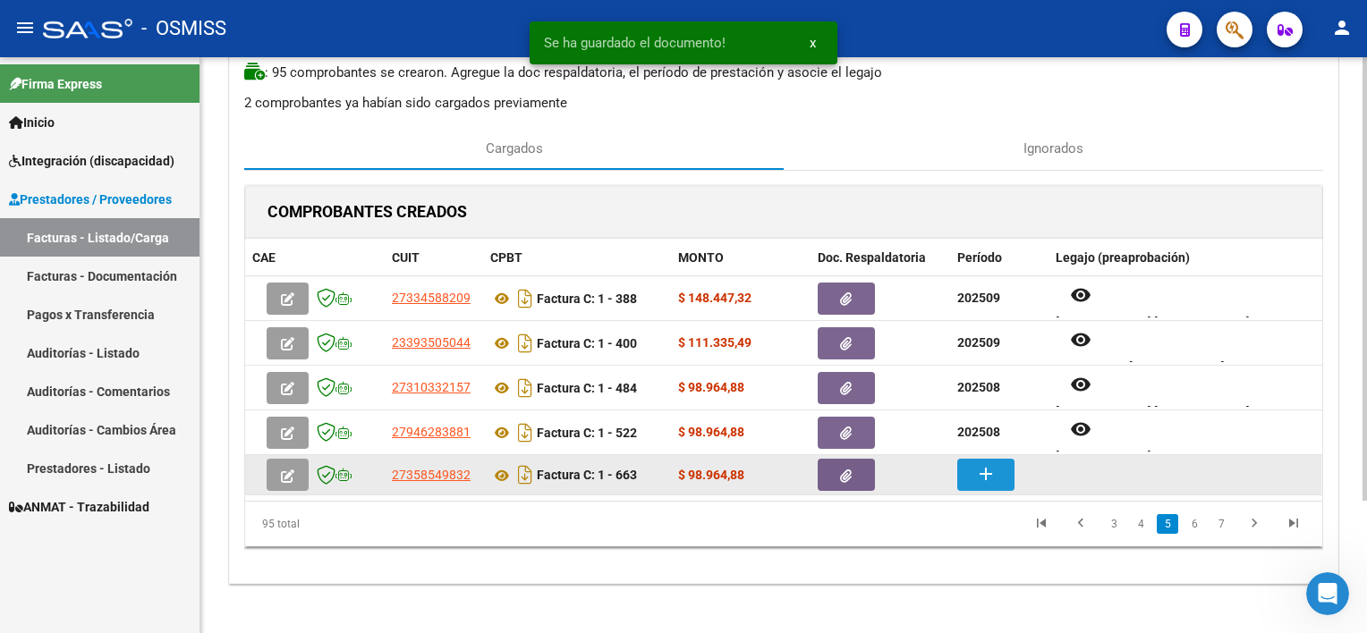
click at [975, 468] on mat-icon "add" at bounding box center [985, 473] width 21 height 21
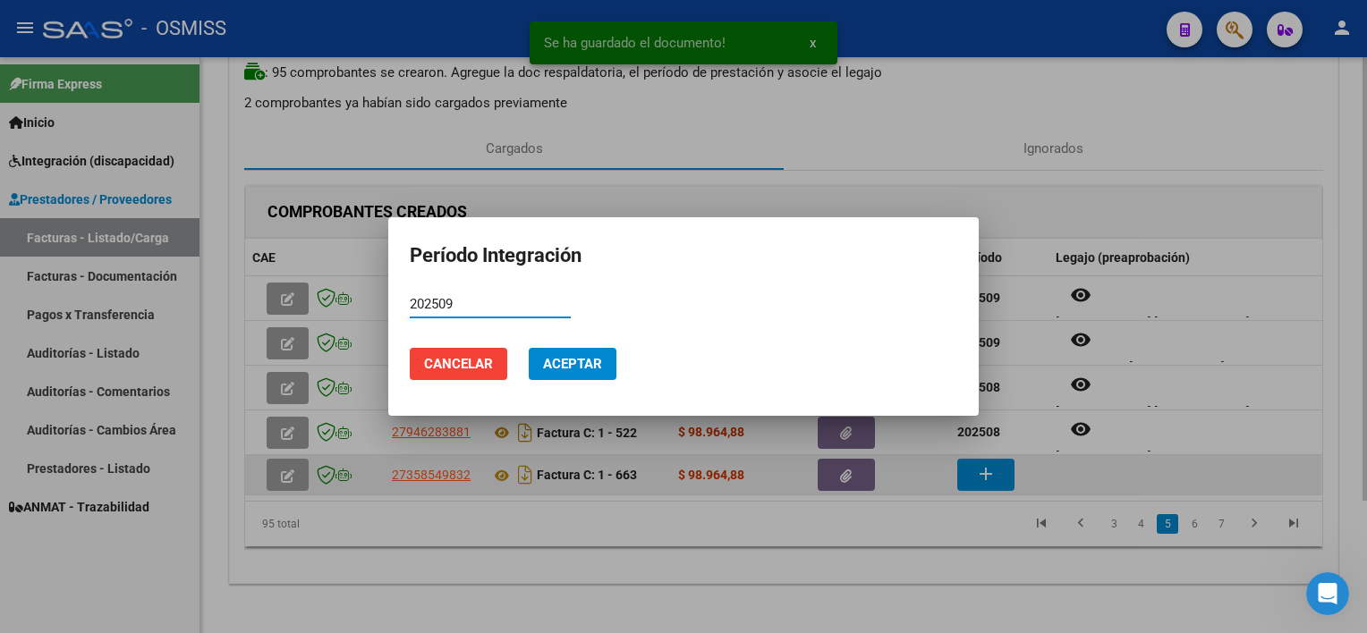
type input "202509"
click at [529, 348] on button "Aceptar" at bounding box center [573, 364] width 88 height 32
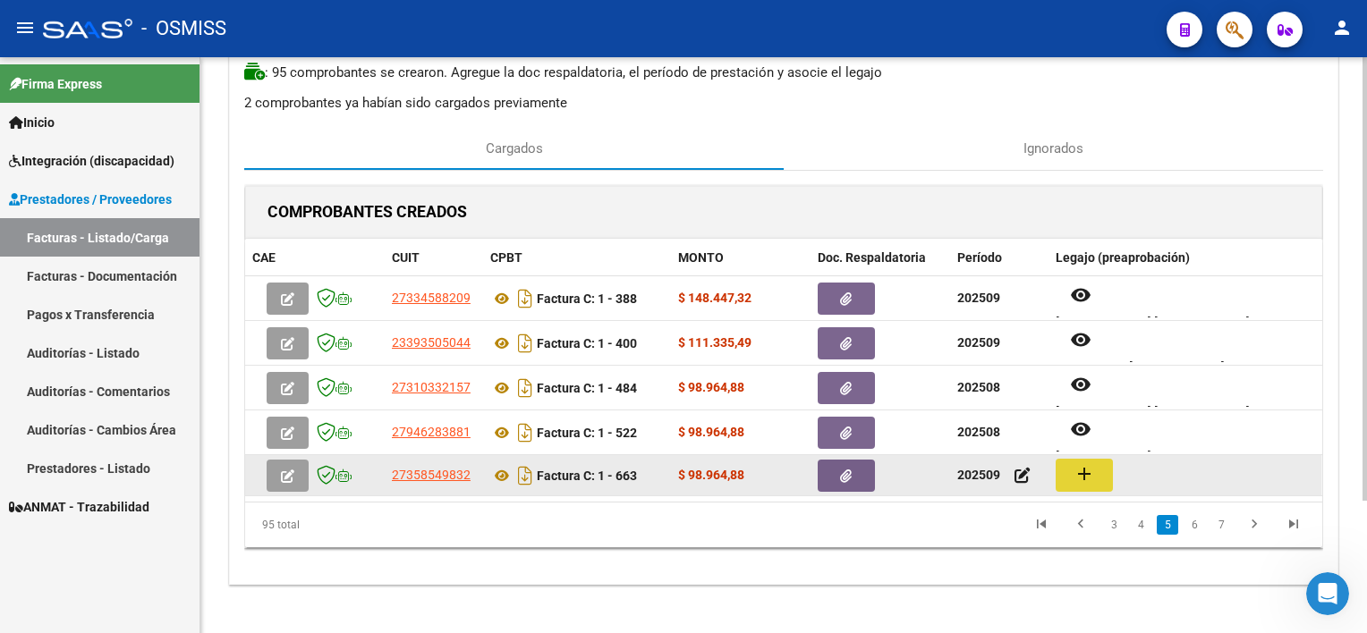
click at [1021, 482] on button "add" at bounding box center [1084, 475] width 57 height 33
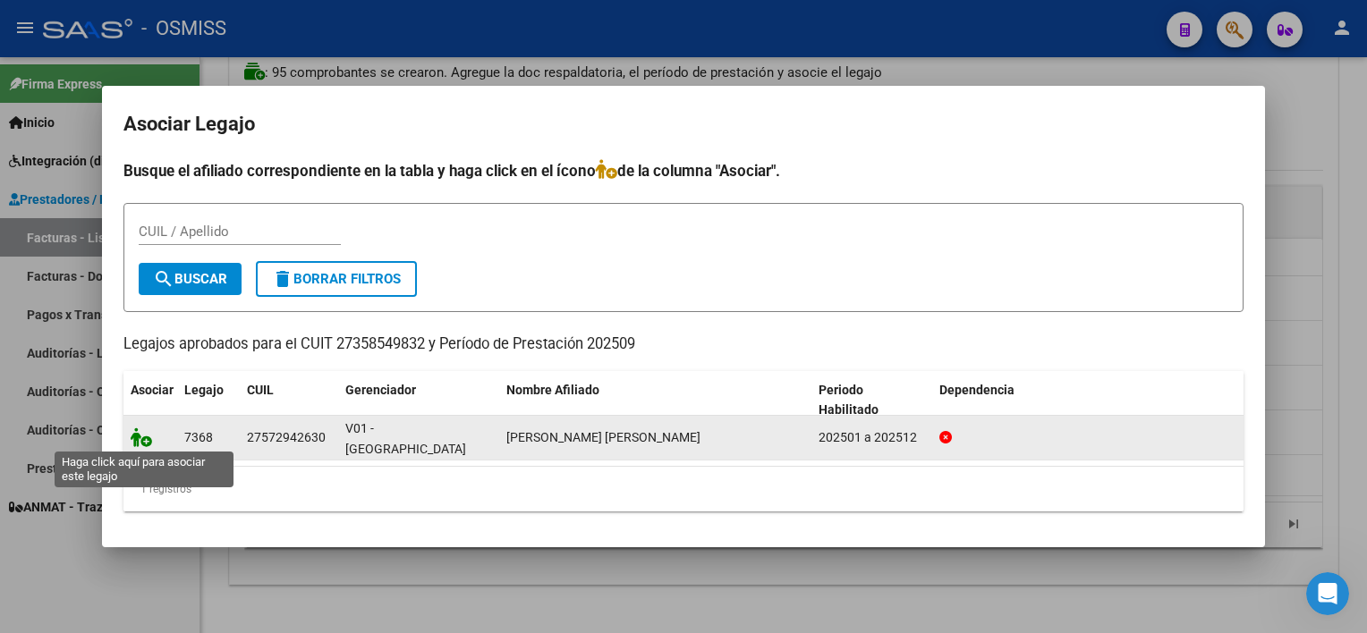
click at [141, 430] on icon at bounding box center [141, 438] width 21 height 20
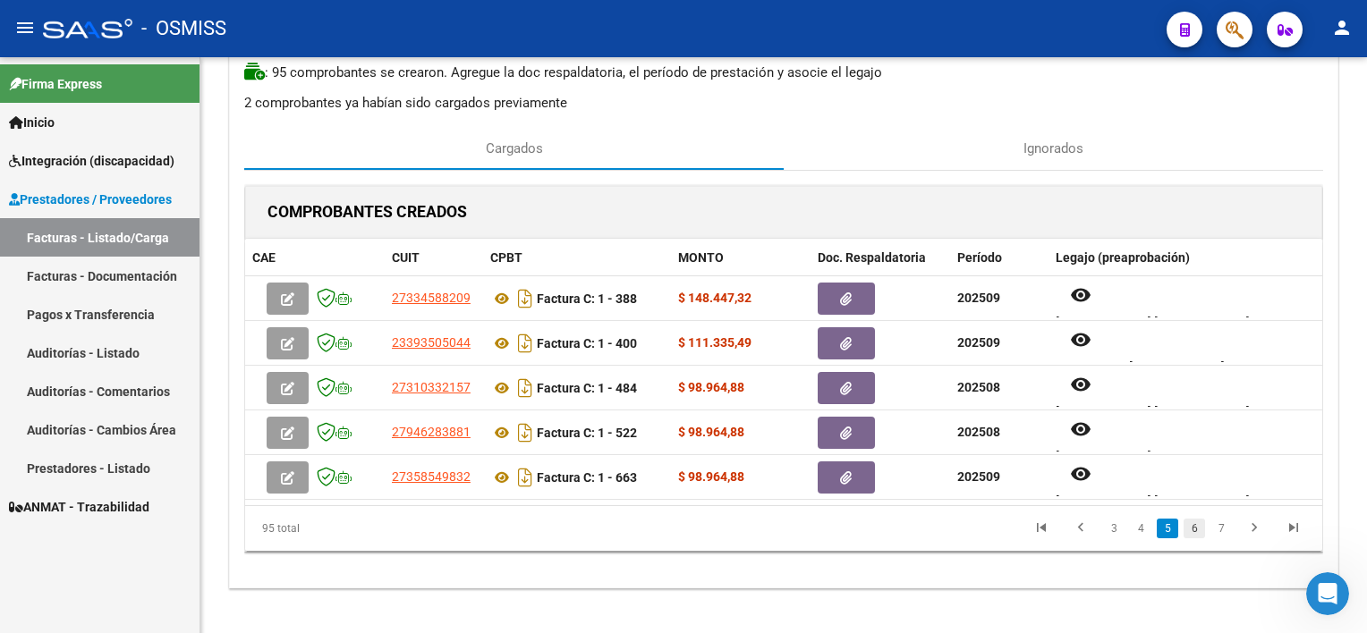
click at [1021, 528] on link "6" at bounding box center [1194, 529] width 21 height 20
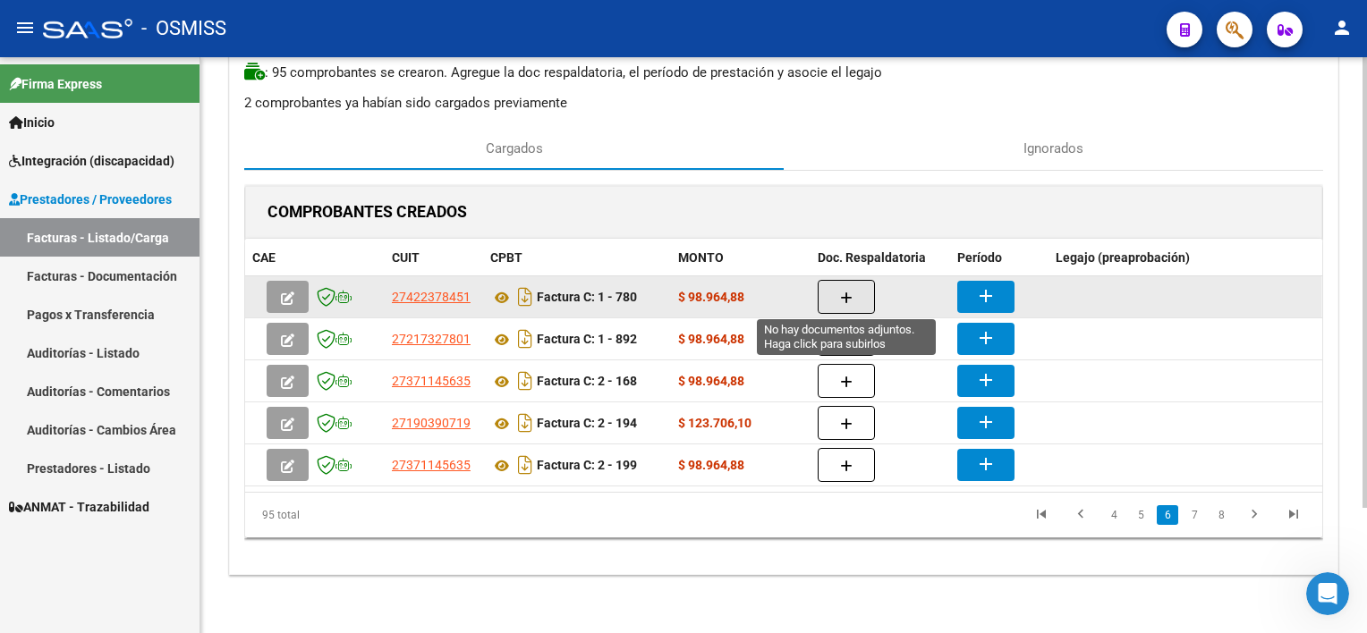
click at [855, 296] on button "button" at bounding box center [846, 297] width 57 height 34
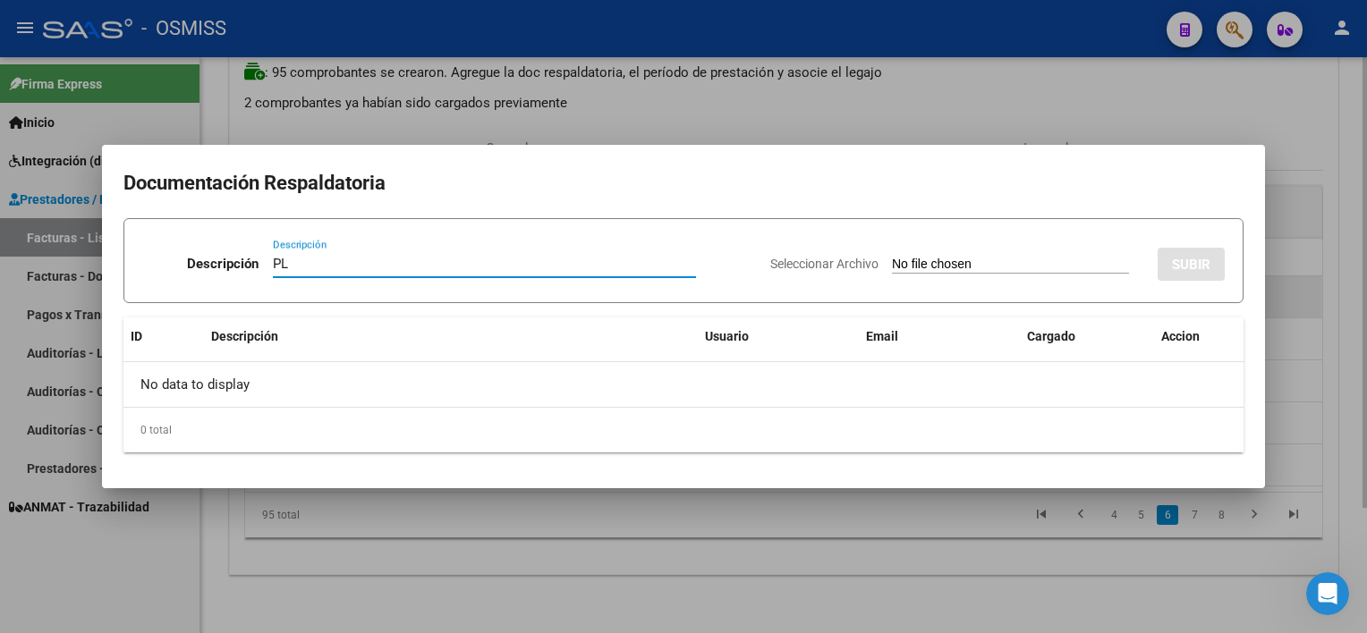
type input "PL"
click at [892, 257] on input "Seleccionar Archivo" at bounding box center [1010, 265] width 237 height 17
type input "C:\fakepath\PL 1-780 [PERSON_NAME] R FONO 09.pdf"
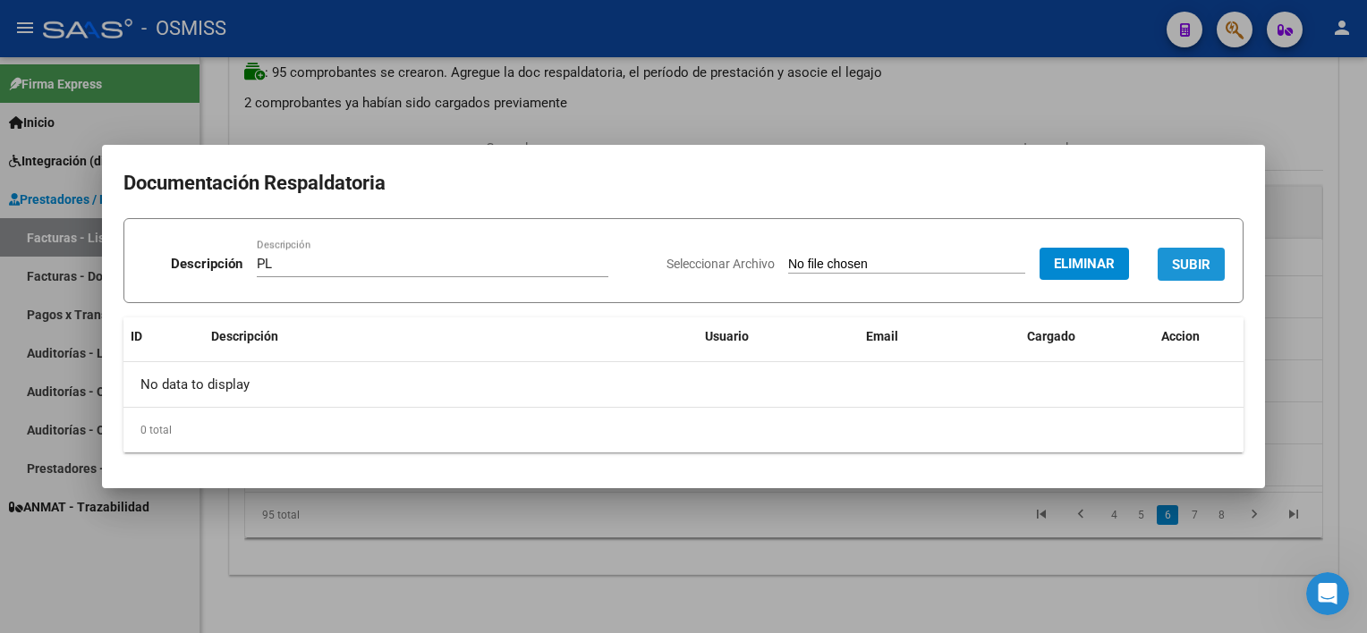
click at [1021, 261] on span "SUBIR" at bounding box center [1191, 265] width 38 height 16
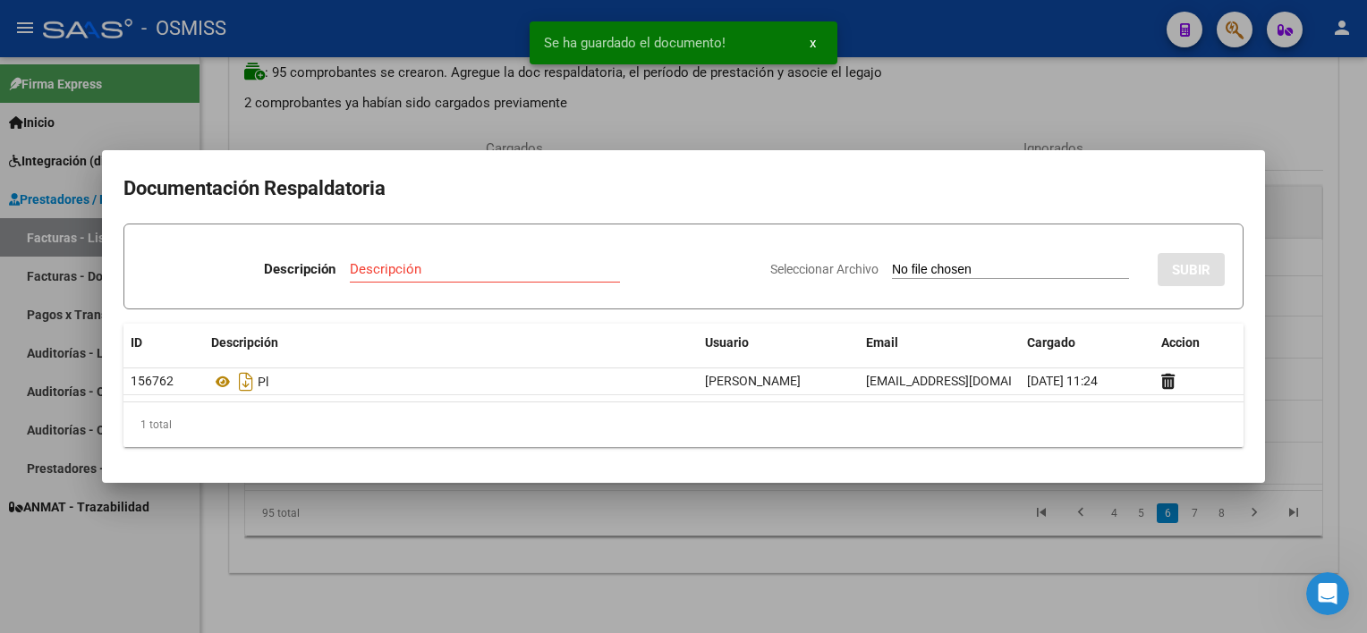
click at [702, 573] on div at bounding box center [683, 316] width 1367 height 633
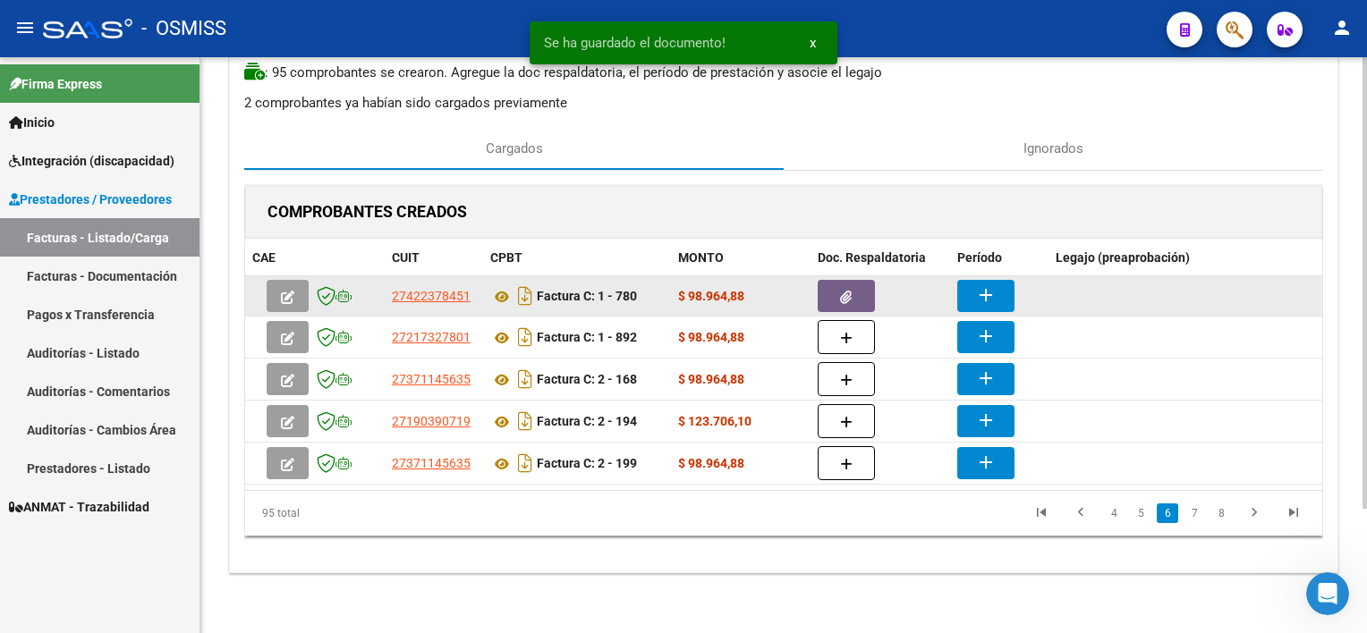
click at [969, 284] on button "add" at bounding box center [985, 296] width 57 height 32
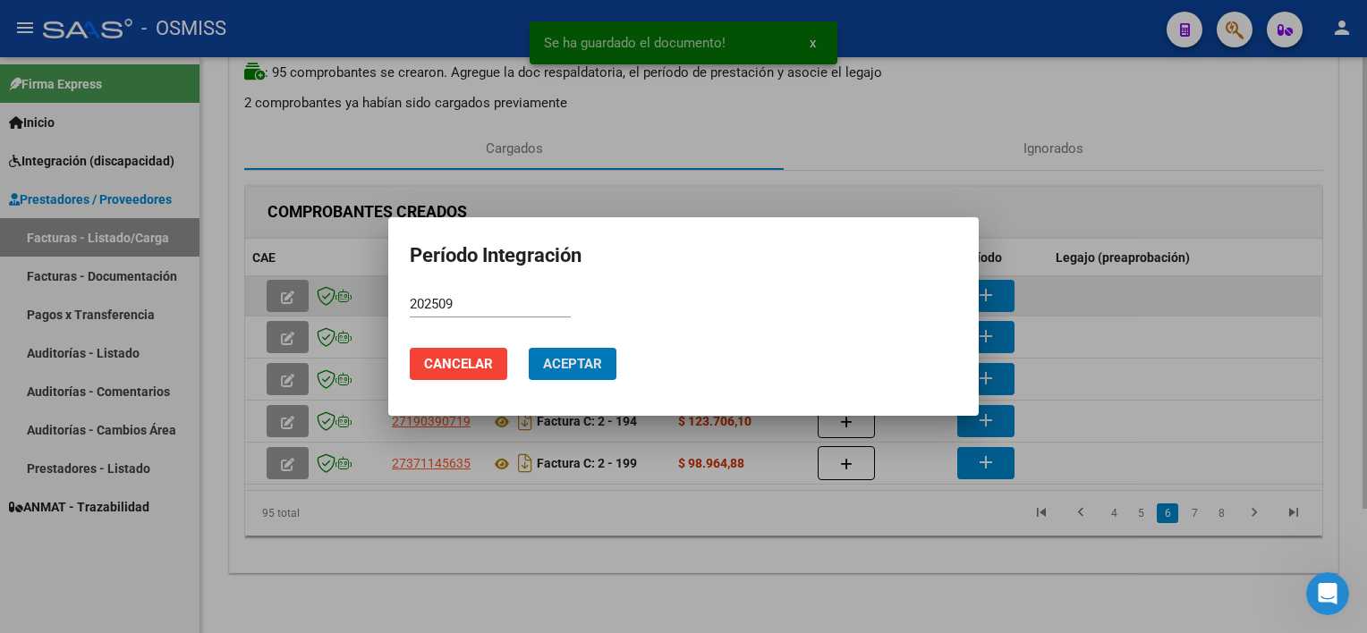
click at [529, 348] on button "Aceptar" at bounding box center [573, 364] width 88 height 32
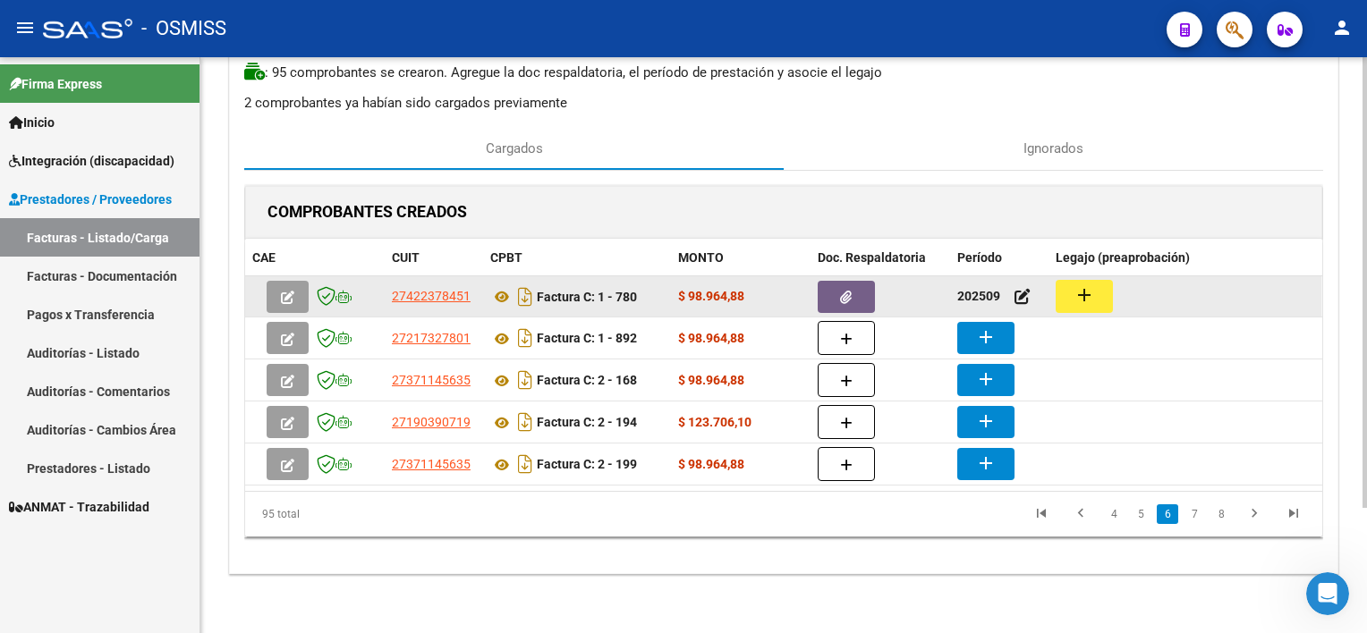
click at [1021, 301] on mat-icon "add" at bounding box center [1083, 294] width 21 height 21
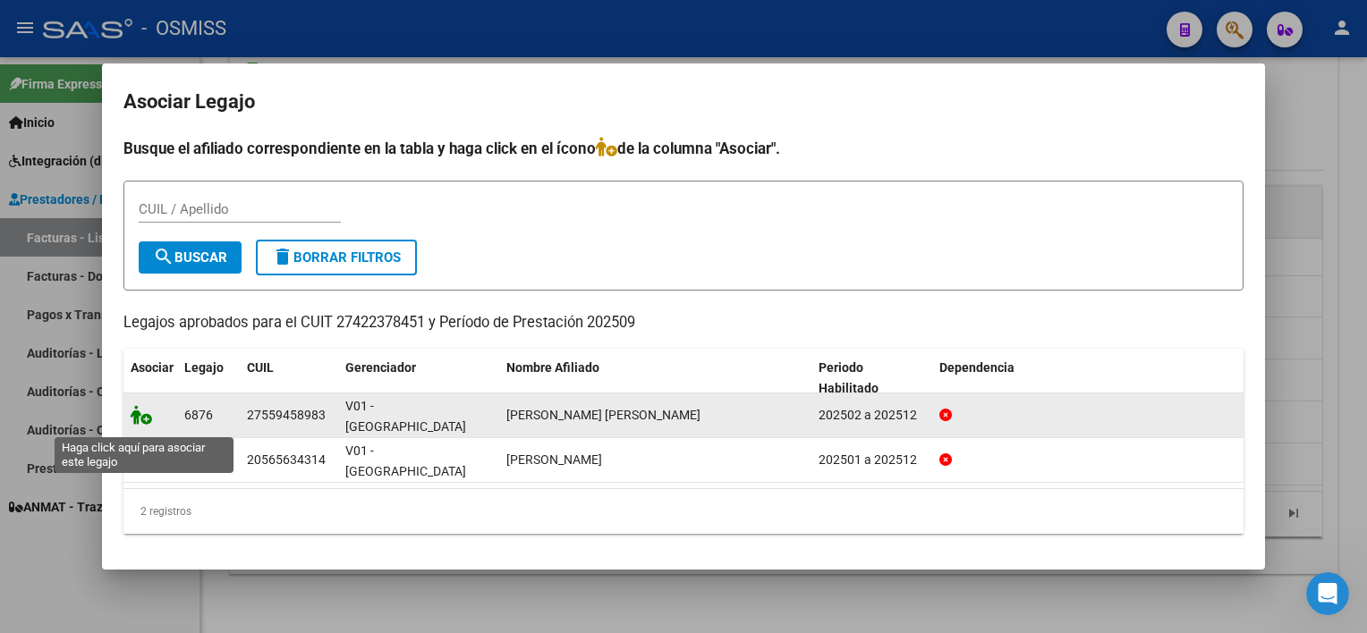
click at [146, 425] on icon at bounding box center [141, 415] width 21 height 20
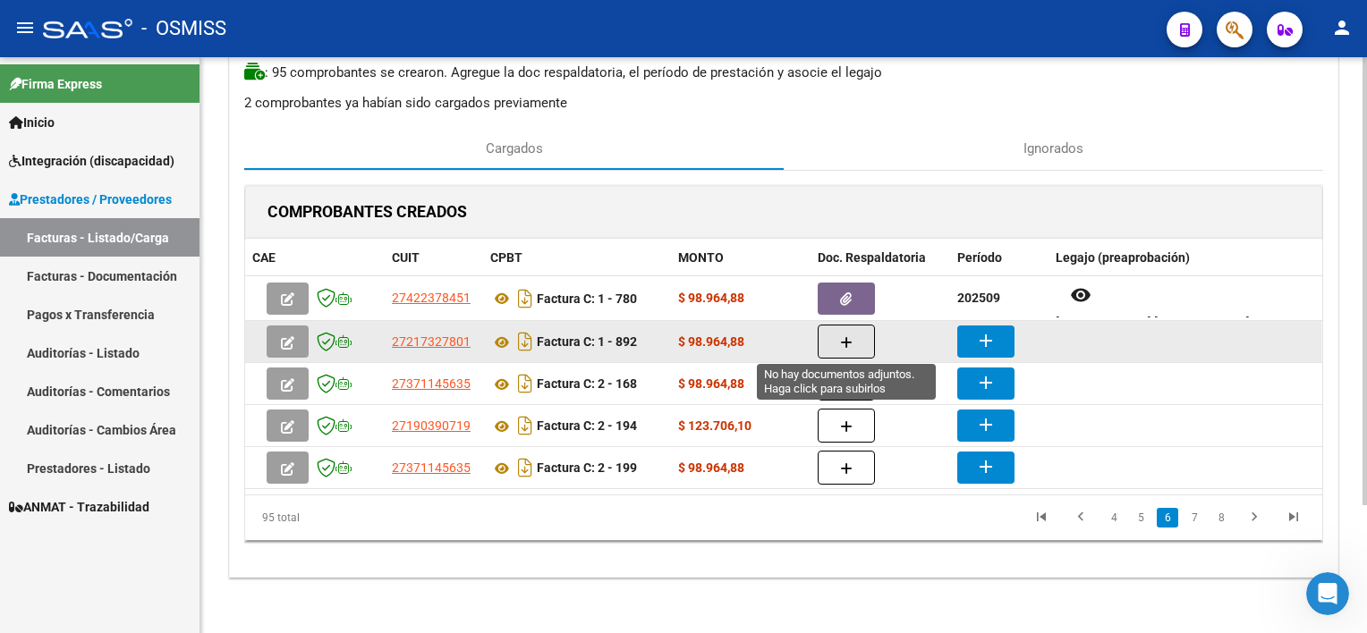
click at [856, 347] on button "button" at bounding box center [846, 342] width 57 height 34
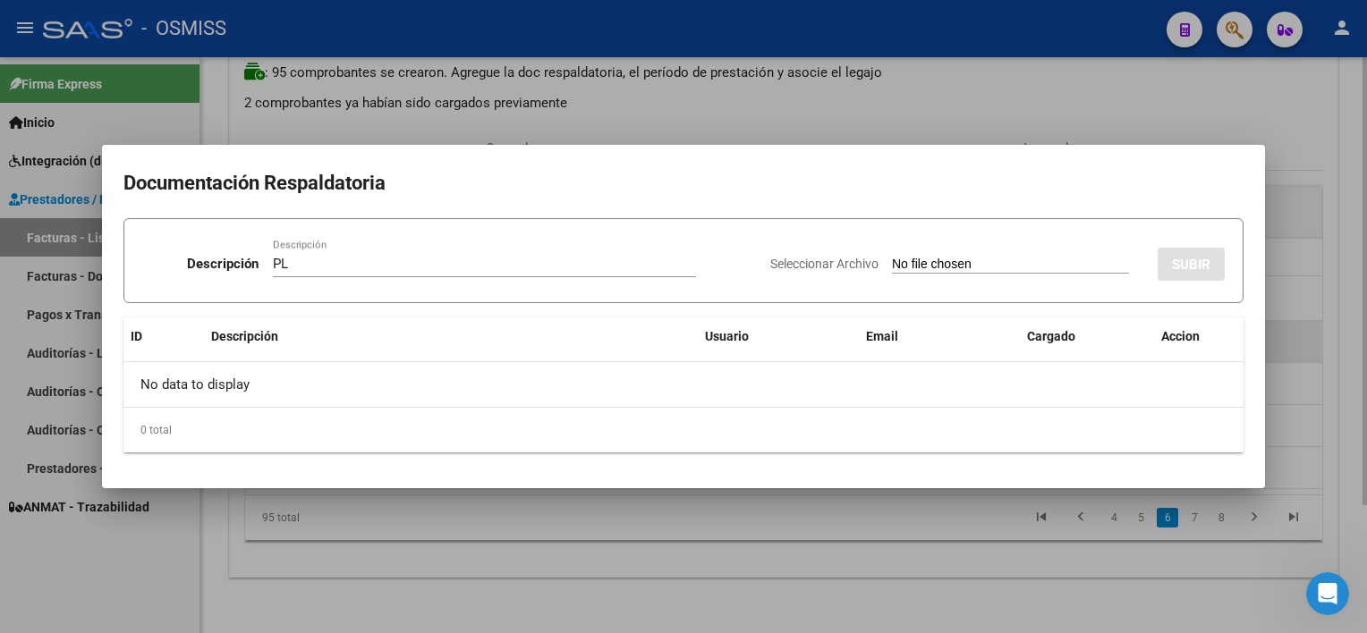
click at [892, 257] on input "Seleccionar Archivo" at bounding box center [1010, 265] width 237 height 17
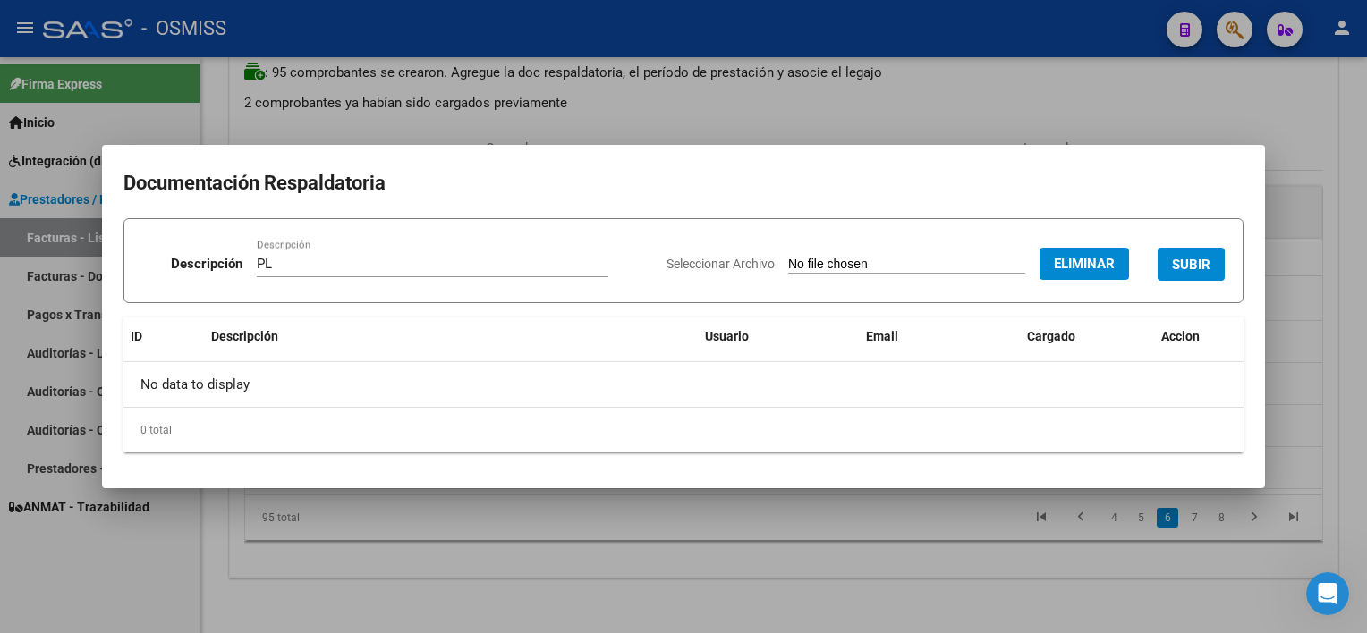
click at [1021, 256] on span "SUBIR" at bounding box center [1191, 264] width 38 height 16
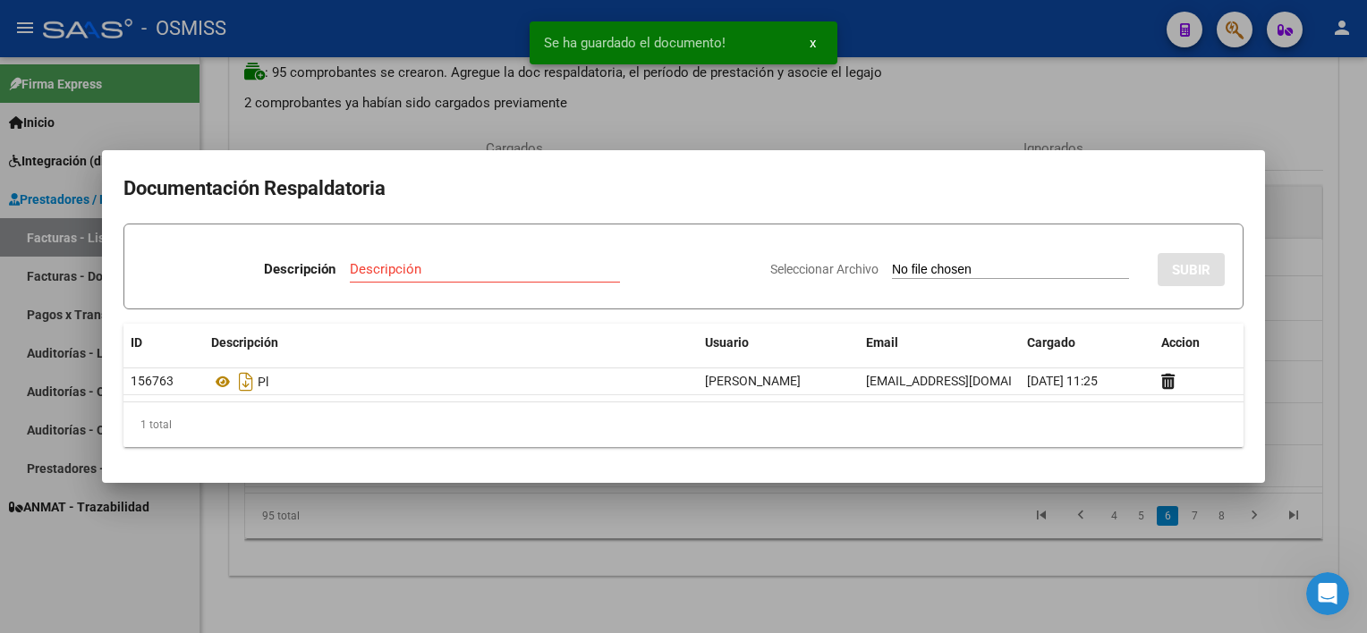
click at [801, 523] on div at bounding box center [683, 316] width 1367 height 633
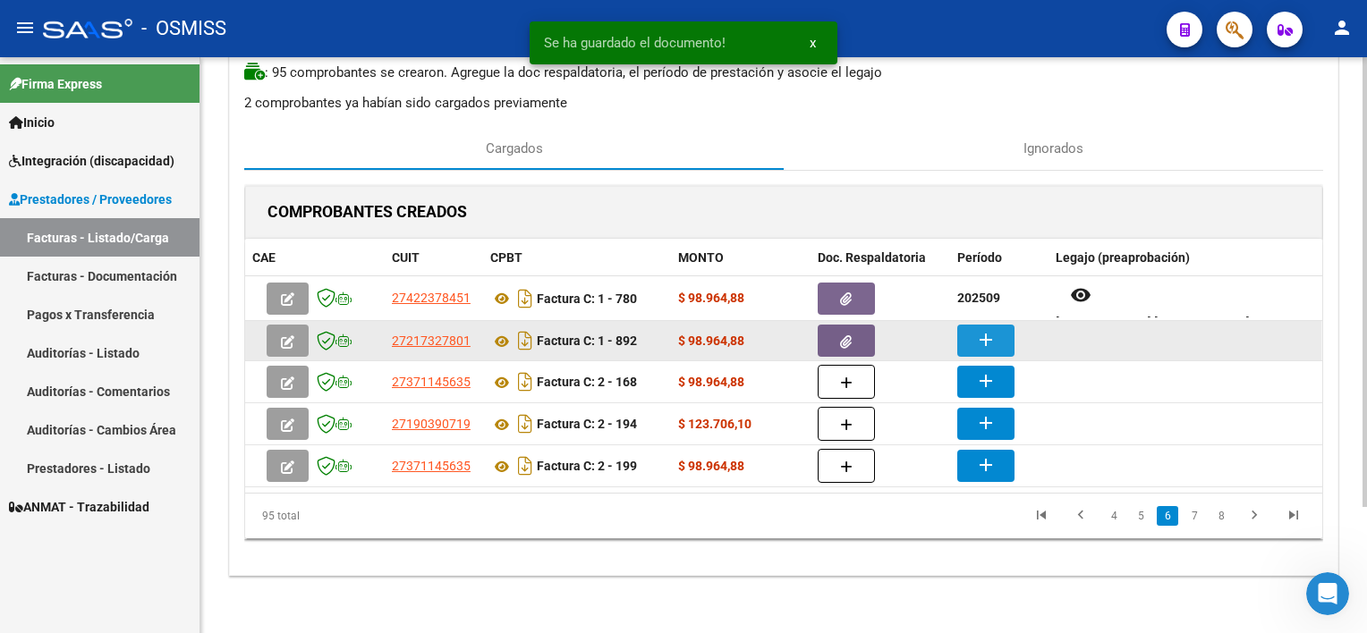
click at [976, 332] on mat-icon "add" at bounding box center [985, 339] width 21 height 21
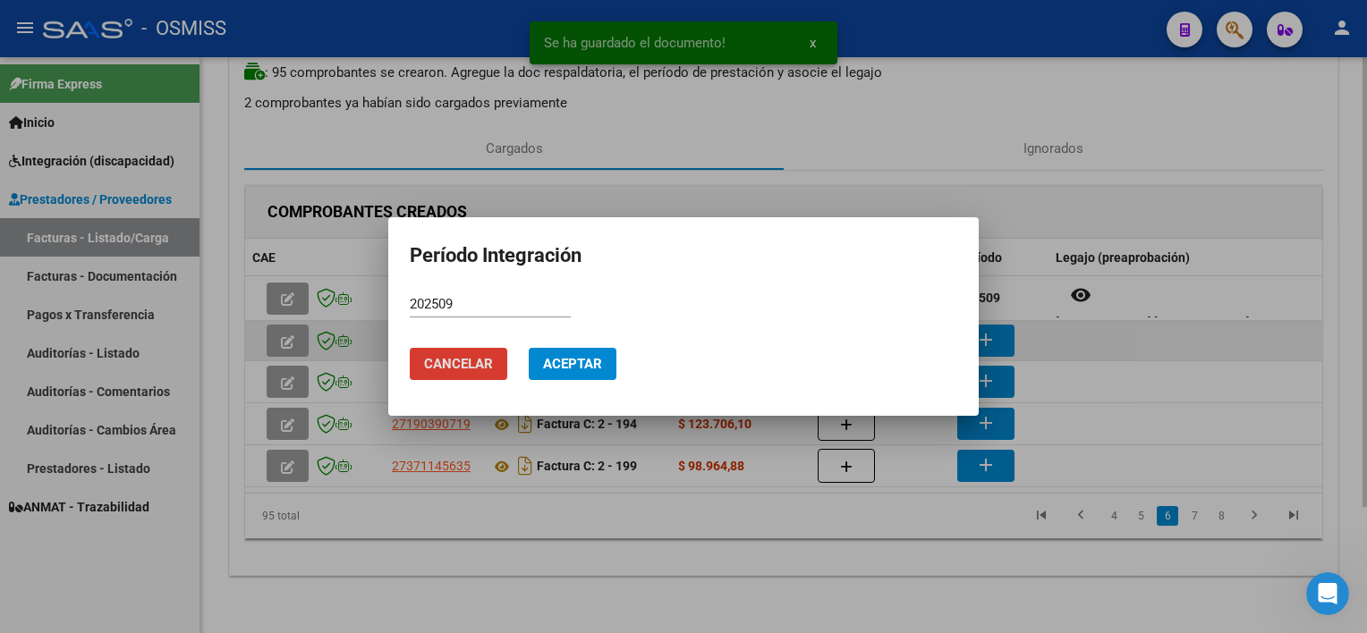
click at [529, 348] on button "Aceptar" at bounding box center [573, 364] width 88 height 32
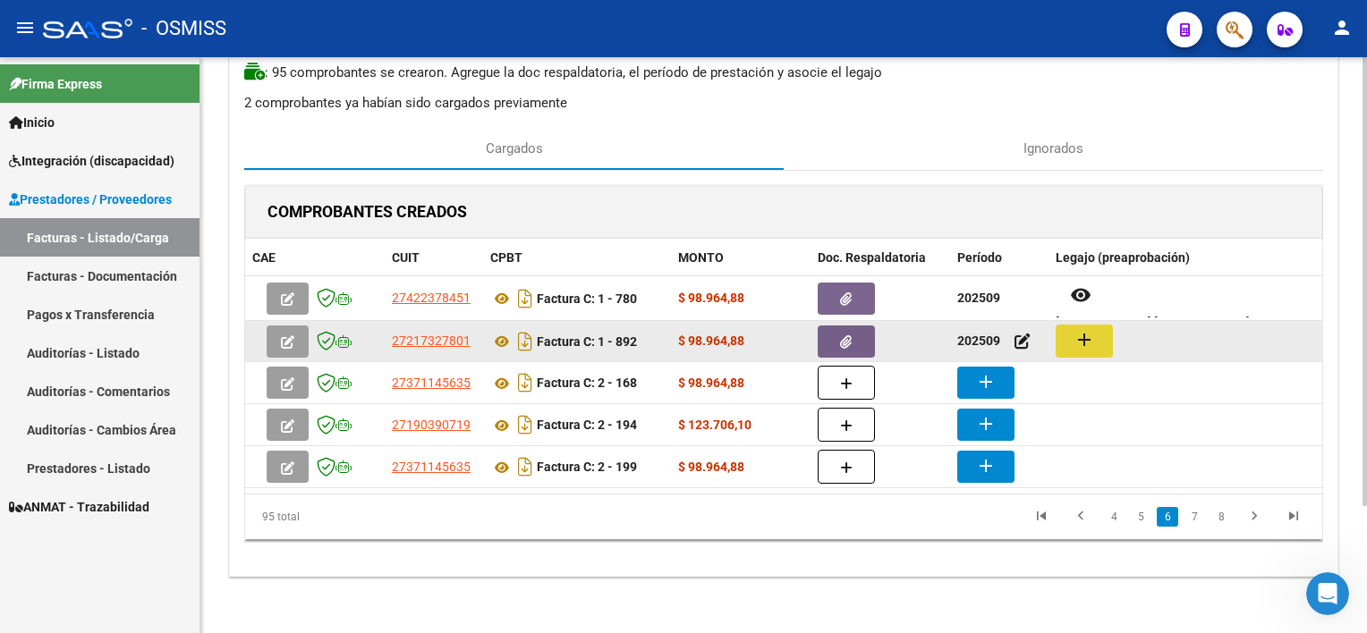
click at [1021, 335] on button "add" at bounding box center [1084, 341] width 57 height 33
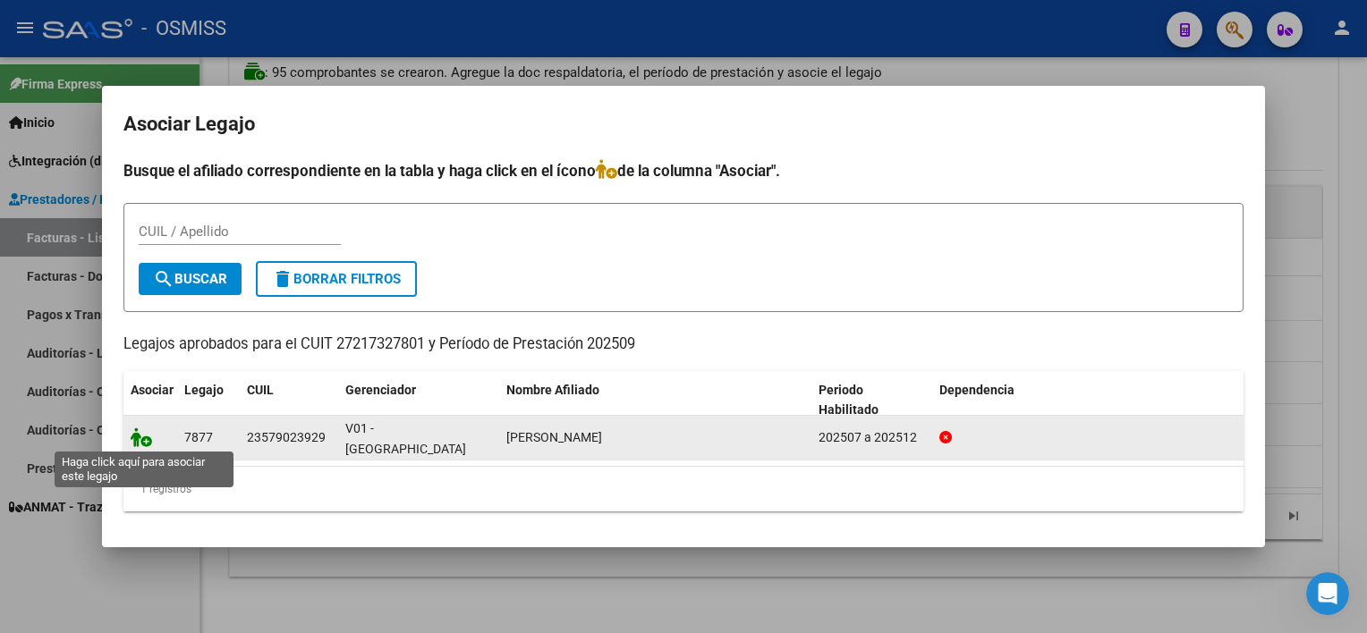
click at [140, 437] on icon at bounding box center [141, 438] width 21 height 20
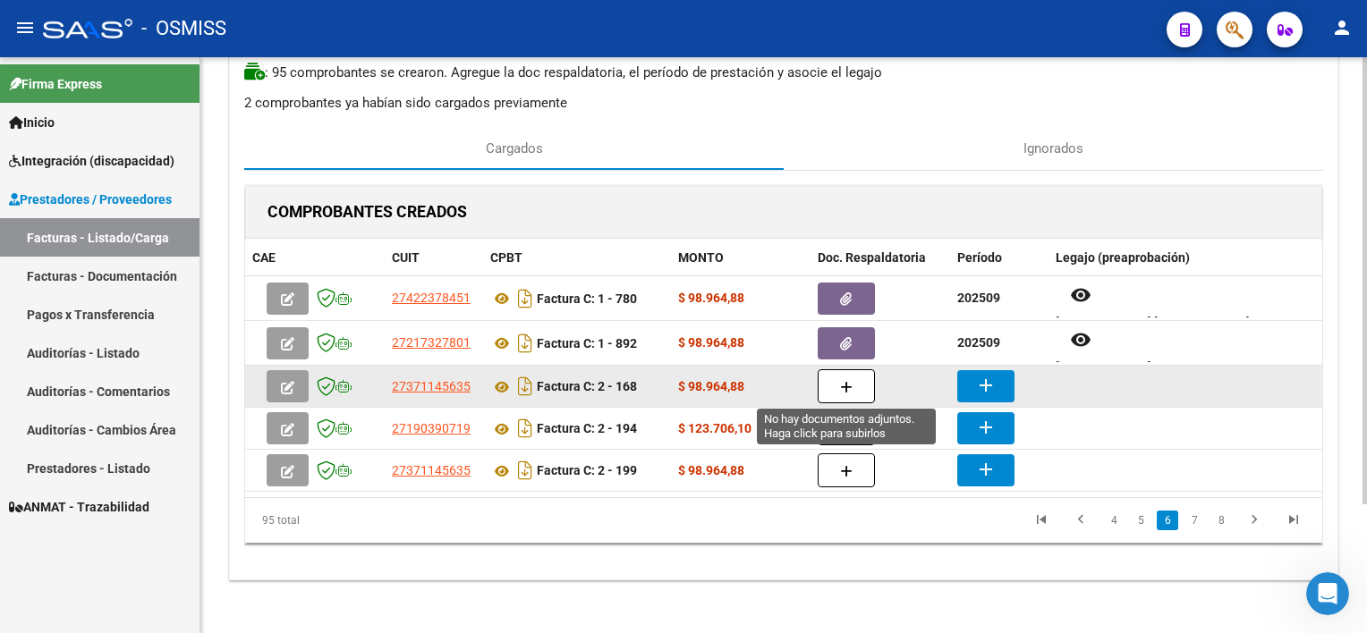
click at [852, 385] on icon "button" at bounding box center [846, 387] width 13 height 13
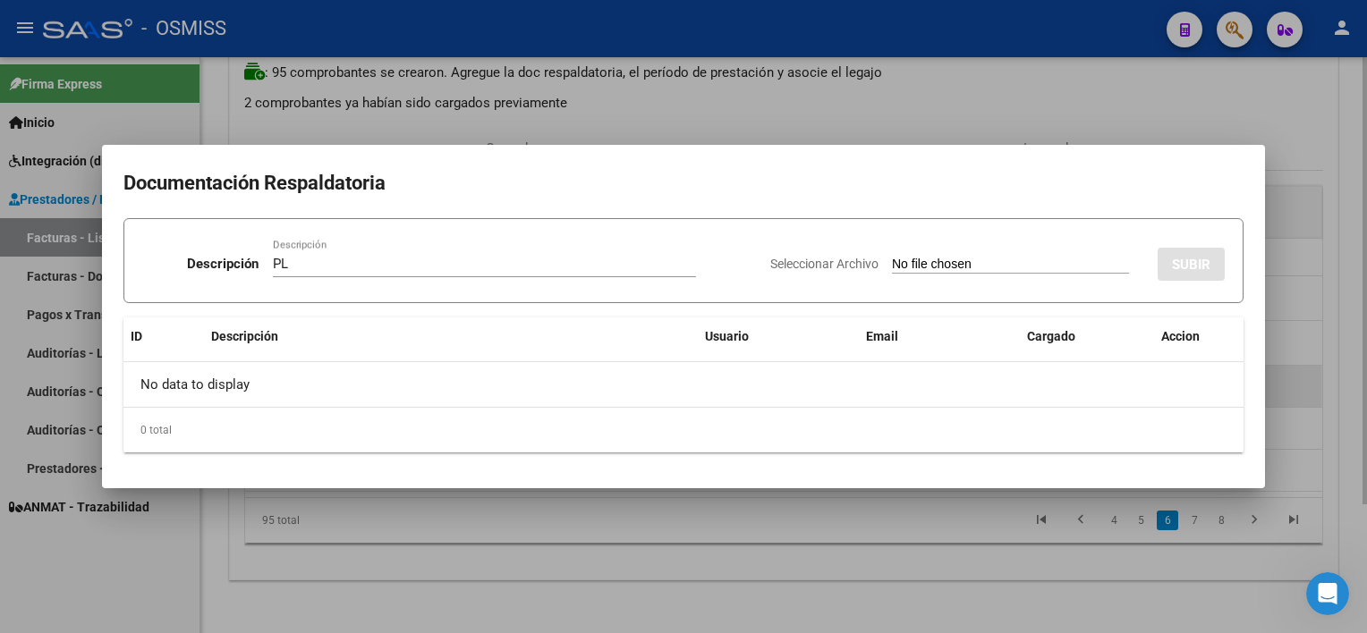
click at [892, 257] on input "Seleccionar Archivo" at bounding box center [1010, 265] width 237 height 17
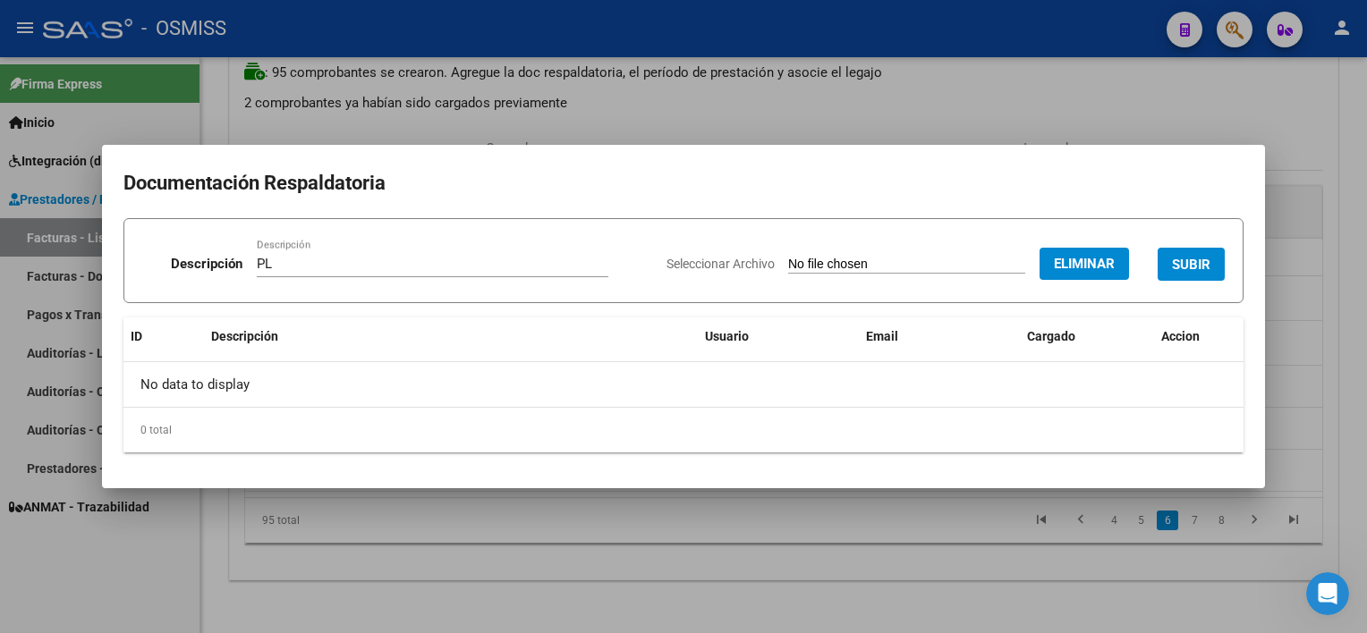
click at [1021, 272] on span "SUBIR" at bounding box center [1191, 265] width 38 height 16
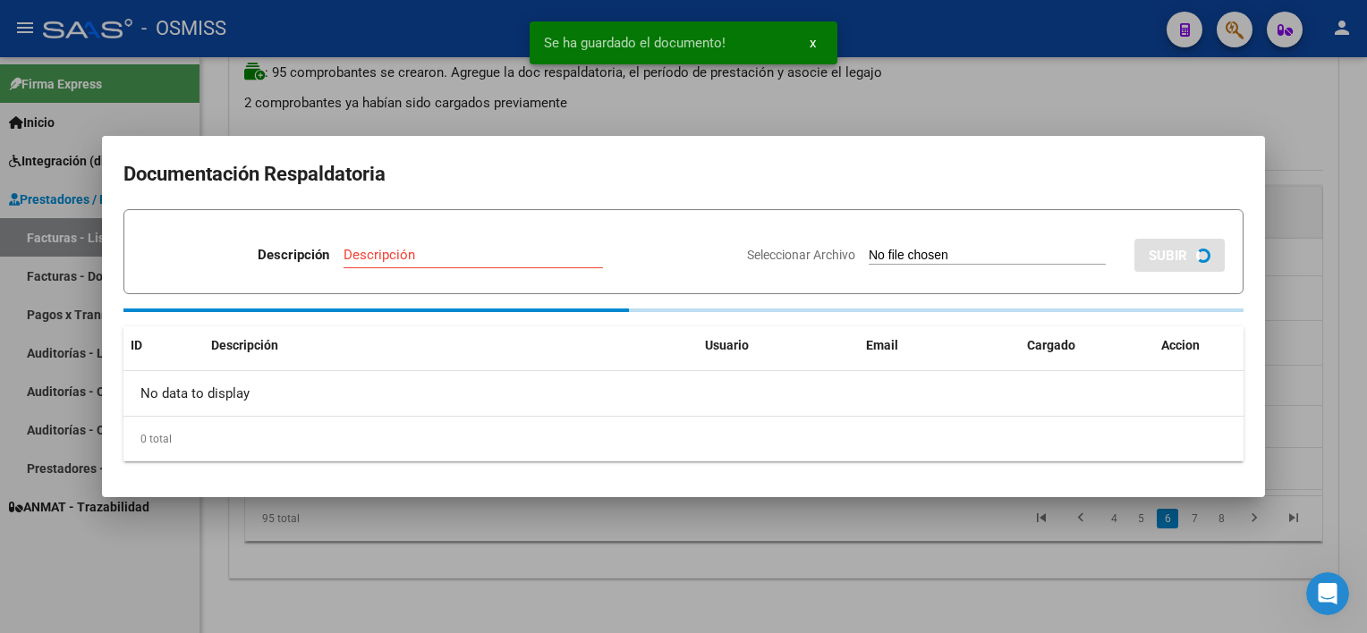
click at [913, 551] on div at bounding box center [683, 316] width 1367 height 633
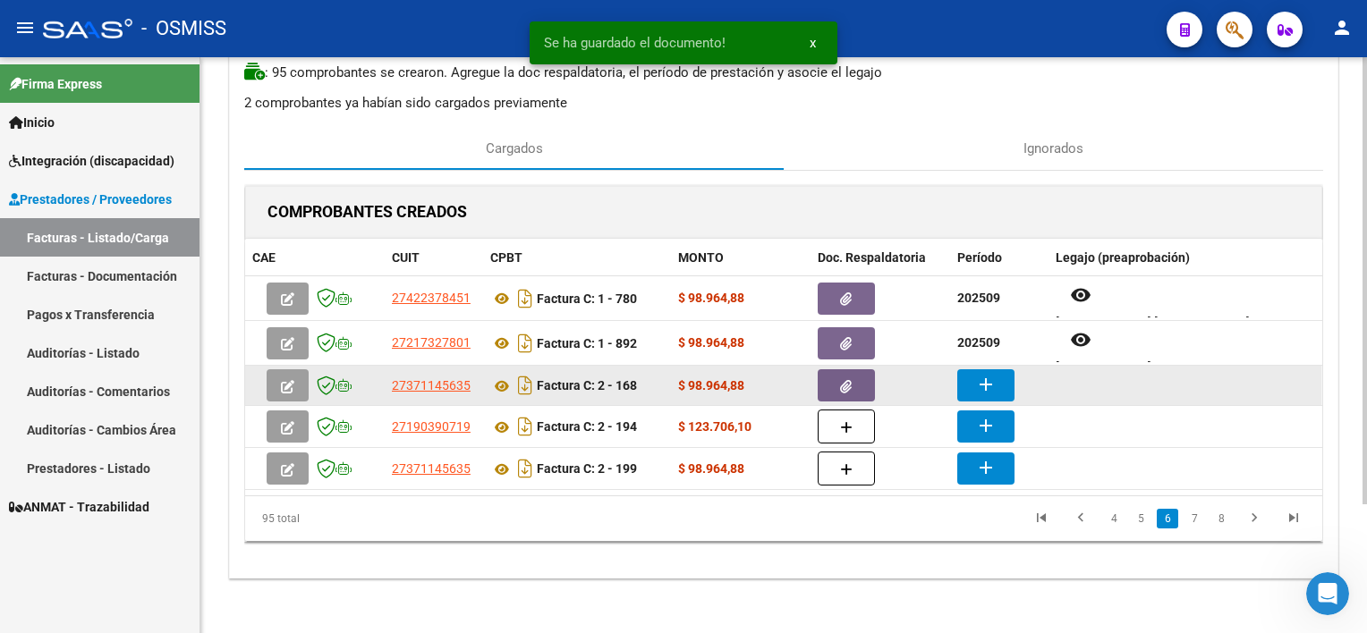
click at [990, 366] on datatable-body-cell "add" at bounding box center [999, 385] width 99 height 39
click at [988, 377] on mat-icon "add" at bounding box center [985, 384] width 21 height 21
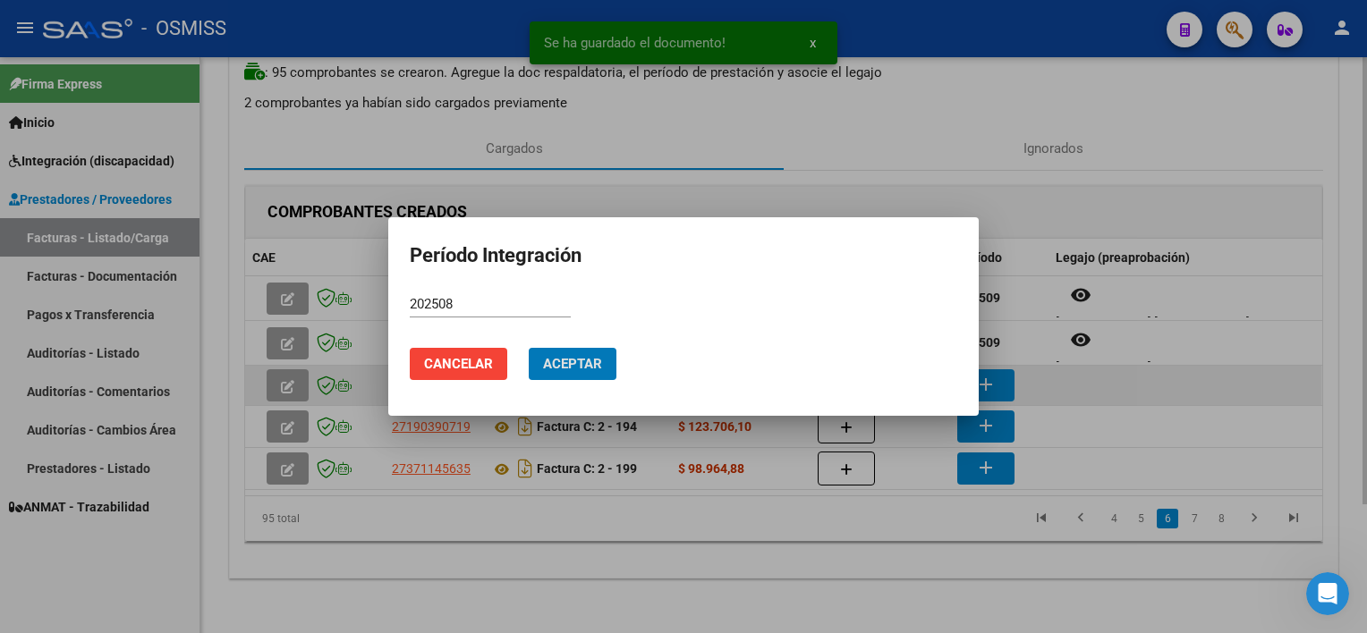
click at [529, 348] on button "Aceptar" at bounding box center [573, 364] width 88 height 32
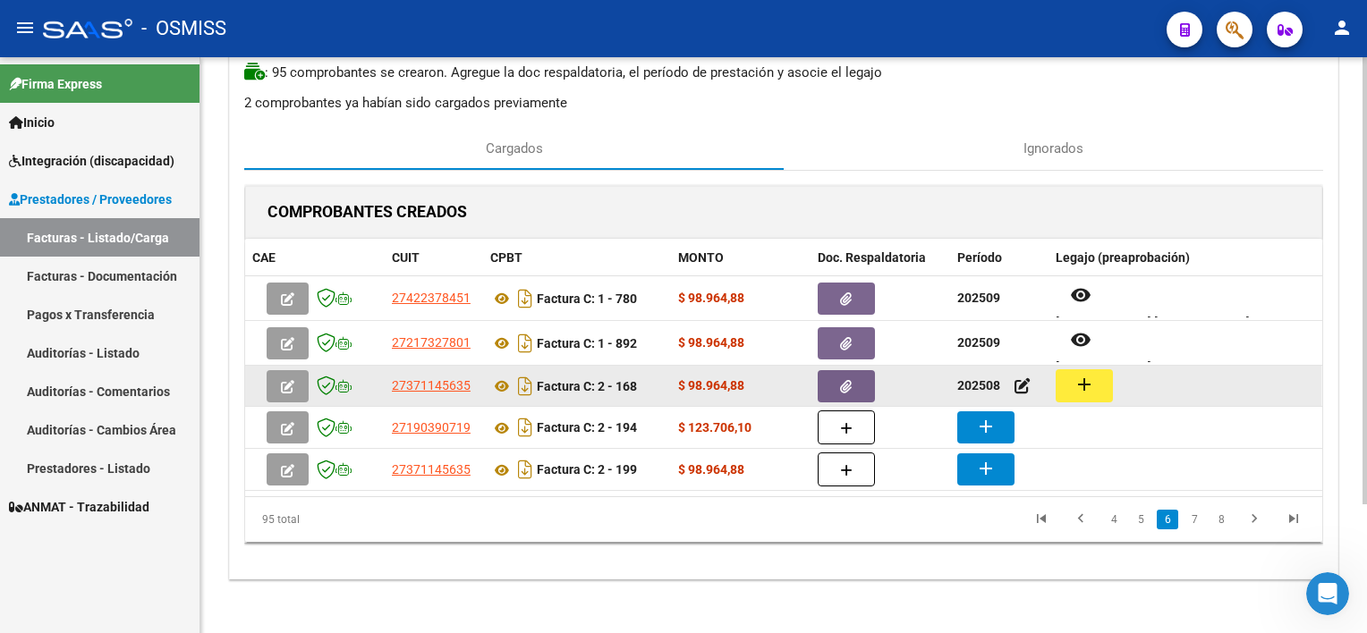
click at [1021, 382] on button "add" at bounding box center [1084, 385] width 57 height 33
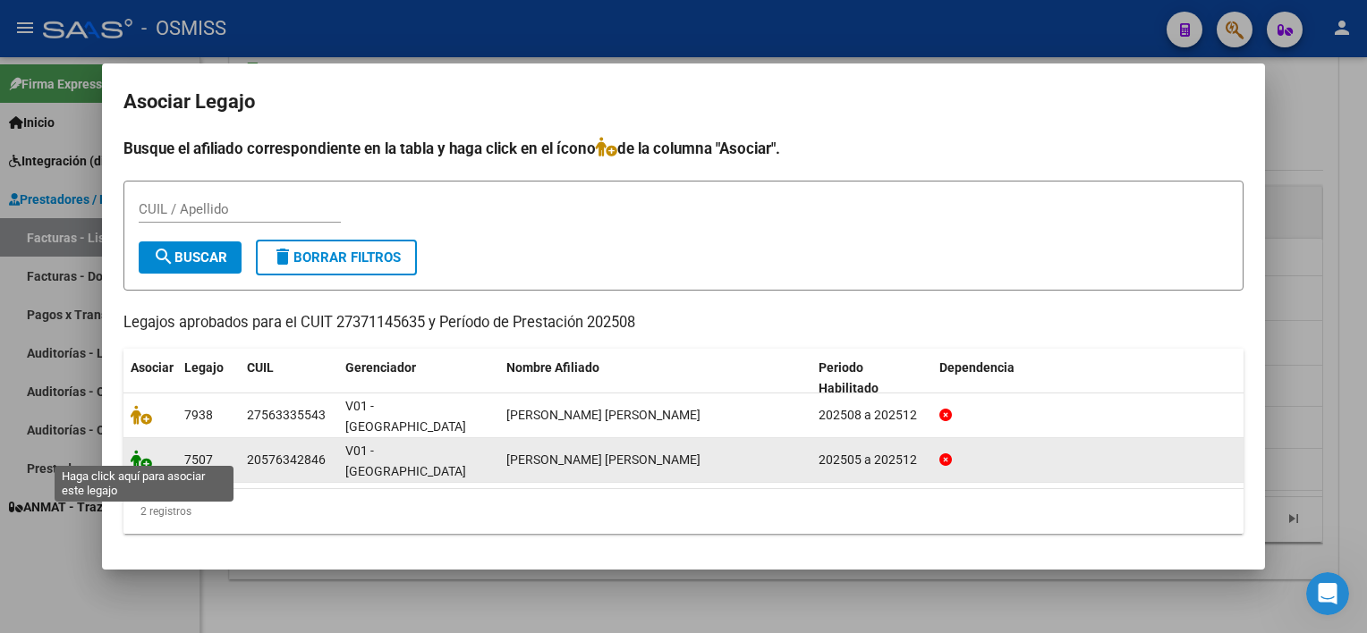
click at [134, 458] on icon at bounding box center [141, 460] width 21 height 20
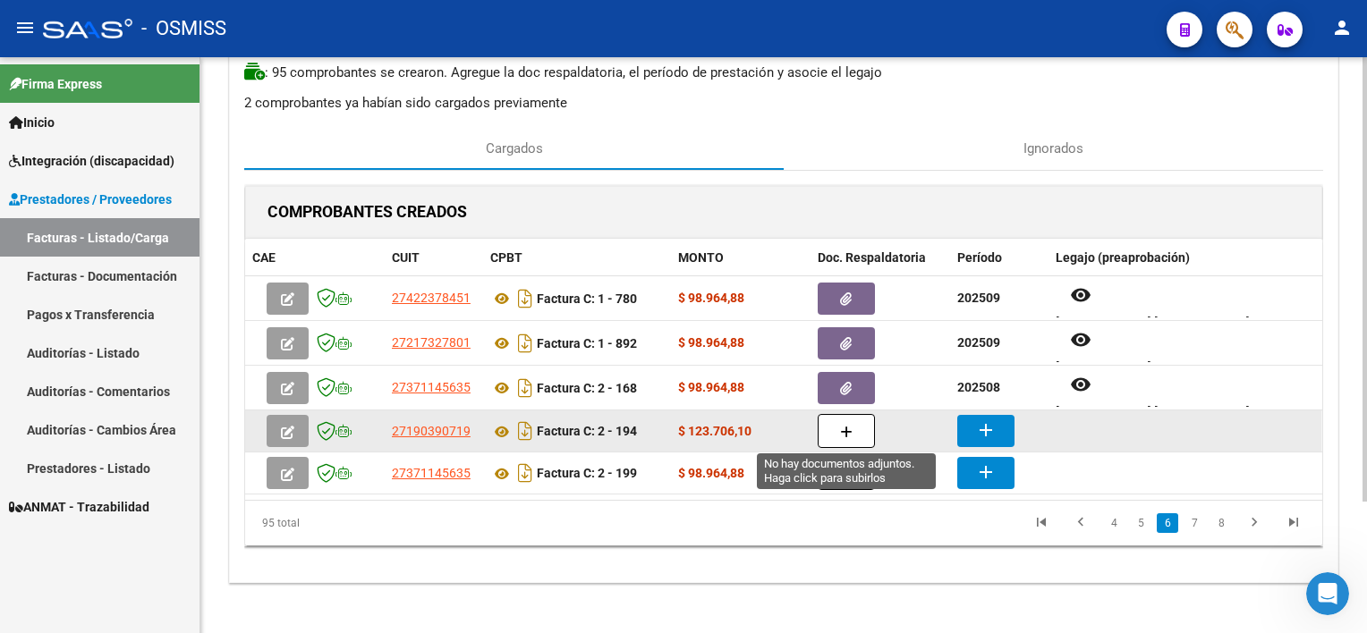
click at [847, 433] on icon "button" at bounding box center [846, 432] width 13 height 13
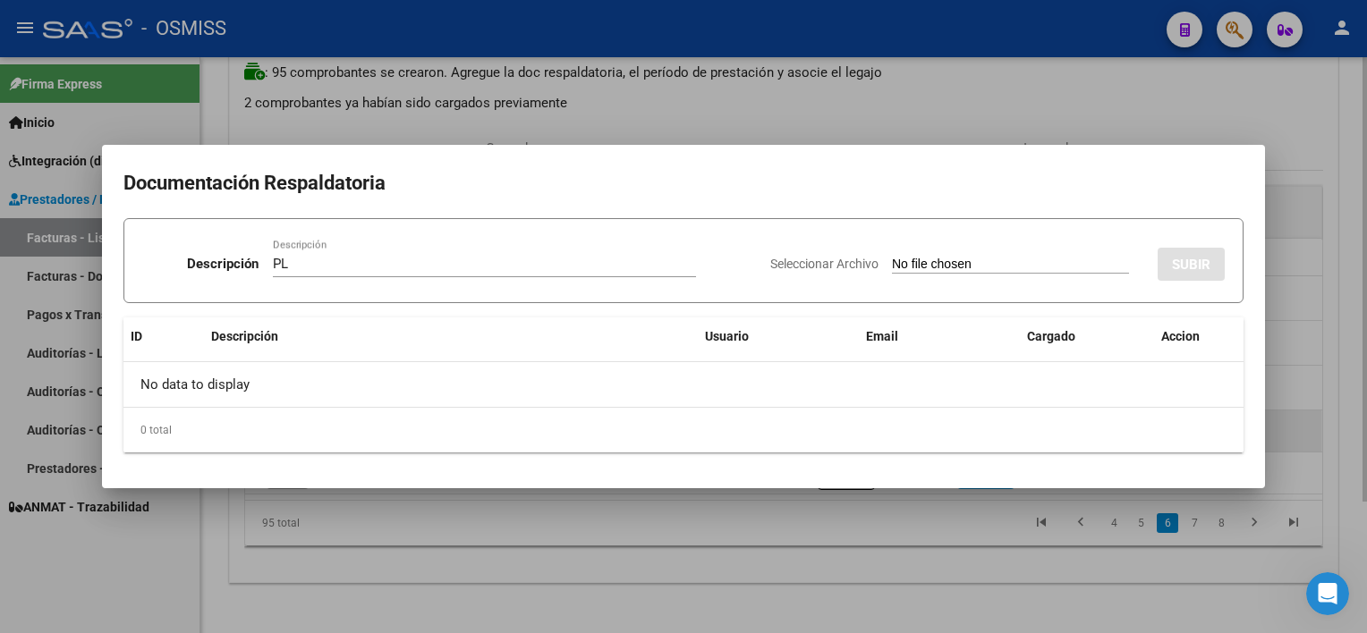
click at [892, 257] on input "Seleccionar Archivo" at bounding box center [1010, 265] width 237 height 17
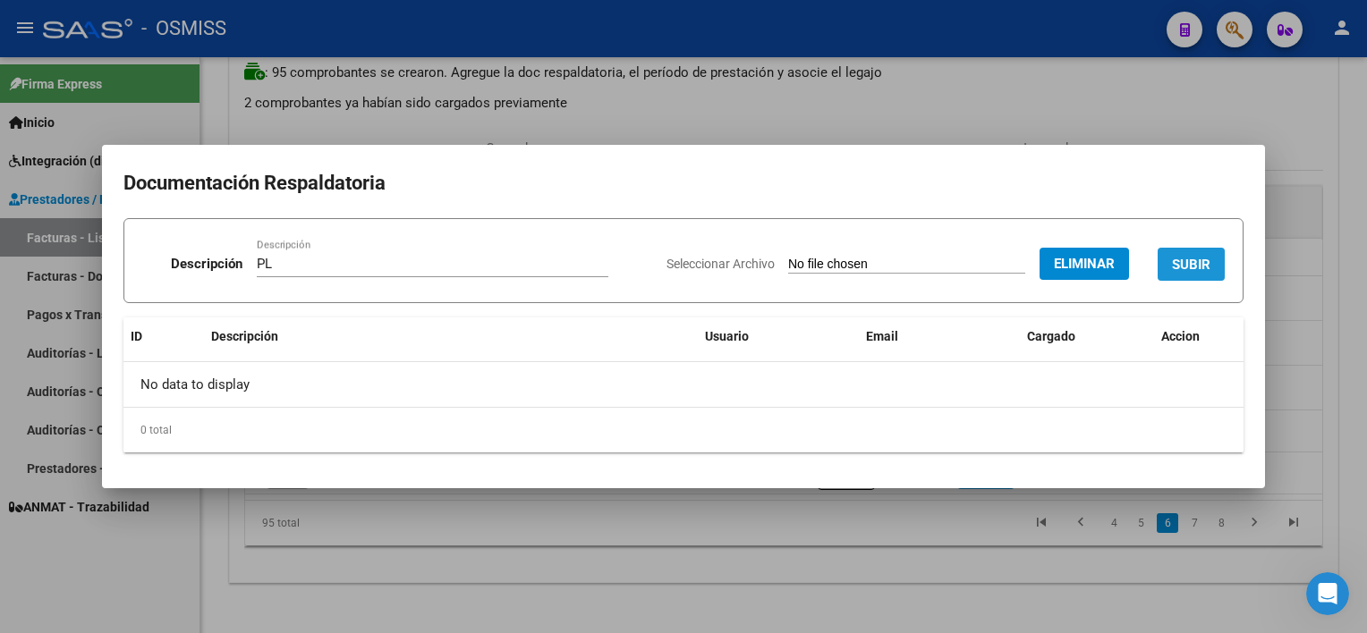
click at [1021, 262] on span "SUBIR" at bounding box center [1191, 265] width 38 height 16
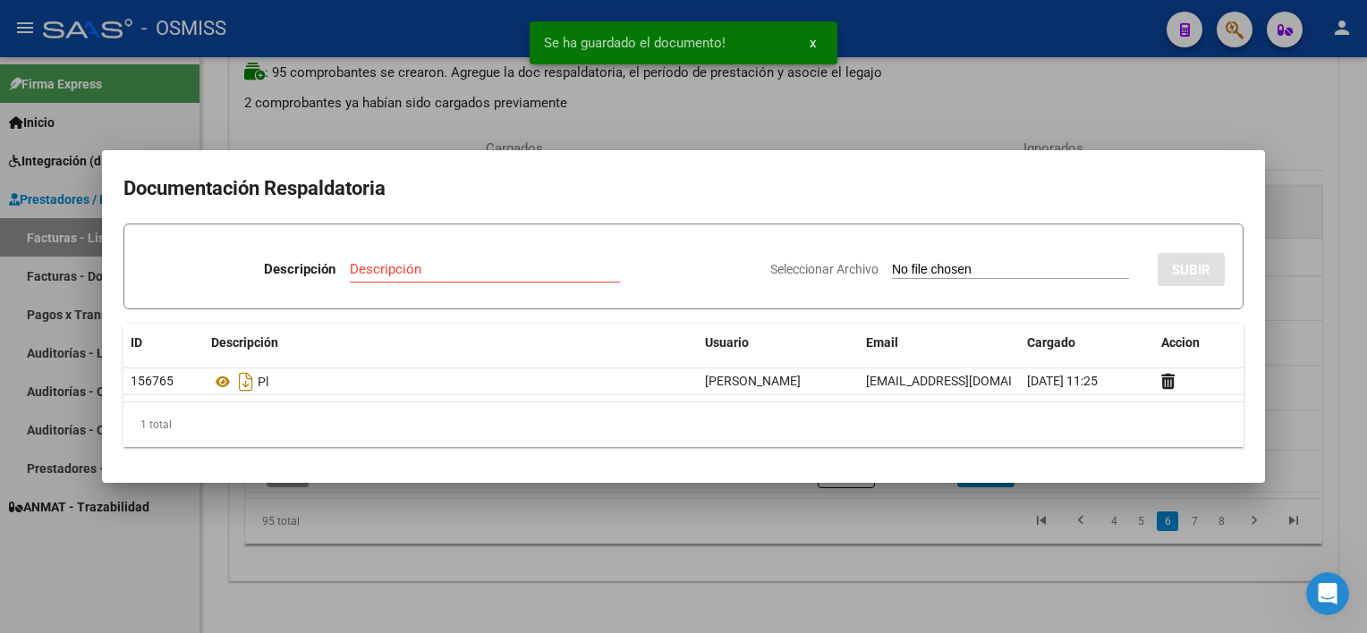
click at [867, 555] on div at bounding box center [683, 316] width 1367 height 633
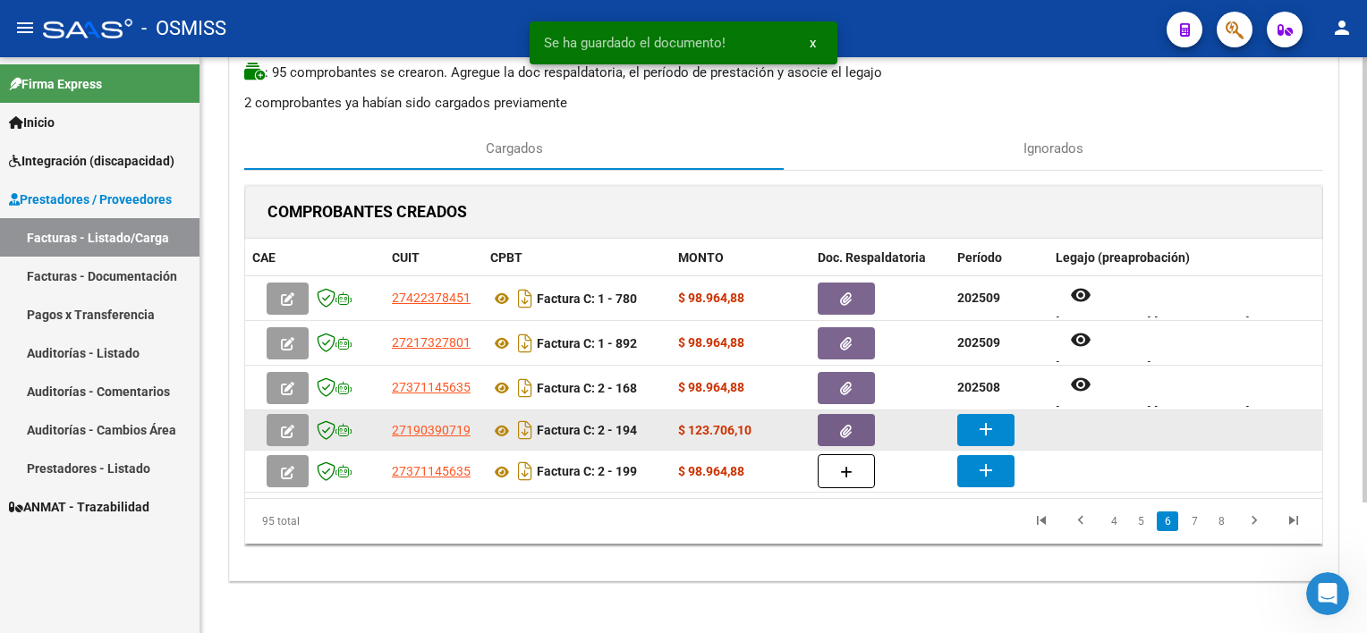
click at [975, 427] on mat-icon "add" at bounding box center [985, 429] width 21 height 21
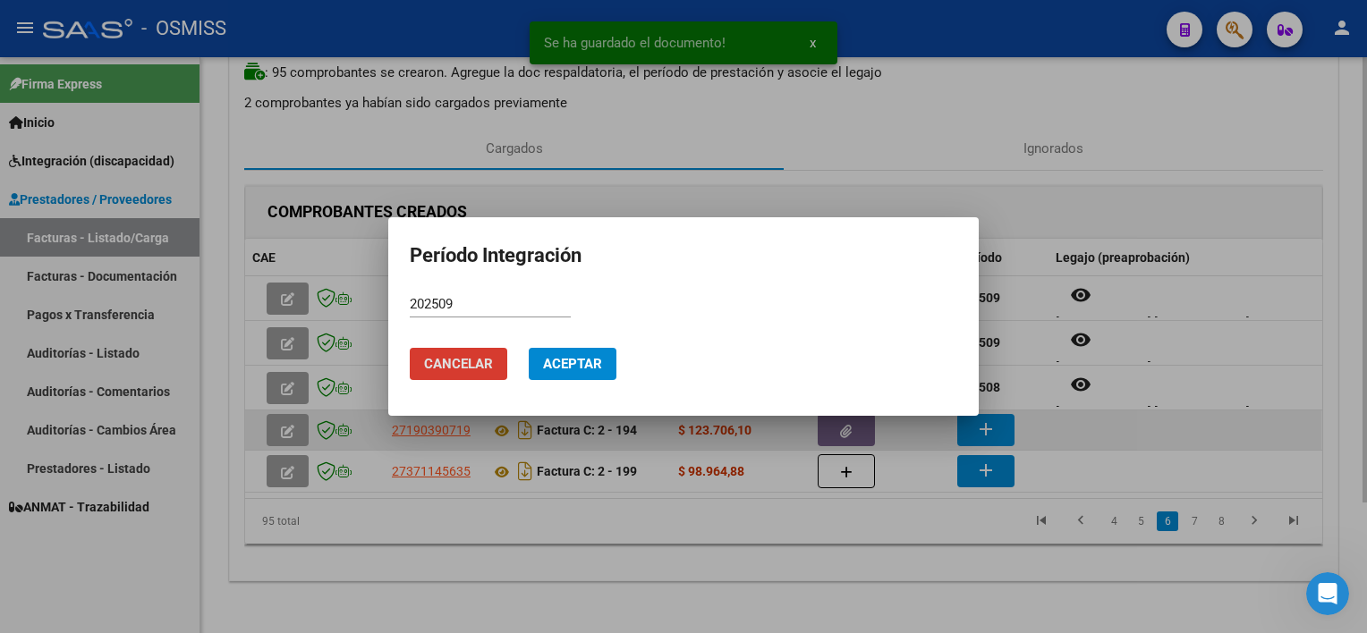
click at [529, 348] on button "Aceptar" at bounding box center [573, 364] width 88 height 32
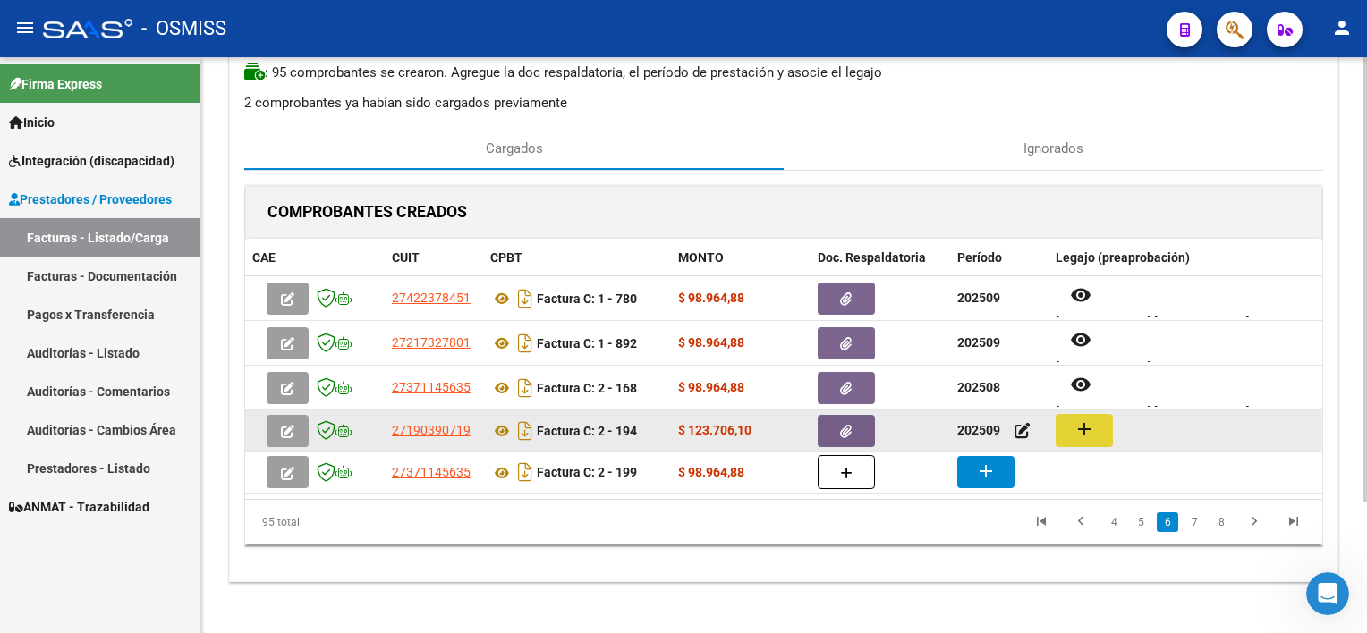
click at [1021, 426] on mat-icon "add" at bounding box center [1083, 429] width 21 height 21
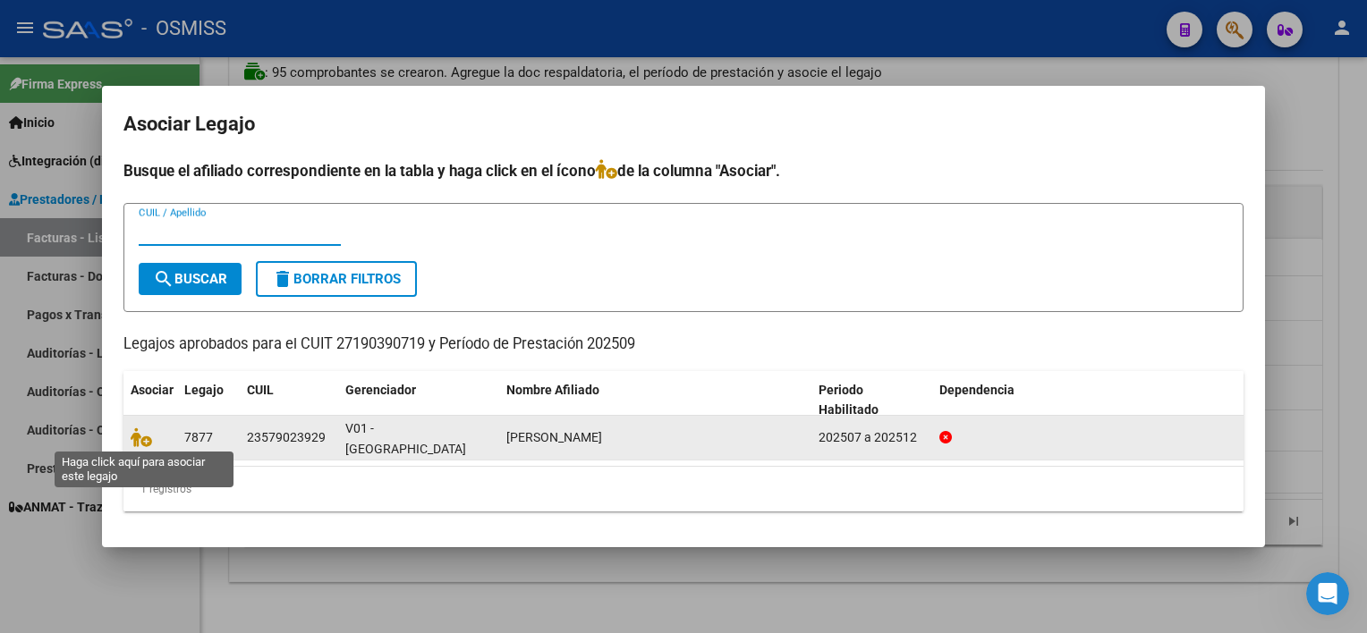
click at [153, 440] on span at bounding box center [144, 437] width 27 height 14
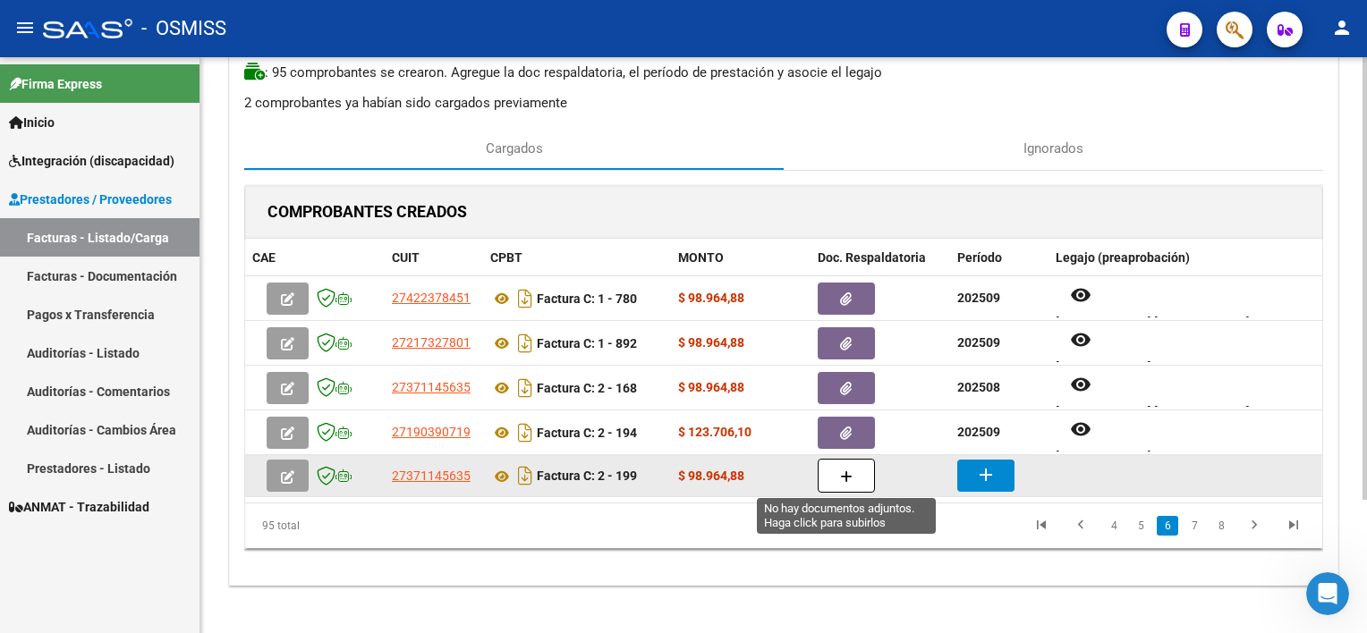
click at [859, 479] on button "button" at bounding box center [846, 476] width 57 height 34
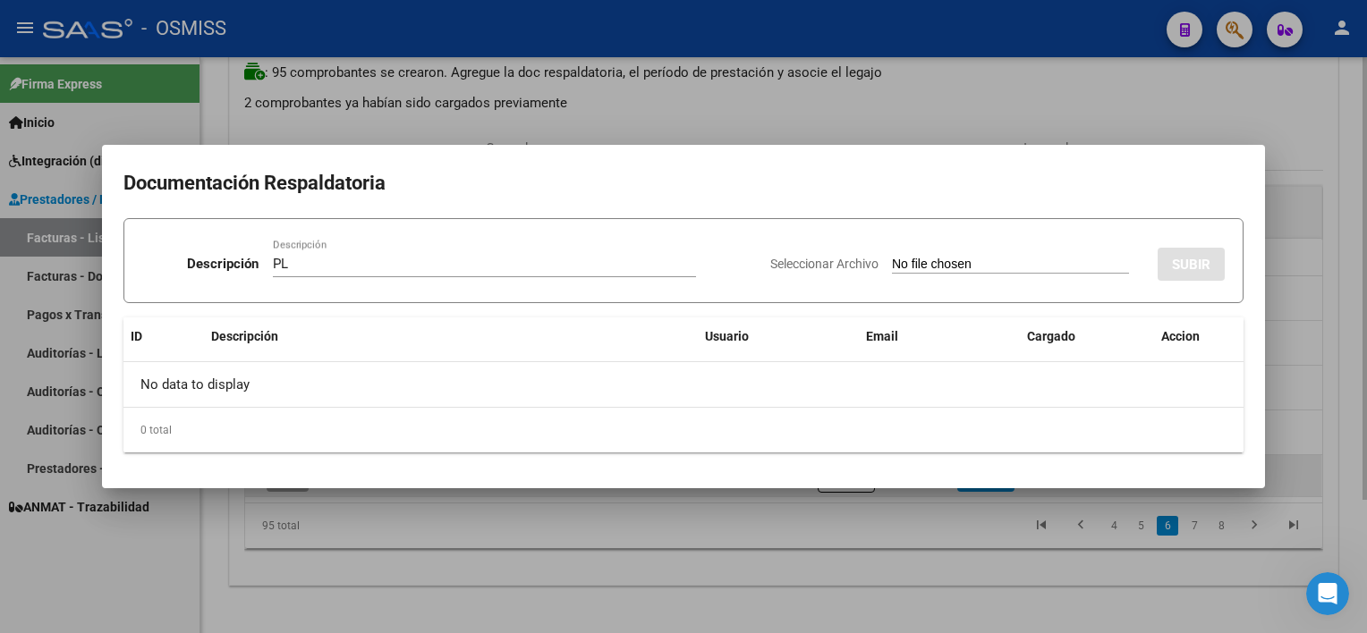
click at [892, 257] on input "Seleccionar Archivo" at bounding box center [1010, 265] width 237 height 17
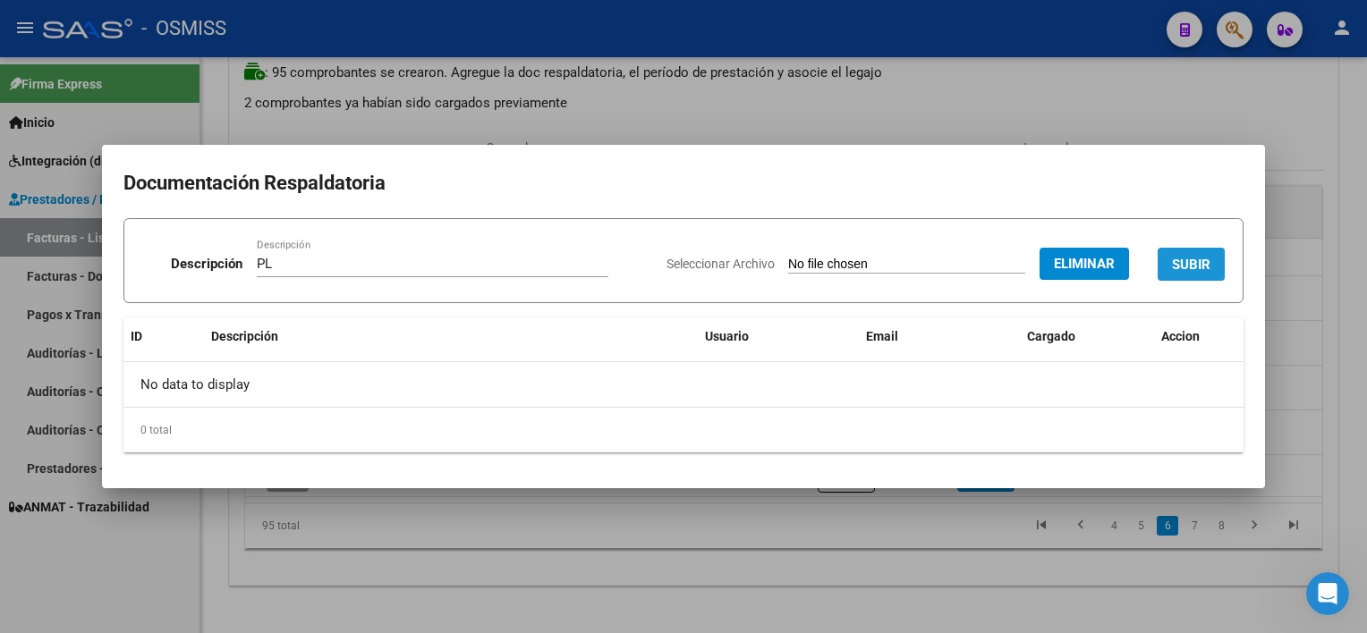
click at [1021, 267] on span "SUBIR" at bounding box center [1191, 265] width 38 height 16
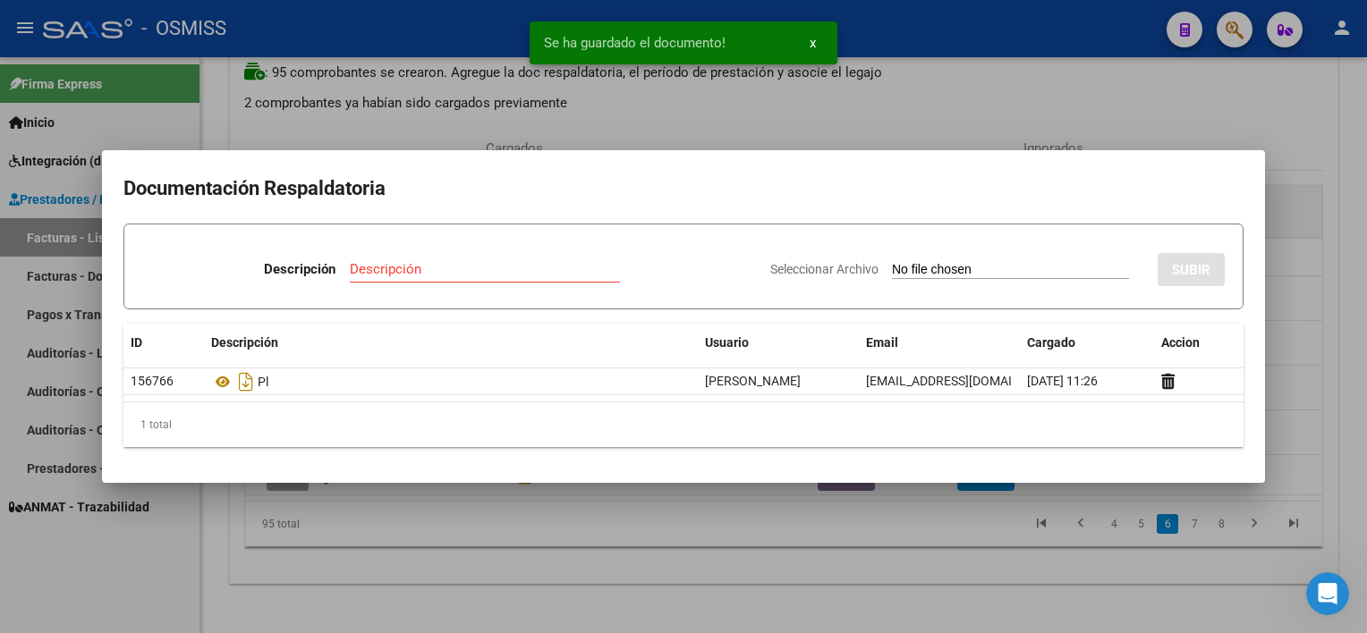
click at [878, 562] on div at bounding box center [683, 316] width 1367 height 633
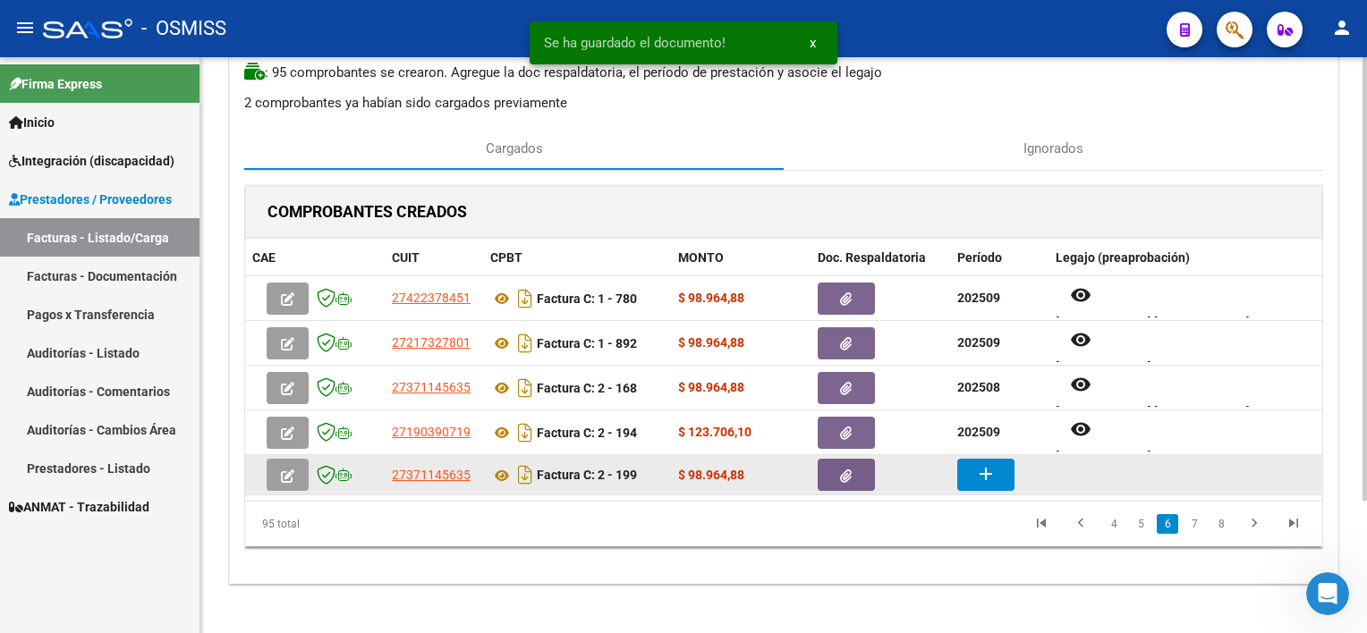
click at [987, 463] on mat-icon "add" at bounding box center [985, 473] width 21 height 21
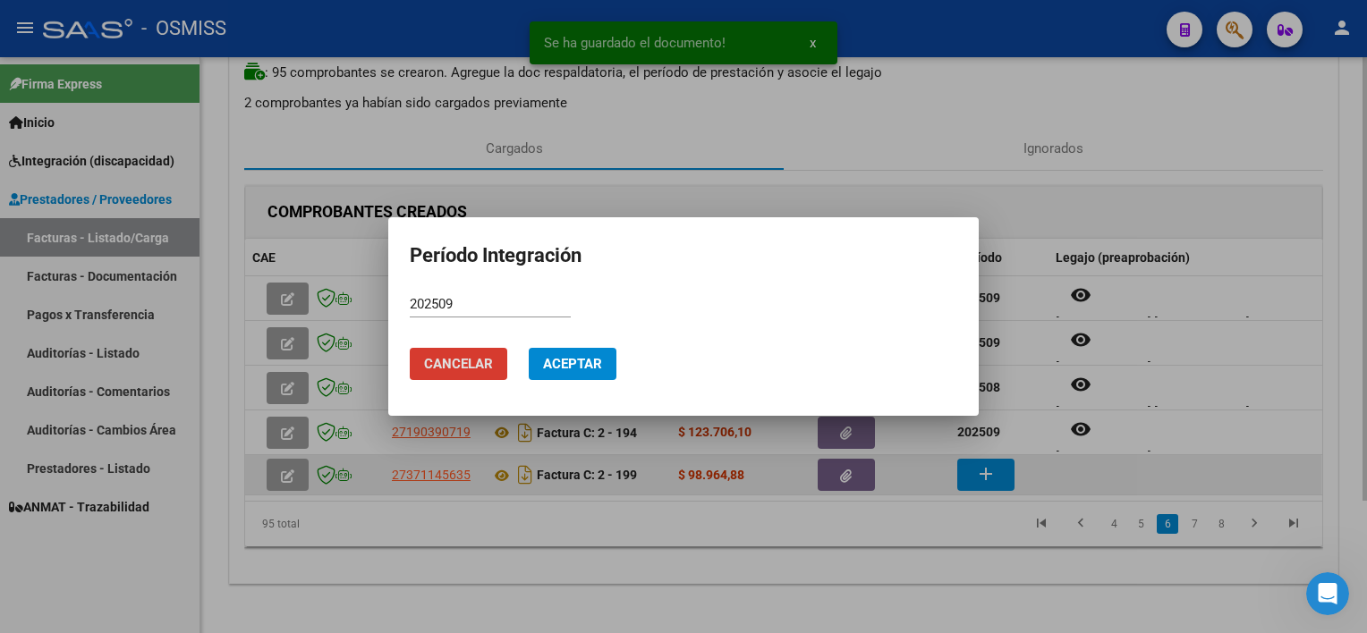
click at [529, 348] on button "Aceptar" at bounding box center [573, 364] width 88 height 32
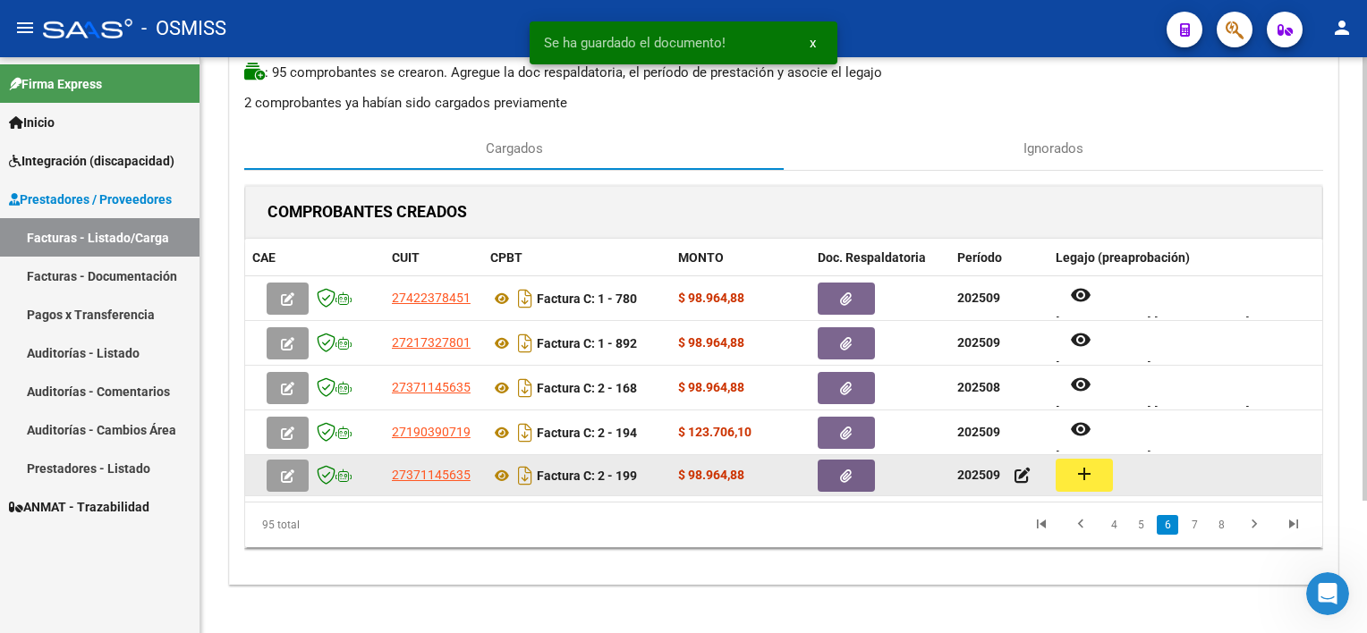
click at [1021, 476] on mat-icon "add" at bounding box center [1083, 473] width 21 height 21
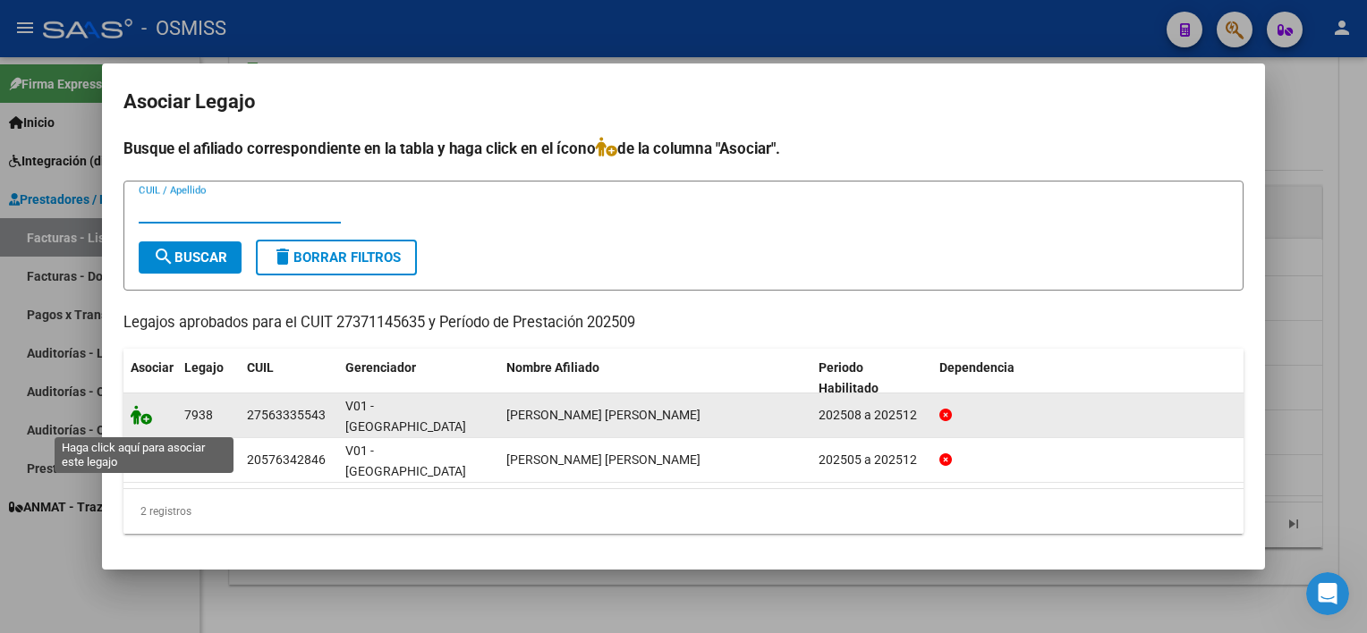
click at [140, 422] on icon at bounding box center [141, 415] width 21 height 20
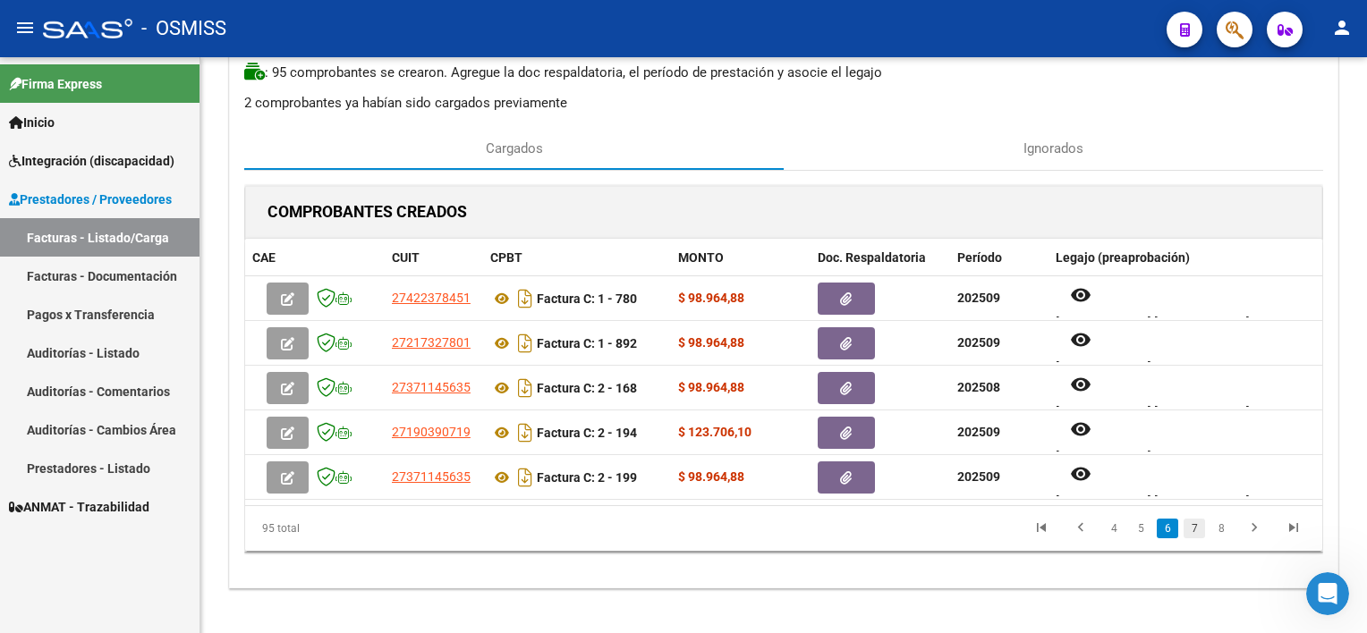
click at [1021, 519] on link "7" at bounding box center [1194, 529] width 21 height 20
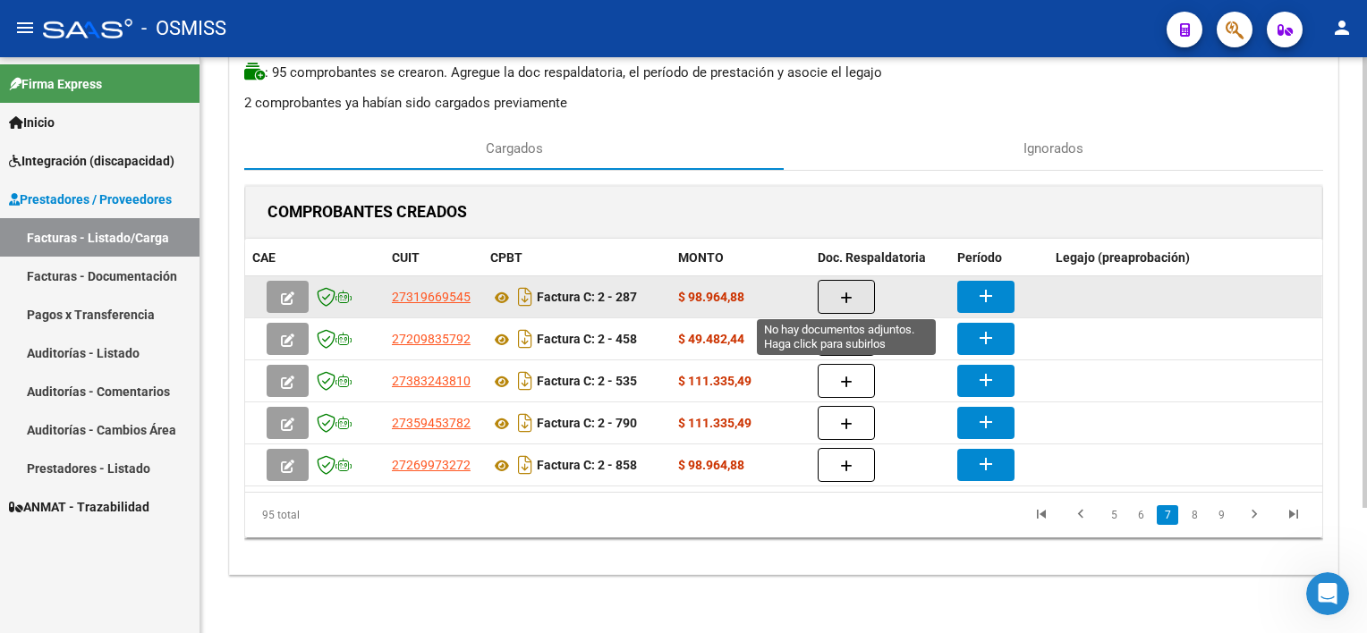
click at [844, 296] on icon "button" at bounding box center [846, 298] width 13 height 13
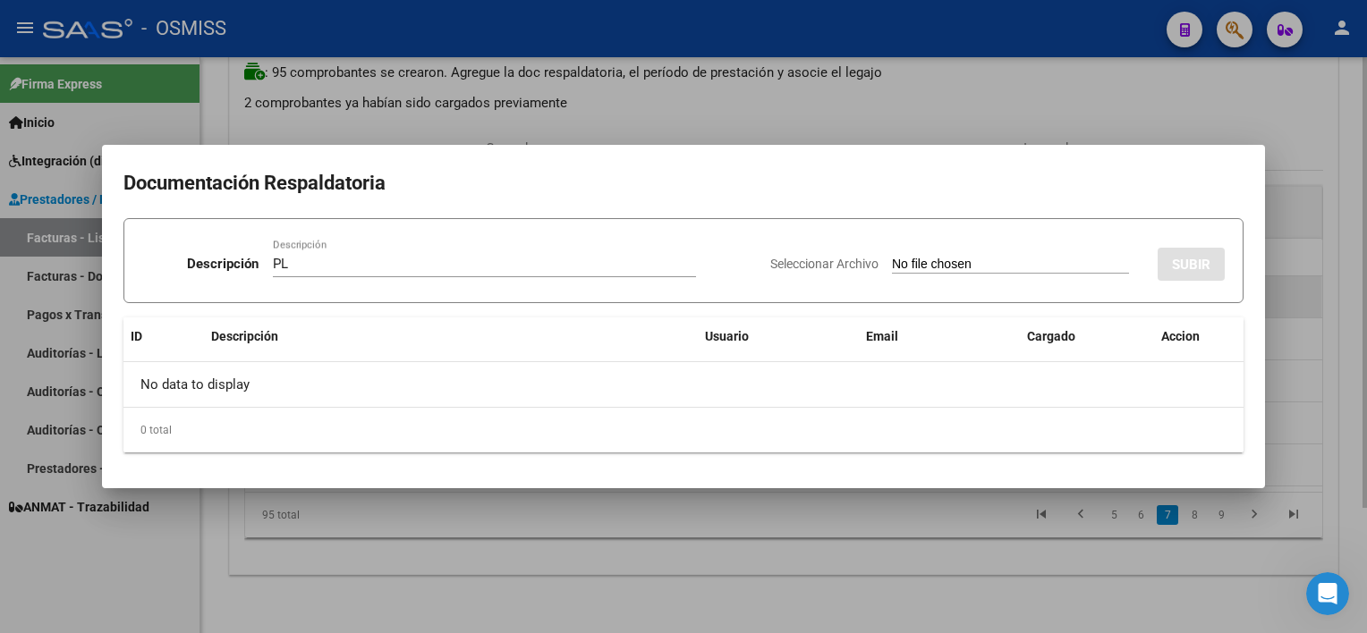
click at [892, 257] on input "Seleccionar Archivo" at bounding box center [1010, 265] width 237 height 17
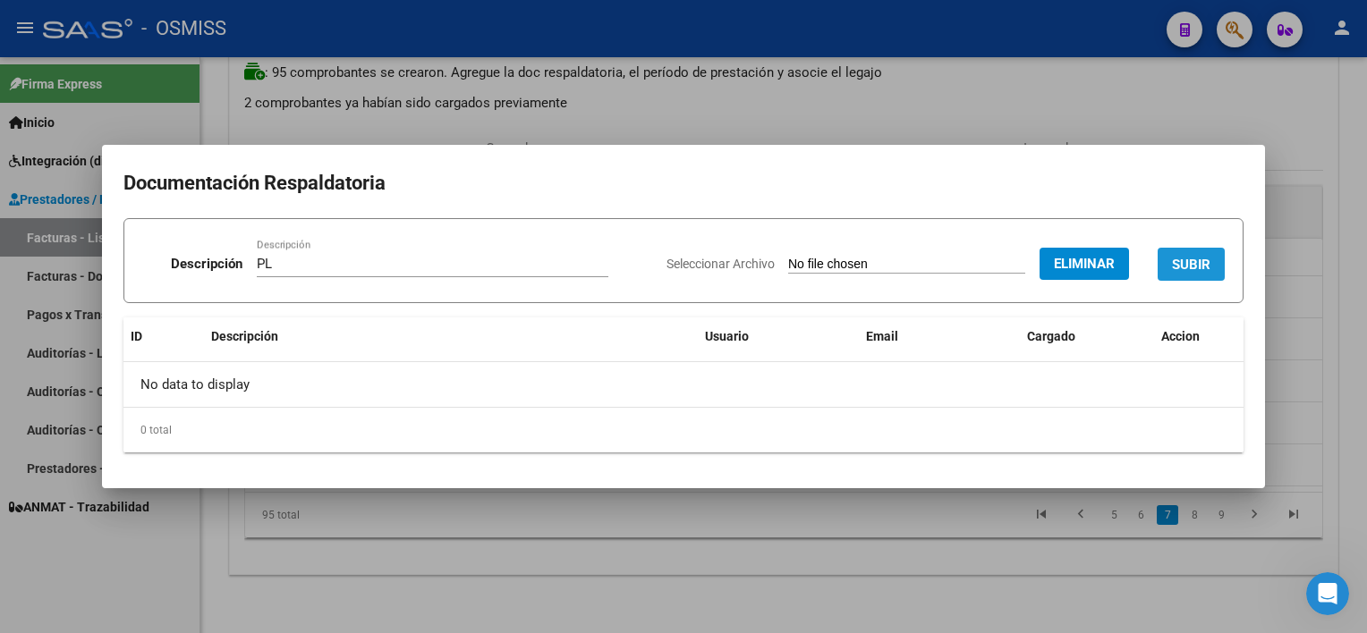
click at [1021, 260] on span "SUBIR" at bounding box center [1191, 265] width 38 height 16
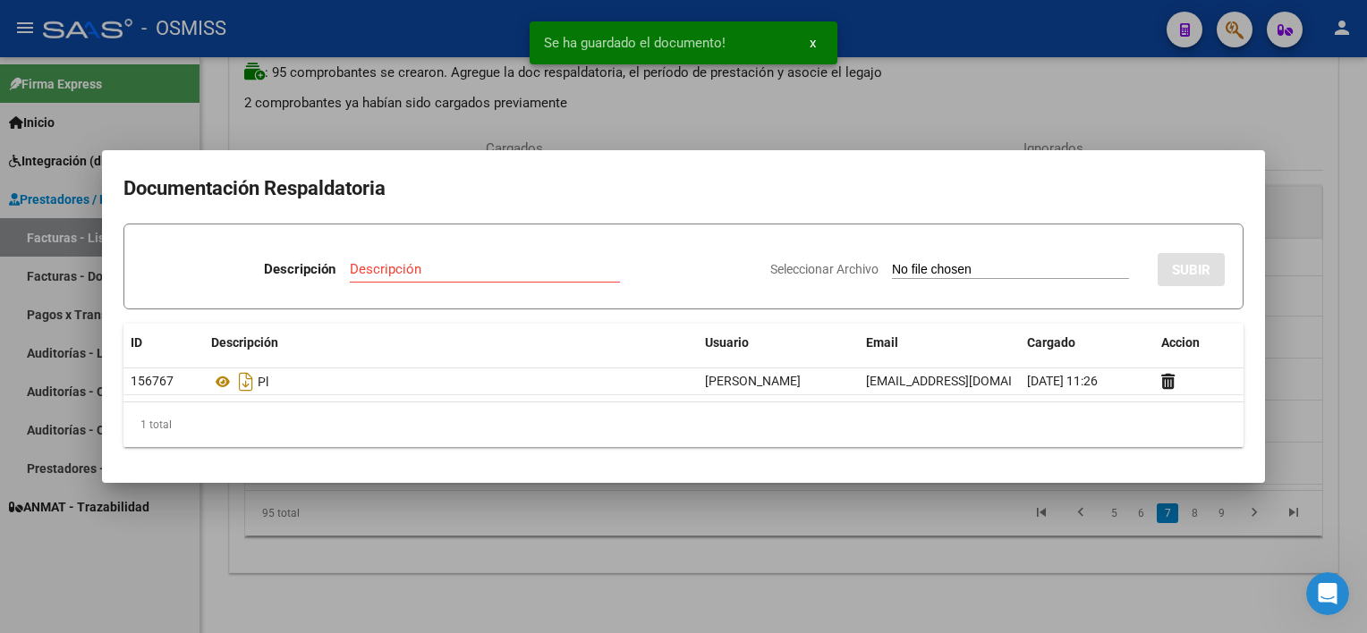
click at [870, 555] on div at bounding box center [683, 316] width 1367 height 633
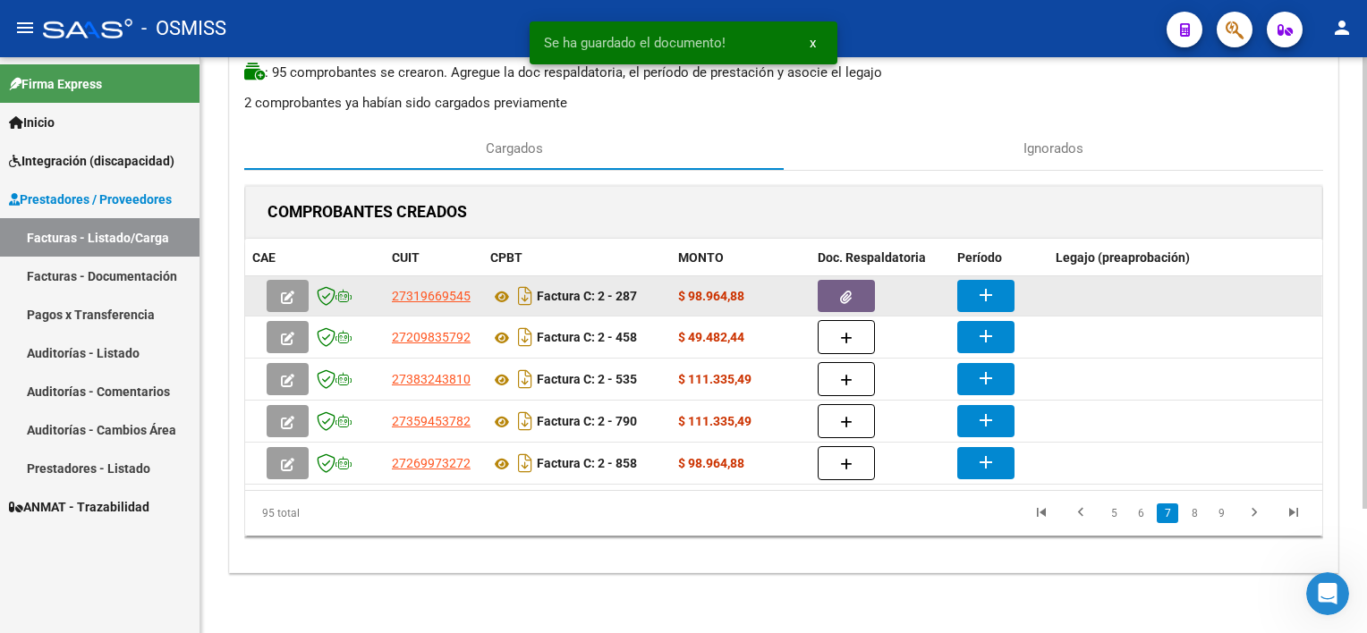
click at [966, 300] on button "add" at bounding box center [985, 296] width 57 height 32
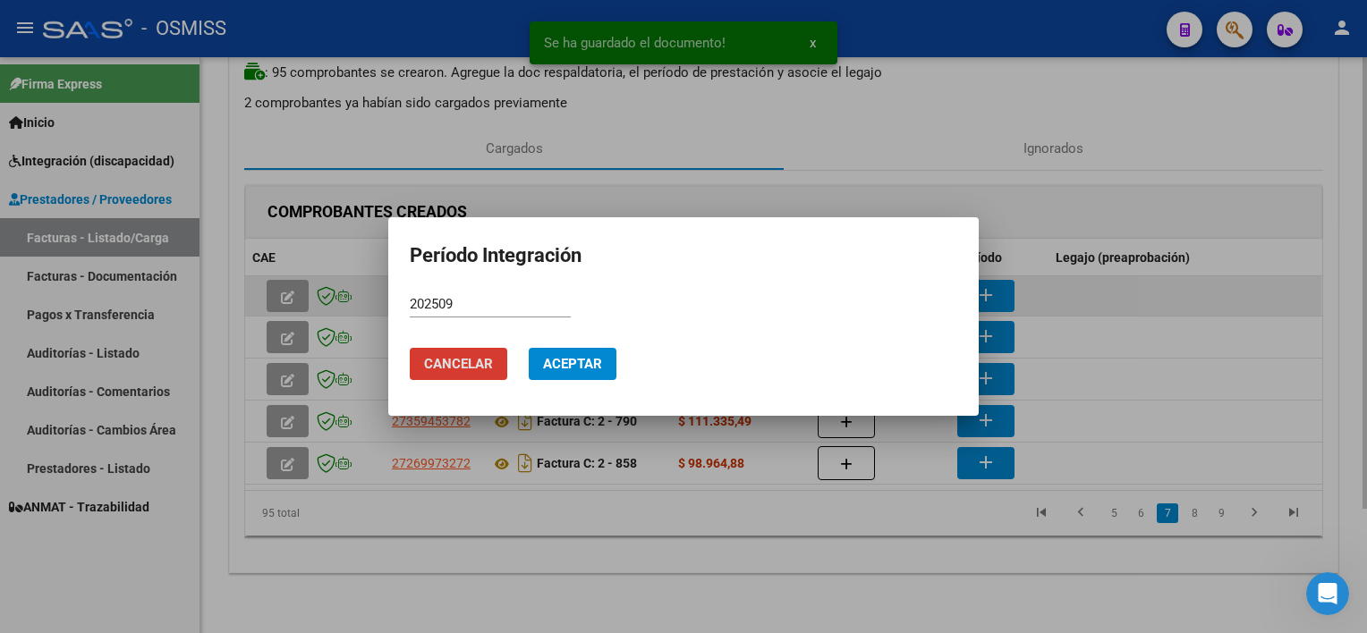
click at [529, 348] on button "Aceptar" at bounding box center [573, 364] width 88 height 32
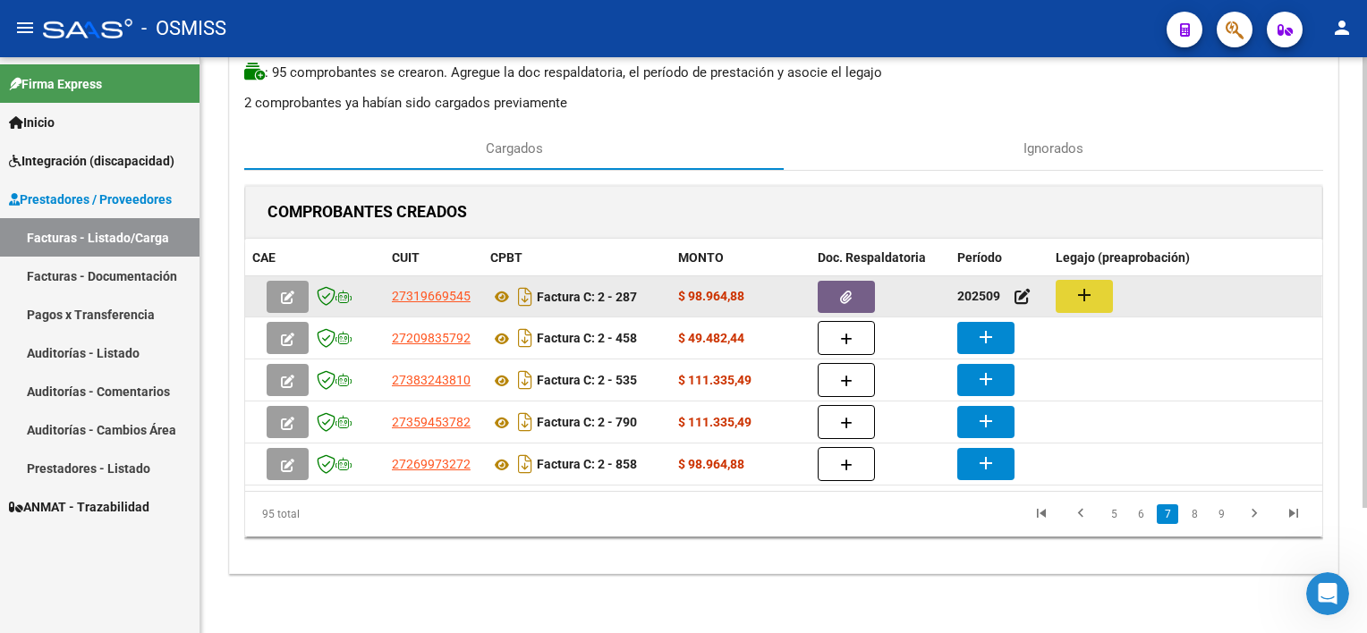
click at [1021, 287] on mat-icon "add" at bounding box center [1083, 294] width 21 height 21
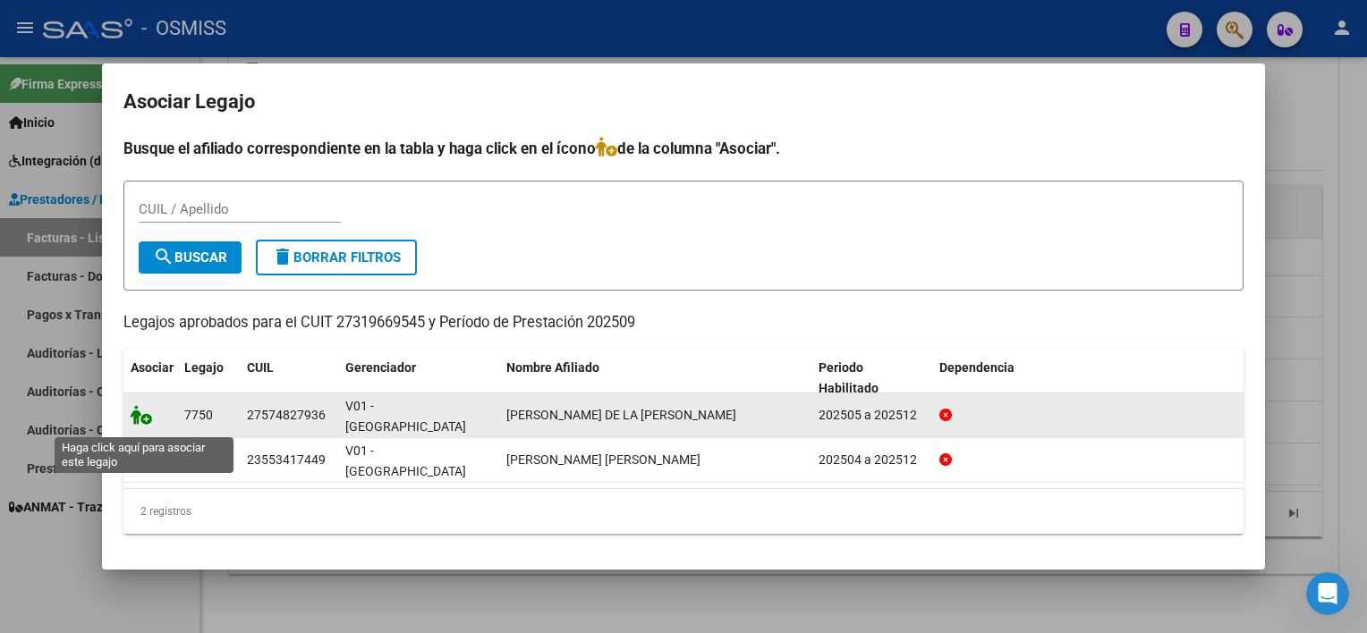
click at [150, 422] on icon at bounding box center [141, 415] width 21 height 20
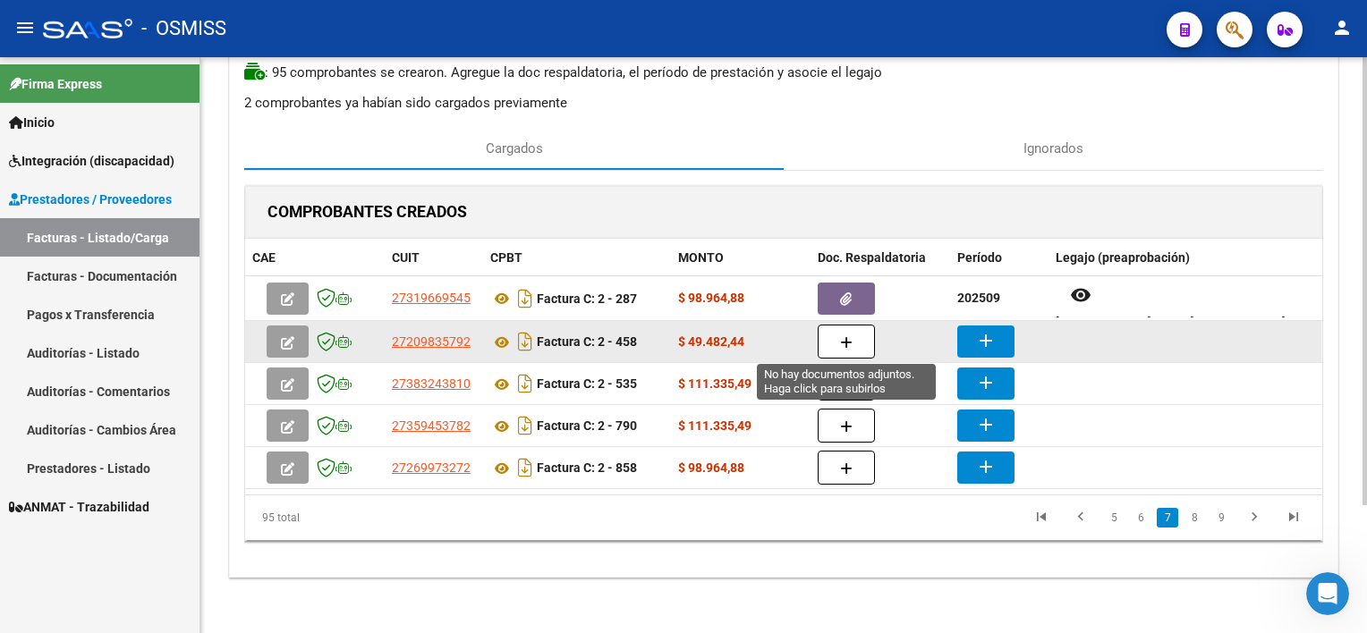
click at [841, 343] on icon "button" at bounding box center [846, 342] width 13 height 13
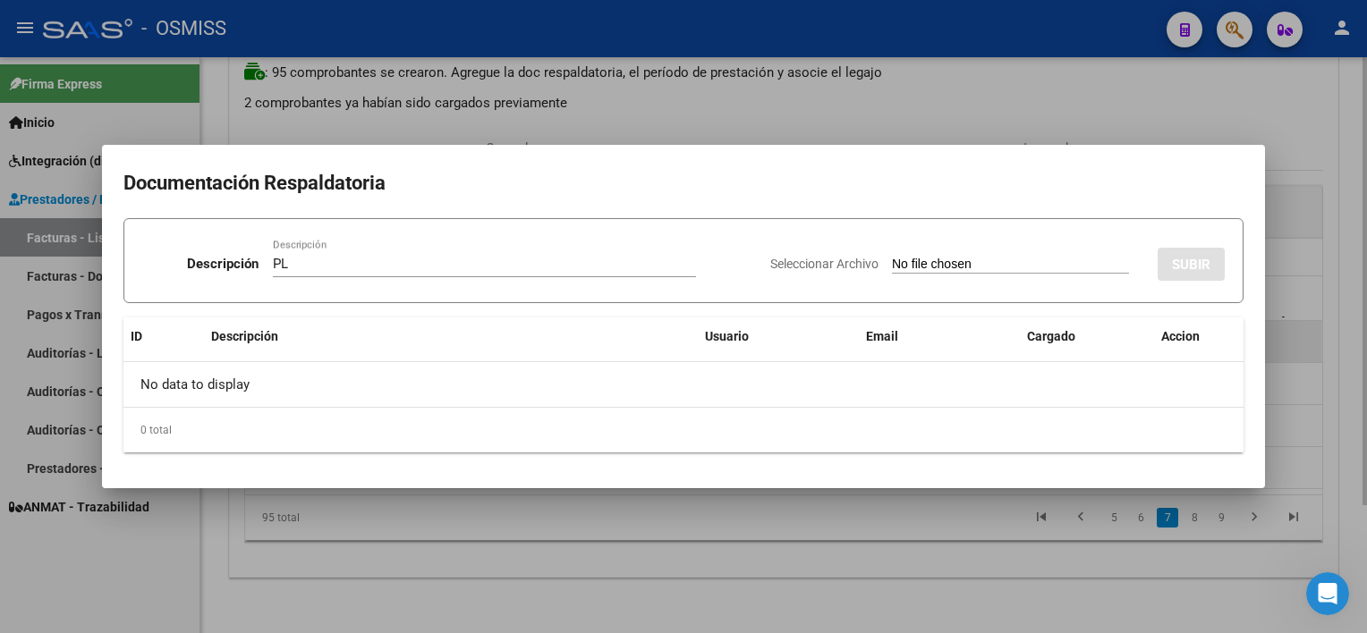
click at [892, 257] on input "Seleccionar Archivo" at bounding box center [1010, 265] width 237 height 17
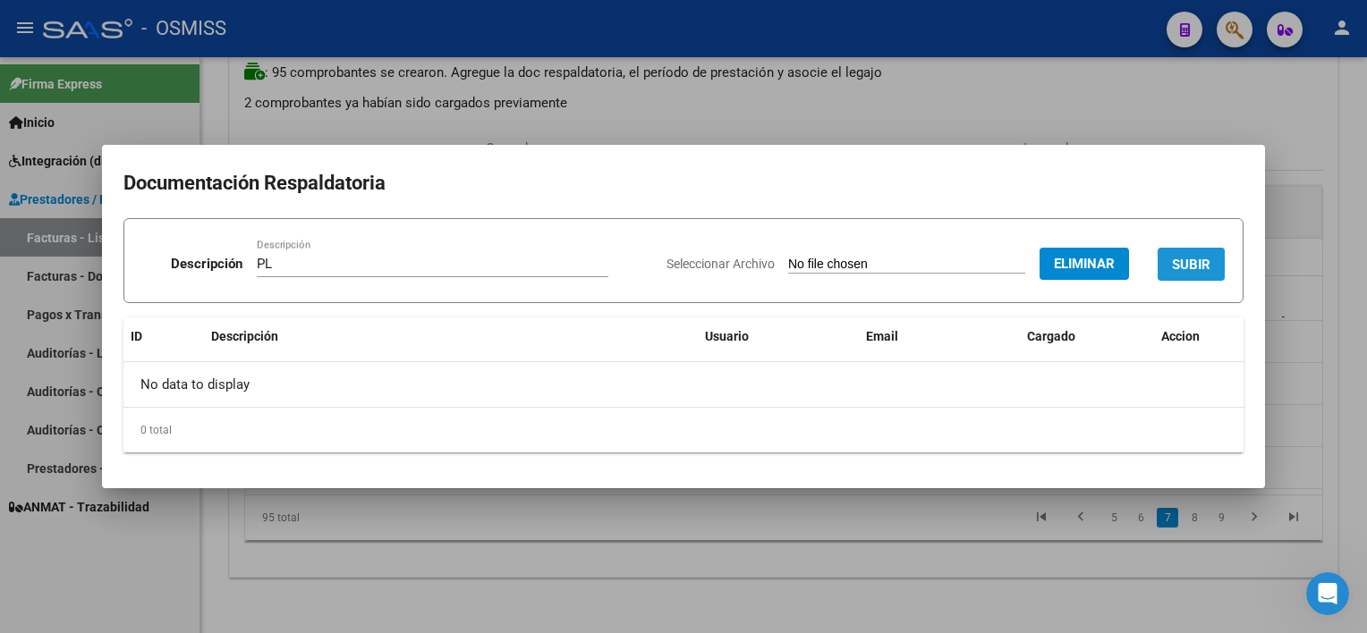
click at [1021, 260] on span "SUBIR" at bounding box center [1191, 265] width 38 height 16
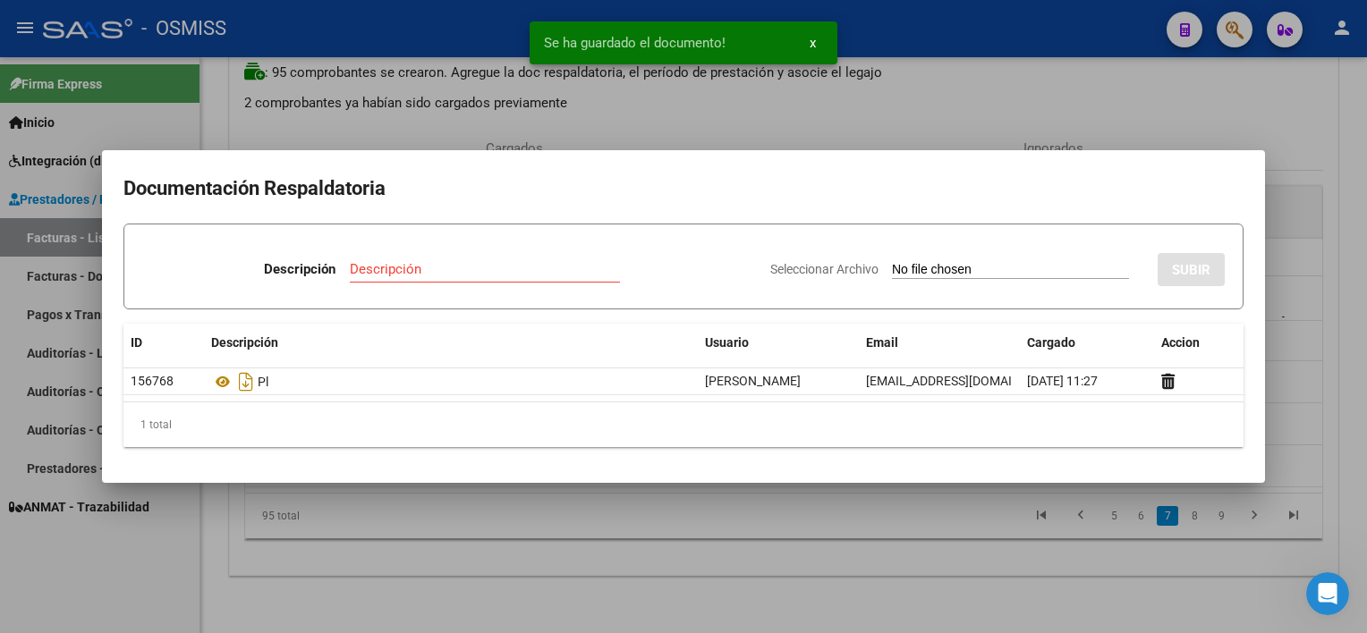
click at [948, 569] on div at bounding box center [683, 316] width 1367 height 633
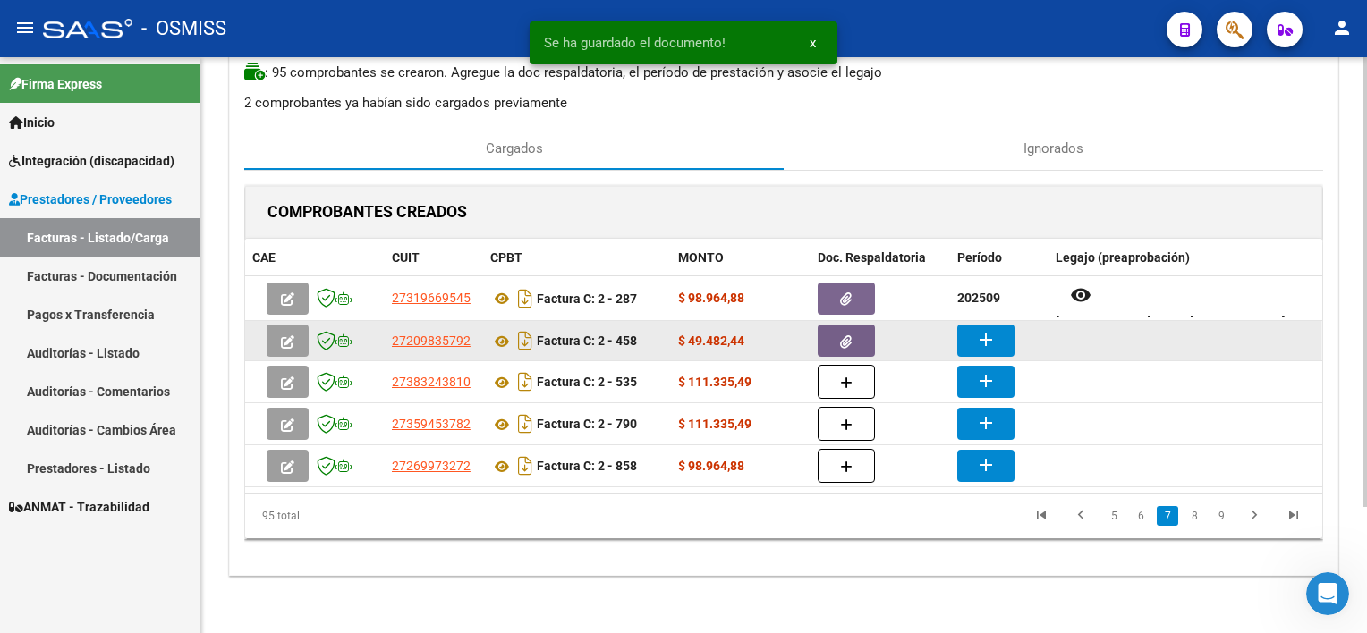
click at [981, 337] on mat-icon "add" at bounding box center [985, 339] width 21 height 21
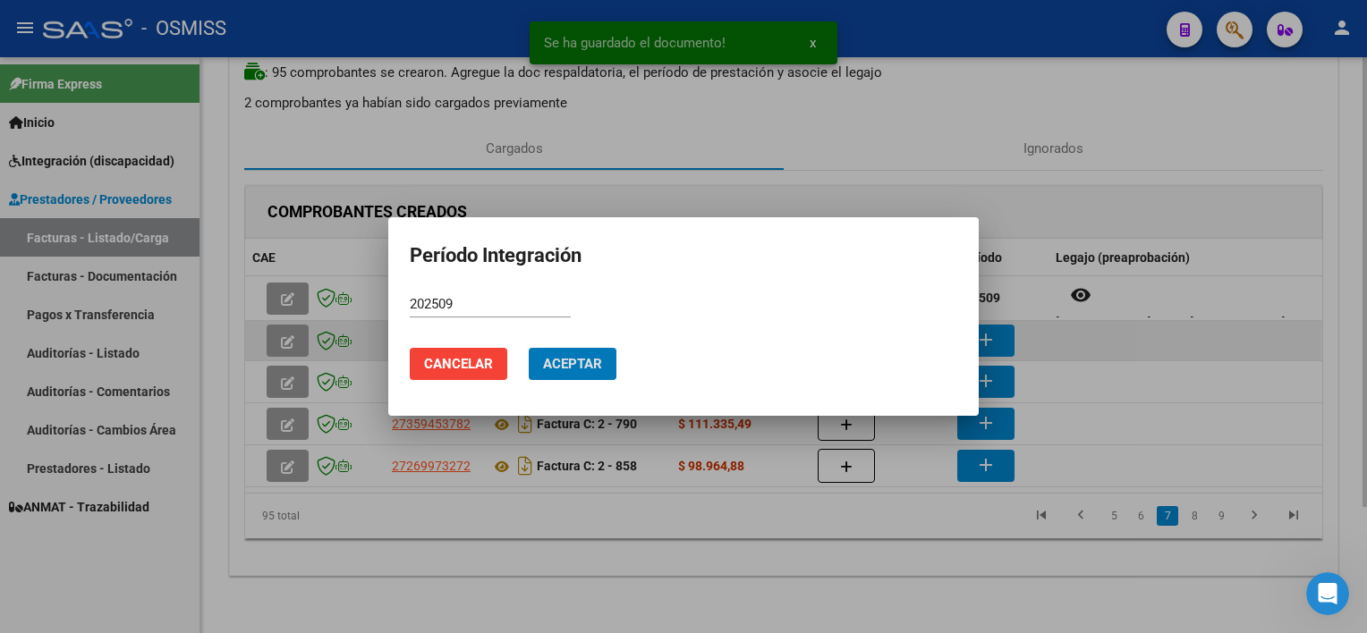
click at [529, 348] on button "Aceptar" at bounding box center [573, 364] width 88 height 32
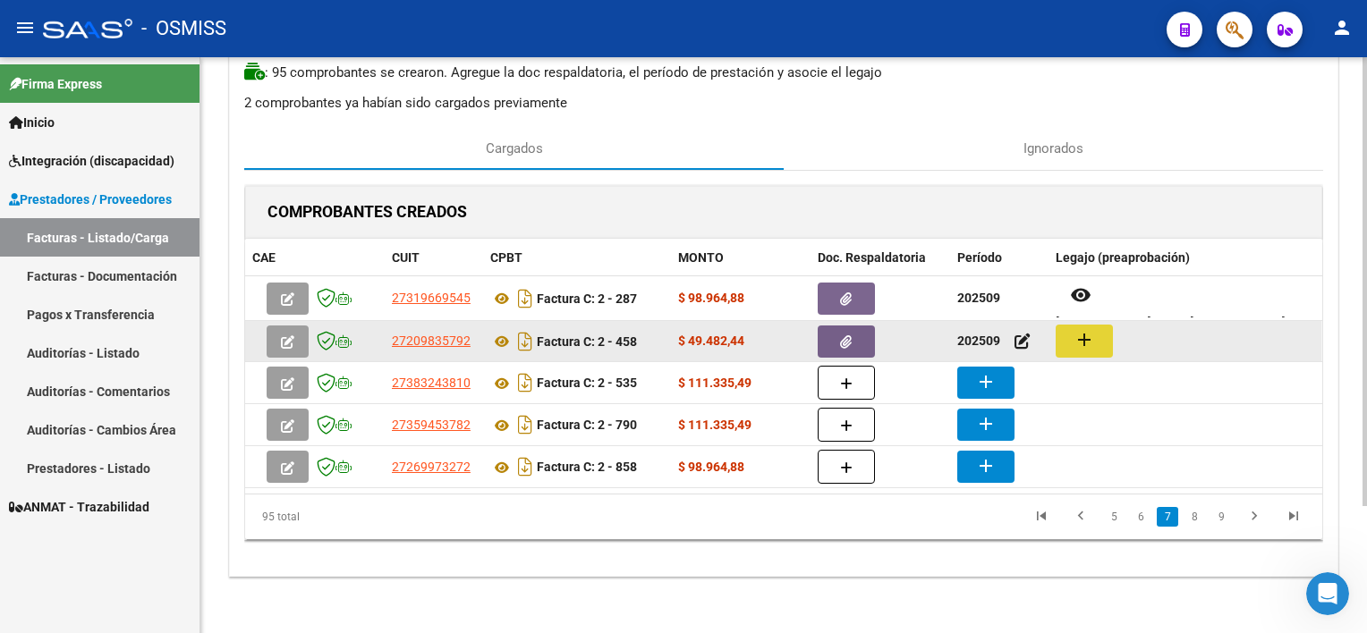
click at [1021, 338] on mat-icon "add" at bounding box center [1083, 339] width 21 height 21
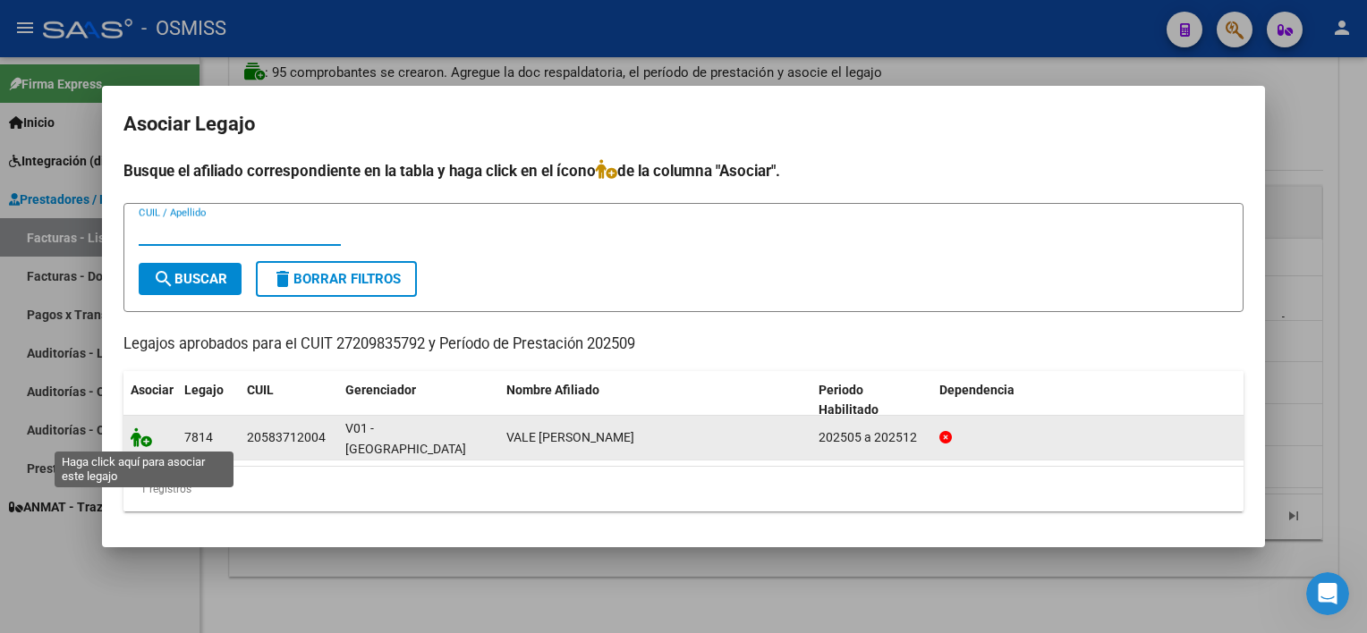
click at [147, 429] on icon at bounding box center [141, 438] width 21 height 20
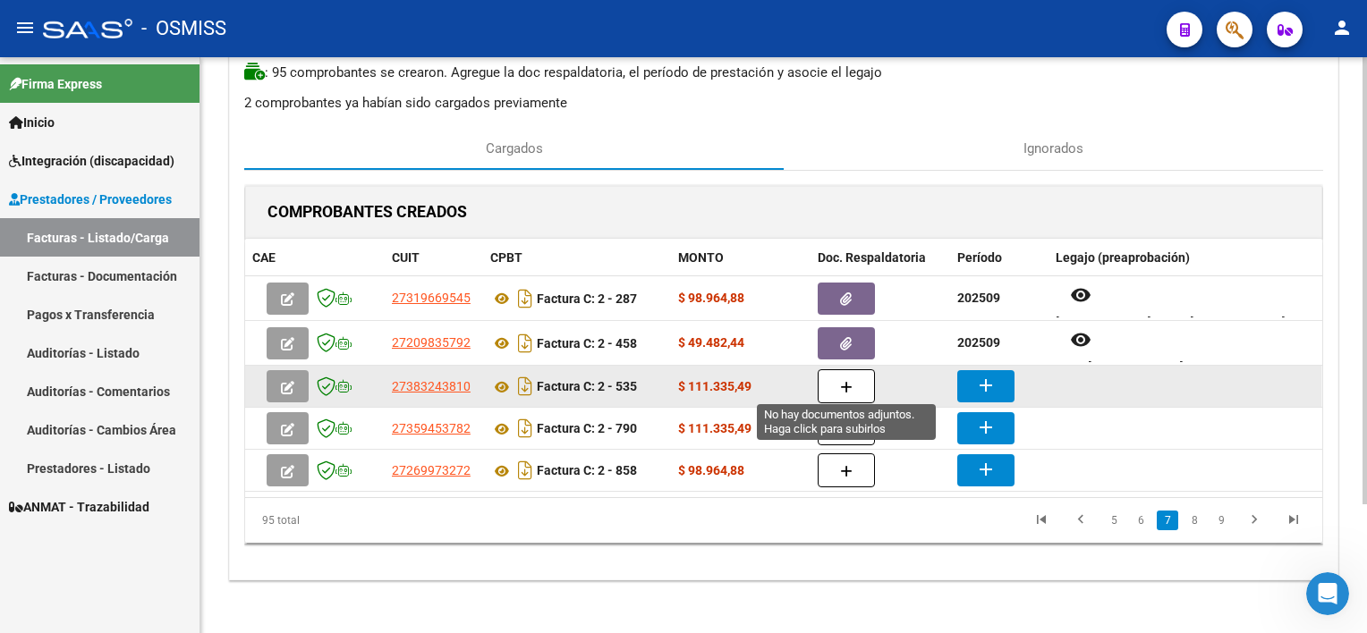
click at [844, 382] on icon "button" at bounding box center [846, 387] width 13 height 13
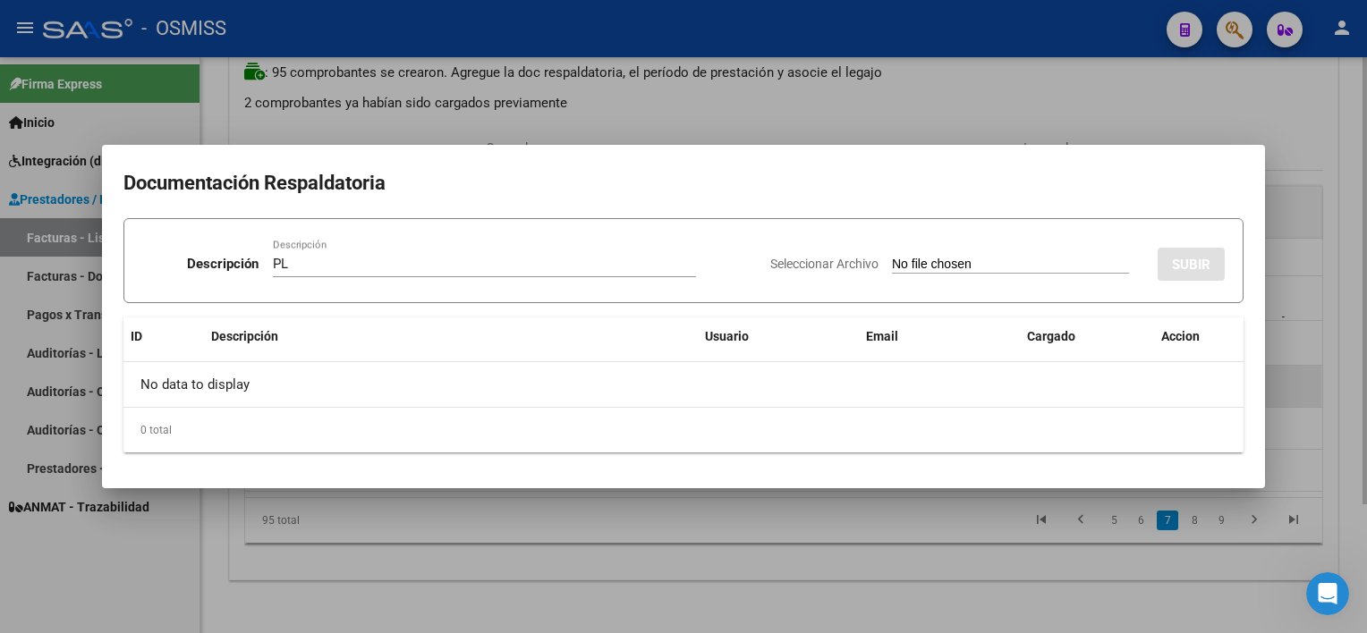
click at [892, 257] on input "Seleccionar Archivo" at bounding box center [1010, 265] width 237 height 17
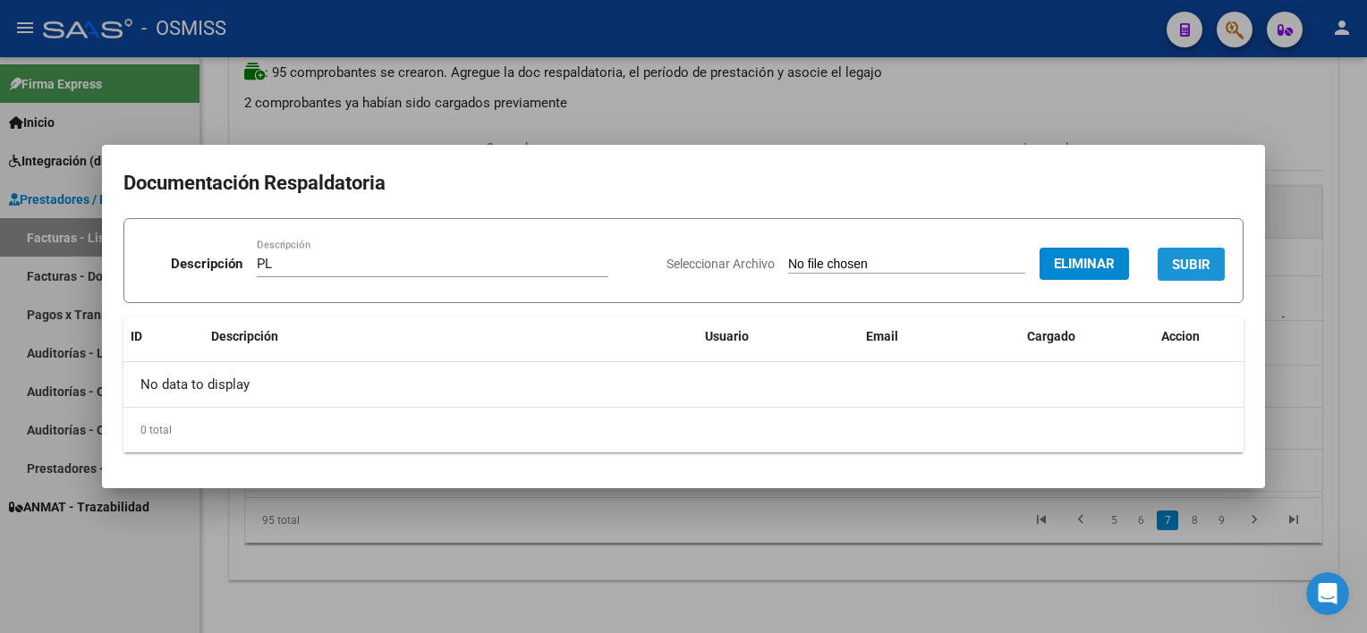
click at [1021, 261] on span "SUBIR" at bounding box center [1191, 265] width 38 height 16
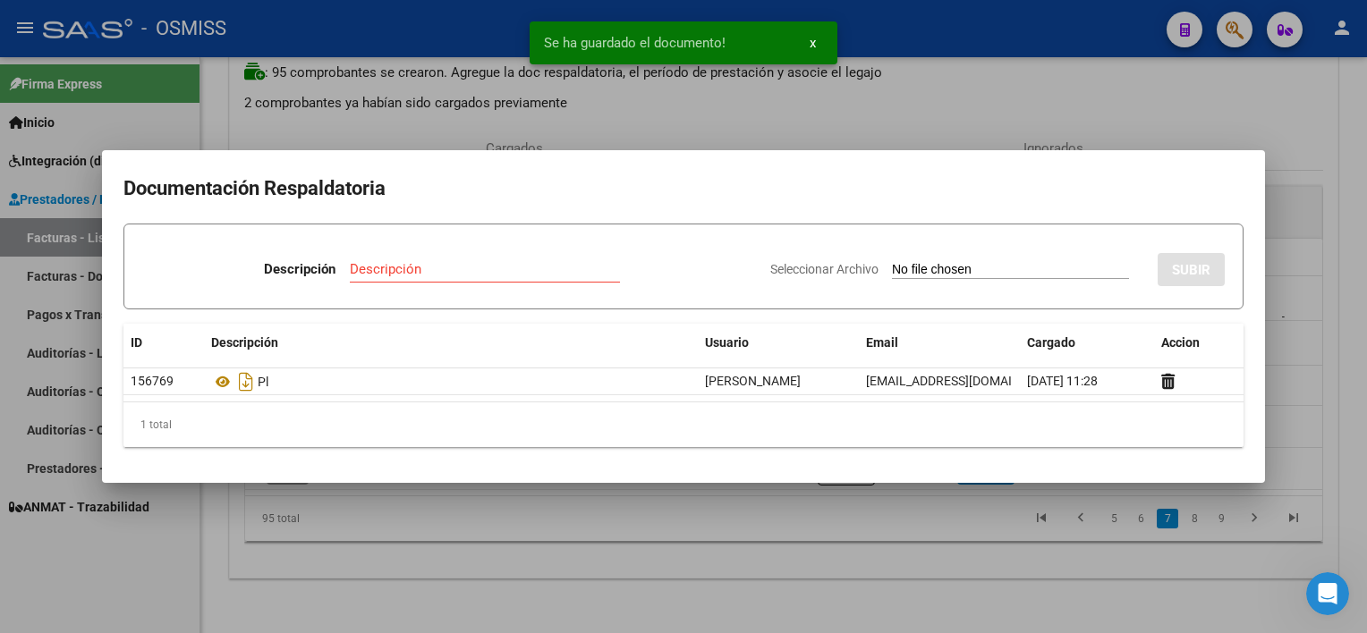
click at [934, 578] on div at bounding box center [683, 316] width 1367 height 633
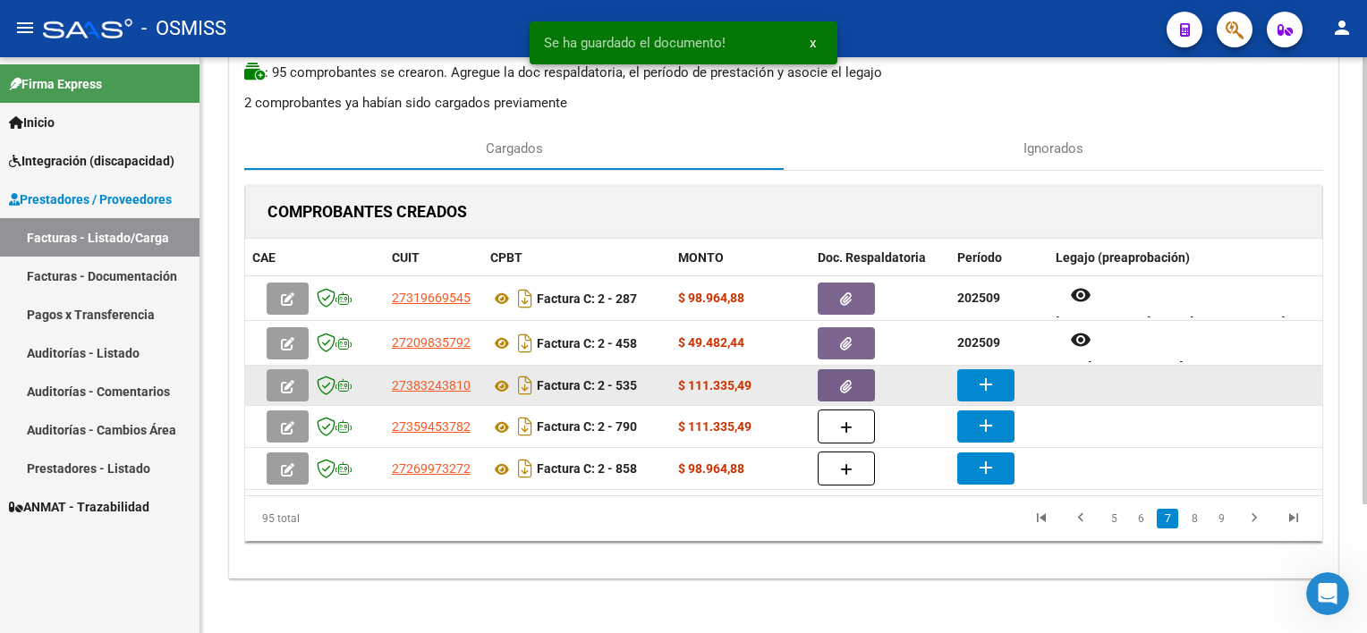
click at [975, 379] on mat-icon "add" at bounding box center [985, 384] width 21 height 21
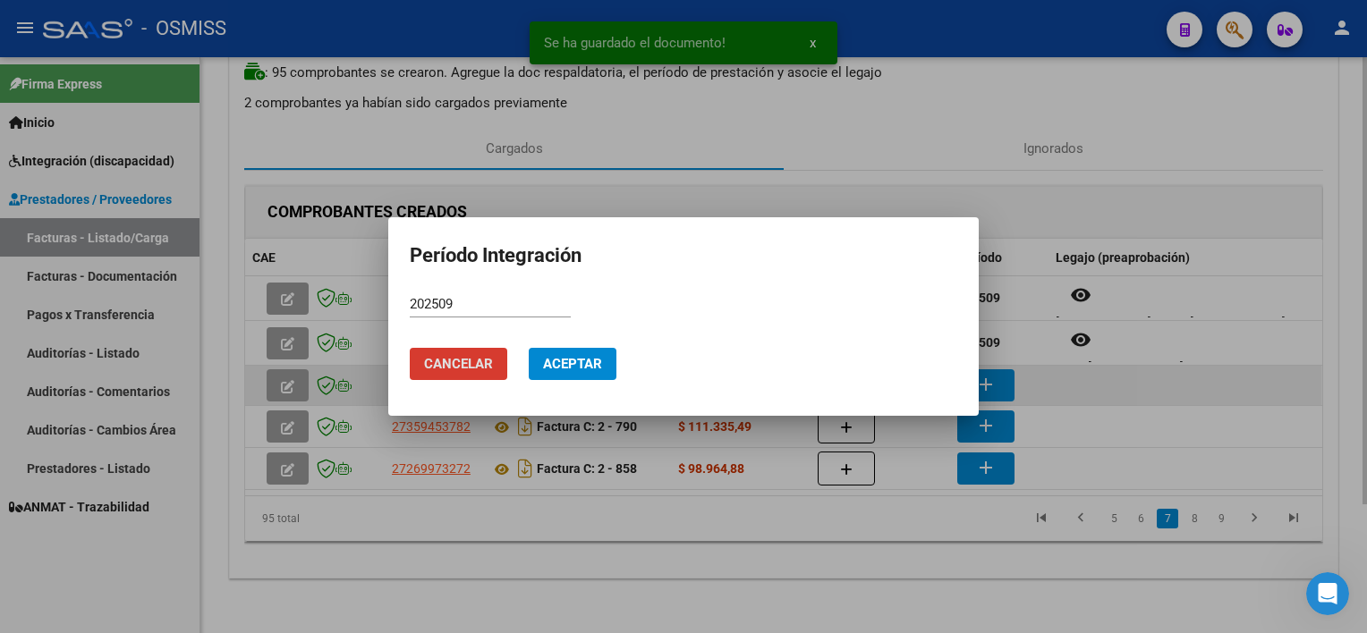
click at [529, 348] on button "Aceptar" at bounding box center [573, 364] width 88 height 32
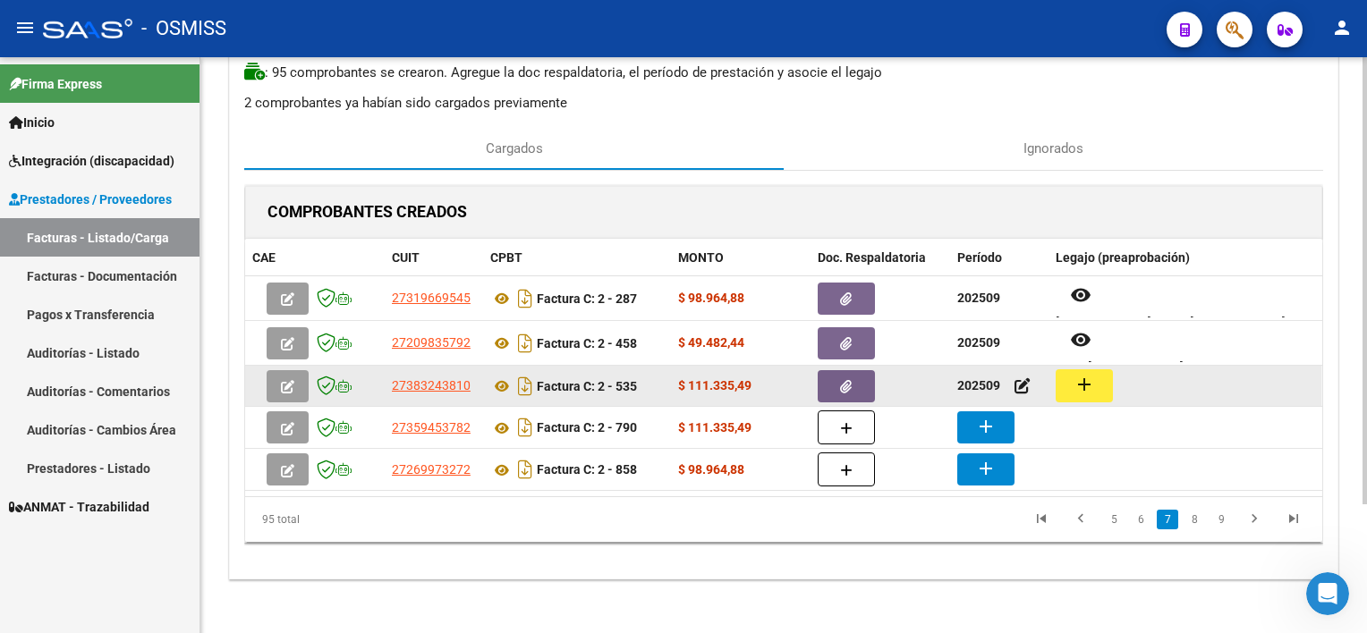
click at [1021, 379] on button "add" at bounding box center [1084, 385] width 57 height 33
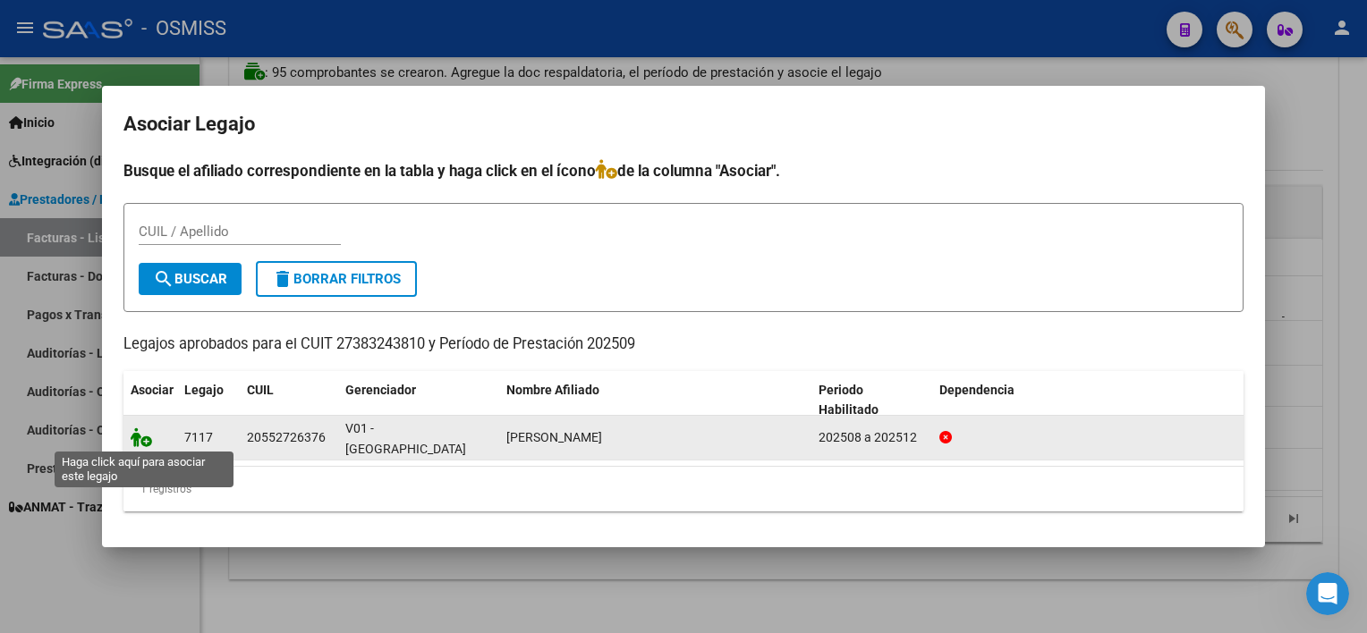
click at [140, 434] on icon at bounding box center [141, 438] width 21 height 20
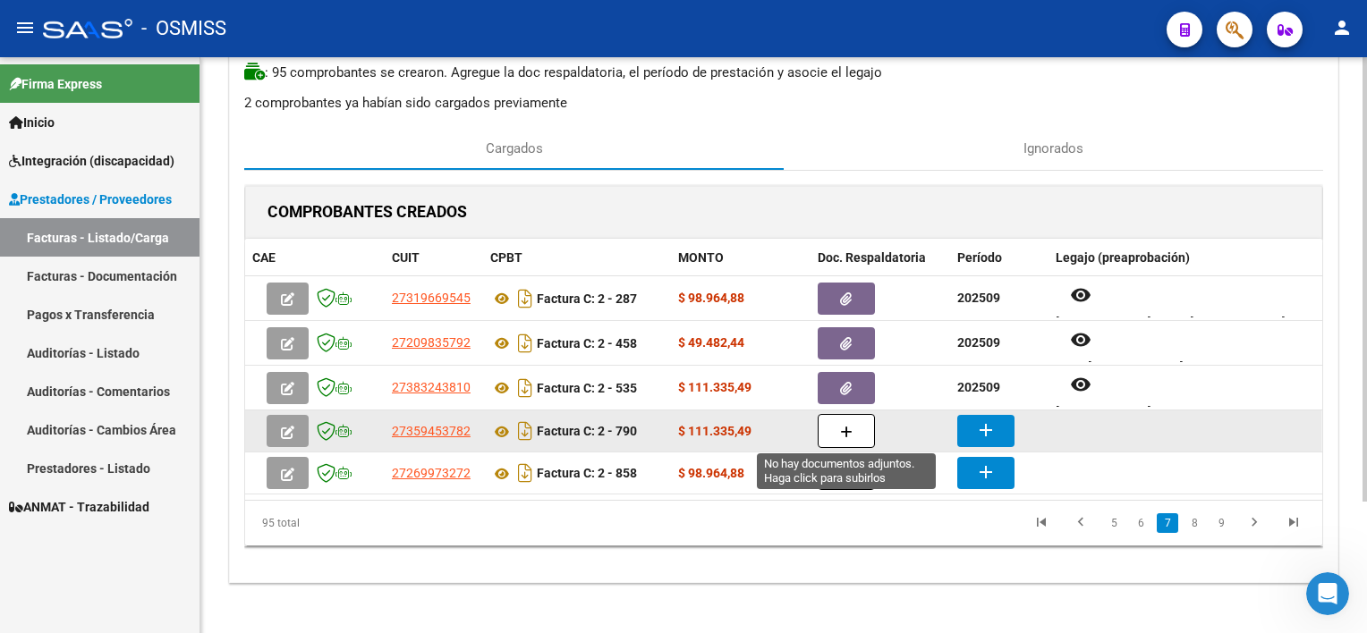
click at [847, 429] on icon "button" at bounding box center [846, 432] width 13 height 13
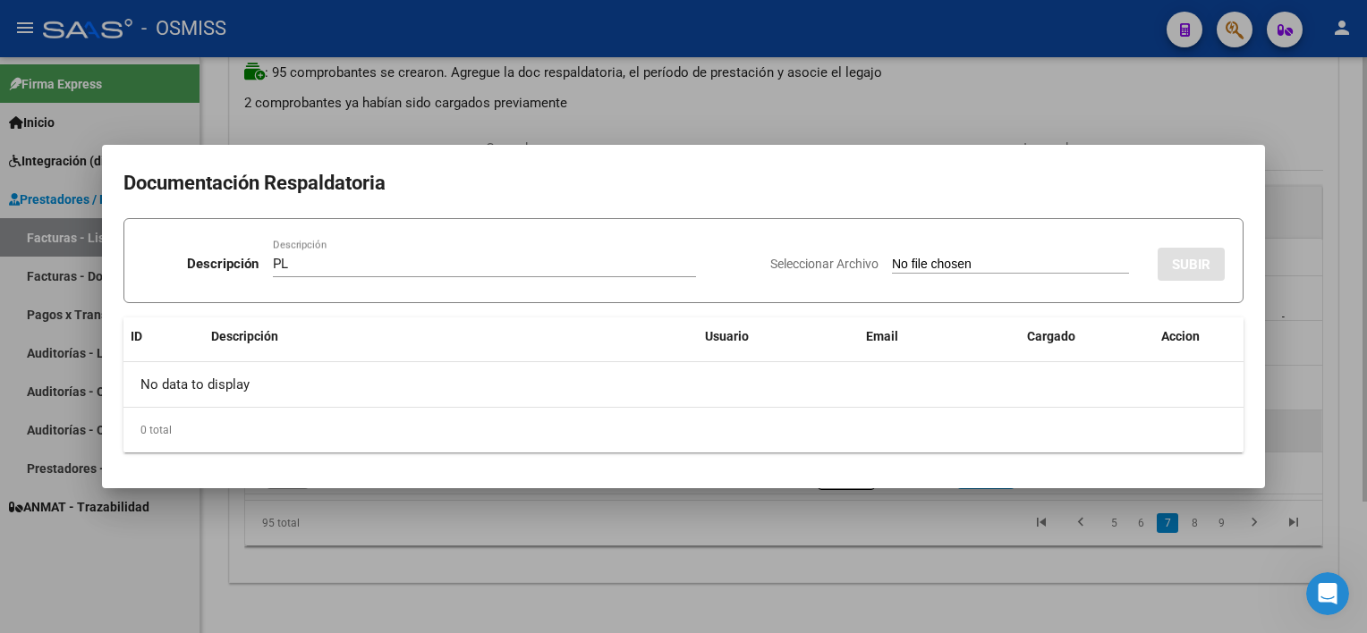
click at [892, 257] on input "Seleccionar Archivo" at bounding box center [1010, 265] width 237 height 17
click at [862, 558] on div at bounding box center [683, 316] width 1367 height 633
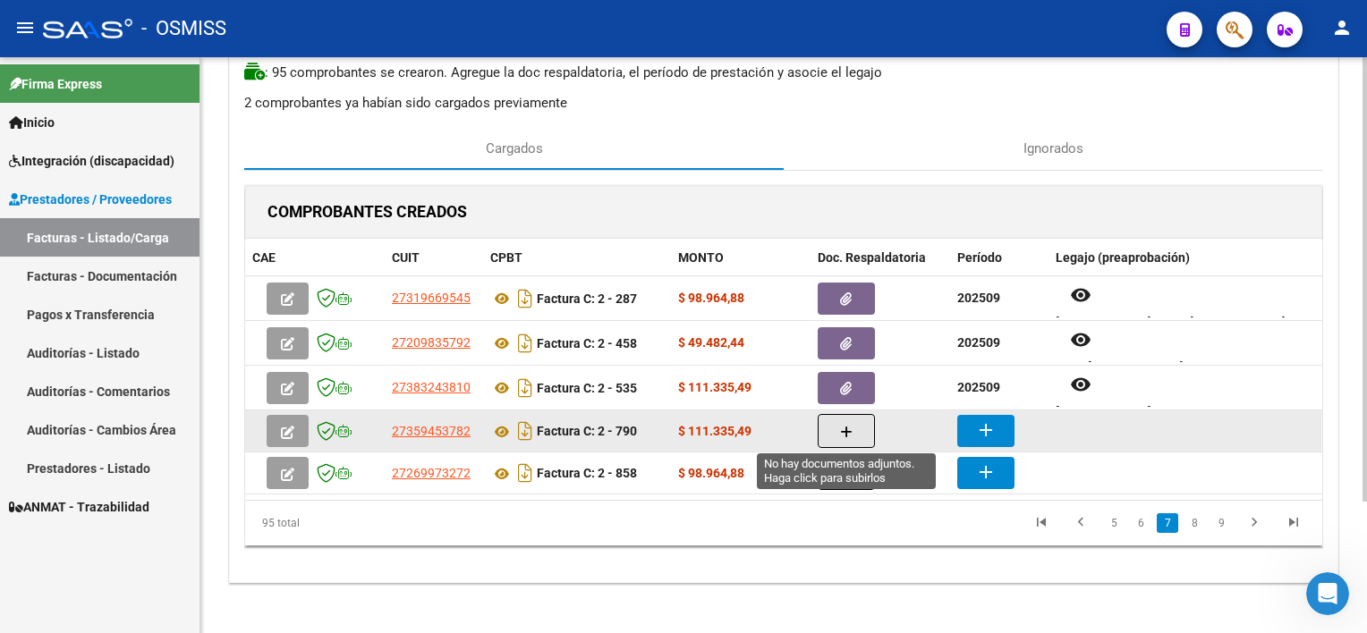
click at [853, 431] on button "button" at bounding box center [846, 431] width 57 height 34
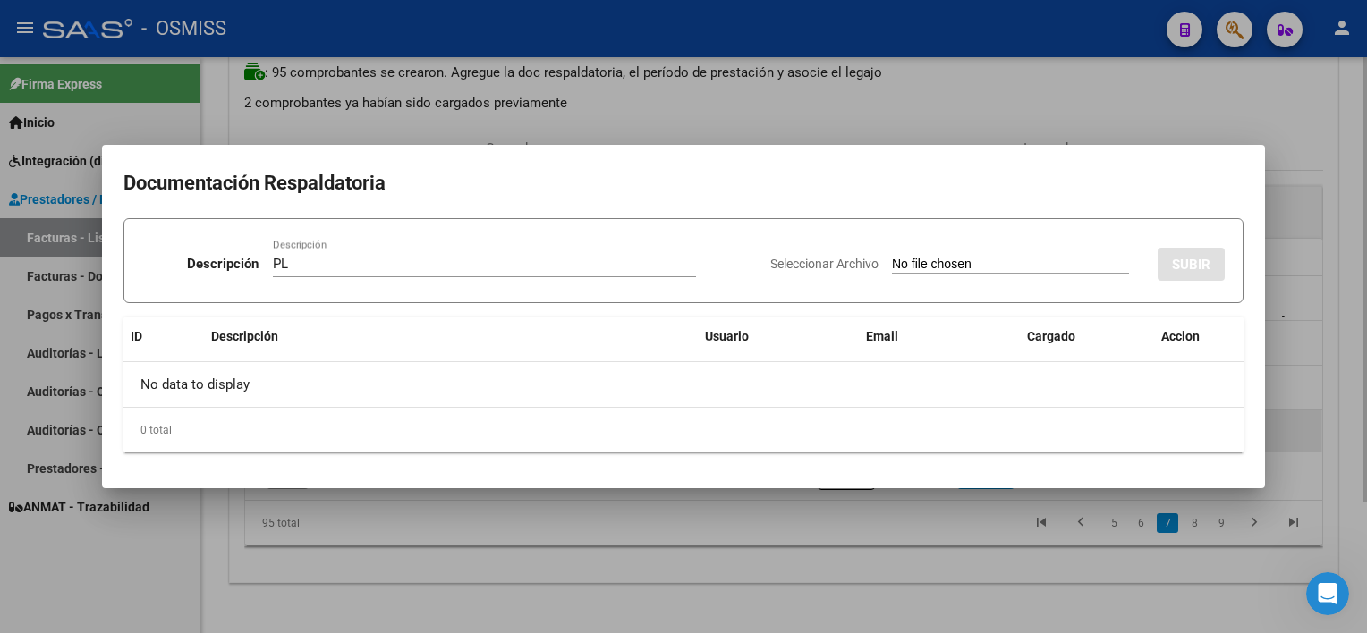
click at [892, 257] on input "Seleccionar Archivo" at bounding box center [1010, 265] width 237 height 17
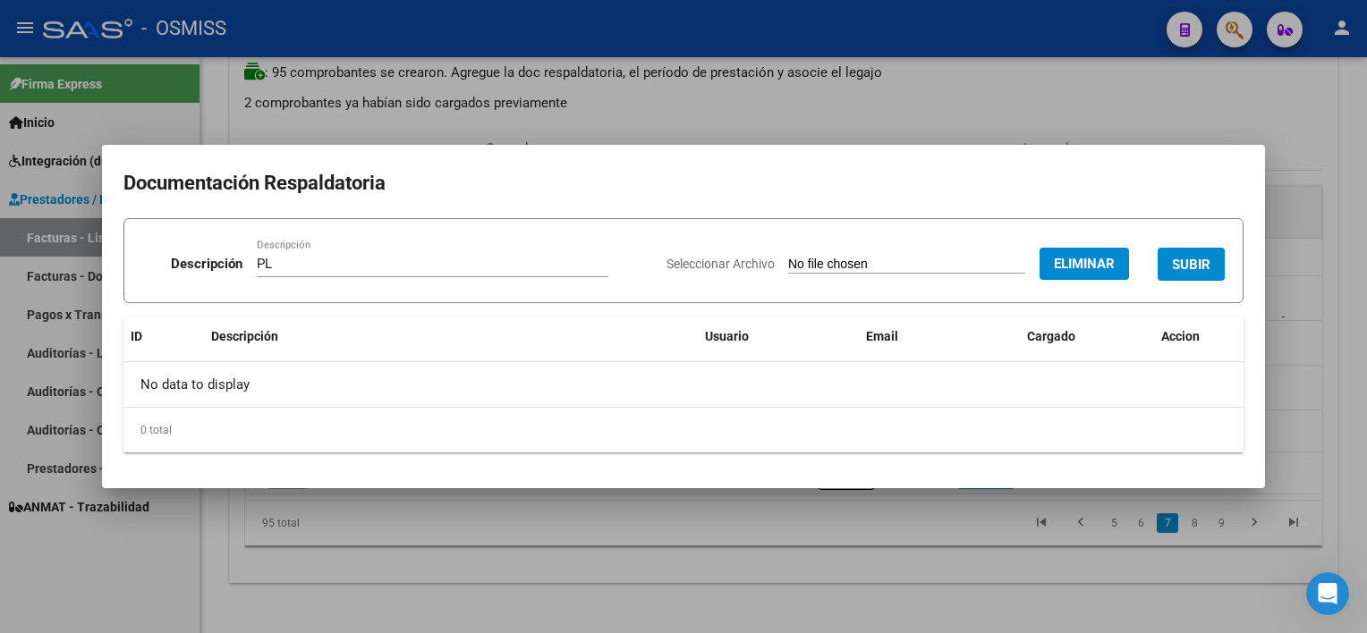
click at [924, 533] on div at bounding box center [683, 316] width 1367 height 633
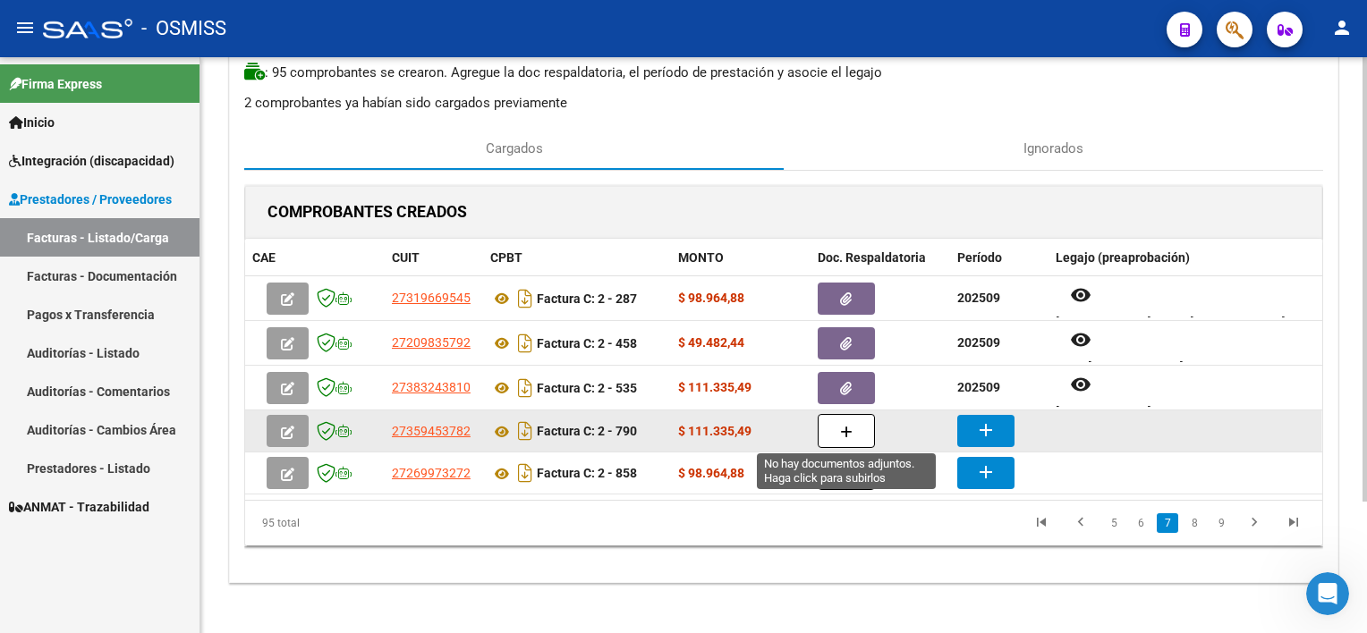
click at [853, 433] on button "button" at bounding box center [846, 431] width 57 height 34
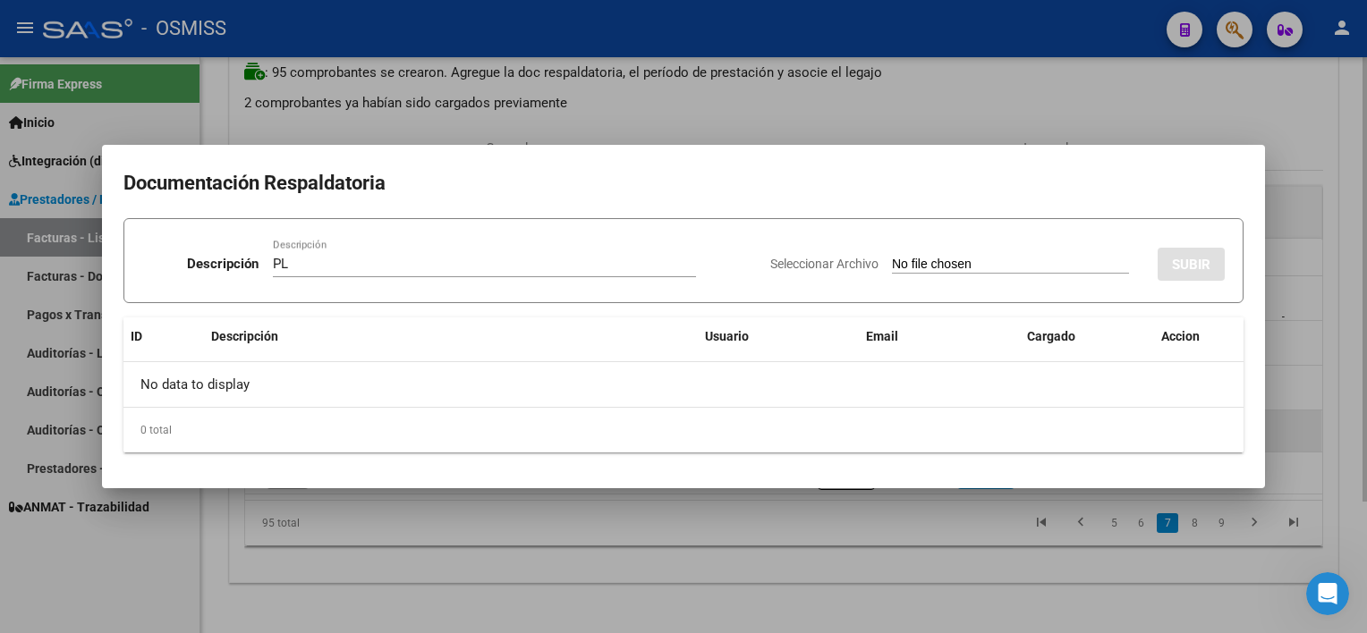
click at [892, 257] on input "Seleccionar Archivo" at bounding box center [1010, 265] width 237 height 17
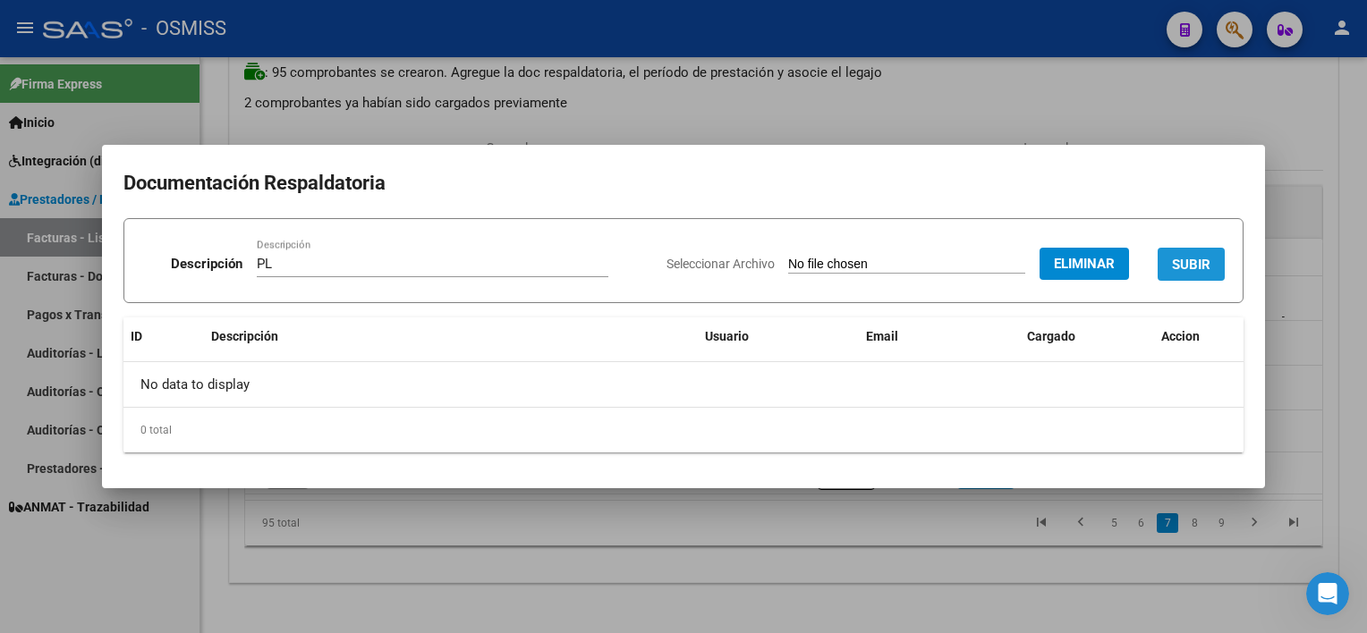
click at [1021, 261] on span "SUBIR" at bounding box center [1191, 265] width 38 height 16
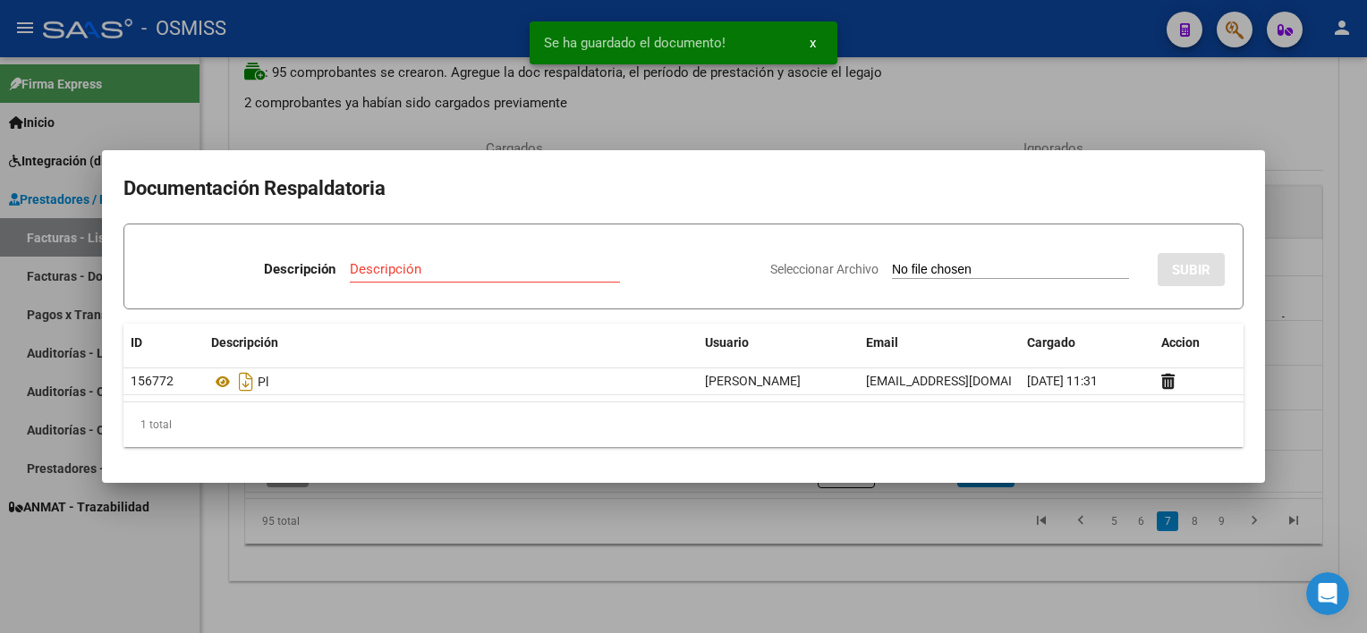
click at [1005, 574] on div at bounding box center [683, 316] width 1367 height 633
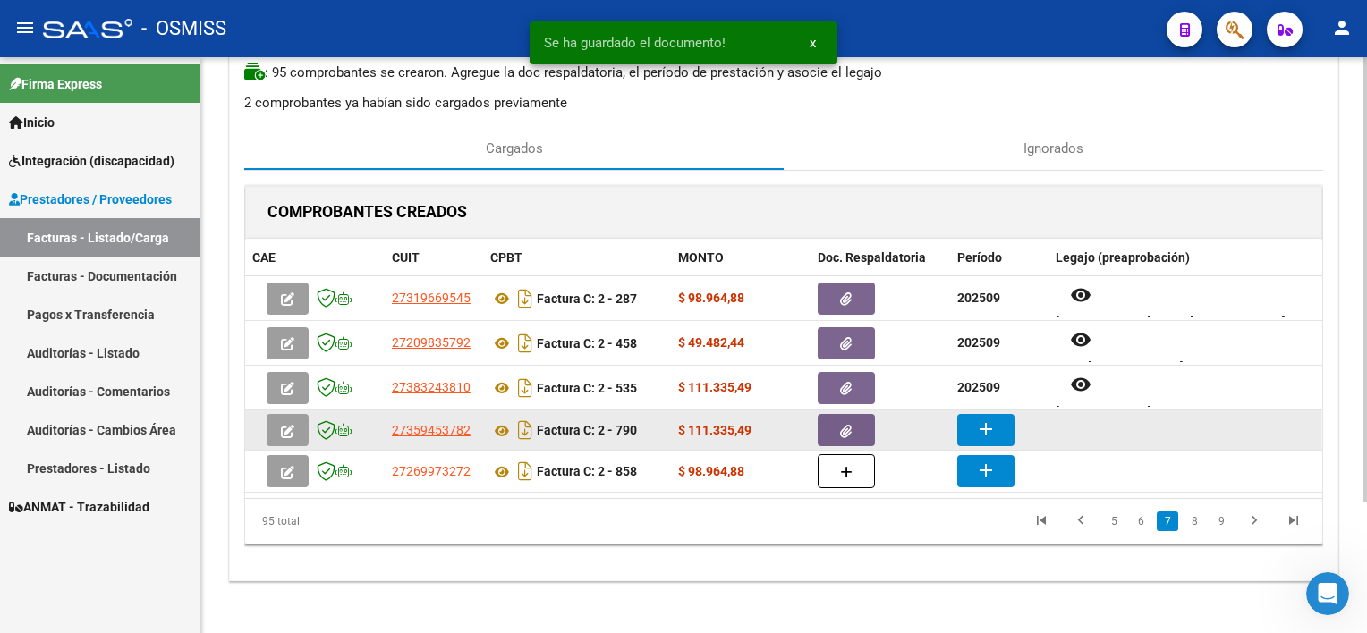
click at [980, 428] on mat-icon "add" at bounding box center [985, 429] width 21 height 21
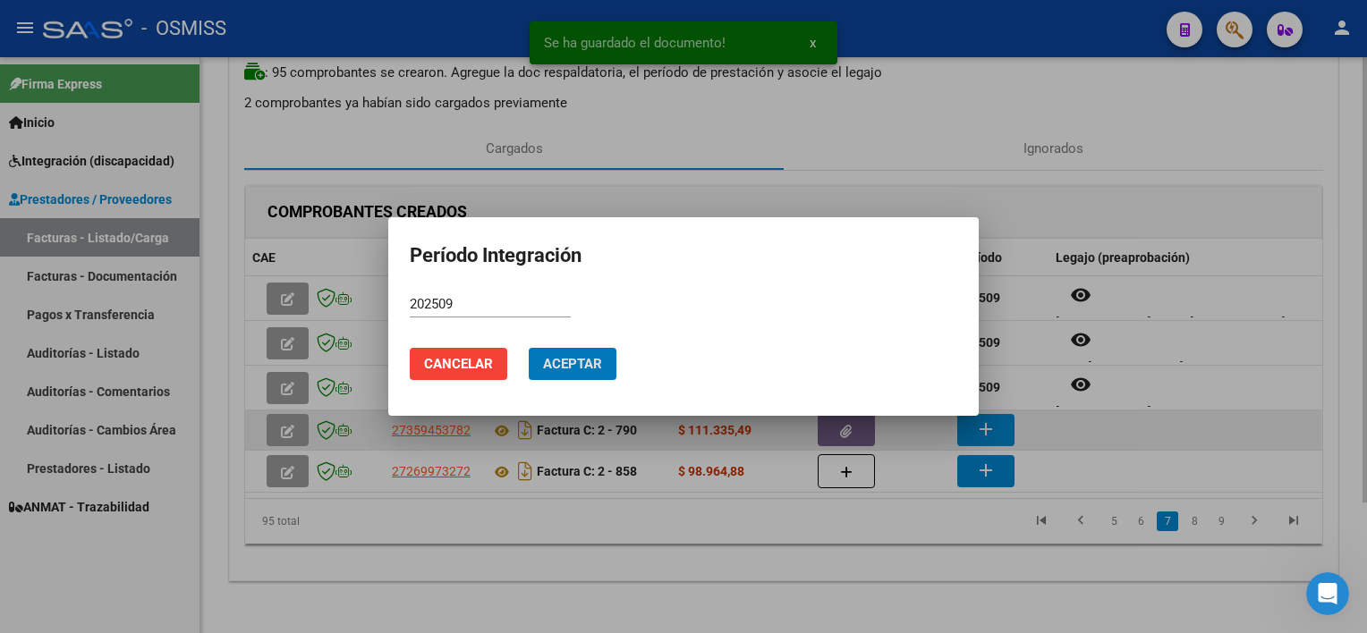
click at [529, 348] on button "Aceptar" at bounding box center [573, 364] width 88 height 32
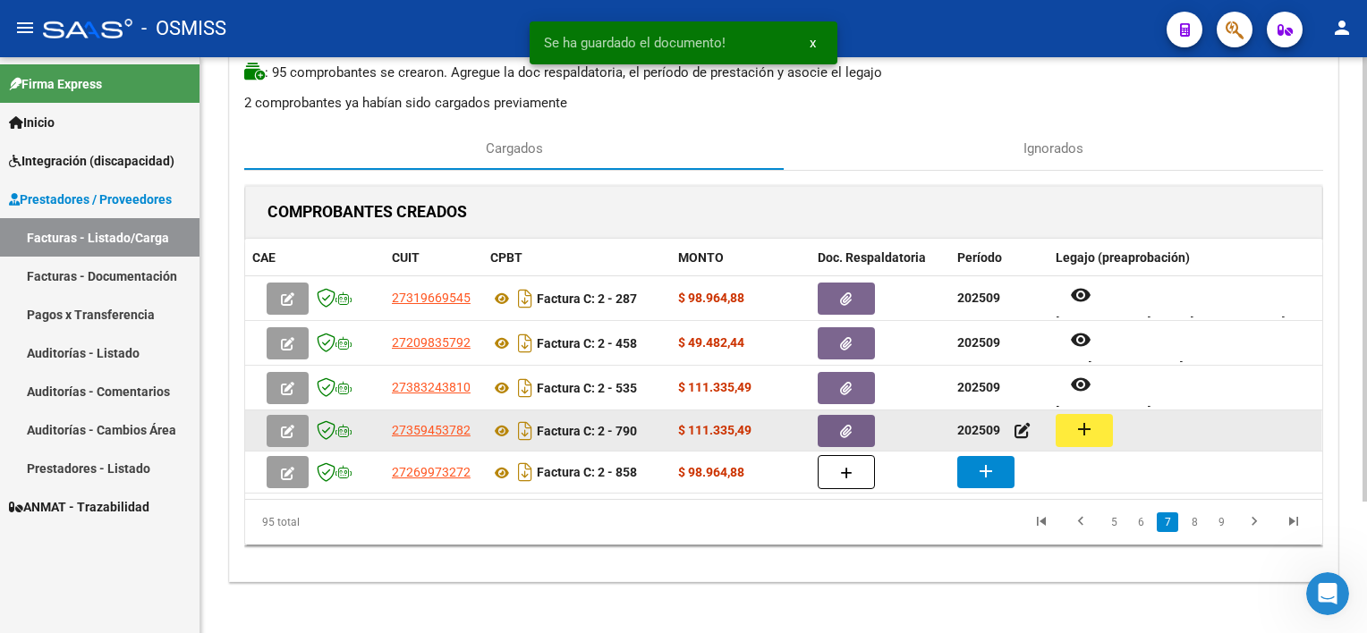
click at [1021, 426] on mat-icon "add" at bounding box center [1083, 429] width 21 height 21
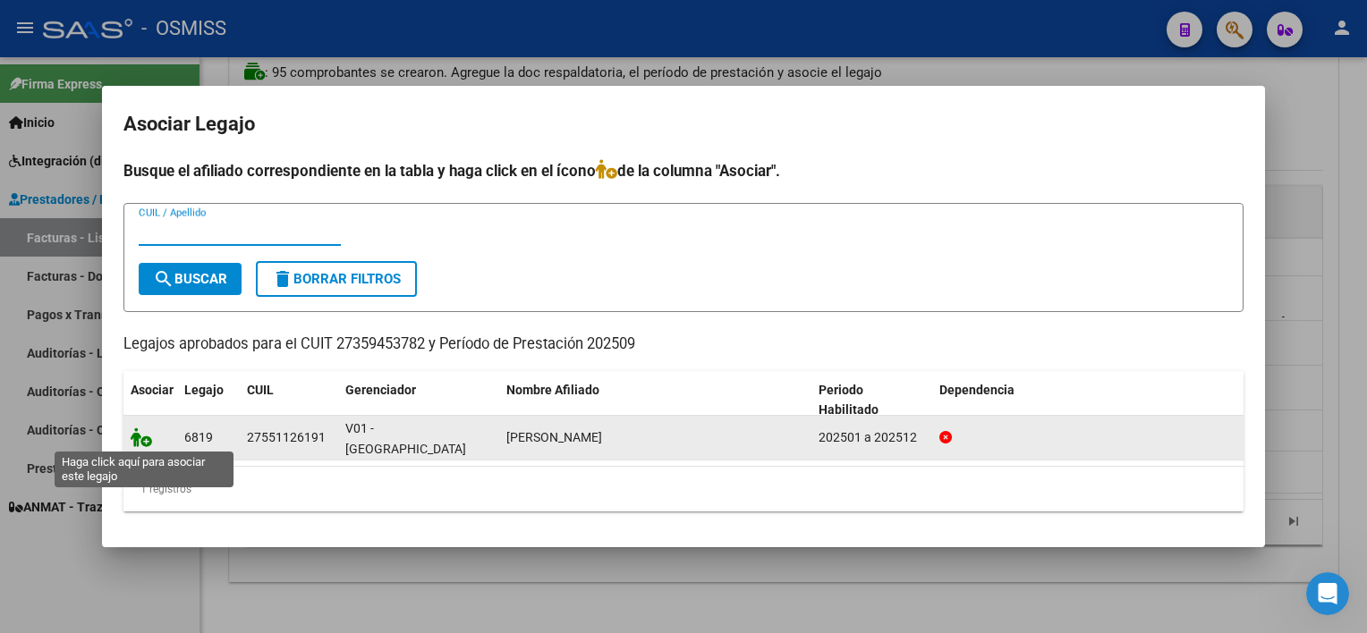
click at [143, 440] on icon at bounding box center [141, 438] width 21 height 20
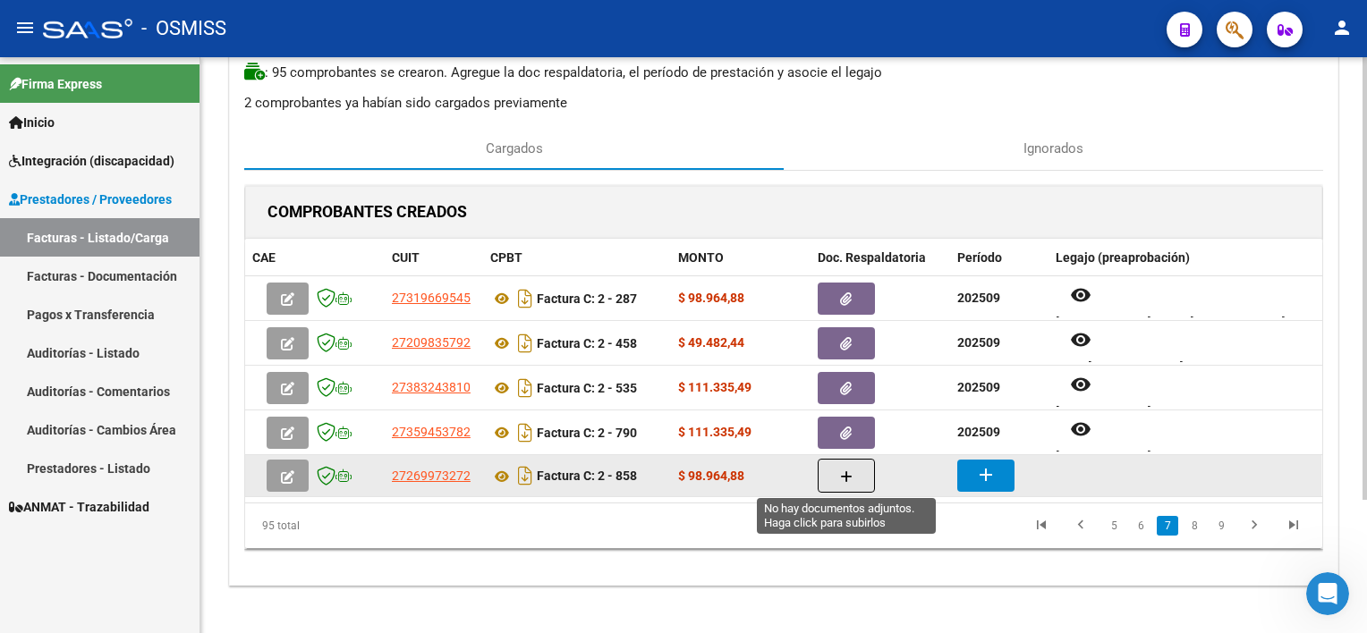
click at [855, 483] on button "button" at bounding box center [846, 476] width 57 height 34
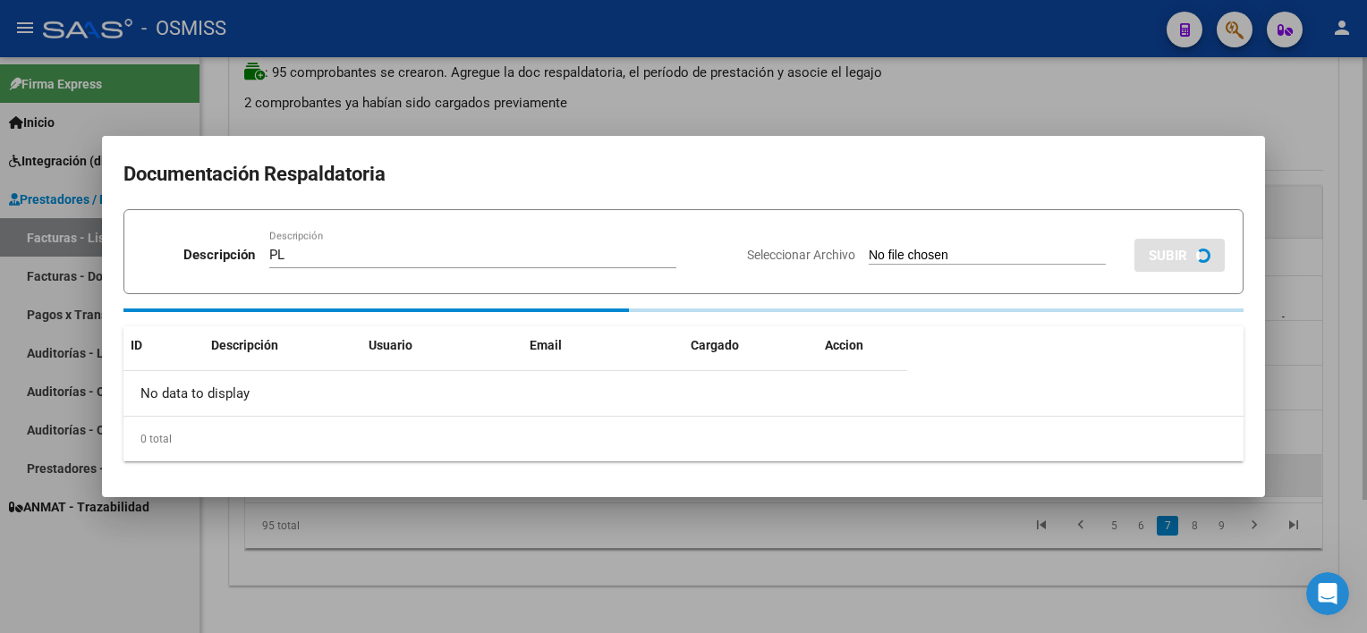
click at [869, 248] on input "Seleccionar Archivo" at bounding box center [987, 256] width 237 height 17
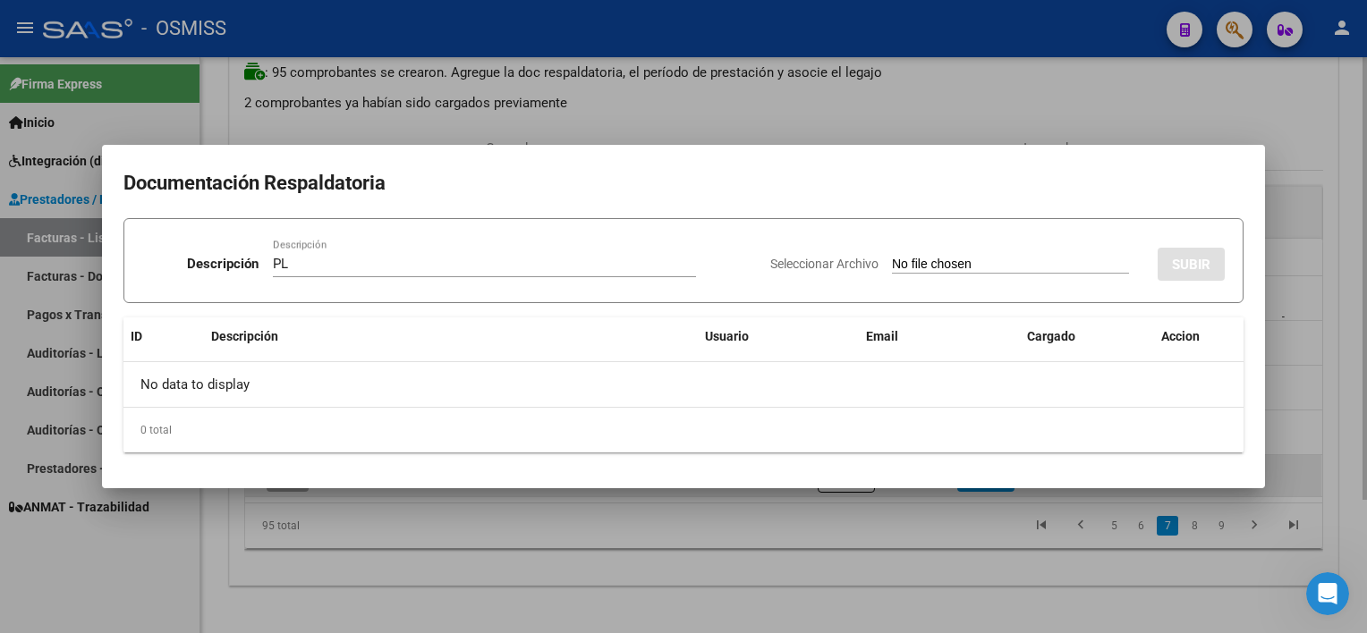
click at [955, 556] on div at bounding box center [683, 316] width 1367 height 633
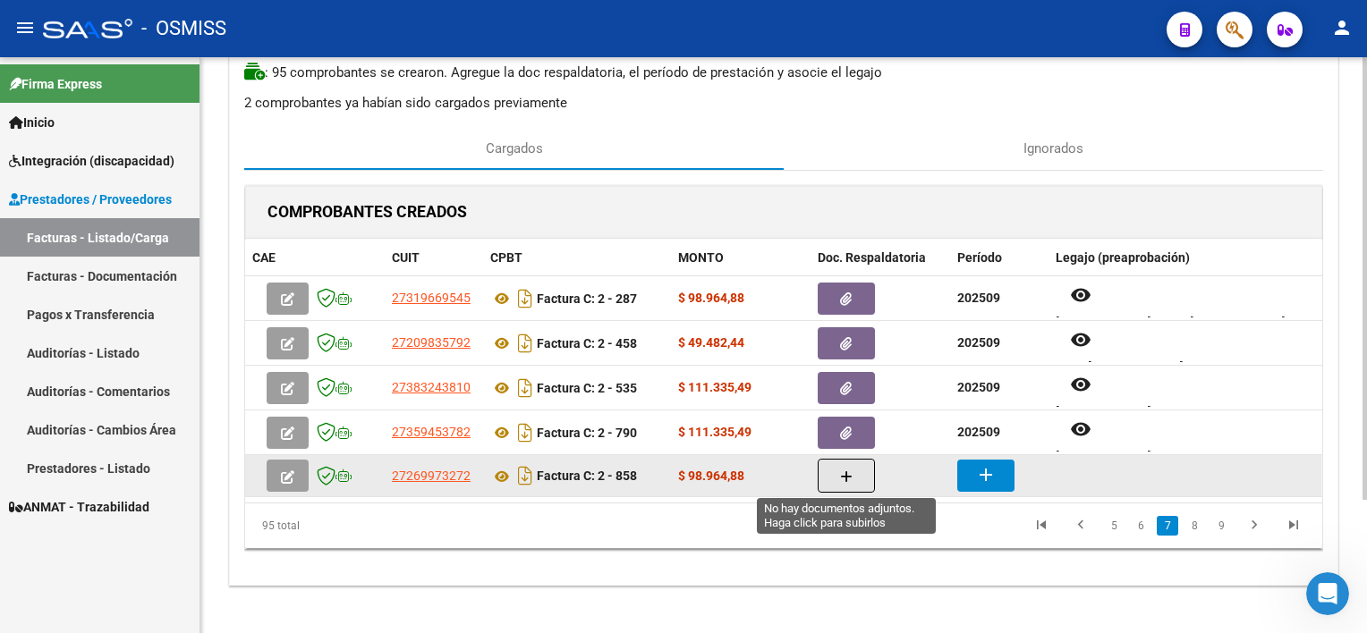
click at [852, 472] on button "button" at bounding box center [846, 476] width 57 height 34
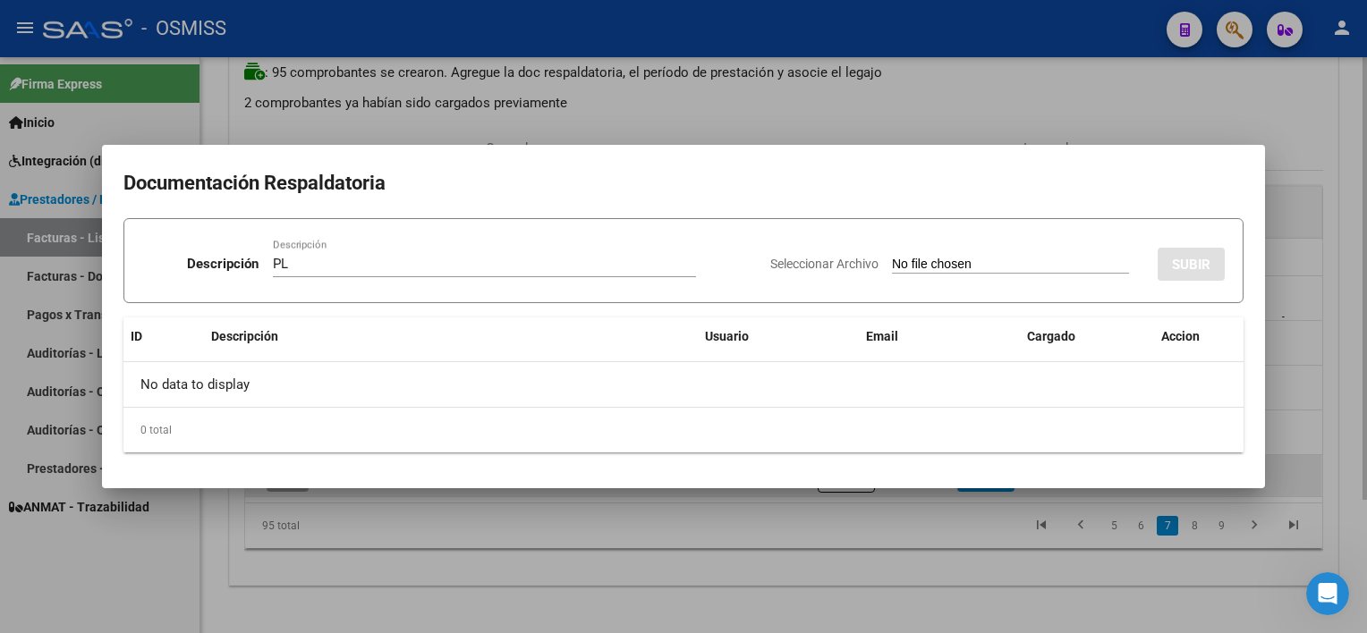
click at [892, 257] on input "Seleccionar Archivo" at bounding box center [1010, 265] width 237 height 17
click at [954, 554] on div at bounding box center [683, 316] width 1367 height 633
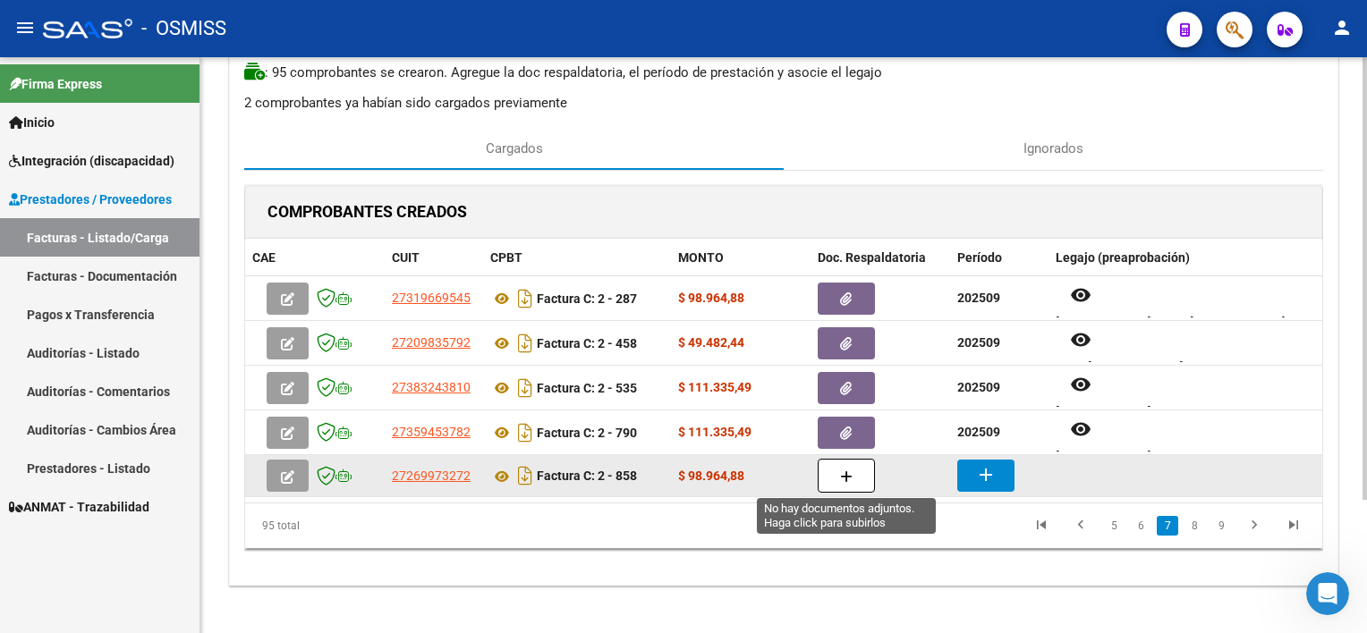
click at [844, 471] on icon "button" at bounding box center [846, 477] width 13 height 13
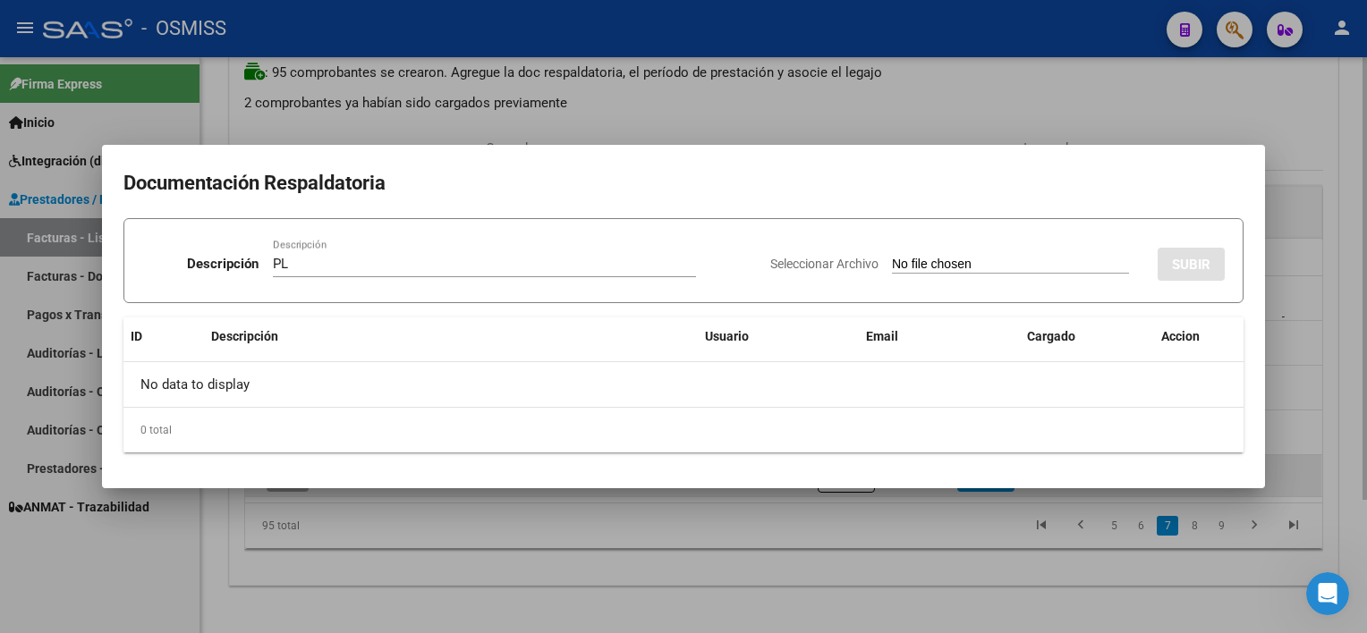
click at [892, 257] on input "Seleccionar Archivo" at bounding box center [1010, 265] width 237 height 17
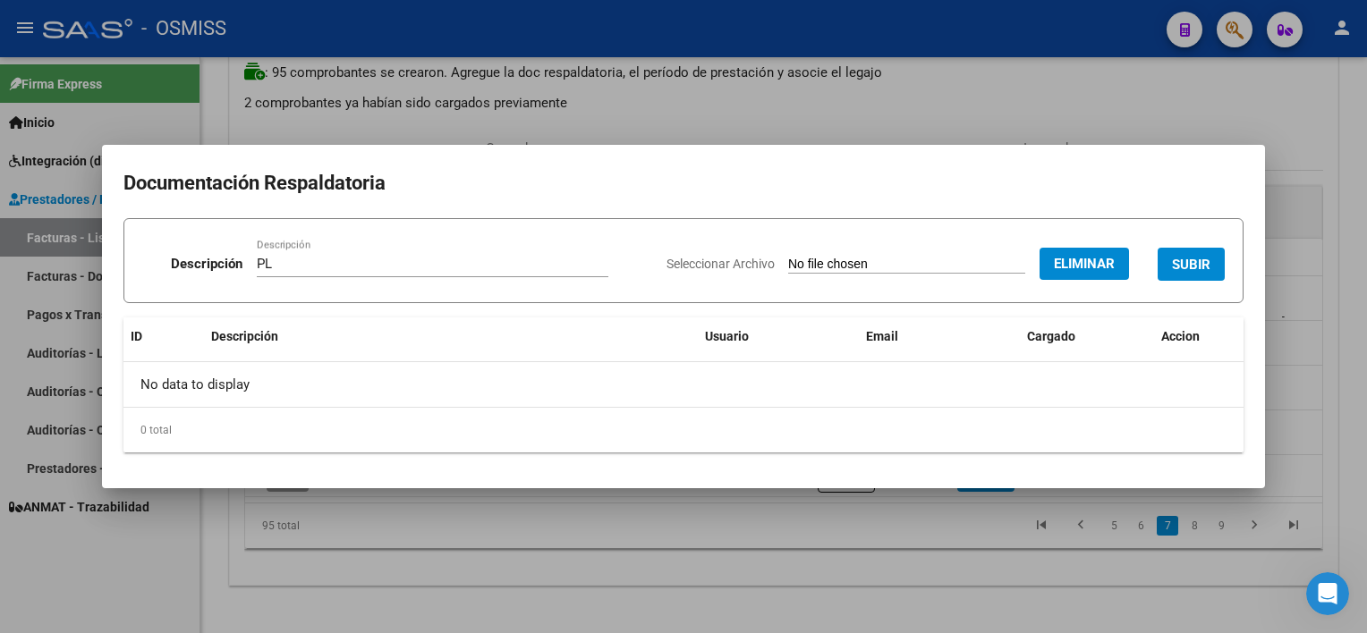
click at [1021, 253] on button "SUBIR" at bounding box center [1191, 264] width 67 height 33
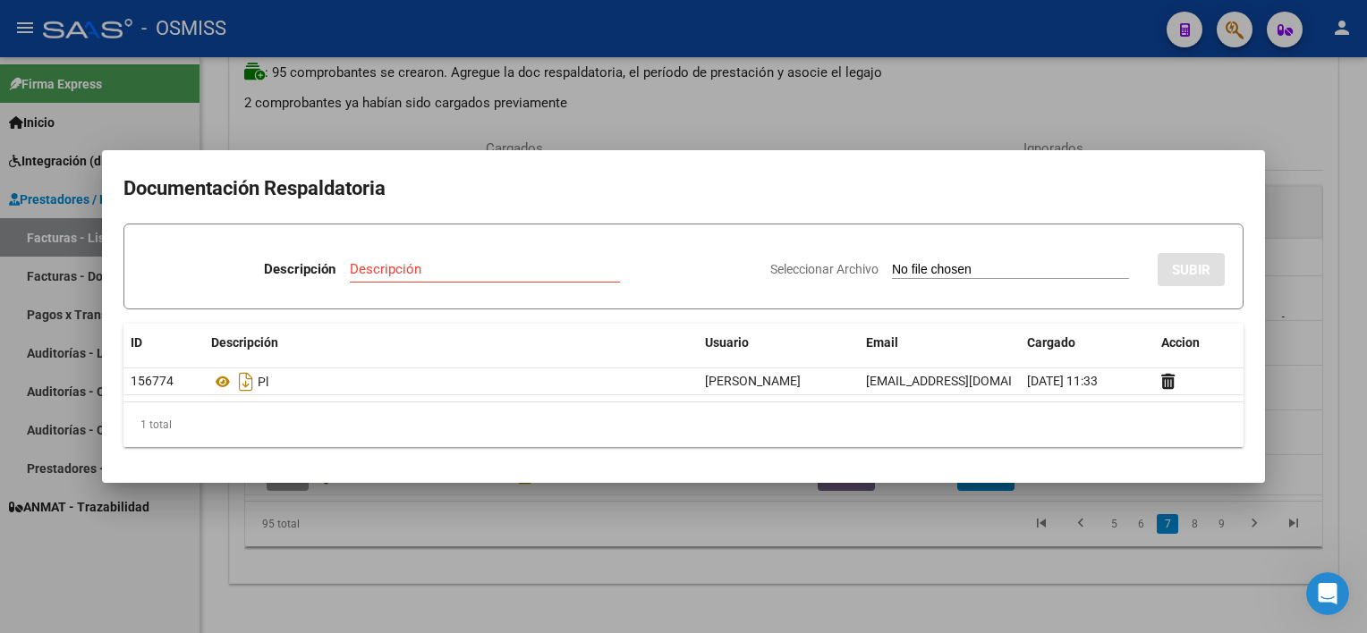
click at [707, 512] on div at bounding box center [683, 316] width 1367 height 633
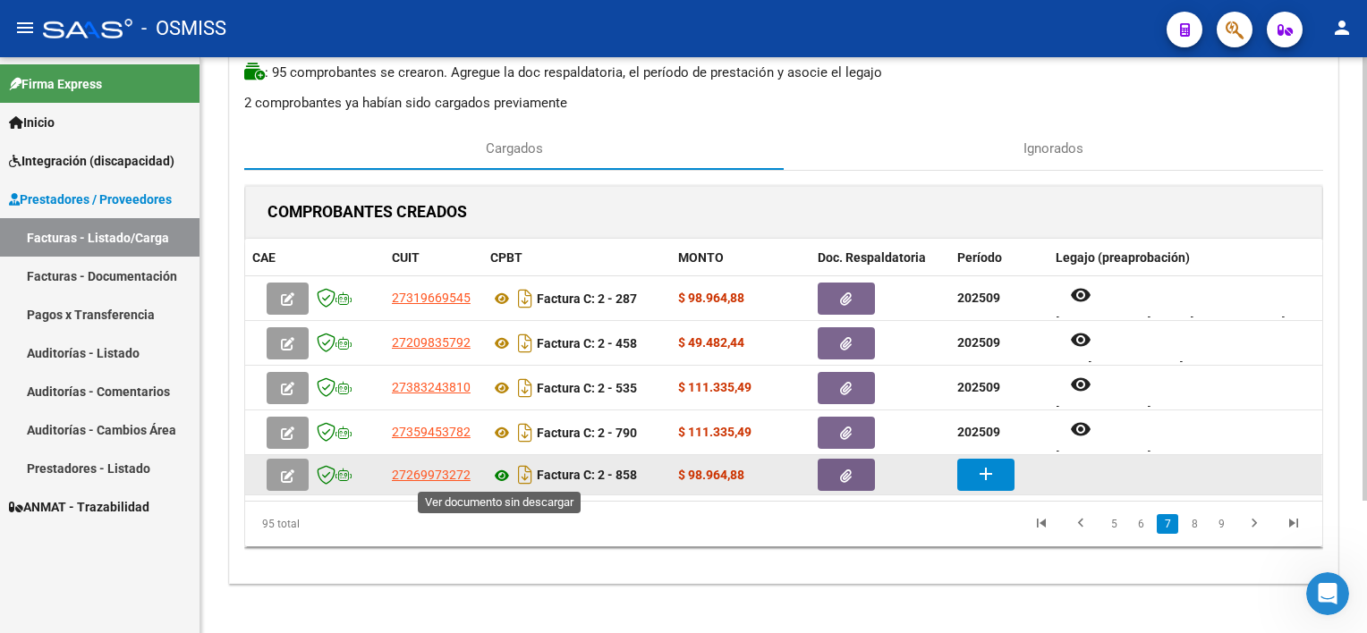
click at [505, 474] on icon at bounding box center [501, 475] width 23 height 21
click at [982, 472] on mat-icon "add" at bounding box center [985, 473] width 21 height 21
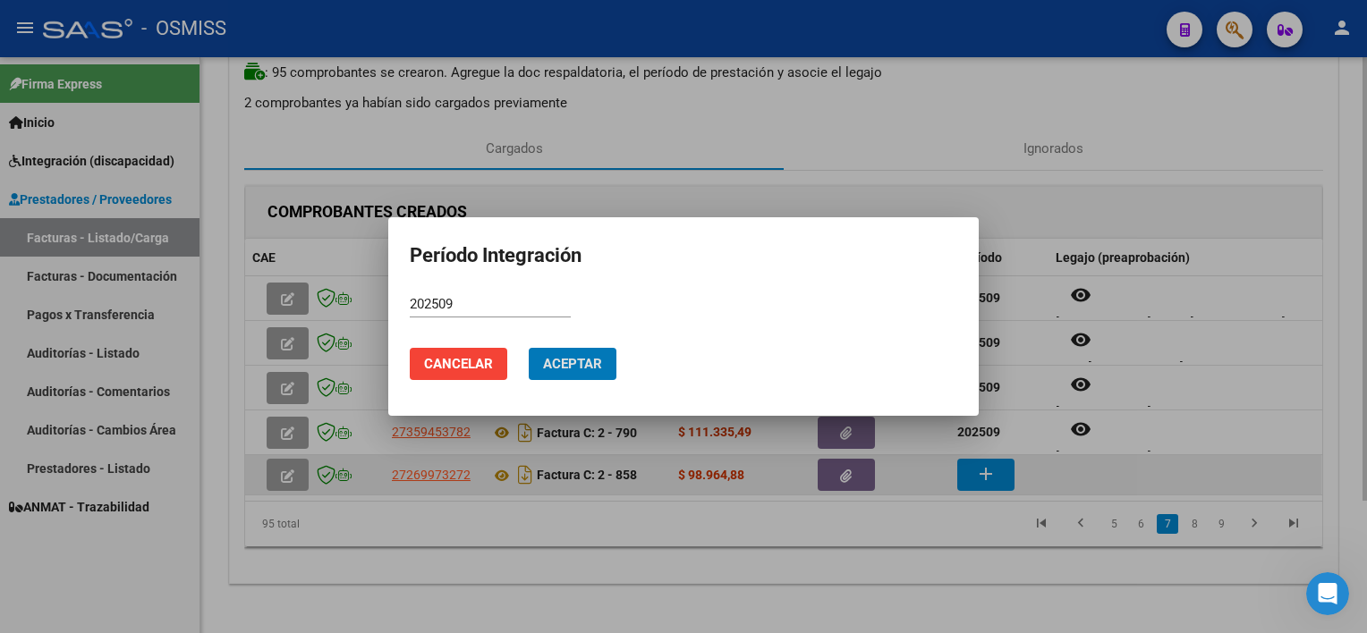
click at [529, 348] on button "Aceptar" at bounding box center [573, 364] width 88 height 32
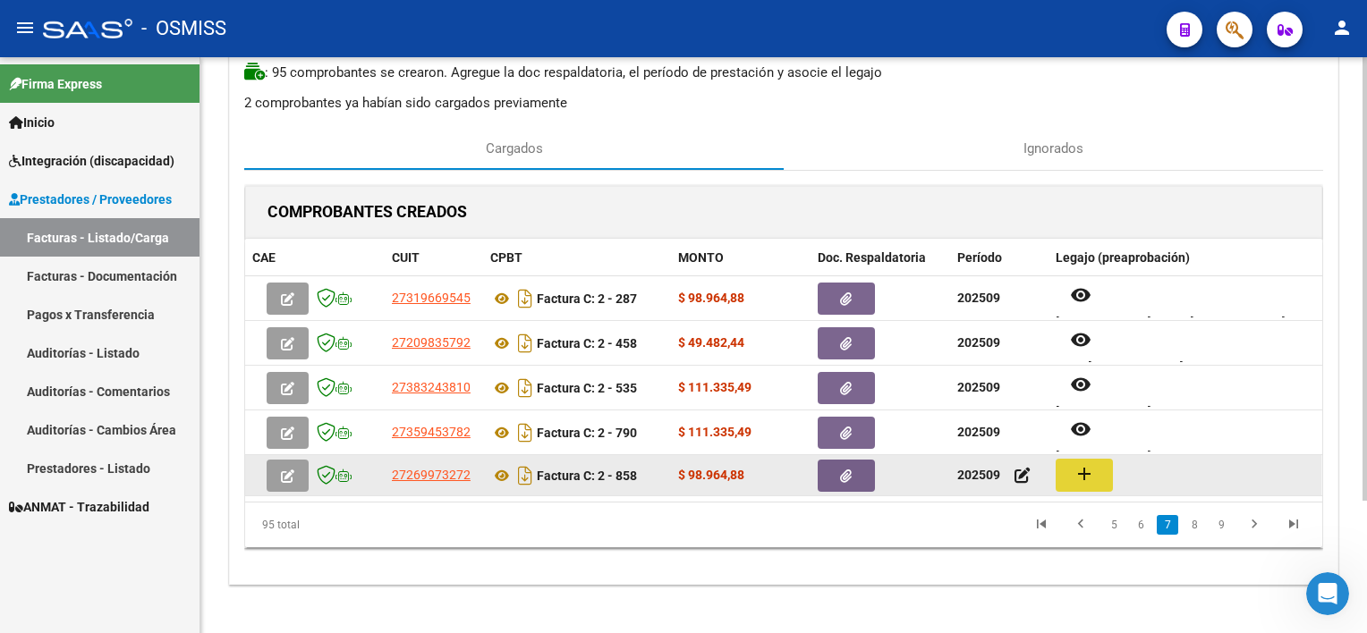
click at [1021, 472] on mat-icon "add" at bounding box center [1083, 473] width 21 height 21
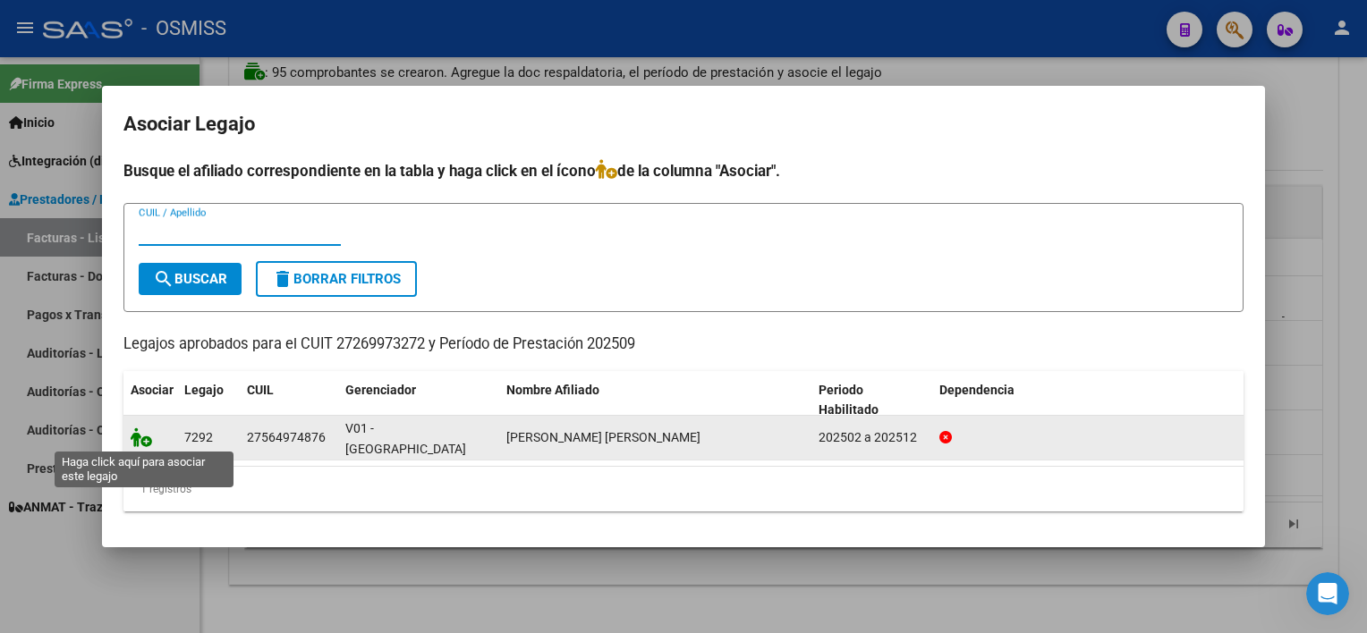
click at [136, 435] on icon at bounding box center [141, 438] width 21 height 20
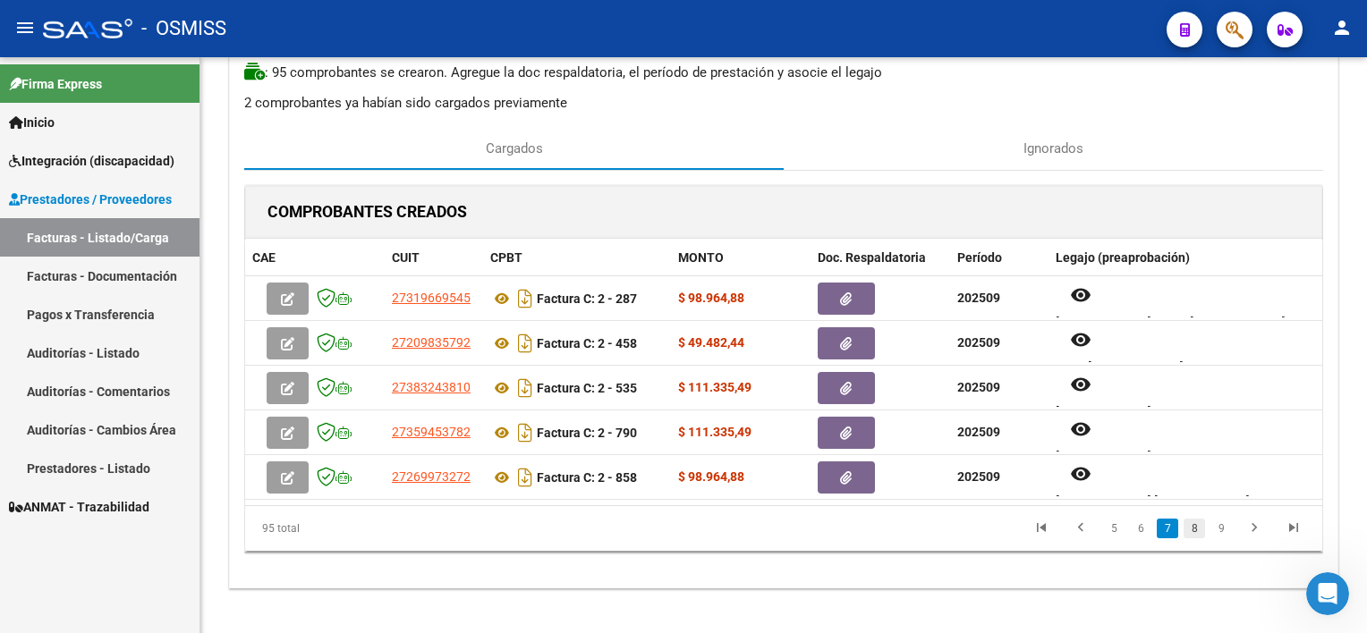
click at [1021, 520] on link "8" at bounding box center [1194, 529] width 21 height 20
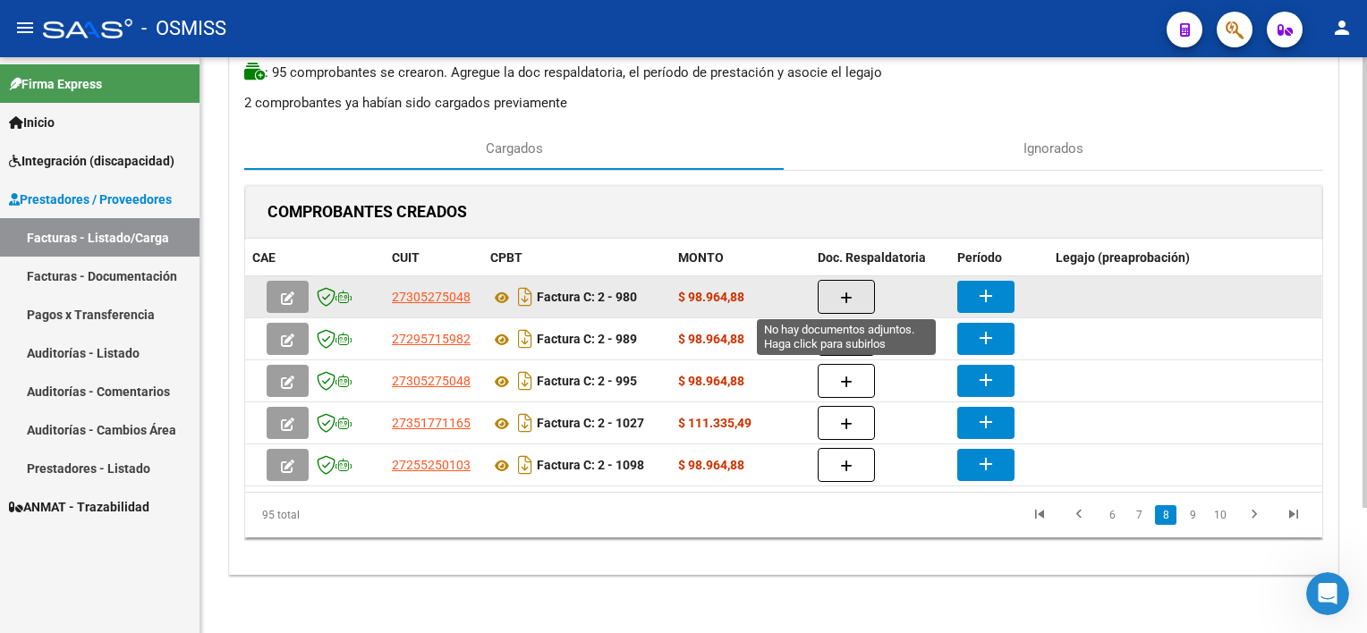
click at [860, 298] on button "button" at bounding box center [846, 297] width 57 height 34
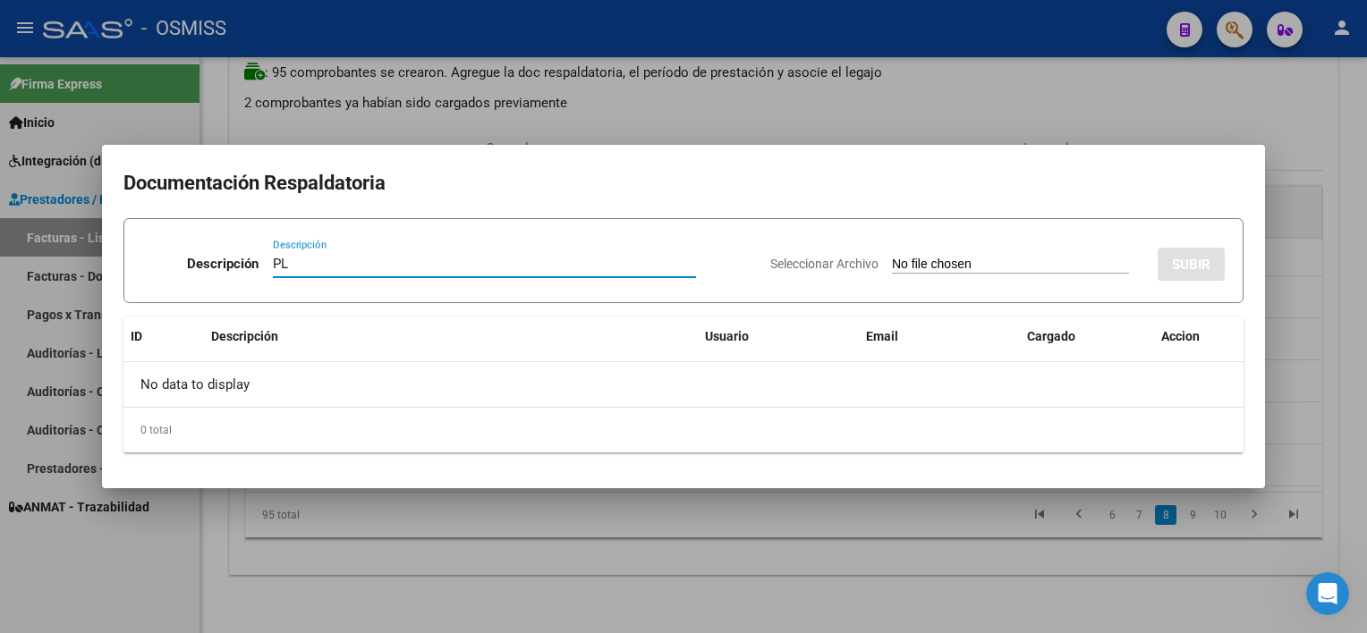
click at [974, 269] on input "Seleccionar Archivo" at bounding box center [1010, 265] width 237 height 17
click at [923, 579] on div at bounding box center [683, 316] width 1367 height 633
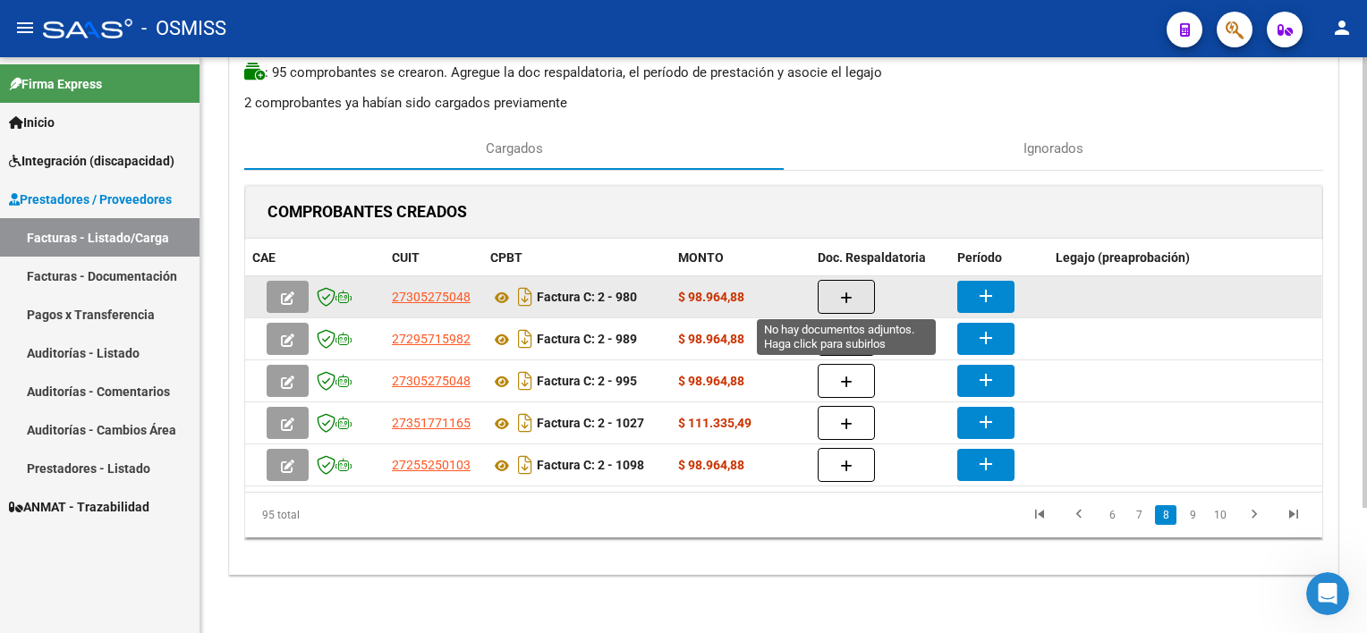
click at [825, 300] on button "button" at bounding box center [846, 297] width 57 height 34
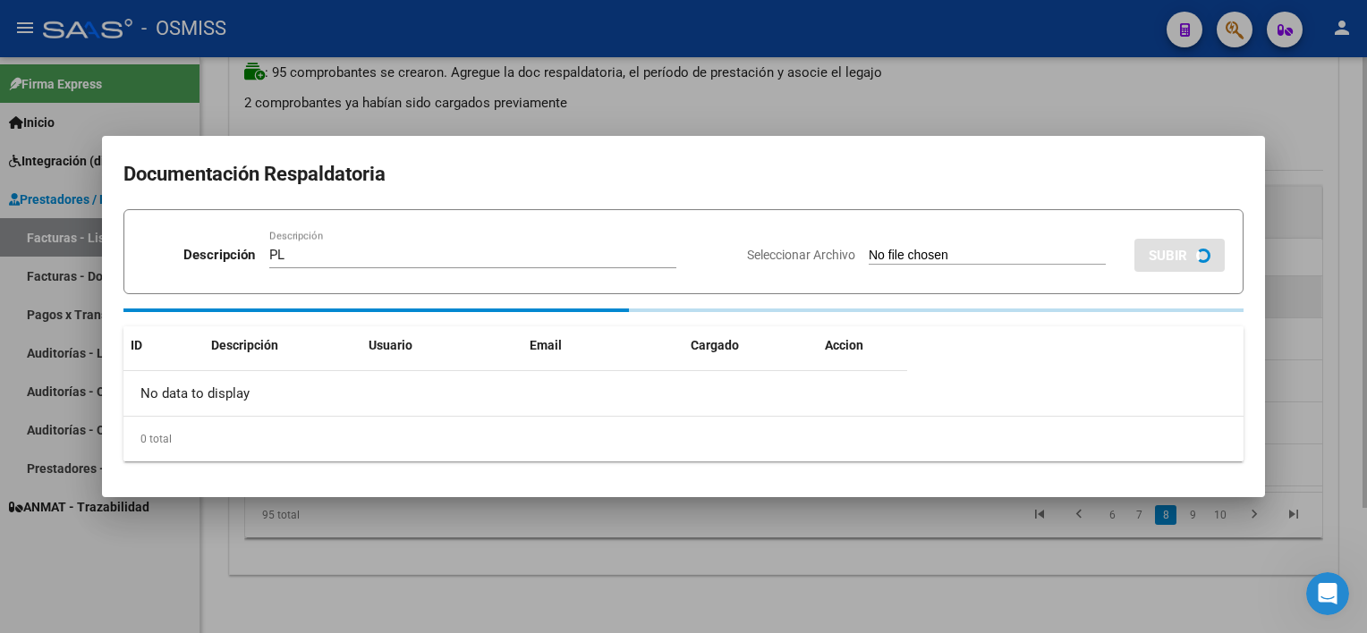
click at [869, 248] on input "Seleccionar Archivo" at bounding box center [987, 256] width 237 height 17
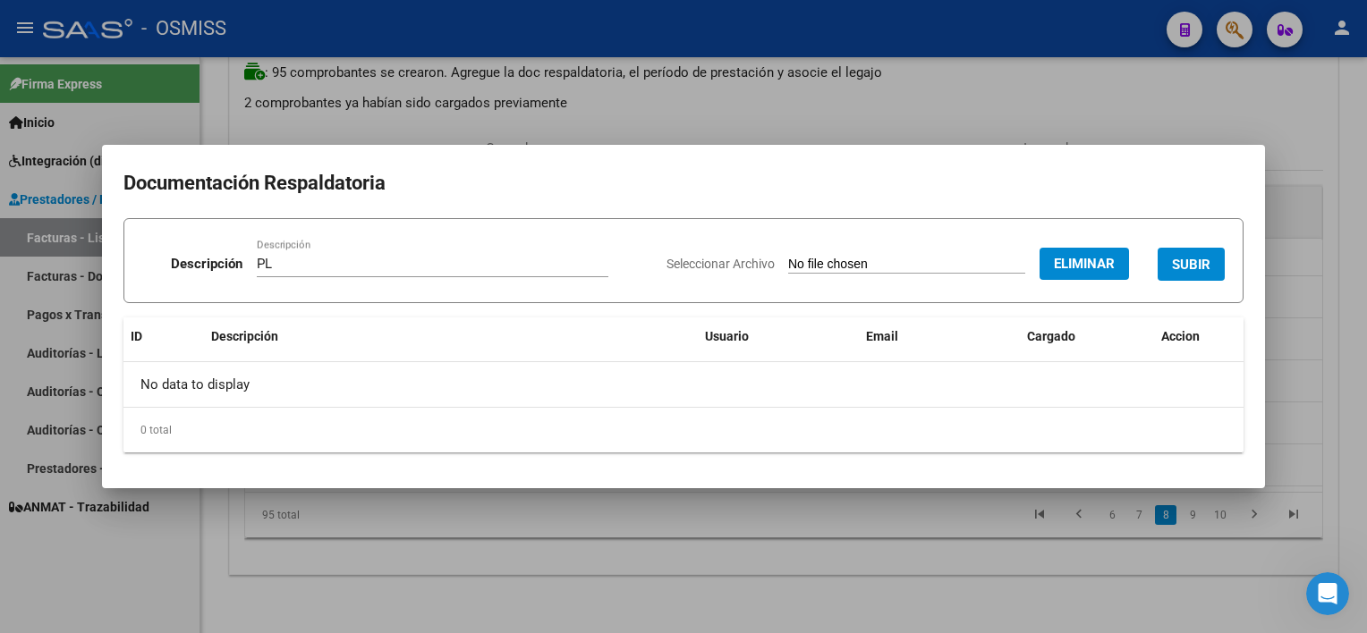
click at [1021, 268] on span "SUBIR" at bounding box center [1191, 265] width 38 height 16
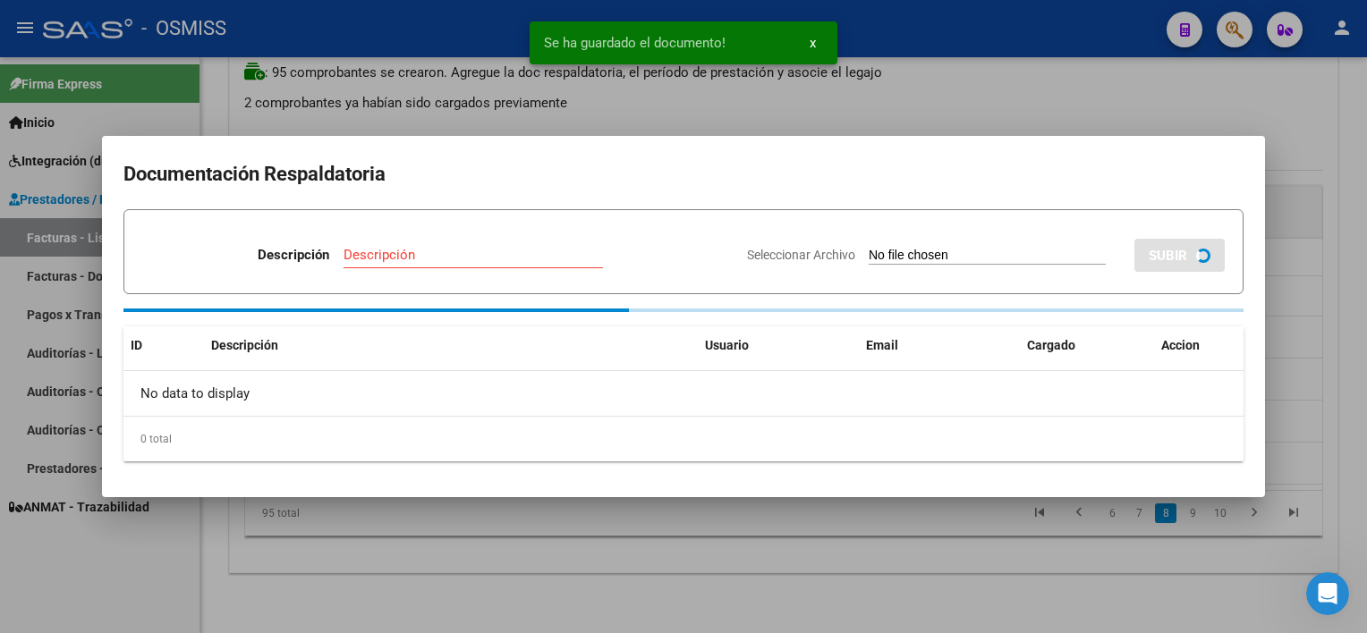
click at [911, 558] on div at bounding box center [683, 316] width 1367 height 633
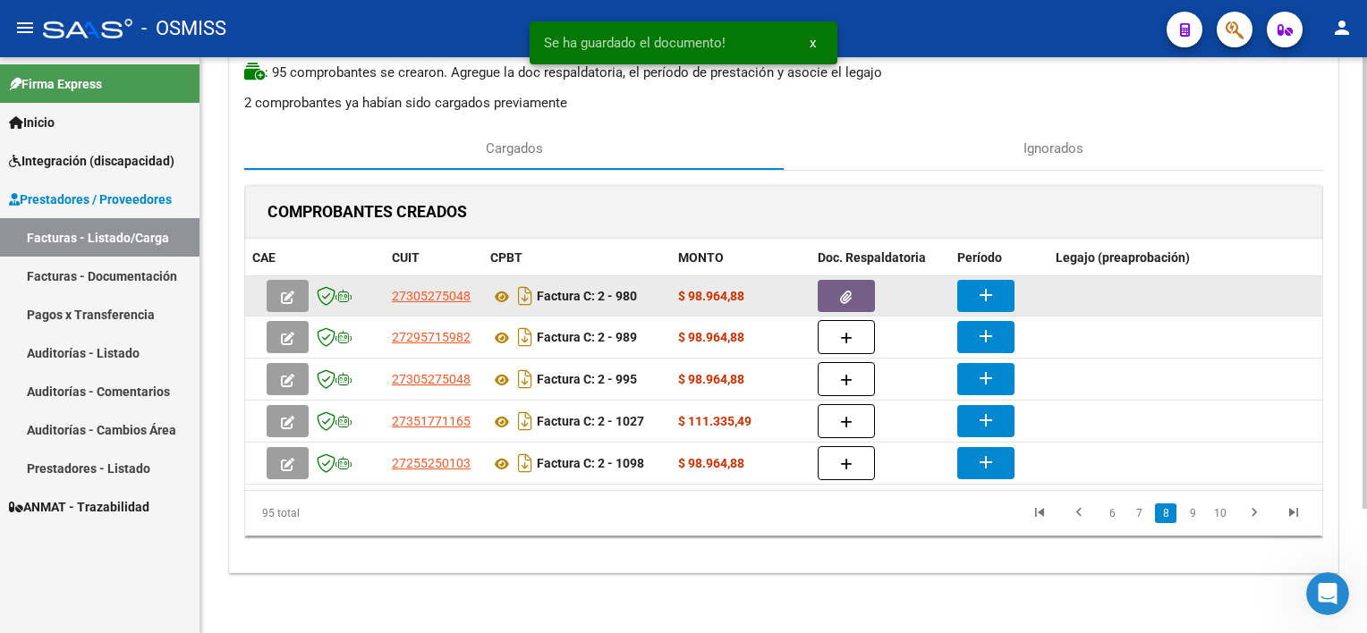
click at [980, 292] on mat-icon "add" at bounding box center [985, 294] width 21 height 21
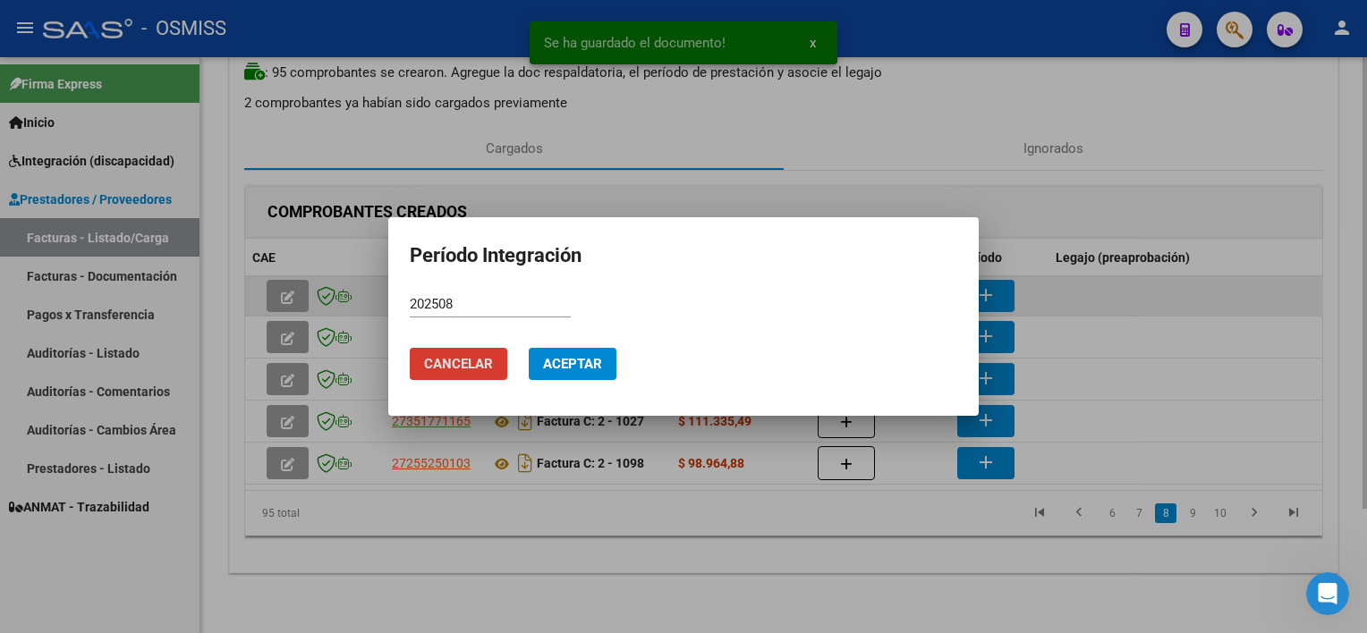
click at [529, 348] on button "Aceptar" at bounding box center [573, 364] width 88 height 32
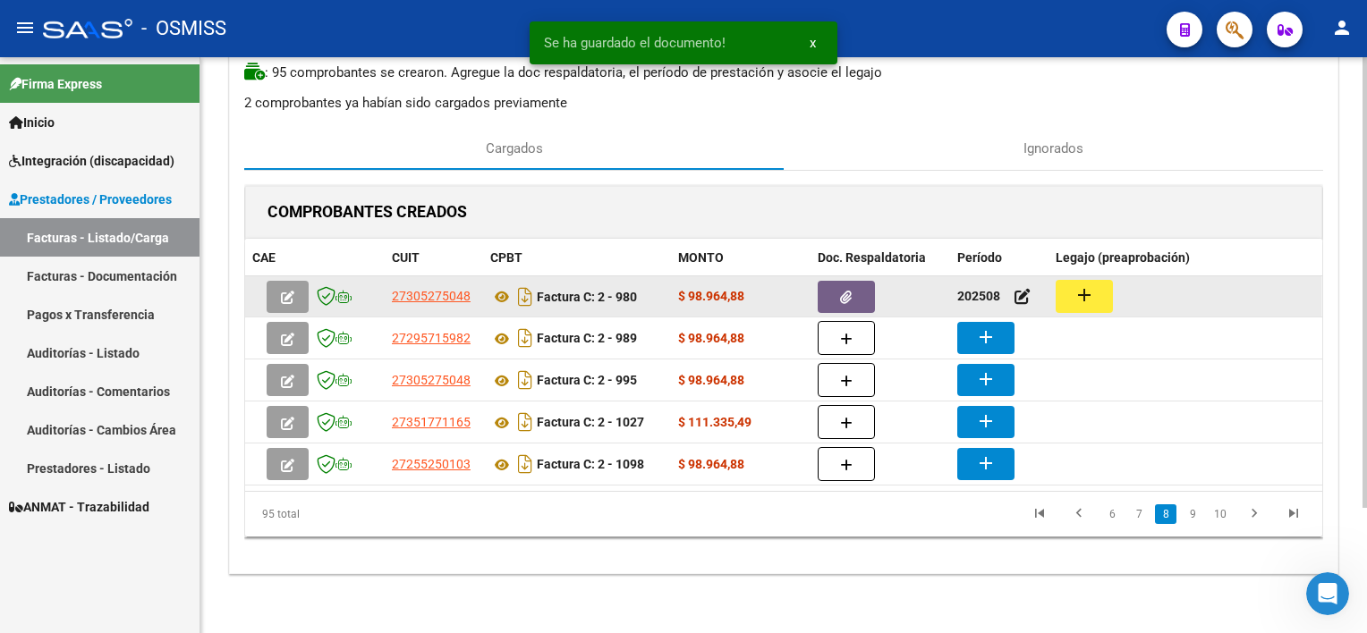
click at [1021, 292] on mat-icon "add" at bounding box center [1083, 294] width 21 height 21
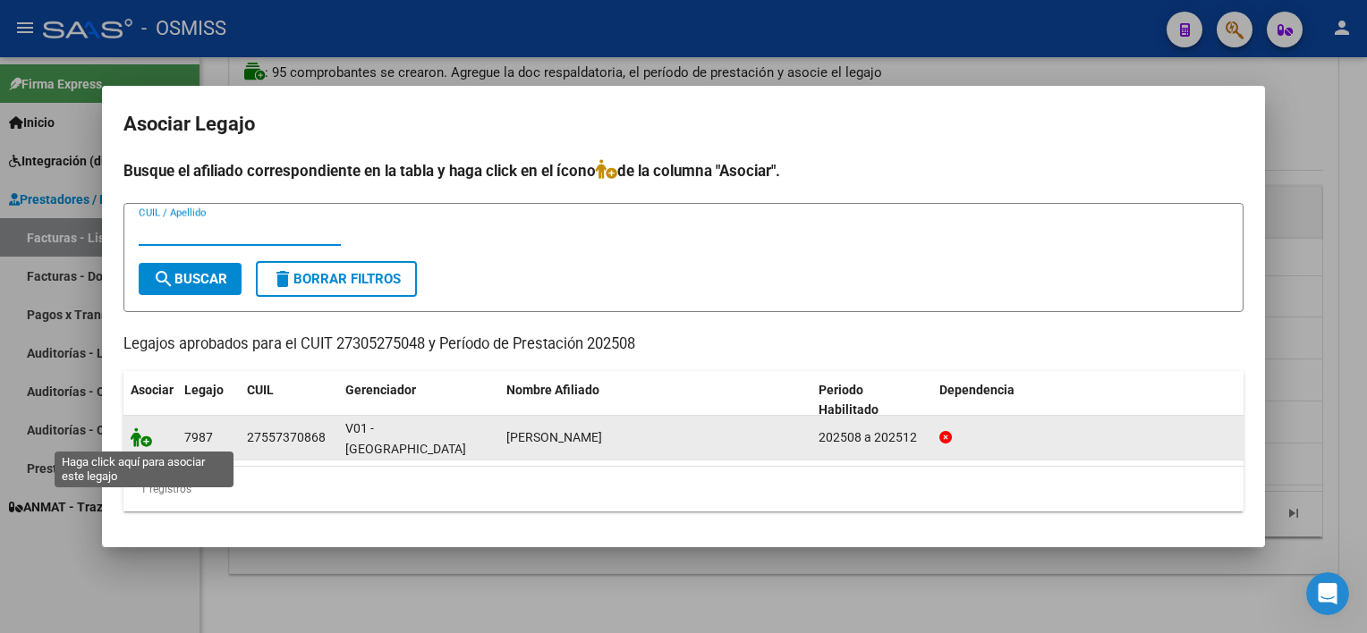
click at [140, 439] on icon at bounding box center [141, 438] width 21 height 20
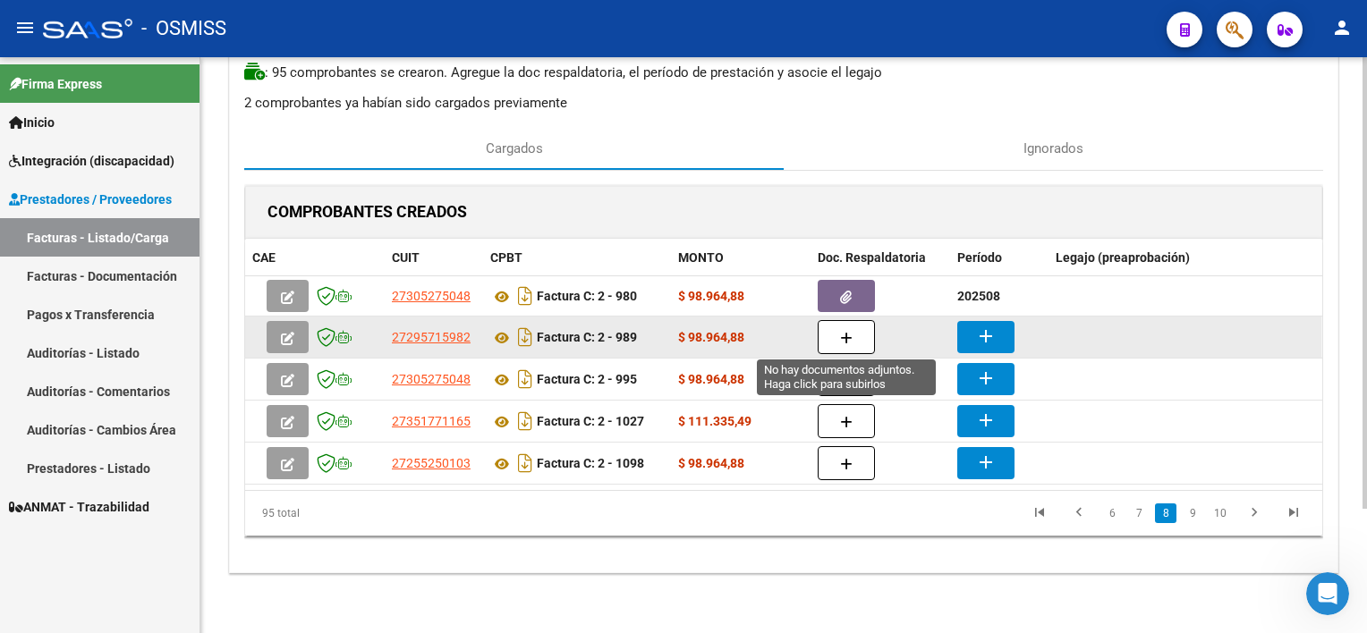
click at [836, 333] on button "button" at bounding box center [846, 337] width 57 height 34
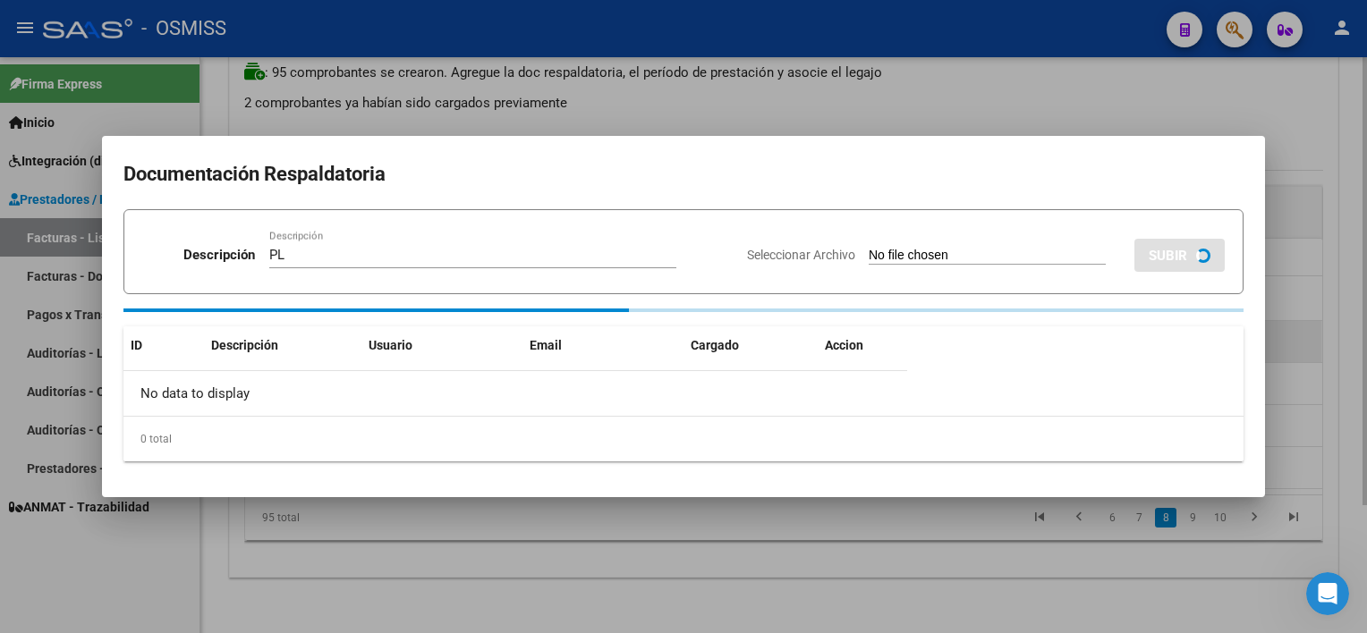
click at [869, 248] on input "Seleccionar Archivo" at bounding box center [987, 256] width 237 height 17
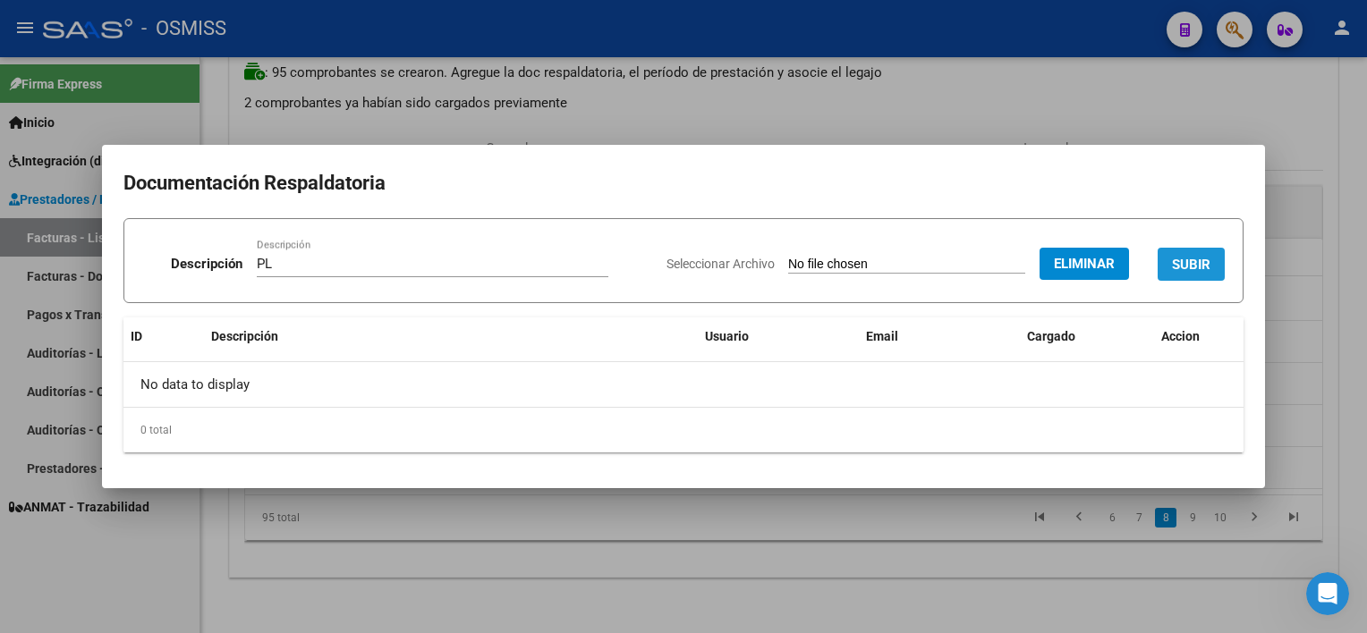
click at [1021, 271] on button "SUBIR" at bounding box center [1191, 264] width 67 height 33
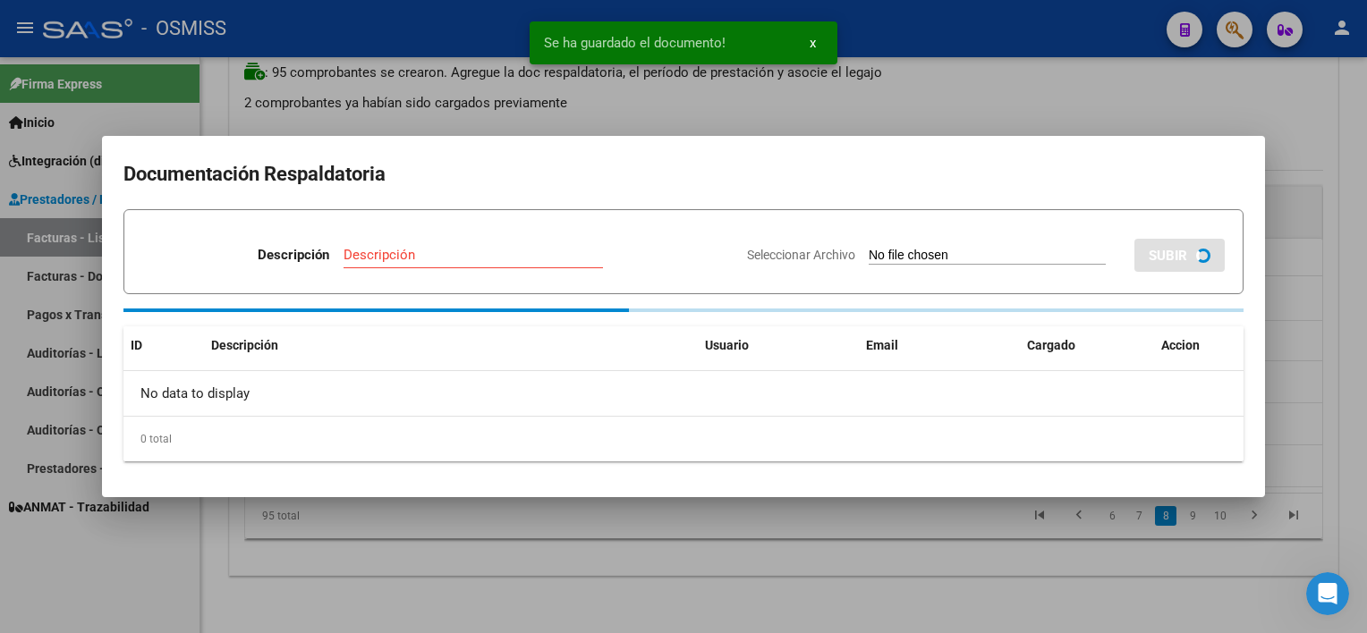
click at [973, 533] on div at bounding box center [683, 316] width 1367 height 633
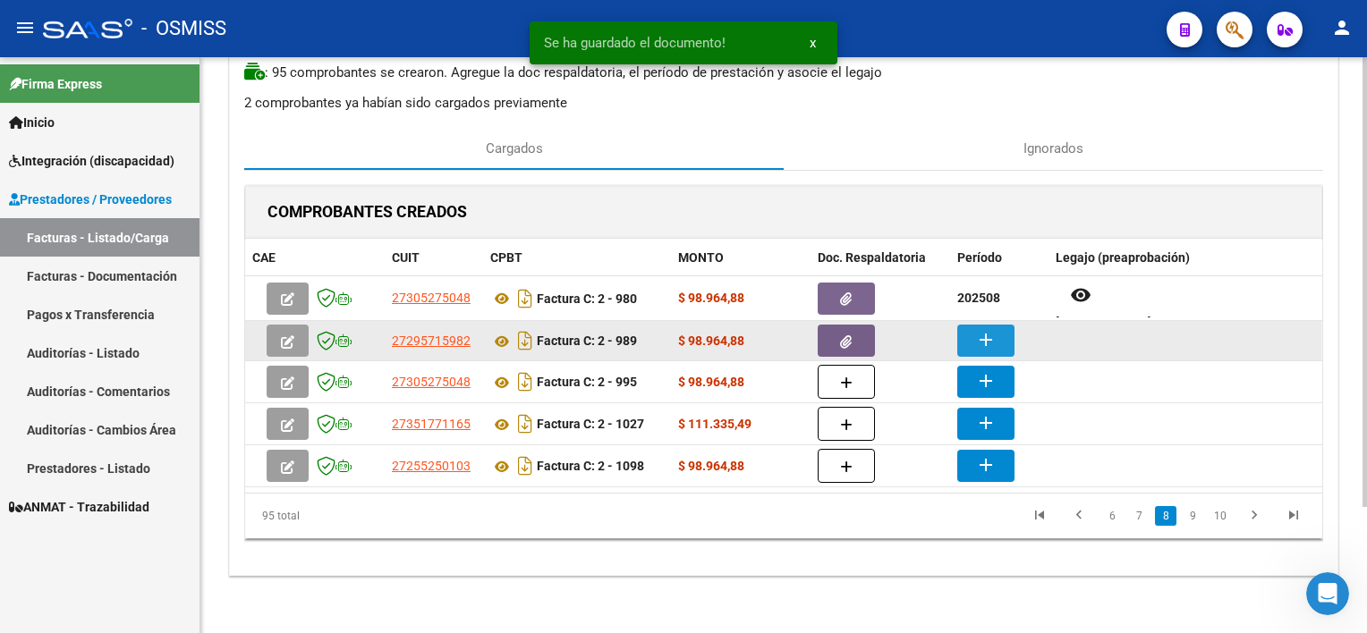
click at [1004, 340] on button "add" at bounding box center [985, 341] width 57 height 32
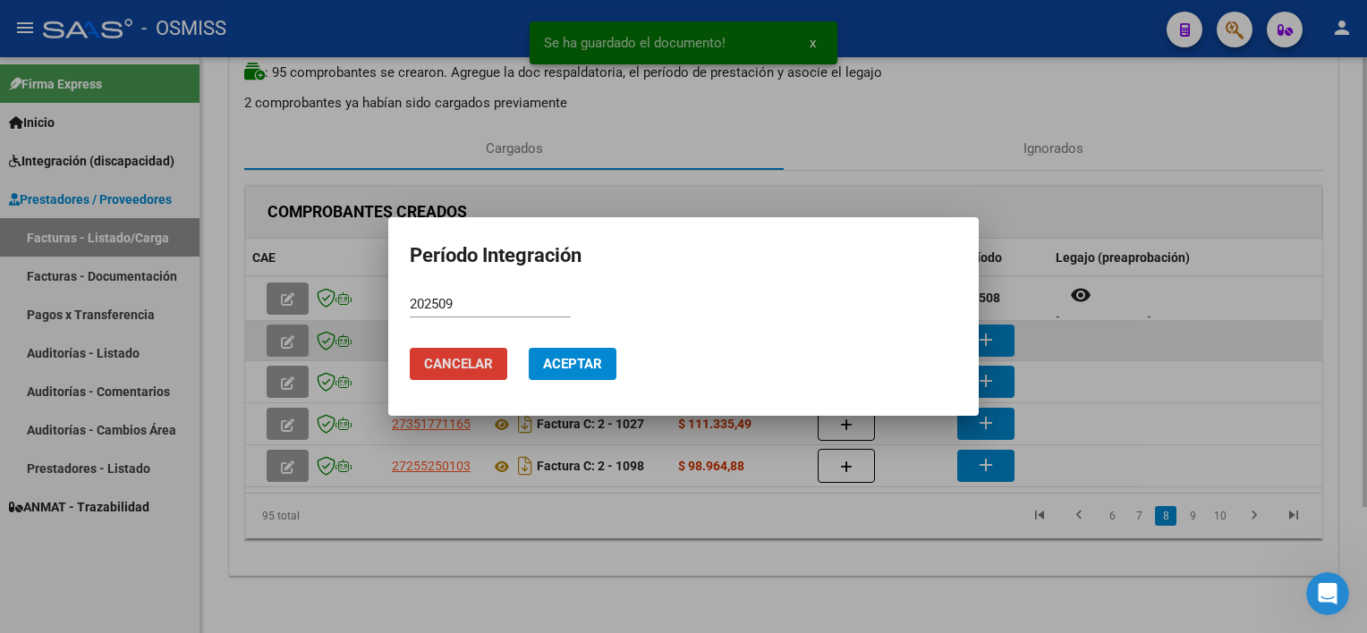
click at [529, 348] on button "Aceptar" at bounding box center [573, 364] width 88 height 32
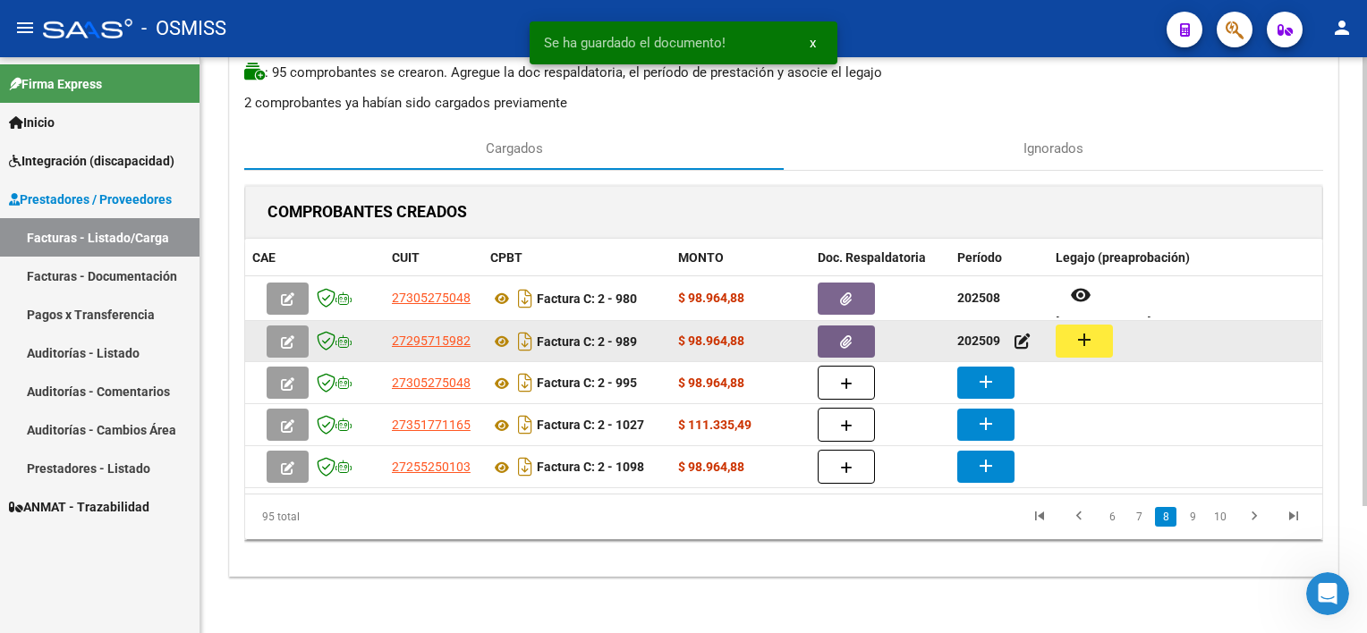
click at [1021, 335] on mat-icon "add" at bounding box center [1083, 339] width 21 height 21
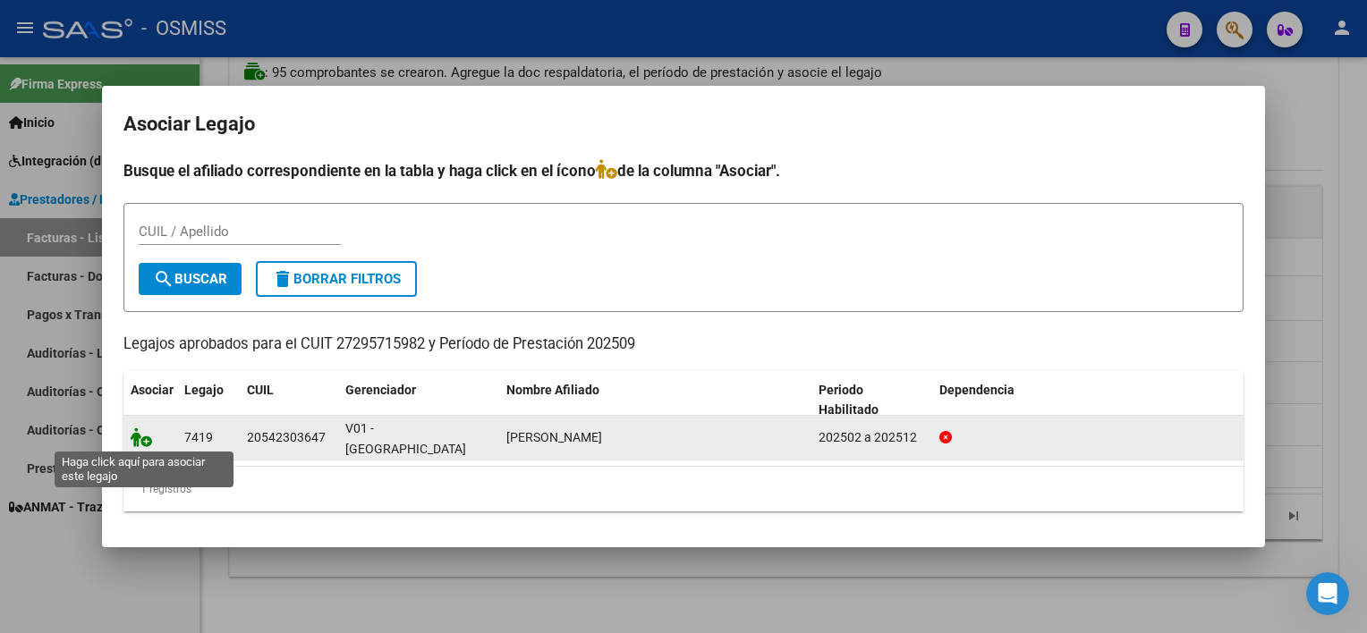
click at [135, 441] on icon at bounding box center [141, 438] width 21 height 20
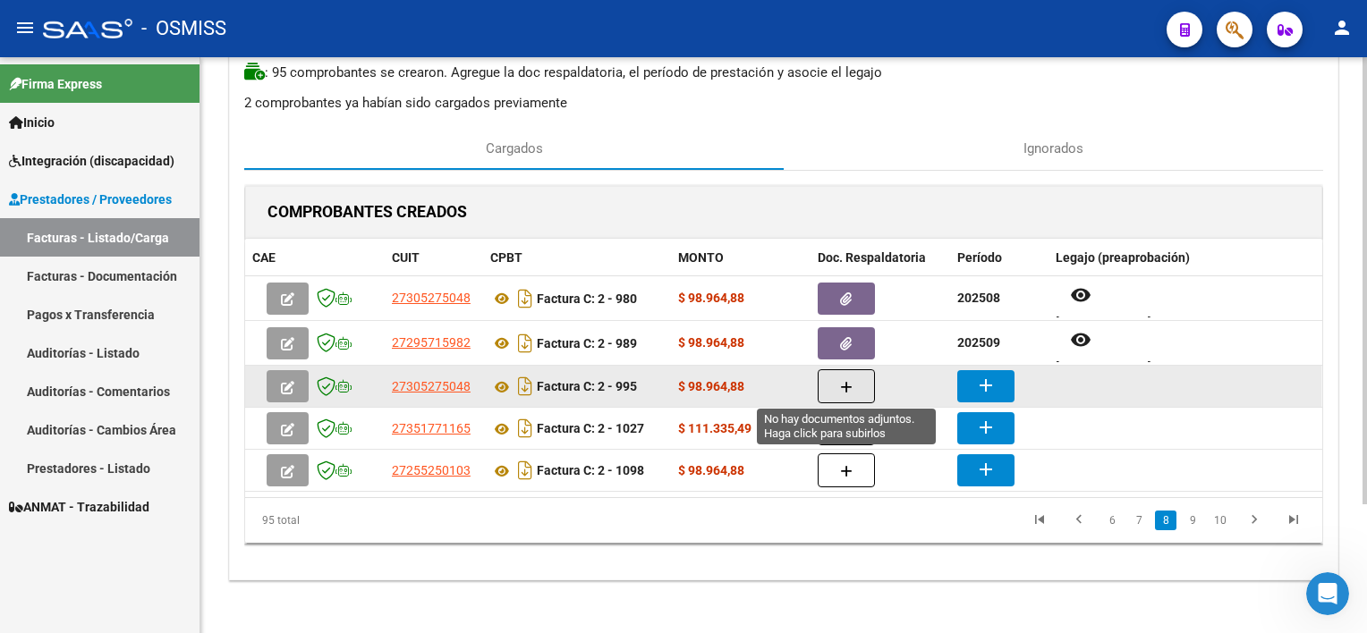
click at [850, 395] on button "button" at bounding box center [846, 386] width 57 height 34
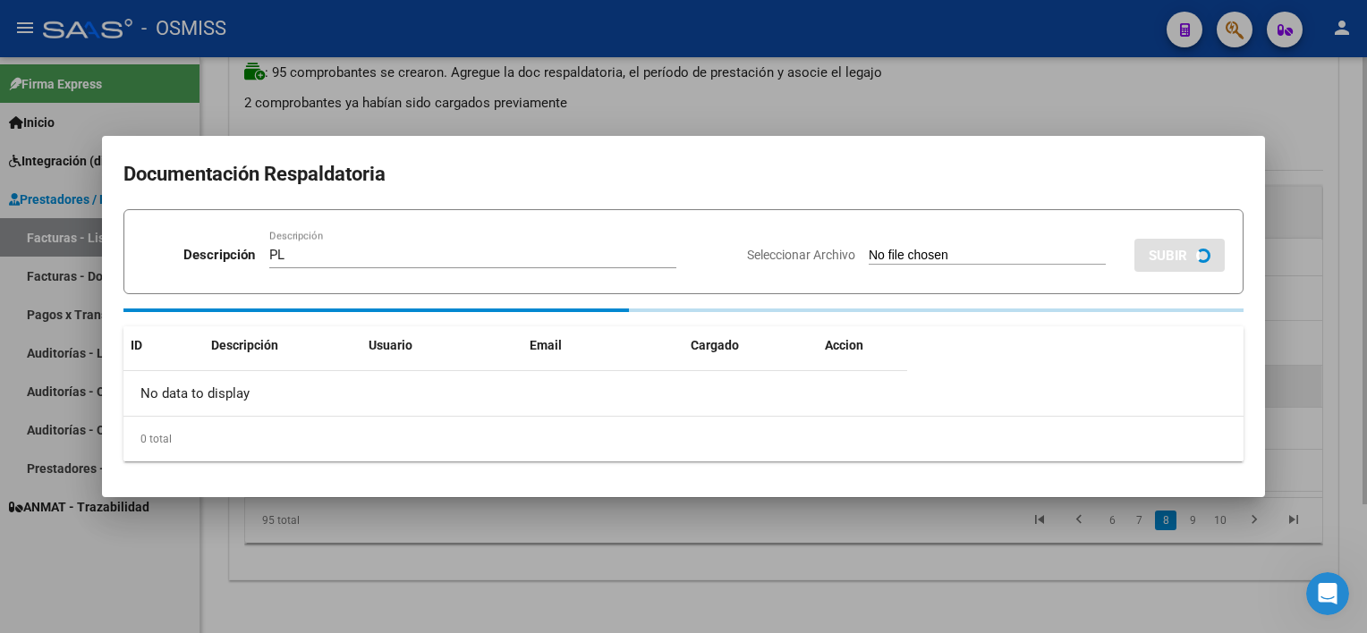
click at [869, 248] on input "Seleccionar Archivo" at bounding box center [987, 256] width 237 height 17
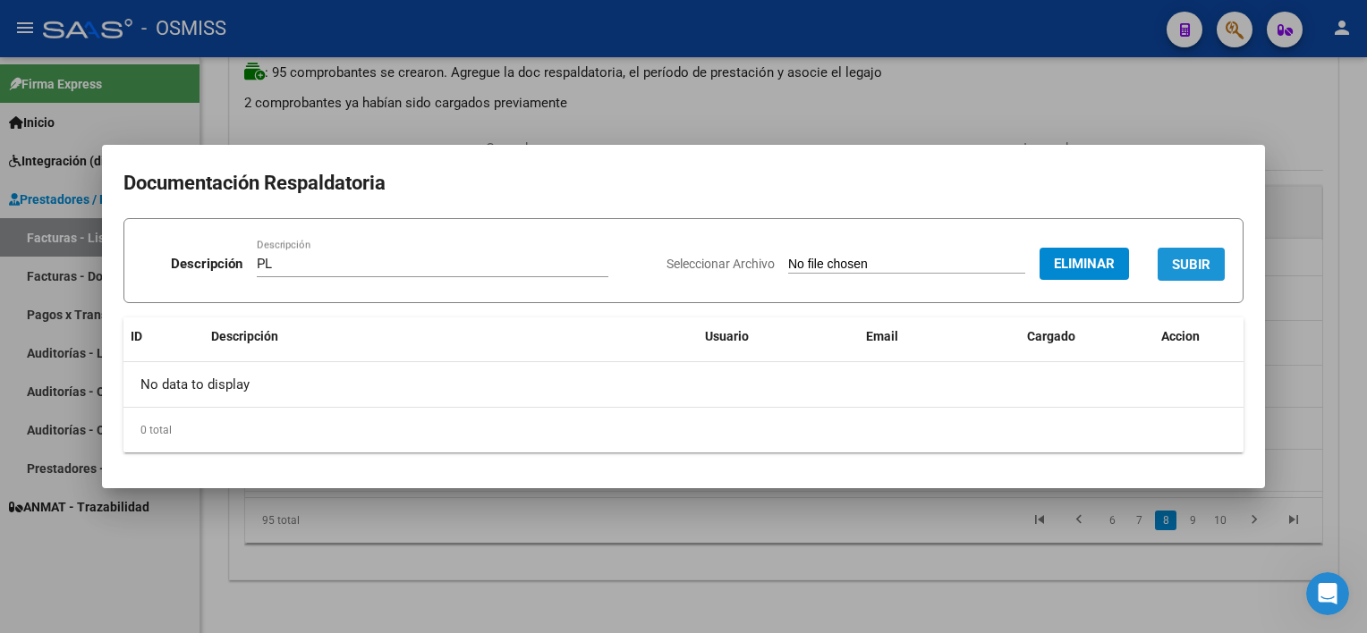
click at [1021, 272] on span "SUBIR" at bounding box center [1191, 265] width 38 height 16
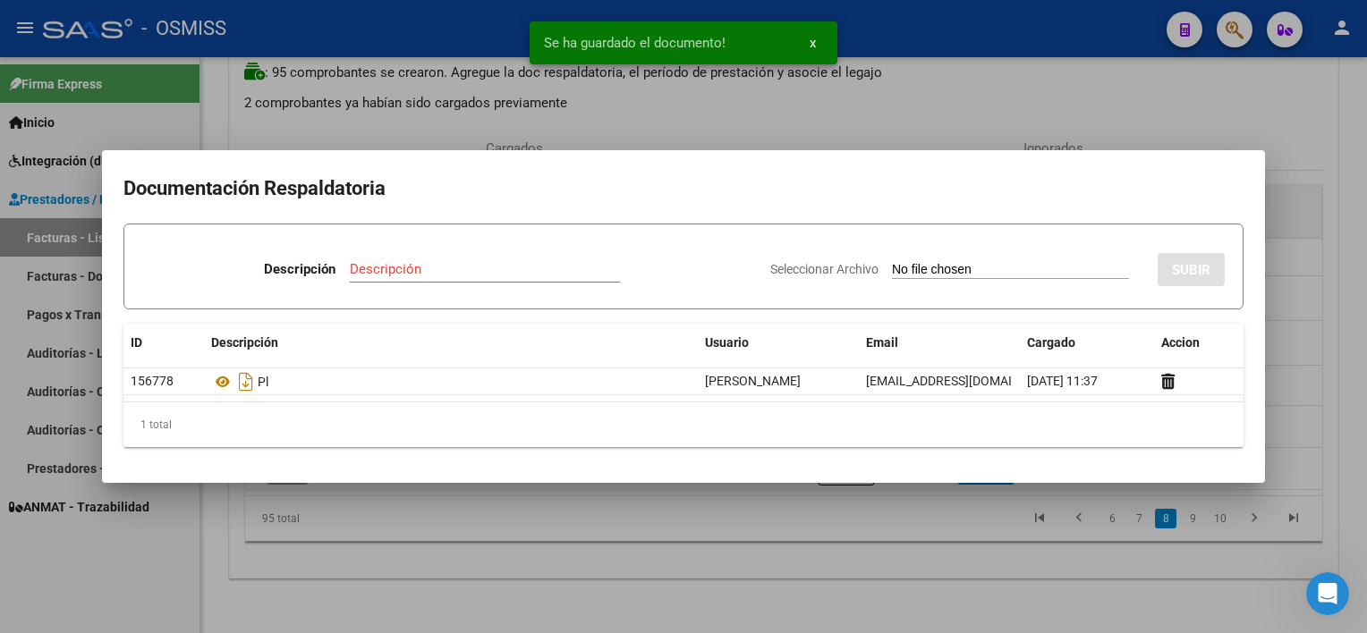
click at [931, 538] on div at bounding box center [683, 316] width 1367 height 633
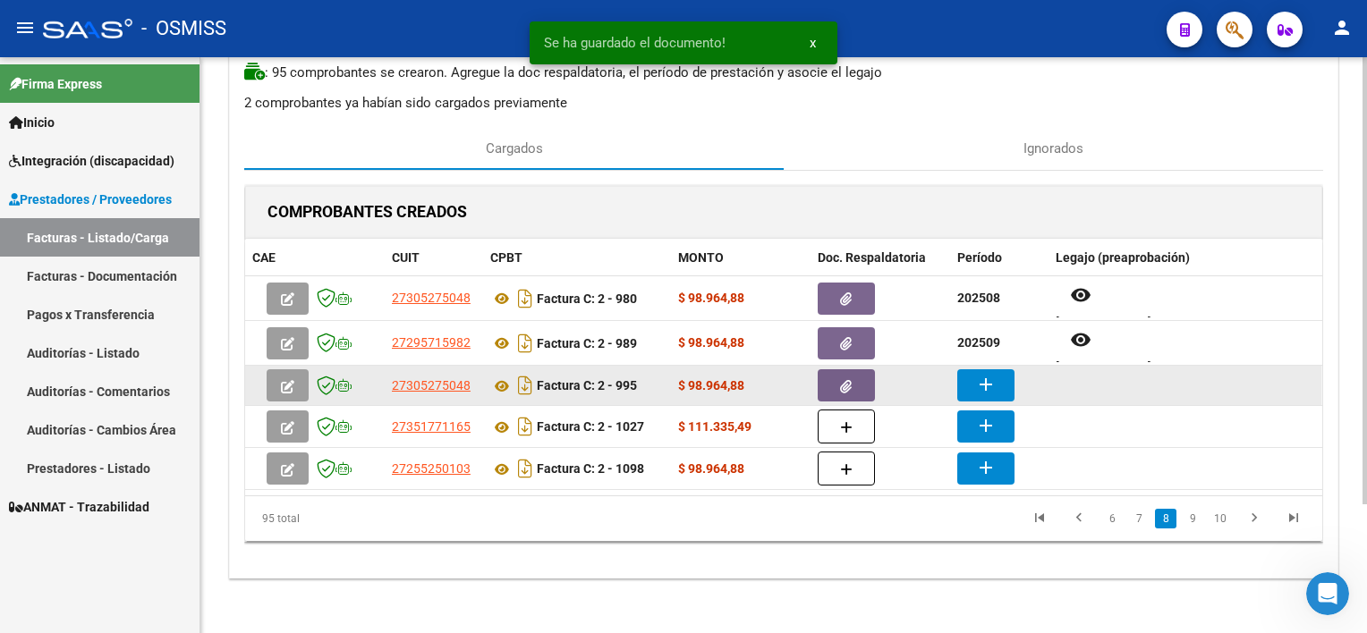
click at [980, 378] on mat-icon "add" at bounding box center [985, 384] width 21 height 21
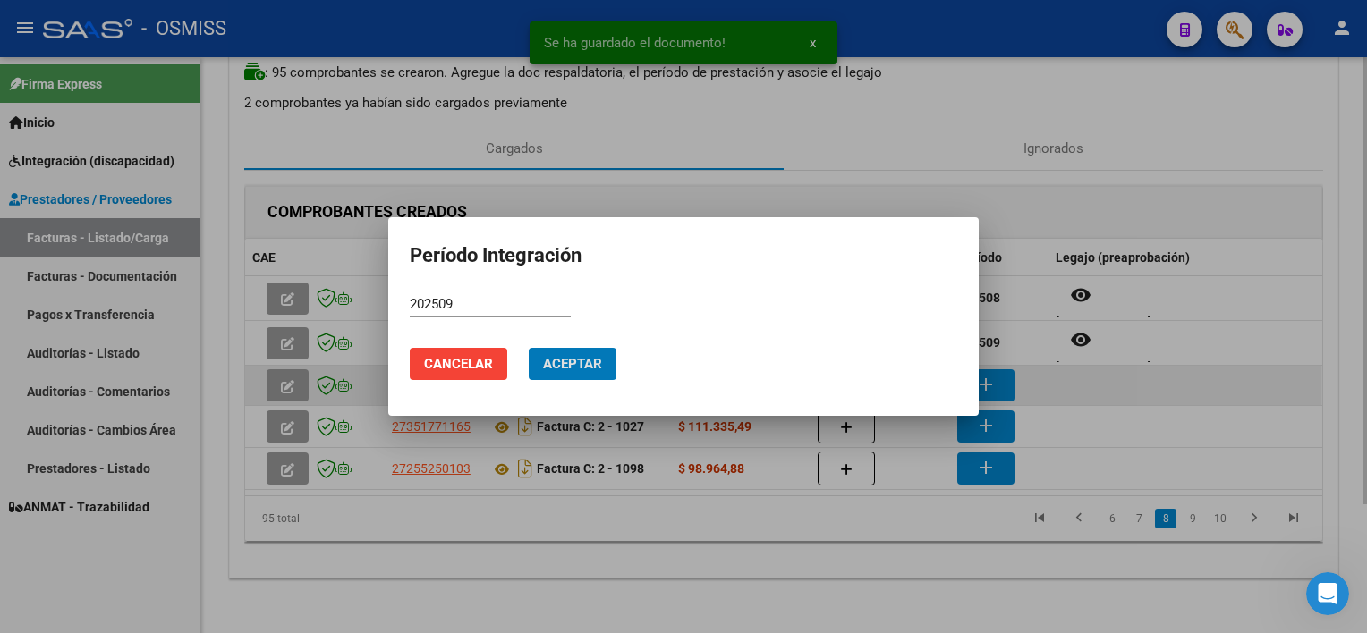
click at [529, 348] on button "Aceptar" at bounding box center [573, 364] width 88 height 32
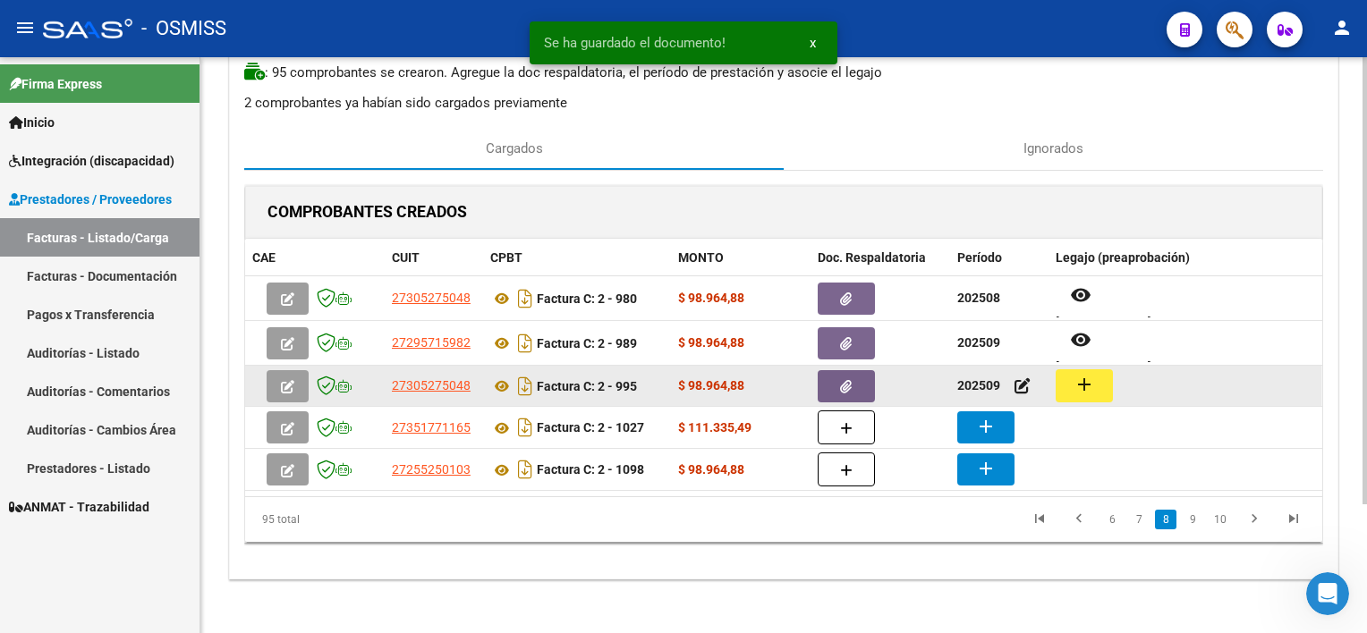
click at [1021, 378] on mat-icon "add" at bounding box center [1083, 384] width 21 height 21
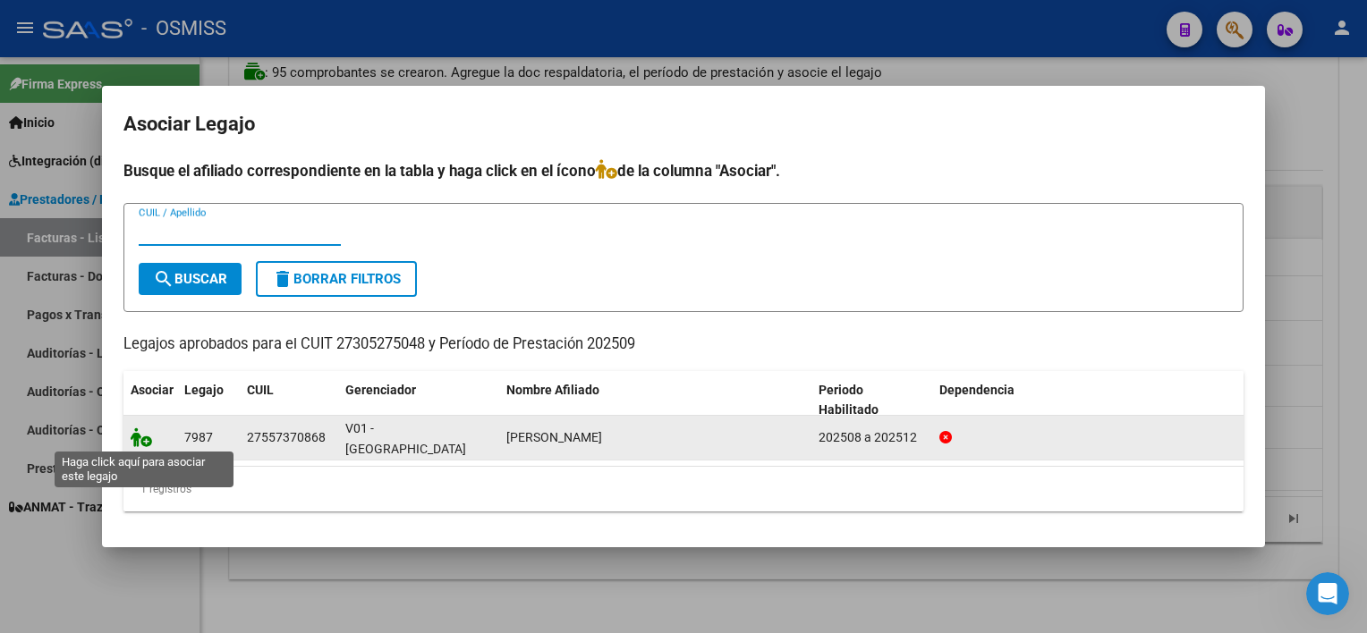
click at [144, 443] on icon at bounding box center [141, 438] width 21 height 20
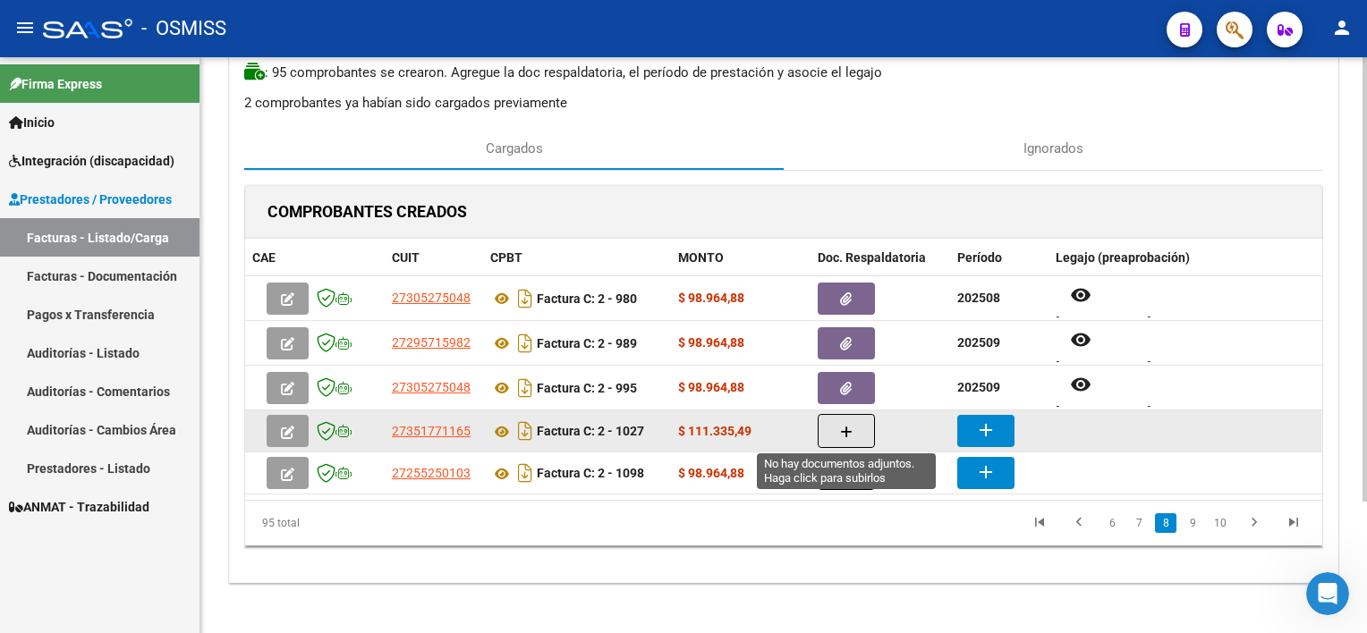
click at [834, 428] on button "button" at bounding box center [846, 431] width 57 height 34
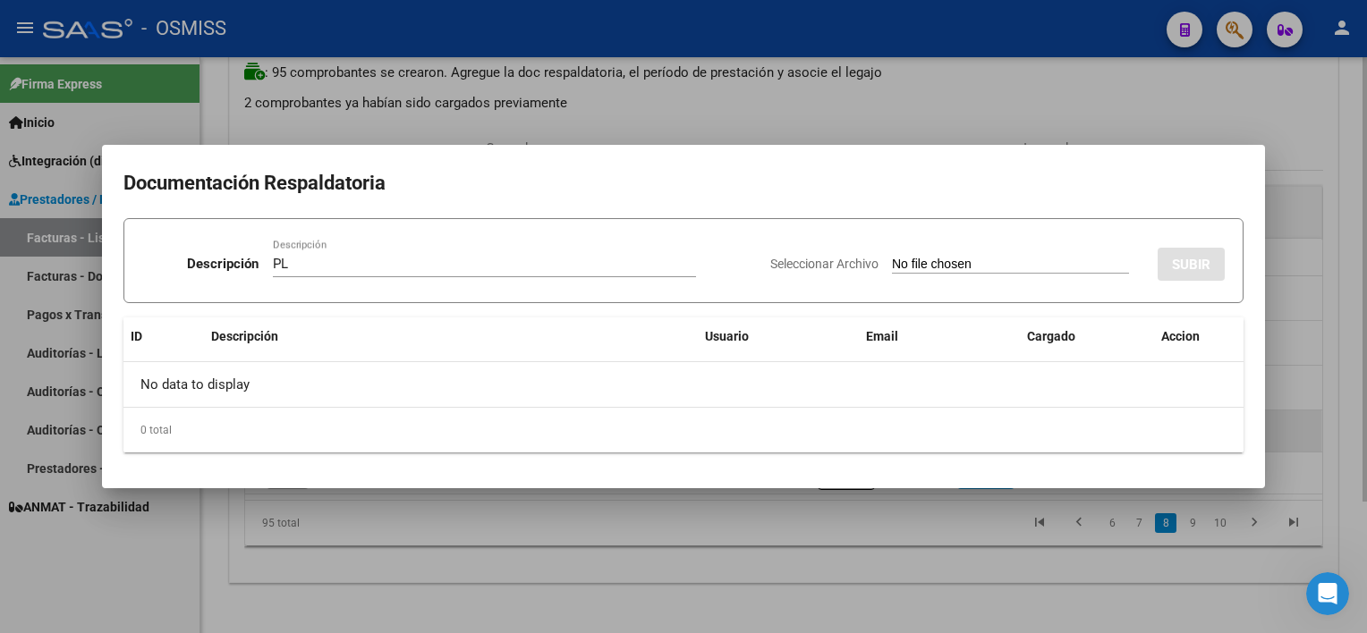
click at [892, 257] on input "Seleccionar Archivo" at bounding box center [1010, 265] width 237 height 17
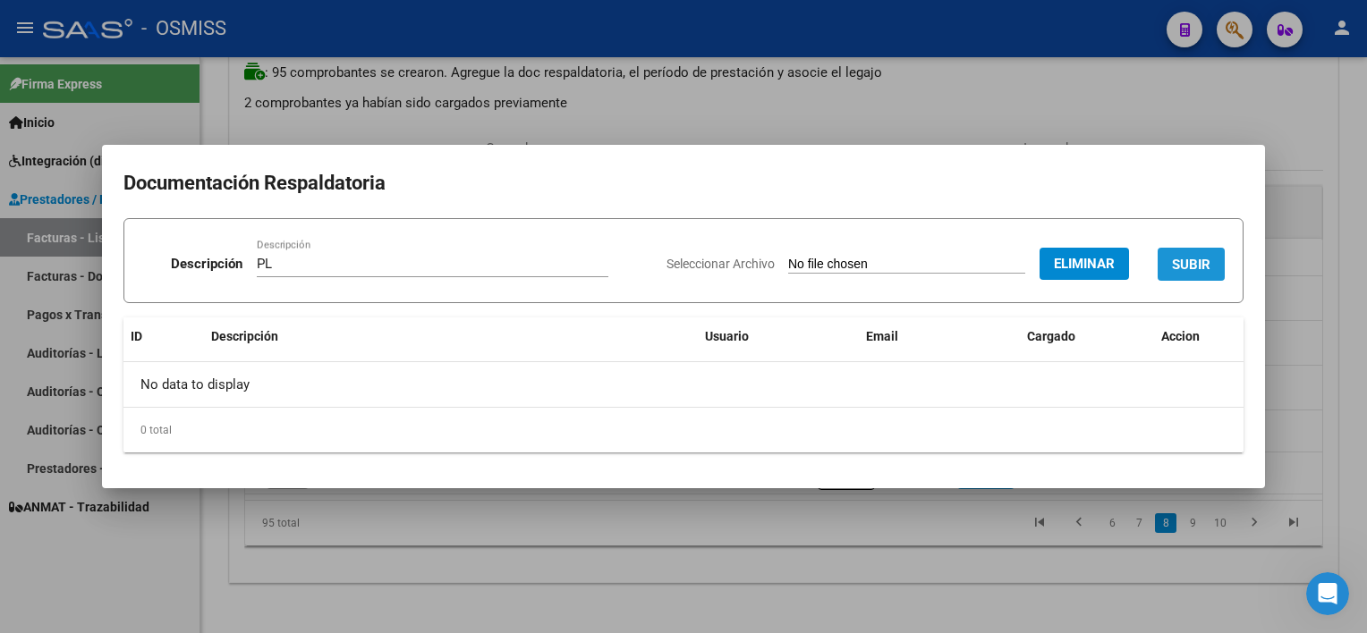
click at [1021, 261] on span "SUBIR" at bounding box center [1191, 265] width 38 height 16
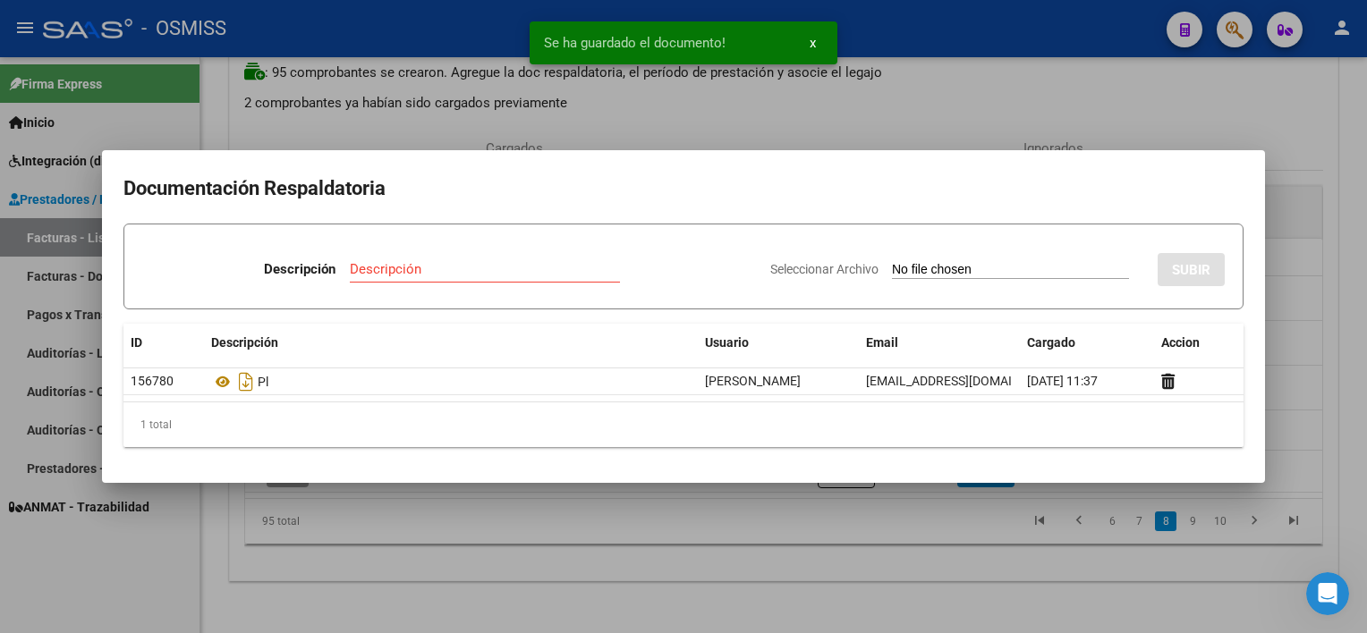
click at [971, 525] on div at bounding box center [683, 316] width 1367 height 633
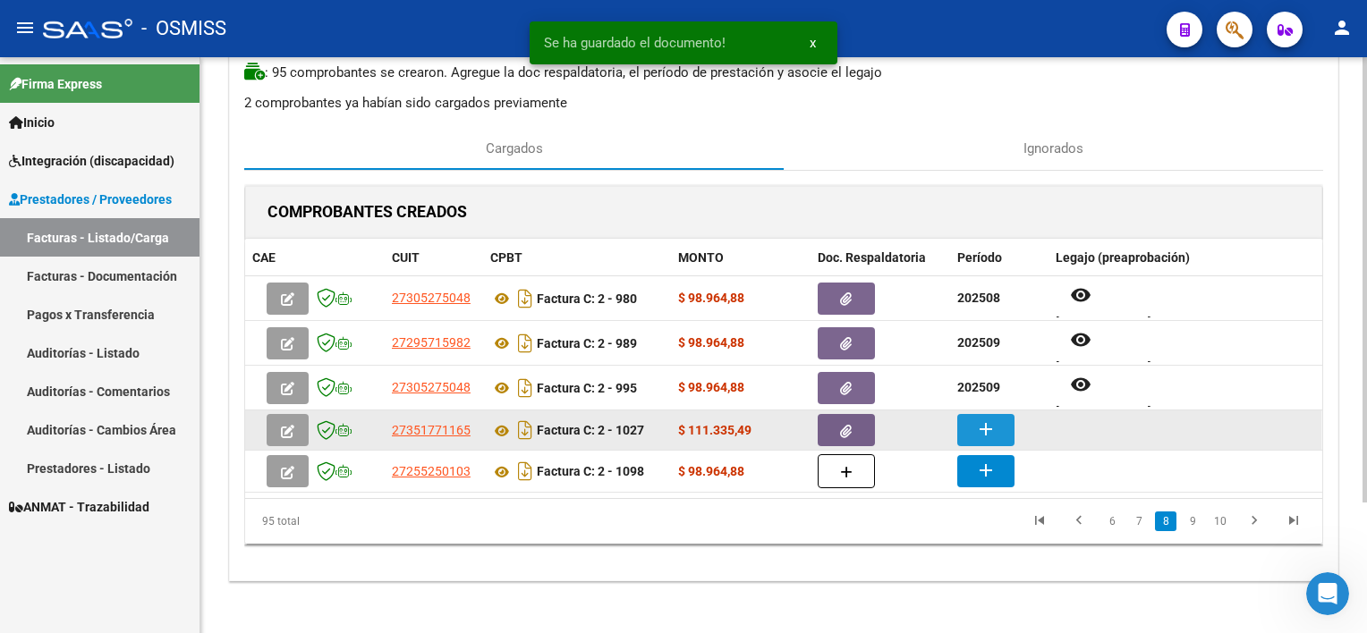
click at [961, 424] on button "add" at bounding box center [985, 430] width 57 height 32
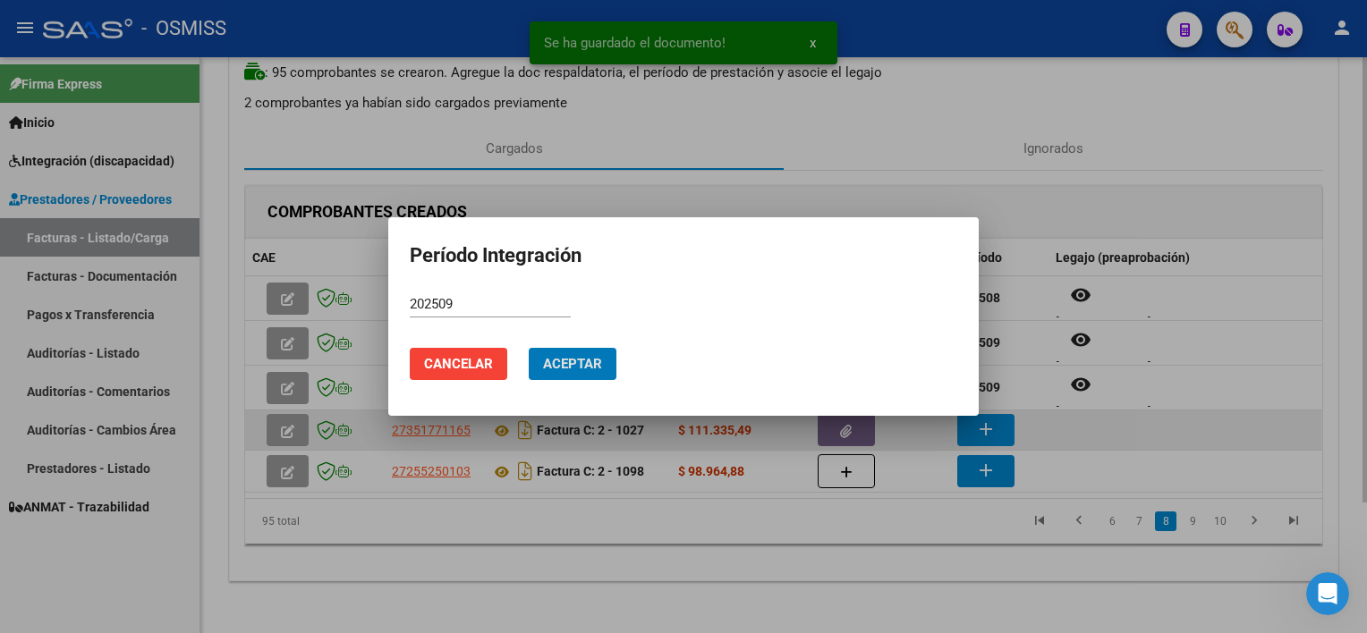
click at [529, 348] on button "Aceptar" at bounding box center [573, 364] width 88 height 32
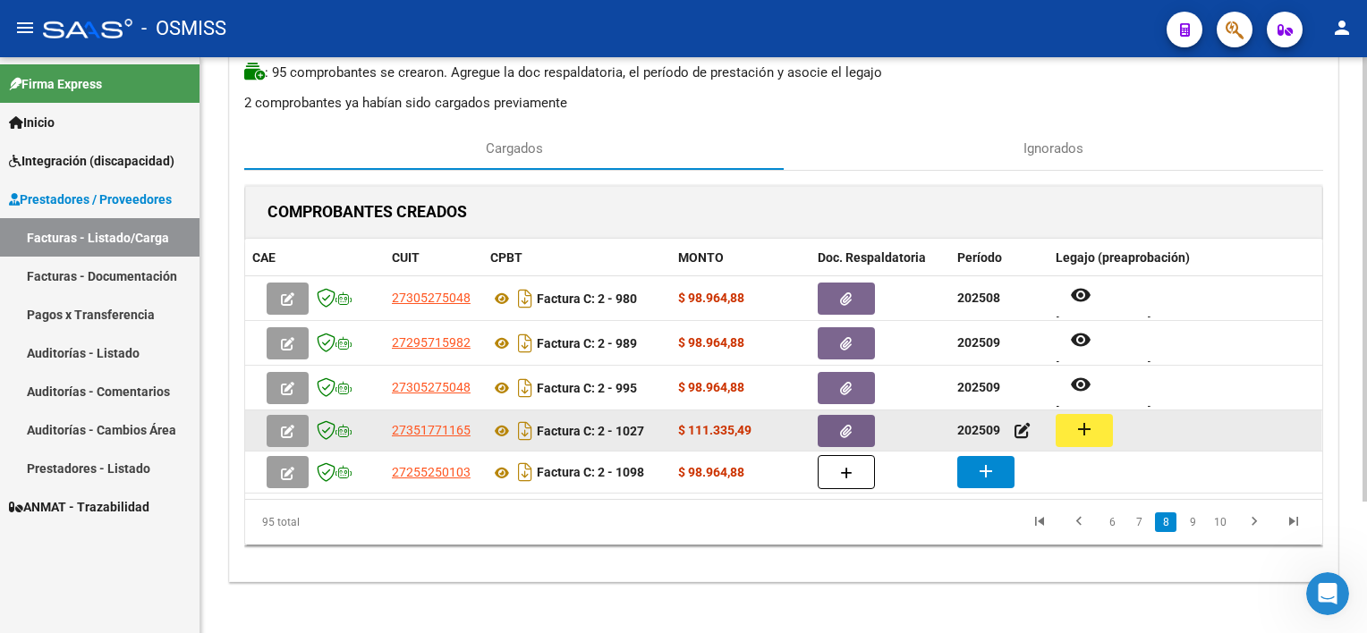
click at [1021, 440] on button "add" at bounding box center [1084, 430] width 57 height 33
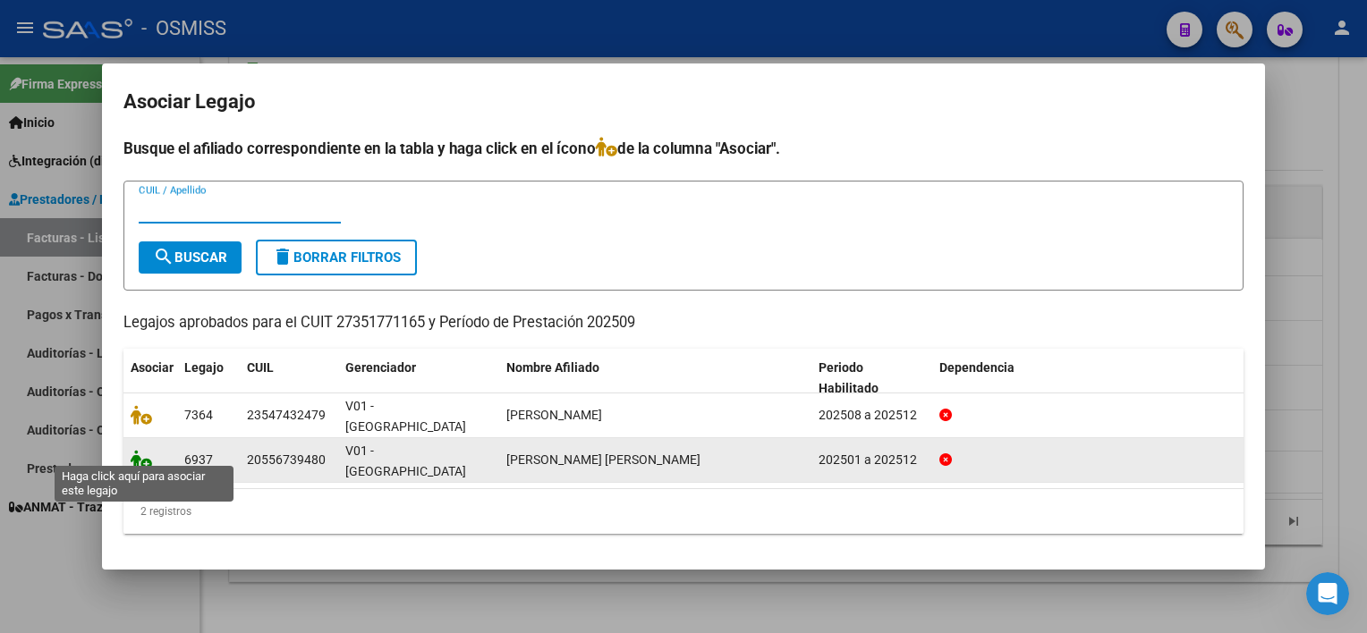
click at [144, 454] on icon at bounding box center [141, 460] width 21 height 20
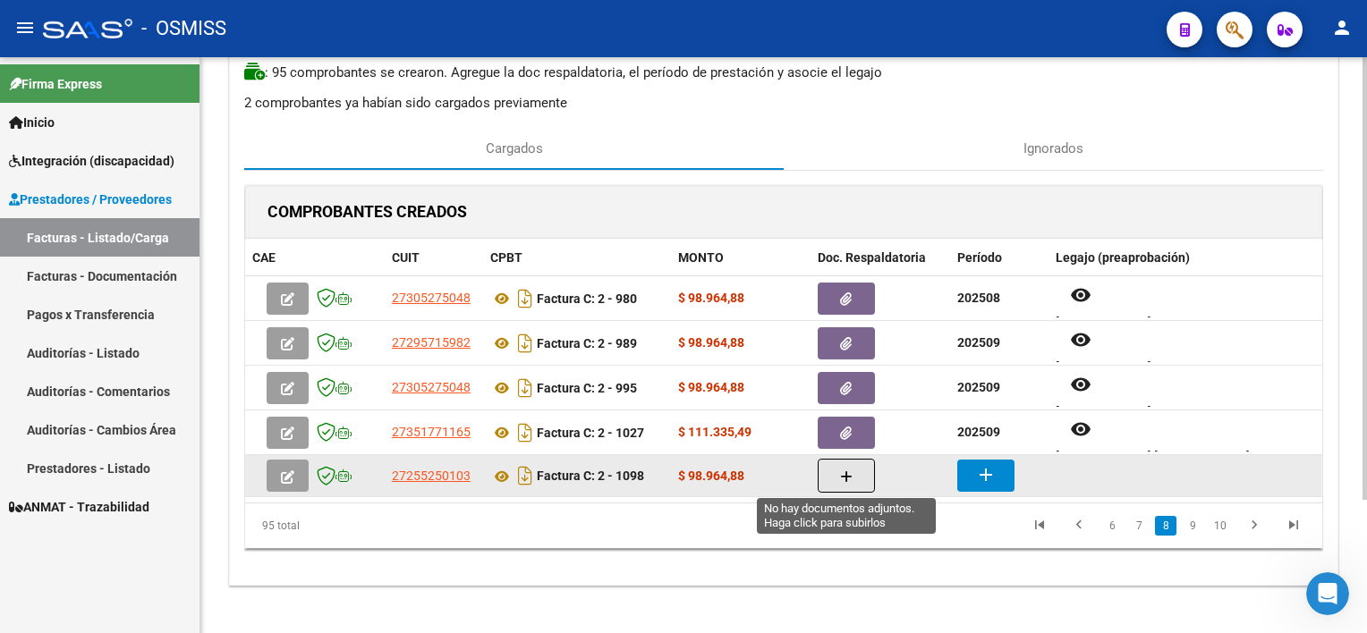
click at [838, 476] on button "button" at bounding box center [846, 476] width 57 height 34
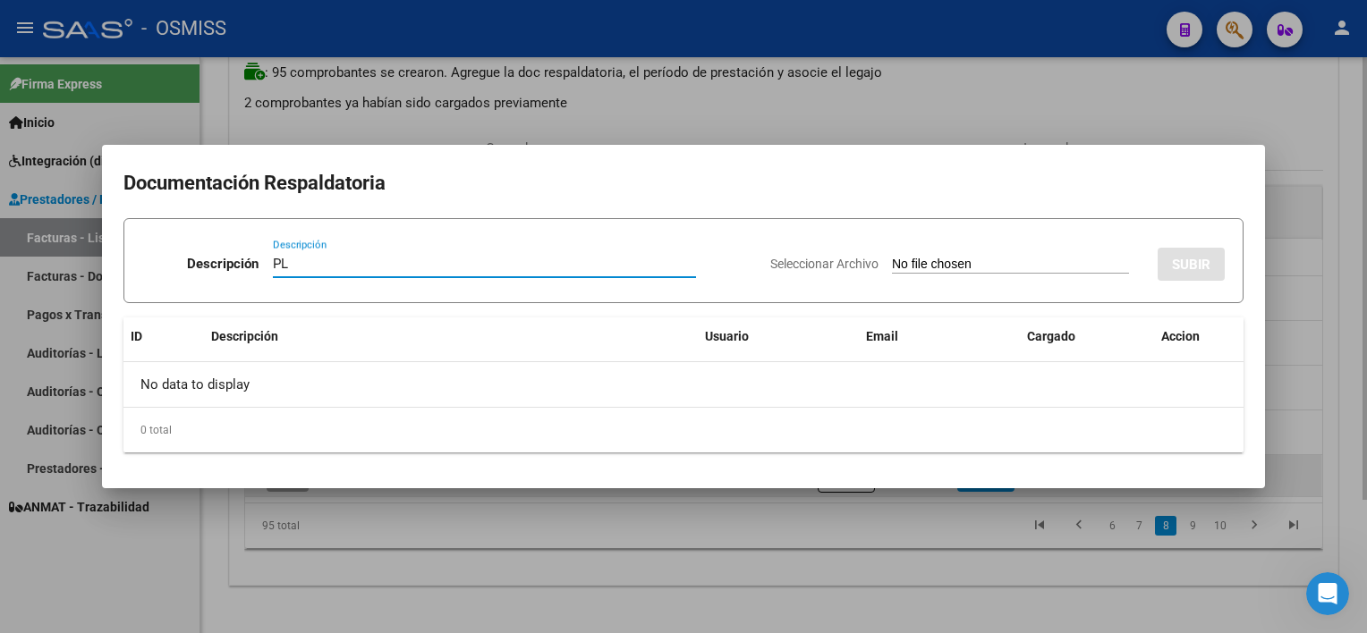
click at [892, 257] on input "Seleccionar Archivo" at bounding box center [1010, 265] width 237 height 17
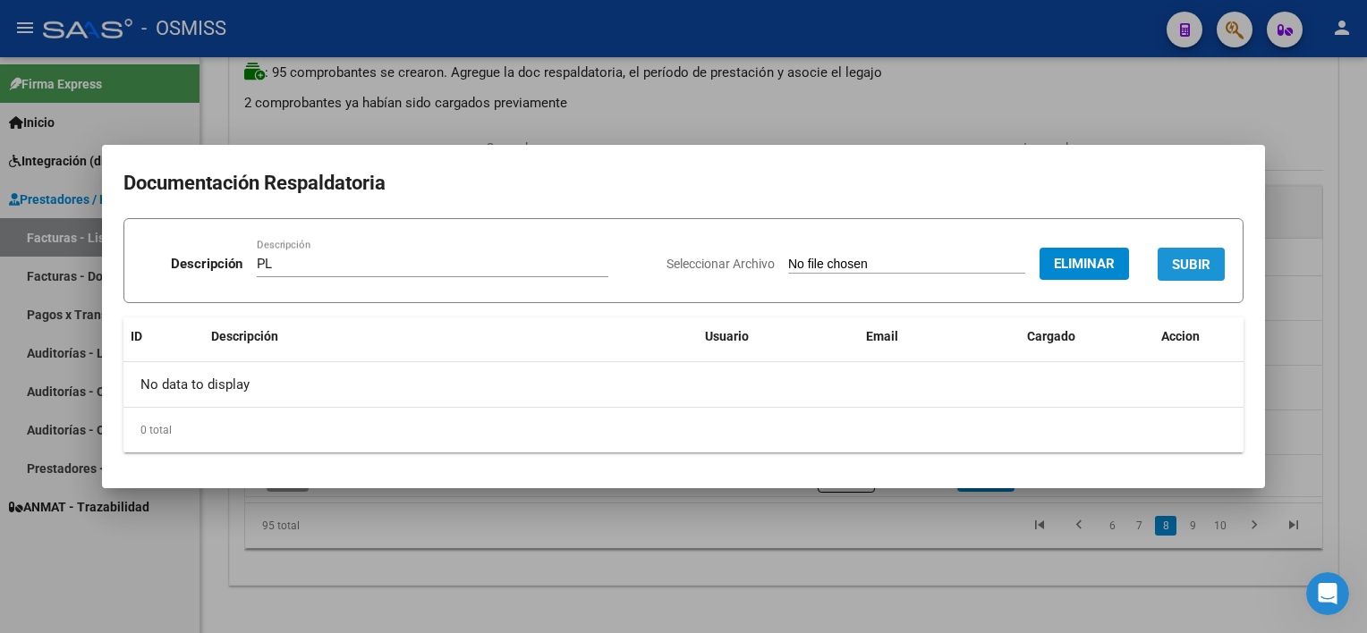
click at [1021, 263] on span "SUBIR" at bounding box center [1191, 265] width 38 height 16
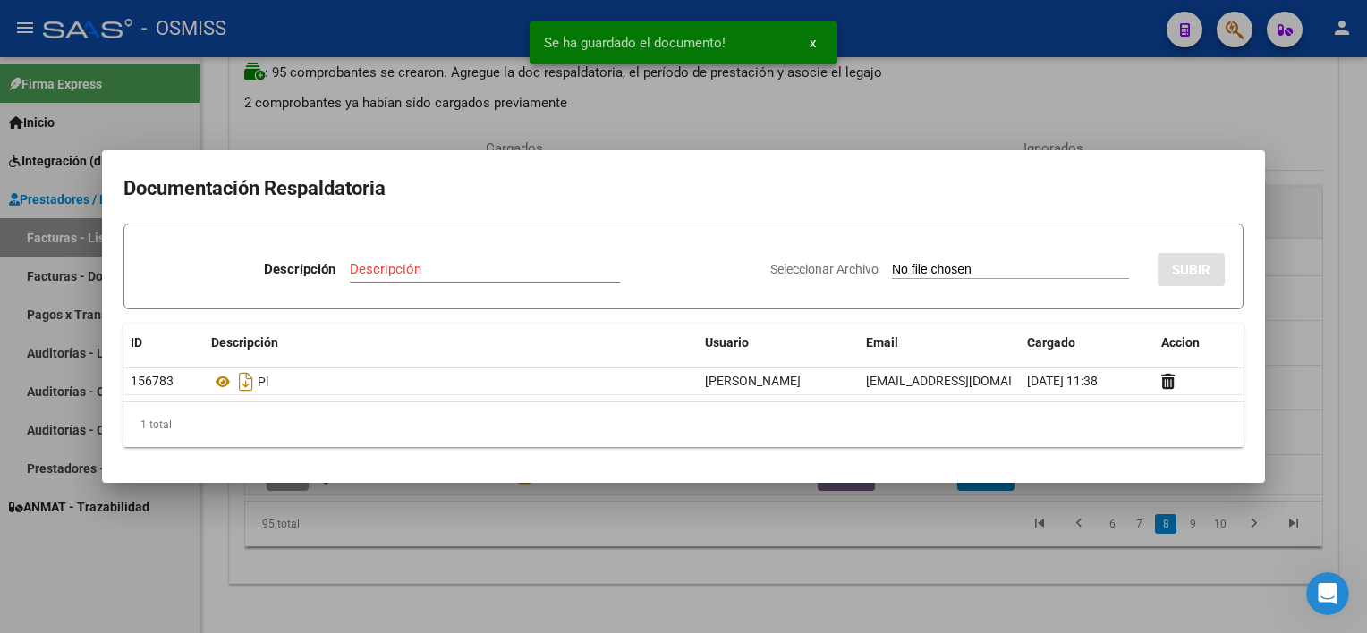
click at [974, 563] on div at bounding box center [683, 316] width 1367 height 633
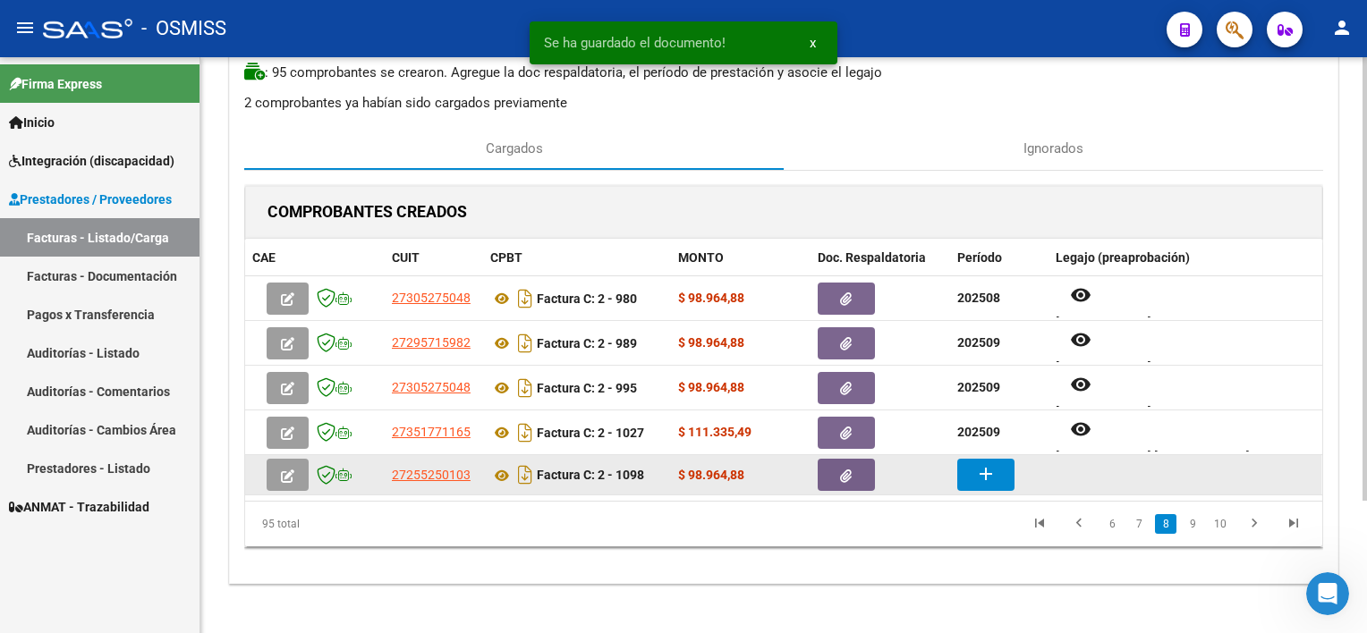
click at [992, 471] on mat-icon "add" at bounding box center [985, 473] width 21 height 21
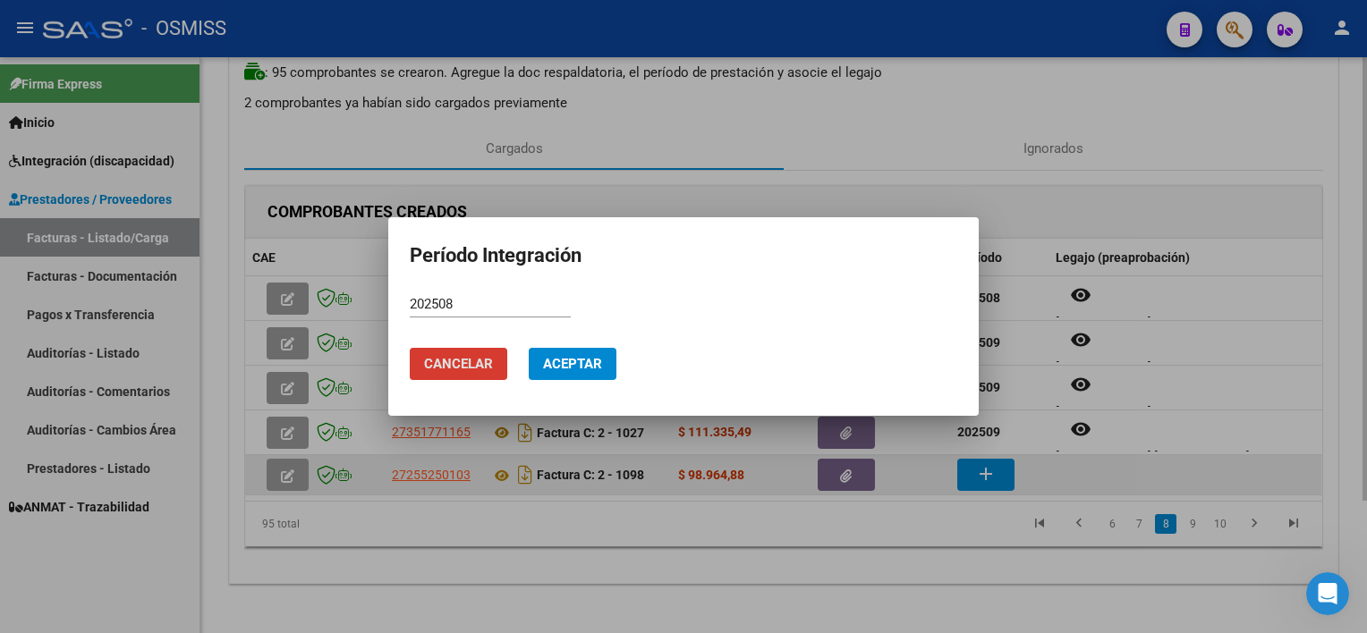
click at [529, 348] on button "Aceptar" at bounding box center [573, 364] width 88 height 32
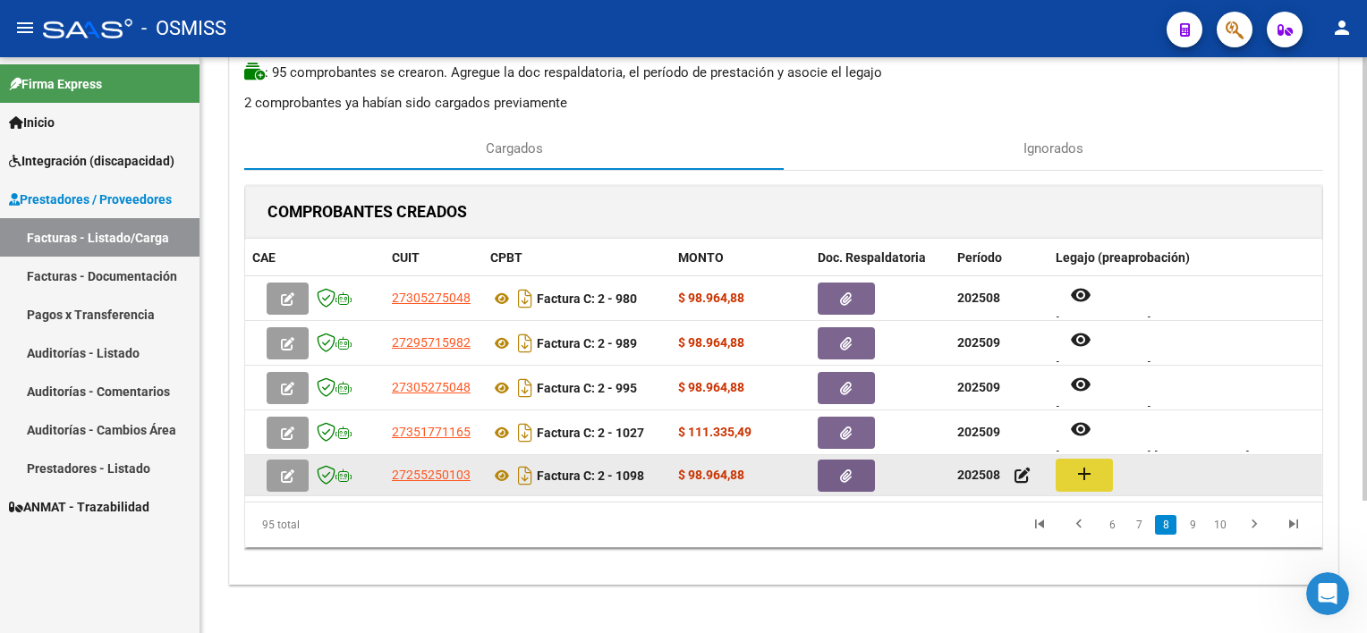
click at [1021, 464] on button "add" at bounding box center [1084, 475] width 57 height 33
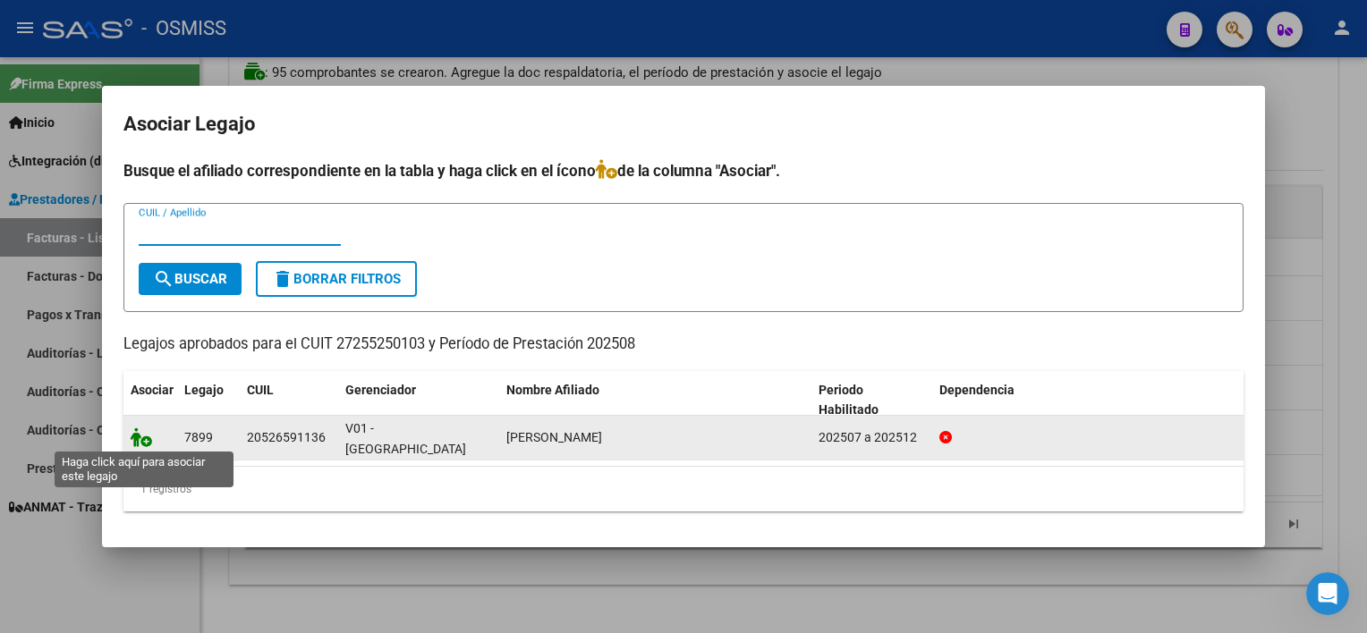
click at [134, 437] on icon at bounding box center [141, 438] width 21 height 20
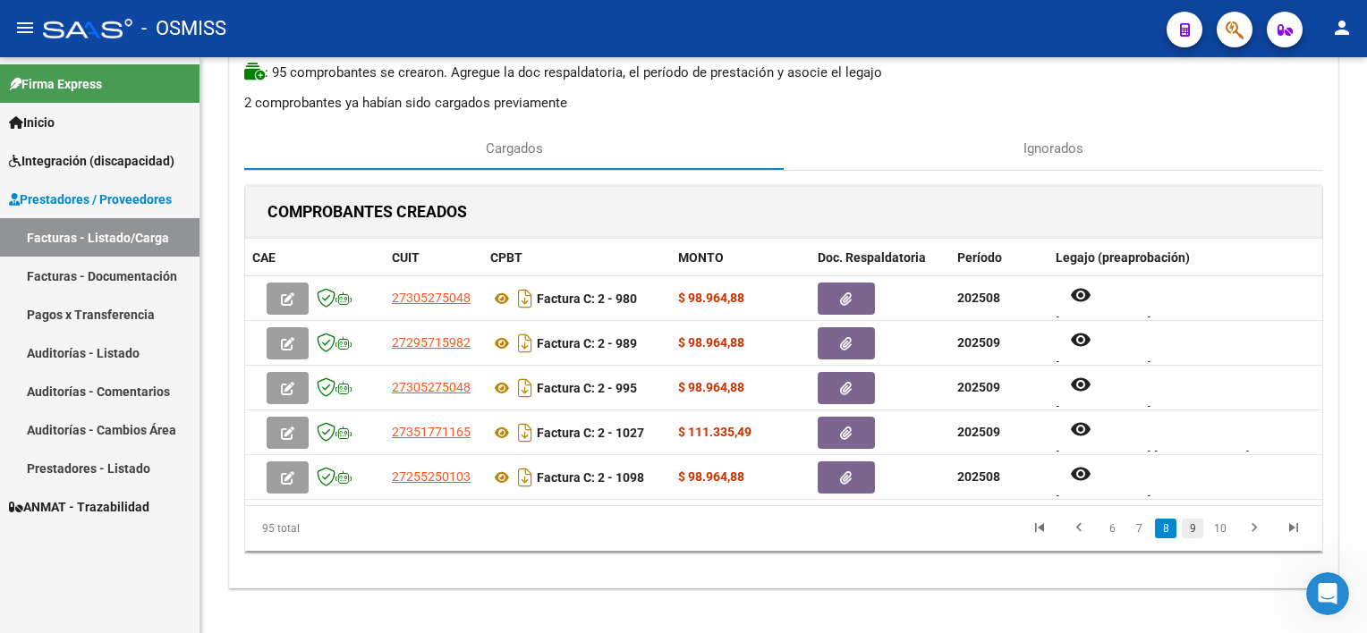
click at [1021, 533] on link "9" at bounding box center [1192, 529] width 21 height 20
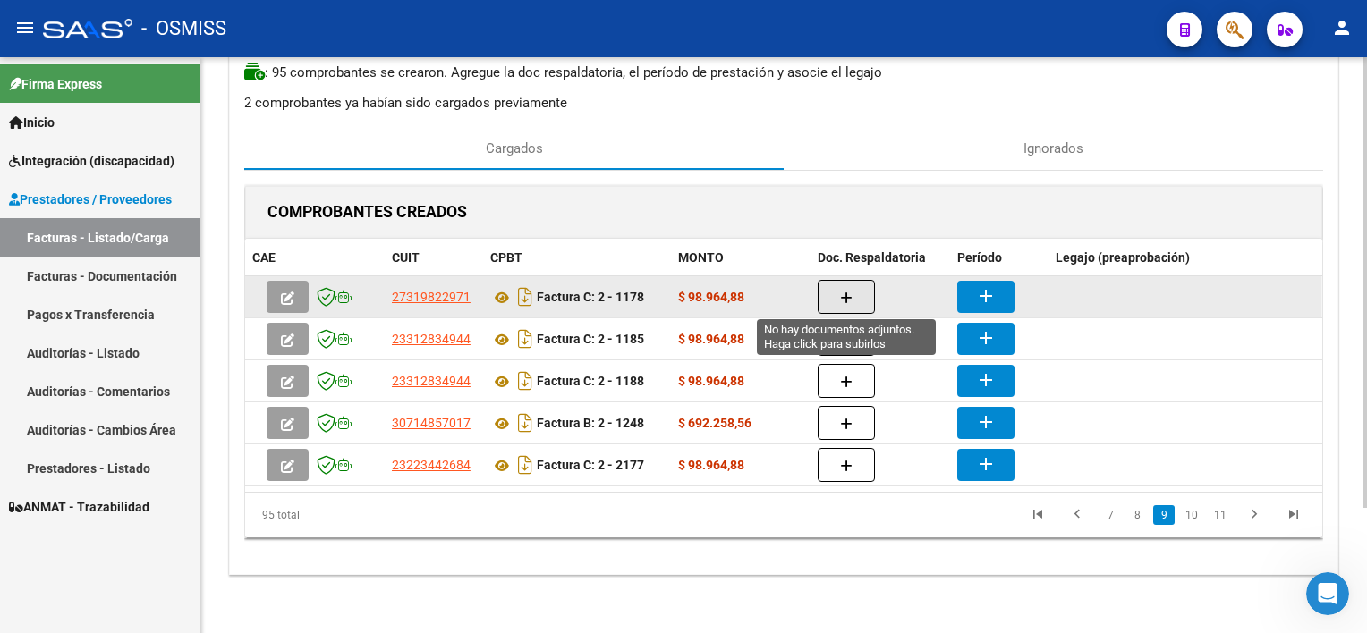
click at [852, 300] on icon "button" at bounding box center [846, 298] width 13 height 13
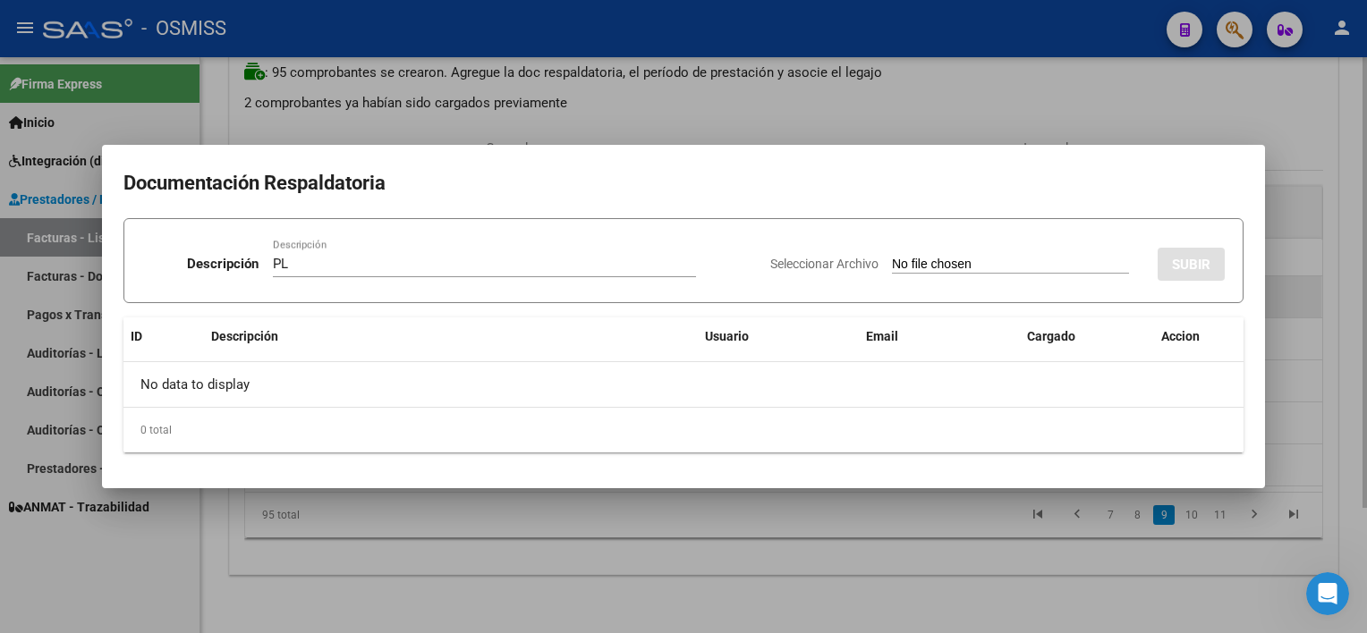
click at [892, 257] on input "Seleccionar Archivo" at bounding box center [1010, 265] width 237 height 17
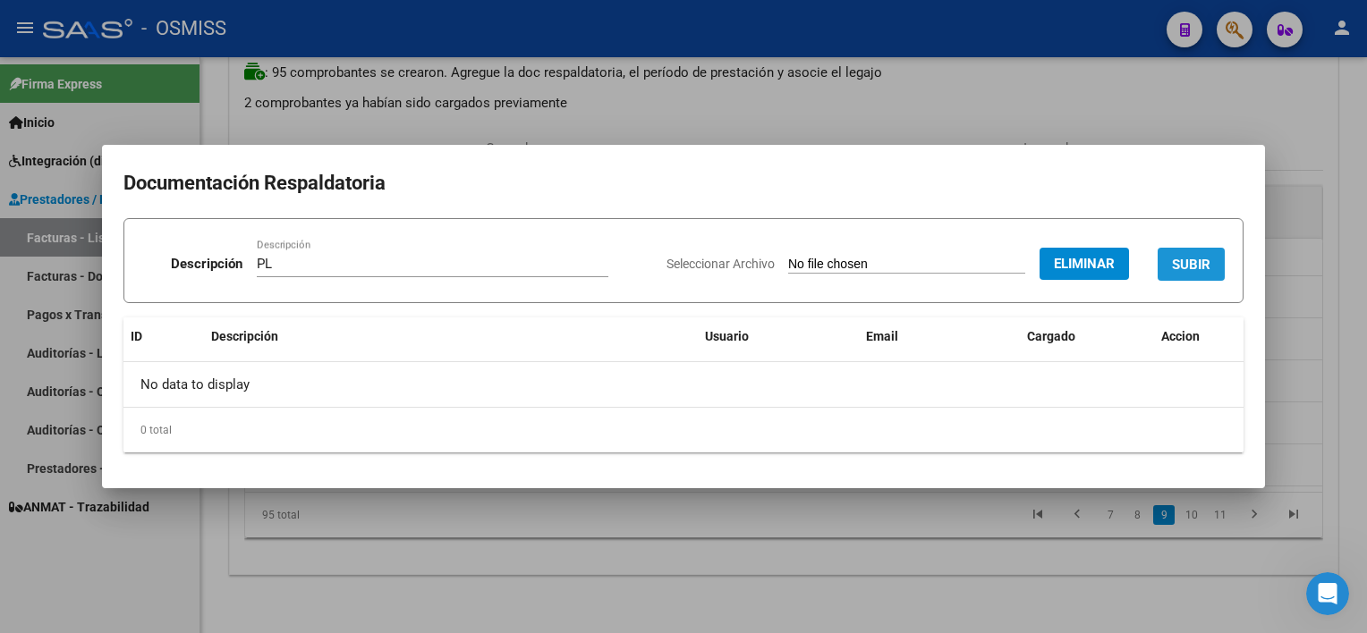
click at [1021, 269] on span "SUBIR" at bounding box center [1191, 265] width 38 height 16
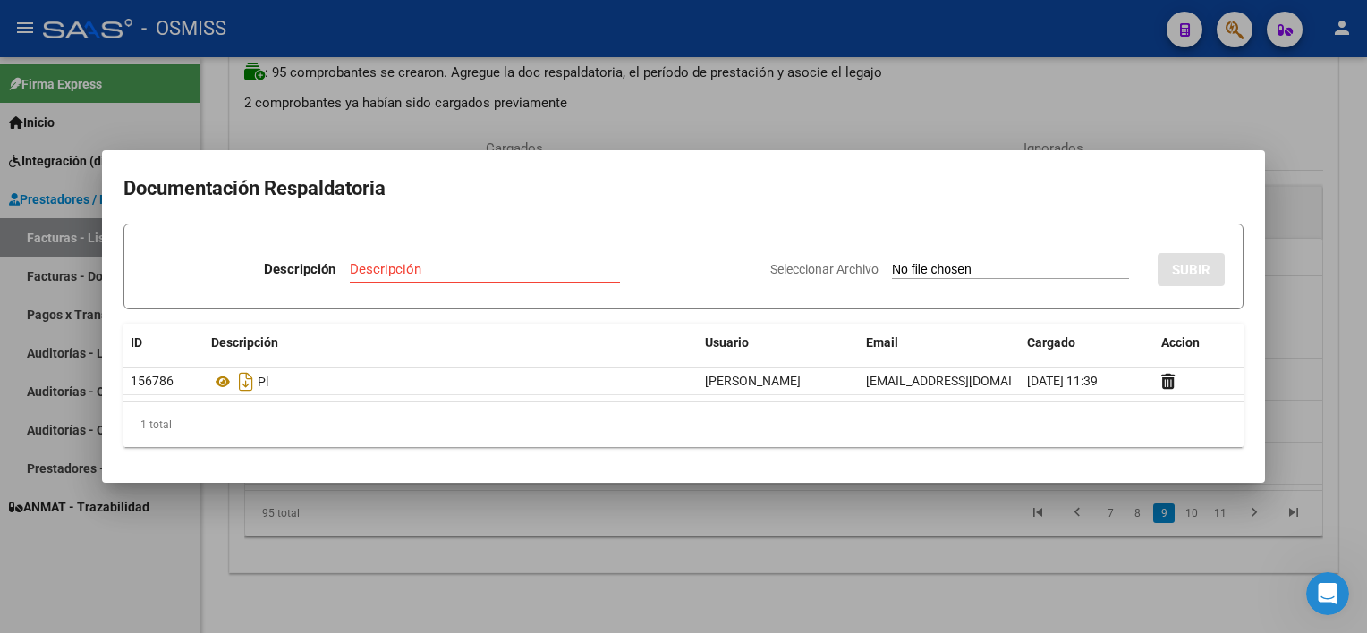
click at [757, 548] on div at bounding box center [683, 316] width 1367 height 633
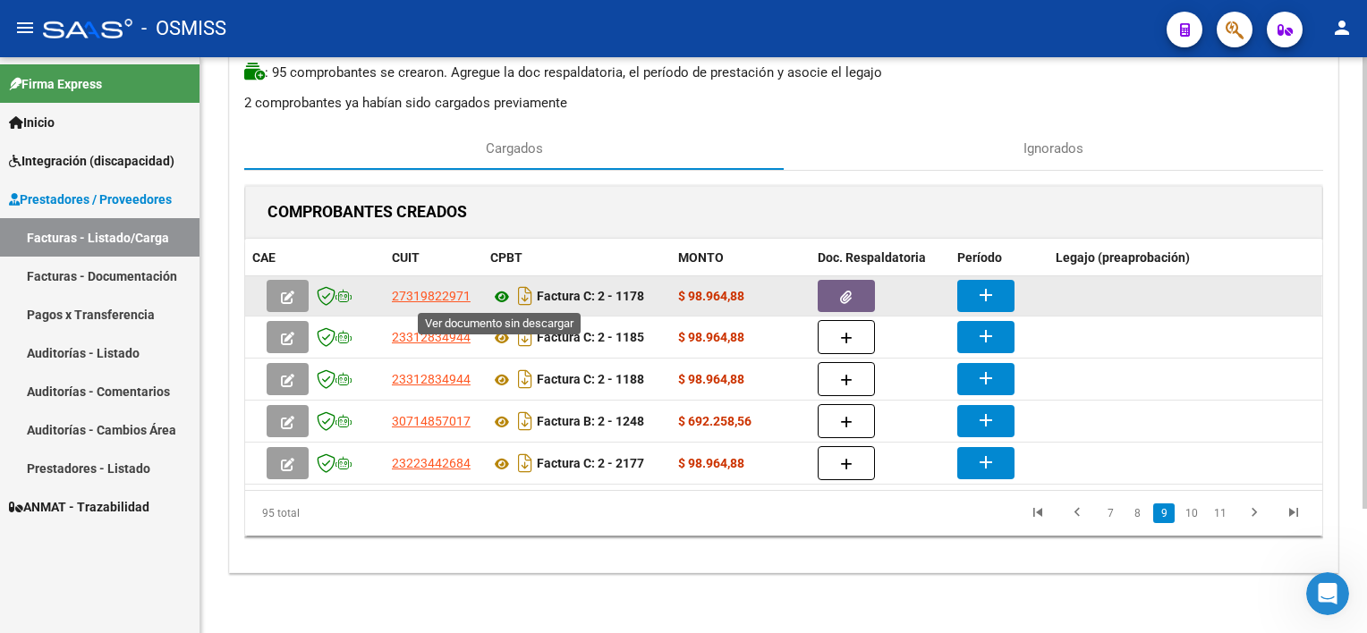
click at [504, 294] on icon at bounding box center [501, 296] width 23 height 21
click at [984, 288] on mat-icon "add" at bounding box center [985, 294] width 21 height 21
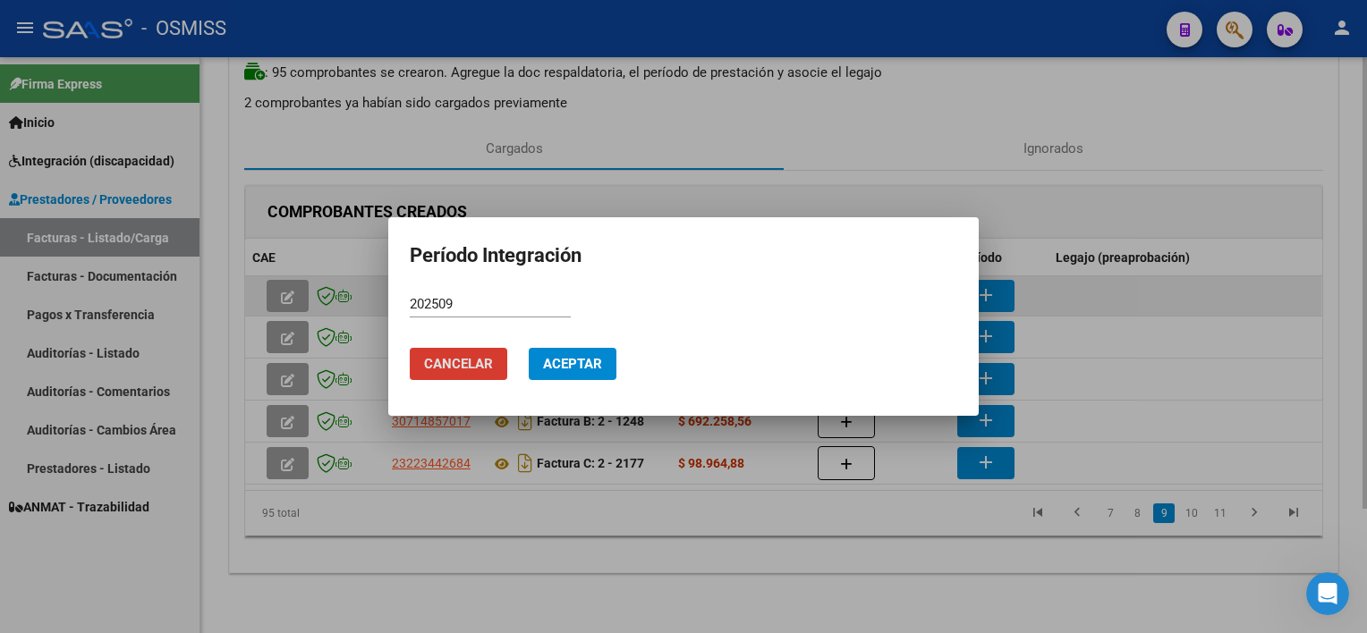
click at [529, 348] on button "Aceptar" at bounding box center [573, 364] width 88 height 32
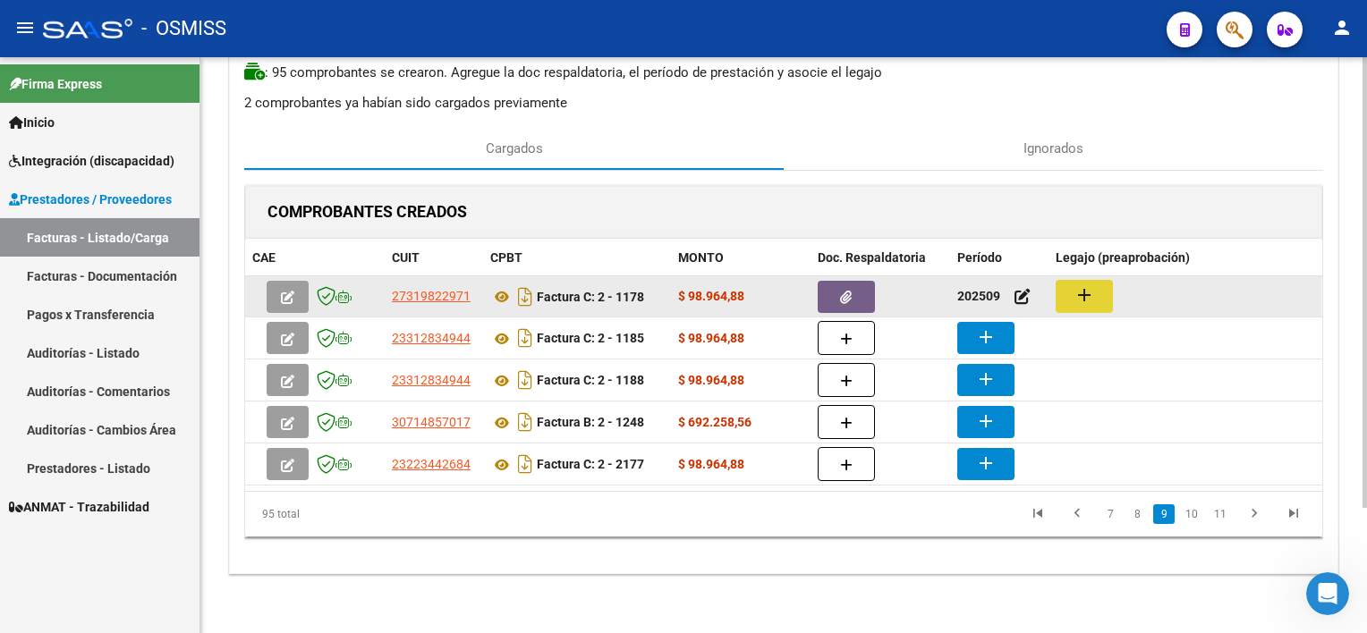
click at [1021, 294] on mat-icon "add" at bounding box center [1083, 294] width 21 height 21
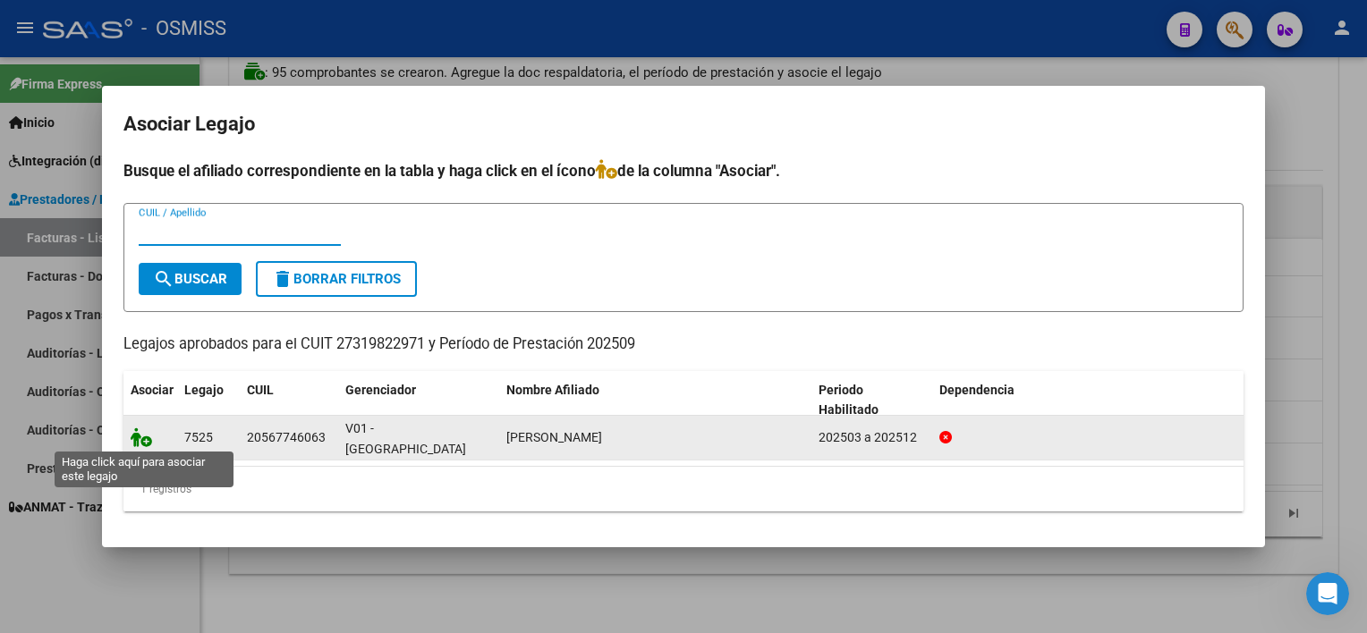
click at [148, 438] on icon at bounding box center [141, 438] width 21 height 20
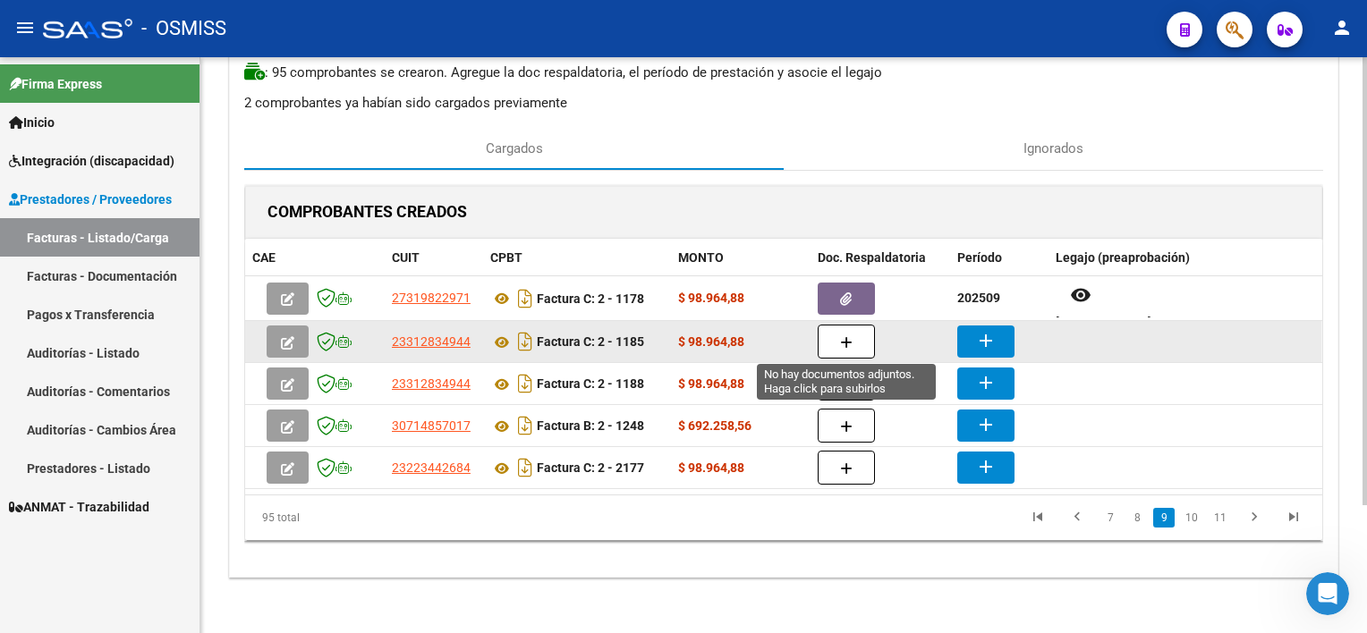
click at [848, 339] on icon "button" at bounding box center [846, 342] width 13 height 13
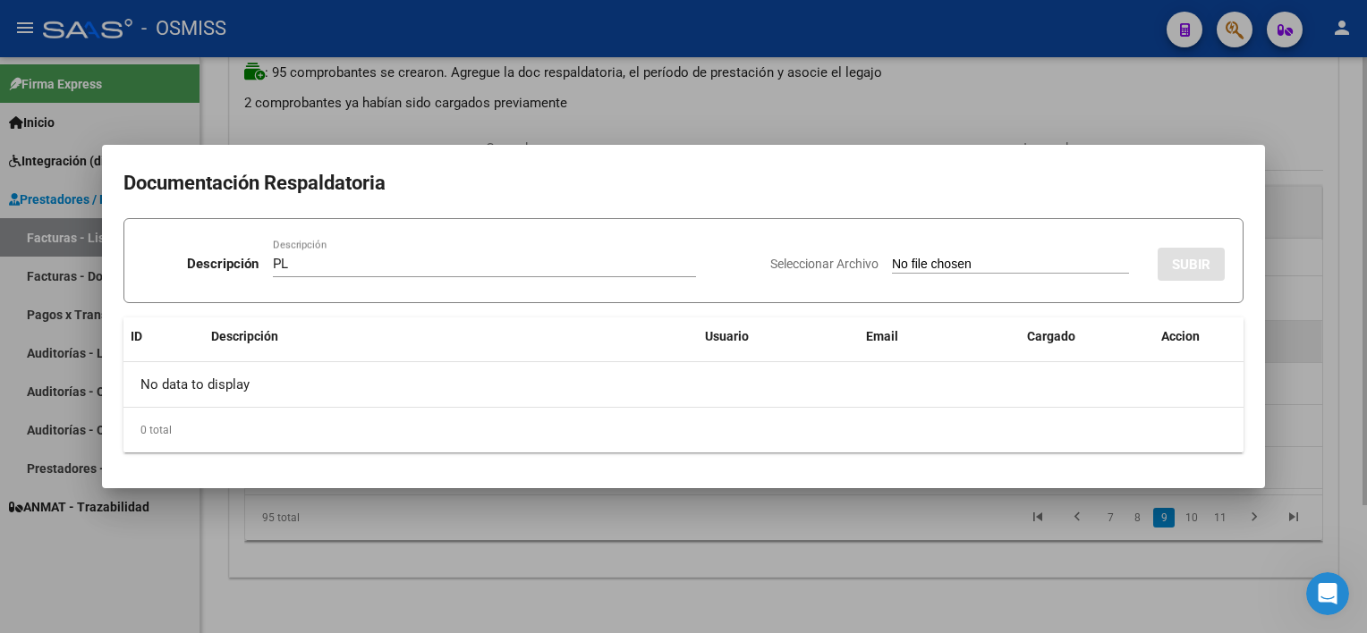
click at [892, 257] on input "Seleccionar Archivo" at bounding box center [1010, 265] width 237 height 17
click at [936, 562] on div at bounding box center [683, 316] width 1367 height 633
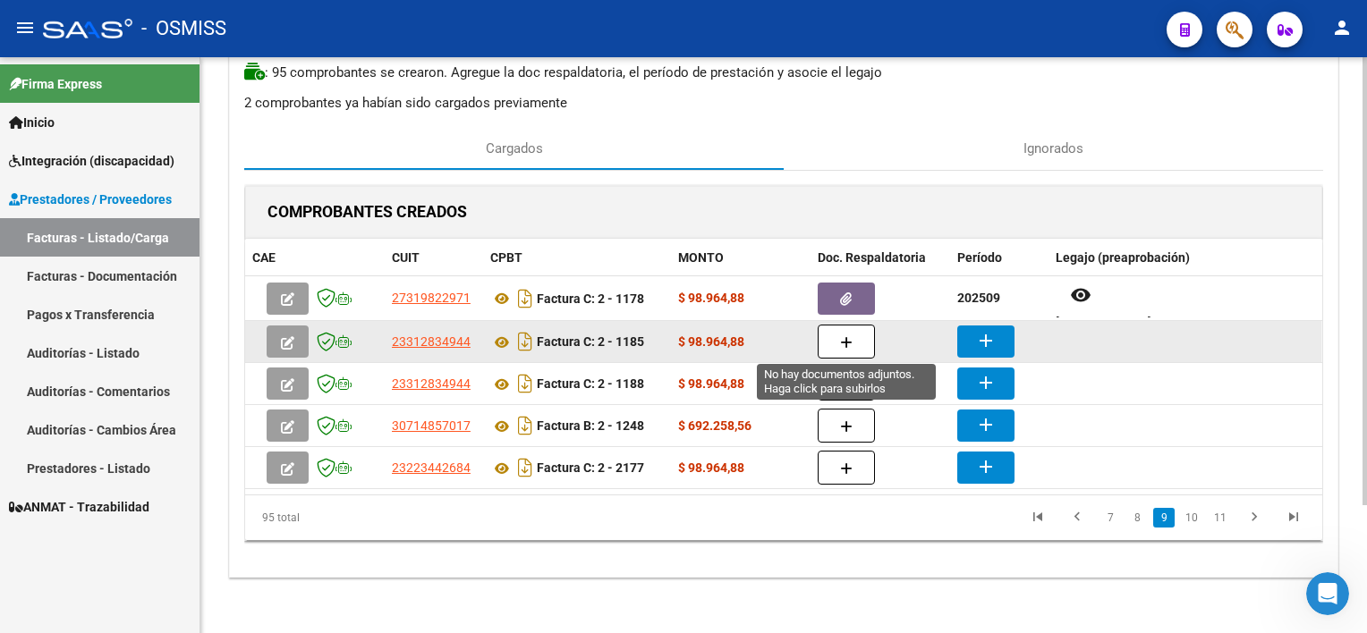
click at [827, 335] on button "button" at bounding box center [846, 342] width 57 height 34
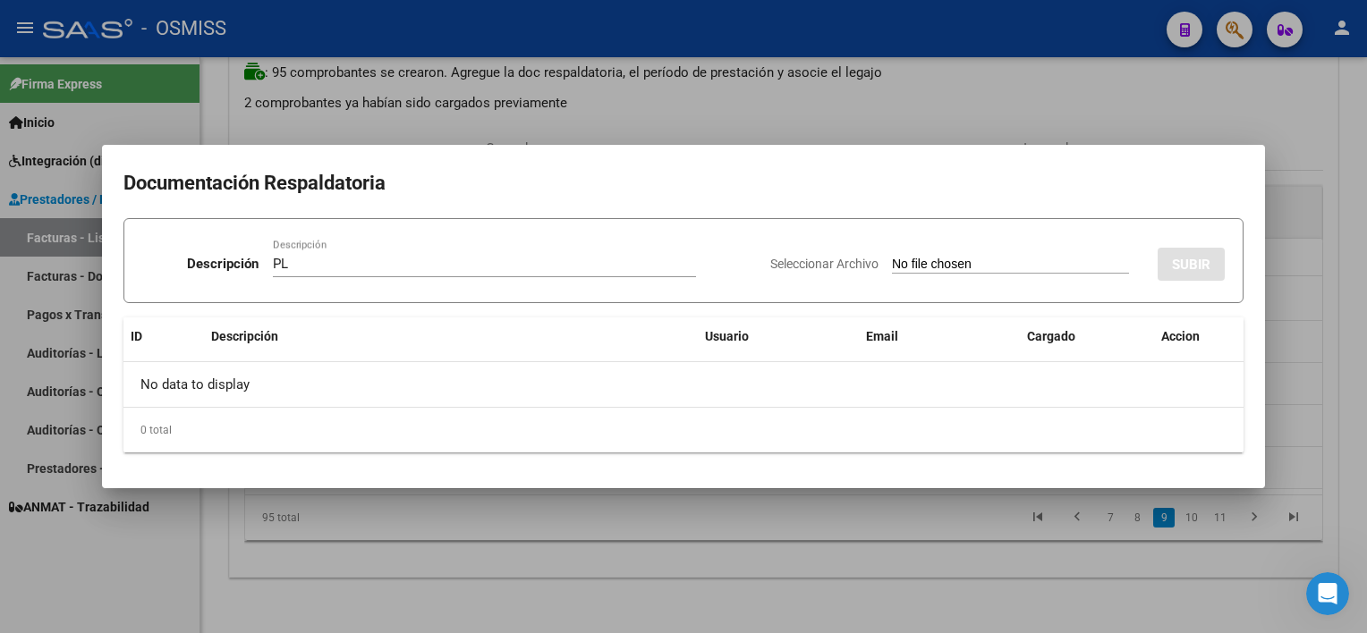
click at [892, 257] on input "Seleccionar Archivo" at bounding box center [1010, 265] width 237 height 17
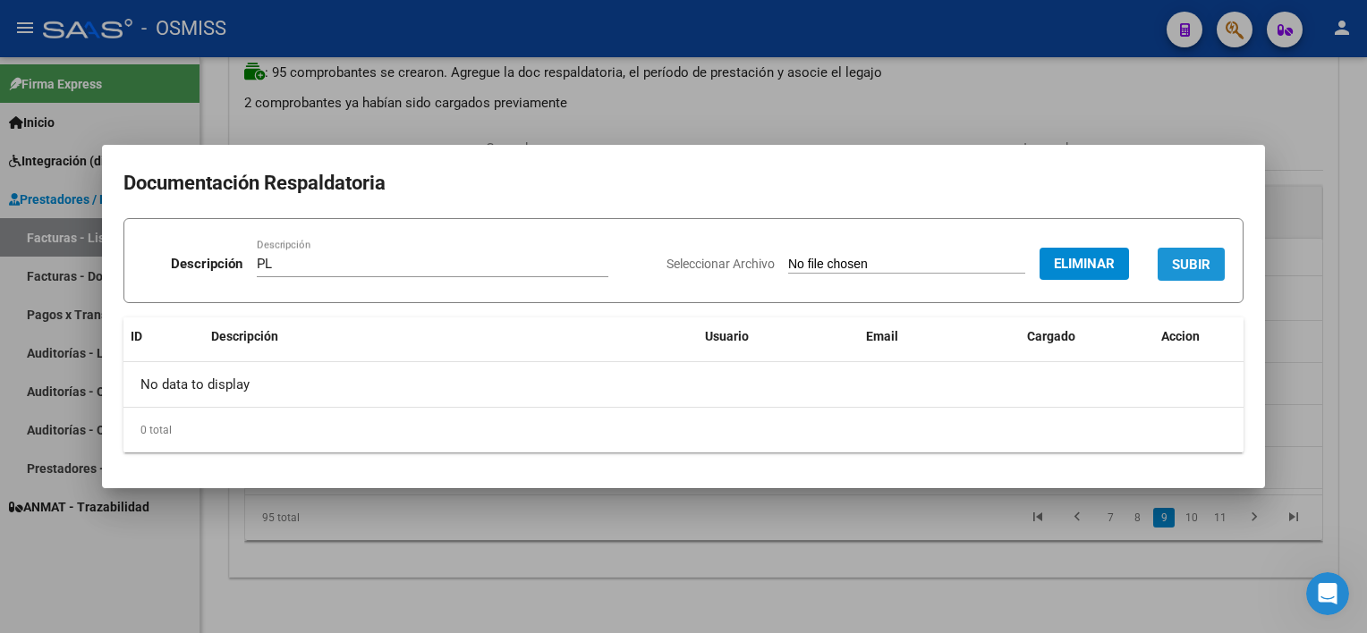
click at [1021, 261] on span "SUBIR" at bounding box center [1191, 265] width 38 height 16
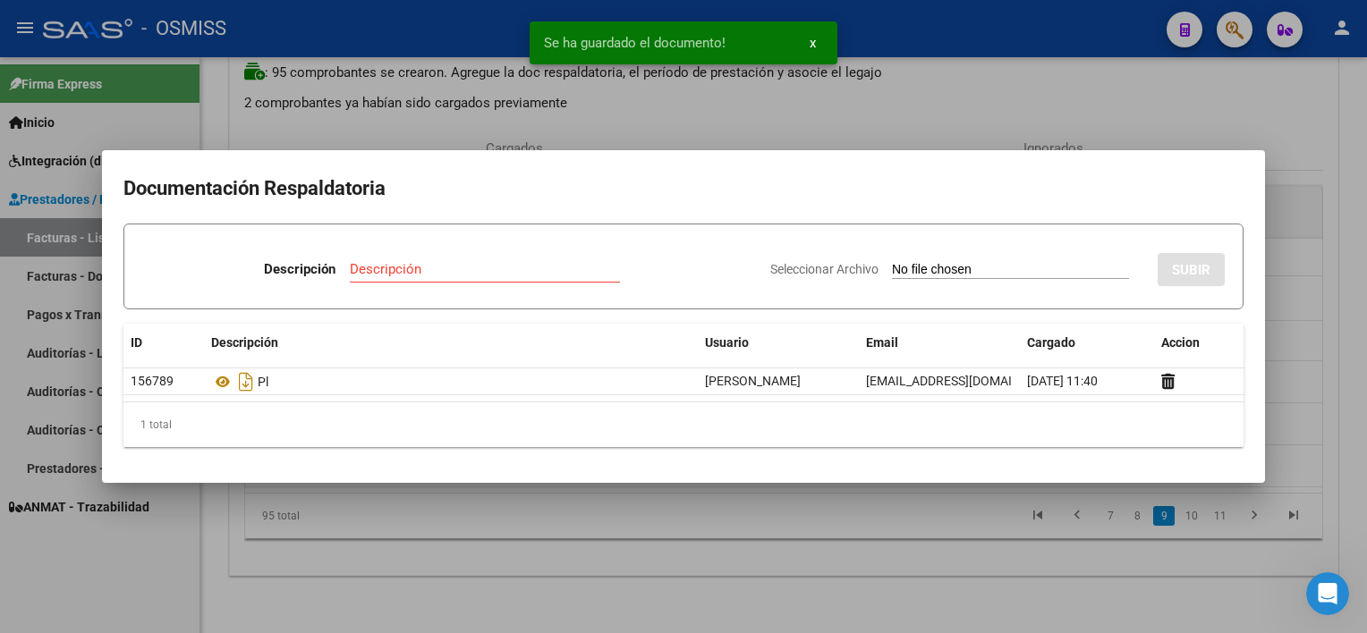
click at [776, 540] on div at bounding box center [683, 316] width 1367 height 633
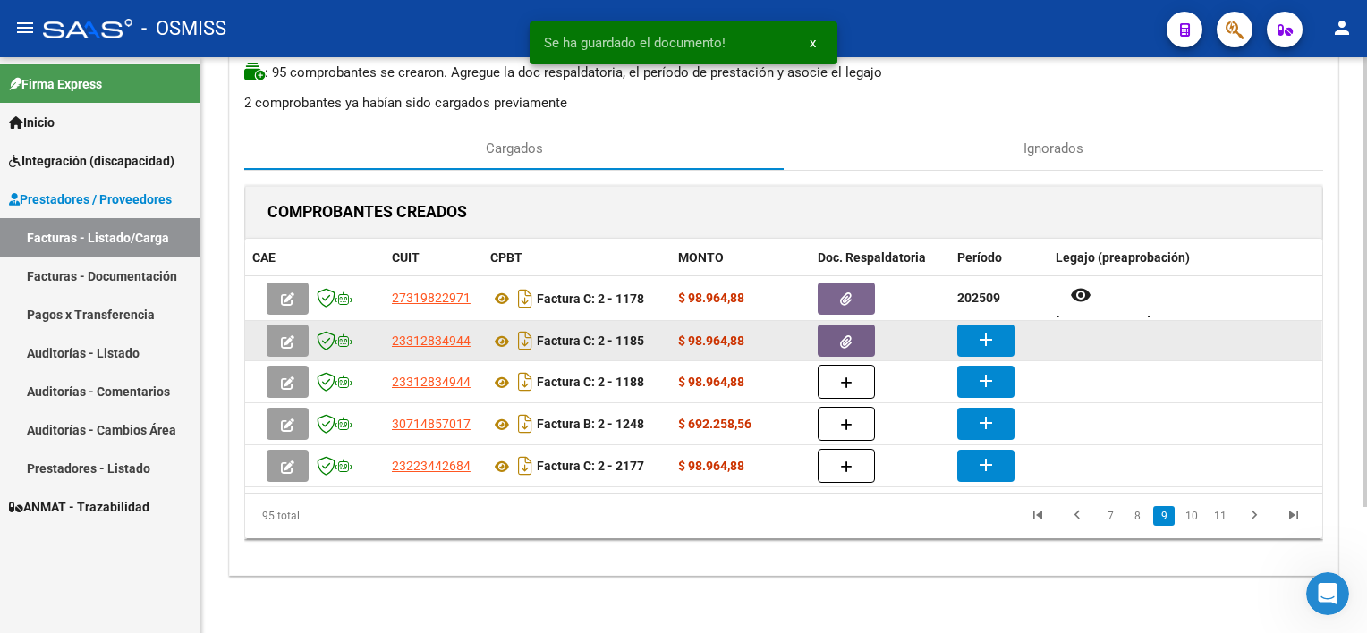
click at [991, 336] on mat-icon "add" at bounding box center [985, 339] width 21 height 21
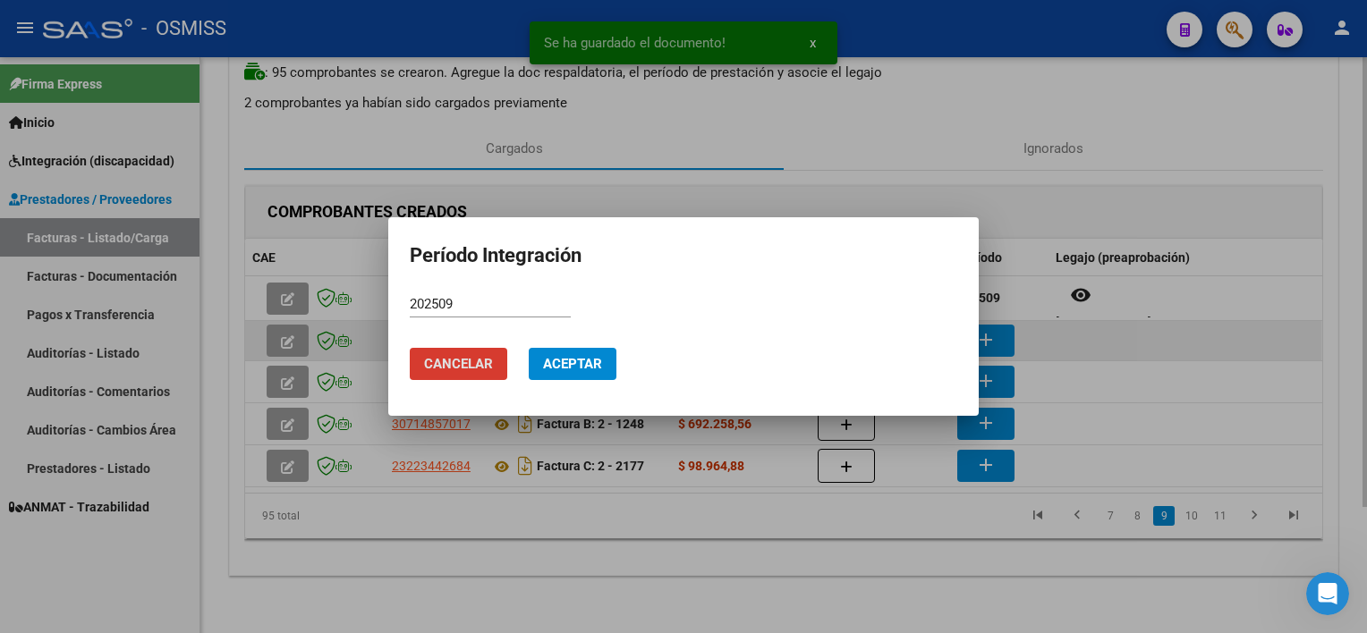
click at [529, 348] on button "Aceptar" at bounding box center [573, 364] width 88 height 32
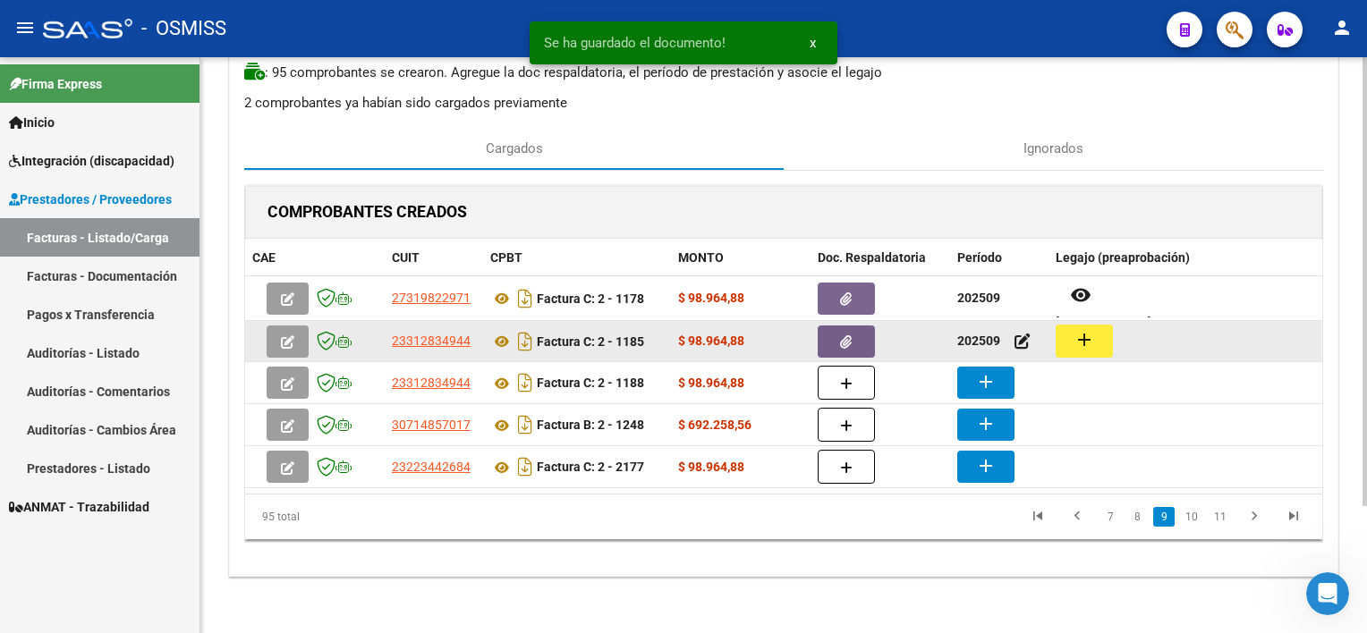
click at [1021, 332] on mat-icon "add" at bounding box center [1083, 339] width 21 height 21
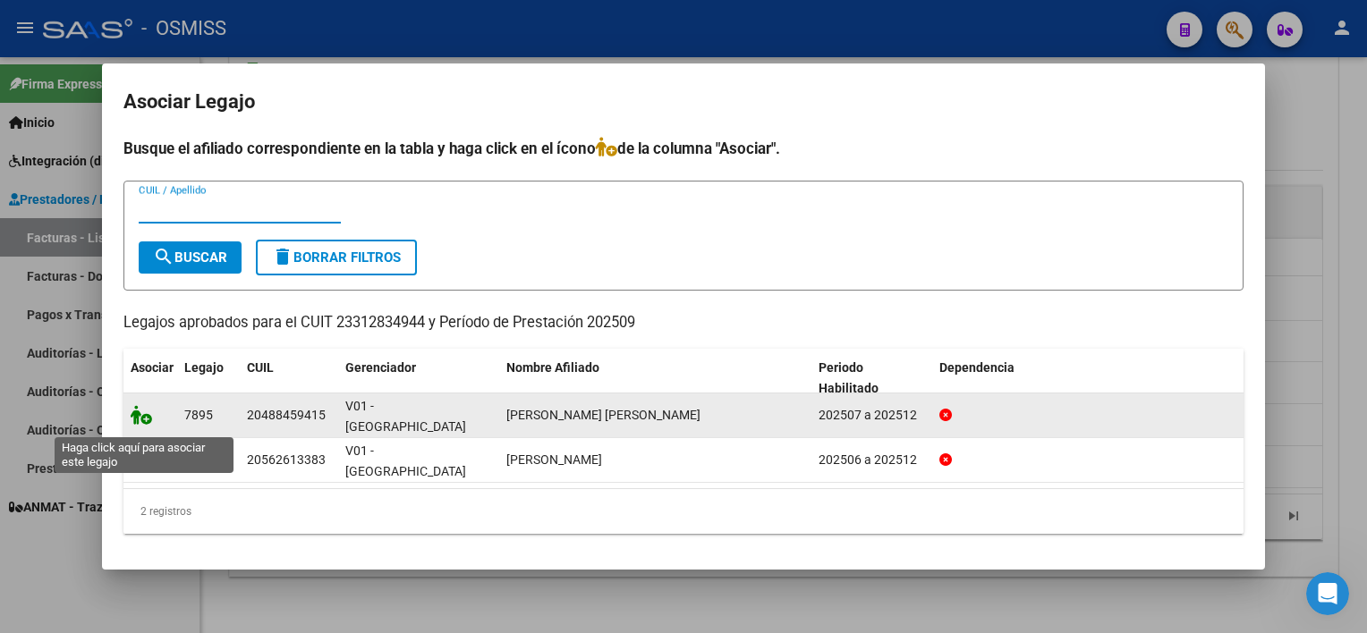
click at [134, 419] on icon at bounding box center [141, 415] width 21 height 20
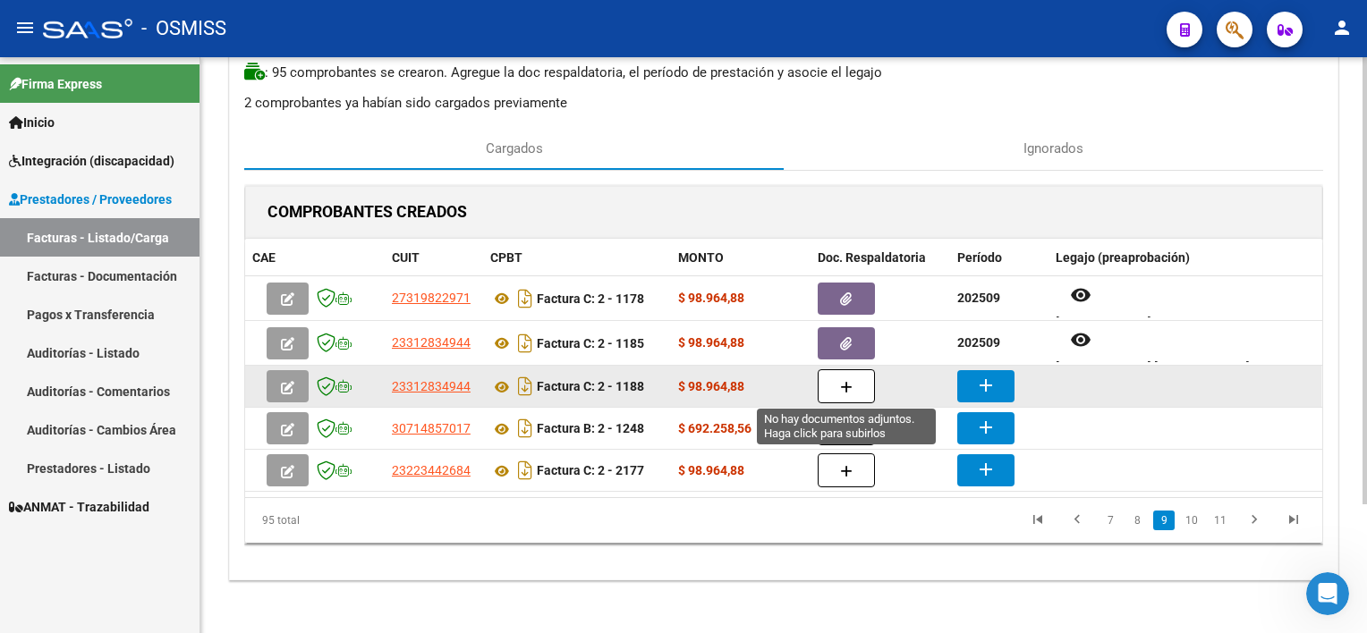
click at [848, 383] on icon "button" at bounding box center [846, 387] width 13 height 13
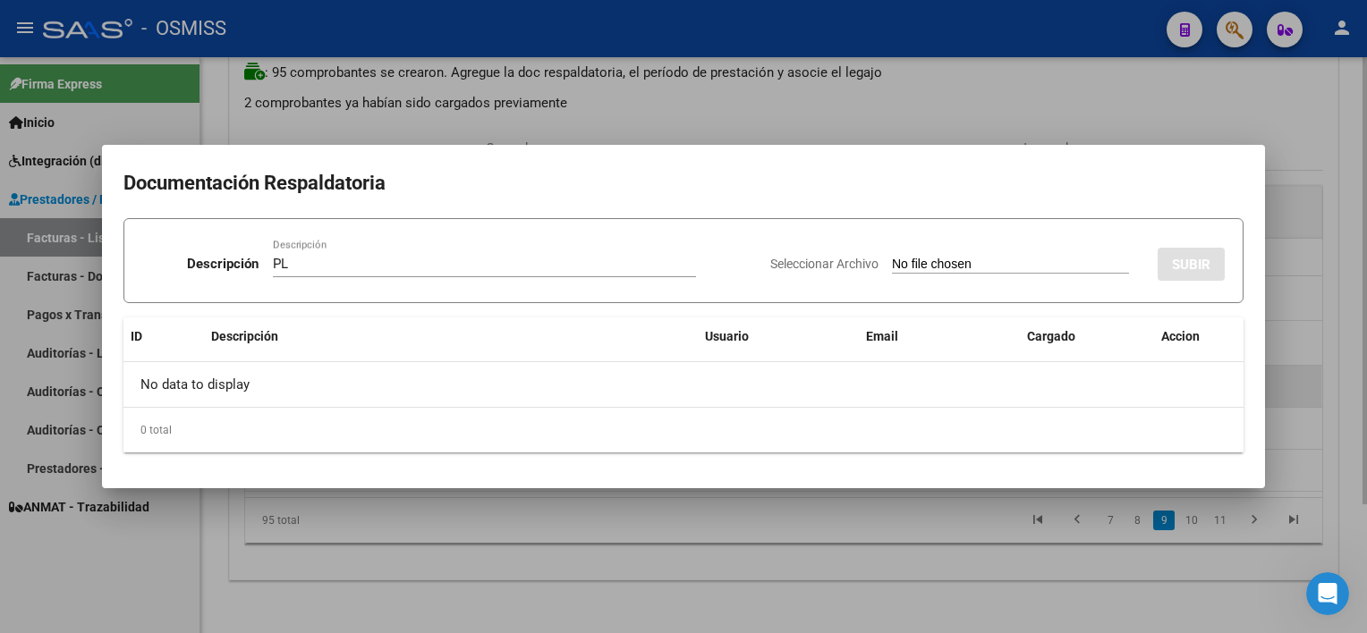
click at [892, 257] on input "Seleccionar Archivo" at bounding box center [1010, 265] width 237 height 17
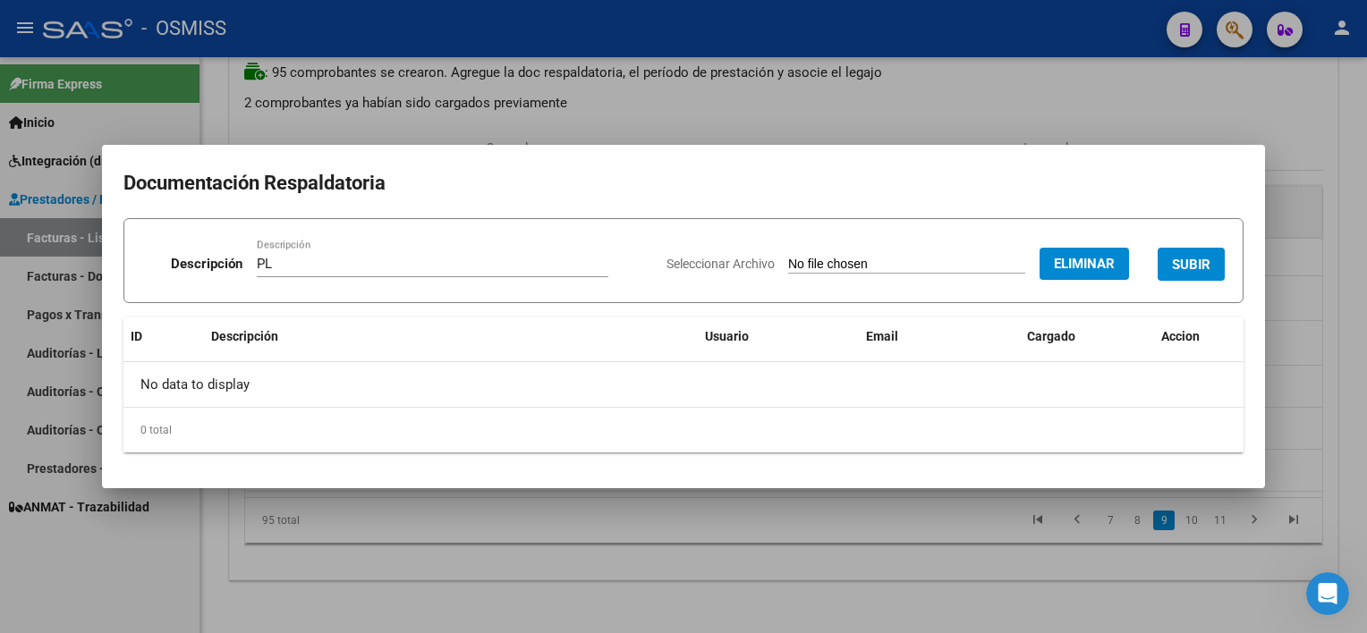
click at [1021, 270] on span "SUBIR" at bounding box center [1191, 265] width 38 height 16
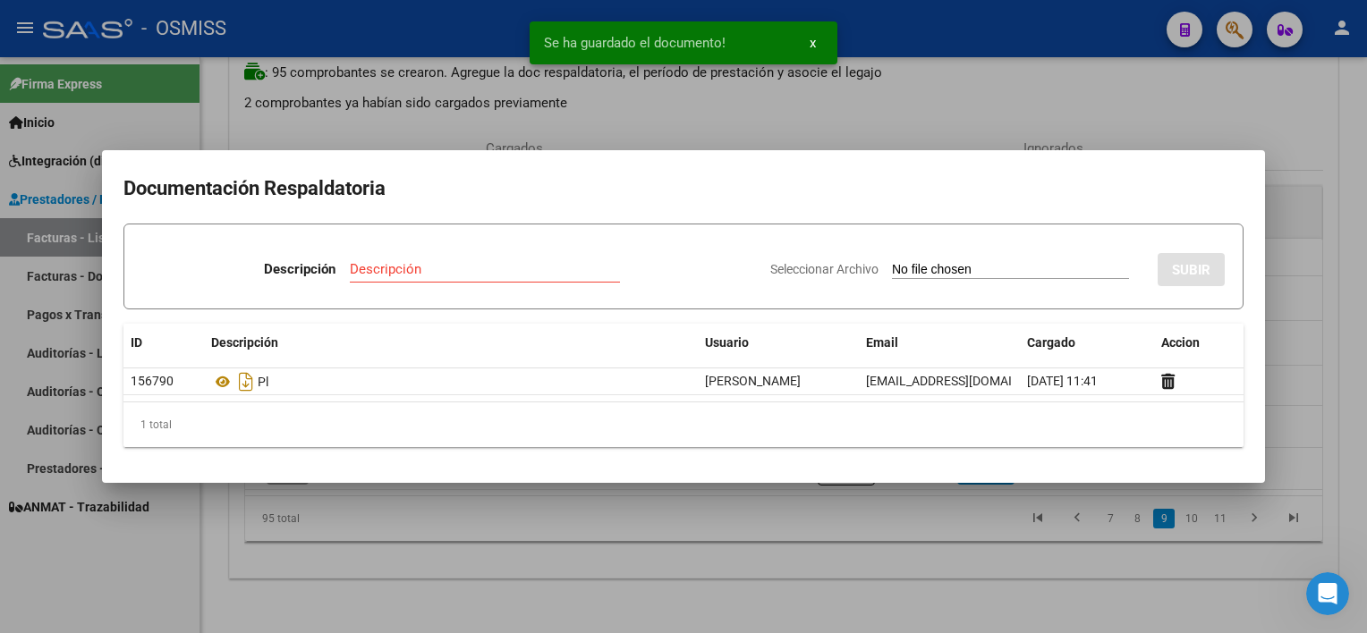
click at [752, 505] on div at bounding box center [683, 316] width 1367 height 633
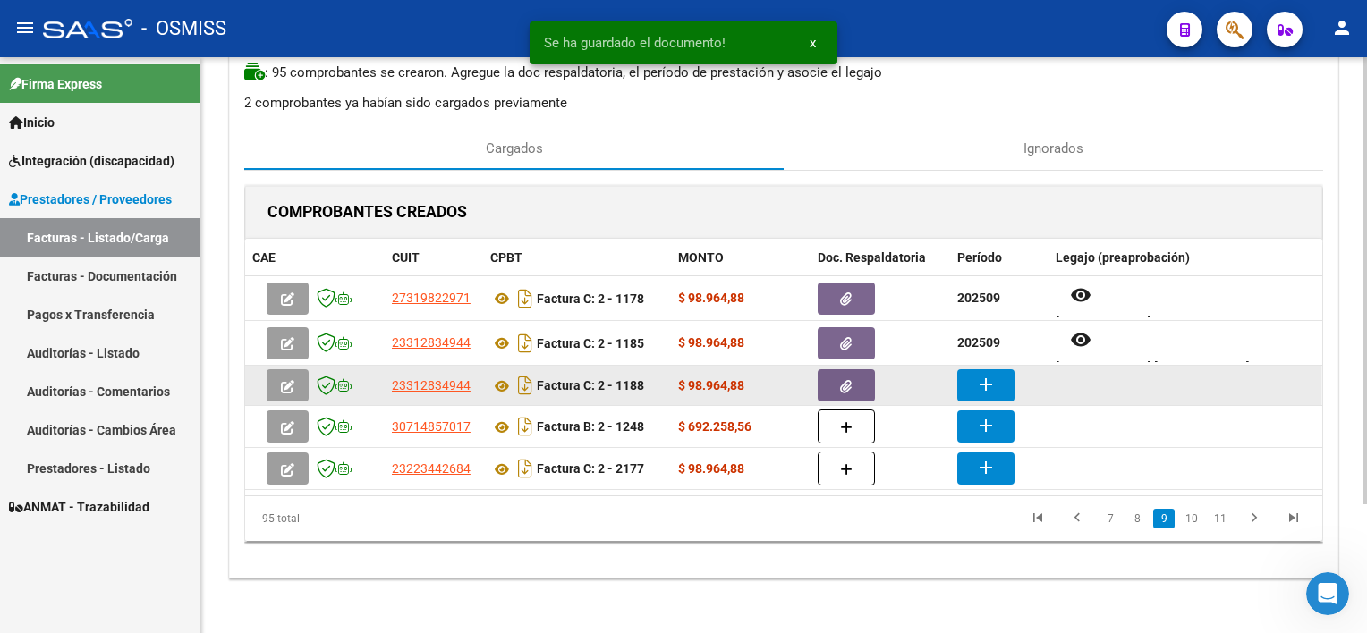
click at [993, 386] on mat-icon "add" at bounding box center [985, 384] width 21 height 21
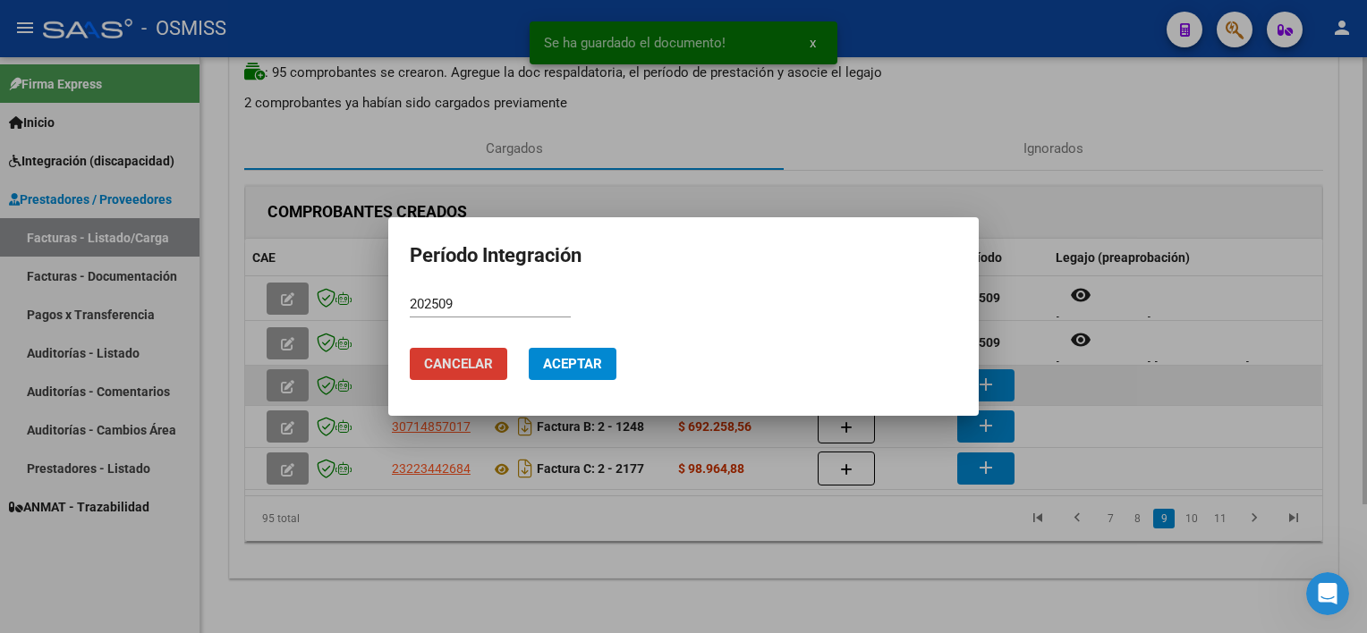
click at [529, 348] on button "Aceptar" at bounding box center [573, 364] width 88 height 32
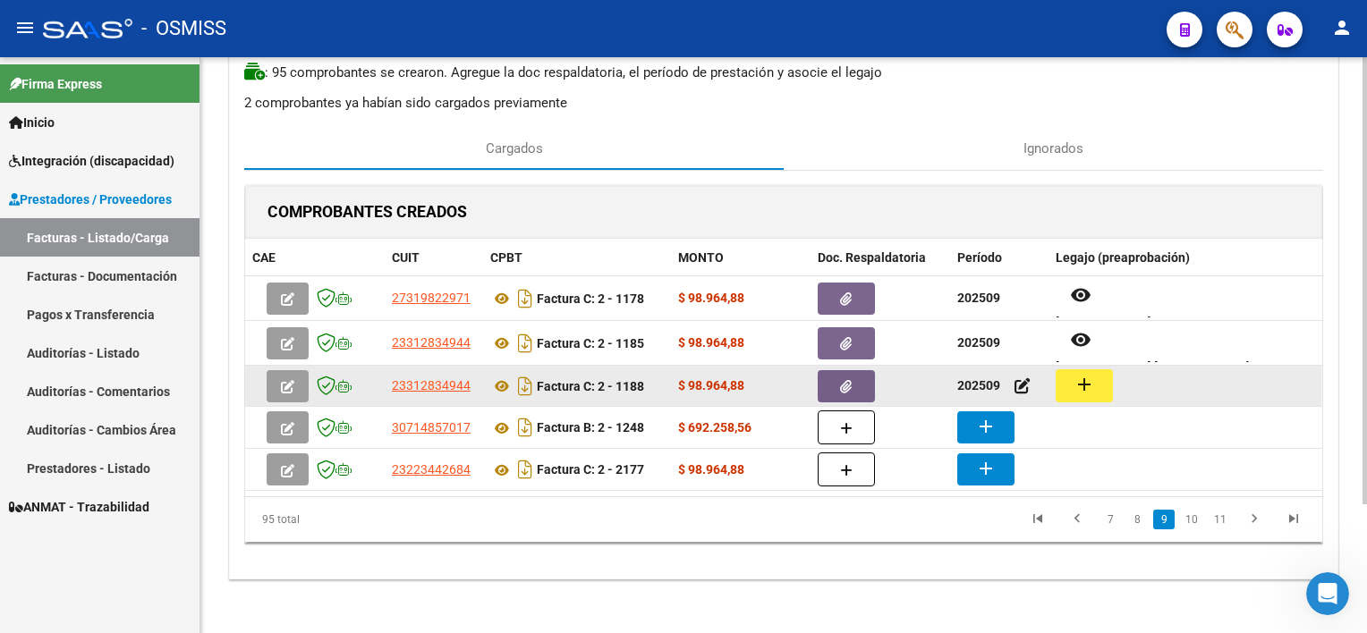
click at [1021, 386] on mat-icon "add" at bounding box center [1083, 384] width 21 height 21
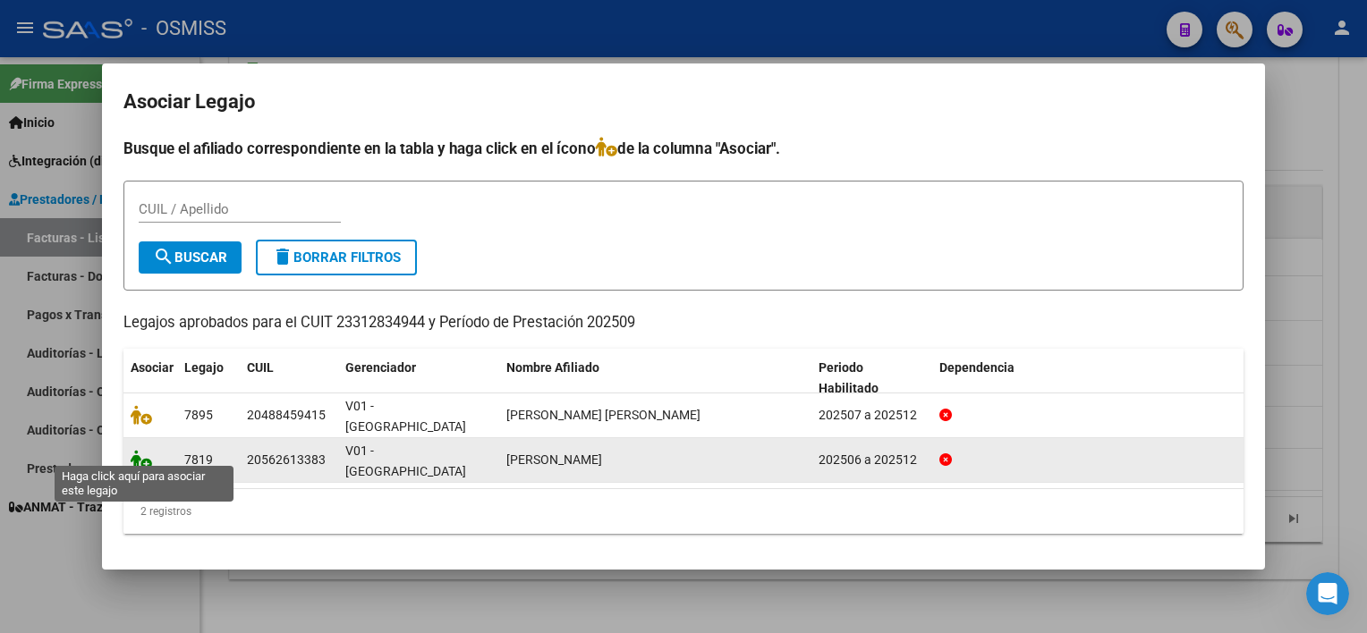
click at [140, 450] on icon at bounding box center [141, 460] width 21 height 20
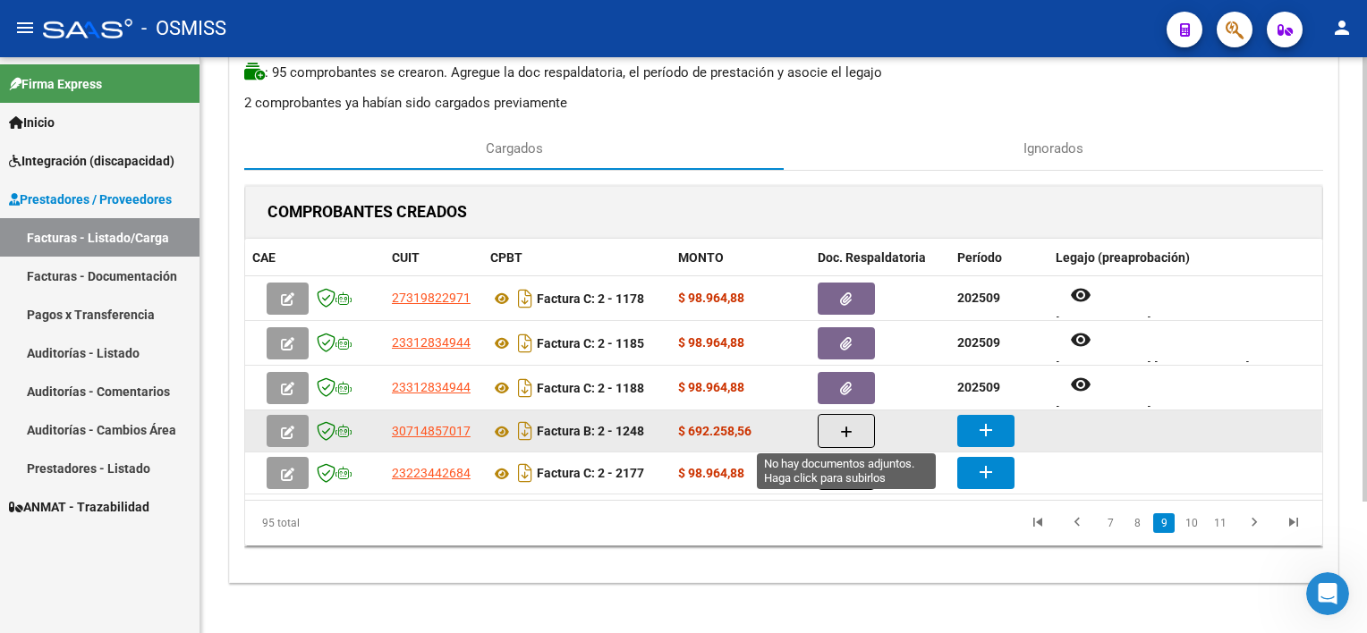
click at [841, 440] on button "button" at bounding box center [846, 431] width 57 height 34
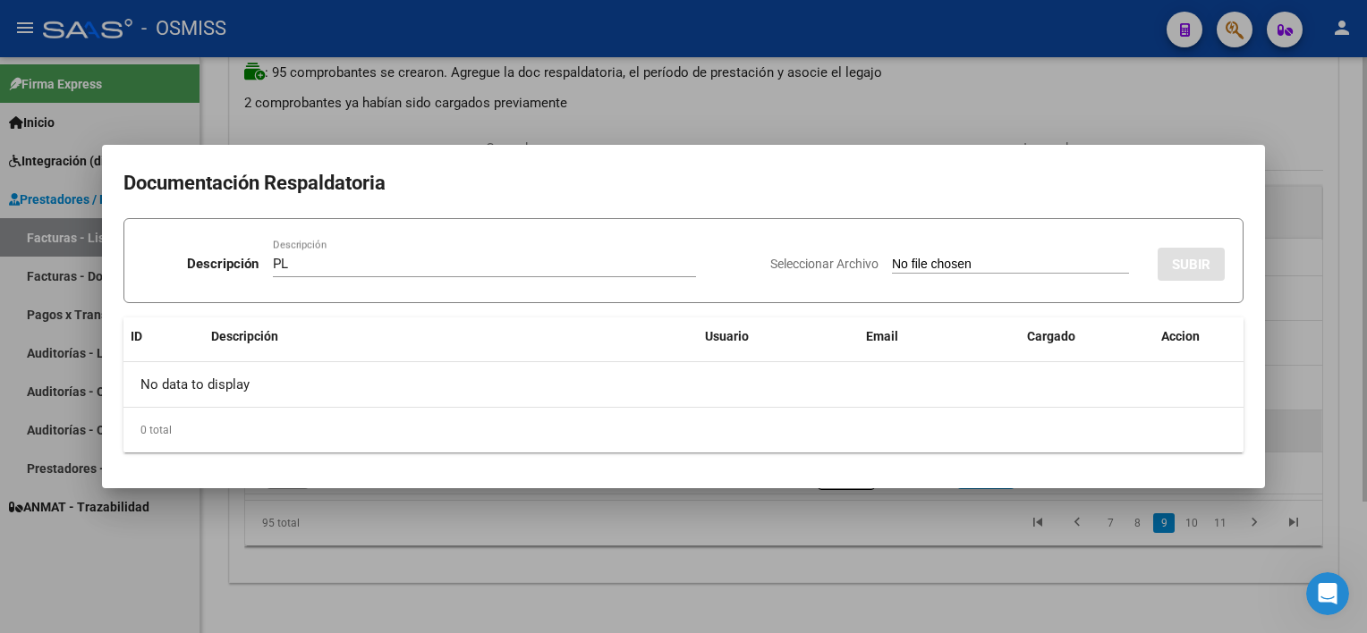
click at [892, 257] on input "Seleccionar Archivo" at bounding box center [1010, 265] width 237 height 17
click at [826, 605] on div at bounding box center [683, 316] width 1367 height 633
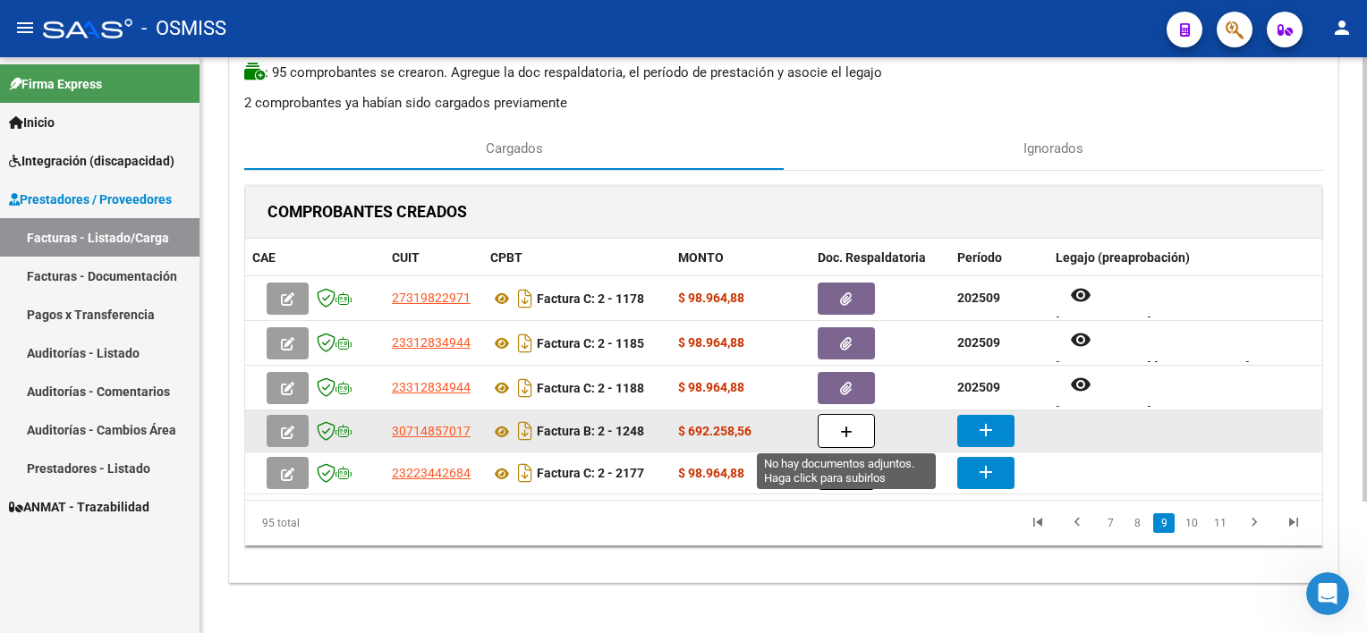
click at [850, 431] on icon "button" at bounding box center [846, 432] width 13 height 13
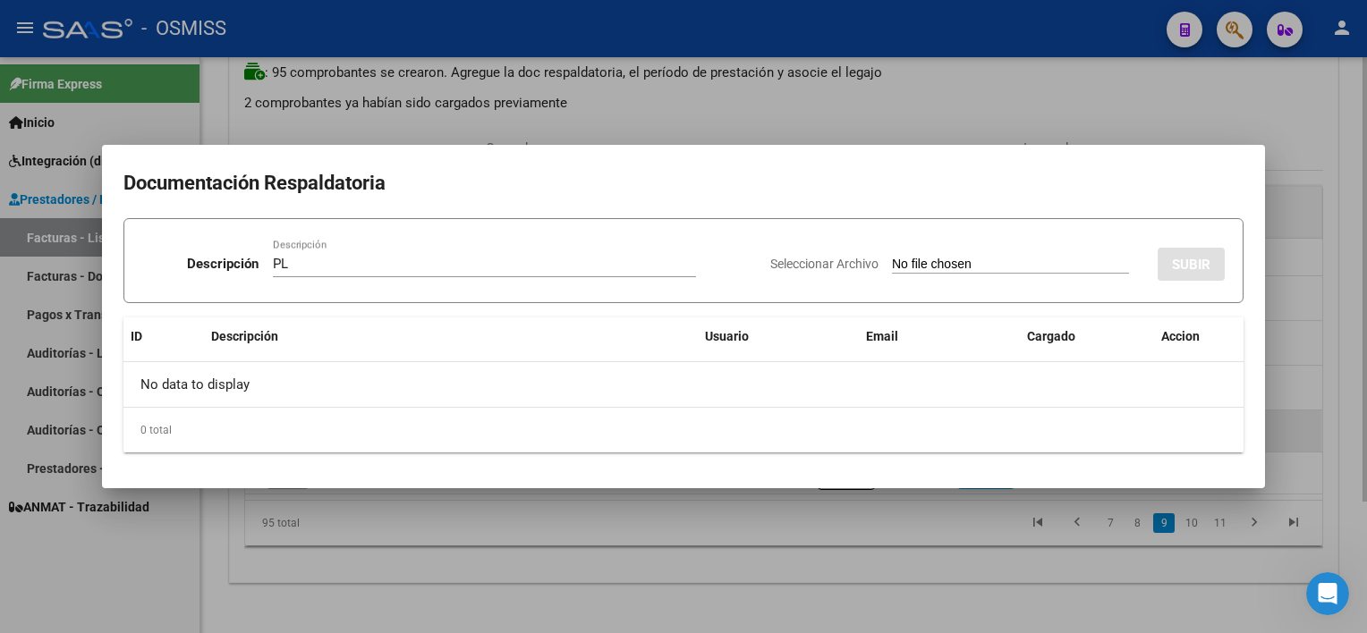
click at [892, 257] on input "Seleccionar Archivo" at bounding box center [1010, 265] width 237 height 17
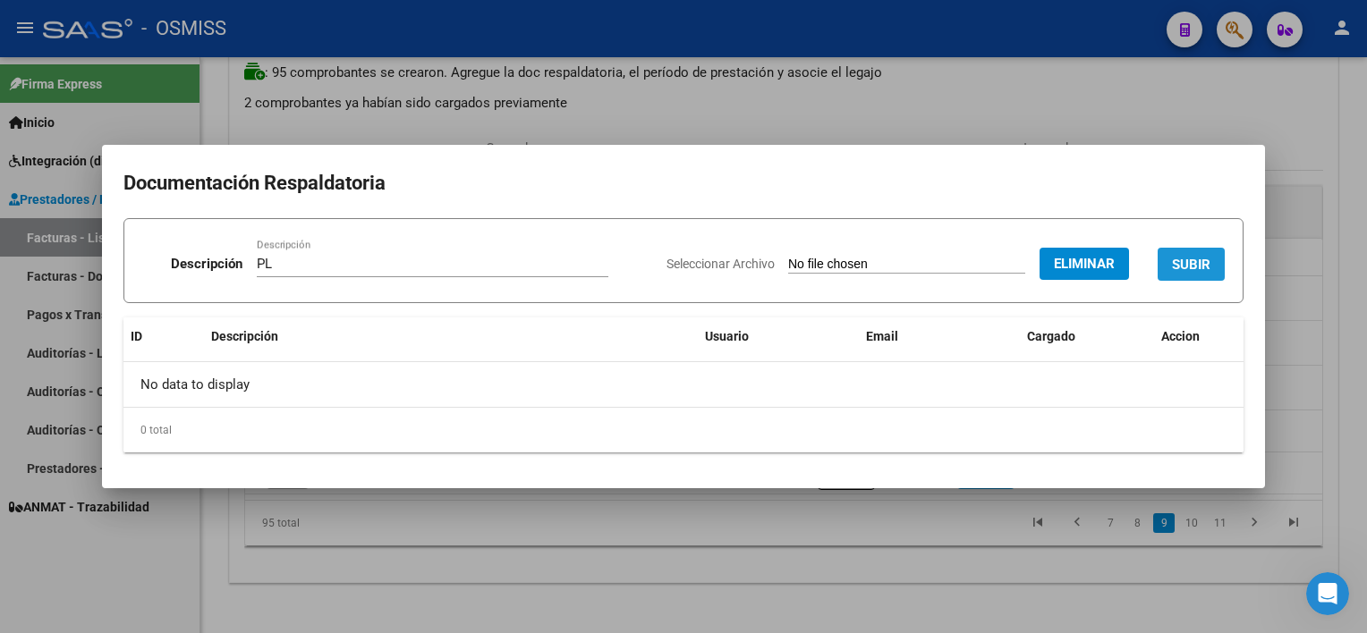
click at [1021, 261] on span "SUBIR" at bounding box center [1191, 265] width 38 height 16
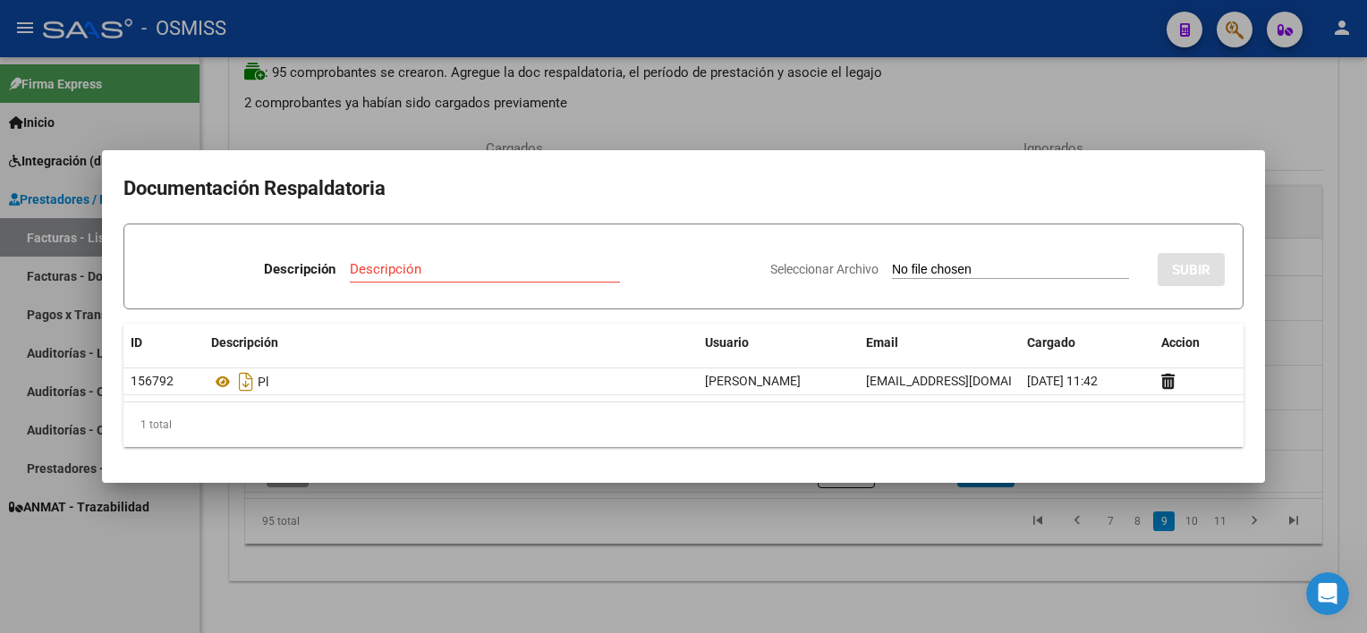
click at [778, 531] on div at bounding box center [683, 316] width 1367 height 633
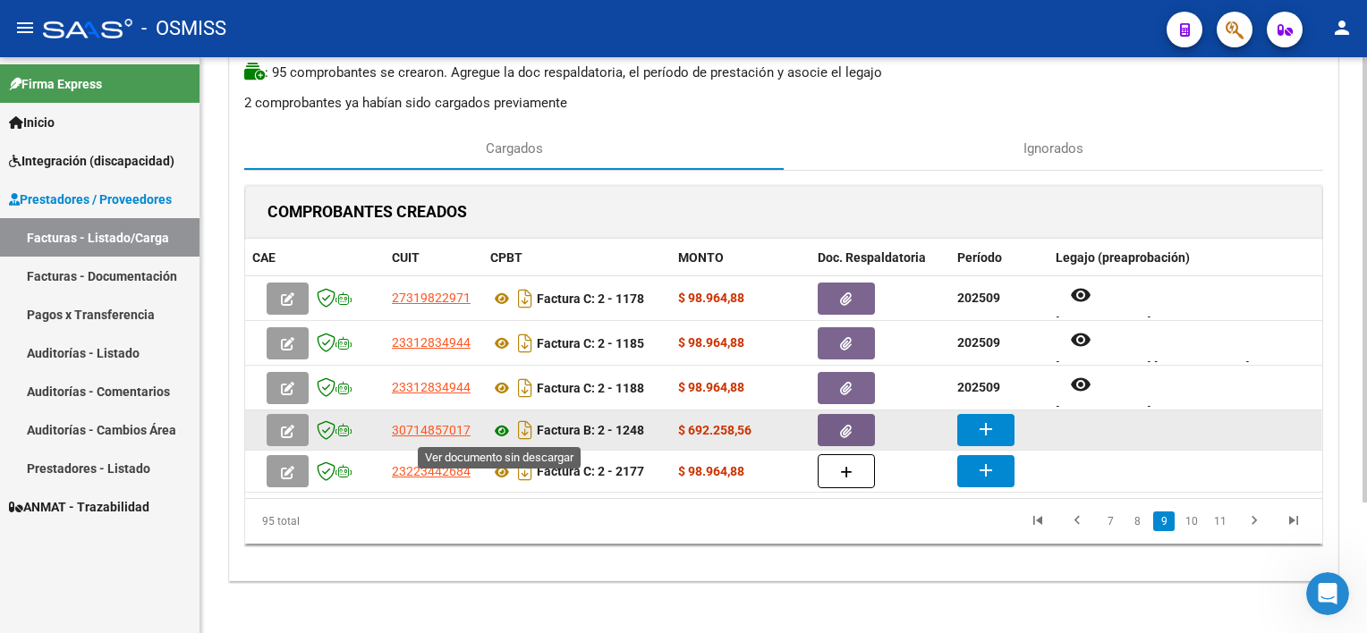
click at [500, 430] on icon at bounding box center [501, 430] width 23 height 21
click at [983, 433] on mat-icon "add" at bounding box center [985, 429] width 21 height 21
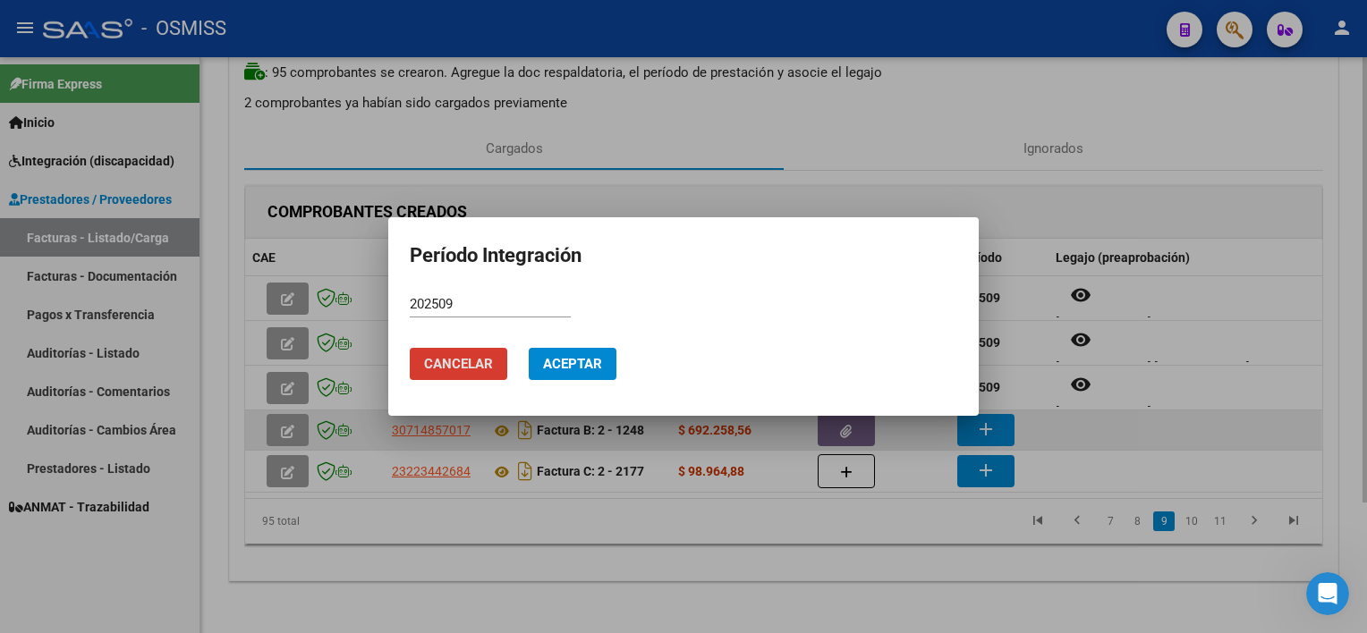
click at [529, 348] on button "Aceptar" at bounding box center [573, 364] width 88 height 32
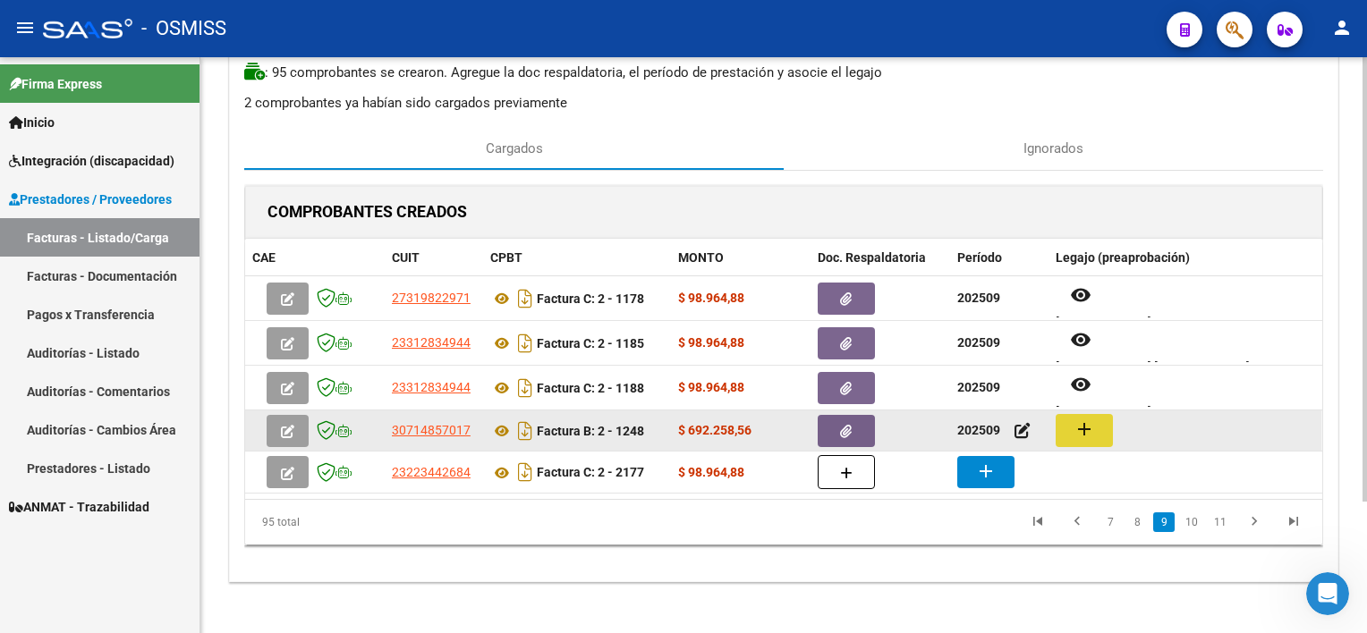
click at [1021, 436] on mat-icon "add" at bounding box center [1083, 429] width 21 height 21
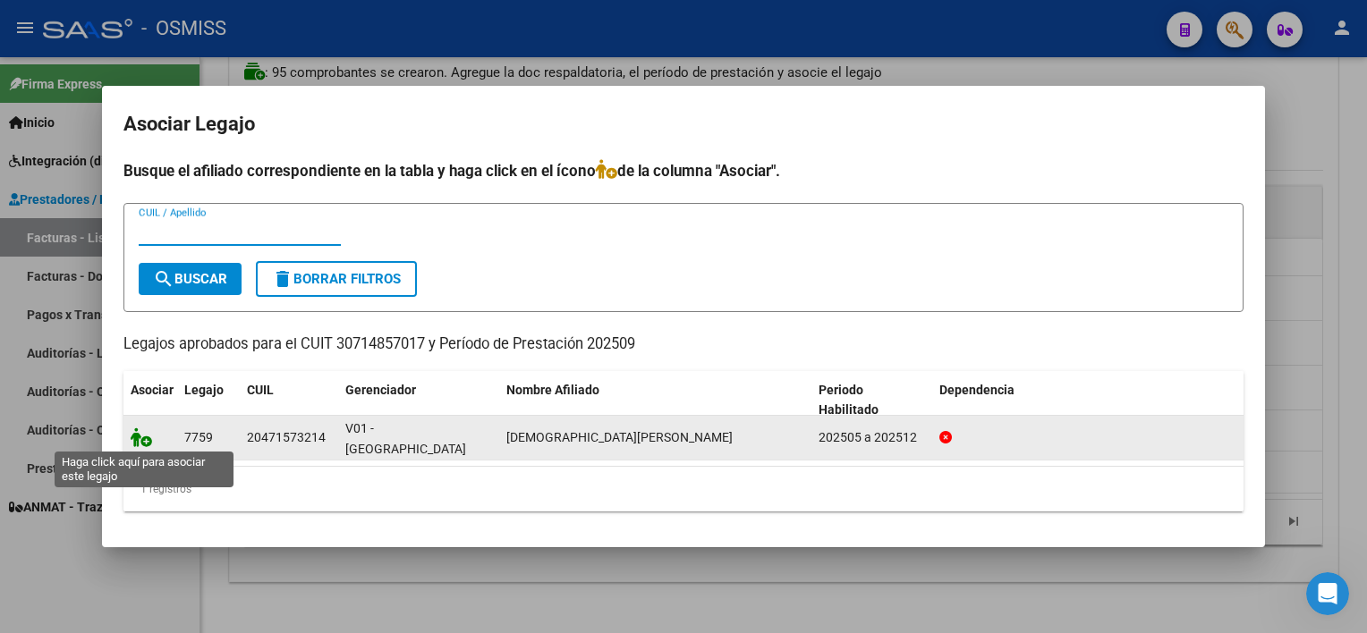
click at [146, 431] on icon at bounding box center [141, 438] width 21 height 20
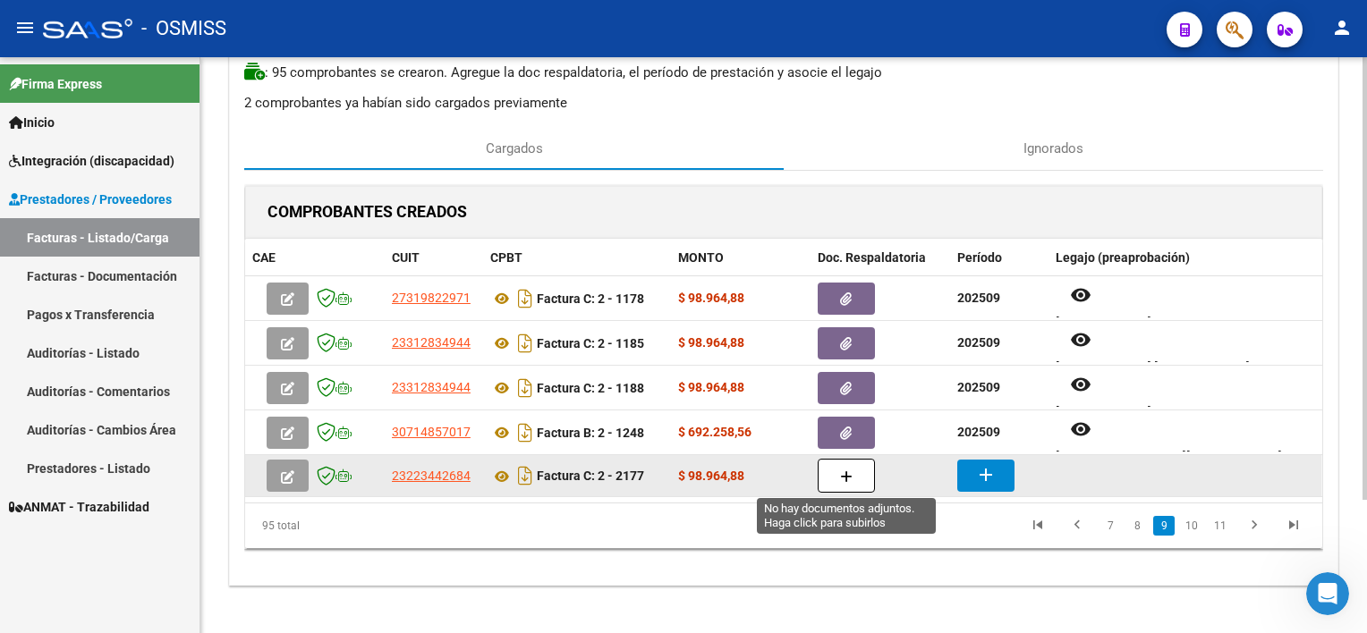
click at [842, 480] on icon "button" at bounding box center [846, 477] width 13 height 13
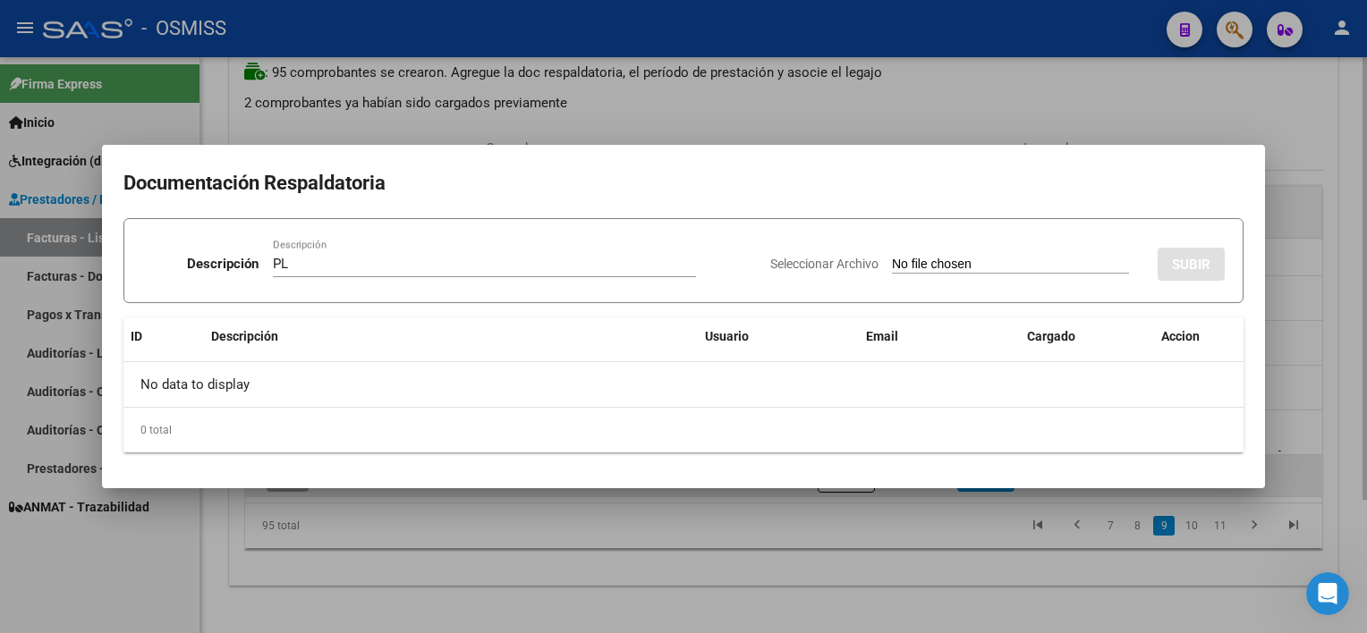
click at [892, 257] on input "Seleccionar Archivo" at bounding box center [1010, 265] width 237 height 17
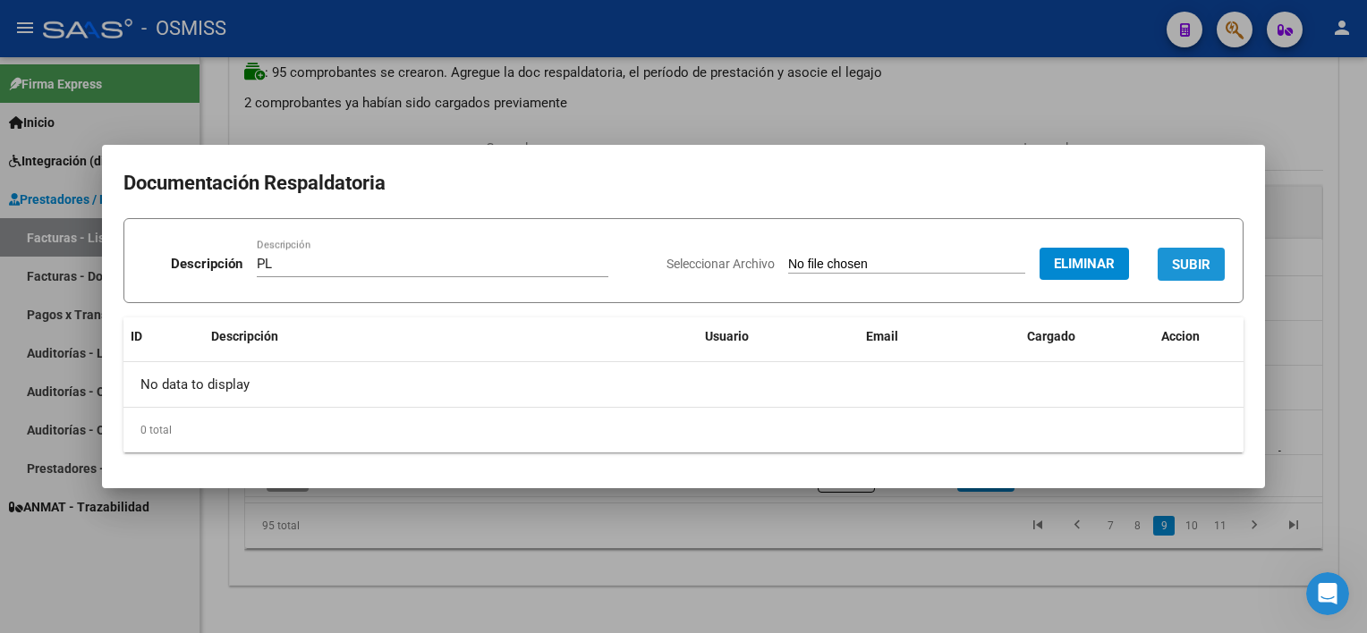
click at [1021, 259] on span "SUBIR" at bounding box center [1191, 265] width 38 height 16
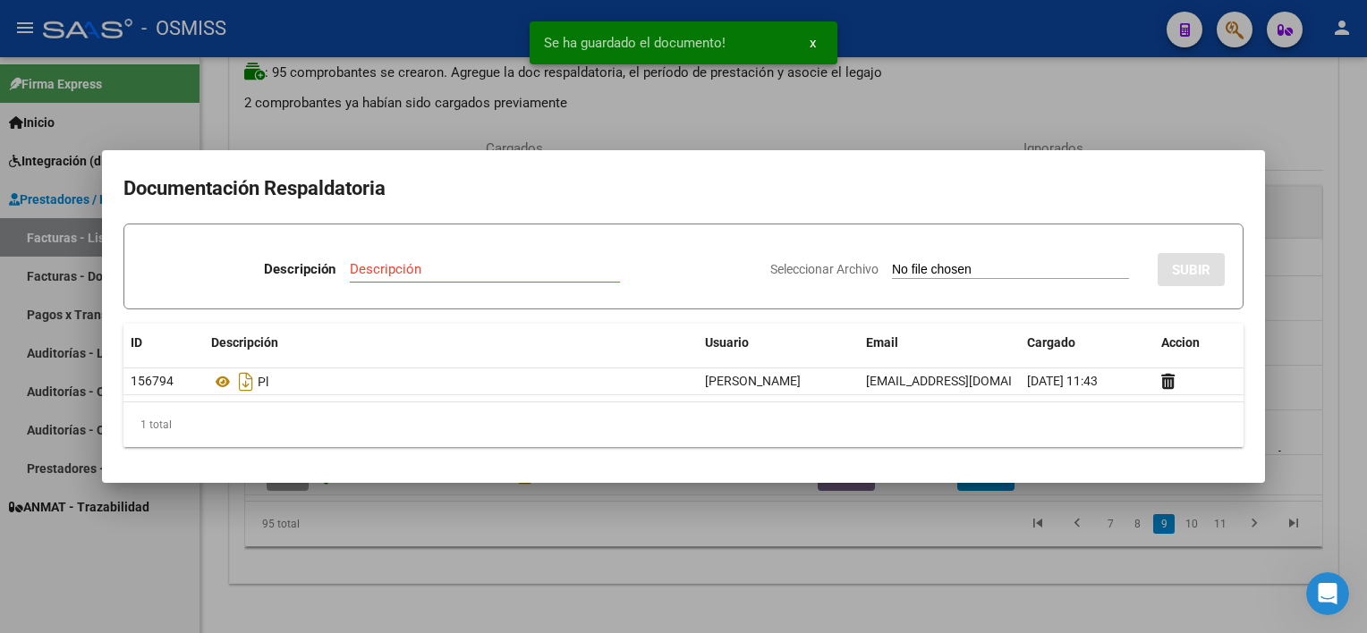
click at [858, 532] on div at bounding box center [683, 316] width 1367 height 633
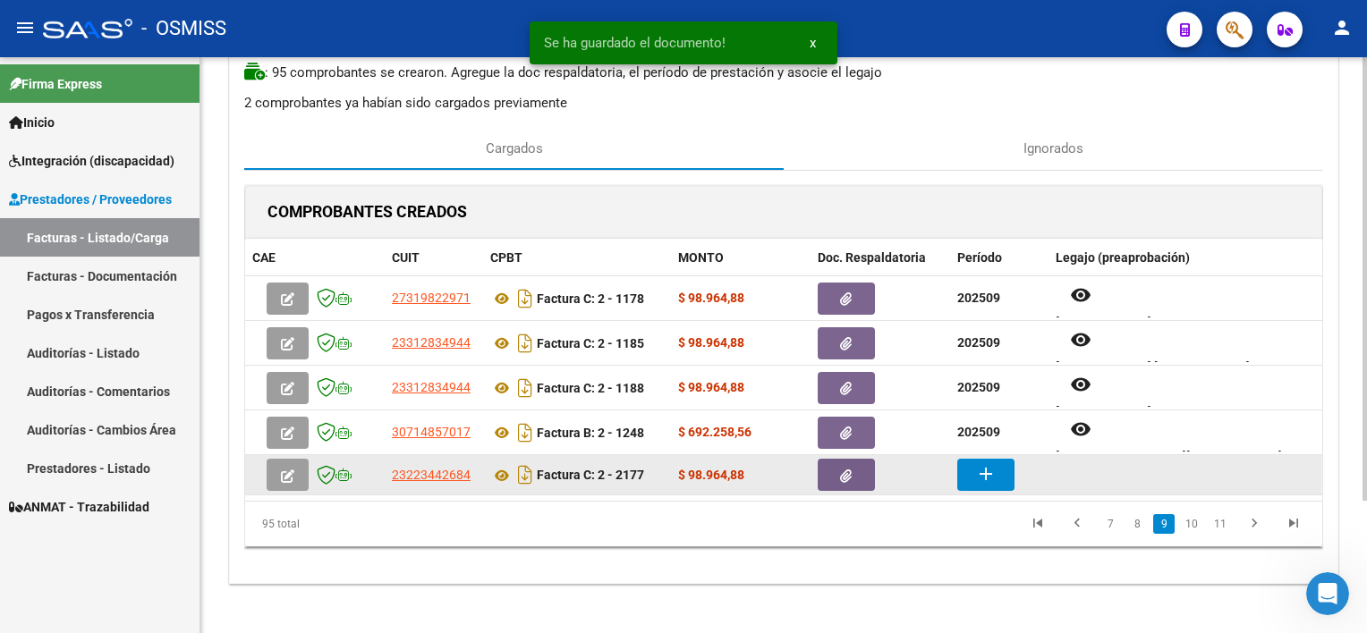
click at [988, 479] on mat-icon "add" at bounding box center [985, 473] width 21 height 21
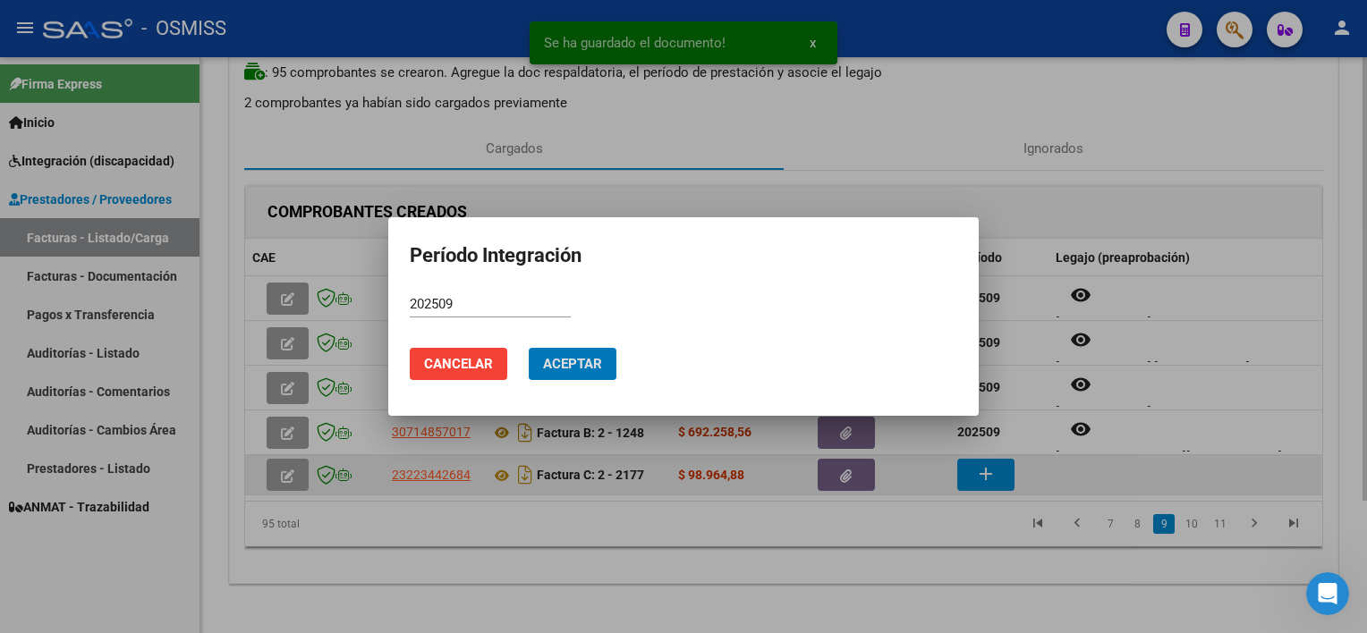
click at [529, 348] on button "Aceptar" at bounding box center [573, 364] width 88 height 32
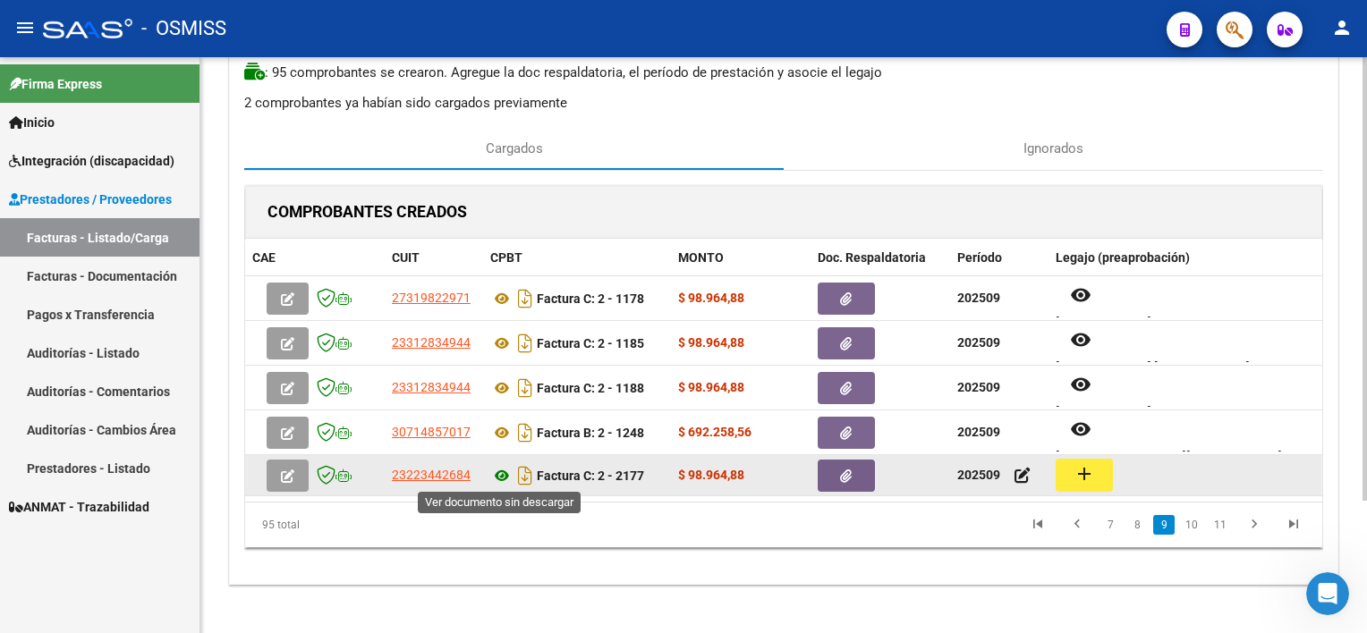
click at [503, 471] on icon at bounding box center [501, 475] width 23 height 21
click at [1021, 469] on mat-icon "add" at bounding box center [1083, 473] width 21 height 21
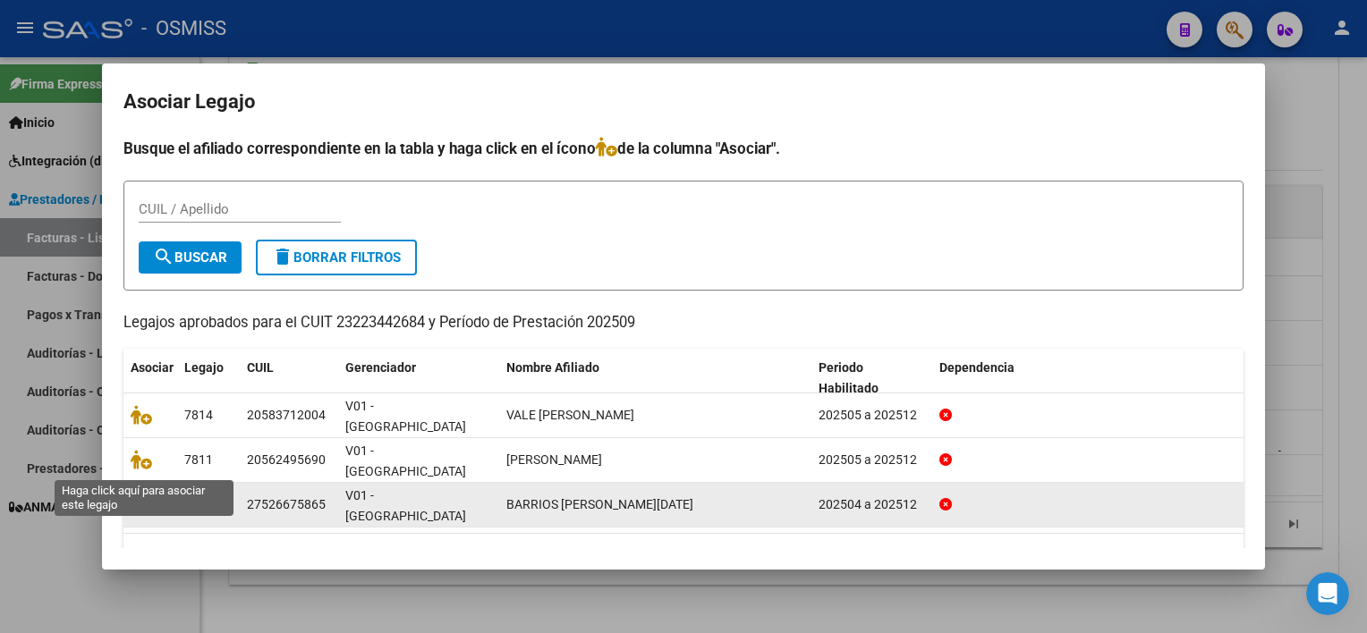
click at [142, 495] on icon at bounding box center [141, 505] width 21 height 20
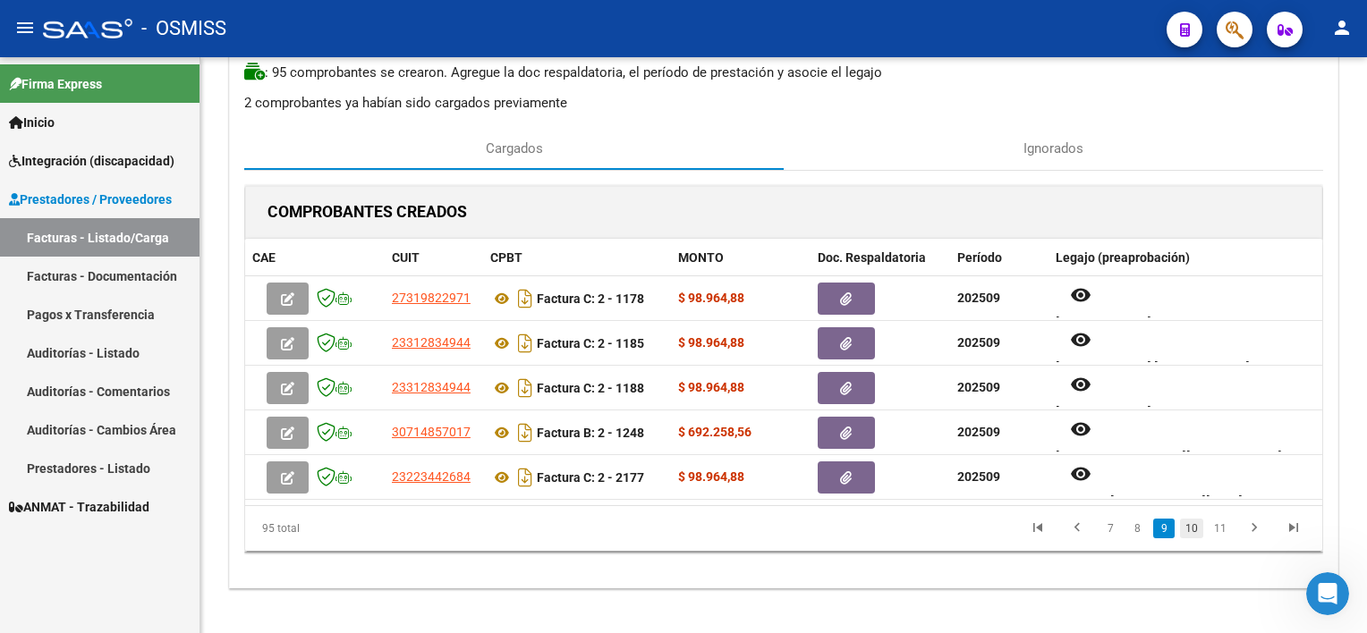
click at [1021, 527] on link "10" at bounding box center [1191, 529] width 23 height 20
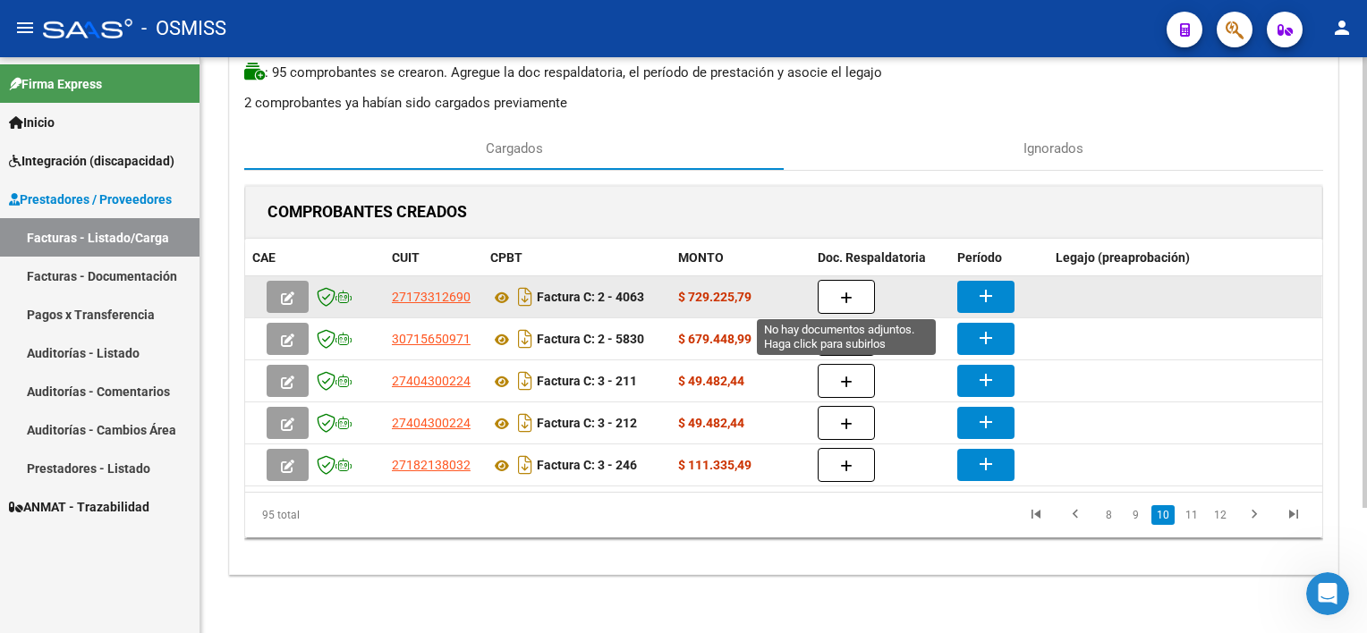
click at [861, 290] on button "button" at bounding box center [846, 297] width 57 height 34
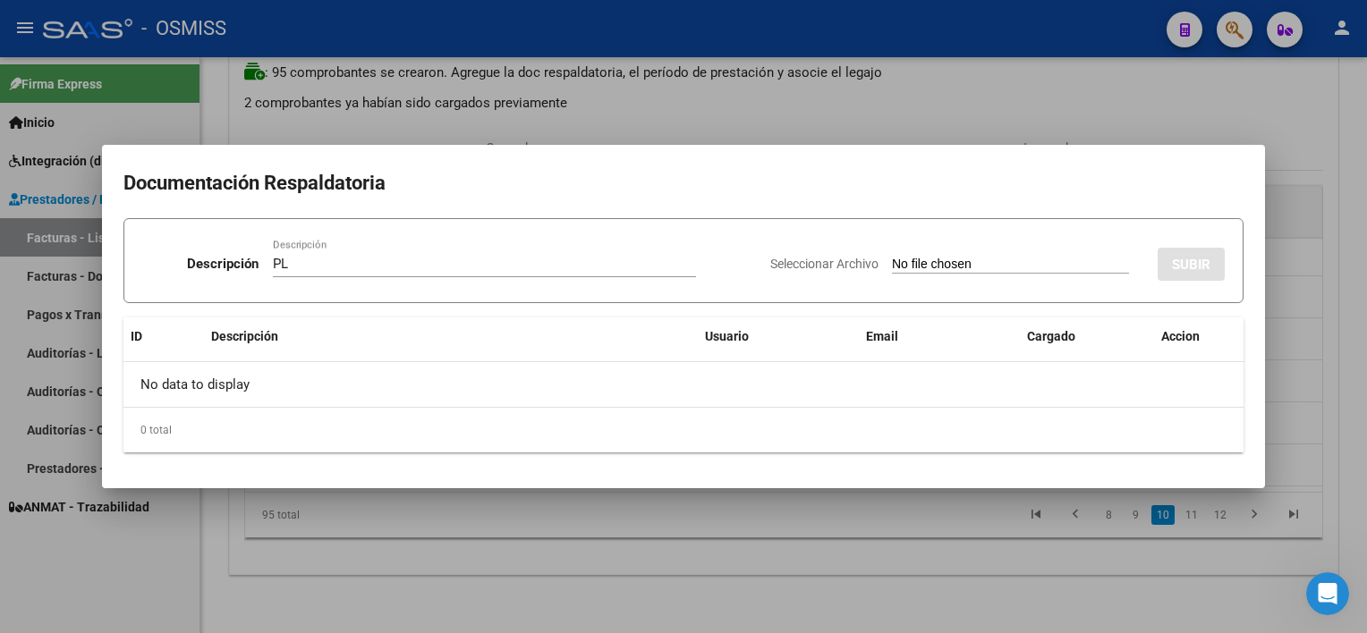
click at [892, 257] on input "Seleccionar Archivo" at bounding box center [1010, 265] width 237 height 17
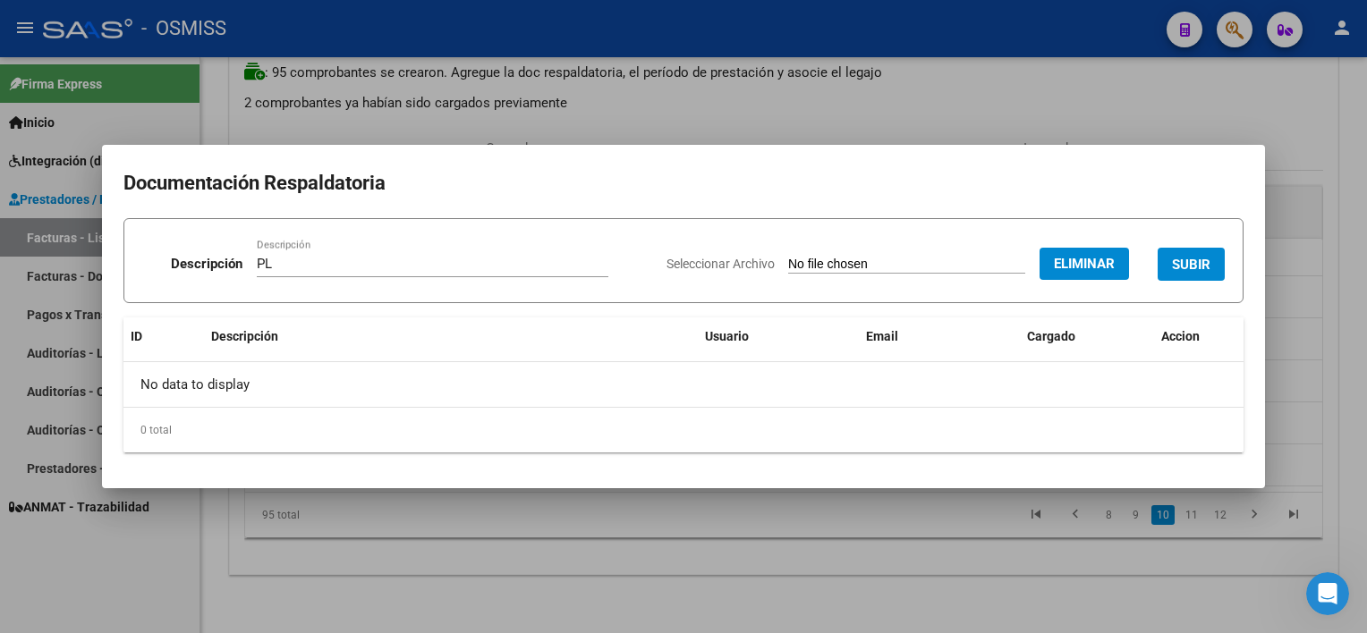
click at [1021, 267] on span "SUBIR" at bounding box center [1191, 265] width 38 height 16
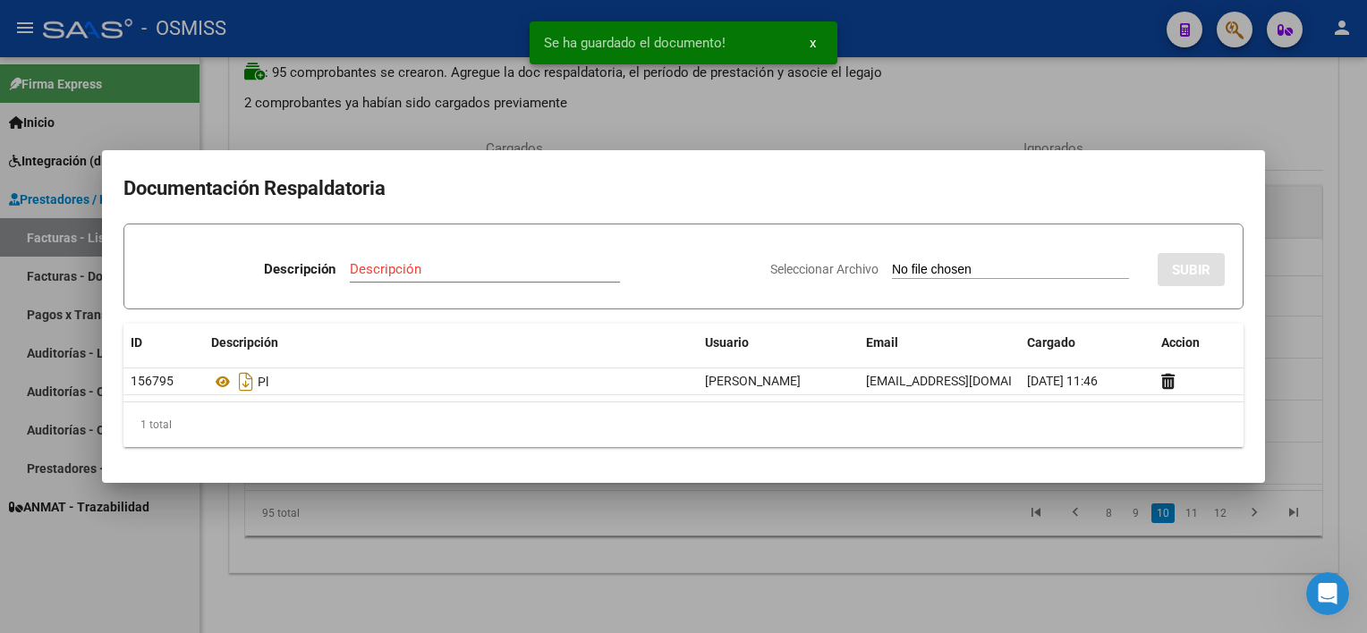
click at [645, 588] on div at bounding box center [683, 316] width 1367 height 633
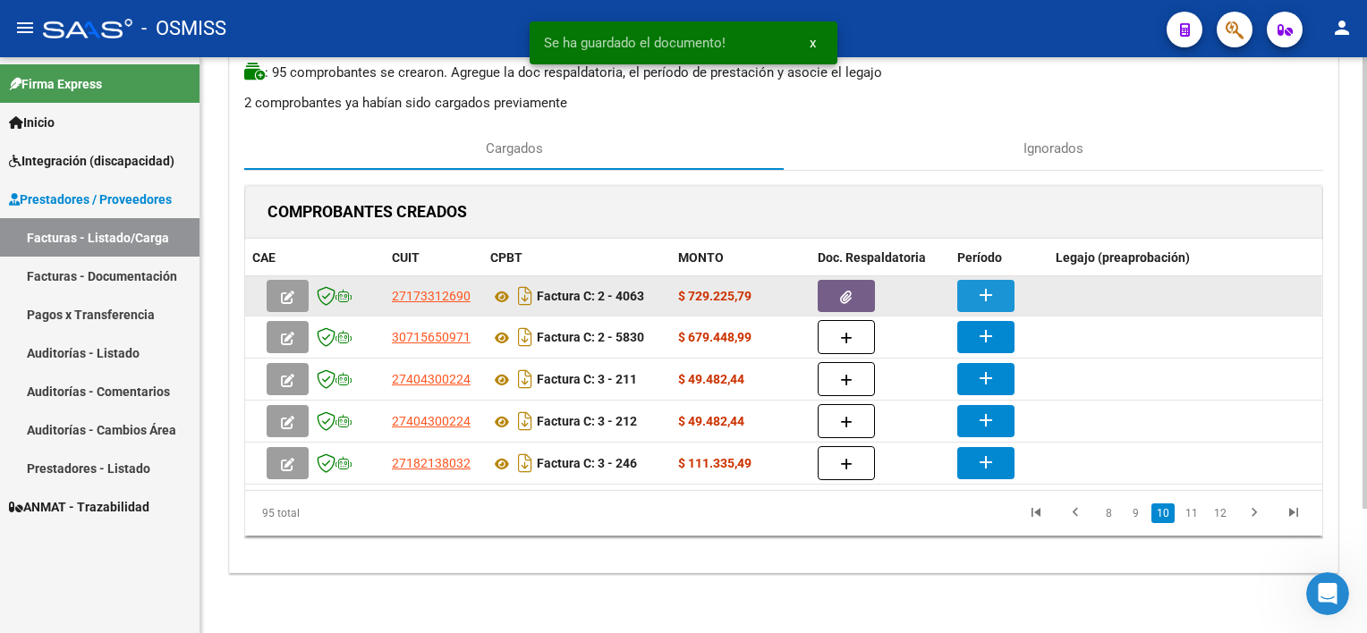
click at [991, 288] on mat-icon "add" at bounding box center [985, 294] width 21 height 21
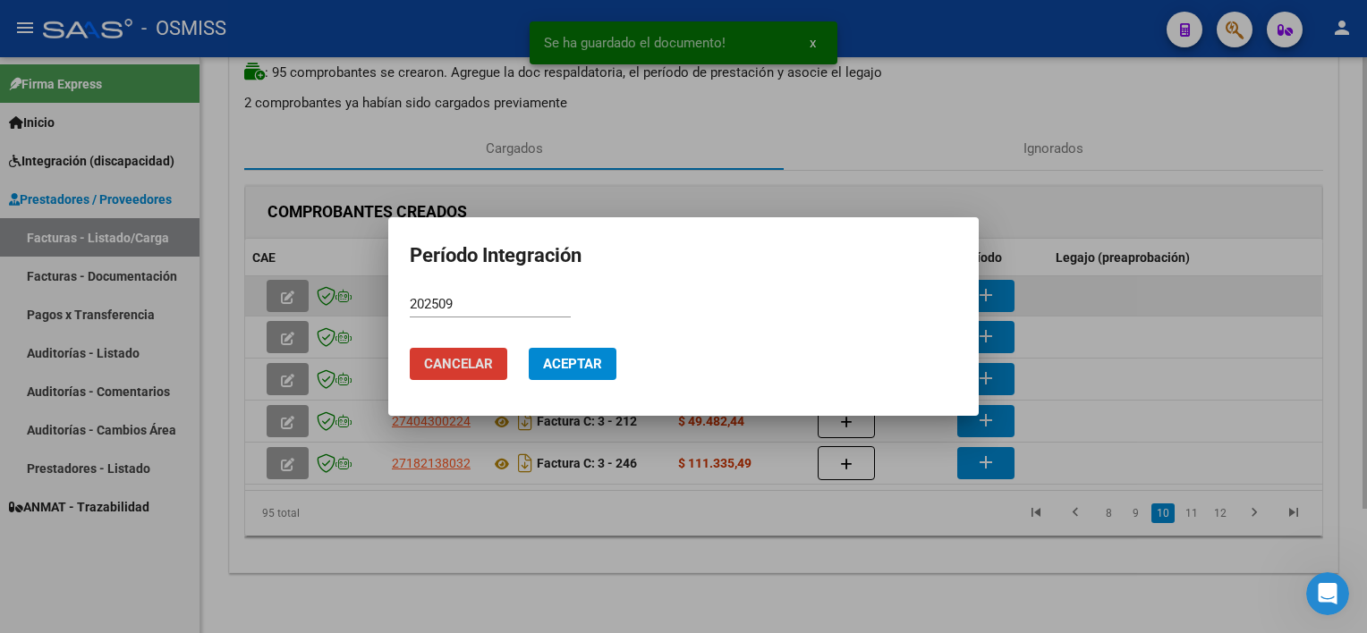
click at [529, 348] on button "Aceptar" at bounding box center [573, 364] width 88 height 32
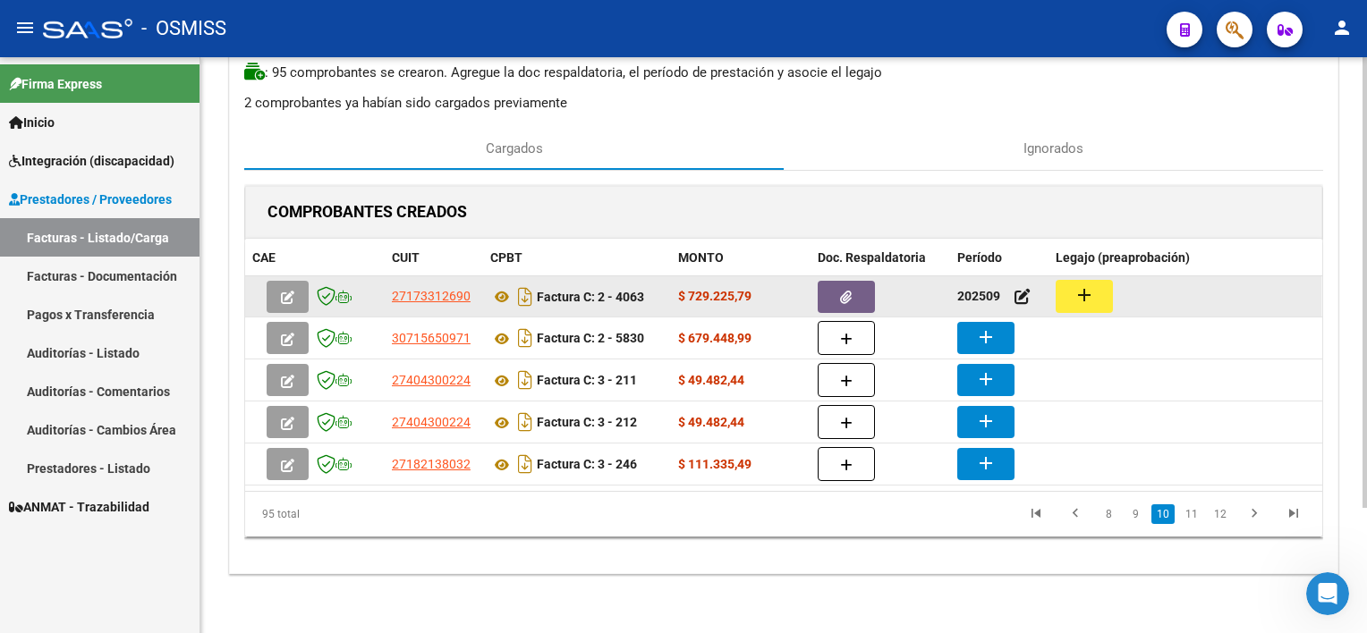
click at [1021, 296] on mat-icon "add" at bounding box center [1083, 294] width 21 height 21
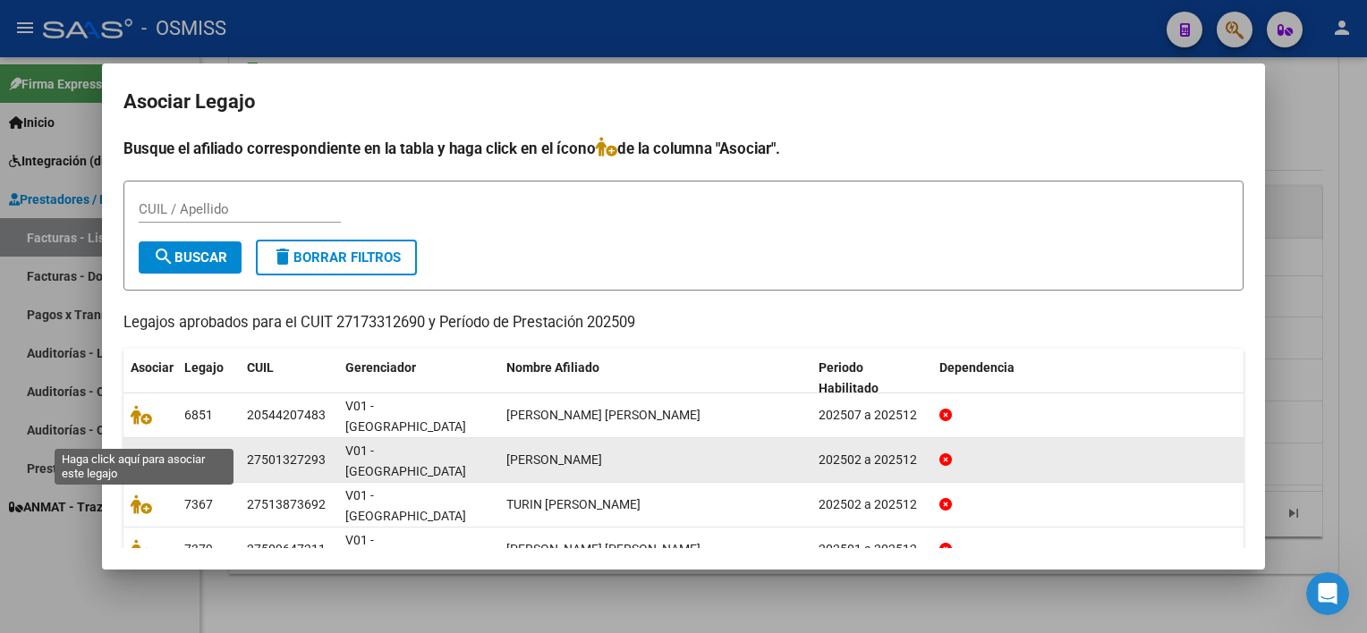
click at [137, 450] on icon at bounding box center [141, 460] width 21 height 20
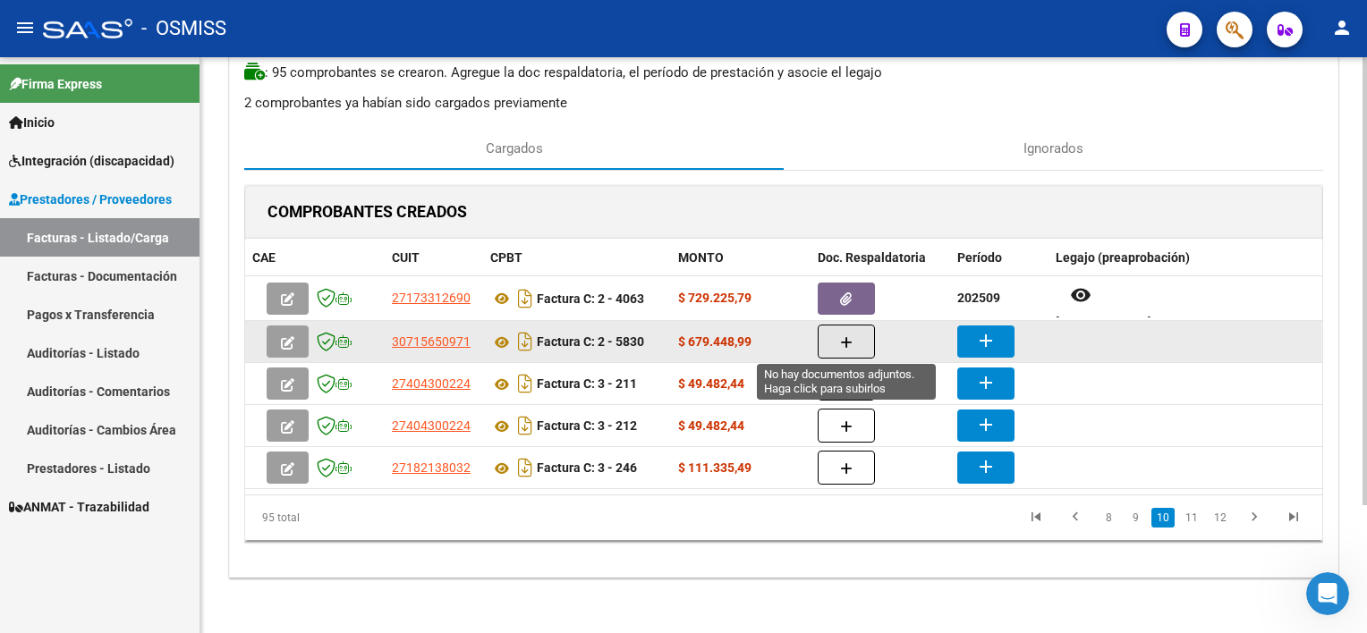
click at [847, 341] on icon "button" at bounding box center [846, 342] width 13 height 13
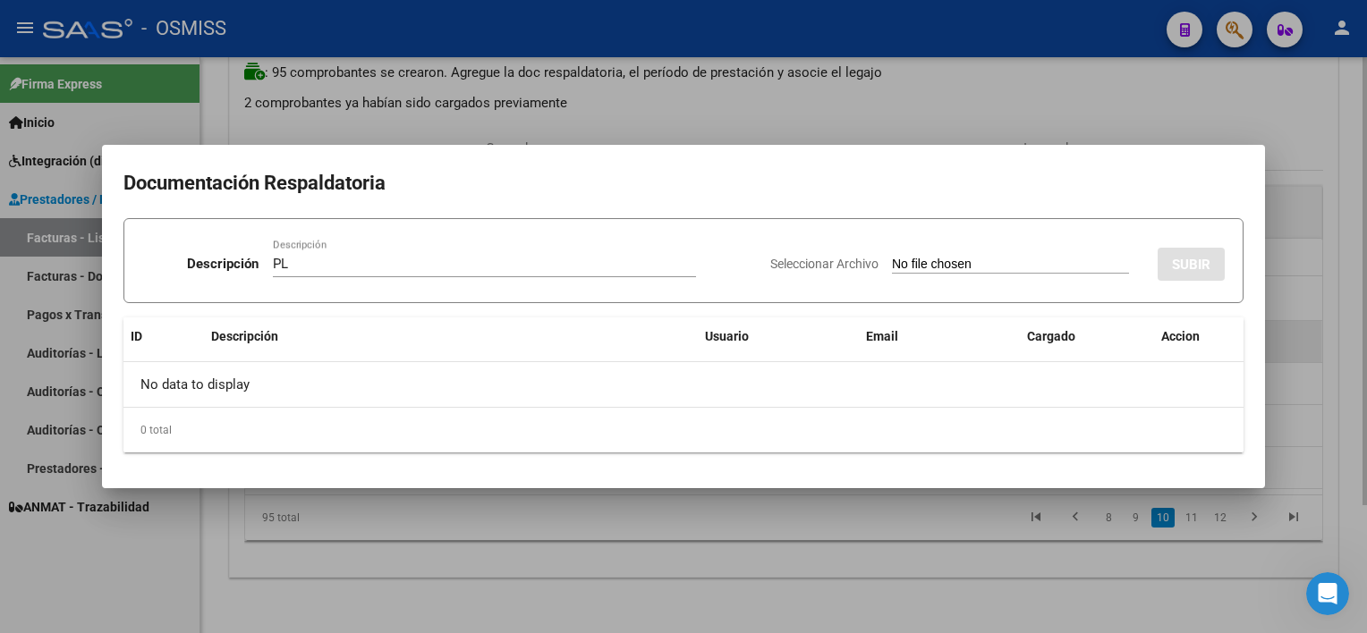
click at [892, 257] on input "Seleccionar Archivo" at bounding box center [1010, 265] width 237 height 17
click at [1021, 320] on div at bounding box center [683, 316] width 1367 height 633
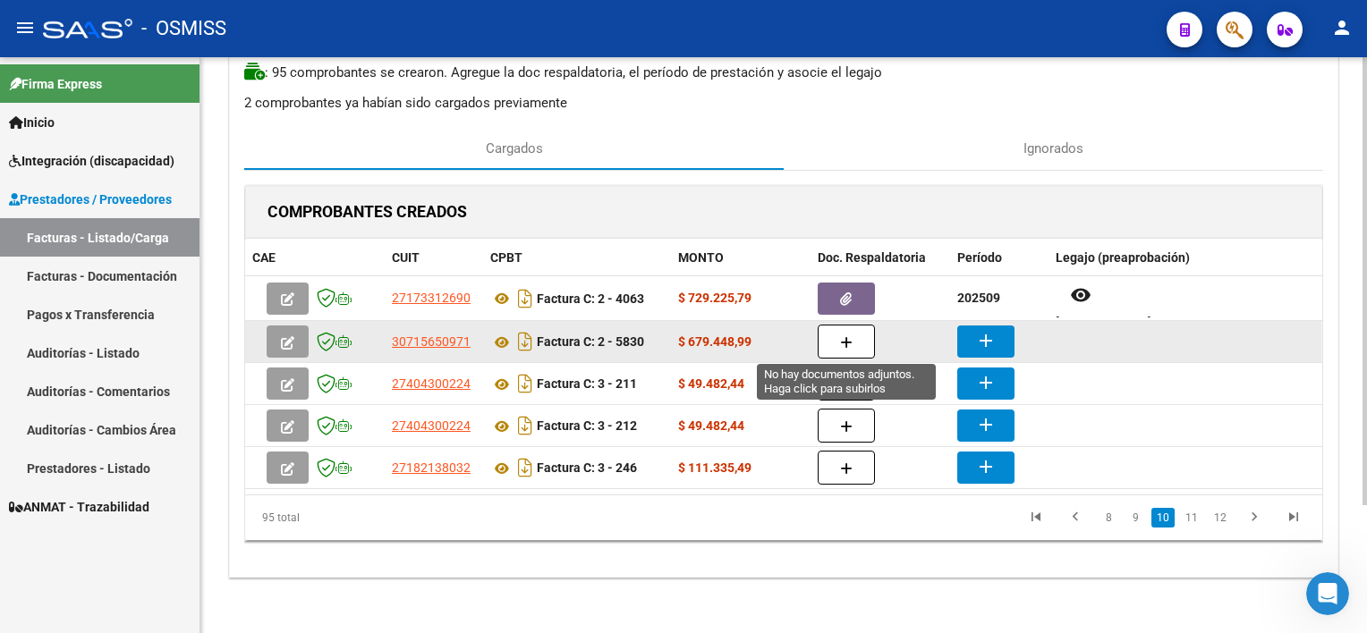
click at [861, 335] on button "button" at bounding box center [846, 342] width 57 height 34
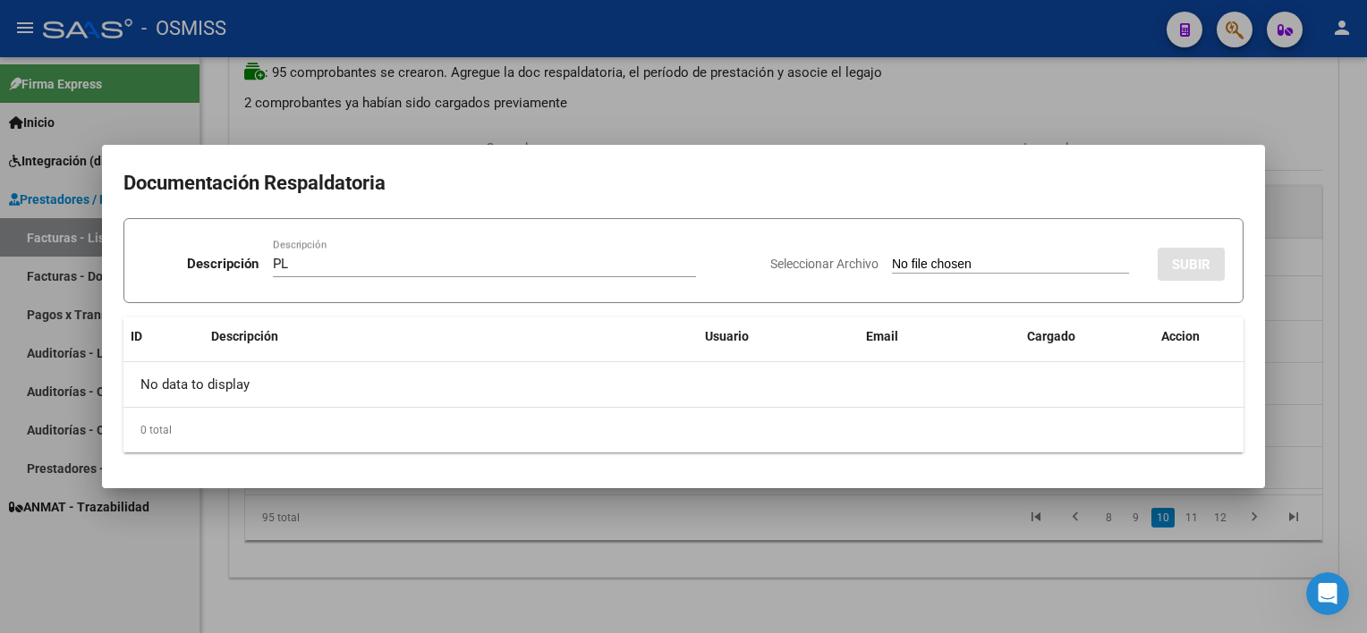
click at [892, 257] on input "Seleccionar Archivo" at bounding box center [1010, 265] width 237 height 17
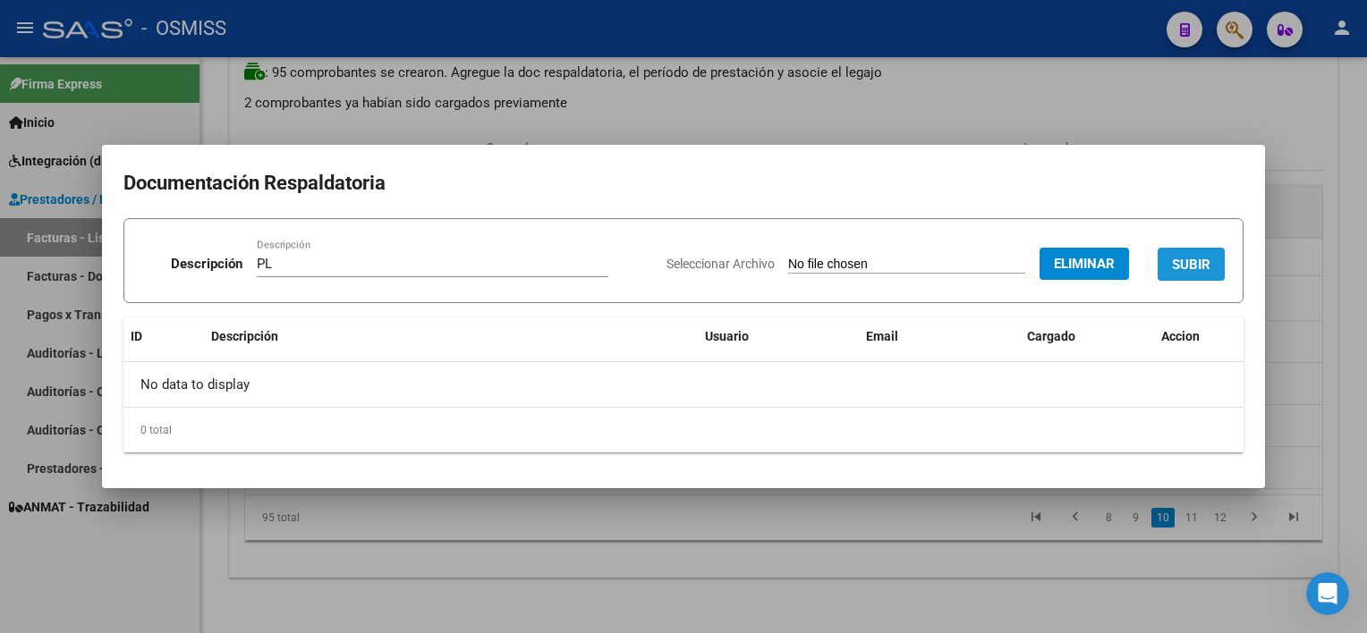
click at [1021, 264] on span "SUBIR" at bounding box center [1191, 265] width 38 height 16
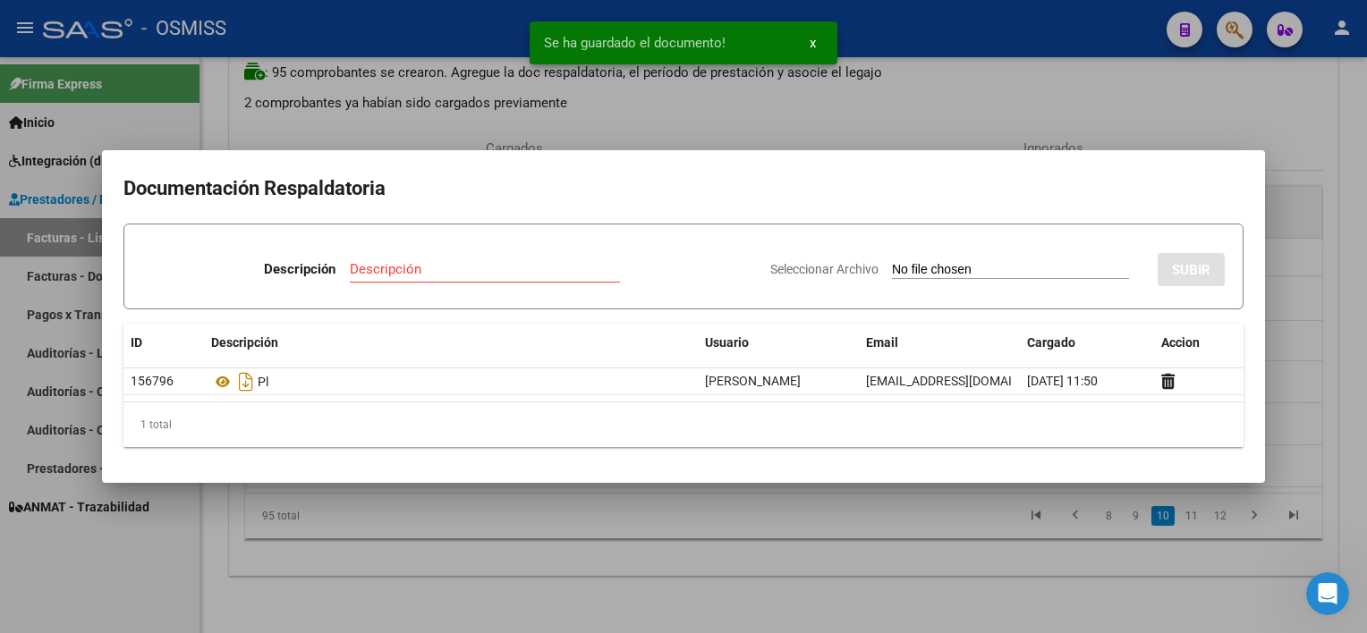
click at [803, 604] on div at bounding box center [683, 316] width 1367 height 633
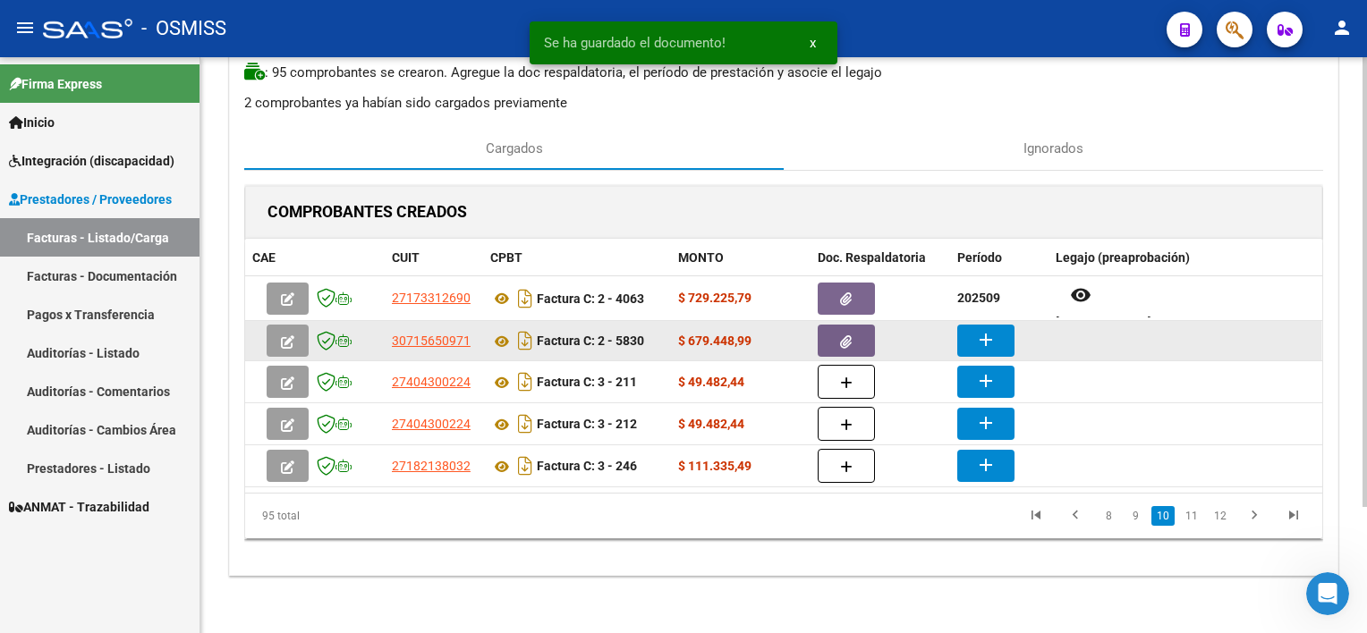
click at [1000, 340] on button "add" at bounding box center [985, 341] width 57 height 32
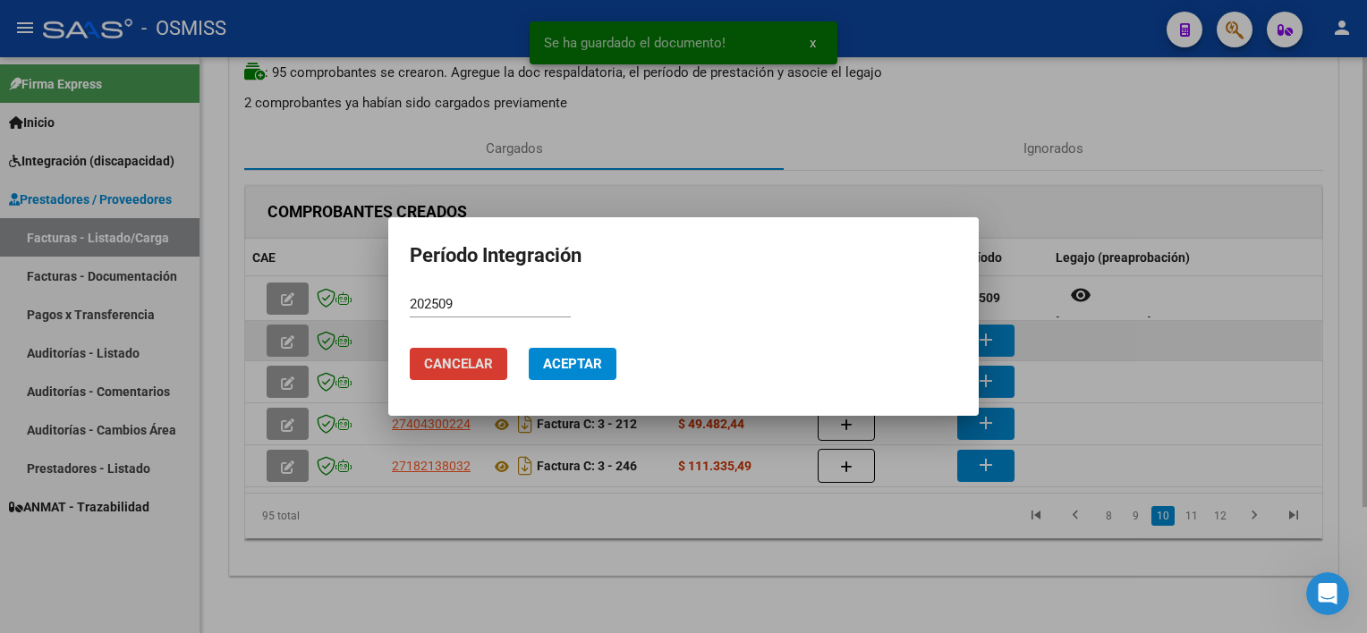
click at [529, 348] on button "Aceptar" at bounding box center [573, 364] width 88 height 32
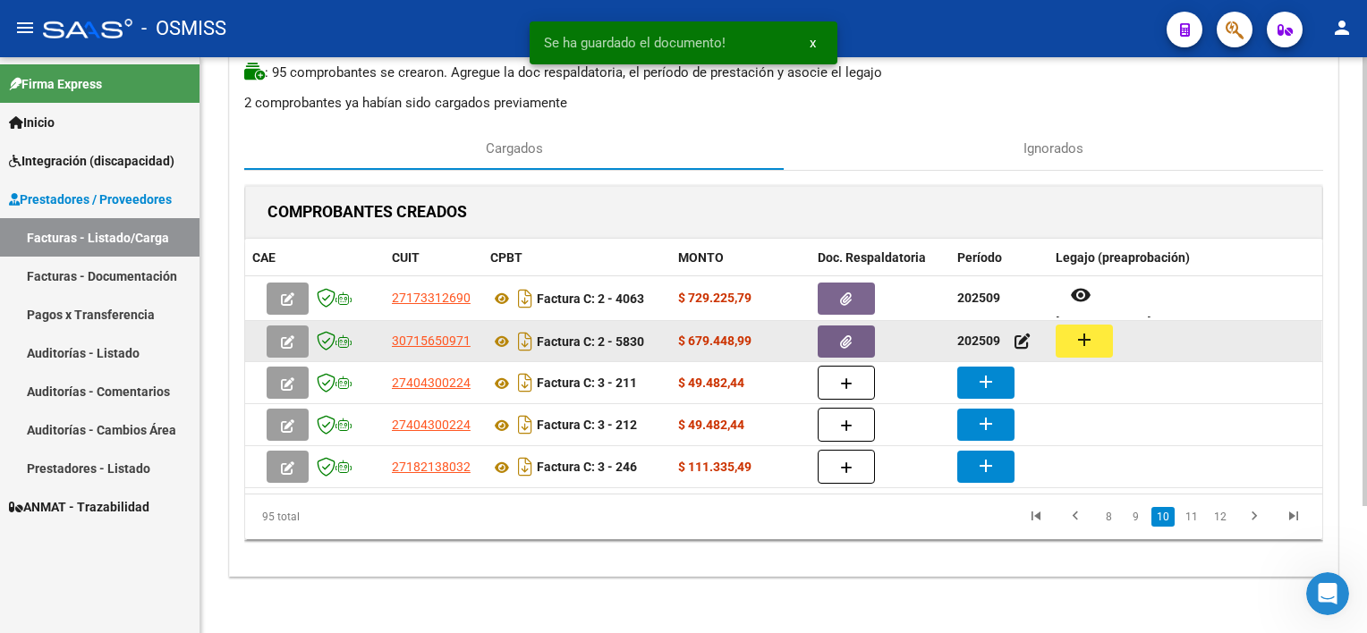
click at [1021, 346] on mat-icon "add" at bounding box center [1083, 339] width 21 height 21
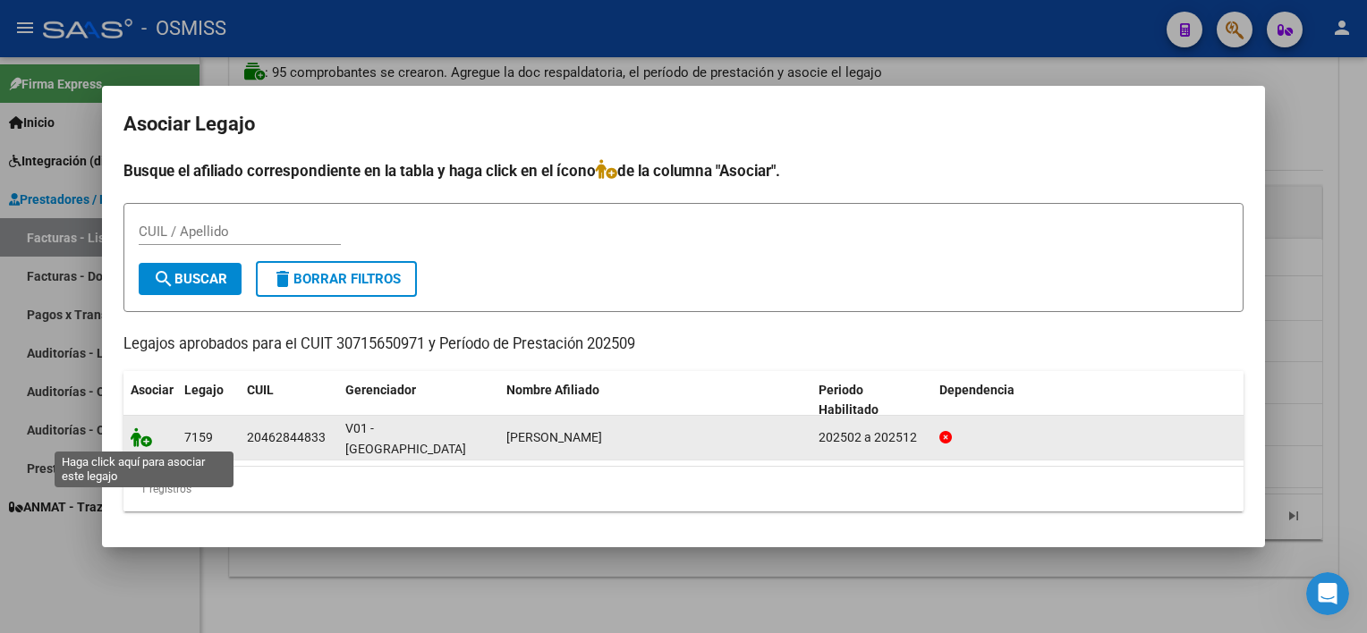
click at [132, 429] on icon at bounding box center [141, 438] width 21 height 20
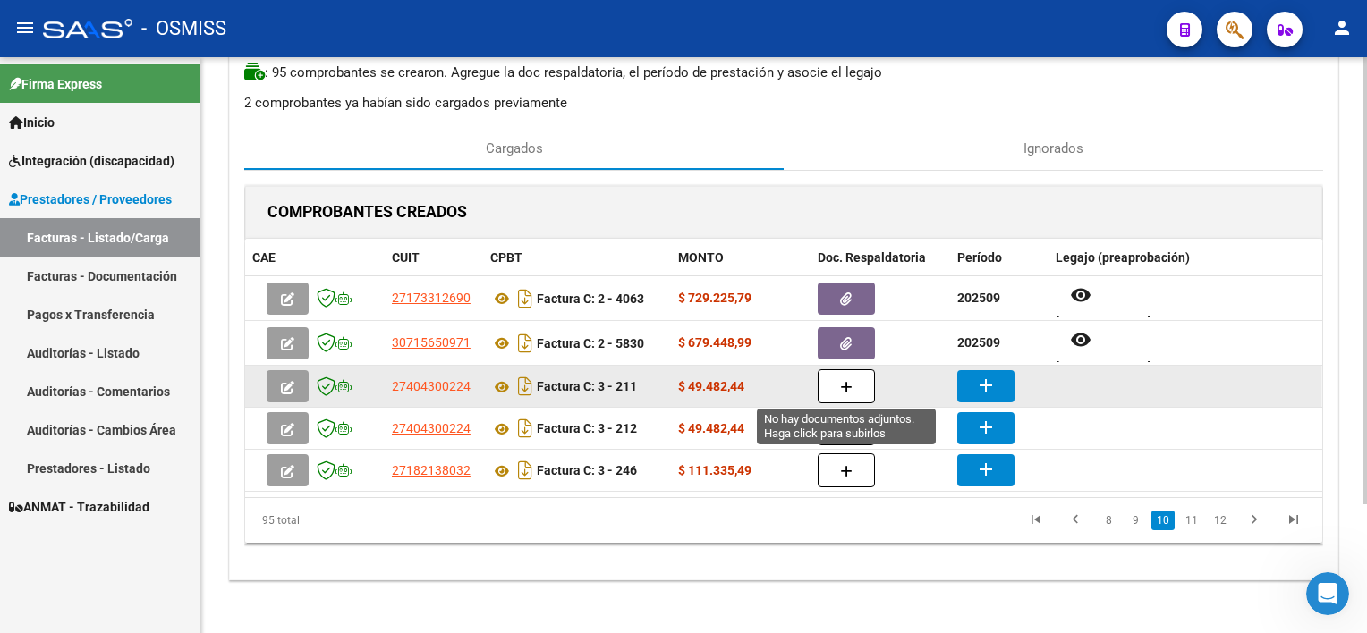
click at [837, 384] on button "button" at bounding box center [846, 386] width 57 height 34
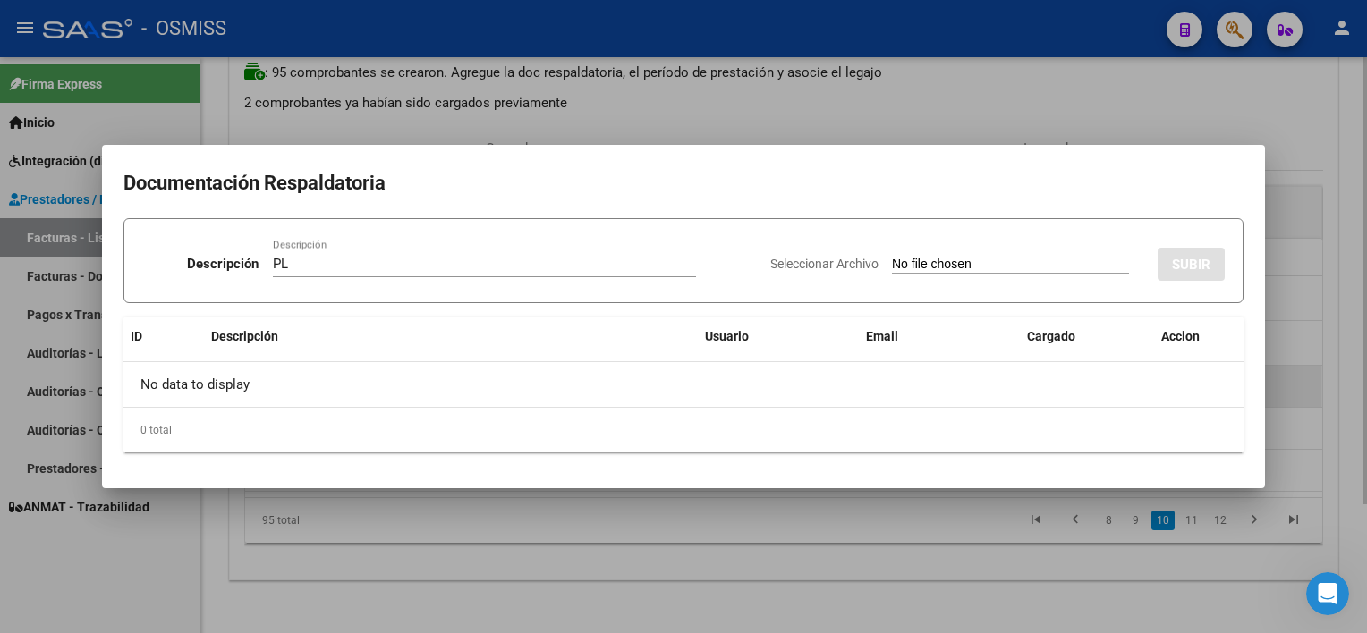
click at [892, 257] on input "Seleccionar Archivo" at bounding box center [1010, 265] width 237 height 17
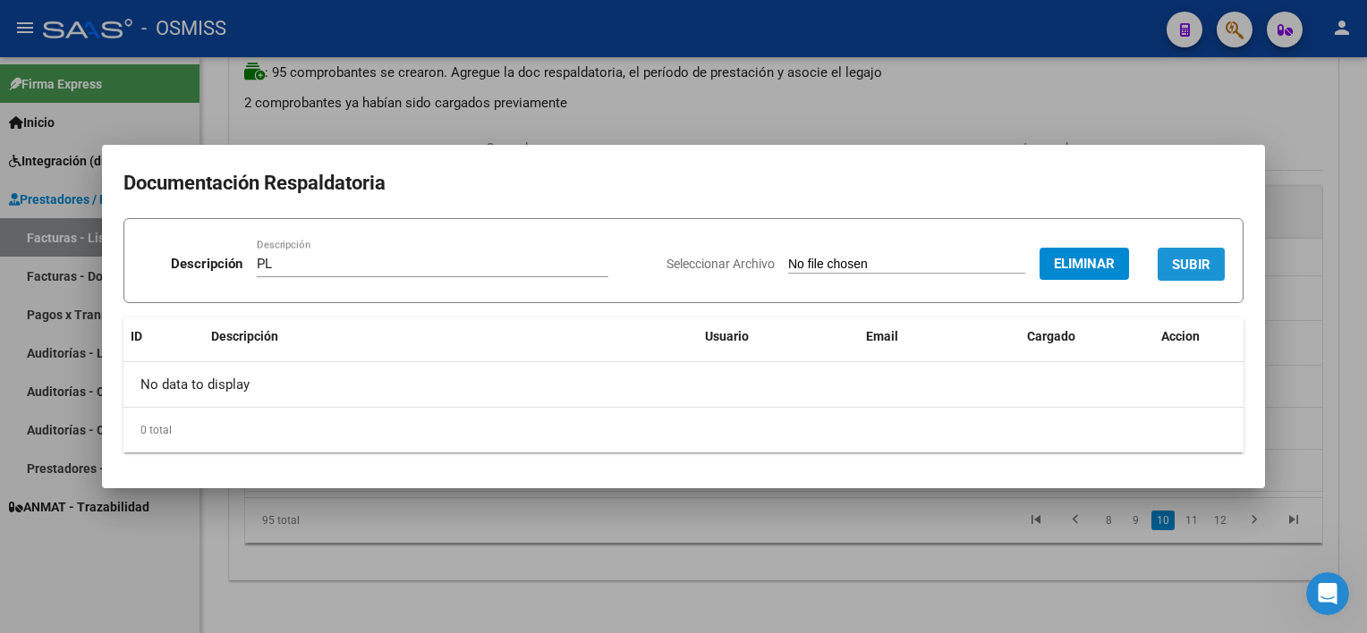
click at [1021, 265] on span "SUBIR" at bounding box center [1191, 265] width 38 height 16
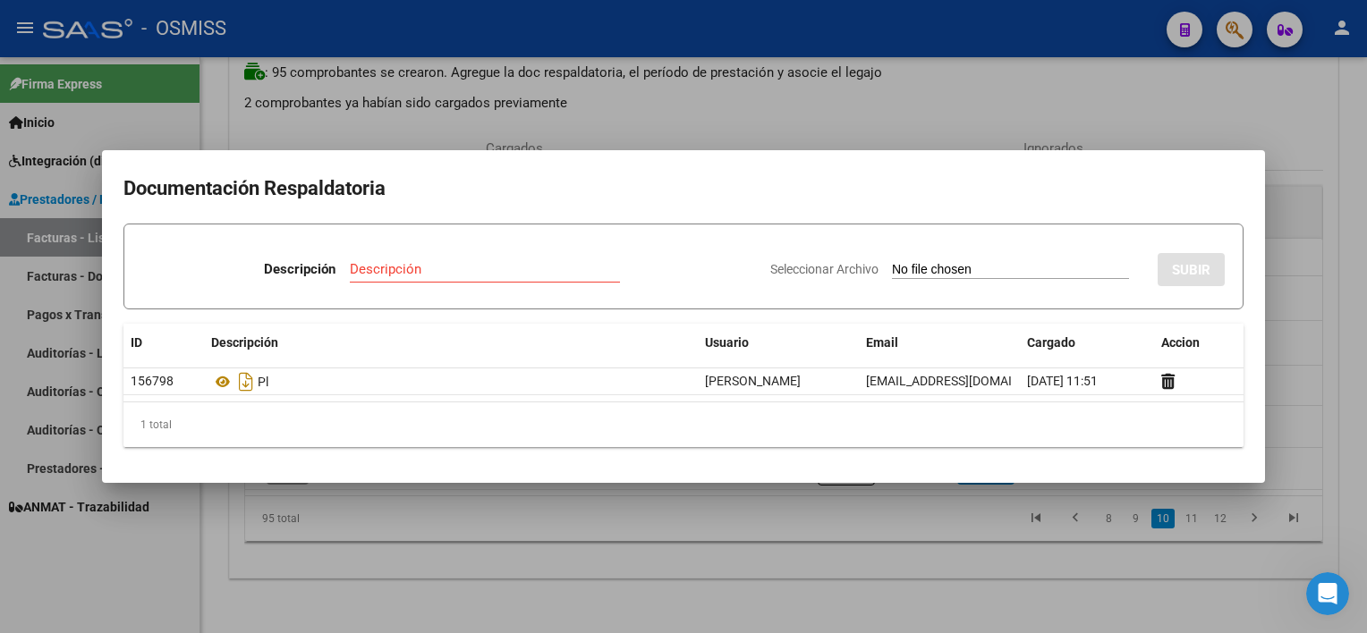
click at [905, 522] on div at bounding box center [683, 316] width 1367 height 633
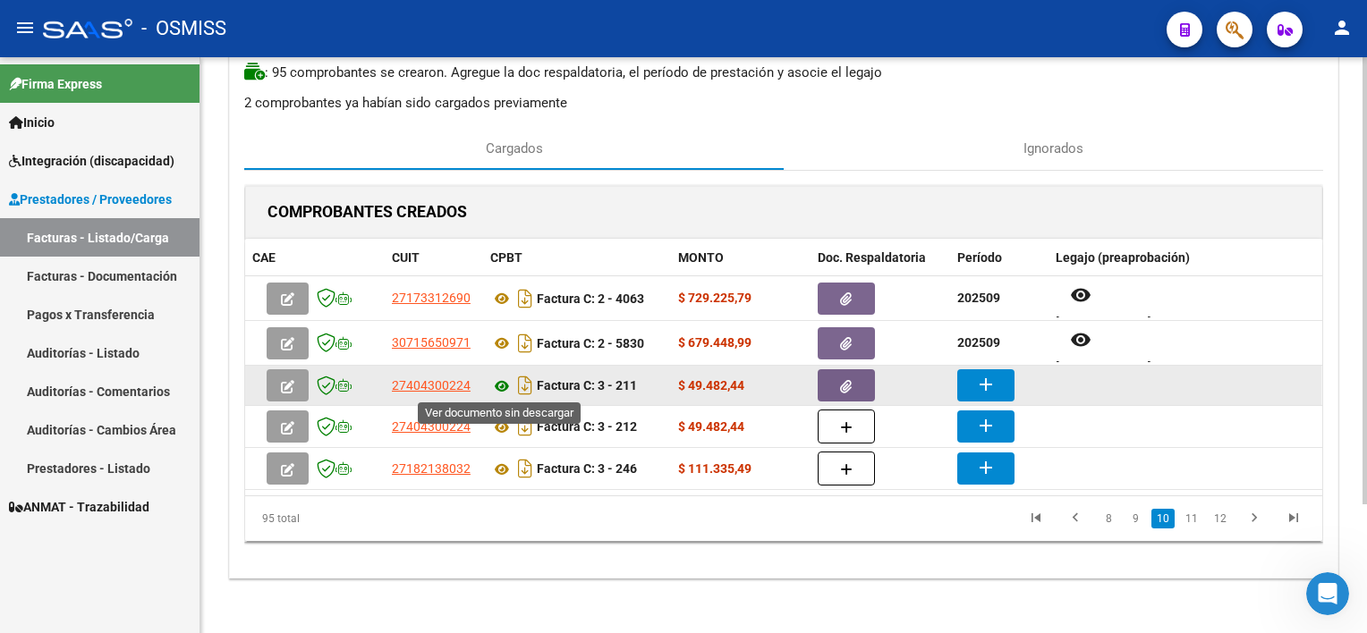
click at [505, 377] on icon at bounding box center [501, 386] width 23 height 21
click at [964, 377] on button "add" at bounding box center [985, 385] width 57 height 32
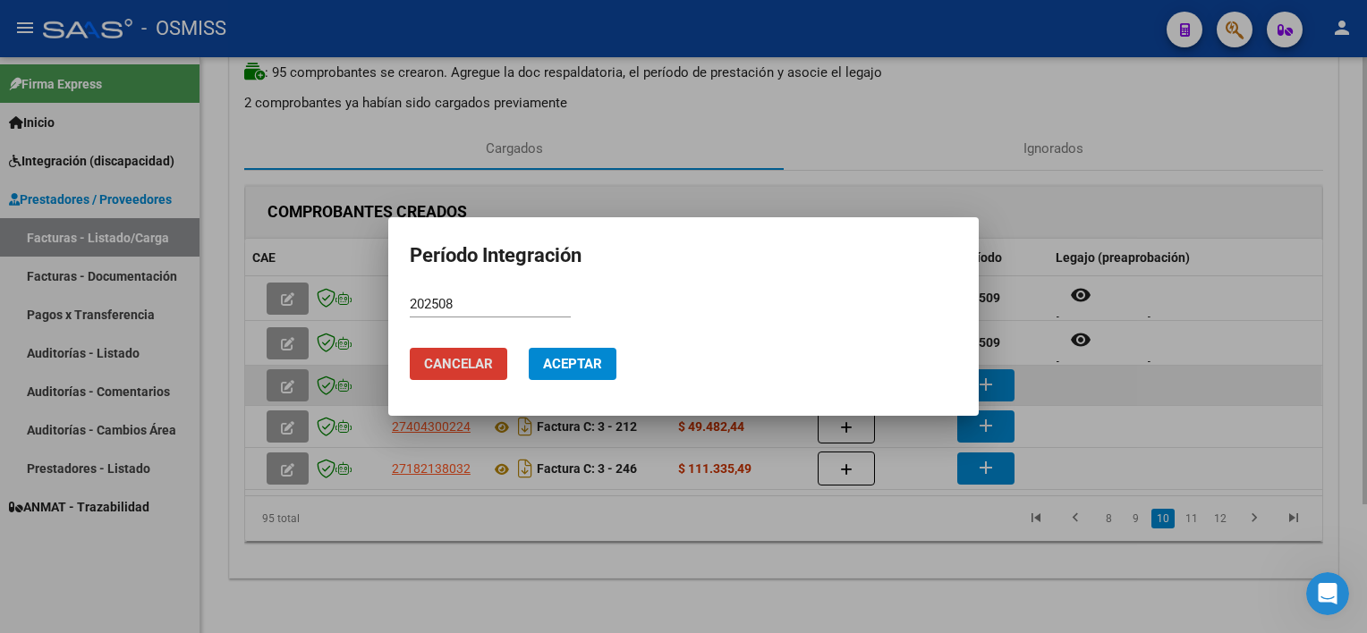
click at [529, 348] on button "Aceptar" at bounding box center [573, 364] width 88 height 32
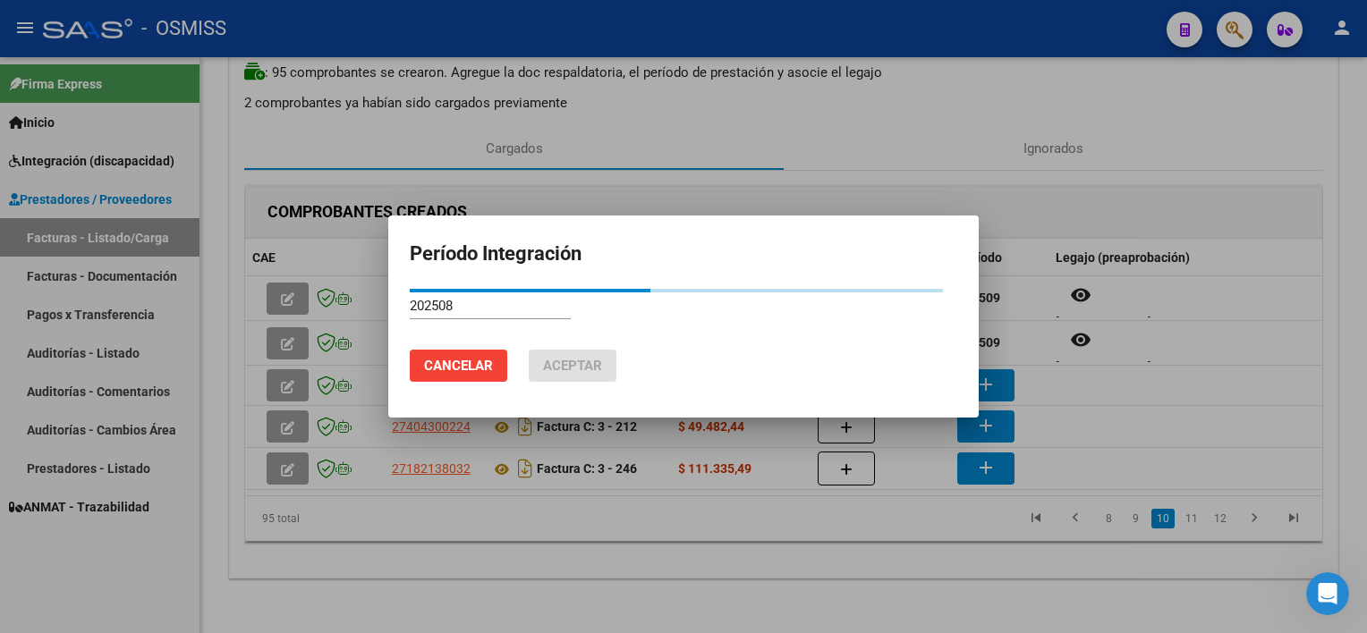
click at [809, 314] on div "202508 Período (AAAAMM)" at bounding box center [683, 315] width 547 height 44
click at [454, 367] on span "Cancelar" at bounding box center [458, 366] width 69 height 16
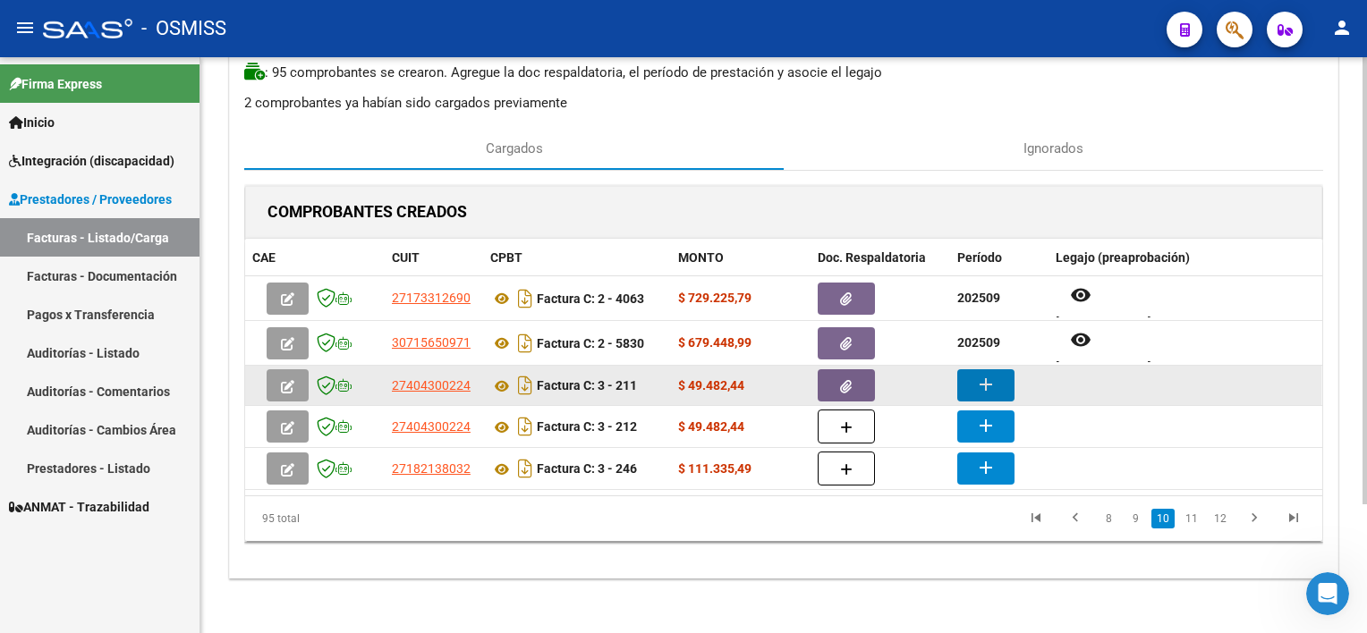
click at [975, 389] on mat-icon "add" at bounding box center [985, 384] width 21 height 21
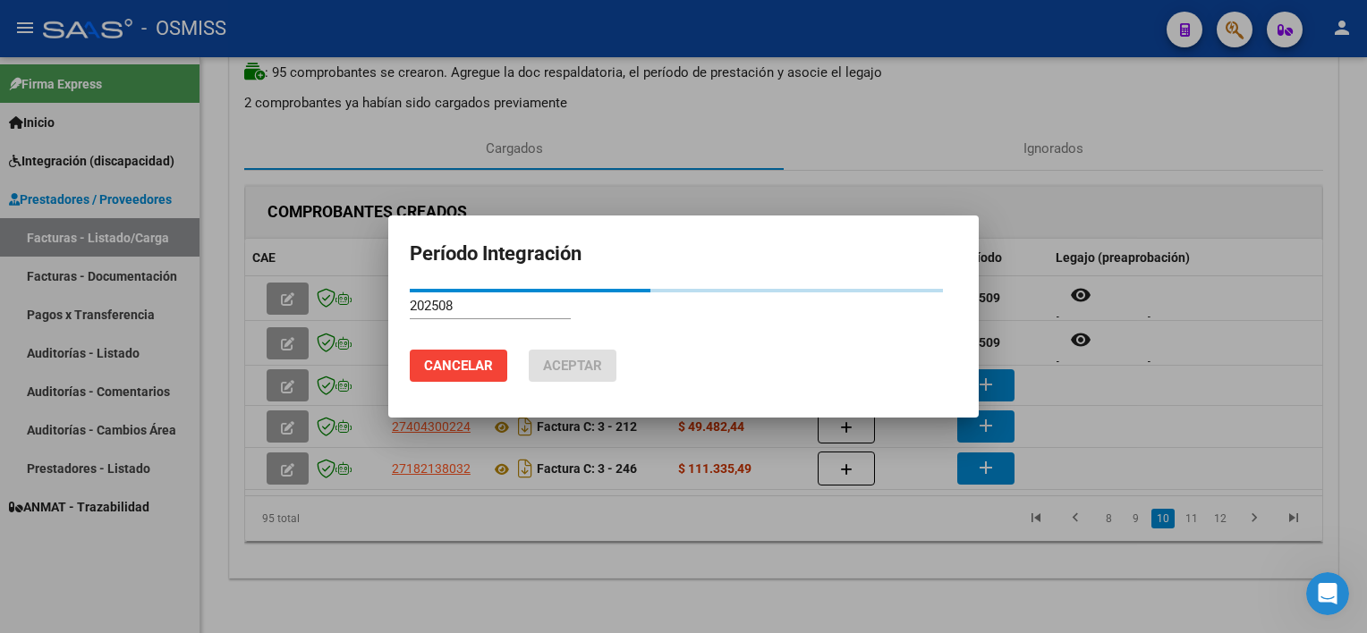
click at [997, 581] on div at bounding box center [683, 316] width 1367 height 633
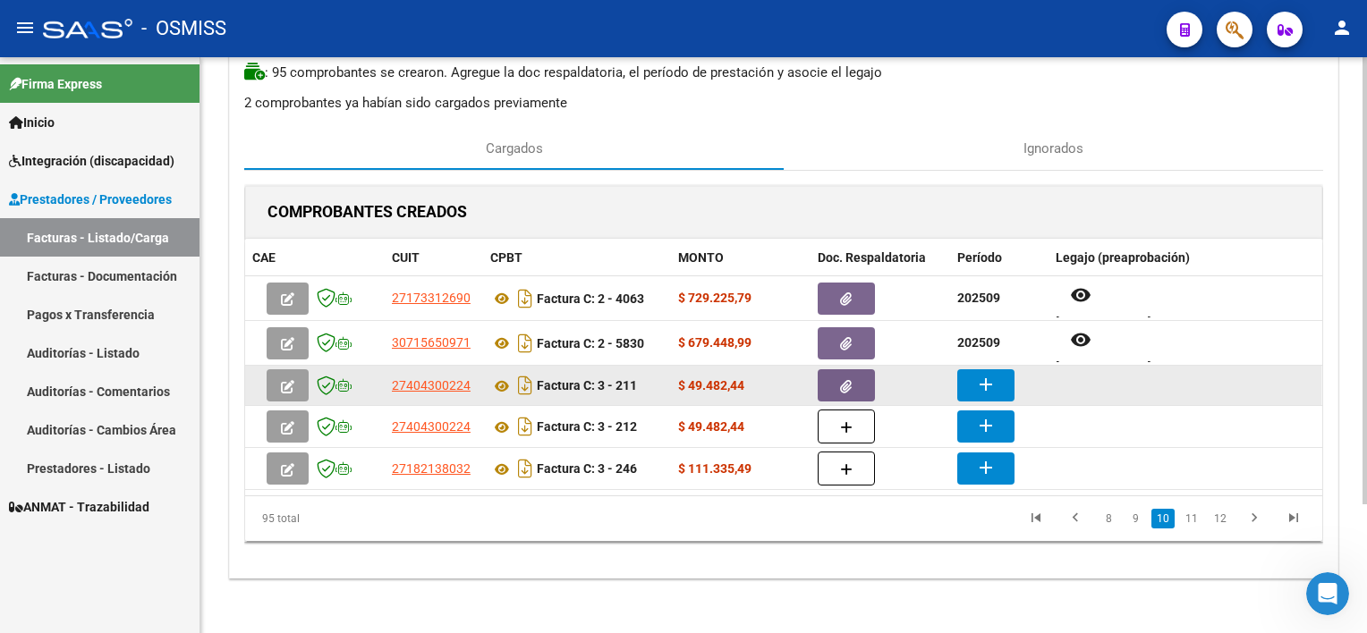
click at [983, 379] on mat-icon "add" at bounding box center [985, 384] width 21 height 21
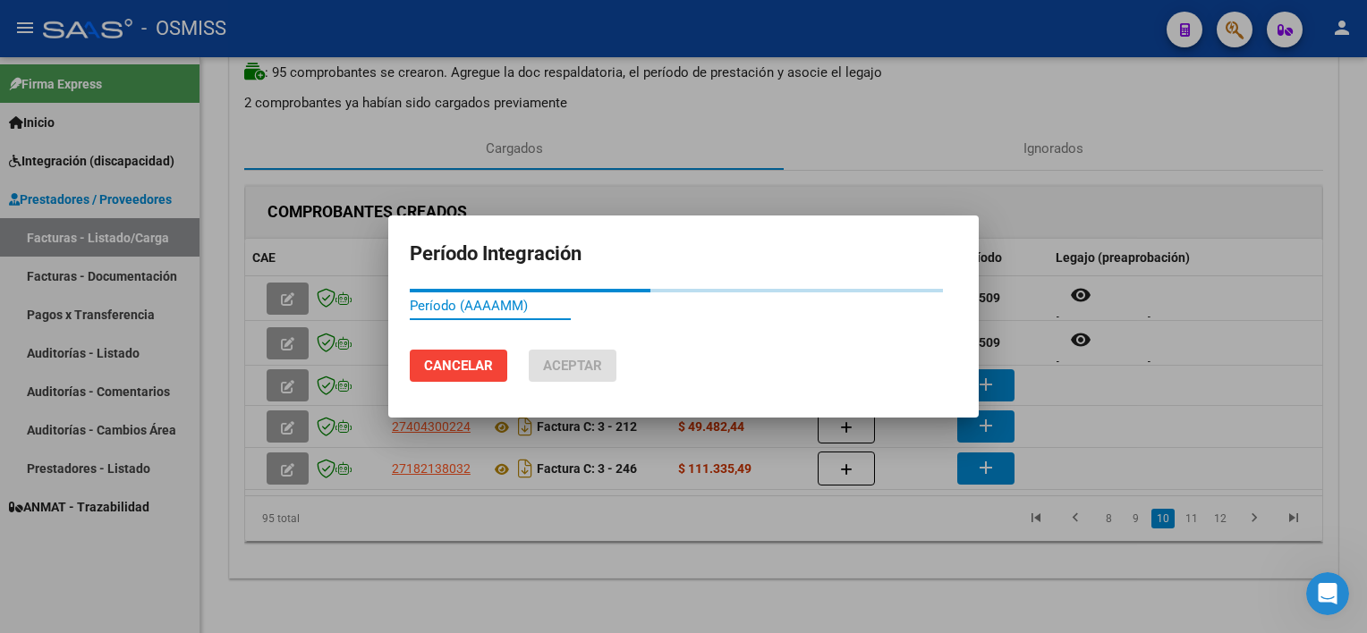
click at [452, 361] on span "Cancelar" at bounding box center [458, 366] width 69 height 16
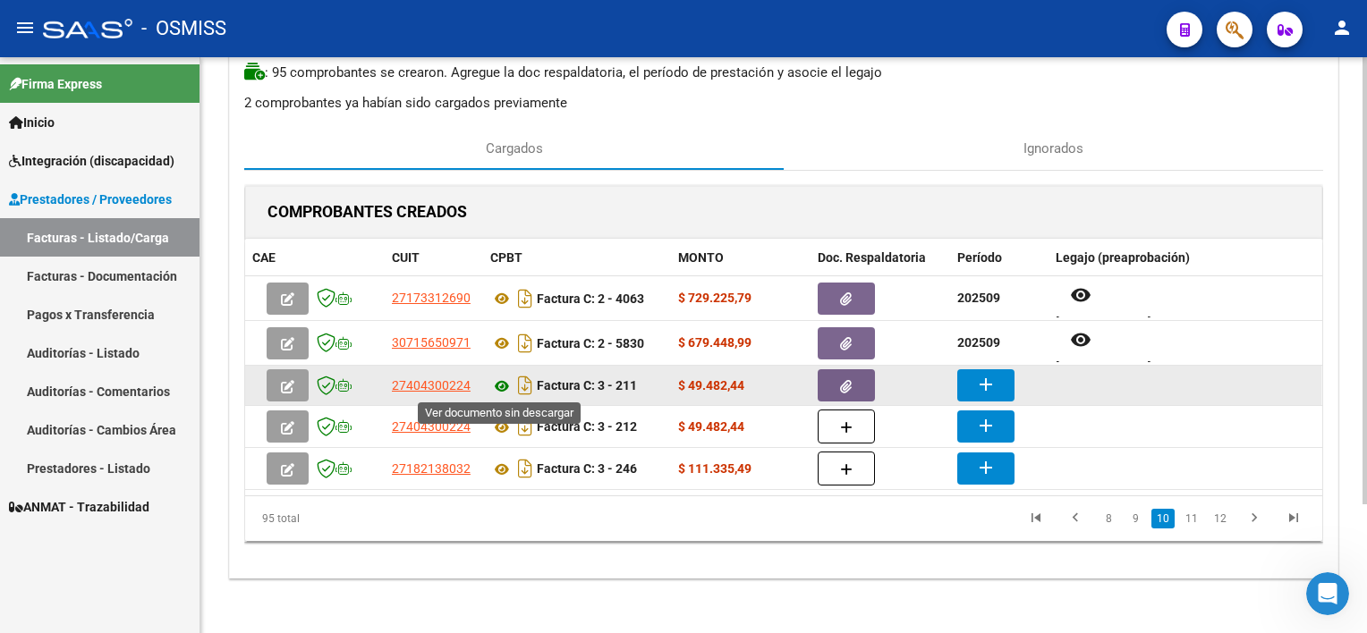
click at [500, 384] on icon at bounding box center [501, 386] width 23 height 21
click at [971, 389] on button "add" at bounding box center [985, 385] width 57 height 32
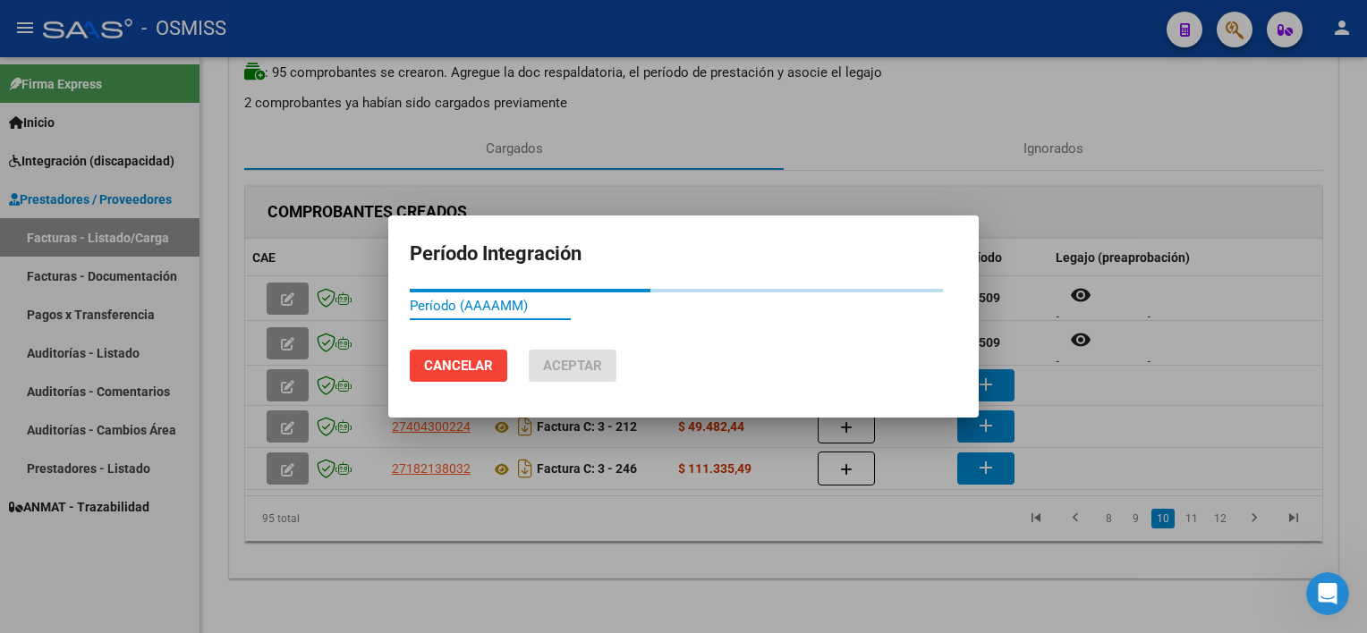
click at [447, 302] on input "Período (AAAAMM)" at bounding box center [490, 306] width 161 height 16
click at [688, 547] on div at bounding box center [683, 316] width 1367 height 633
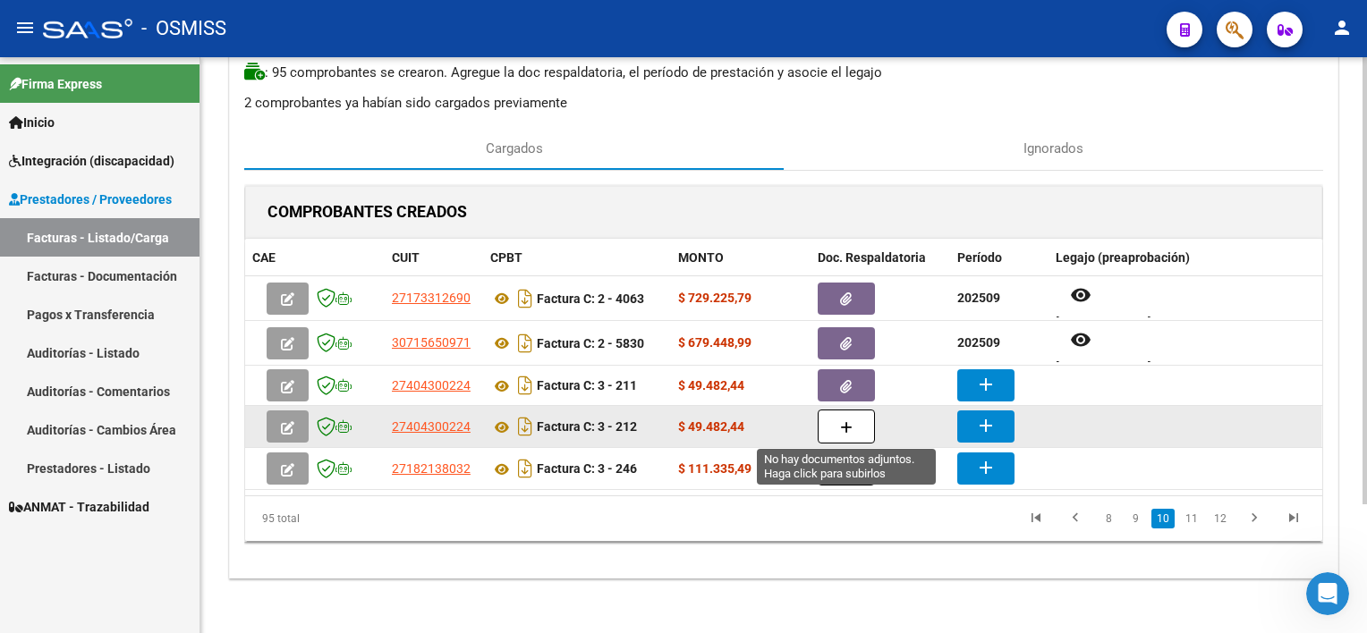
click at [844, 426] on icon "button" at bounding box center [846, 427] width 13 height 13
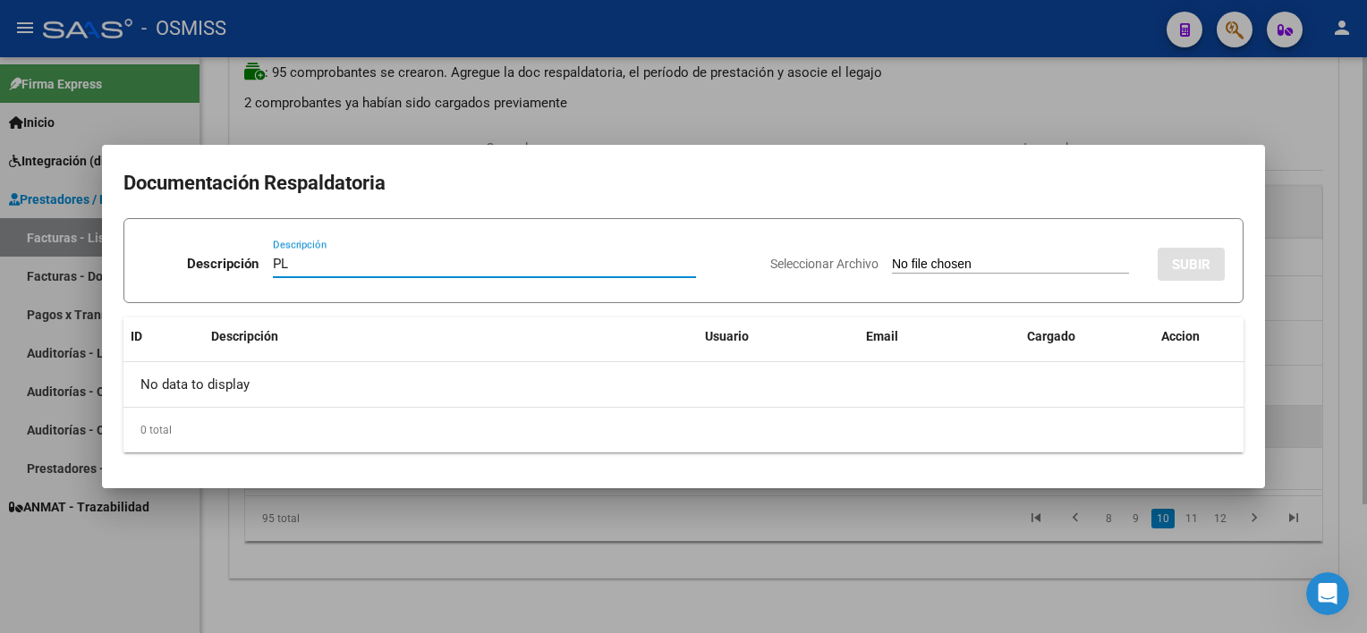
click at [892, 257] on input "Seleccionar Archivo" at bounding box center [1010, 265] width 237 height 17
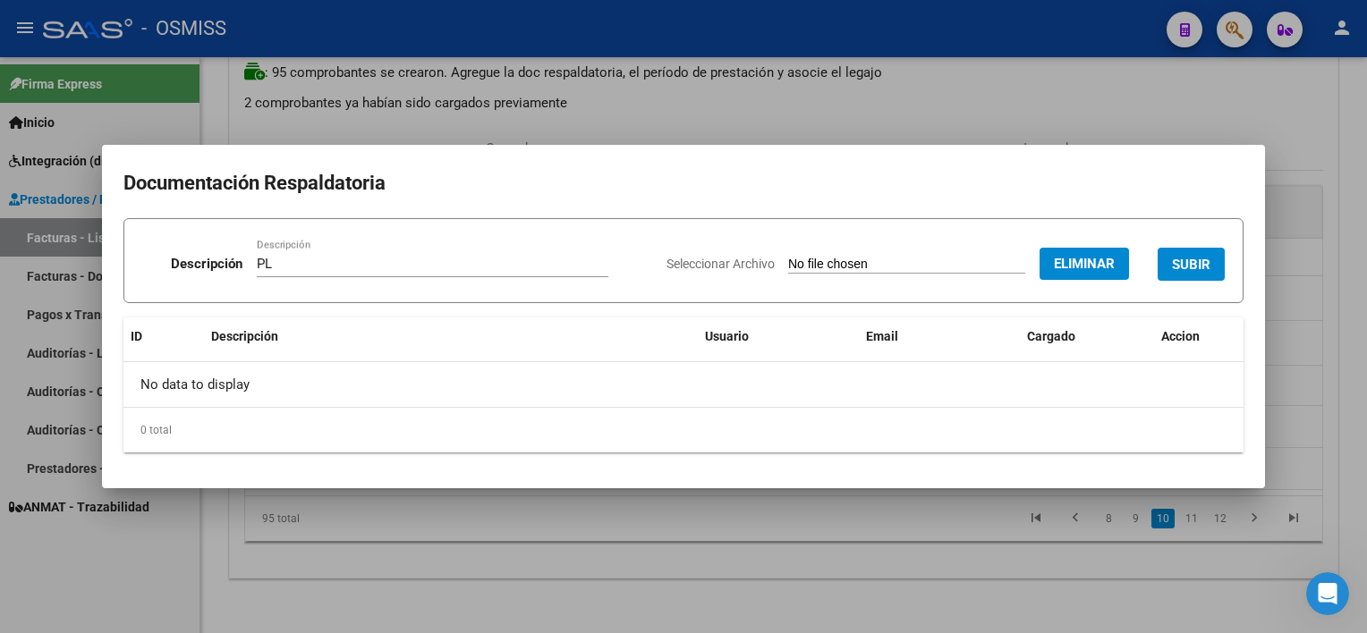
click at [1021, 265] on span "SUBIR" at bounding box center [1191, 265] width 38 height 16
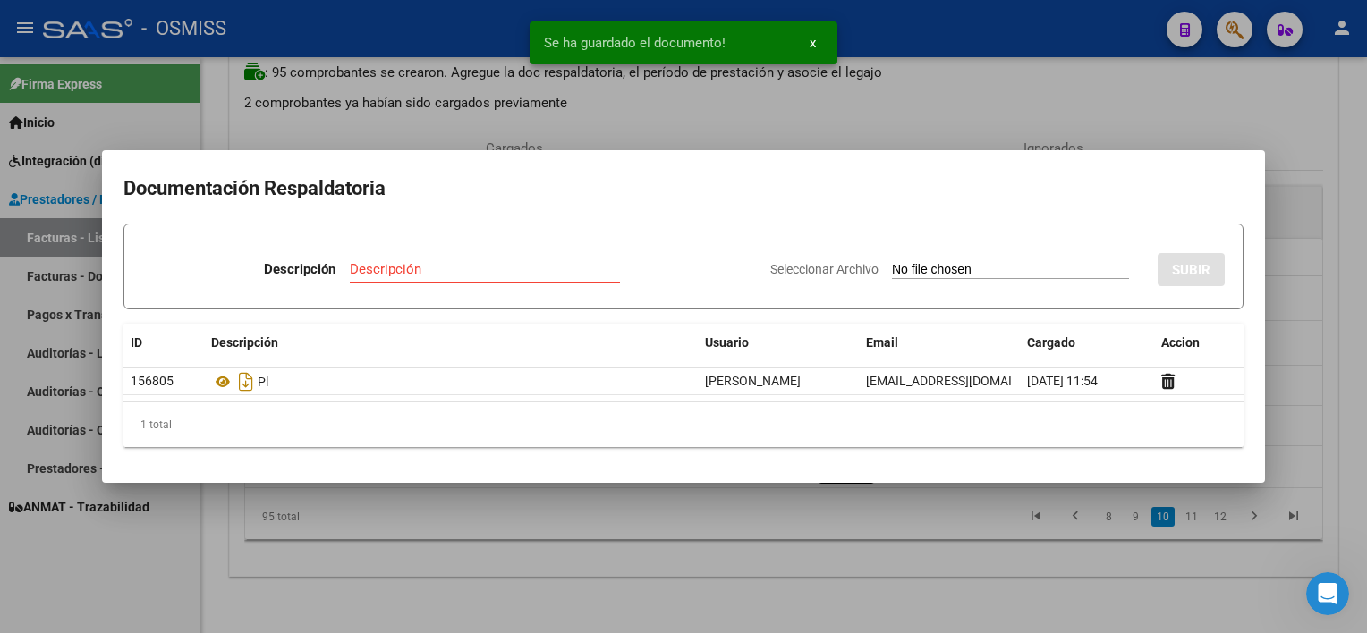
click at [1005, 539] on div at bounding box center [683, 316] width 1367 height 633
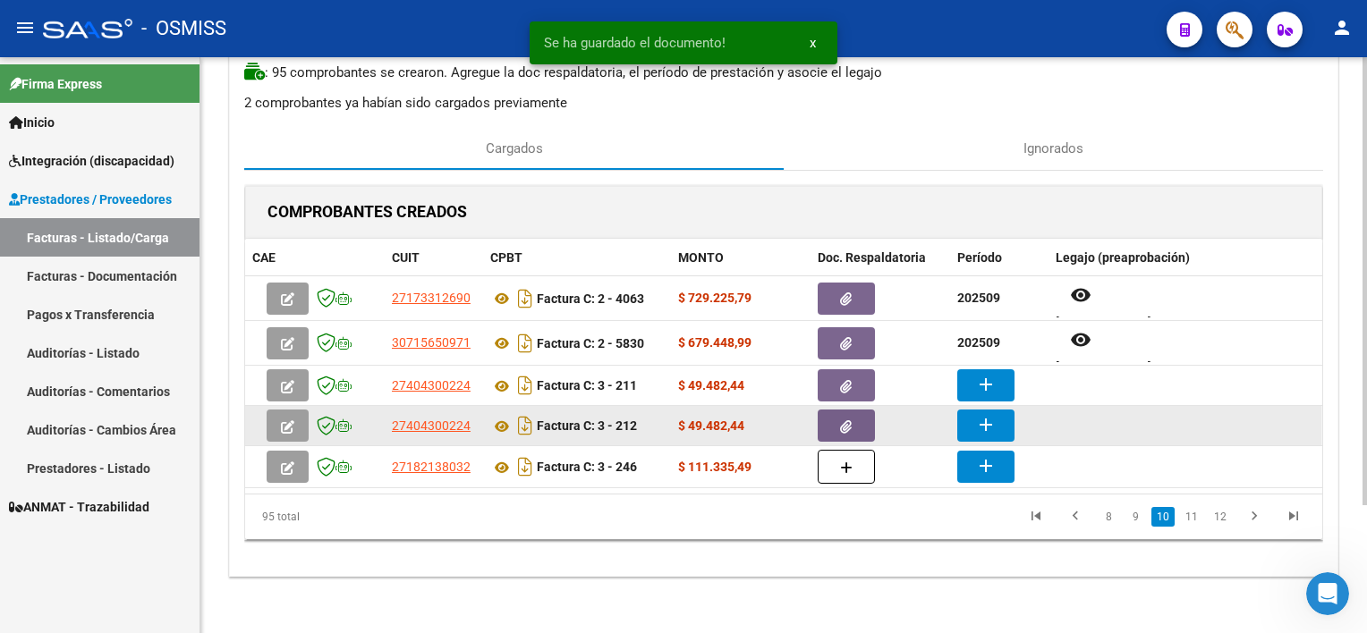
click at [987, 416] on mat-icon "add" at bounding box center [985, 424] width 21 height 21
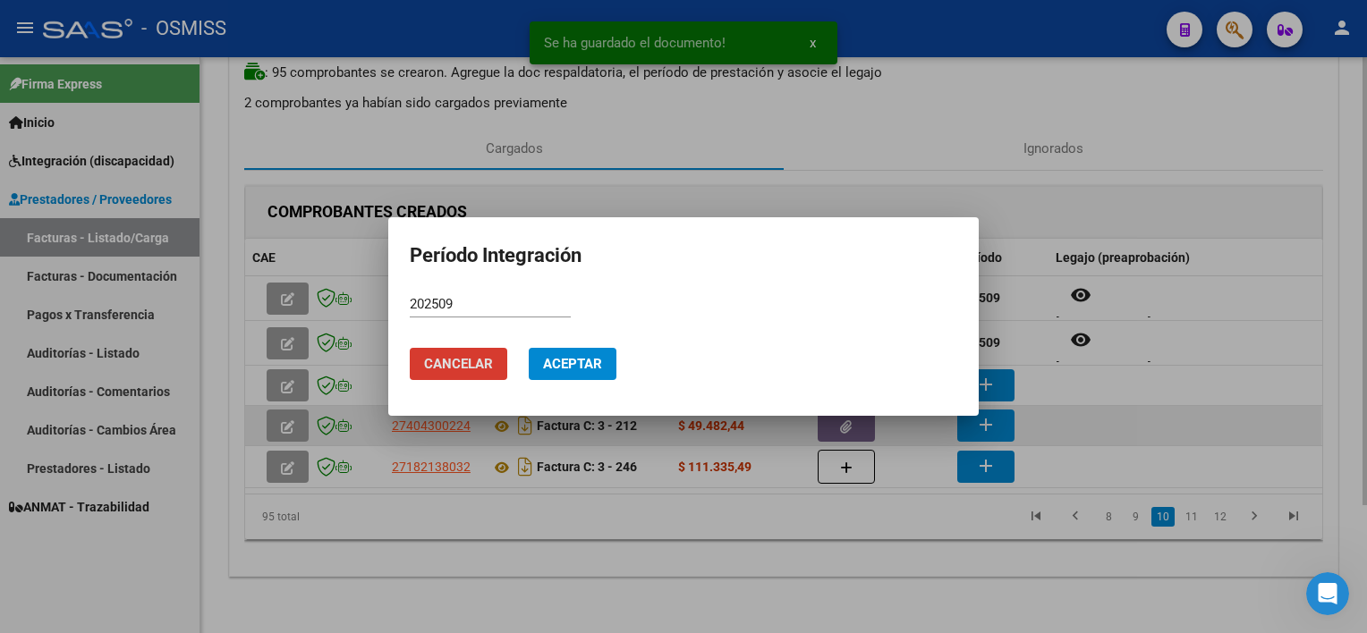
click at [529, 348] on button "Aceptar" at bounding box center [573, 364] width 88 height 32
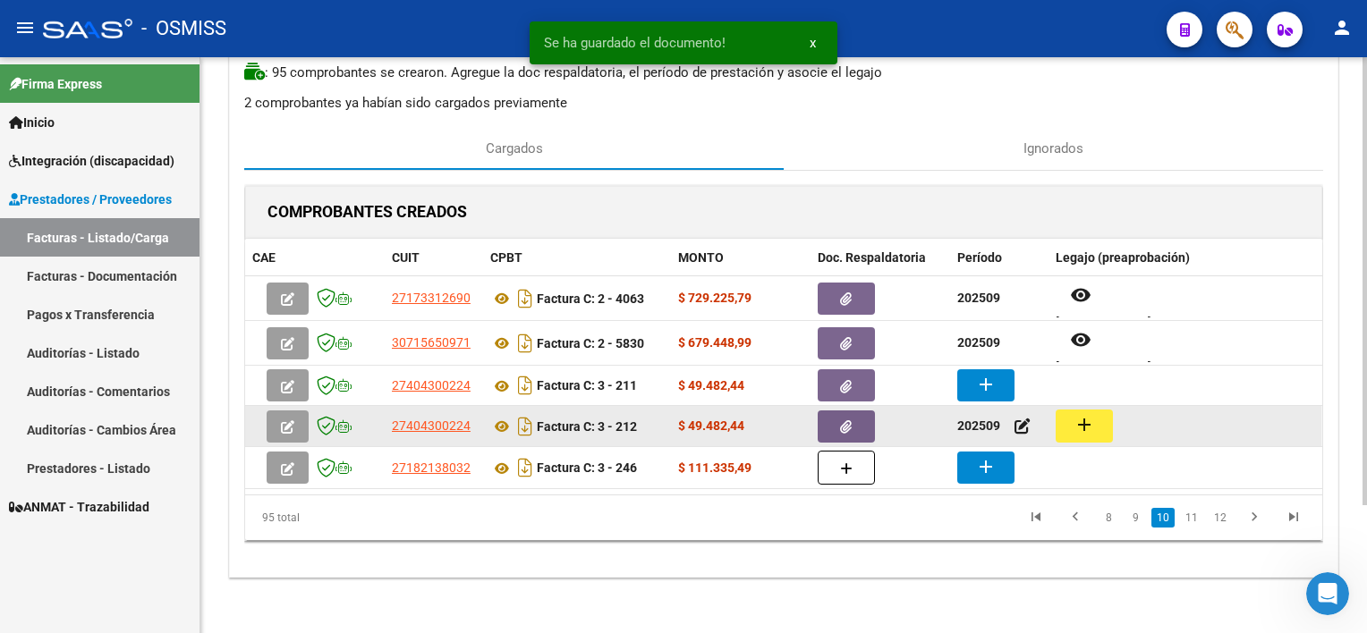
click at [1021, 420] on button "add" at bounding box center [1084, 426] width 57 height 33
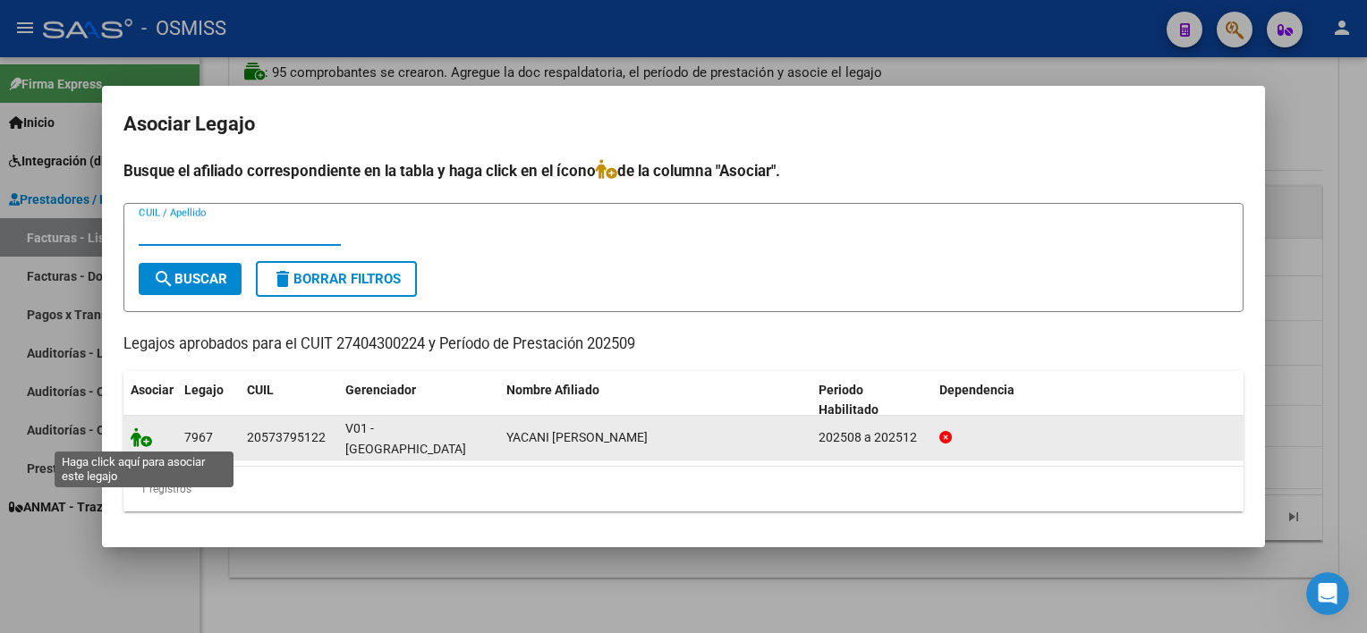
click at [140, 435] on icon at bounding box center [141, 438] width 21 height 20
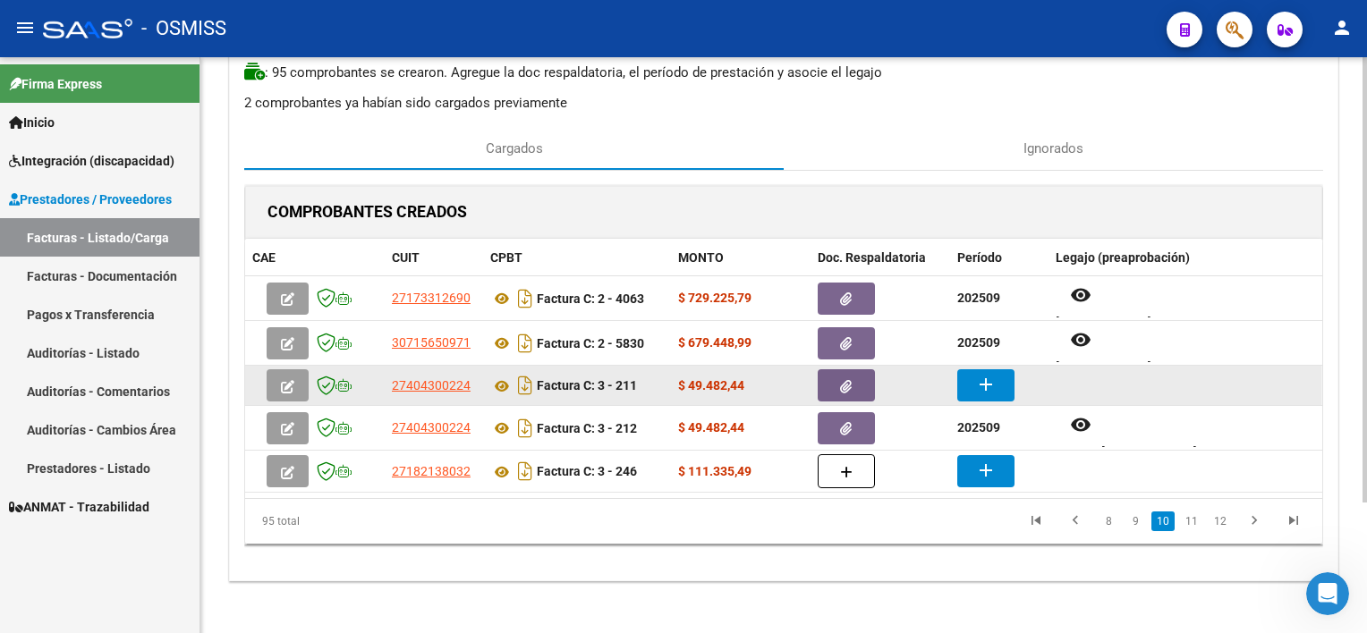
click at [980, 378] on mat-icon "add" at bounding box center [985, 384] width 21 height 21
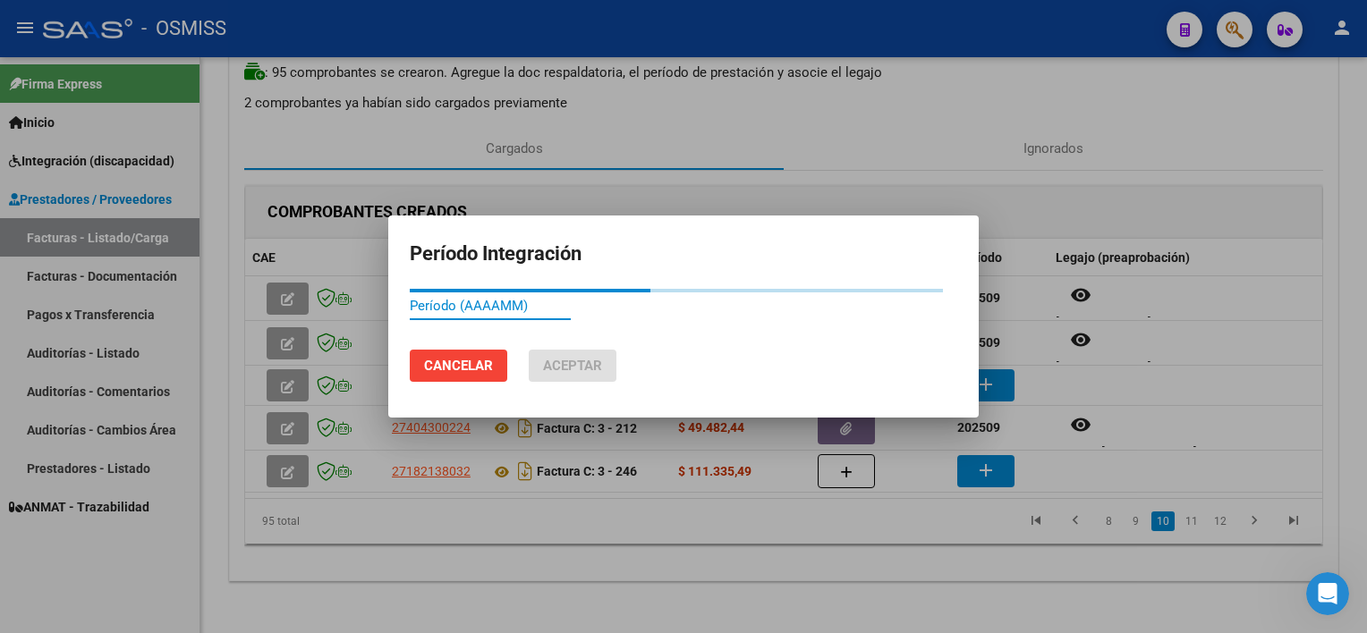
click at [441, 369] on span "Cancelar" at bounding box center [458, 366] width 69 height 16
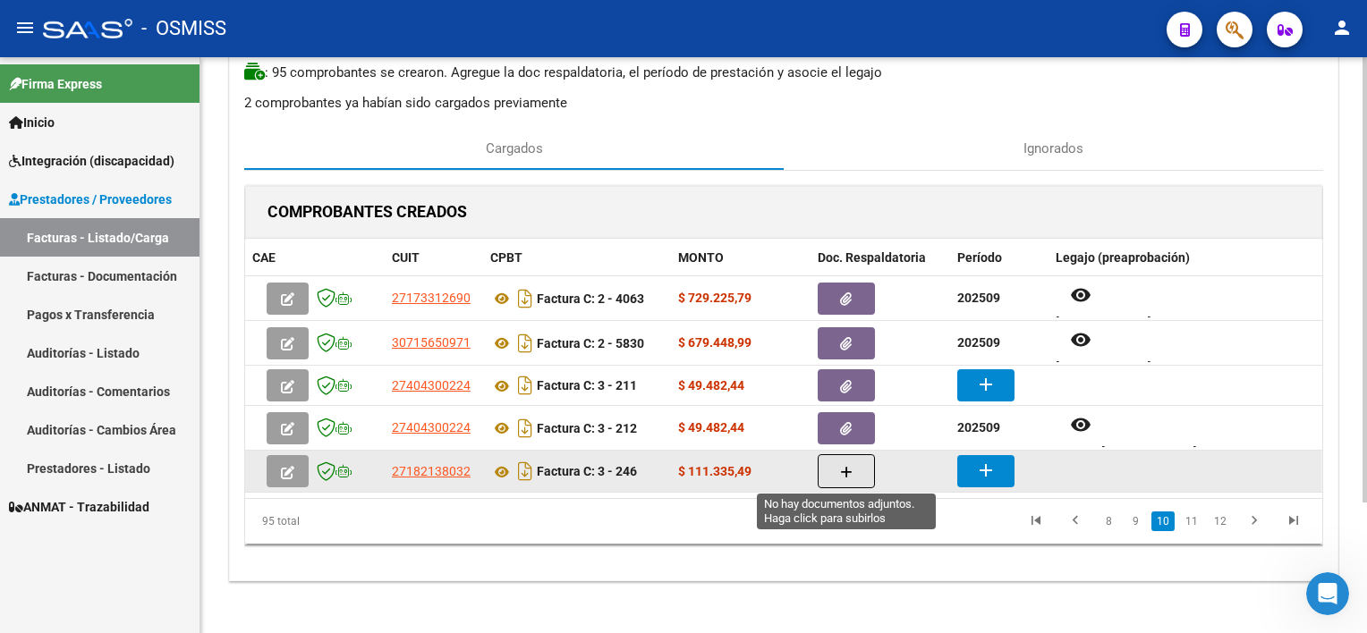
click at [843, 471] on icon "button" at bounding box center [846, 472] width 13 height 13
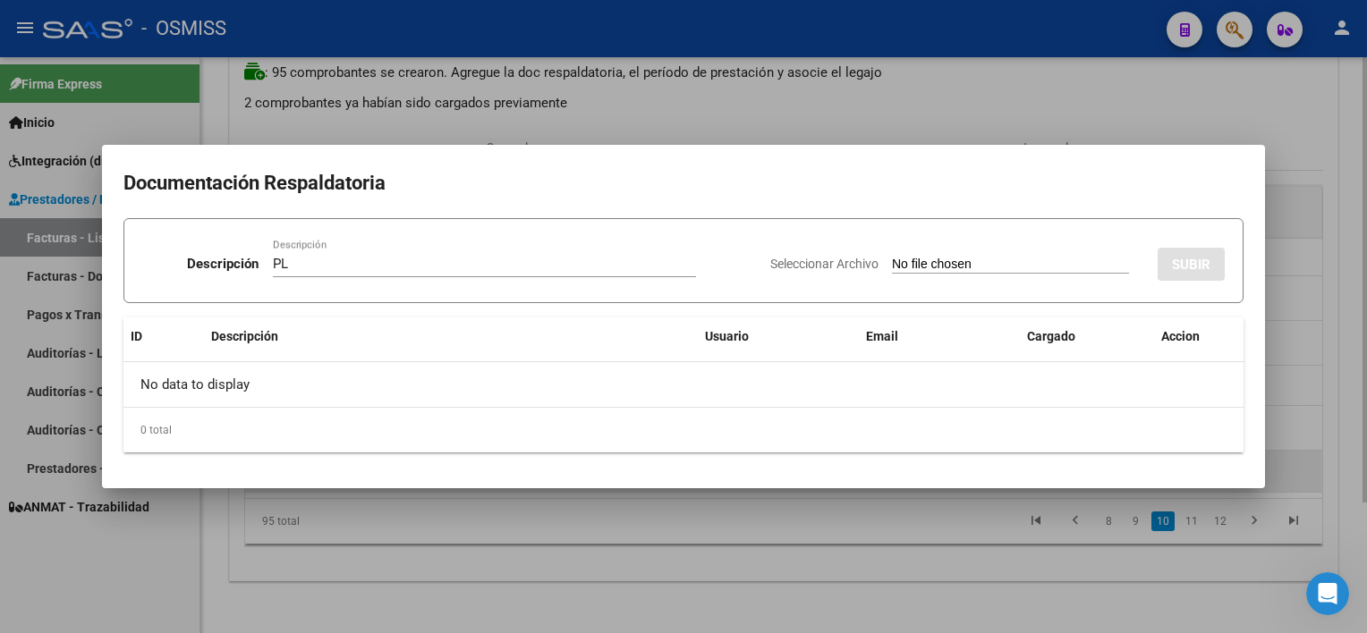
click at [892, 257] on input "Seleccionar Archivo" at bounding box center [1010, 265] width 237 height 17
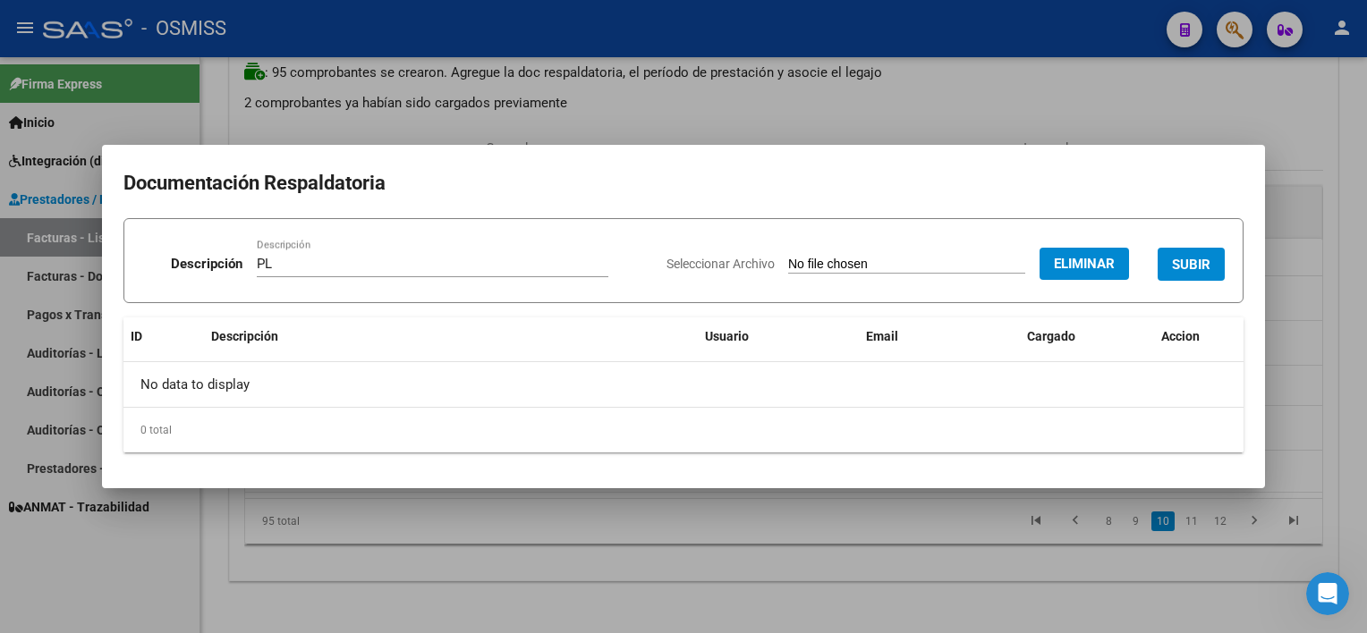
click at [1021, 259] on span "SUBIR" at bounding box center [1191, 265] width 38 height 16
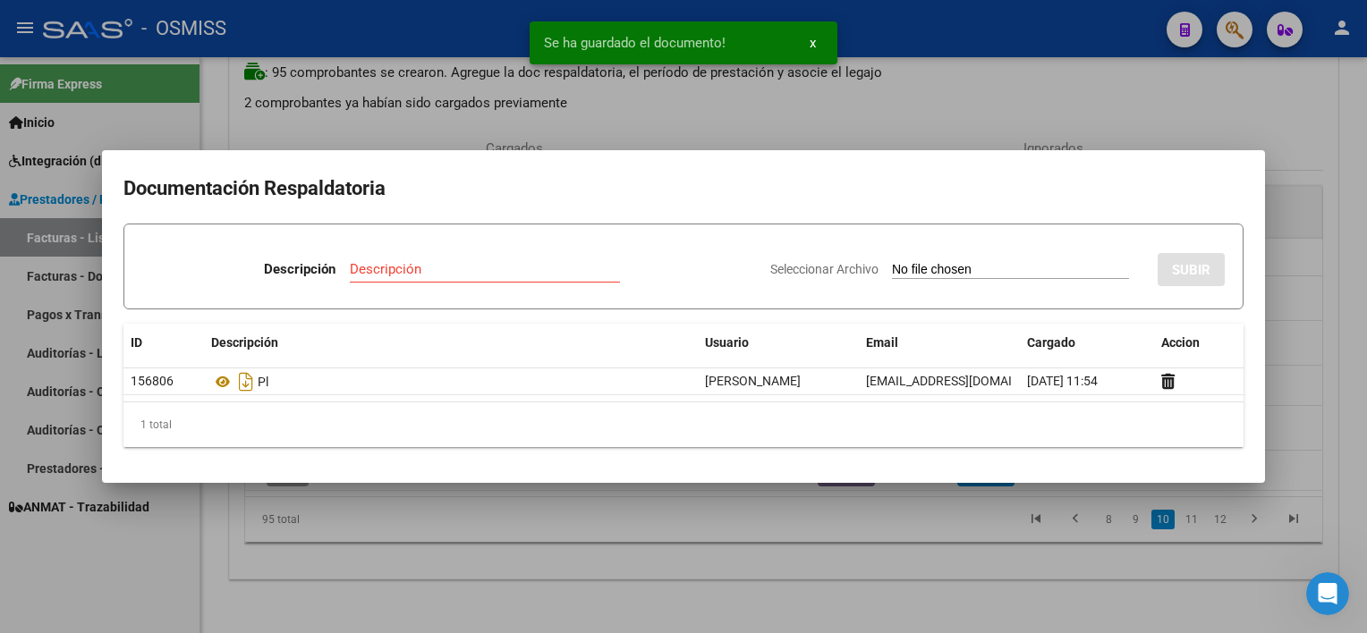
click at [858, 564] on div at bounding box center [683, 316] width 1367 height 633
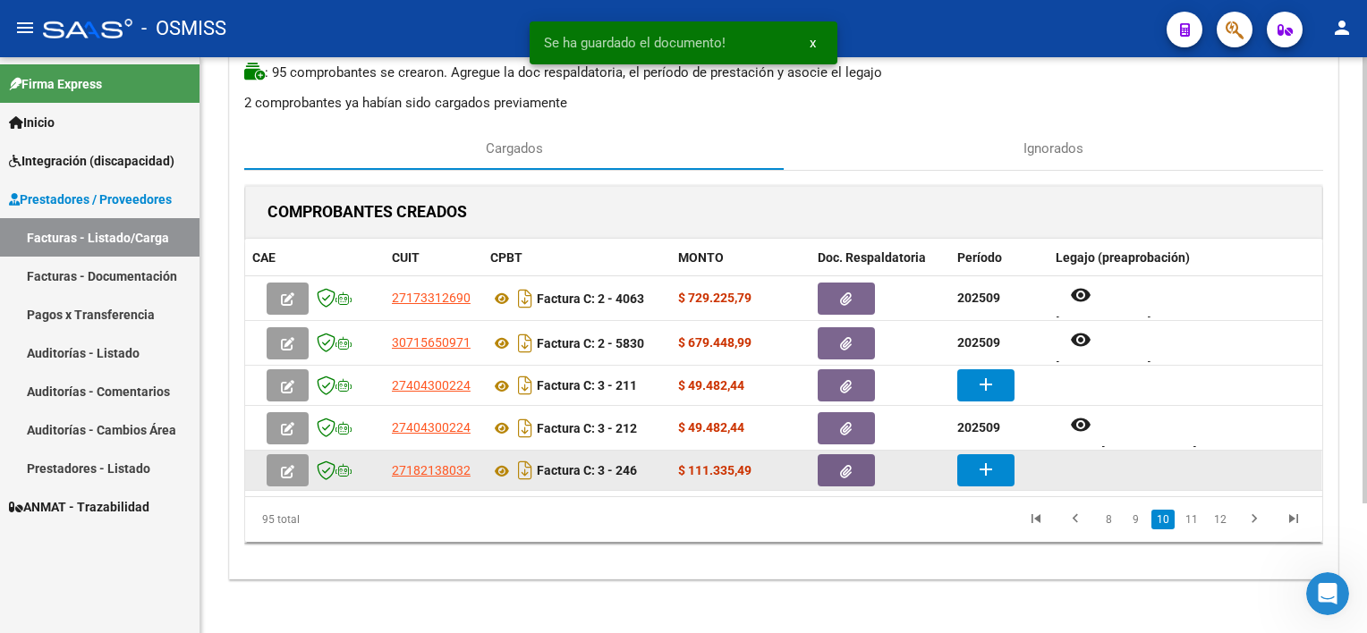
click at [982, 469] on mat-icon "add" at bounding box center [985, 469] width 21 height 21
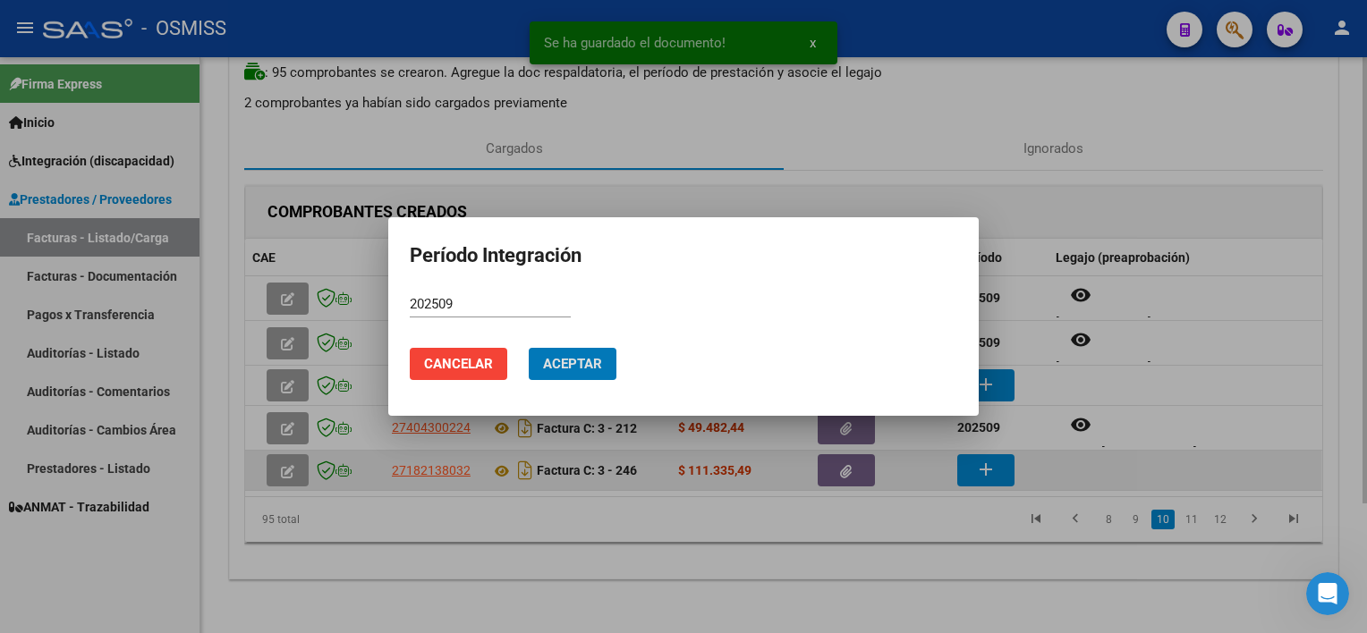
click at [529, 348] on button "Aceptar" at bounding box center [573, 364] width 88 height 32
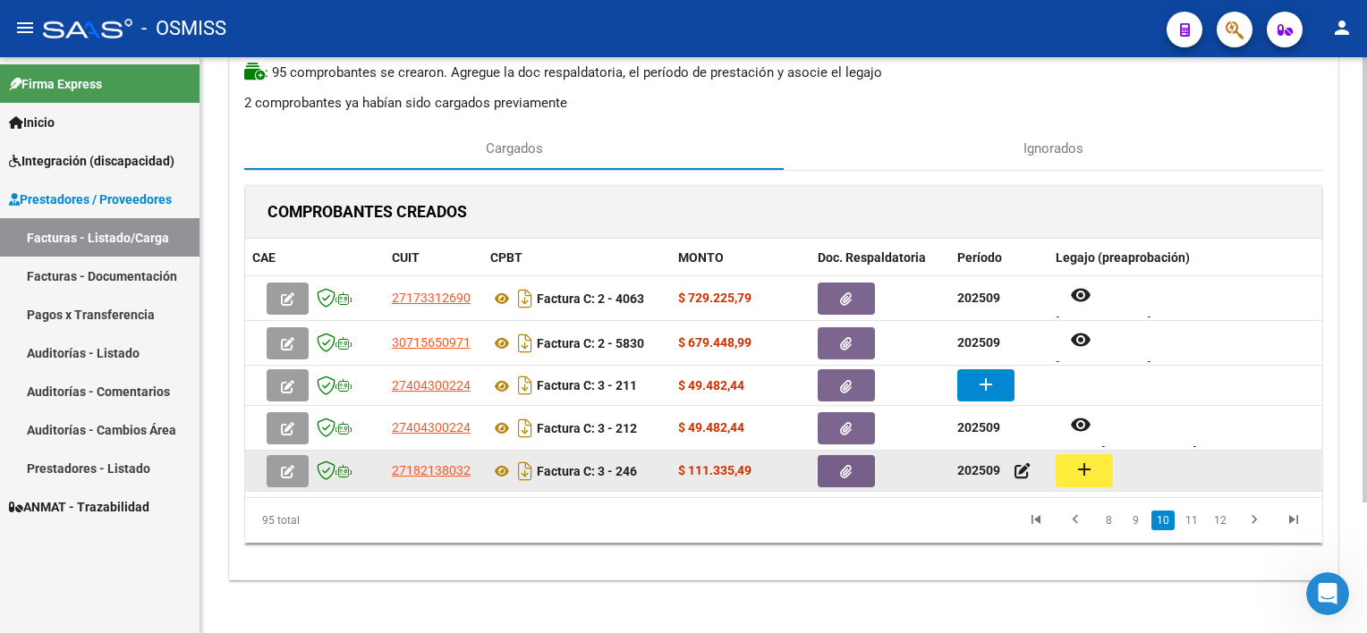
click at [1021, 474] on mat-icon "add" at bounding box center [1083, 469] width 21 height 21
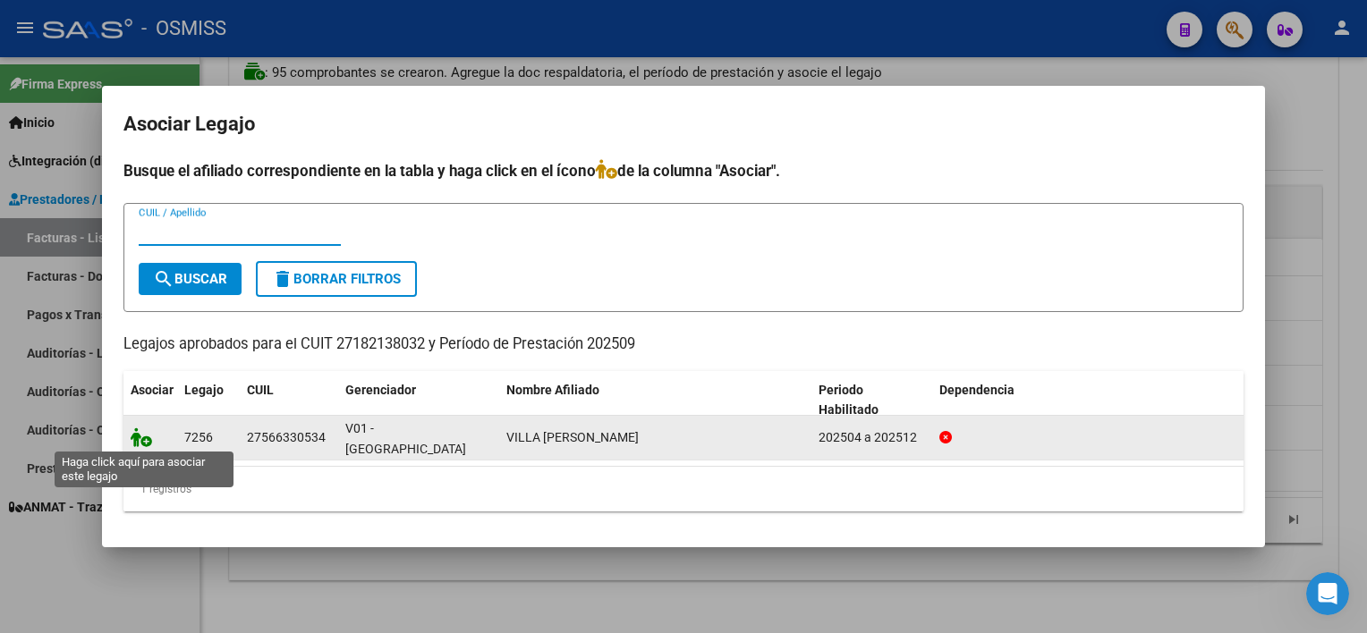
click at [137, 439] on icon at bounding box center [141, 438] width 21 height 20
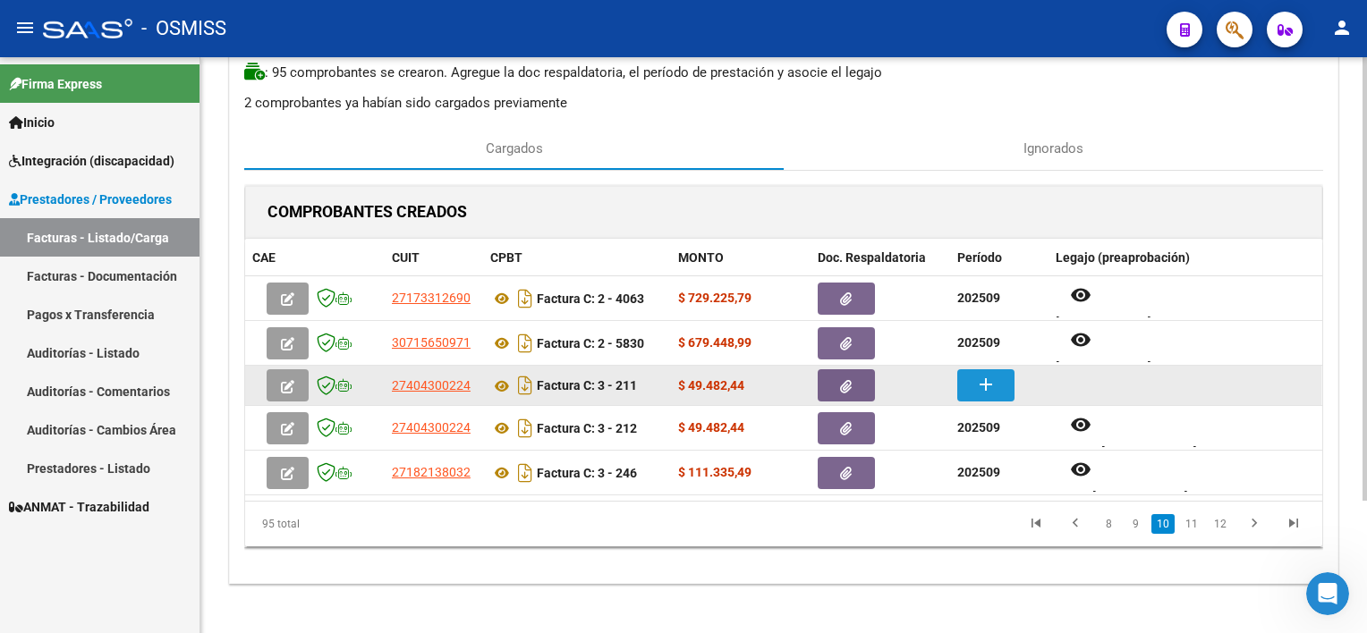
click at [981, 380] on mat-icon "add" at bounding box center [985, 384] width 21 height 21
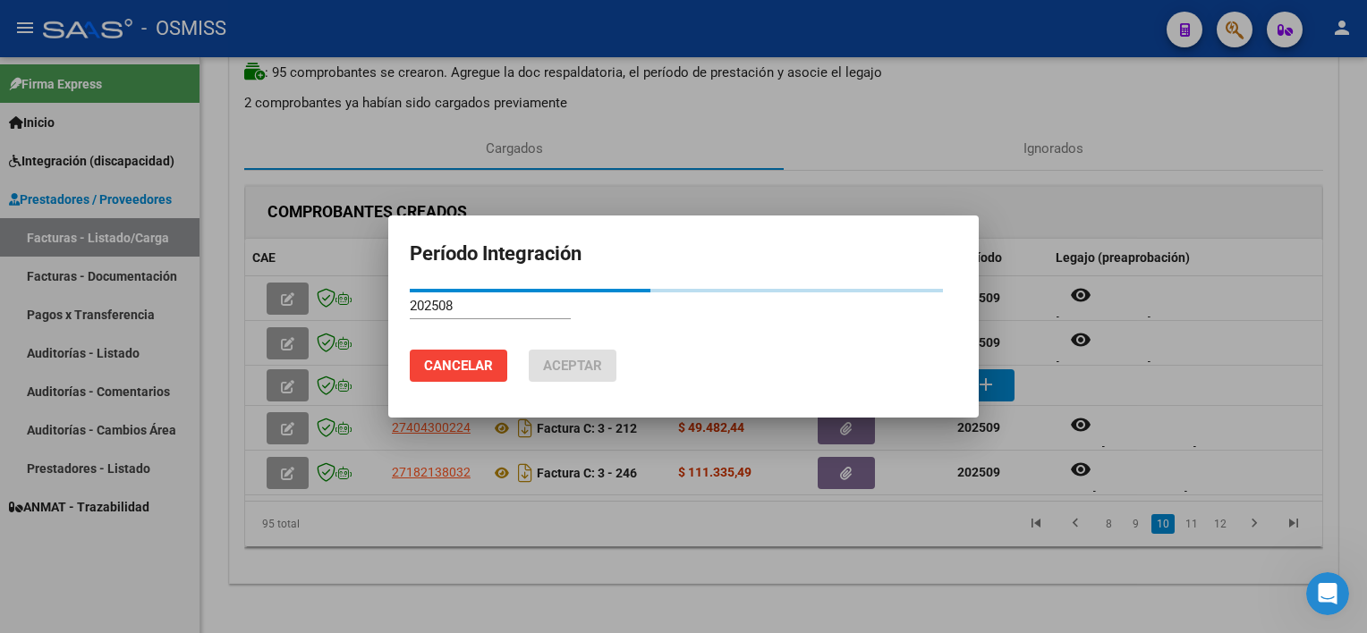
click at [1021, 360] on div at bounding box center [683, 316] width 1367 height 633
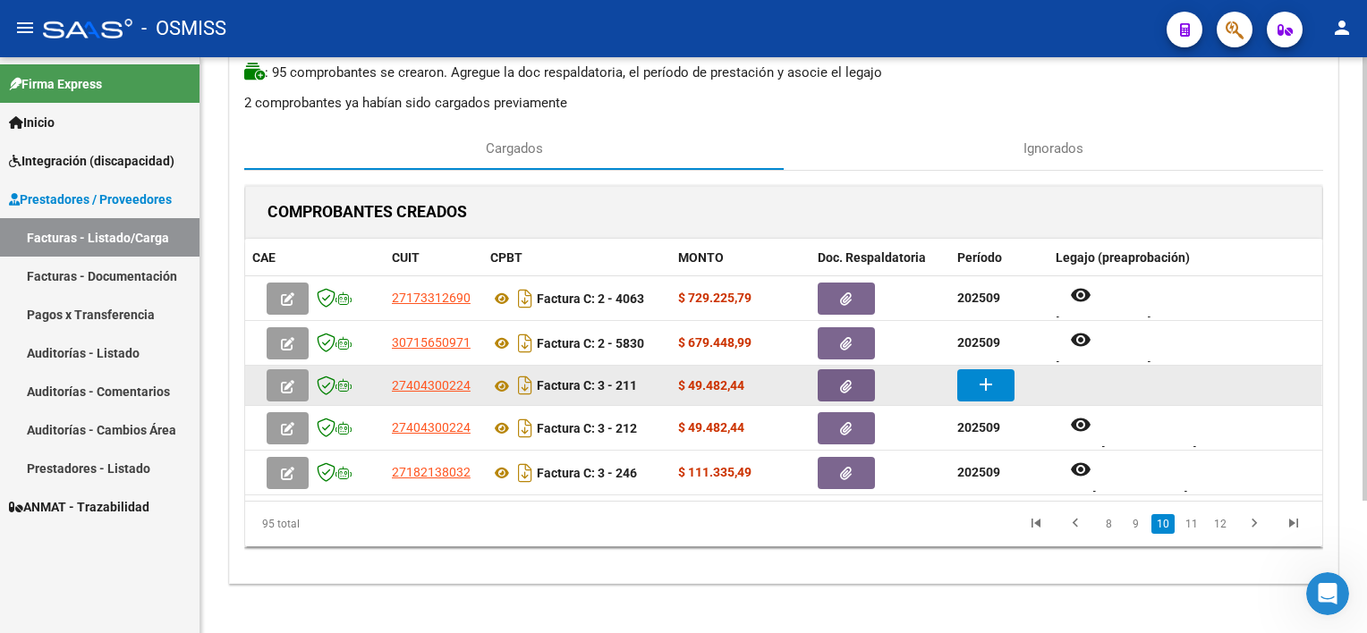
click at [991, 382] on mat-icon "add" at bounding box center [985, 384] width 21 height 21
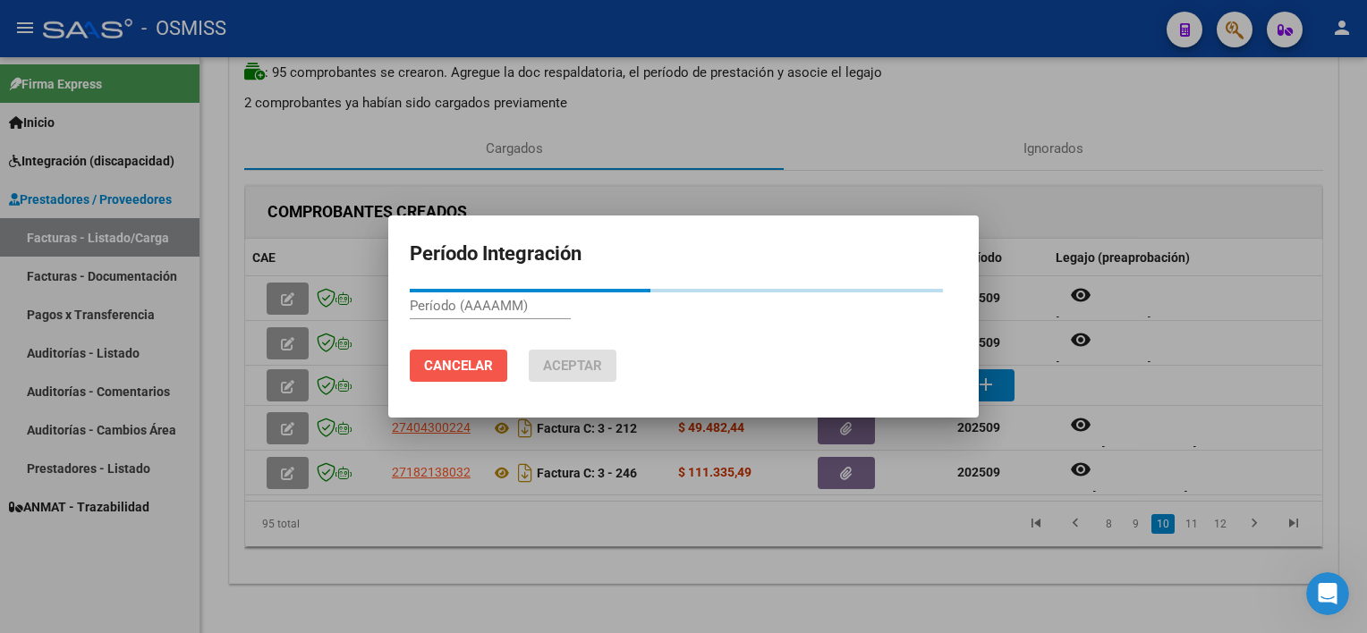
click at [420, 357] on button "Cancelar" at bounding box center [459, 366] width 98 height 32
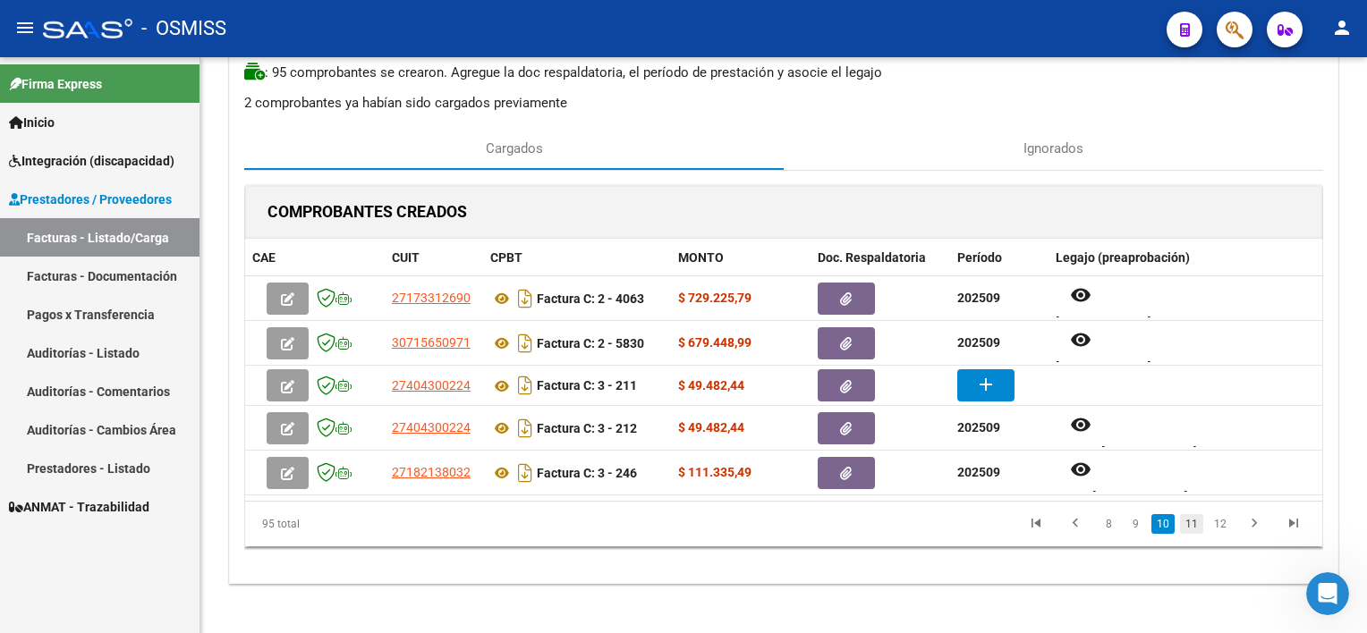
click at [1021, 528] on link "11" at bounding box center [1191, 524] width 23 height 20
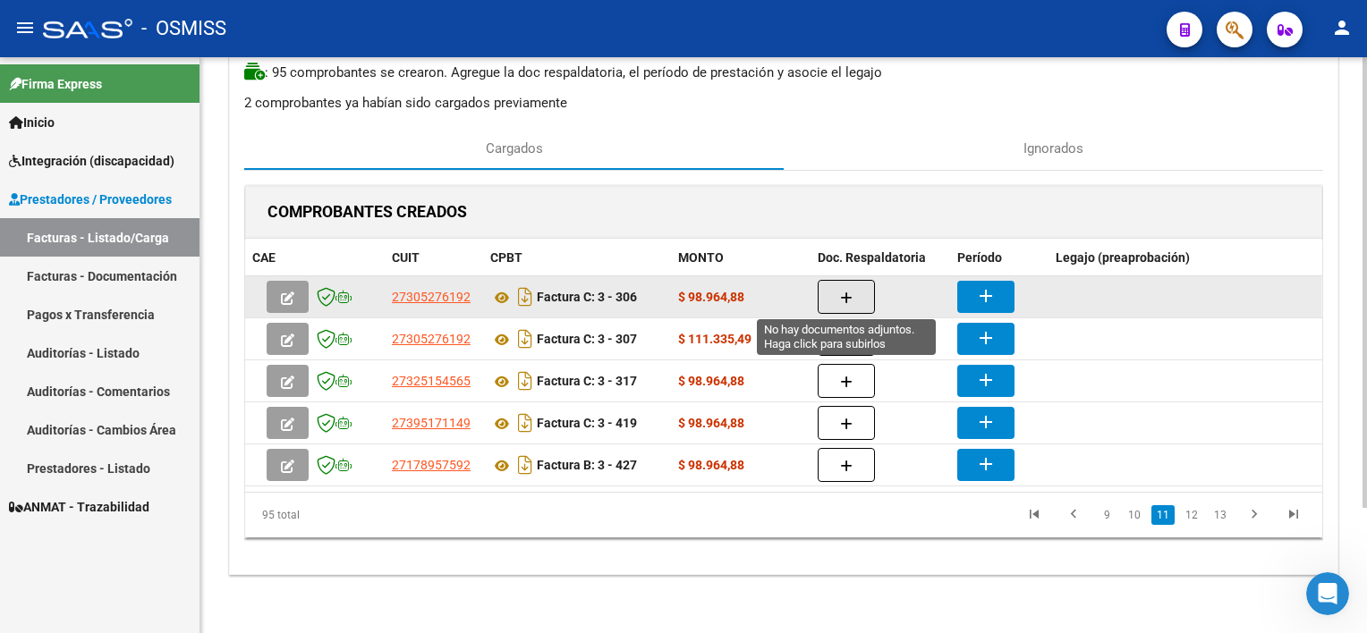
click at [863, 287] on button "button" at bounding box center [846, 297] width 57 height 34
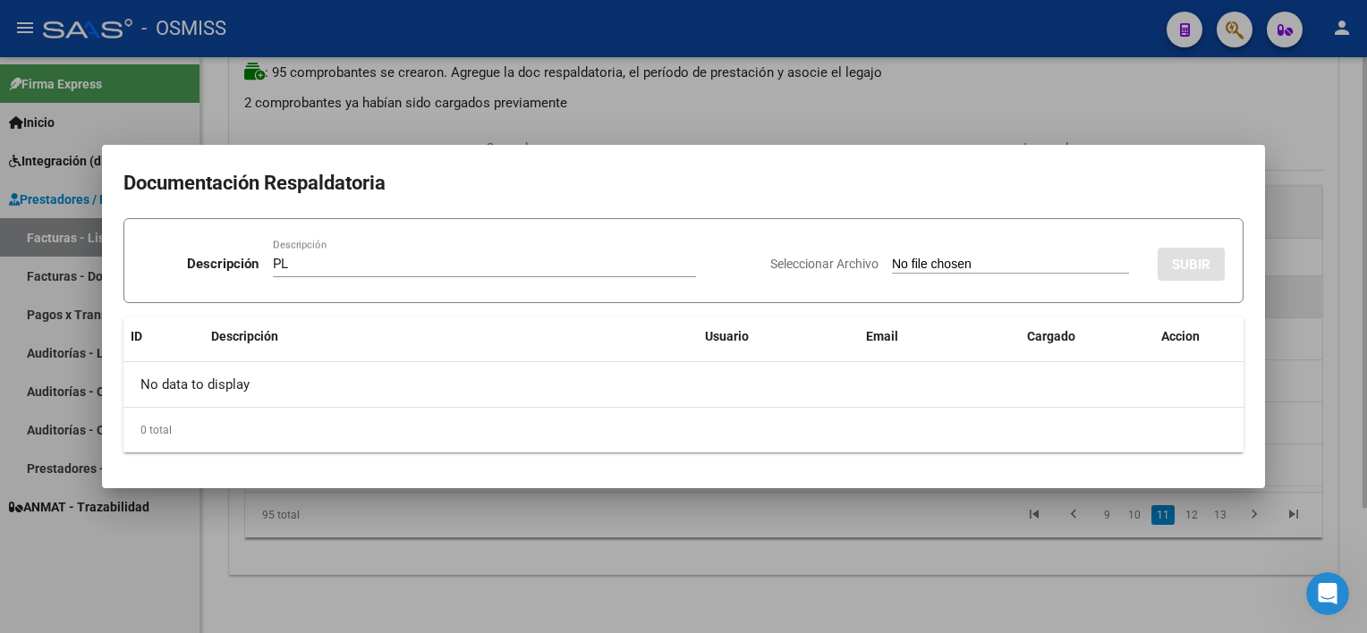
click at [892, 257] on input "Seleccionar Archivo" at bounding box center [1010, 265] width 237 height 17
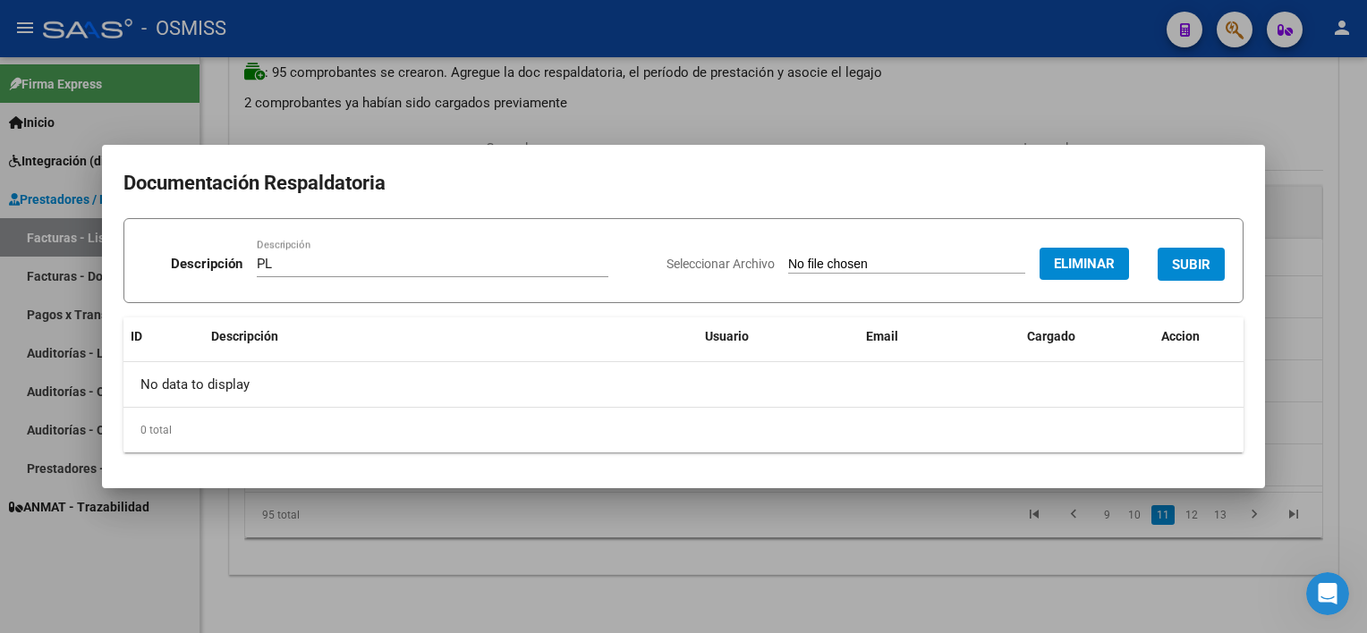
click at [1021, 256] on span "SUBIR" at bounding box center [1191, 264] width 38 height 16
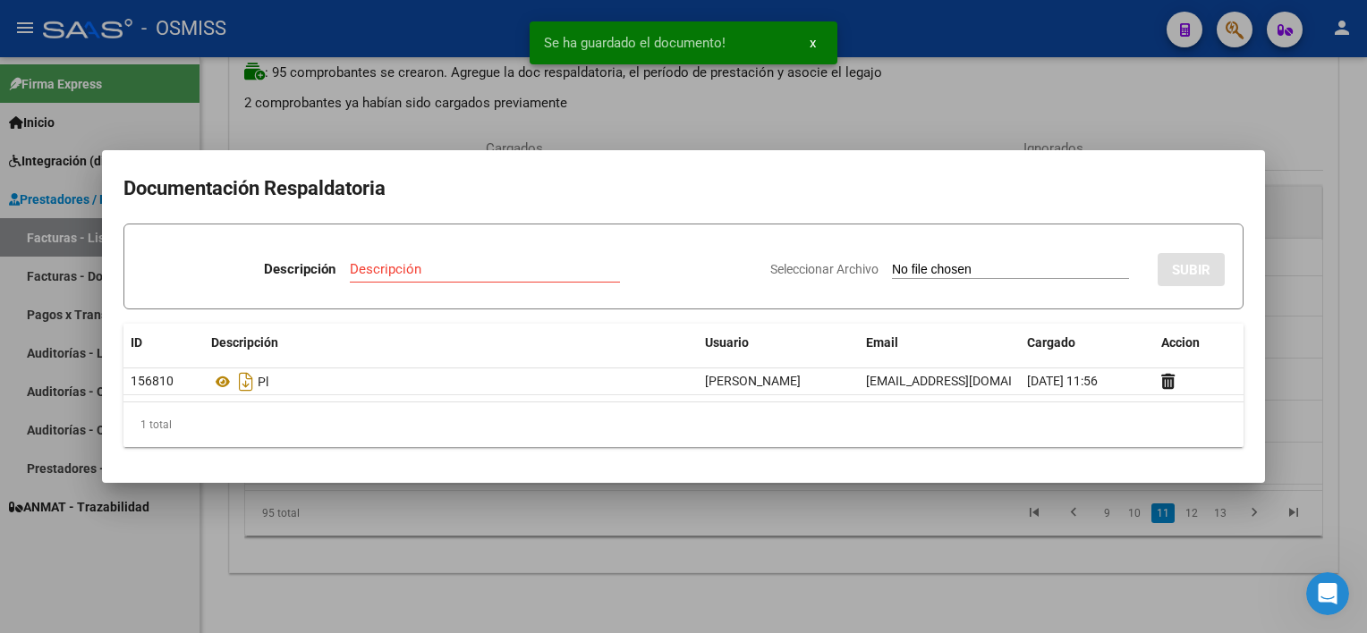
click at [897, 551] on div at bounding box center [683, 316] width 1367 height 633
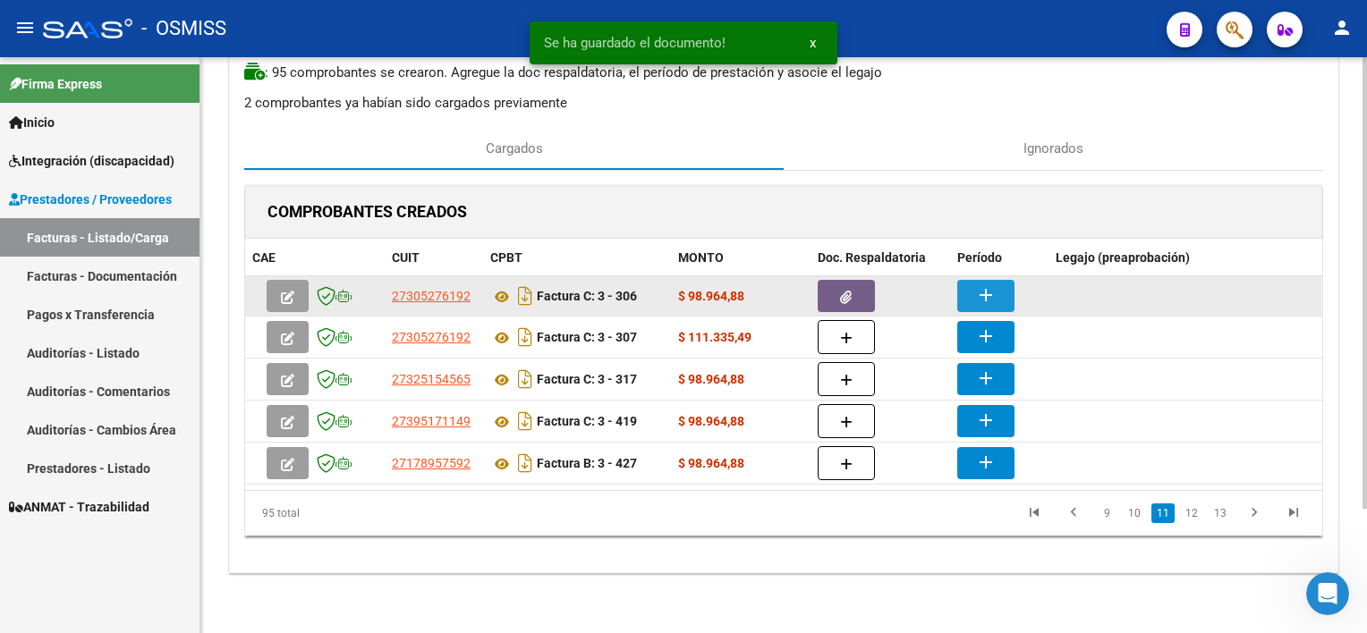
click at [975, 288] on mat-icon "add" at bounding box center [985, 294] width 21 height 21
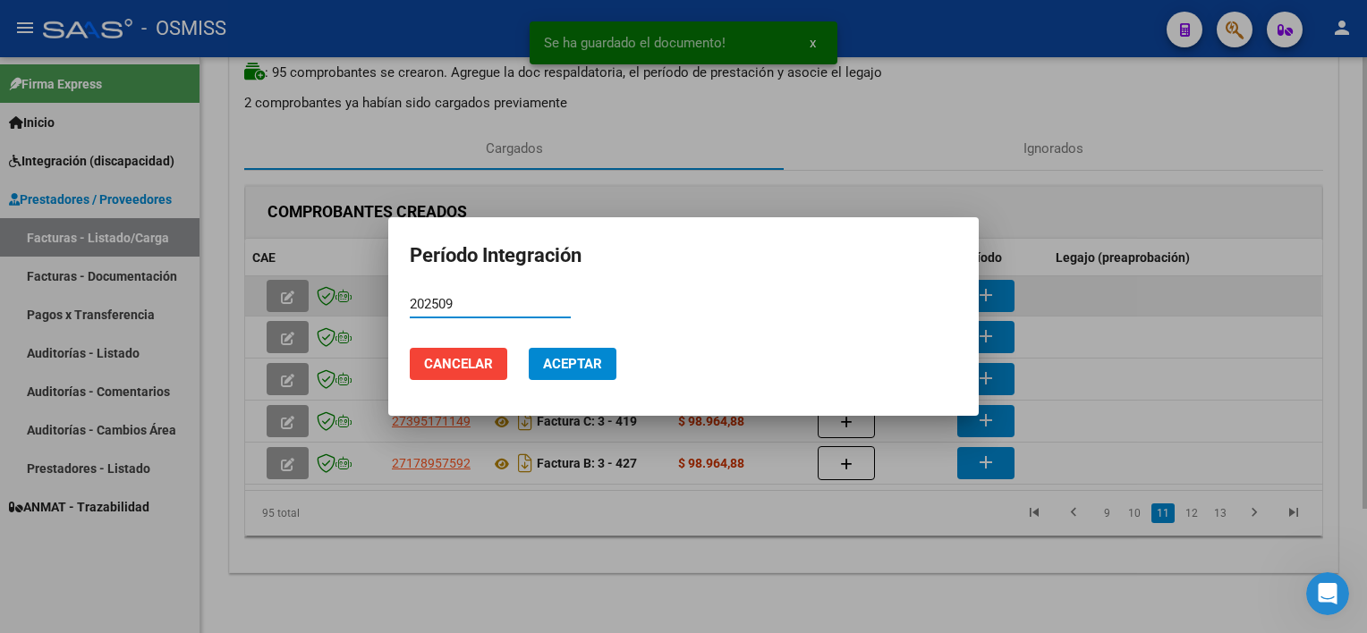
click at [529, 348] on button "Aceptar" at bounding box center [573, 364] width 88 height 32
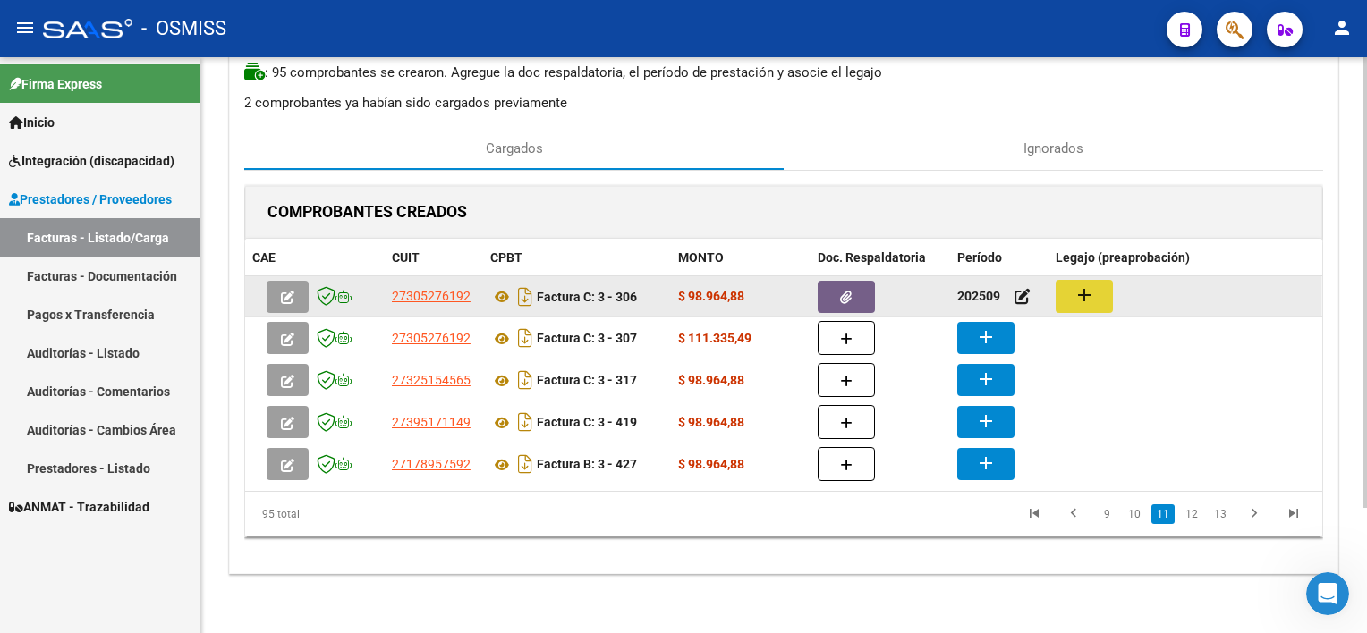
click at [1021, 288] on mat-icon "add" at bounding box center [1083, 294] width 21 height 21
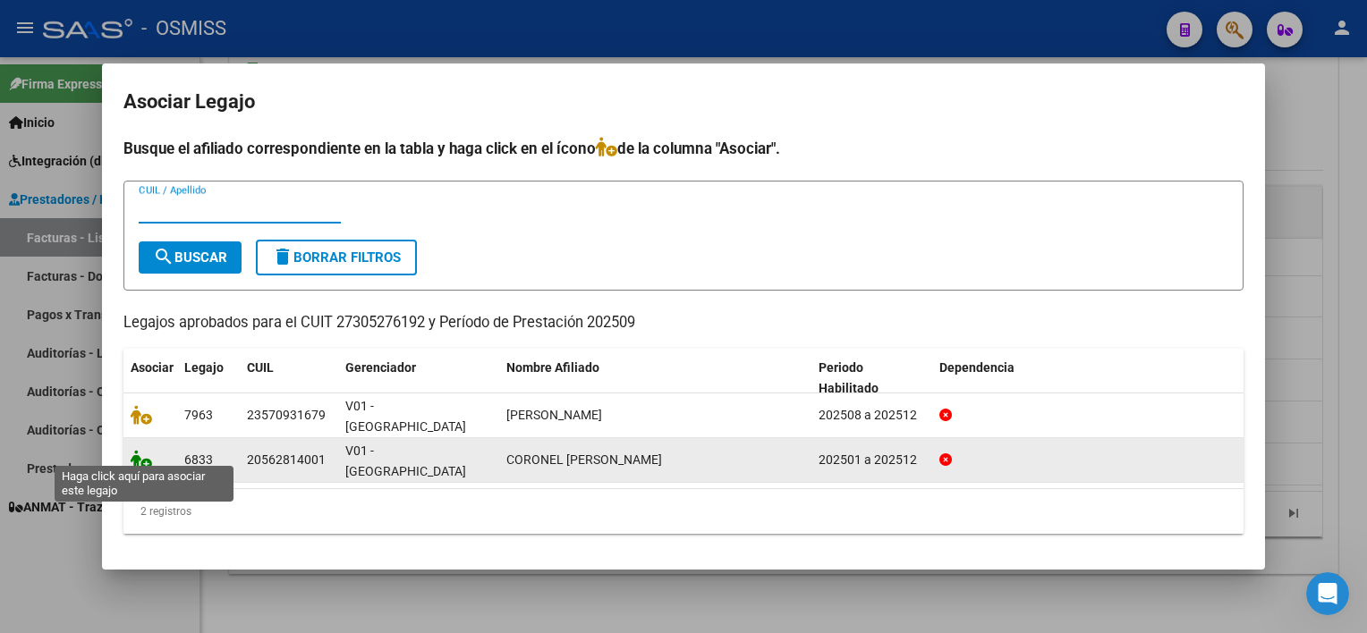
click at [142, 451] on icon at bounding box center [141, 460] width 21 height 20
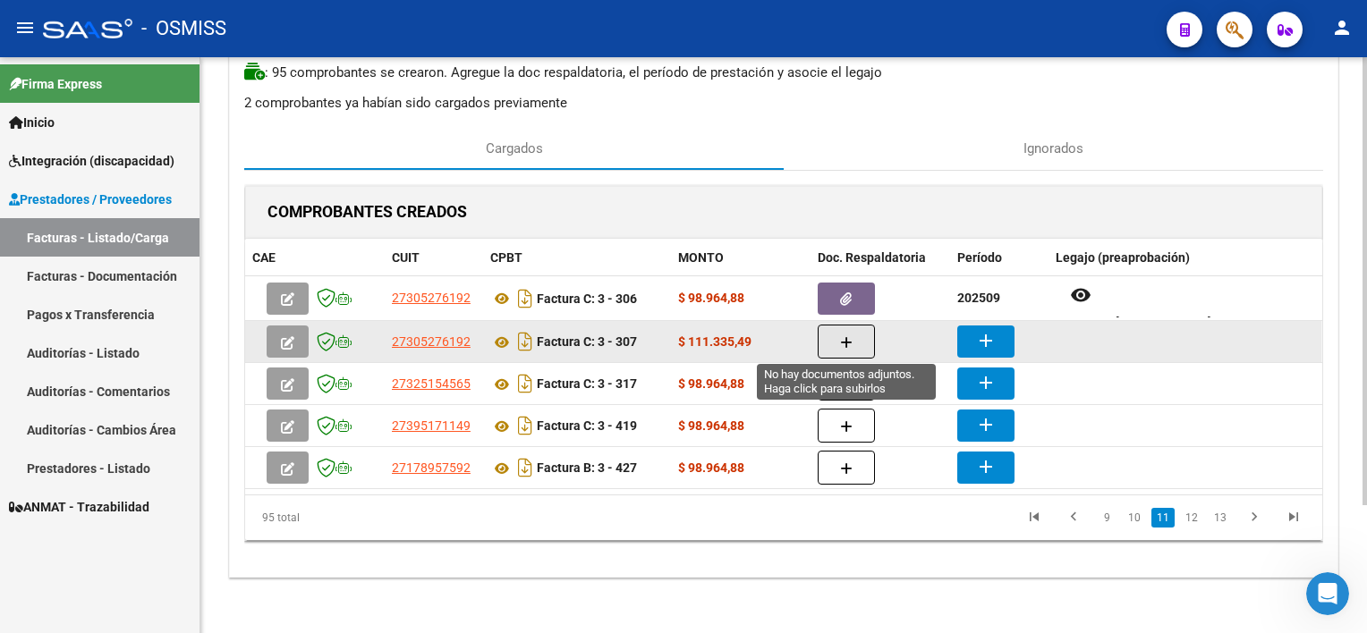
click at [859, 338] on button "button" at bounding box center [846, 342] width 57 height 34
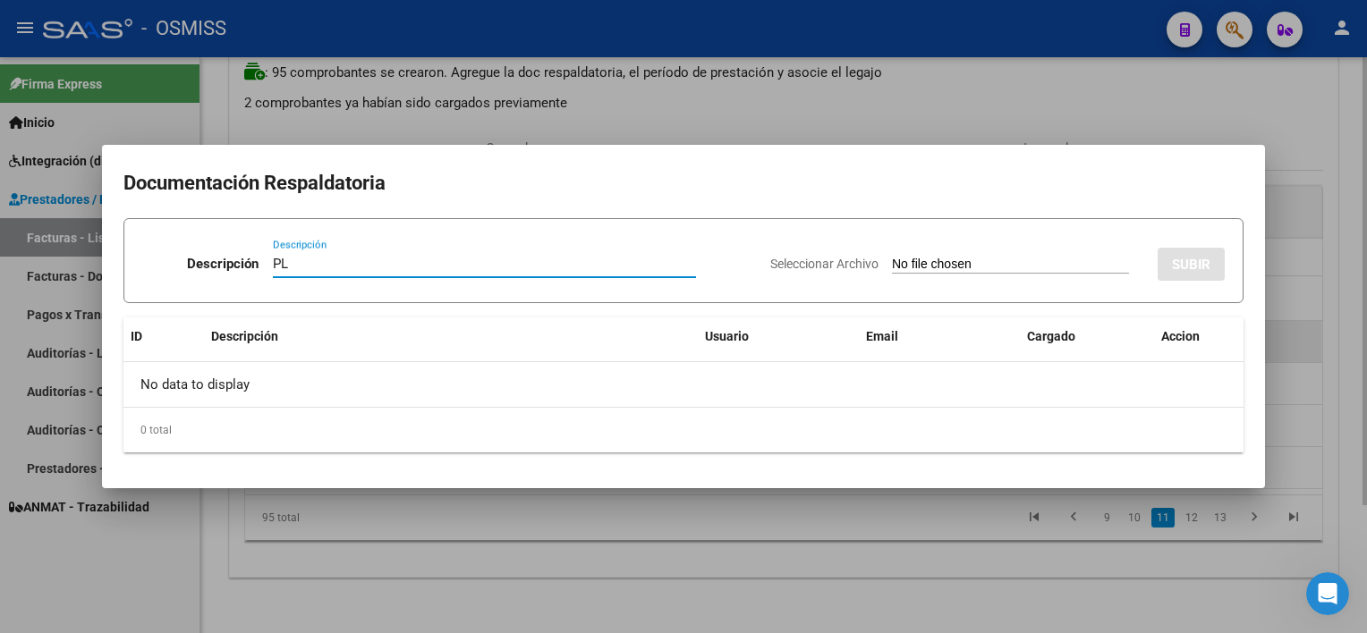
click at [892, 257] on input "Seleccionar Archivo" at bounding box center [1010, 265] width 237 height 17
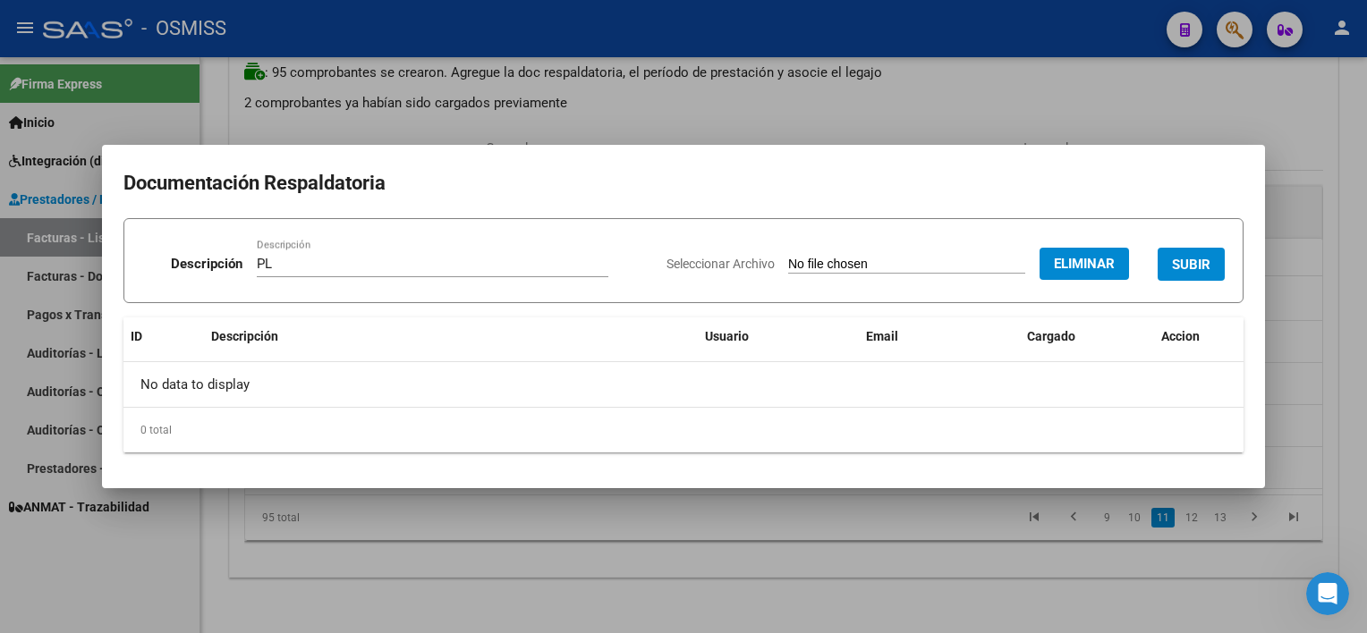
click at [1021, 268] on span "SUBIR" at bounding box center [1191, 265] width 38 height 16
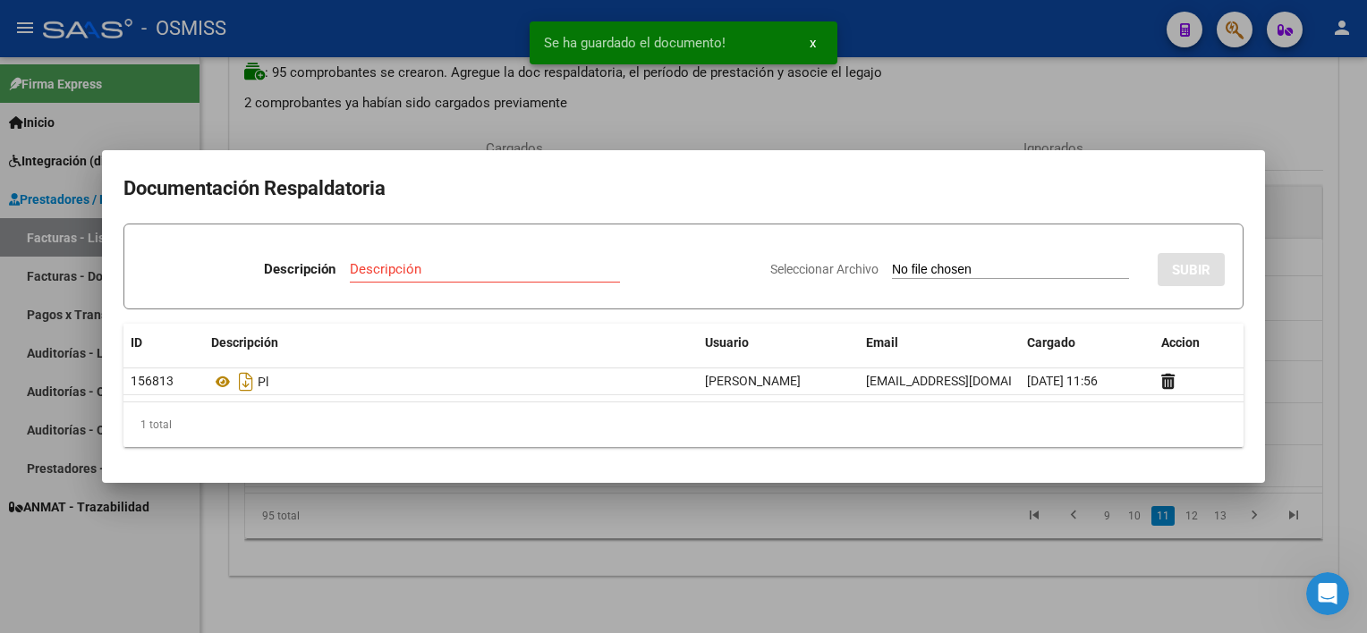
click at [801, 564] on div at bounding box center [683, 316] width 1367 height 633
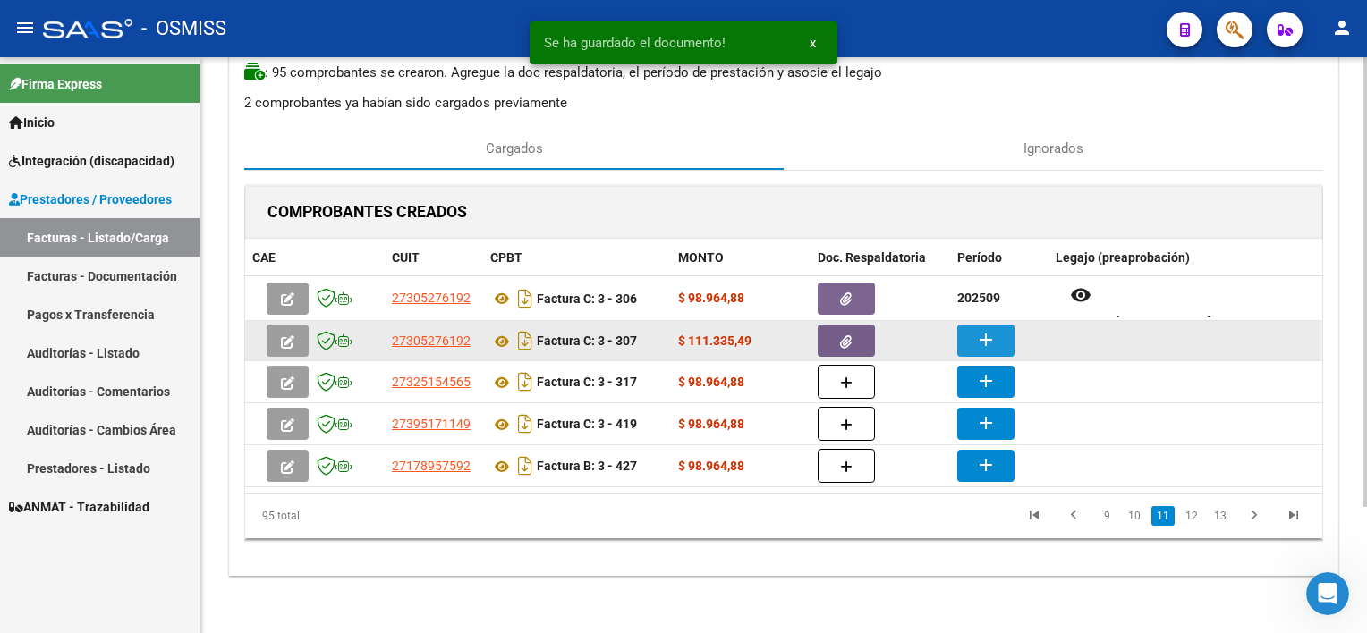
click at [983, 335] on mat-icon "add" at bounding box center [985, 339] width 21 height 21
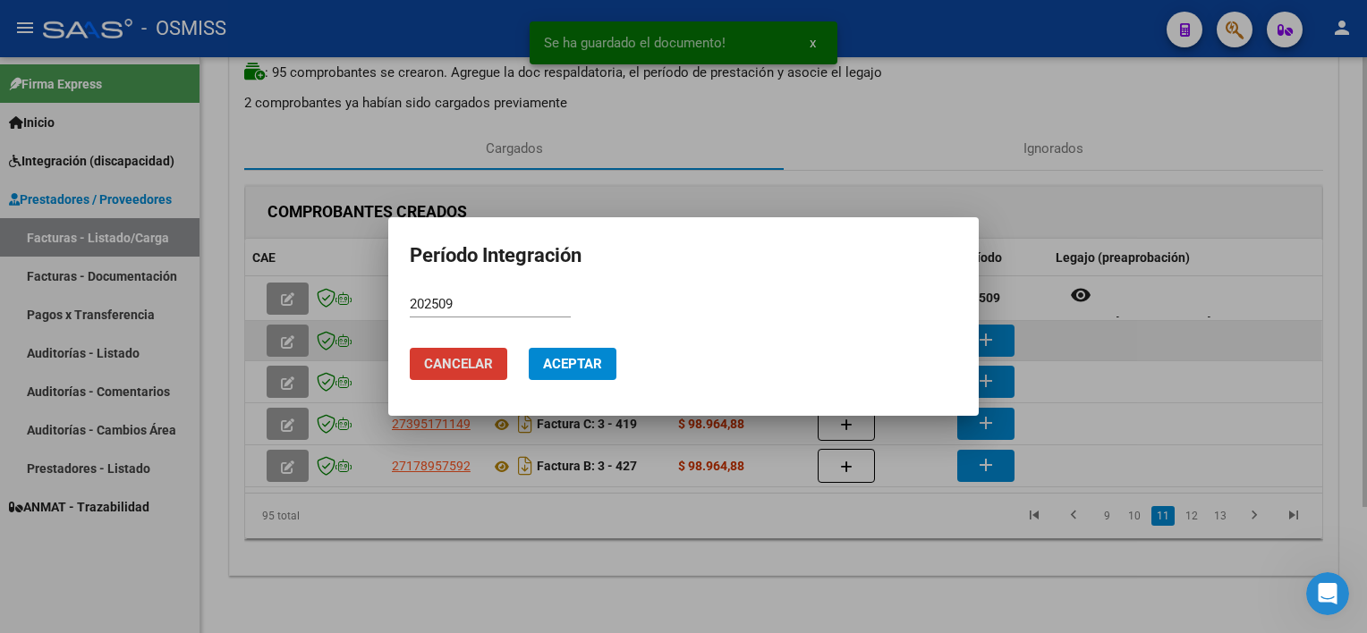
click at [529, 348] on button "Aceptar" at bounding box center [573, 364] width 88 height 32
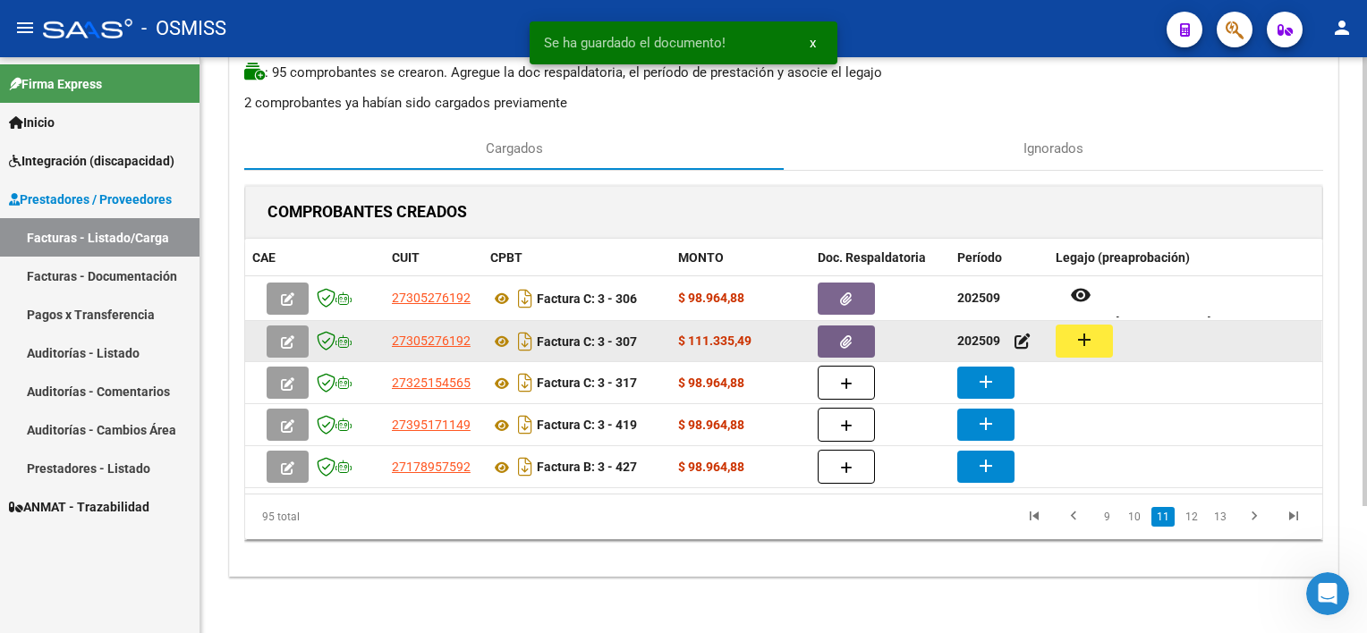
click at [1021, 337] on div "add" at bounding box center [1185, 341] width 259 height 33
click at [1021, 337] on mat-icon "add" at bounding box center [1083, 339] width 21 height 21
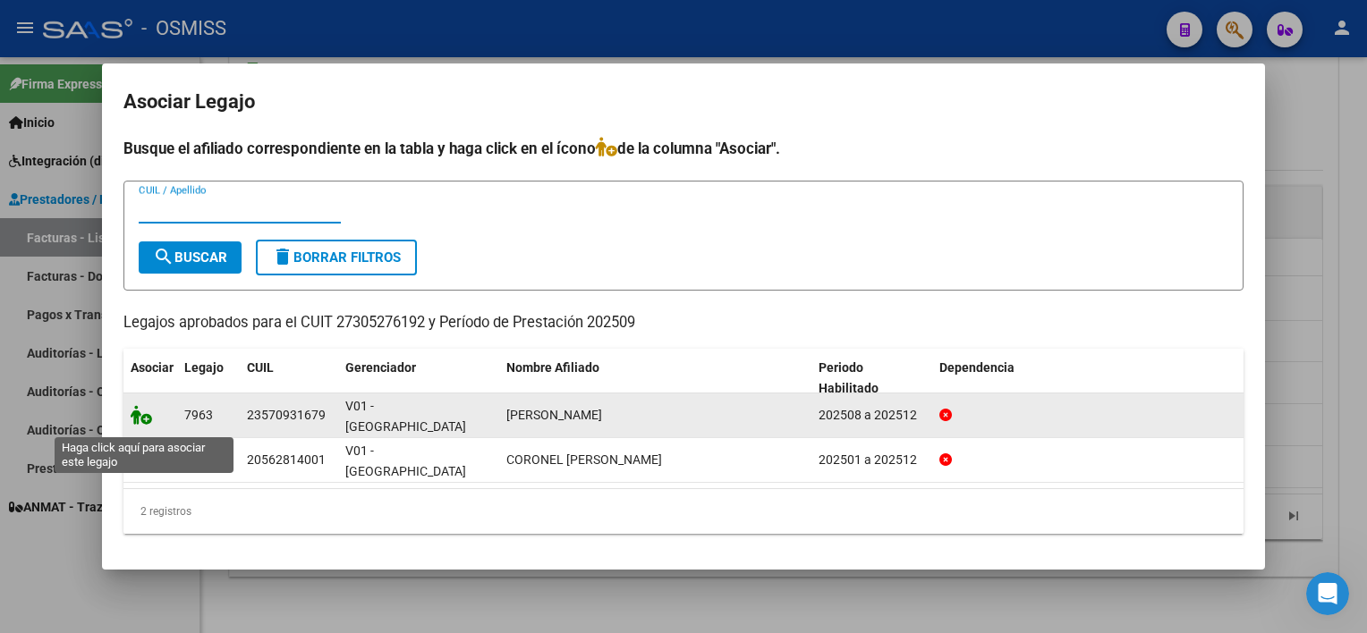
click at [142, 425] on icon at bounding box center [141, 415] width 21 height 20
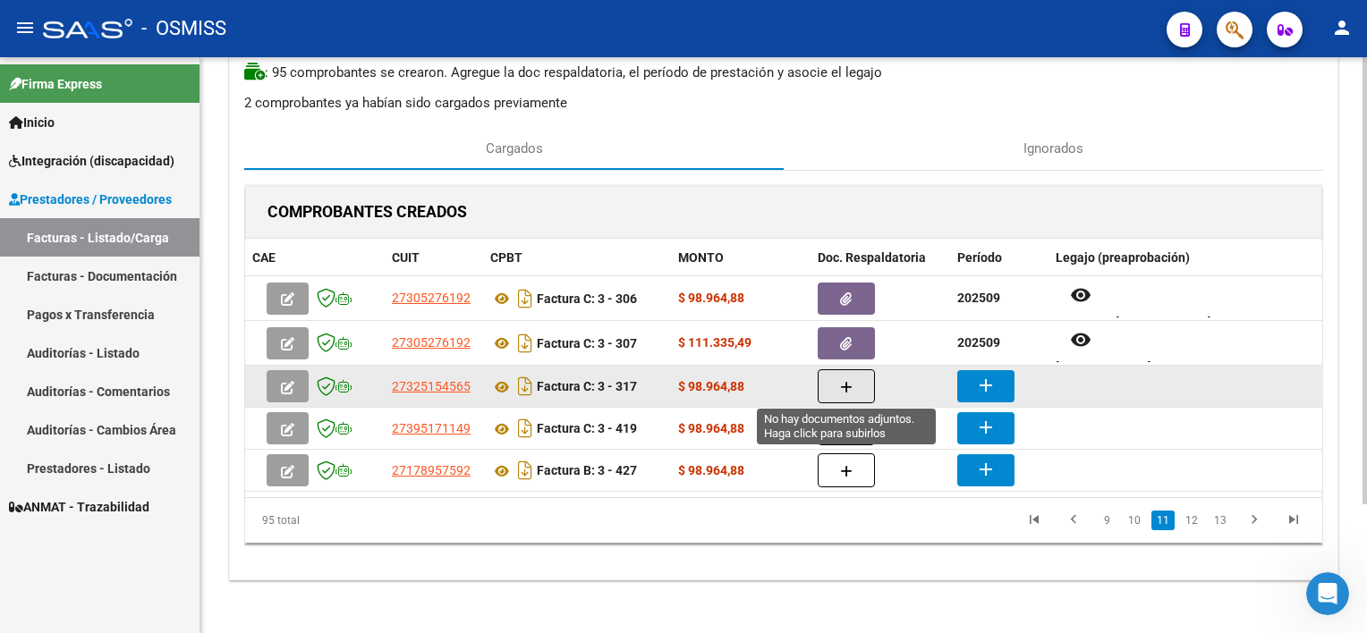
click at [849, 381] on icon "button" at bounding box center [846, 387] width 13 height 13
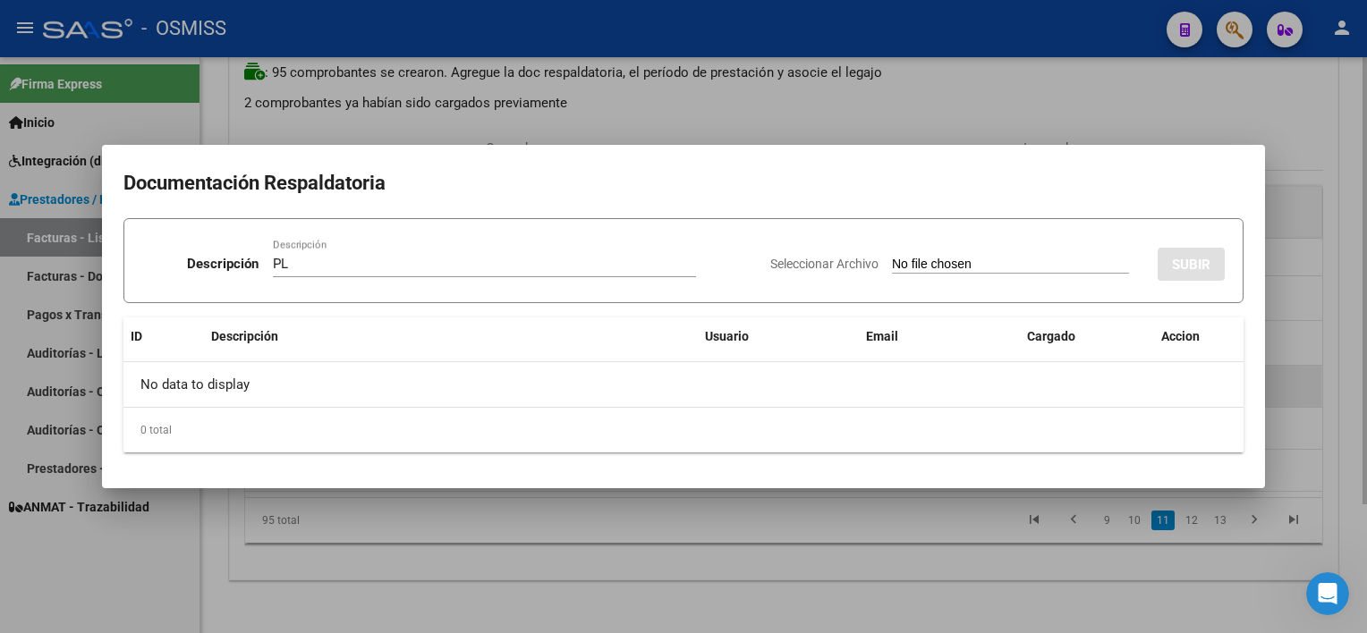
click at [892, 257] on input "Seleccionar Archivo" at bounding box center [1010, 265] width 237 height 17
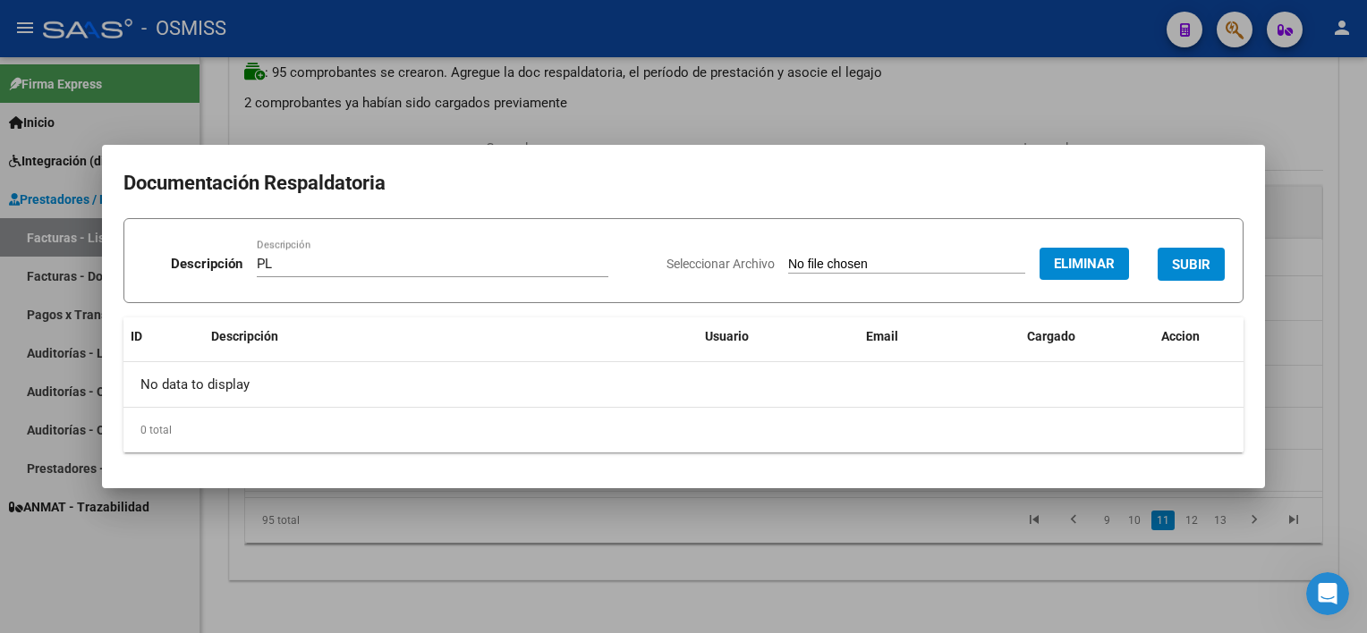
click at [1021, 264] on span "SUBIR" at bounding box center [1191, 265] width 38 height 16
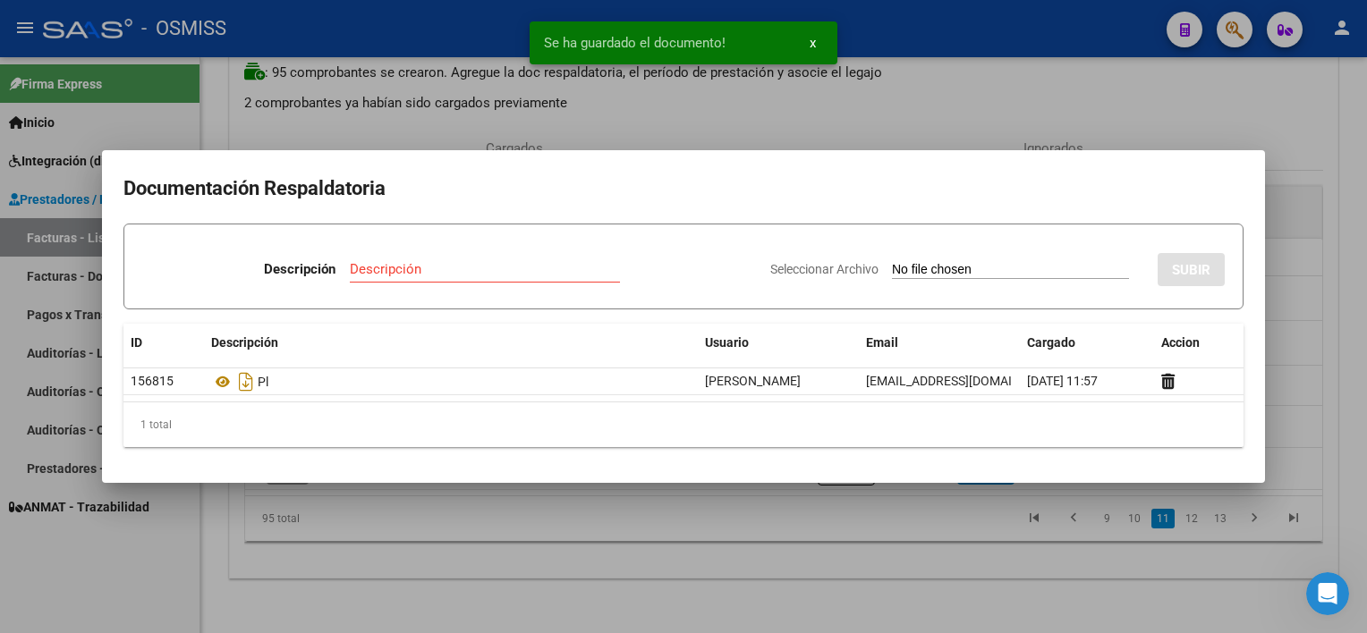
click at [829, 583] on div at bounding box center [683, 316] width 1367 height 633
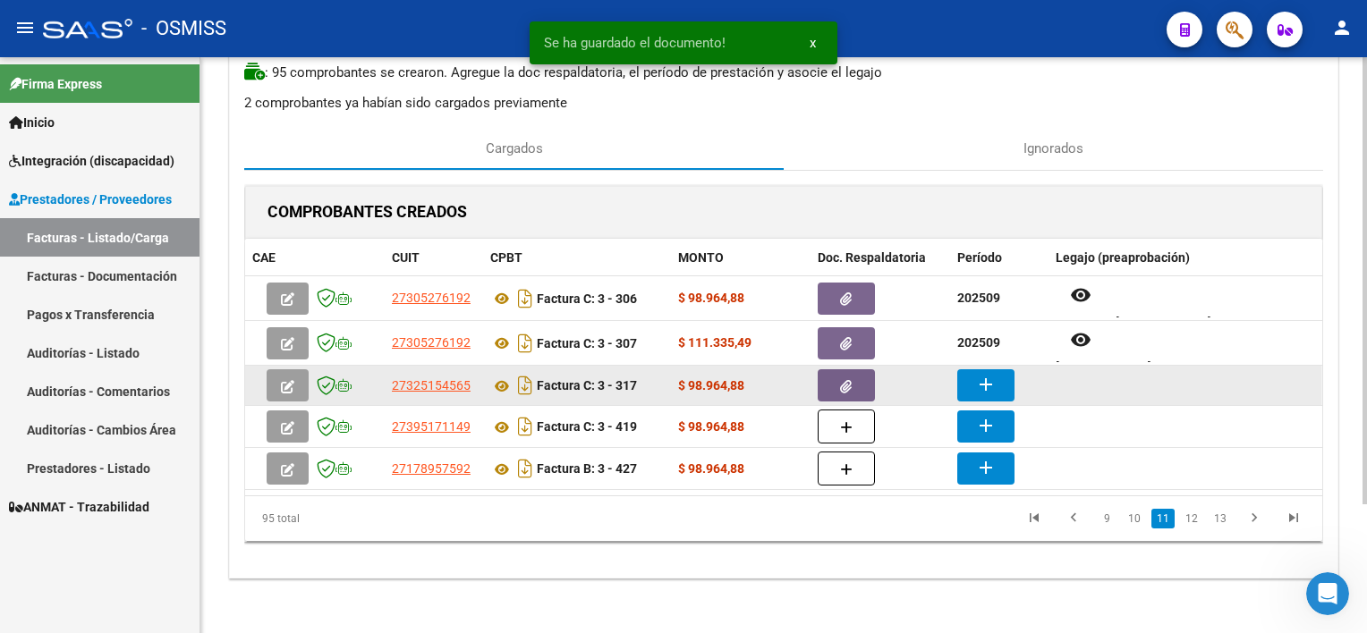
click at [972, 386] on button "add" at bounding box center [985, 385] width 57 height 32
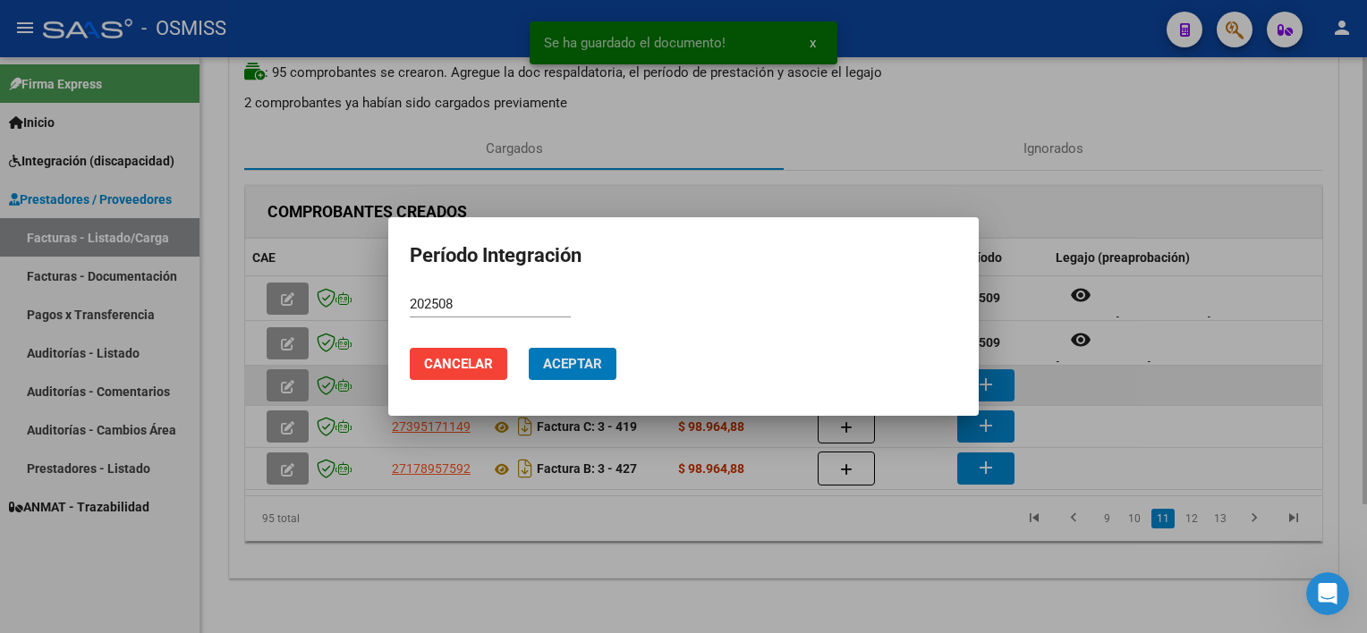
click at [529, 348] on button "Aceptar" at bounding box center [573, 364] width 88 height 32
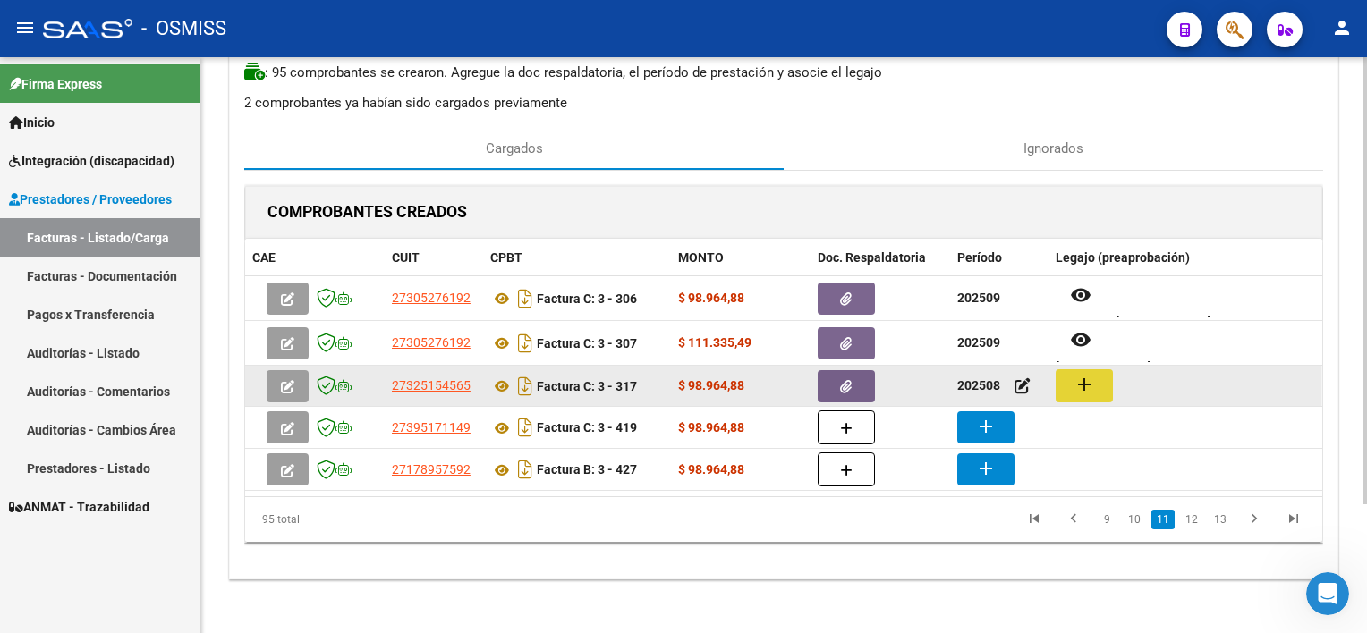
click at [1021, 386] on mat-icon "add" at bounding box center [1083, 384] width 21 height 21
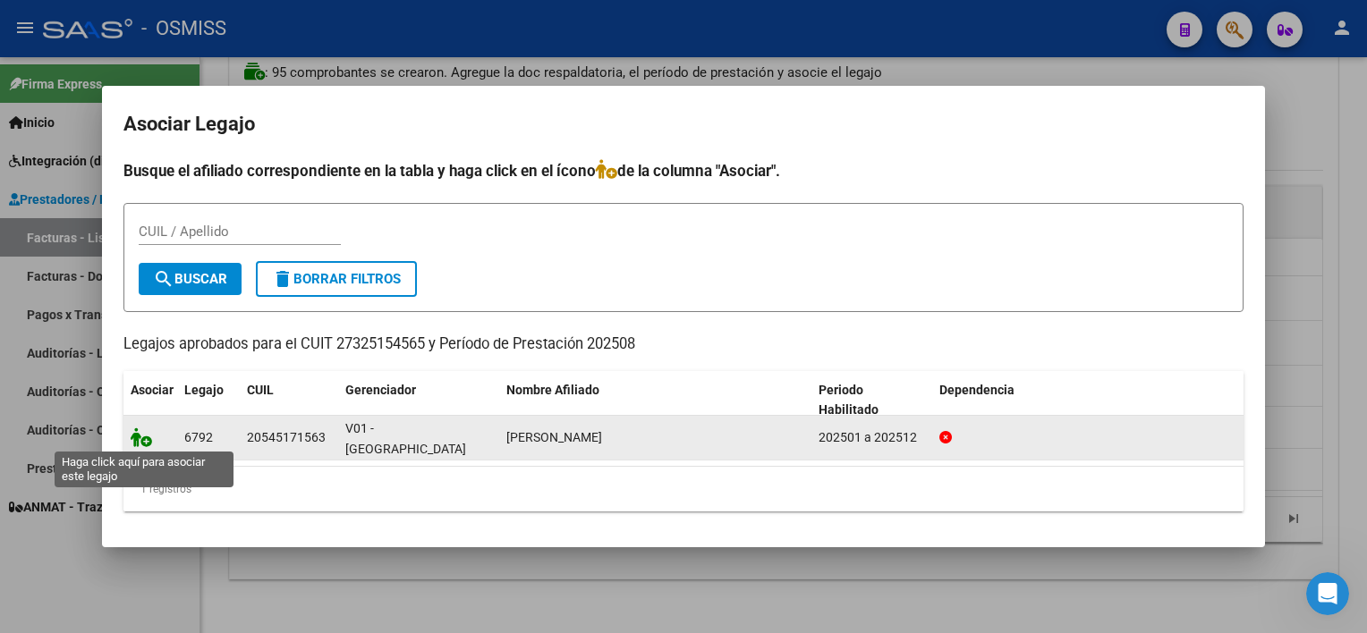
click at [141, 437] on icon at bounding box center [141, 438] width 21 height 20
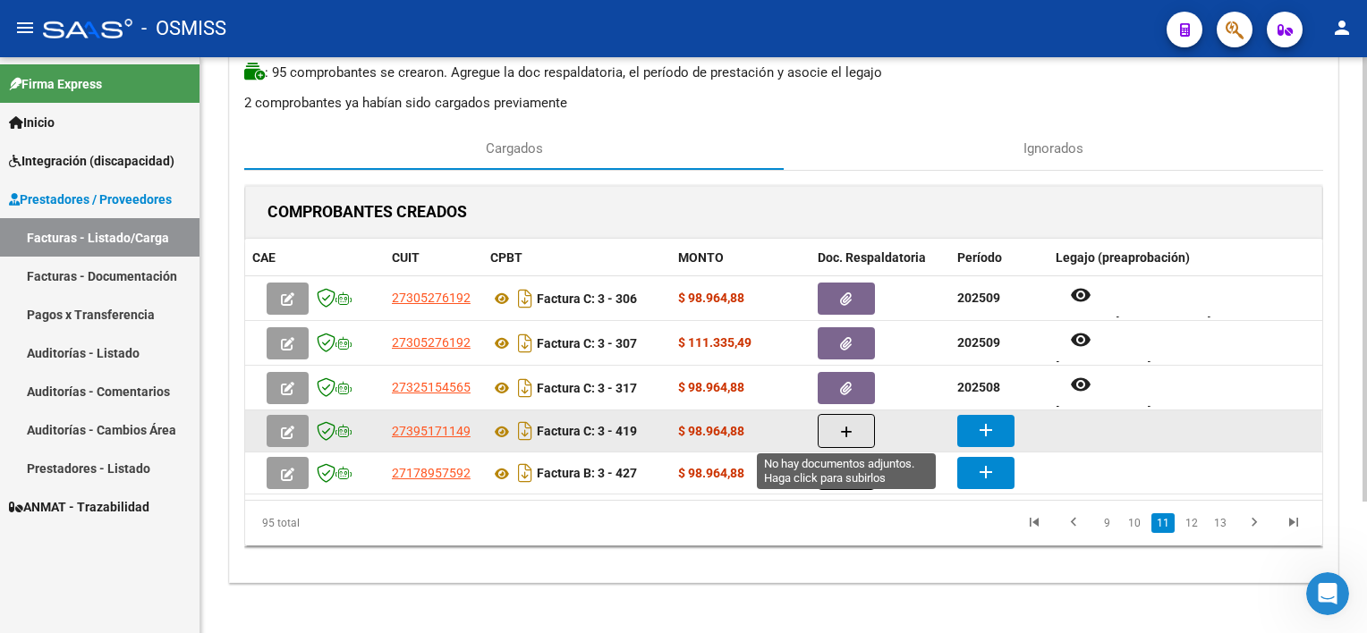
click at [844, 440] on button "button" at bounding box center [846, 431] width 57 height 34
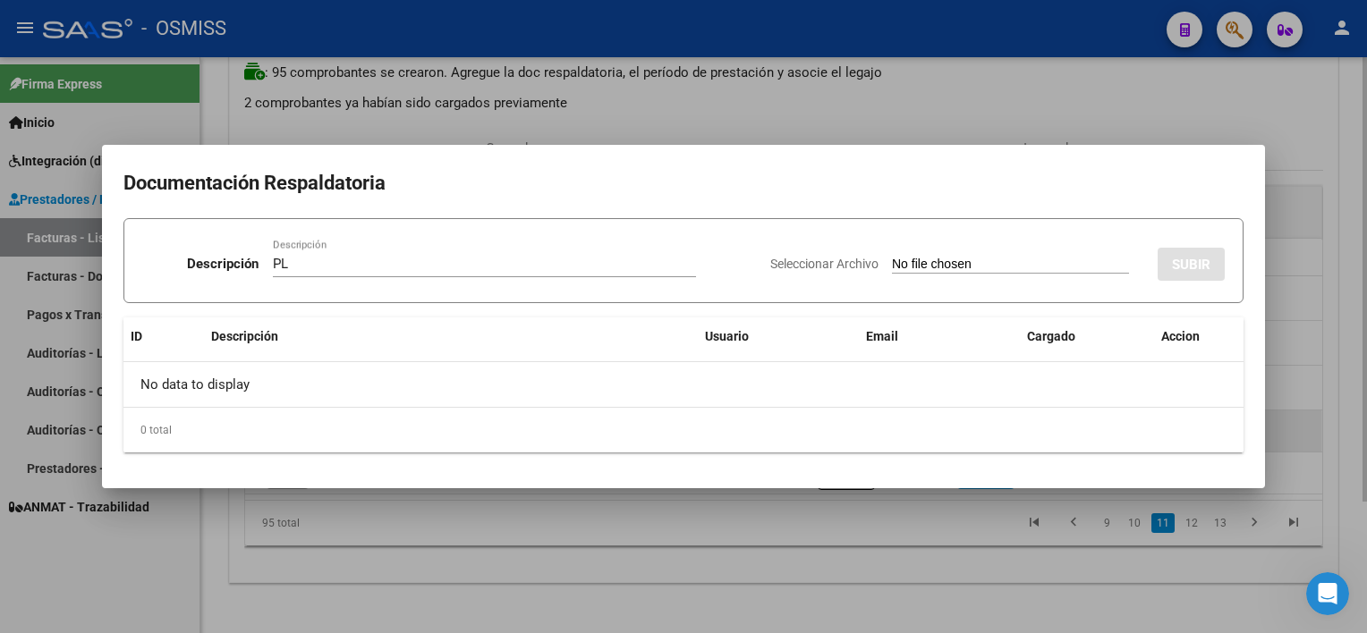
click at [892, 257] on input "Seleccionar Archivo" at bounding box center [1010, 265] width 237 height 17
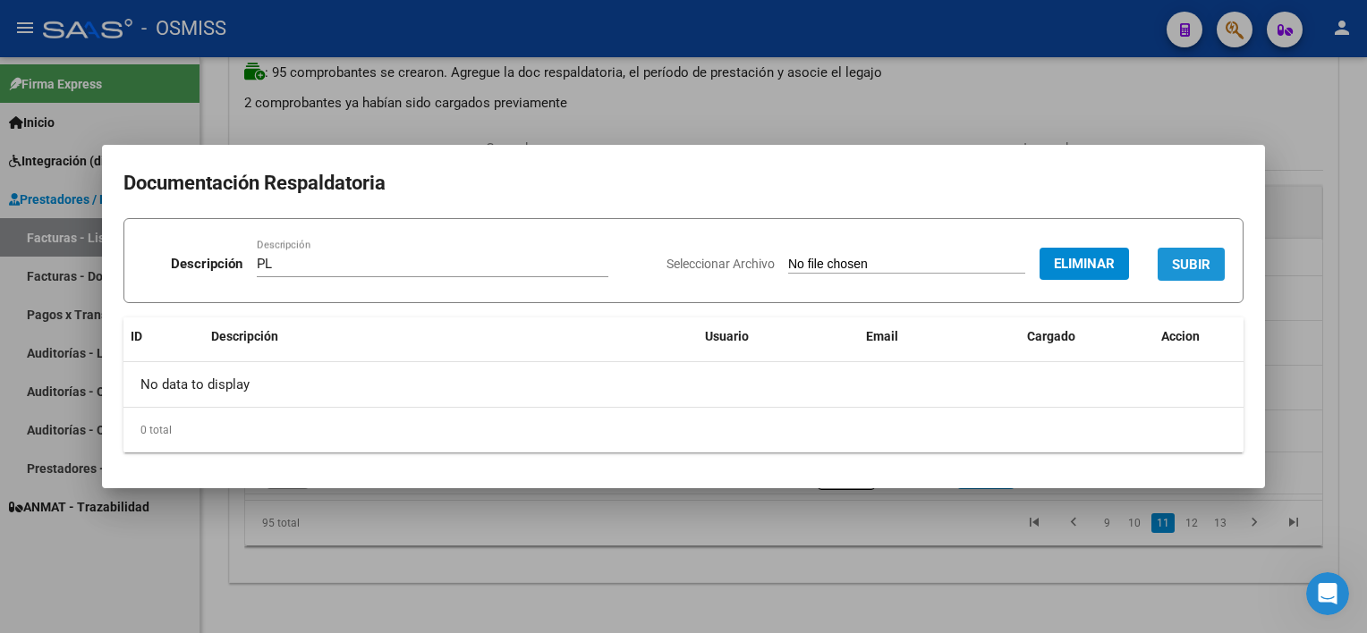
click at [1021, 262] on span "SUBIR" at bounding box center [1191, 265] width 38 height 16
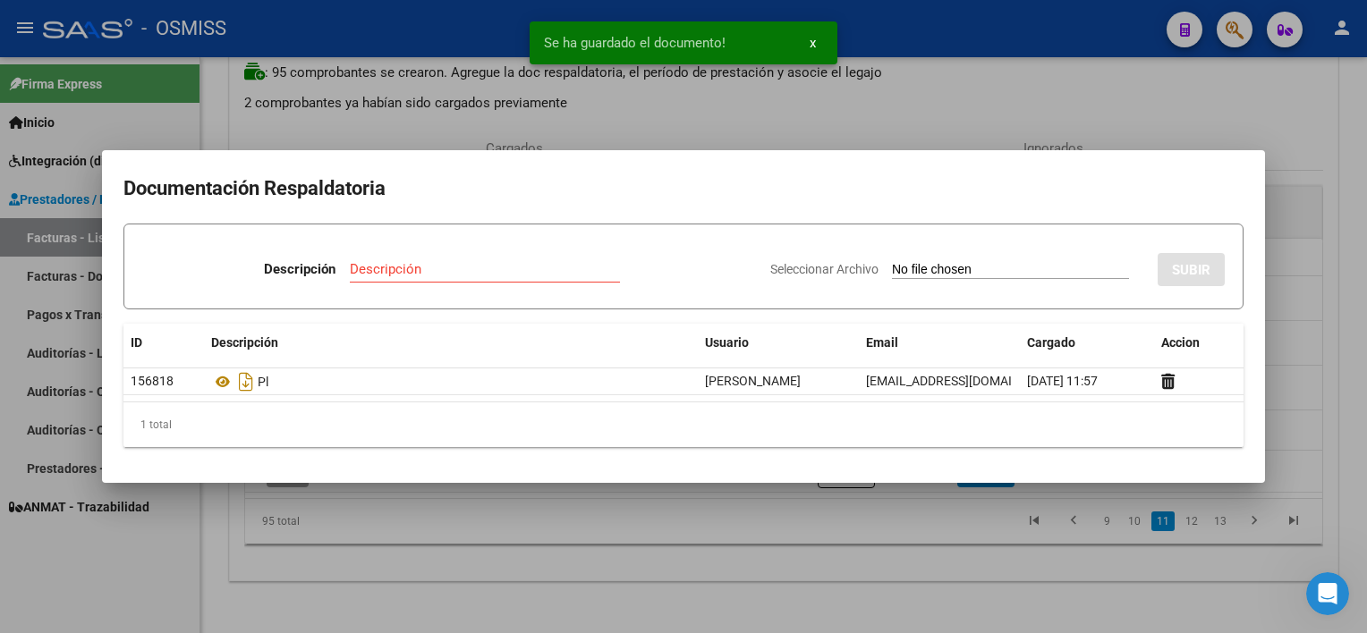
click at [829, 580] on div at bounding box center [683, 316] width 1367 height 633
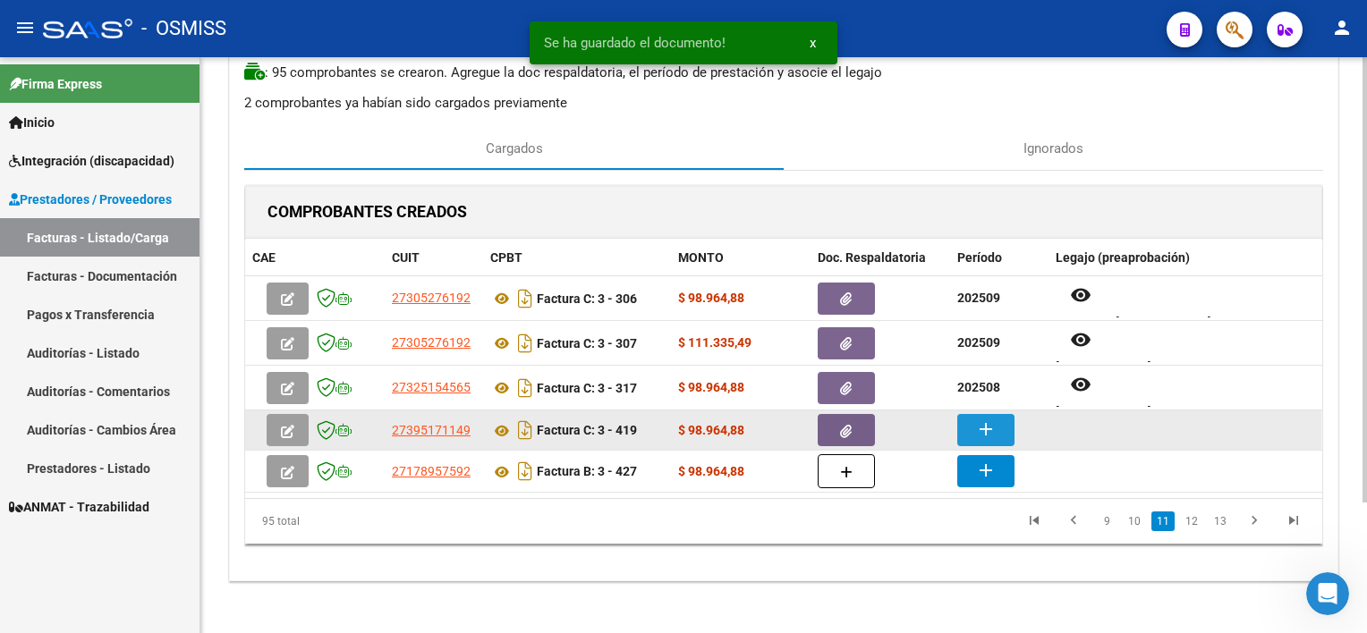
click at [984, 426] on mat-icon "add" at bounding box center [985, 429] width 21 height 21
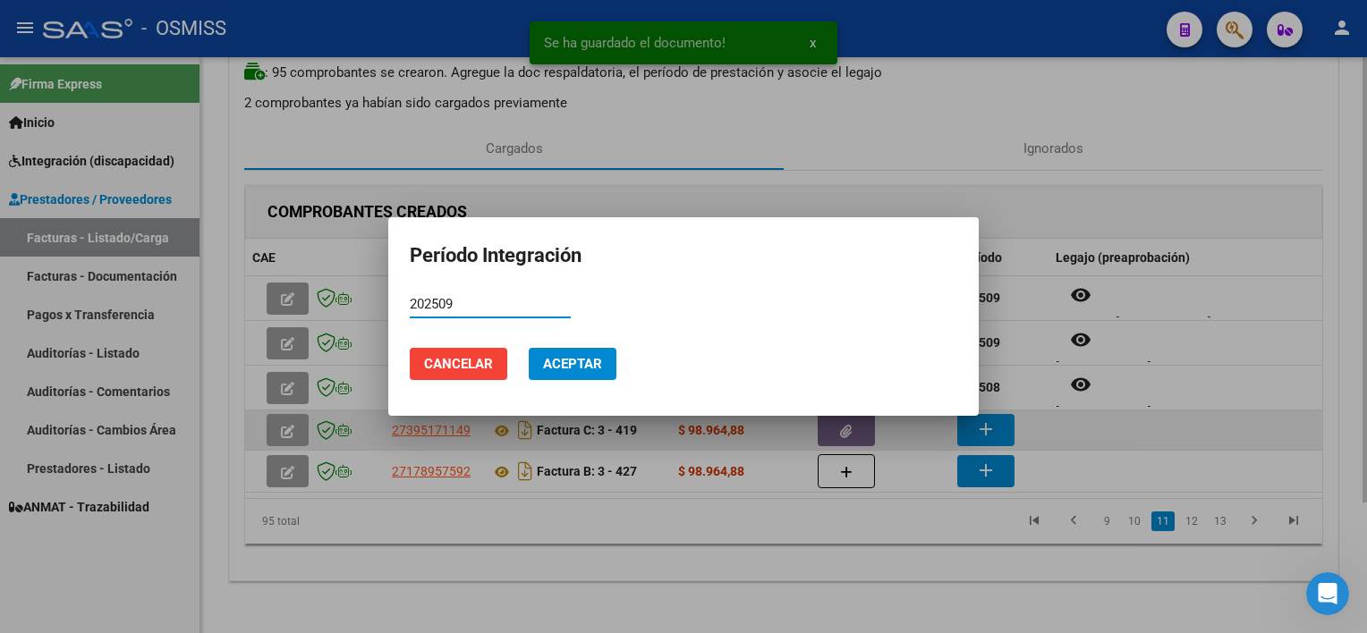
click at [529, 348] on button "Aceptar" at bounding box center [573, 364] width 88 height 32
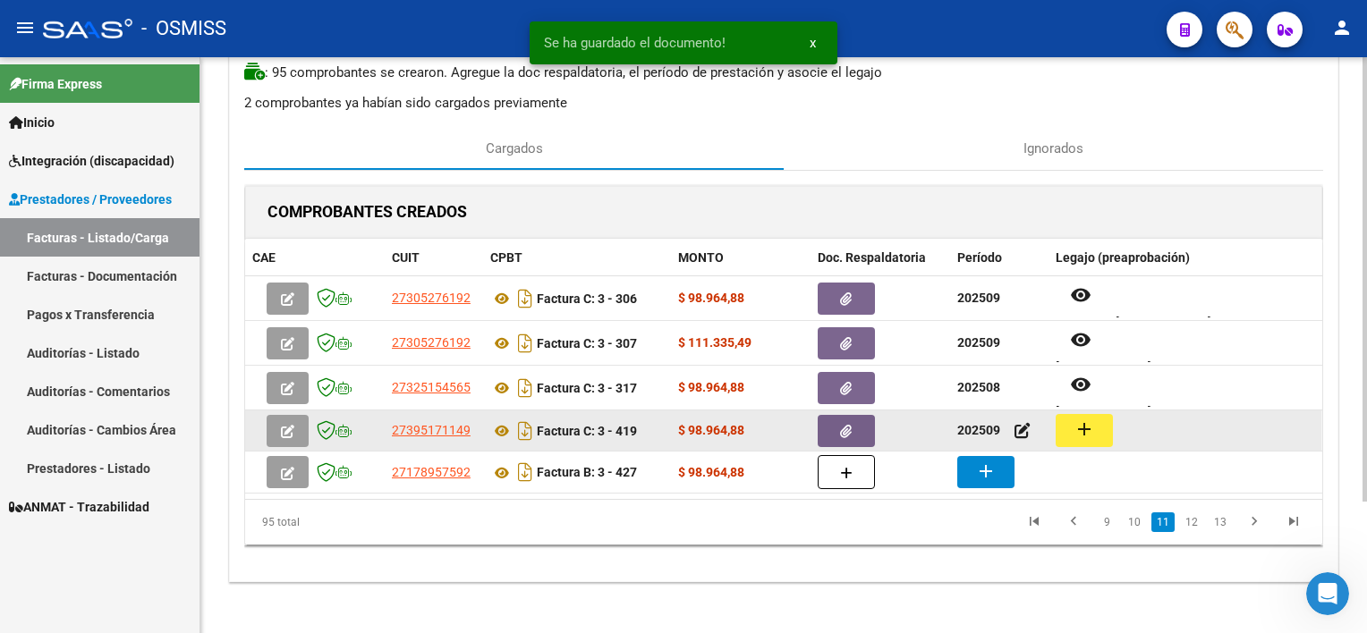
click at [1021, 437] on div "add" at bounding box center [1185, 430] width 259 height 33
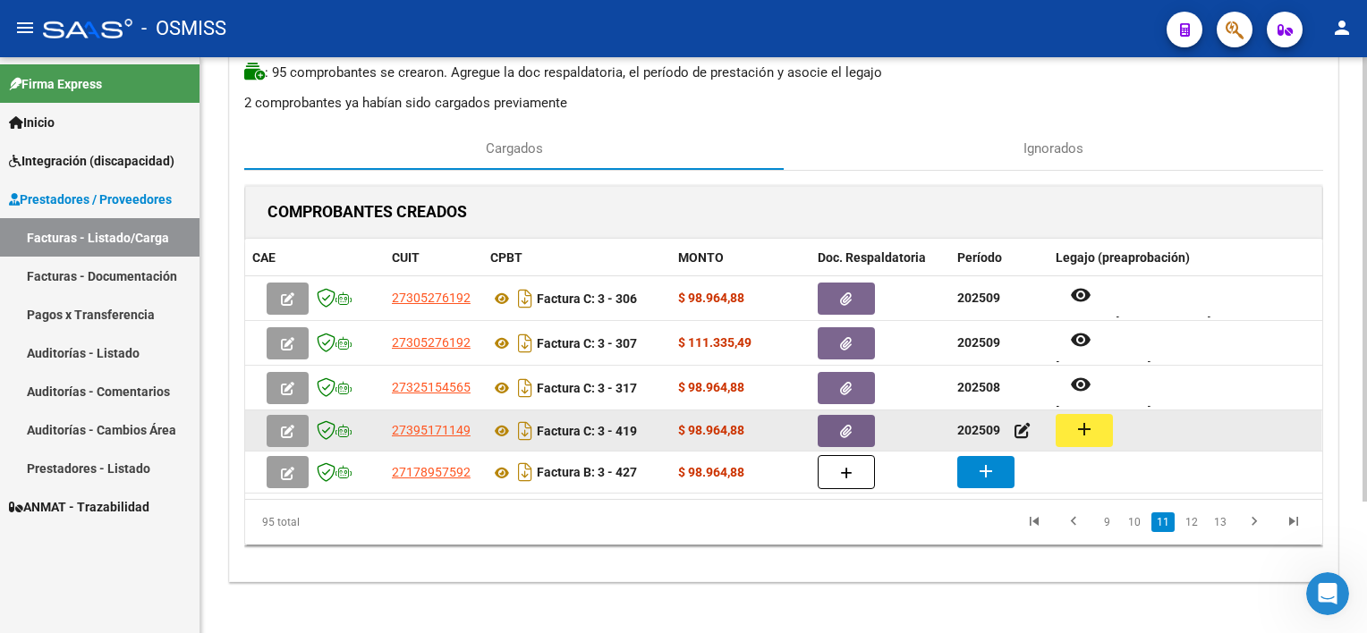
click at [1021, 434] on mat-icon "add" at bounding box center [1083, 429] width 21 height 21
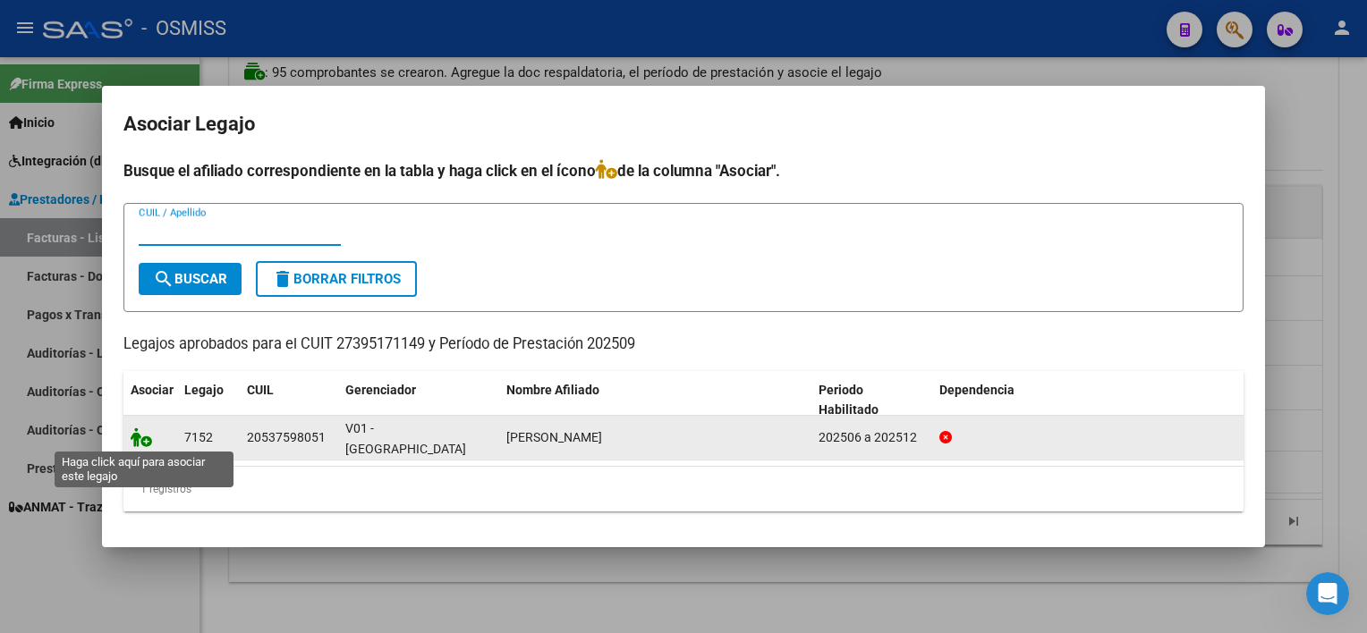
click at [147, 430] on icon at bounding box center [141, 438] width 21 height 20
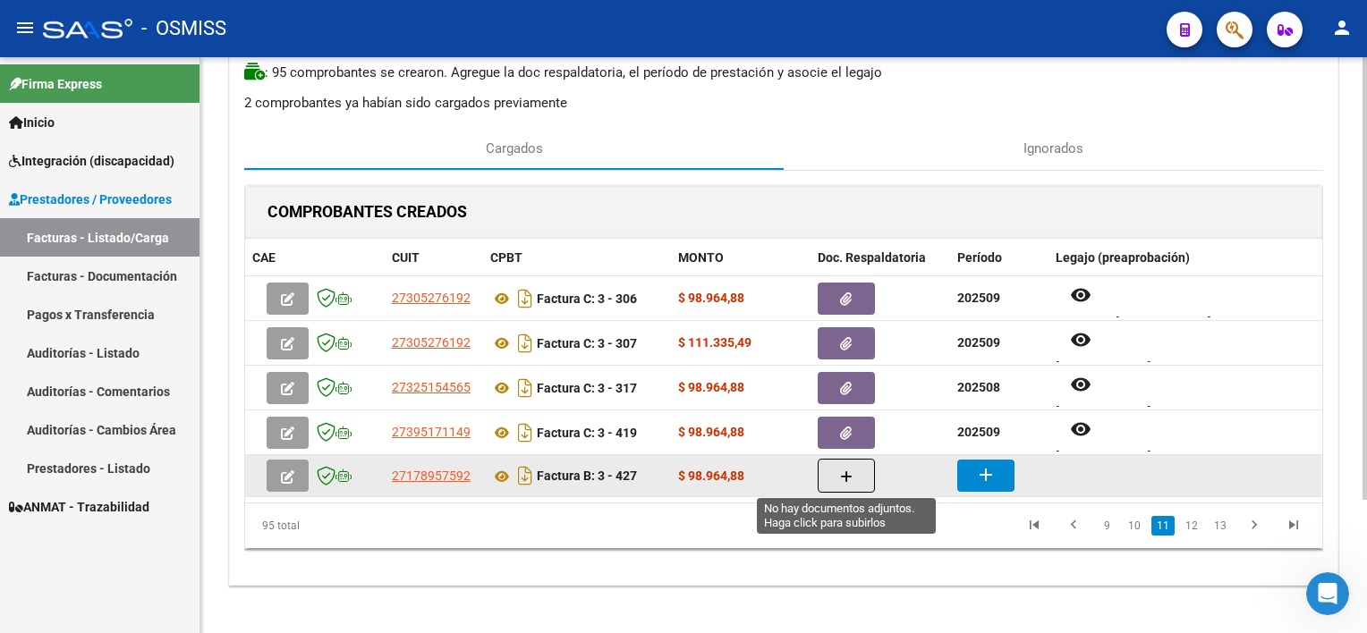
click at [837, 472] on button "button" at bounding box center [846, 476] width 57 height 34
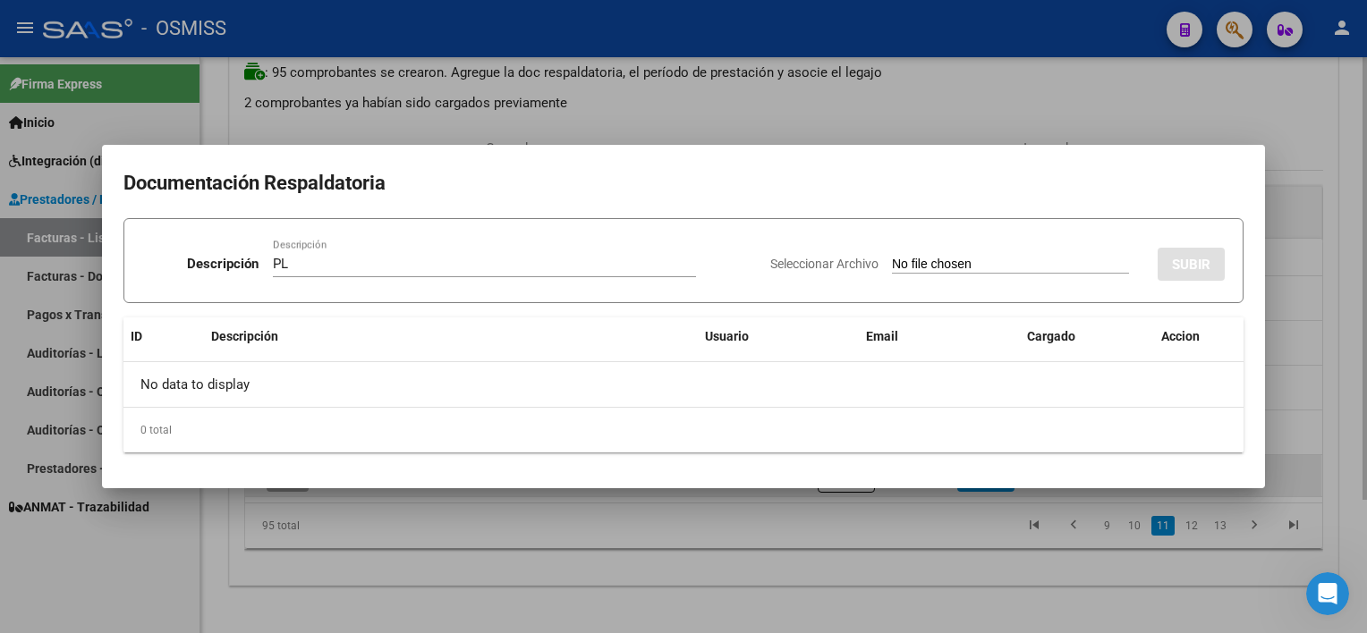
click at [892, 257] on input "Seleccionar Archivo" at bounding box center [1010, 265] width 237 height 17
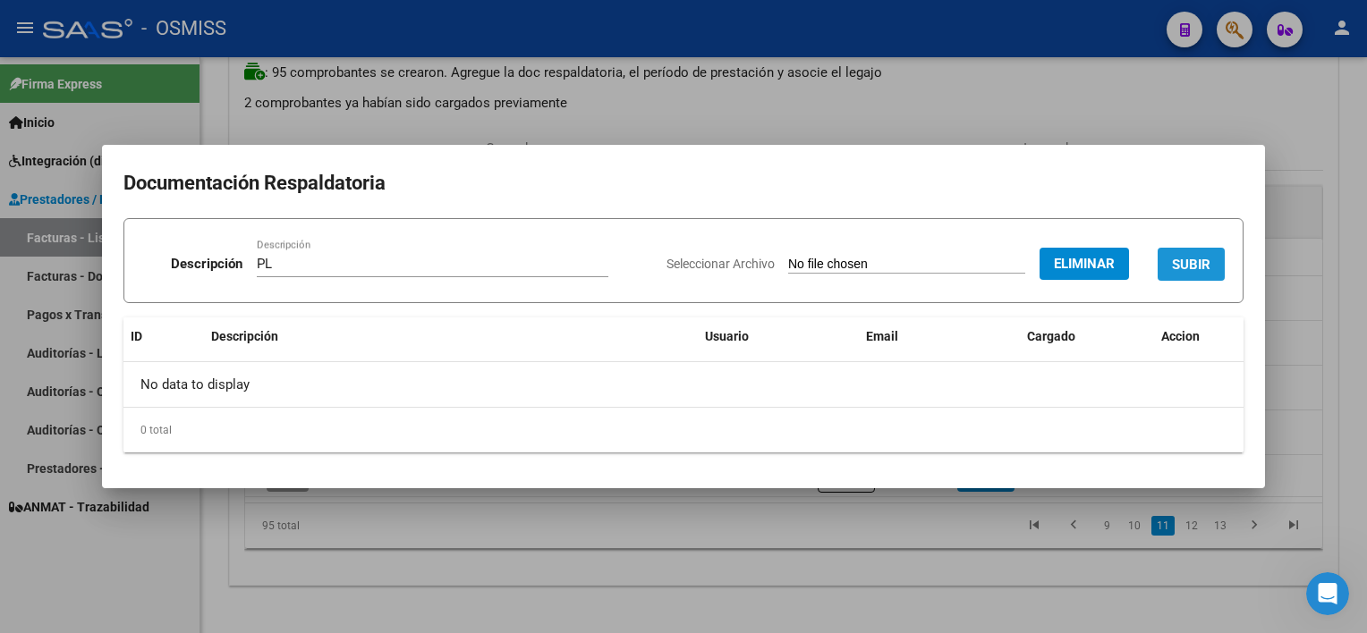
click at [1021, 264] on span "SUBIR" at bounding box center [1191, 265] width 38 height 16
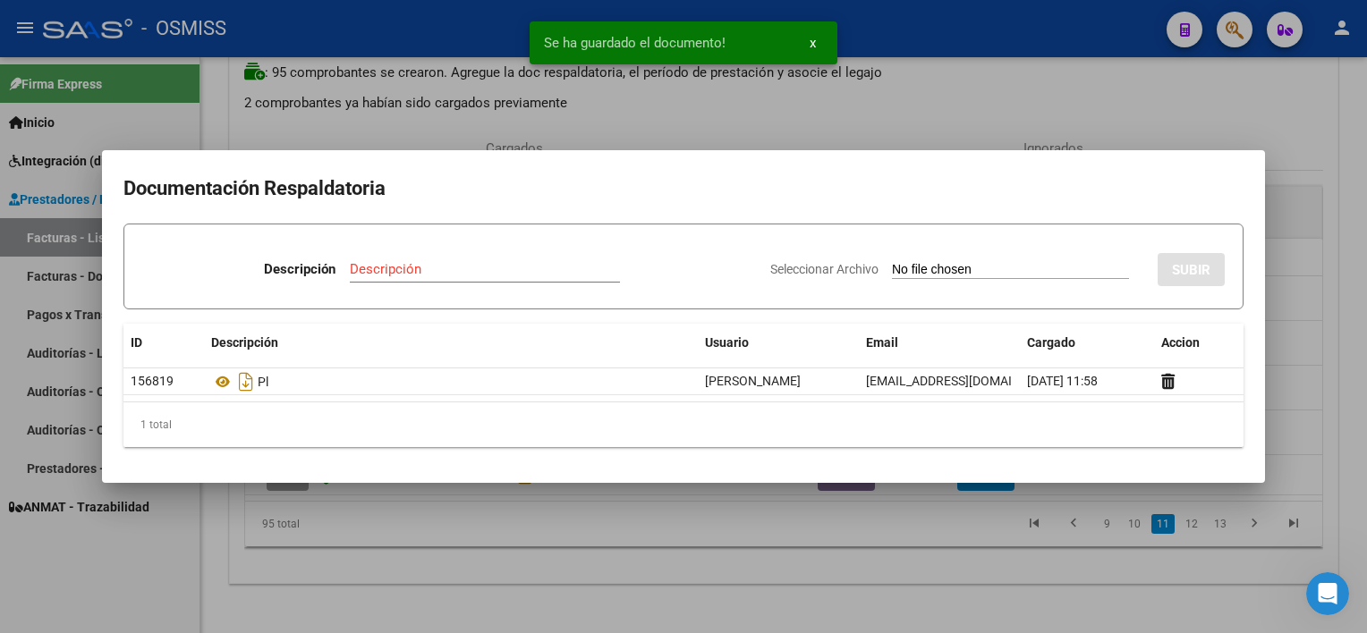
click at [852, 565] on div at bounding box center [683, 316] width 1367 height 633
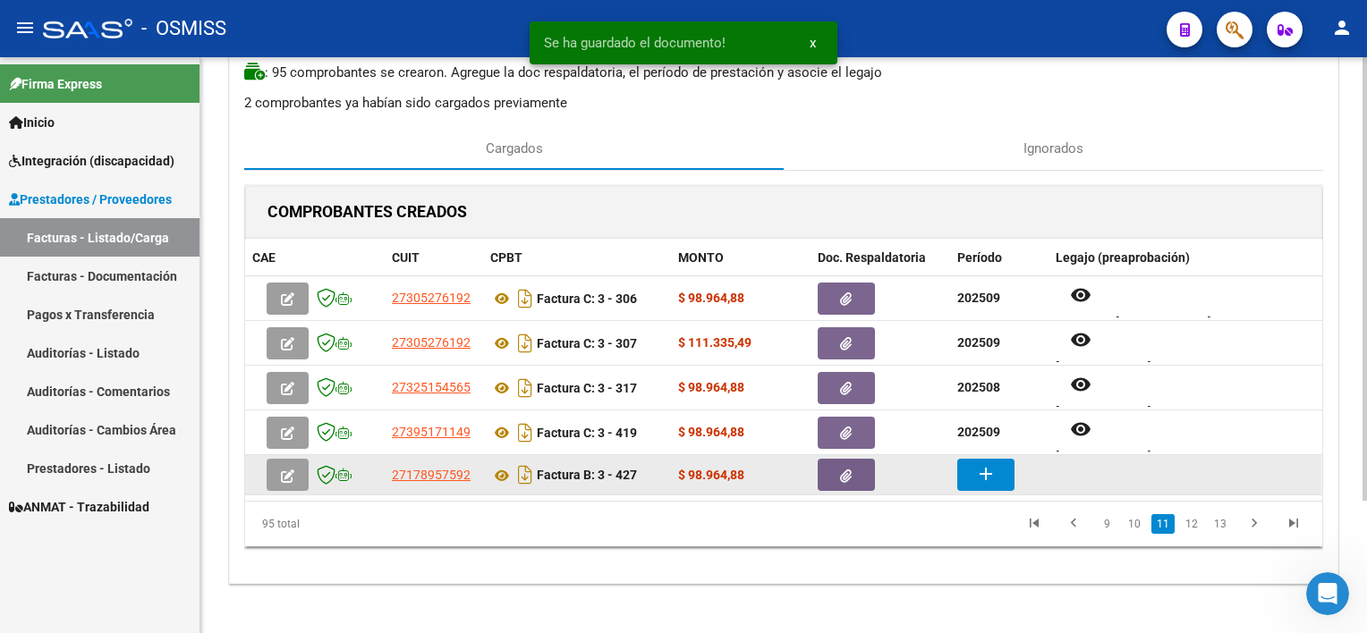
click at [982, 469] on mat-icon "add" at bounding box center [985, 473] width 21 height 21
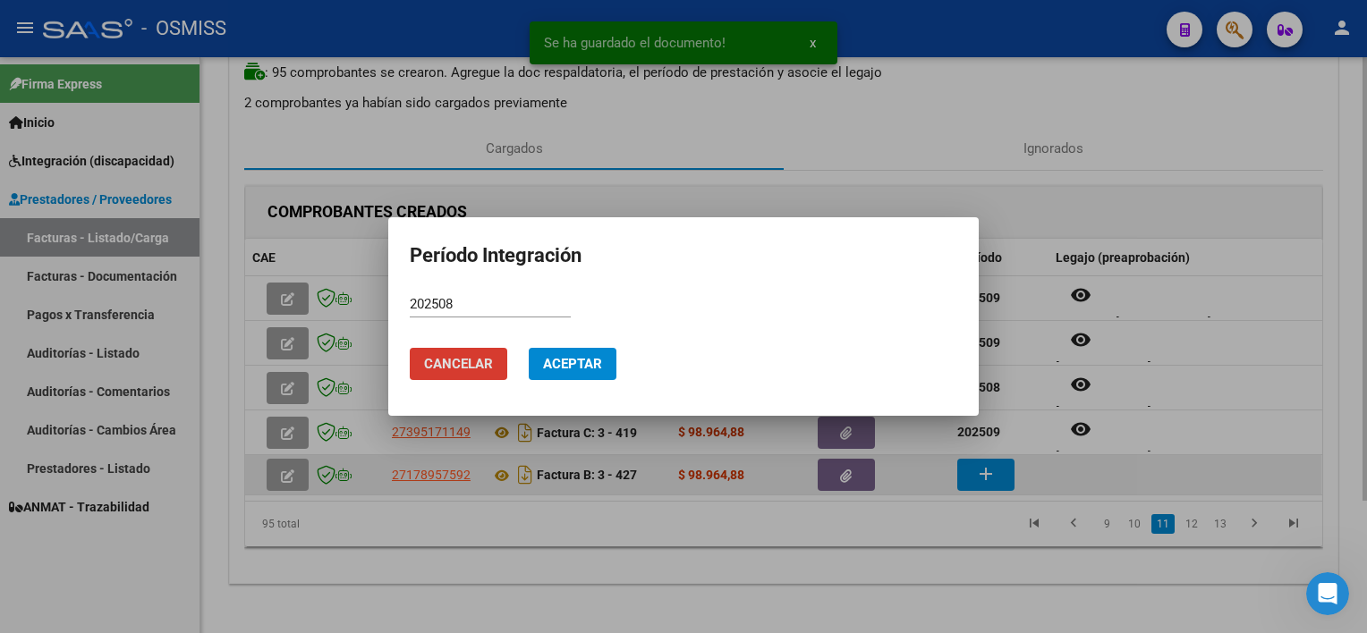
click at [529, 348] on button "Aceptar" at bounding box center [573, 364] width 88 height 32
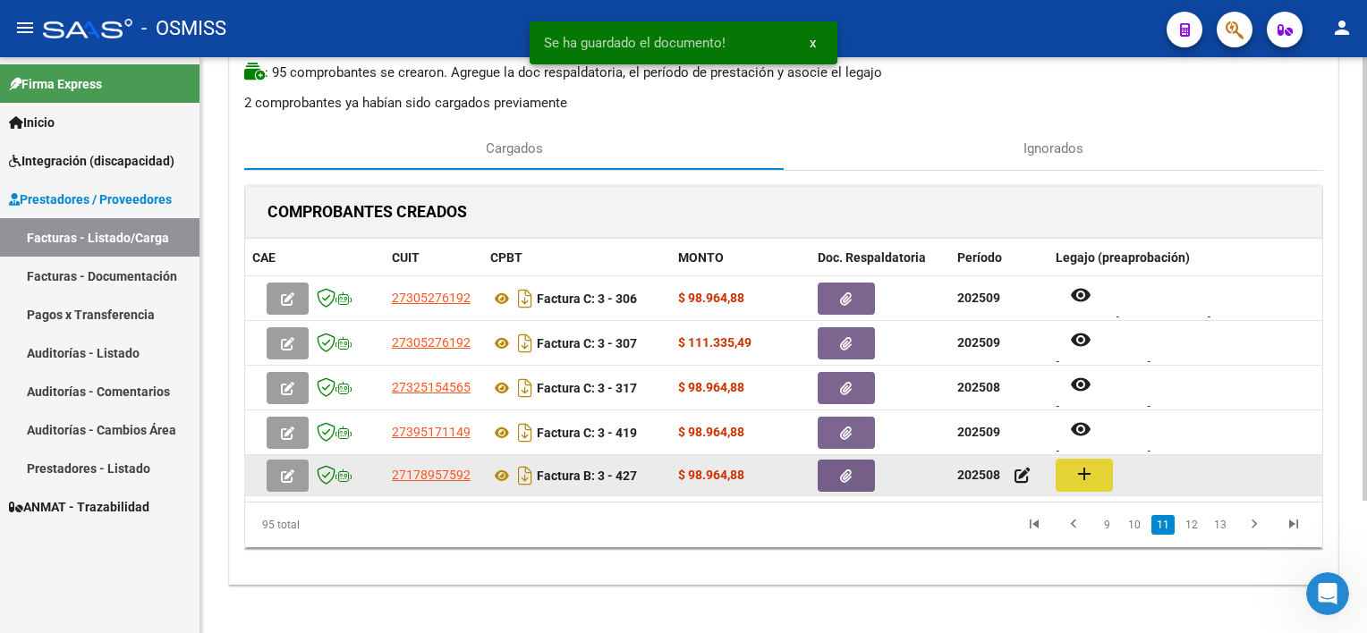
click at [1021, 472] on button "add" at bounding box center [1084, 475] width 57 height 33
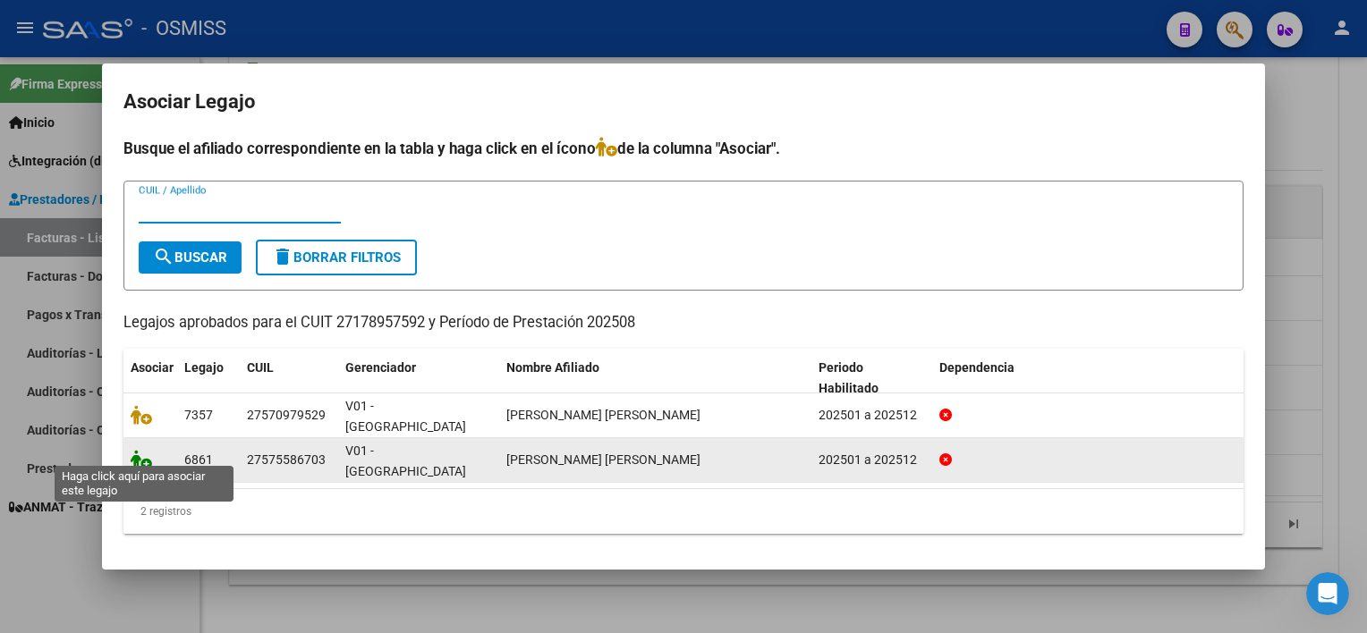
click at [150, 450] on icon at bounding box center [141, 460] width 21 height 20
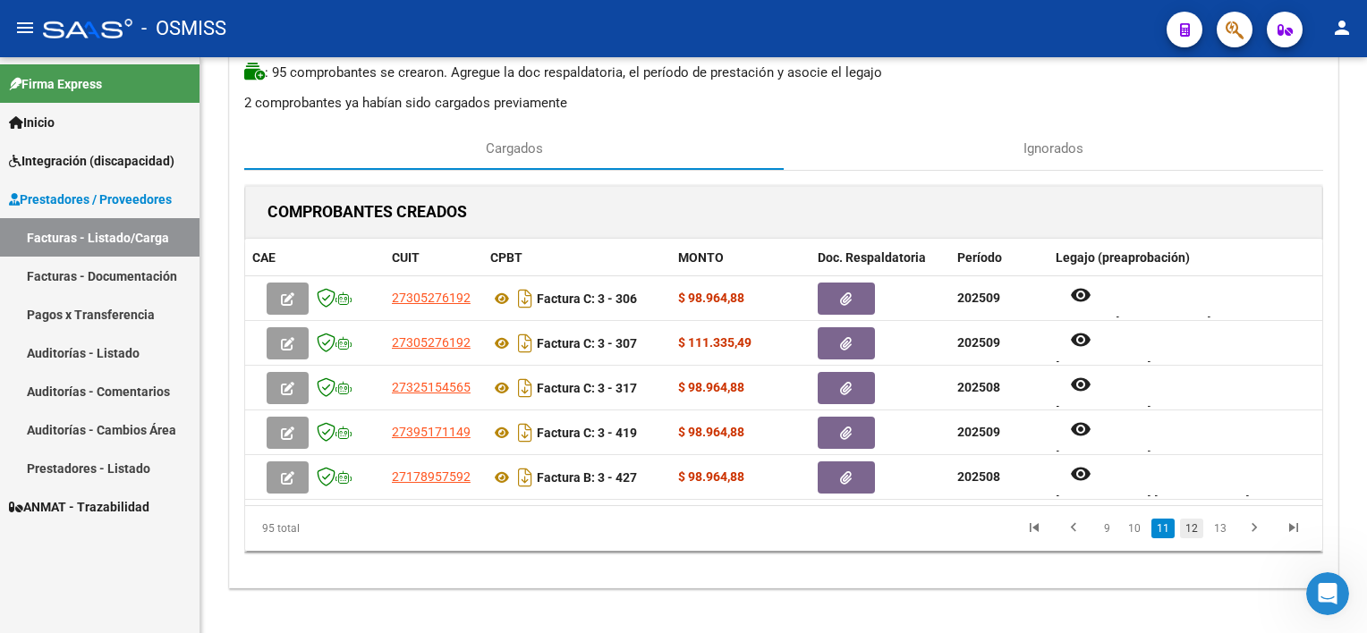
click at [1021, 531] on link "12" at bounding box center [1191, 529] width 23 height 20
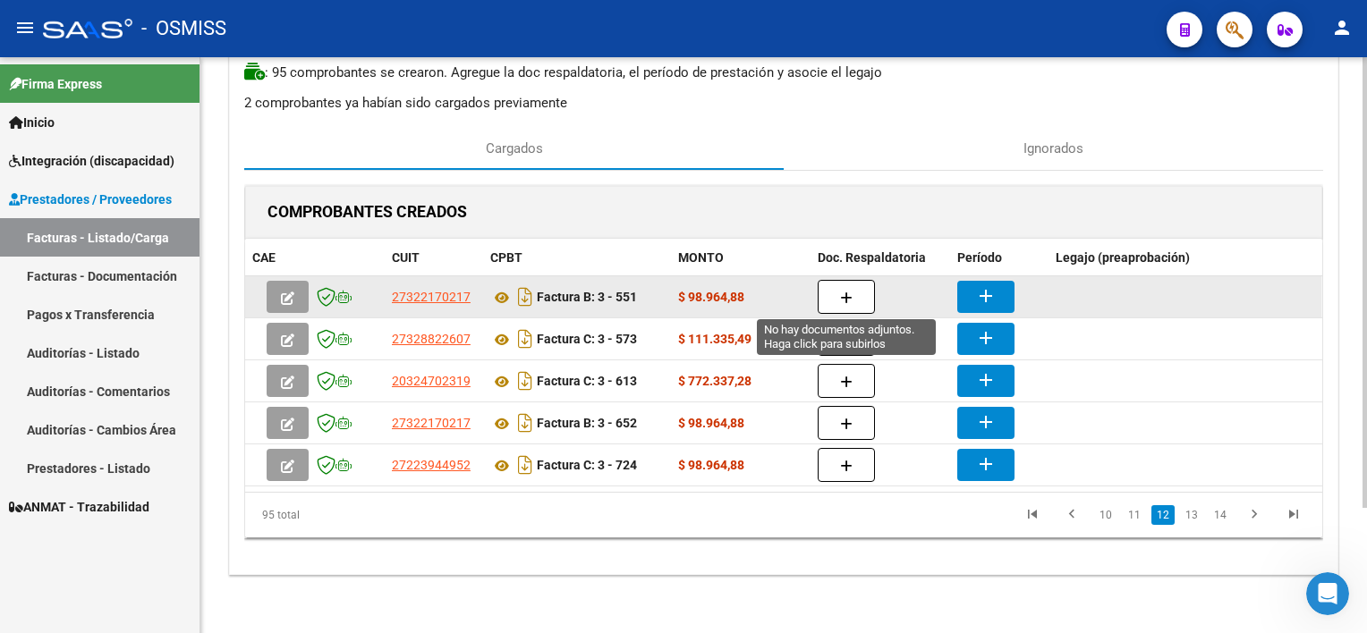
click at [846, 289] on span "button" at bounding box center [846, 297] width 13 height 16
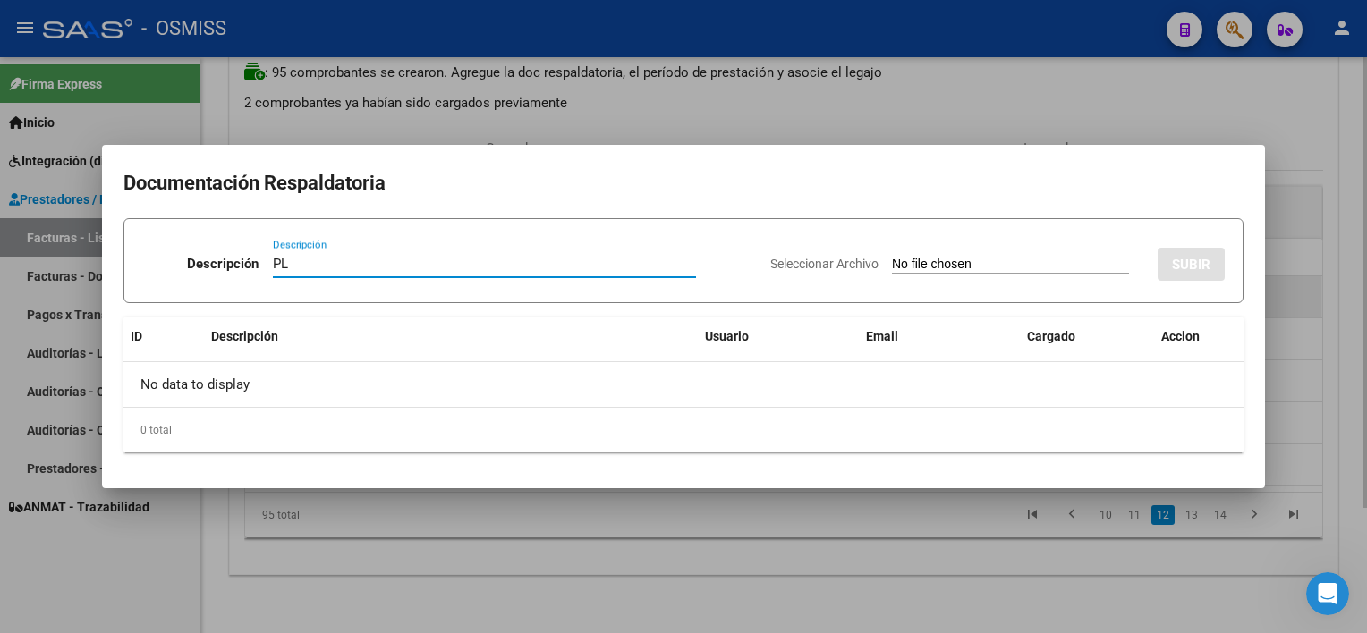
click at [892, 257] on input "Seleccionar Archivo" at bounding box center [1010, 265] width 237 height 17
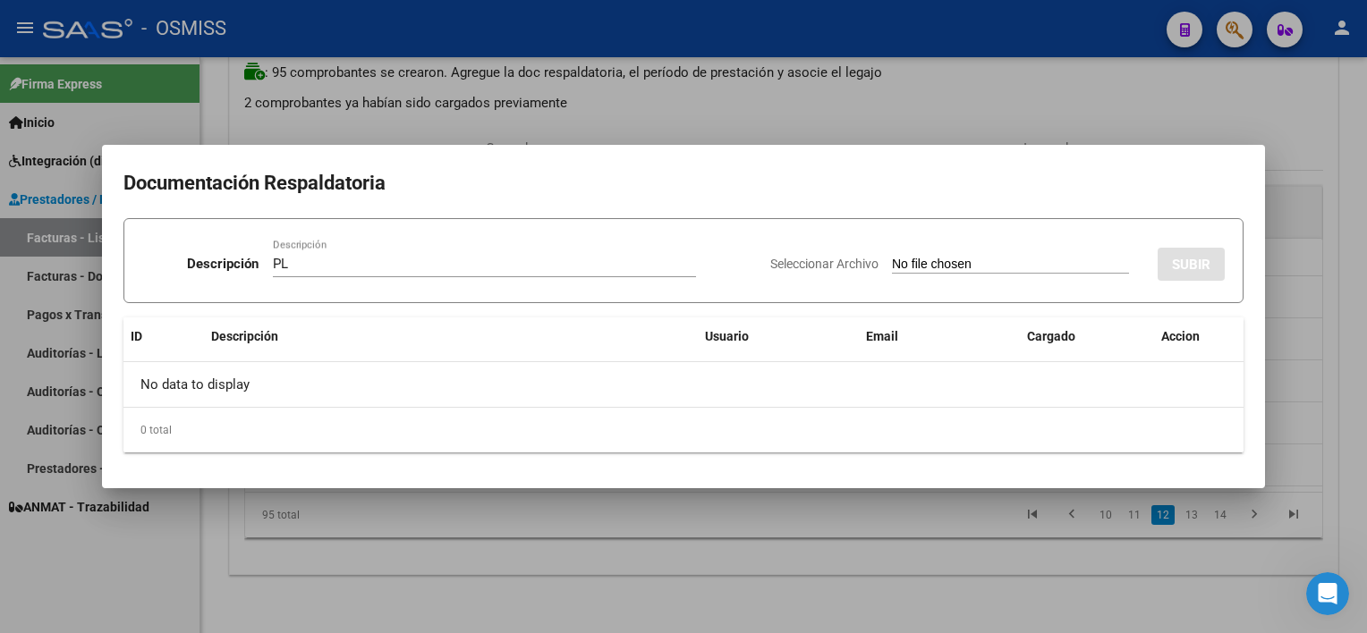
click at [1021, 577] on div at bounding box center [683, 316] width 1367 height 633
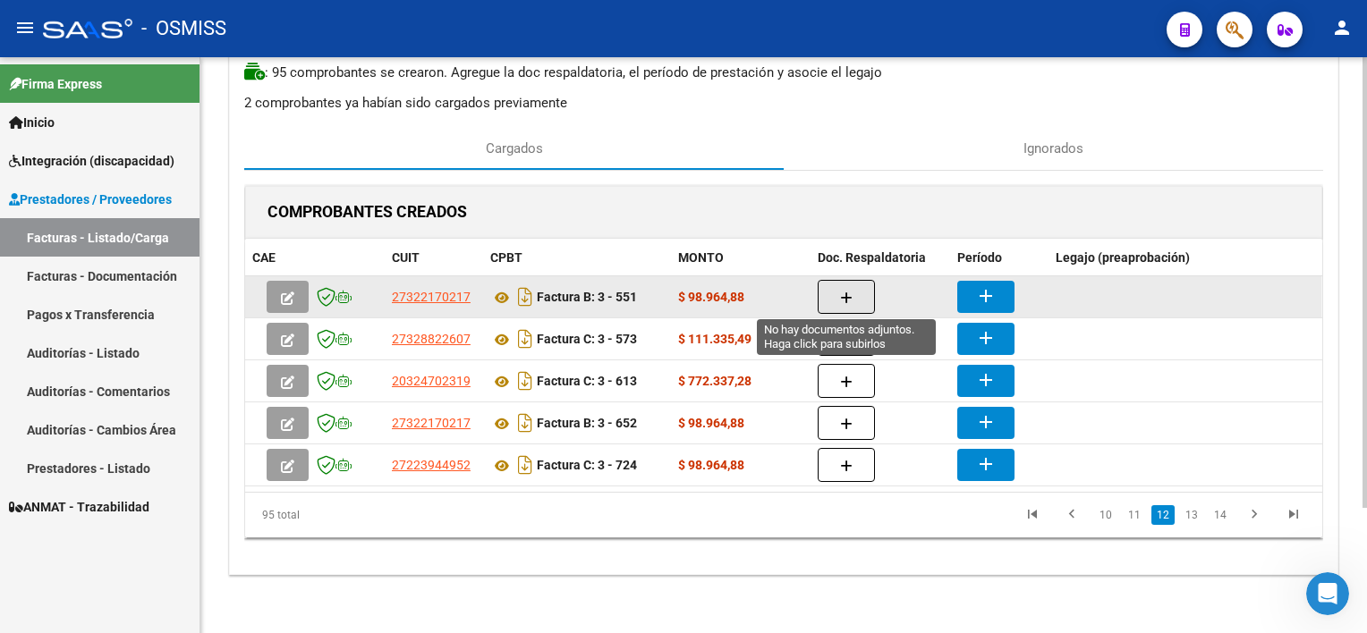
click at [830, 296] on button "button" at bounding box center [846, 297] width 57 height 34
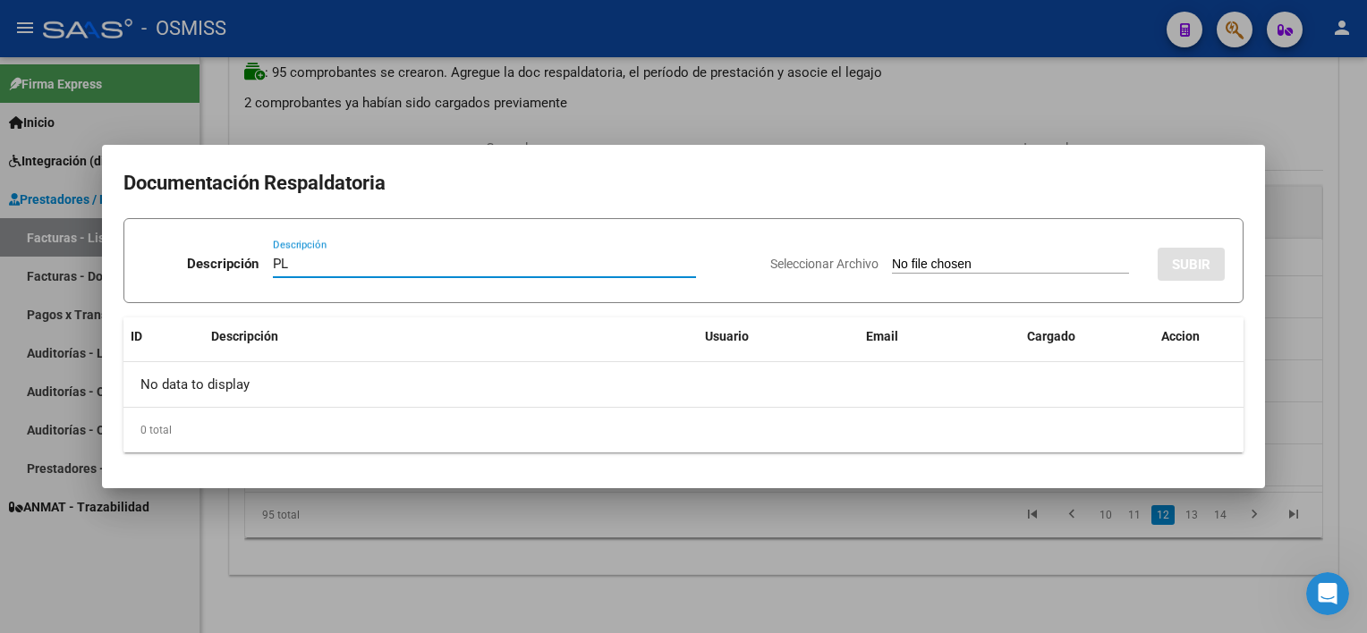
click at [980, 267] on input "Seleccionar Archivo" at bounding box center [1010, 265] width 237 height 17
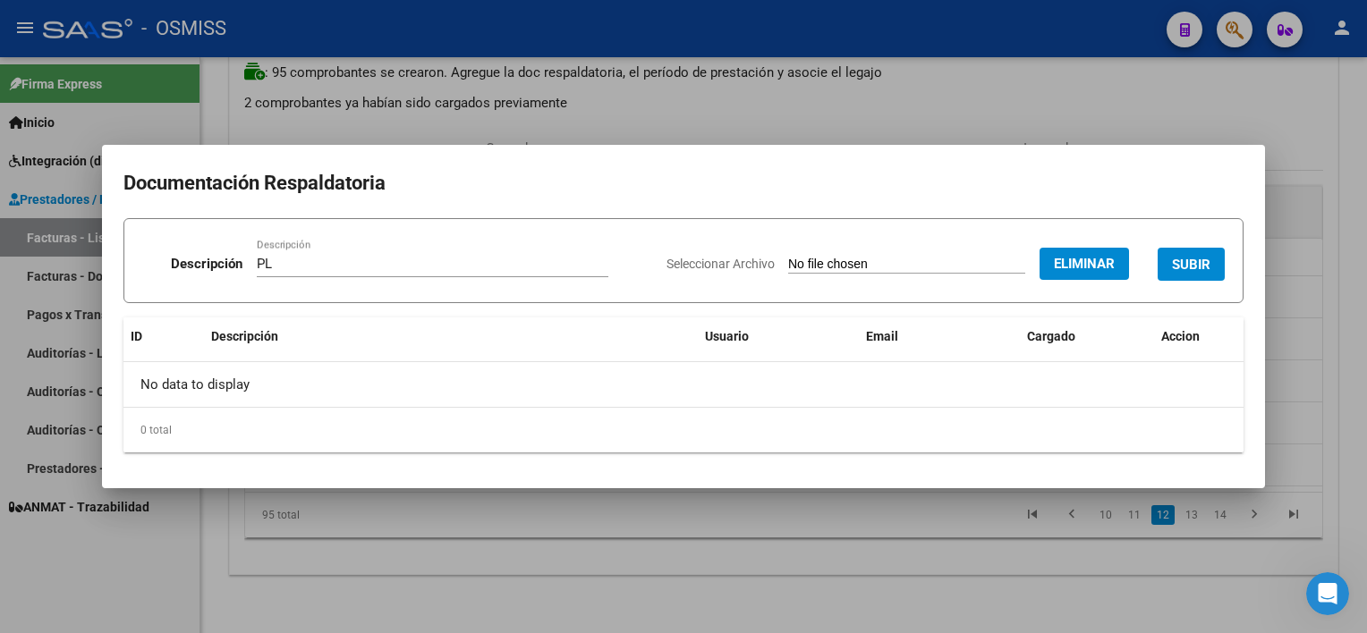
click at [1021, 265] on span "SUBIR" at bounding box center [1191, 265] width 38 height 16
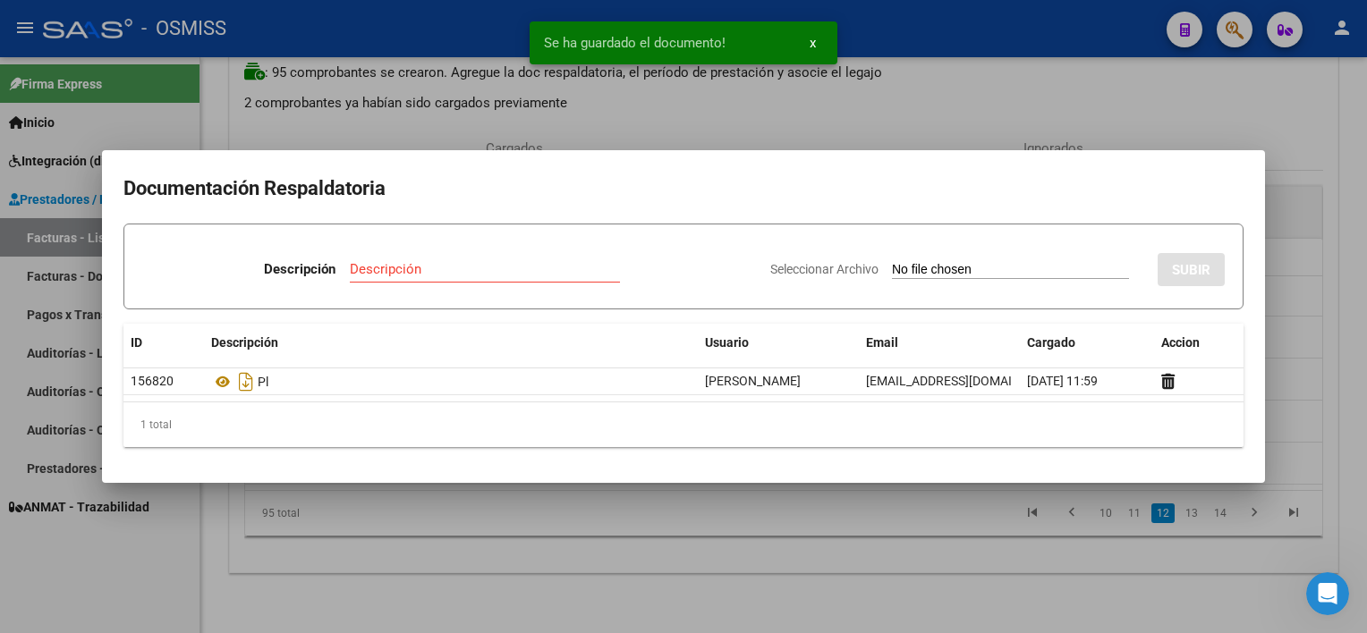
click at [577, 554] on div at bounding box center [683, 316] width 1367 height 633
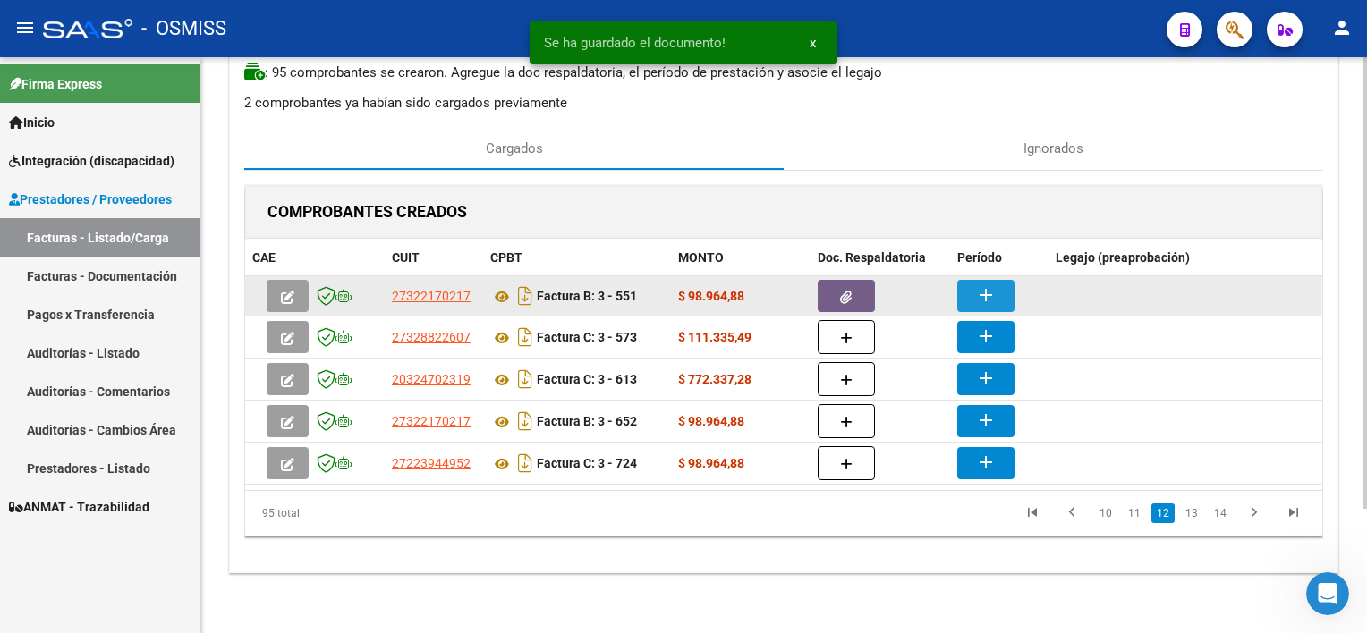
click at [987, 292] on mat-icon "add" at bounding box center [985, 294] width 21 height 21
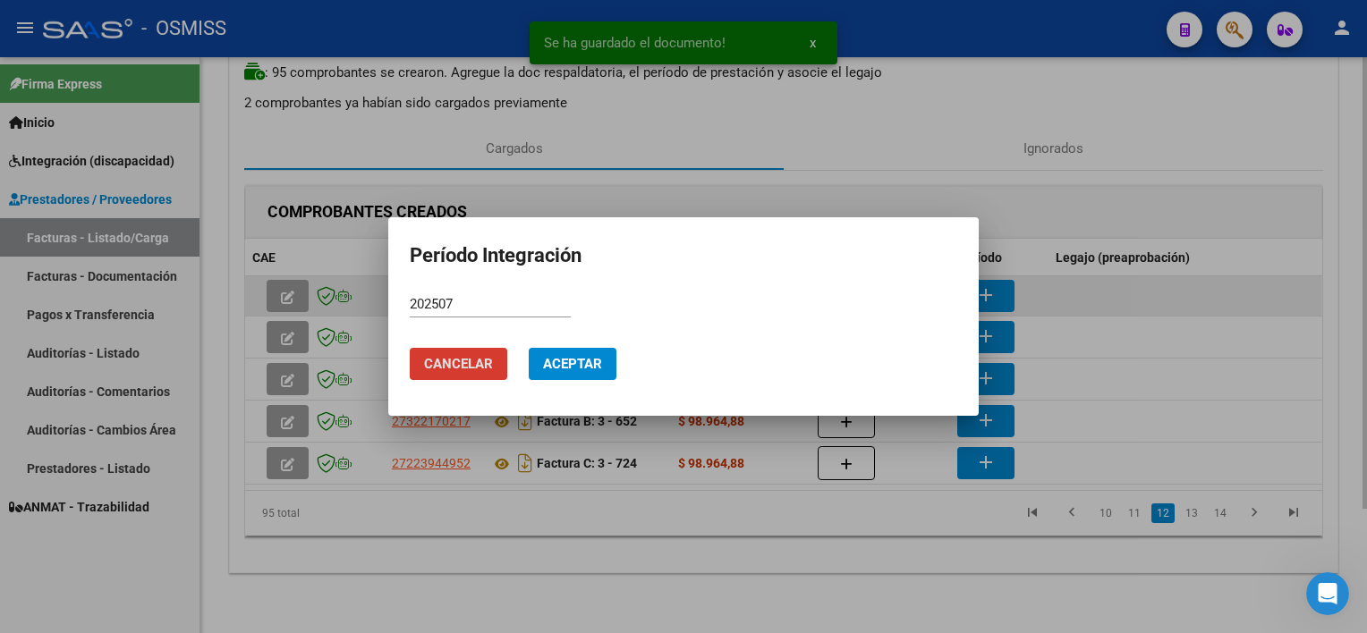
click at [529, 348] on button "Aceptar" at bounding box center [573, 364] width 88 height 32
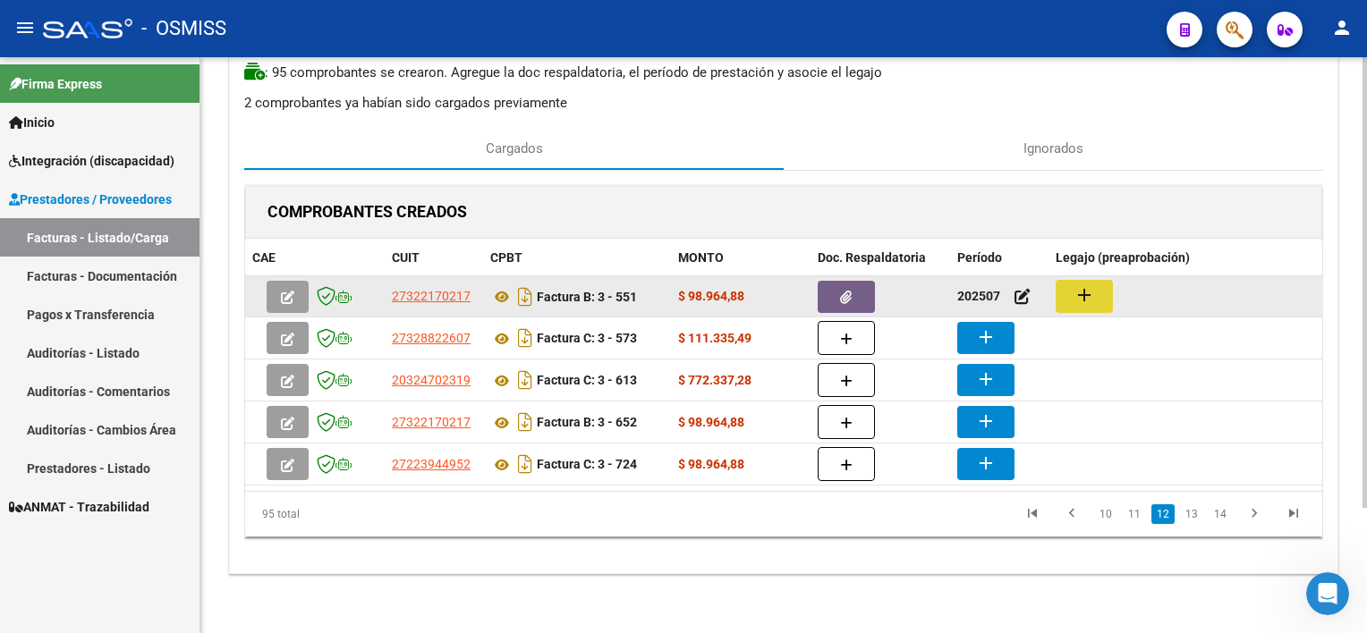
click at [1021, 298] on mat-icon "add" at bounding box center [1083, 294] width 21 height 21
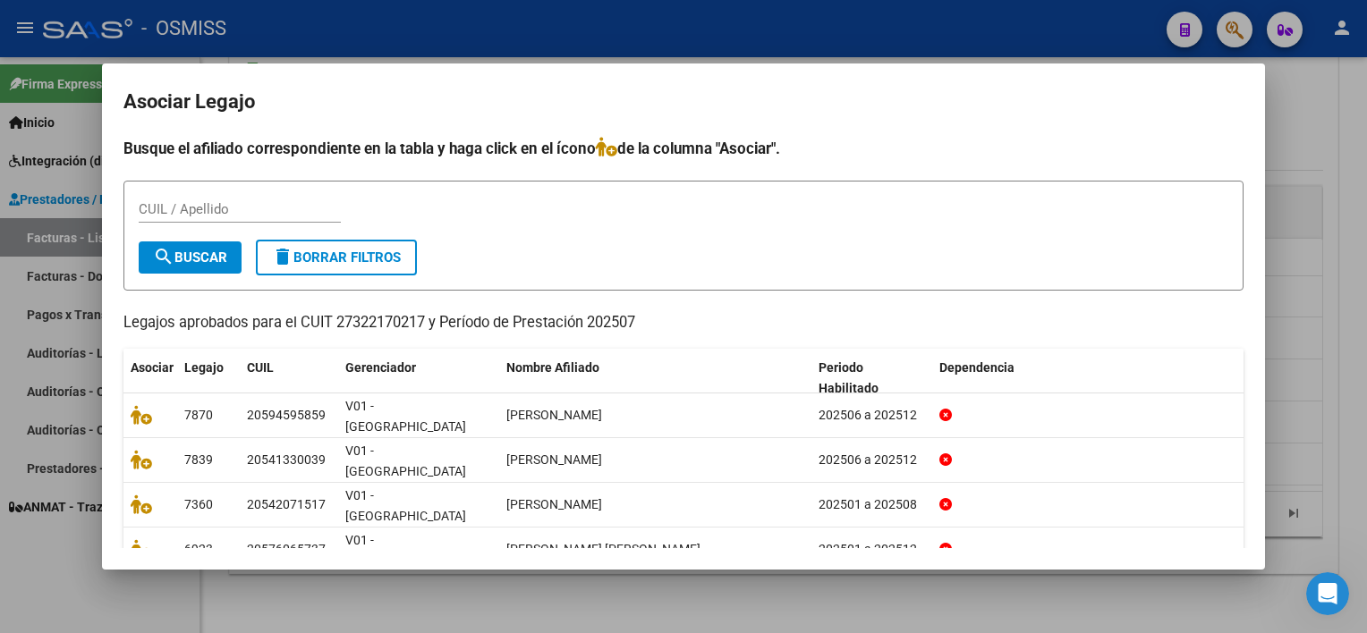
click at [837, 561] on mat-dialog-container "Asociar Legajo Busque el afiliado correspondiente en la tabla y haga click en e…" at bounding box center [683, 317] width 1163 height 506
click at [1021, 599] on div at bounding box center [683, 316] width 1367 height 633
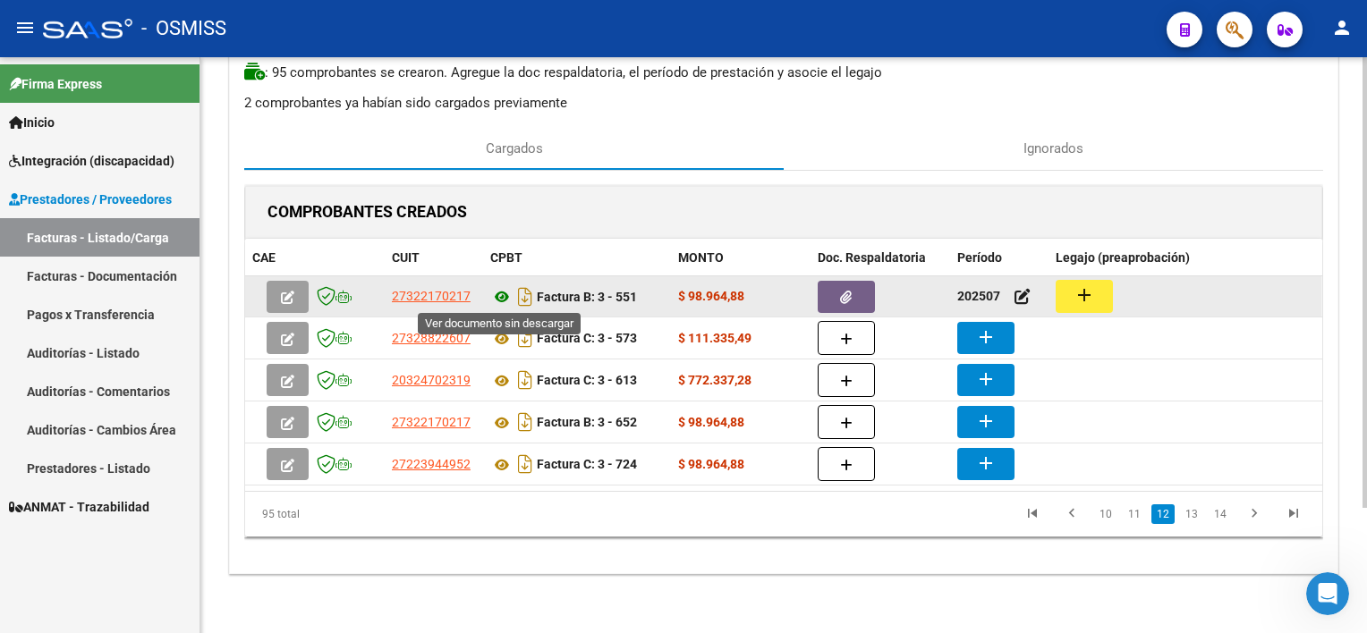
click at [504, 294] on icon at bounding box center [501, 296] width 23 height 21
click at [1021, 286] on button "add" at bounding box center [1084, 296] width 57 height 33
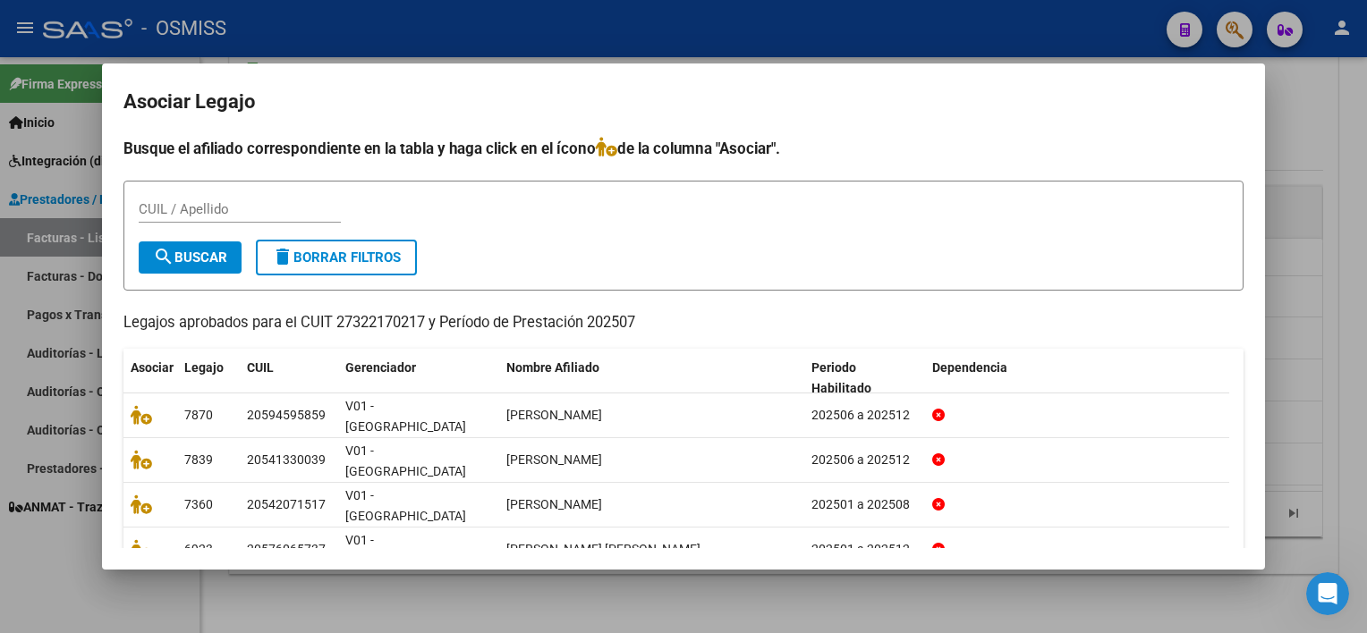
scroll to position [53, 0]
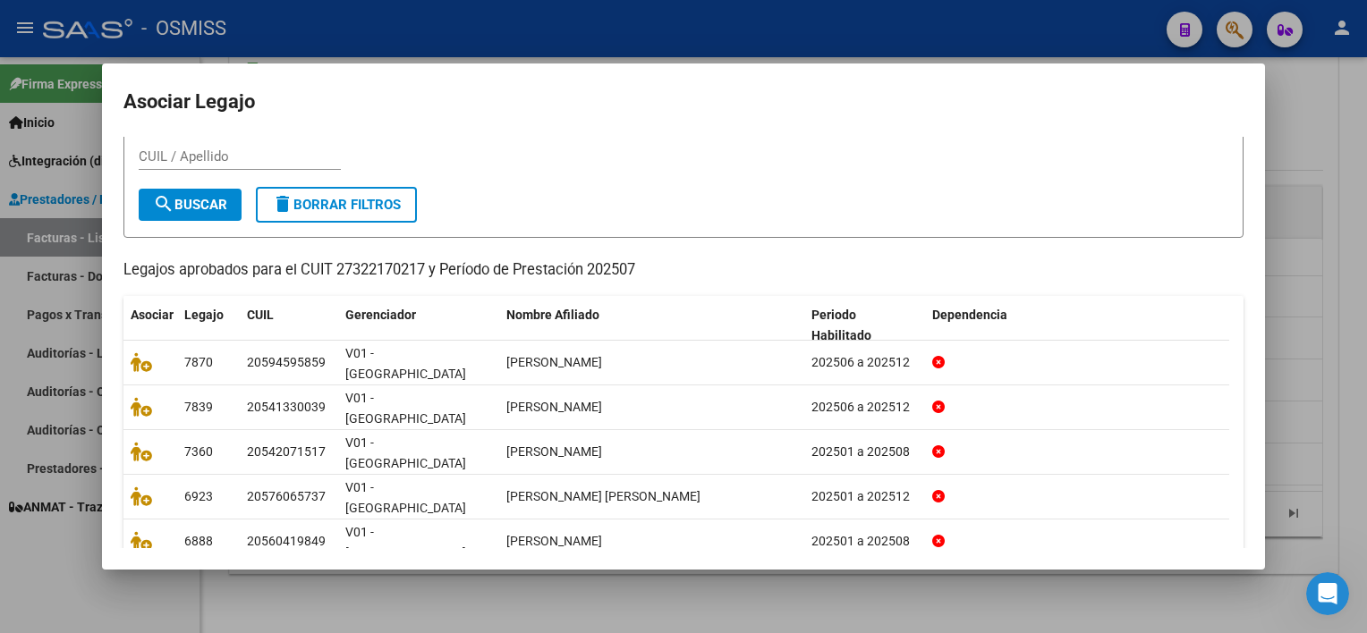
click at [1021, 583] on link "2" at bounding box center [1142, 593] width 21 height 20
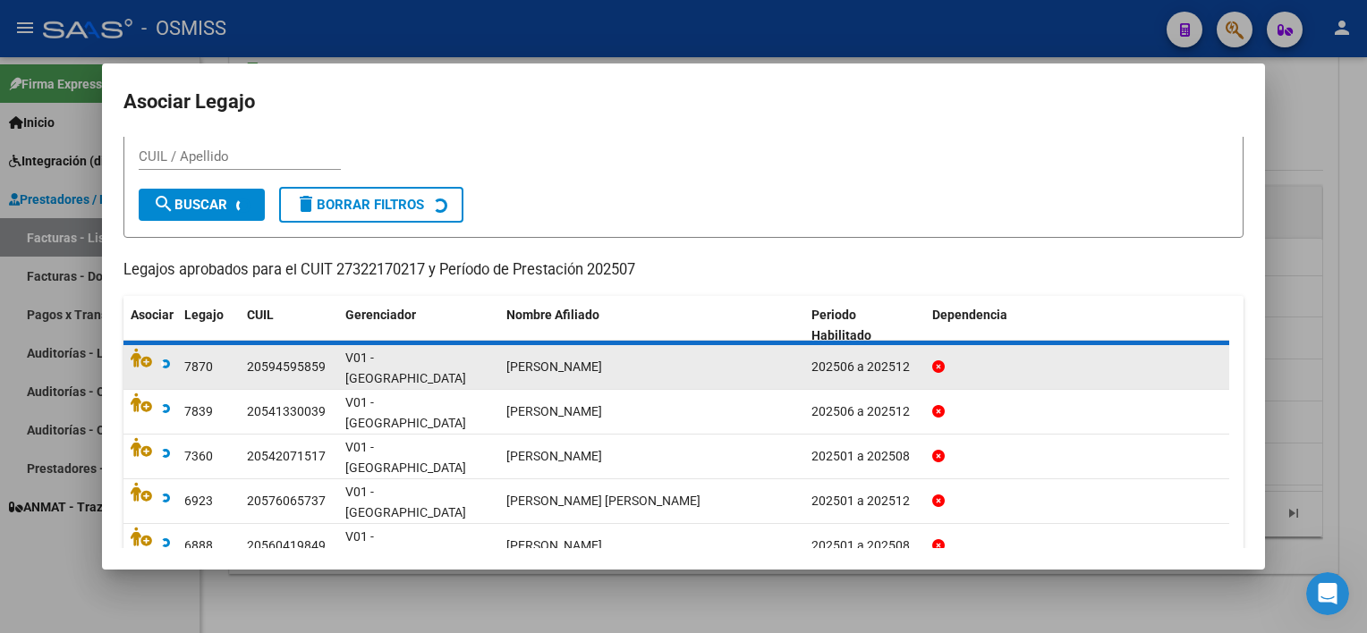
scroll to position [0, 0]
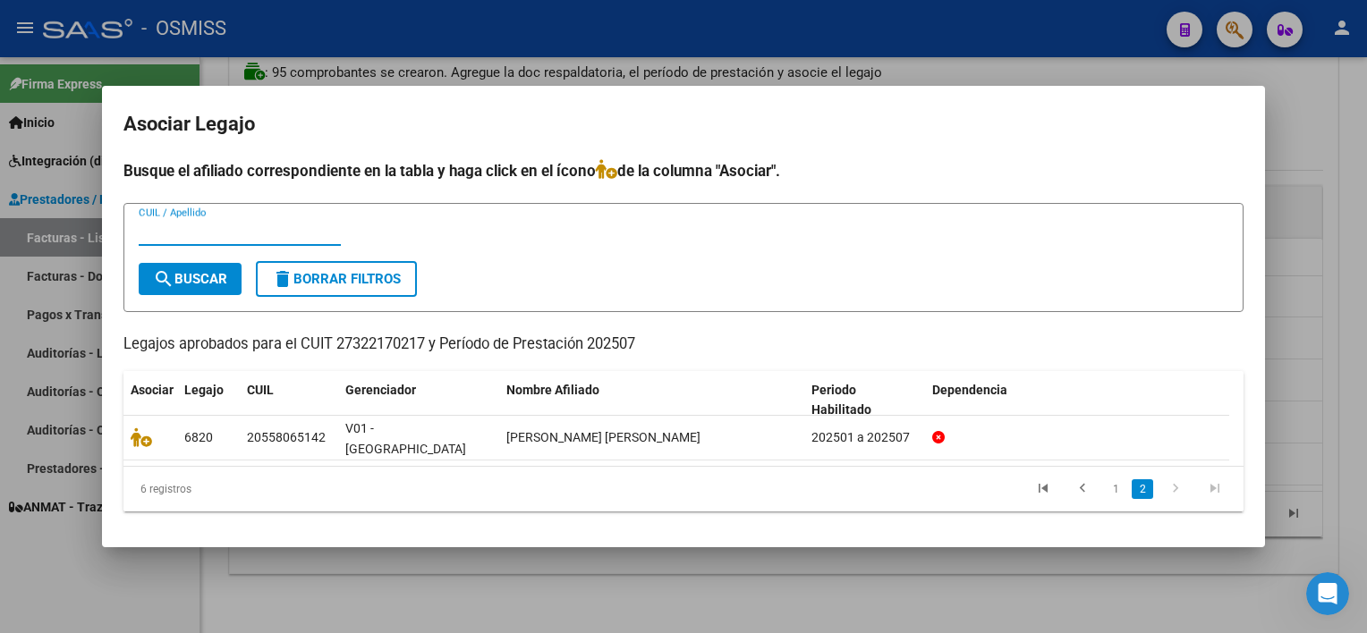
click at [233, 240] on input "CUIL / Apellido" at bounding box center [240, 232] width 202 height 16
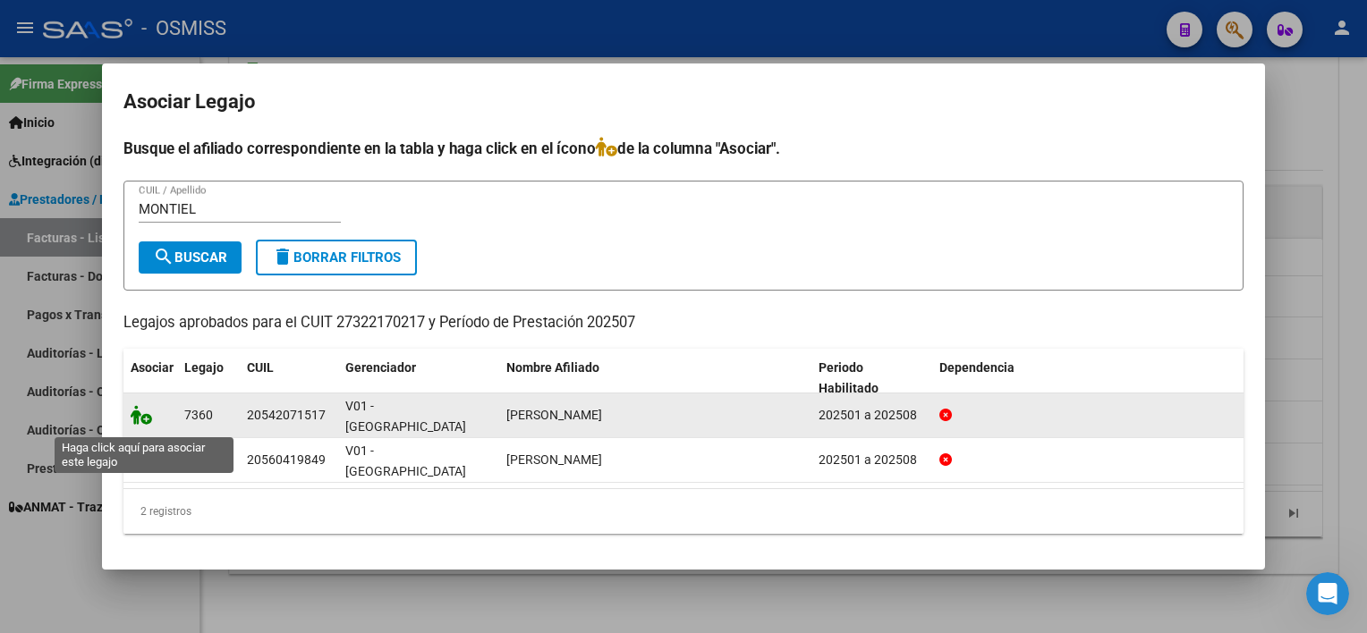
click at [141, 425] on icon at bounding box center [141, 415] width 21 height 20
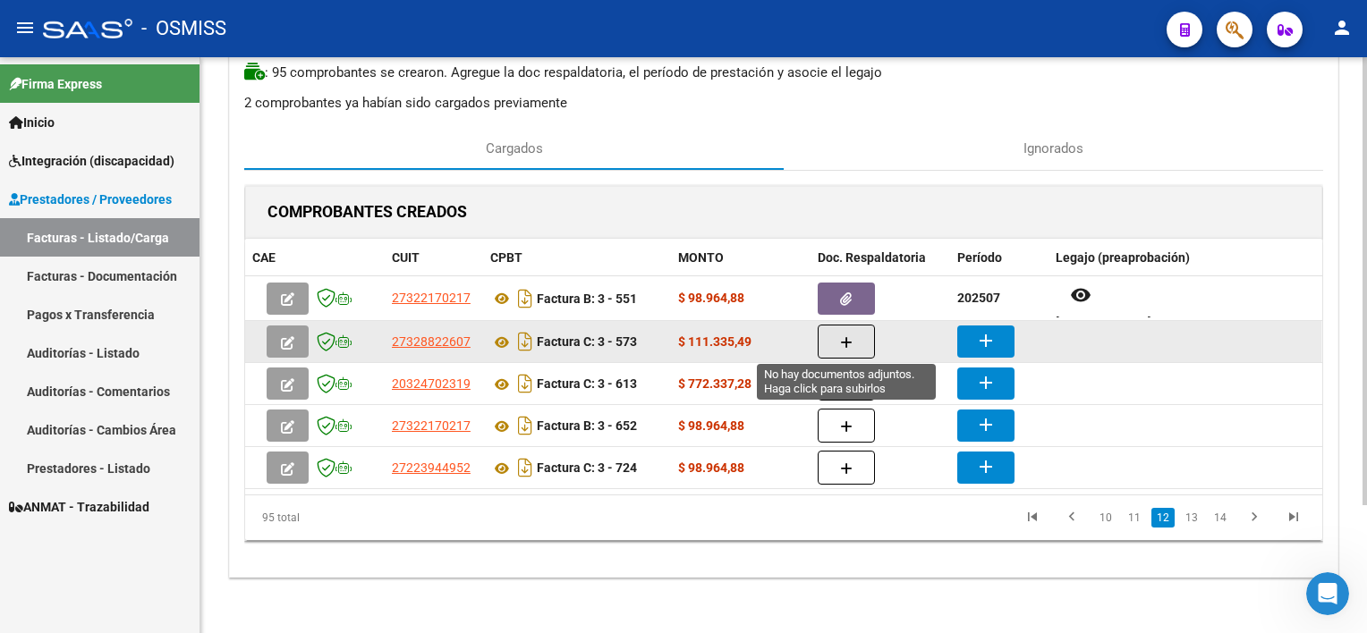
click at [859, 339] on button "button" at bounding box center [846, 342] width 57 height 34
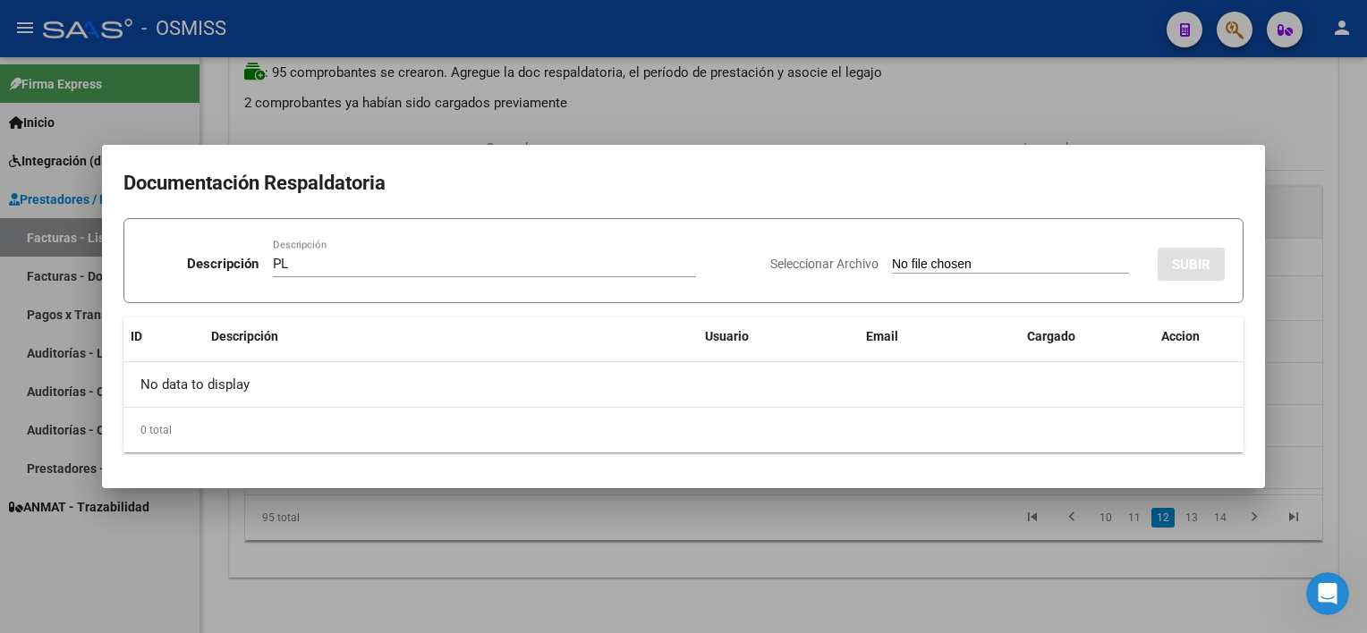
click at [974, 530] on div at bounding box center [683, 316] width 1367 height 633
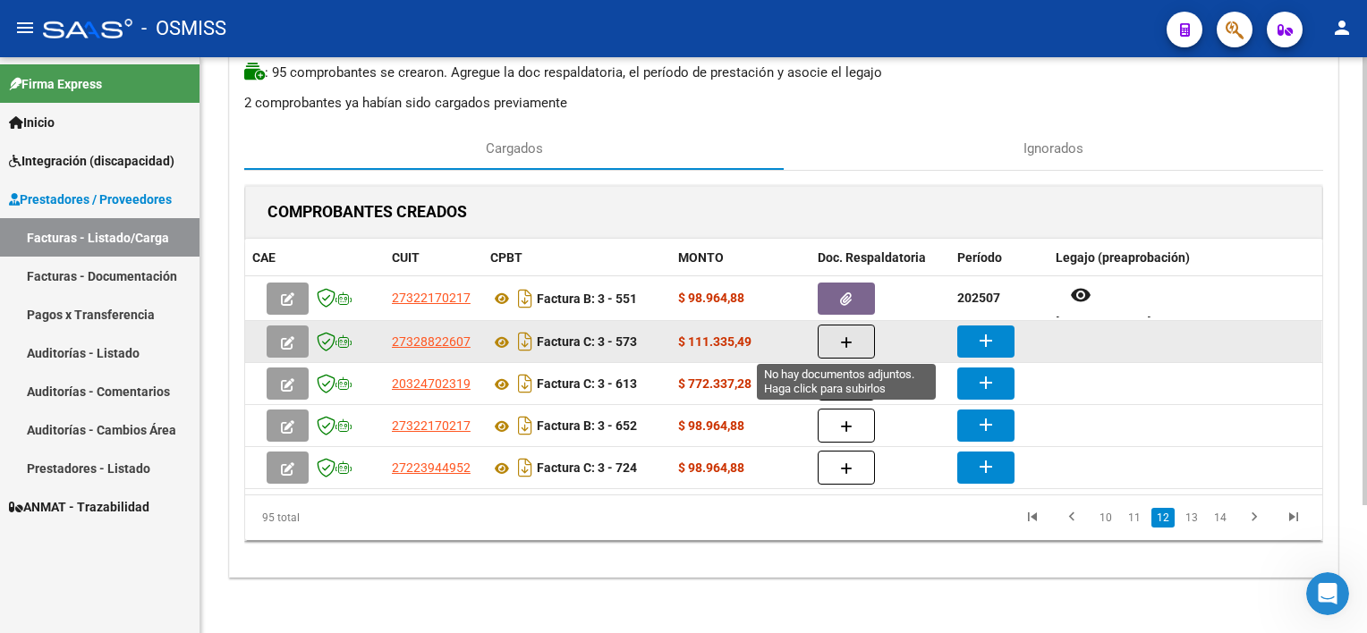
click at [858, 347] on button "button" at bounding box center [846, 342] width 57 height 34
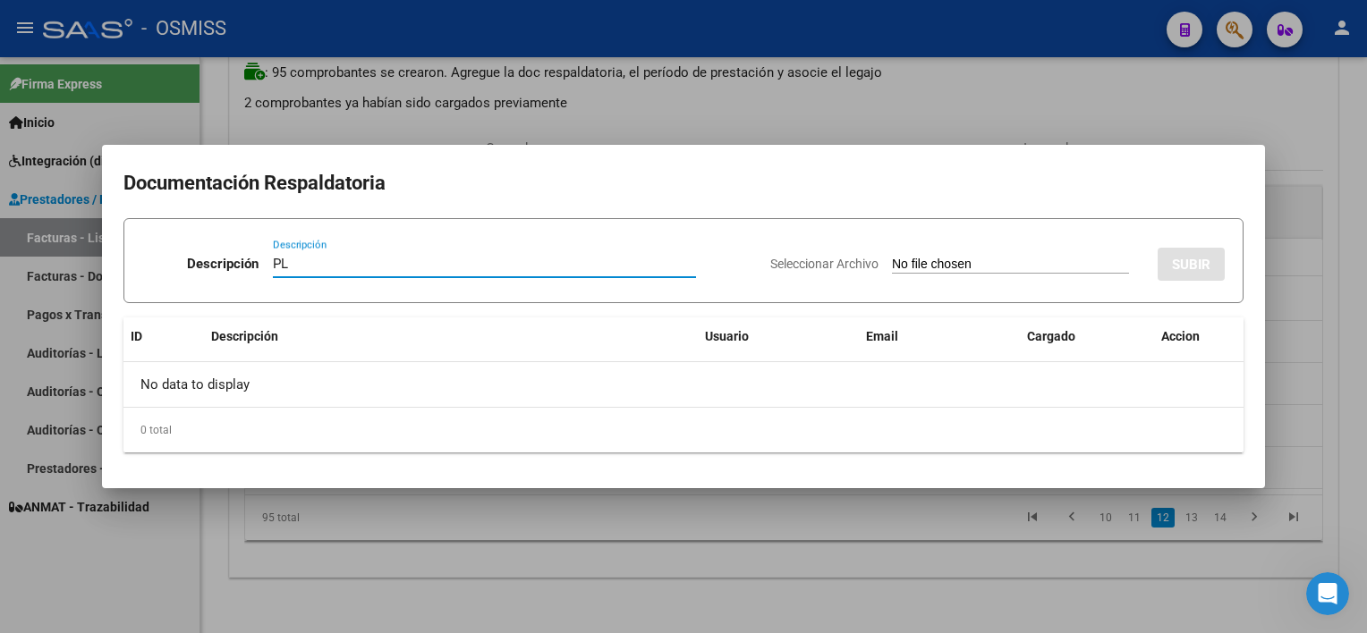
click at [818, 520] on div at bounding box center [683, 316] width 1367 height 633
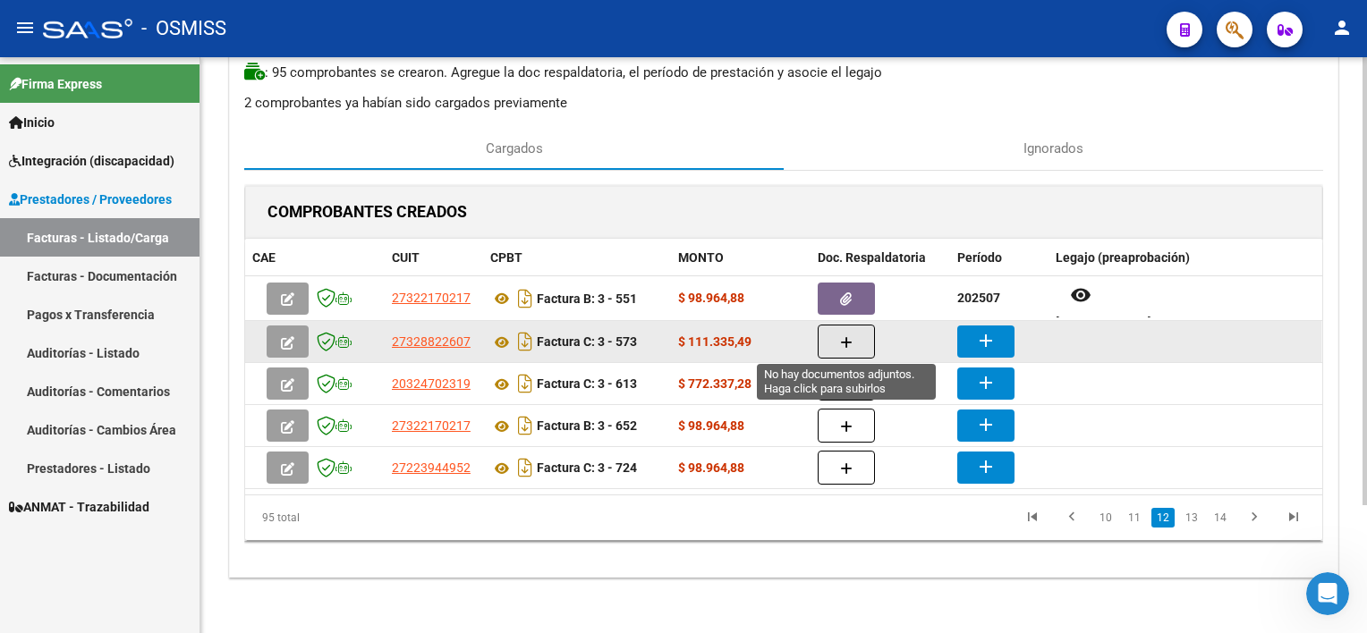
click at [847, 336] on icon "button" at bounding box center [846, 342] width 13 height 13
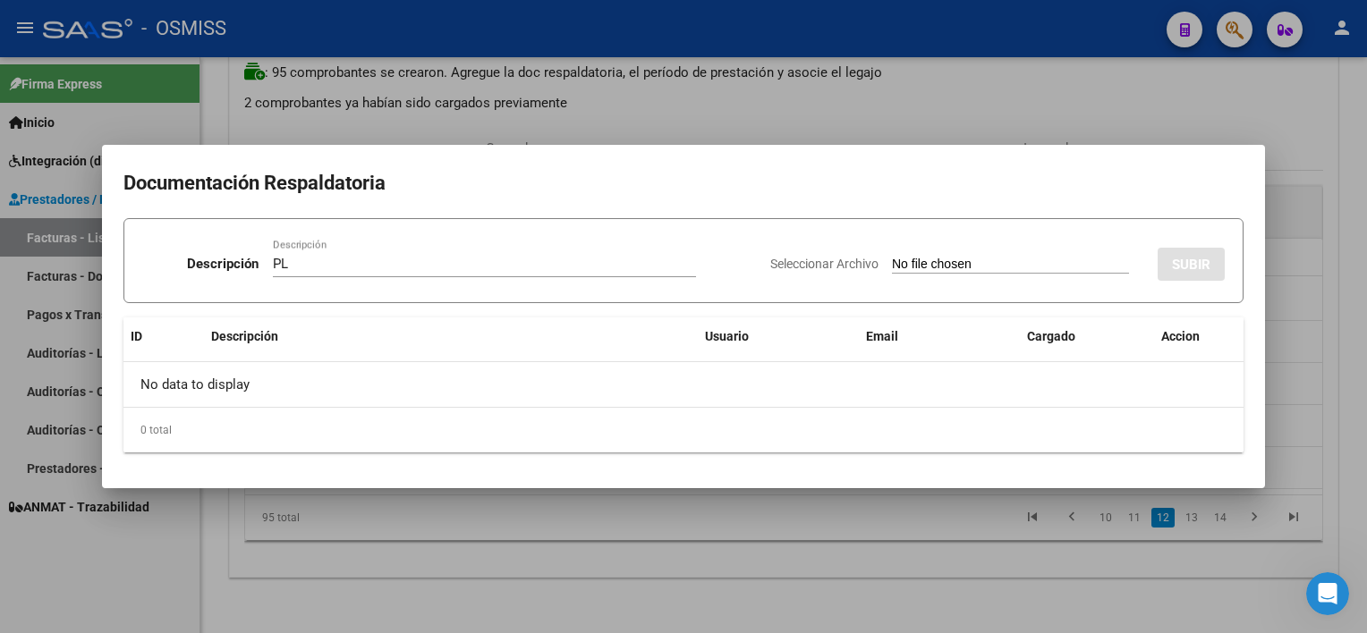
click at [1021, 266] on input "Seleccionar Archivo" at bounding box center [1010, 265] width 237 height 17
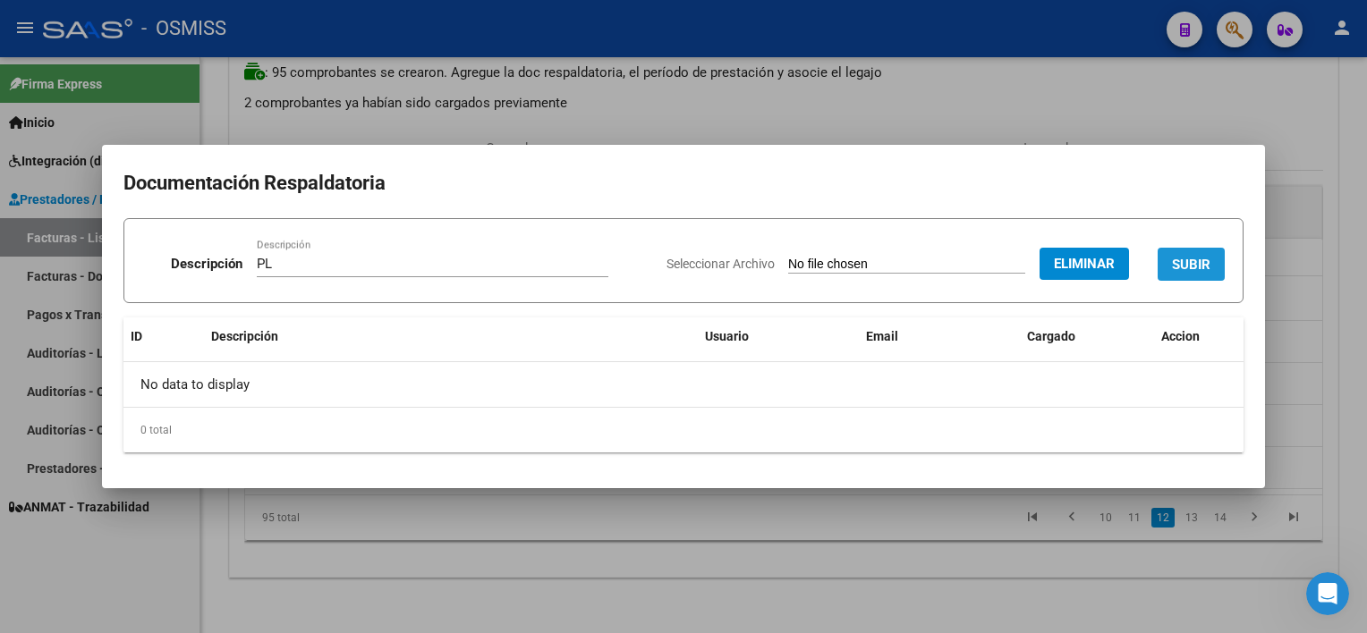
click at [1021, 258] on span "SUBIR" at bounding box center [1191, 265] width 38 height 16
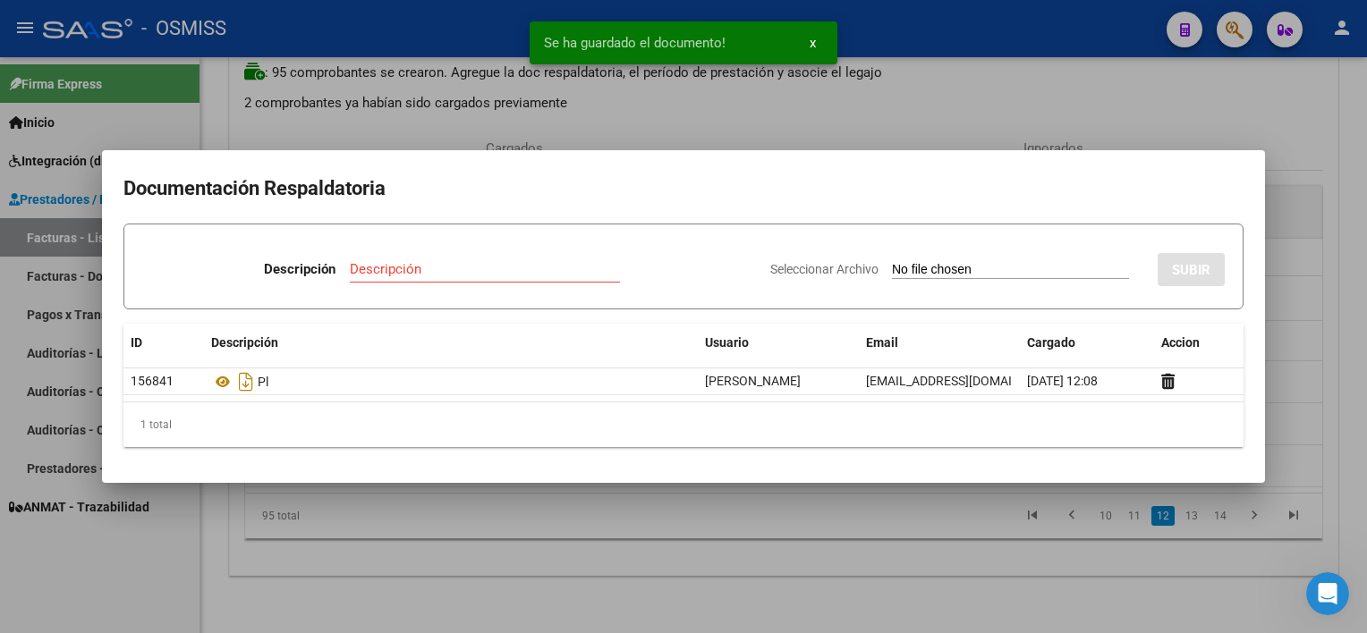
click at [918, 585] on div at bounding box center [683, 316] width 1367 height 633
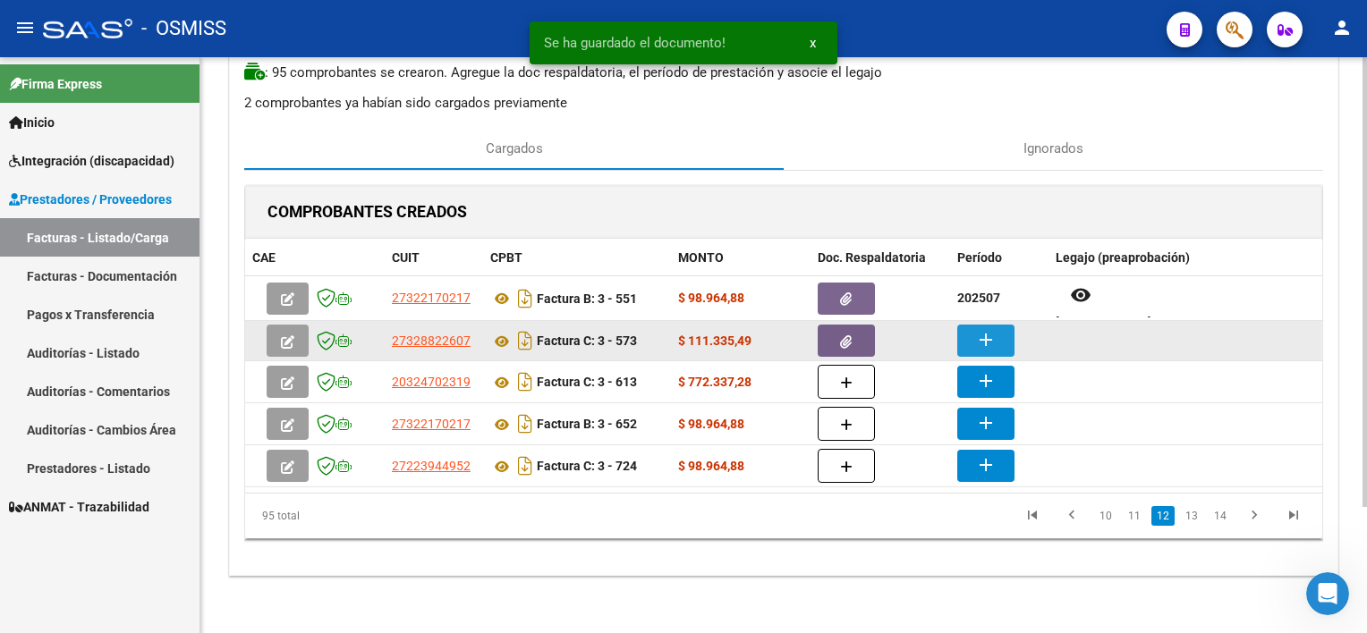
click at [984, 330] on mat-icon "add" at bounding box center [985, 339] width 21 height 21
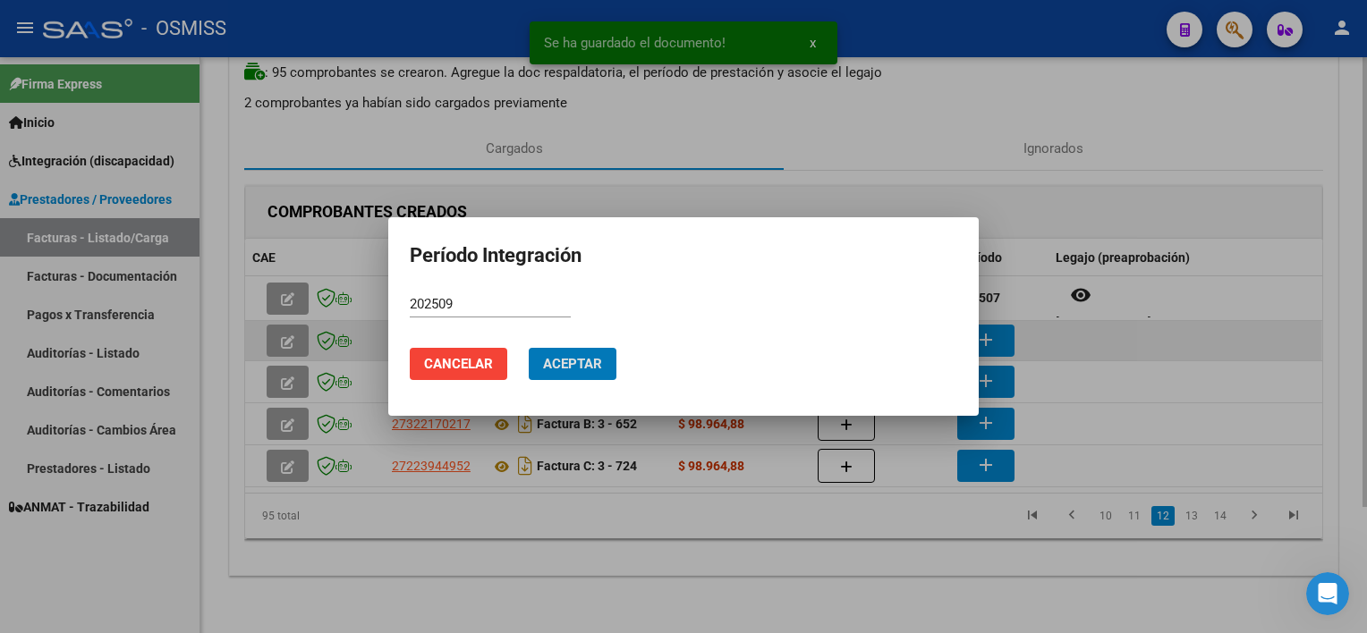
click at [529, 348] on button "Aceptar" at bounding box center [573, 364] width 88 height 32
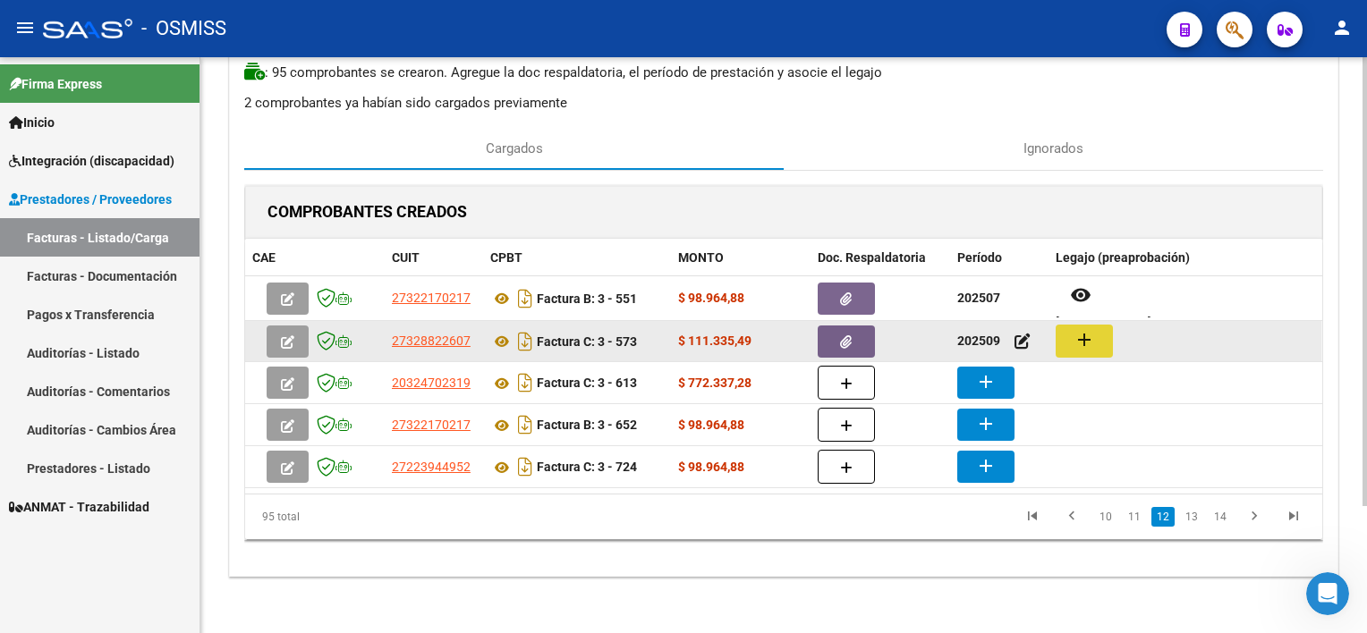
click at [1021, 338] on mat-icon "add" at bounding box center [1083, 339] width 21 height 21
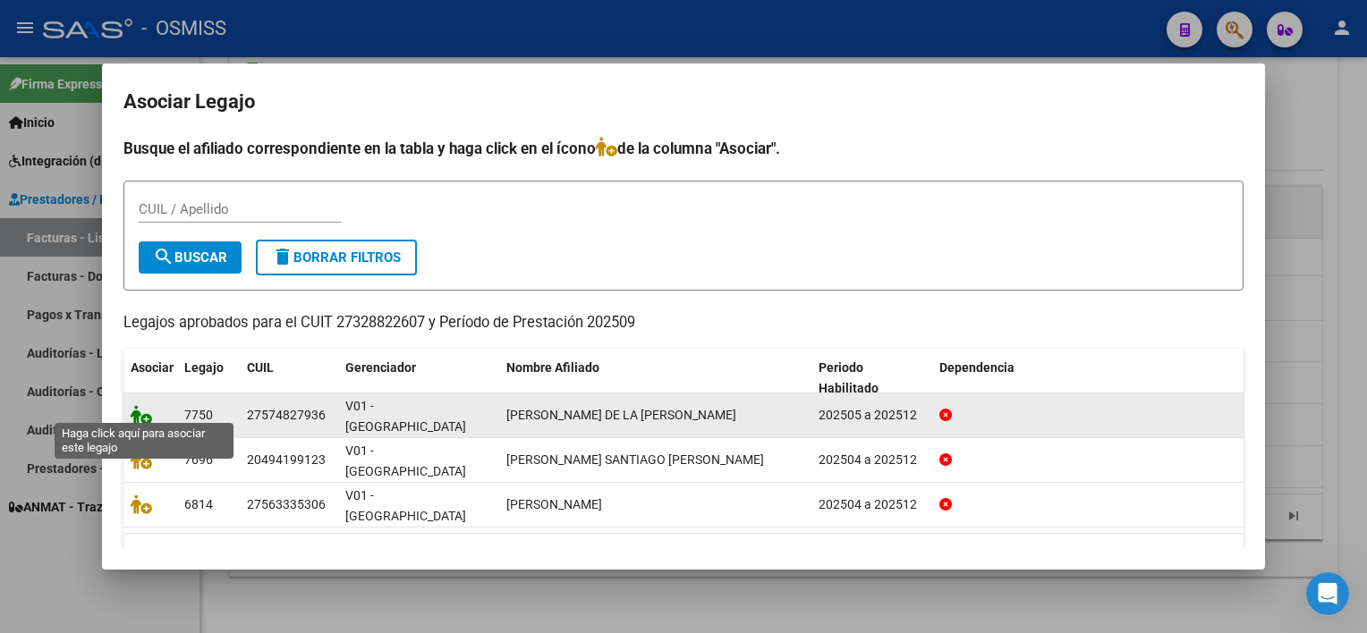
click at [148, 407] on icon at bounding box center [141, 415] width 21 height 20
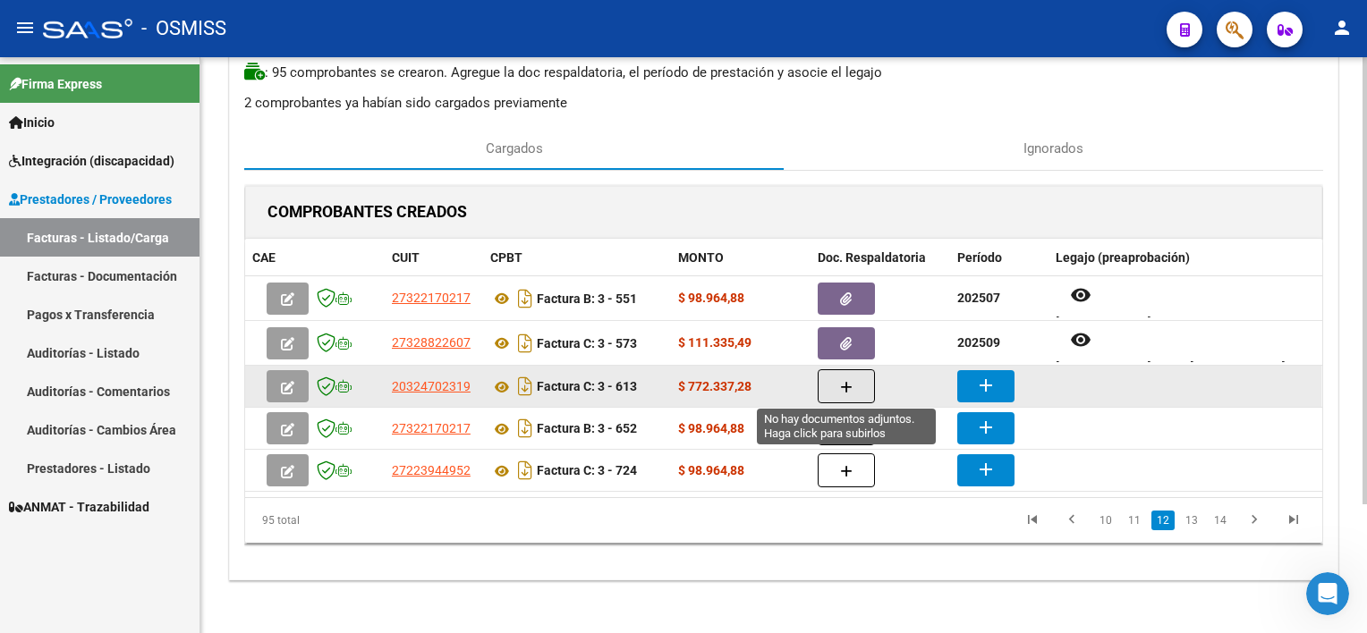
click at [831, 382] on button "button" at bounding box center [846, 386] width 57 height 34
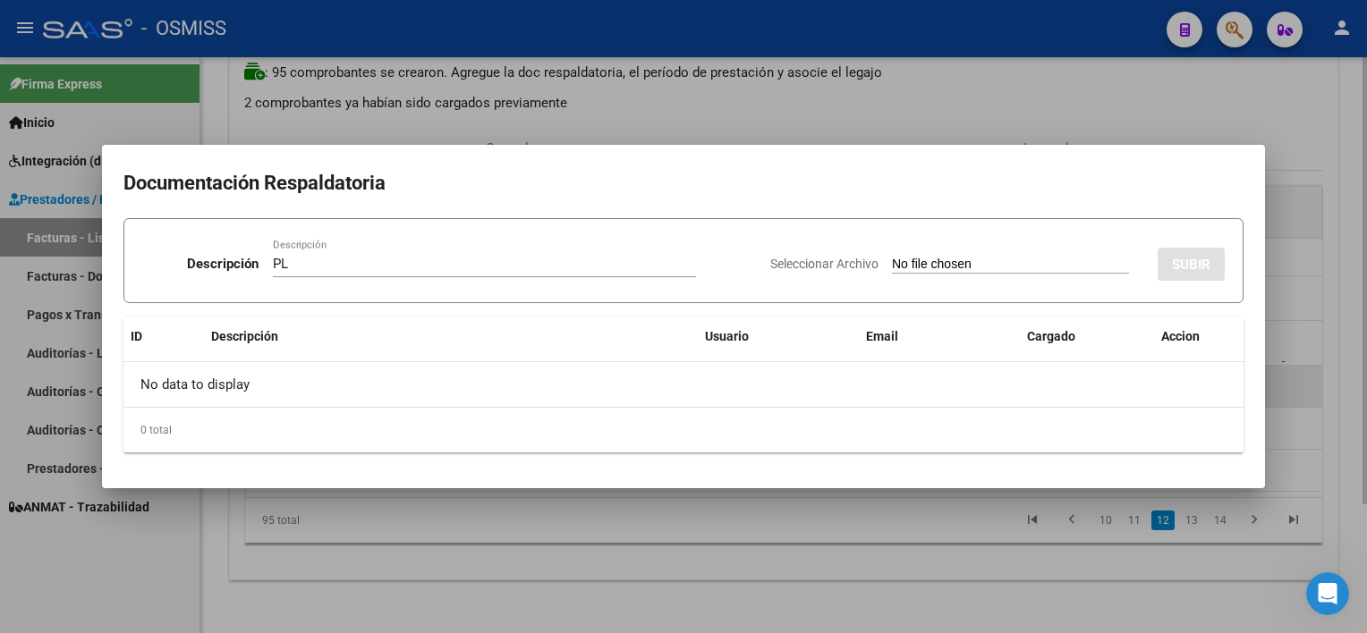
click at [892, 257] on input "Seleccionar Archivo" at bounding box center [1010, 265] width 237 height 17
click at [954, 612] on div at bounding box center [683, 316] width 1367 height 633
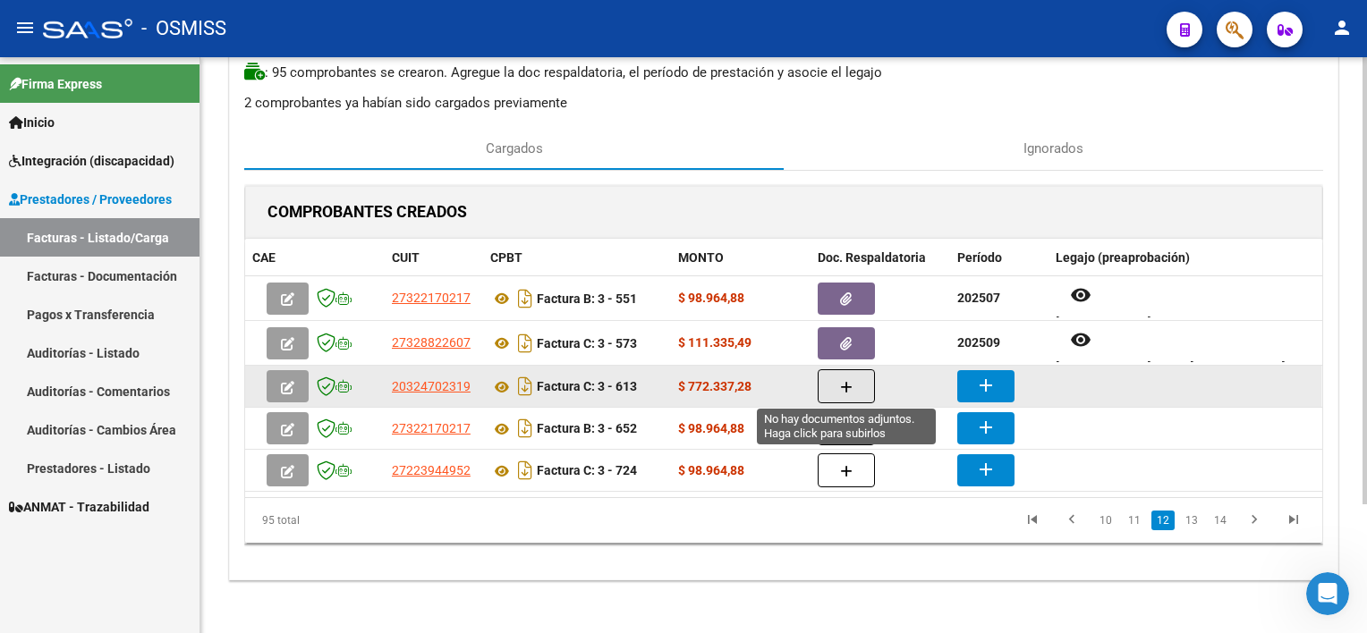
click at [857, 386] on button "button" at bounding box center [846, 386] width 57 height 34
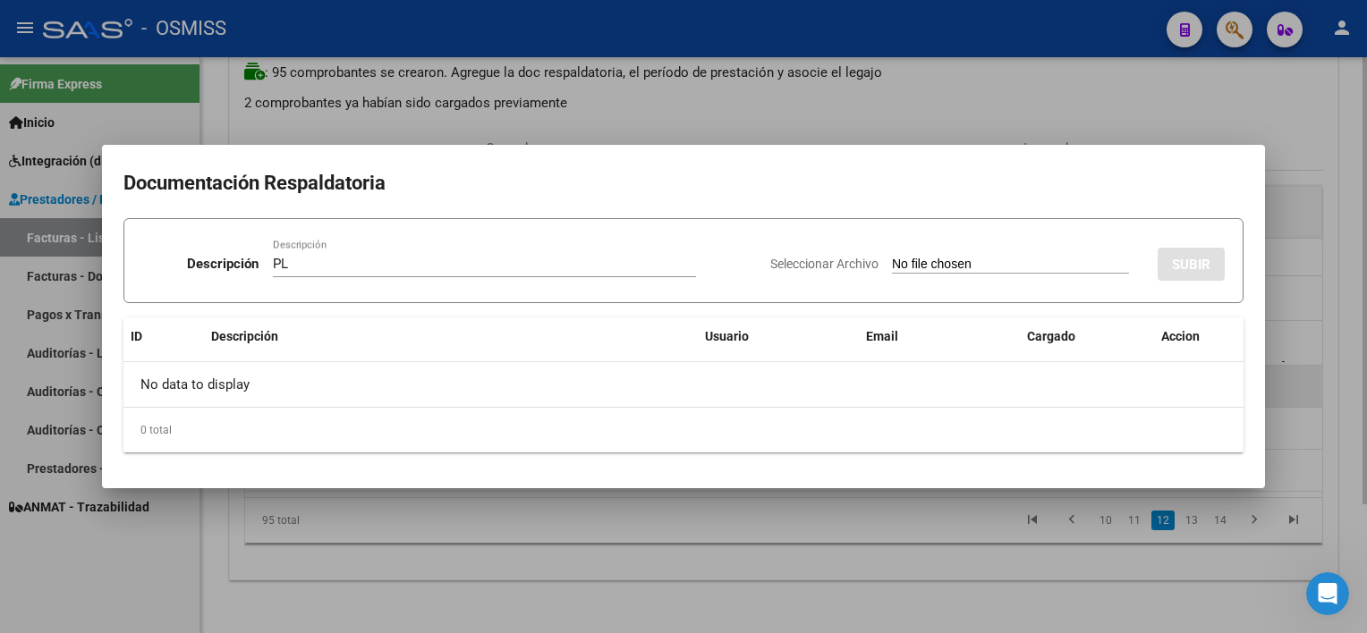
click at [892, 257] on input "Seleccionar Archivo" at bounding box center [1010, 265] width 237 height 17
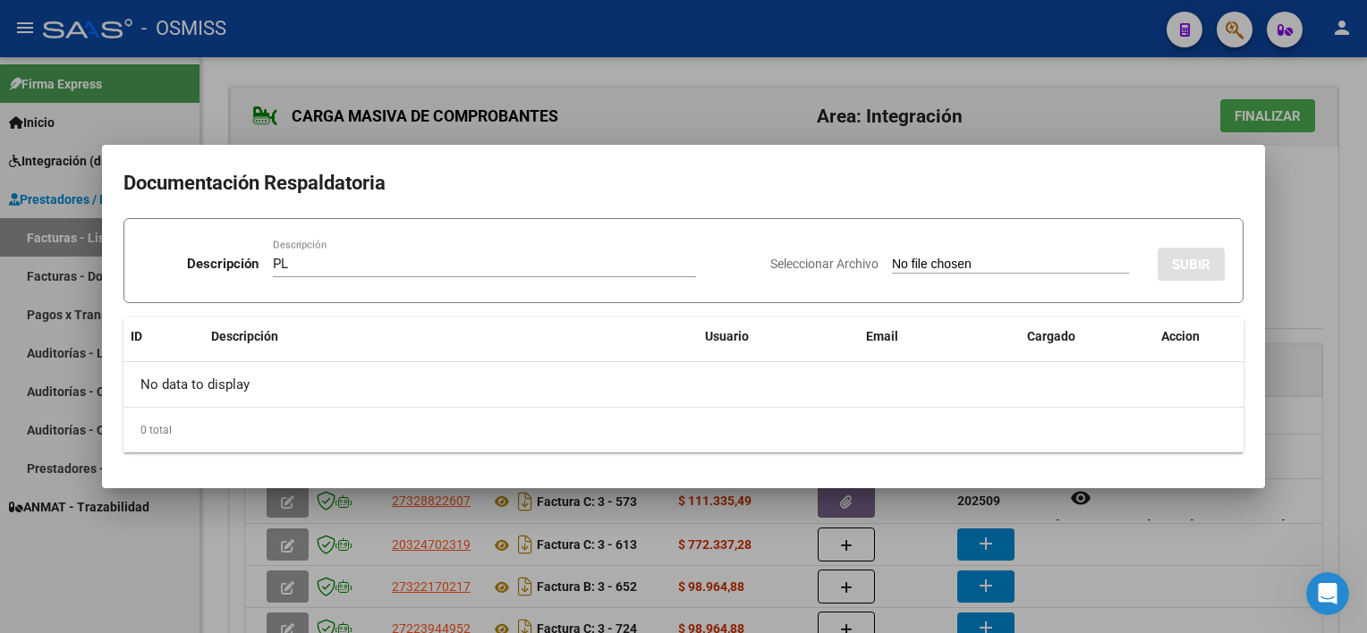
scroll to position [158, 0]
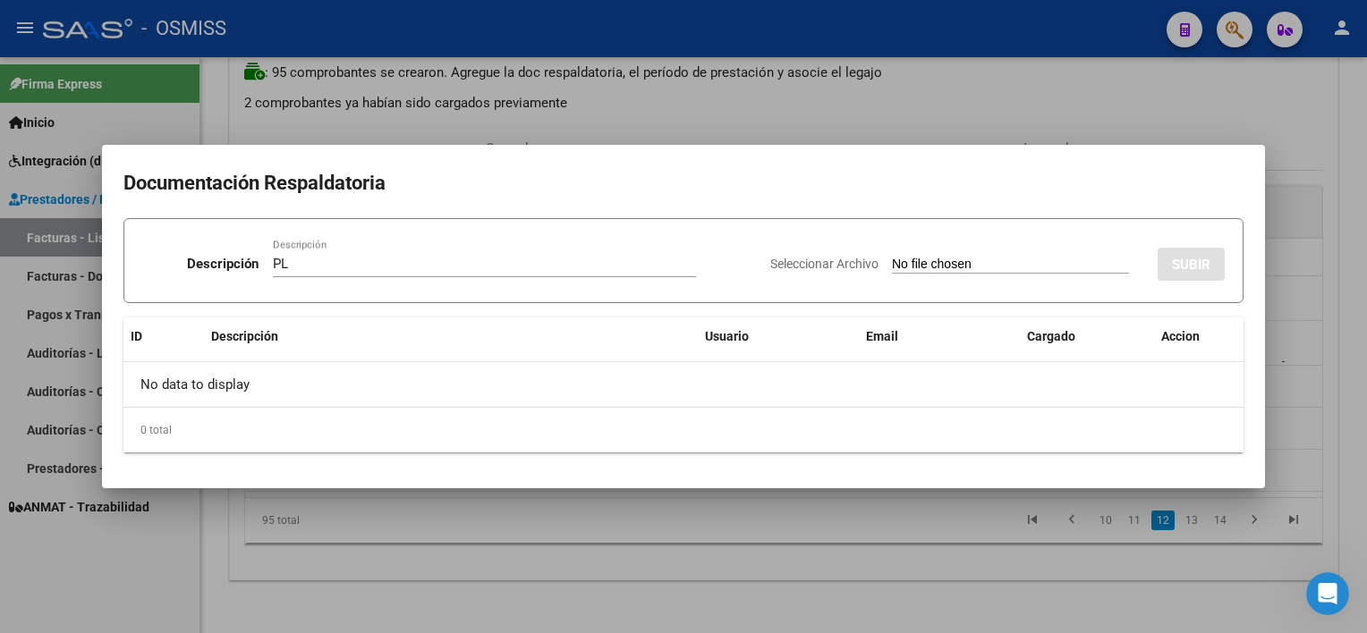
type input "C:\fakepath\PL 3-613 LUNA I TP 09.pdf"
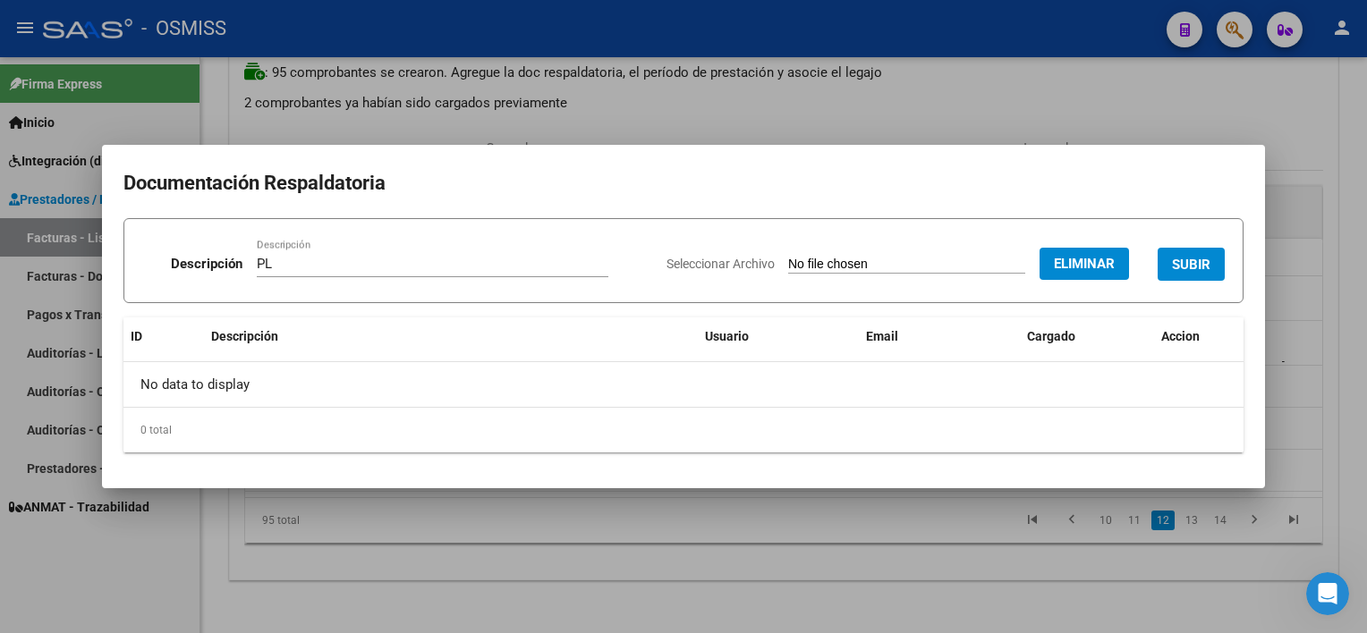
click at [1183, 254] on button "SUBIR" at bounding box center [1191, 264] width 67 height 33
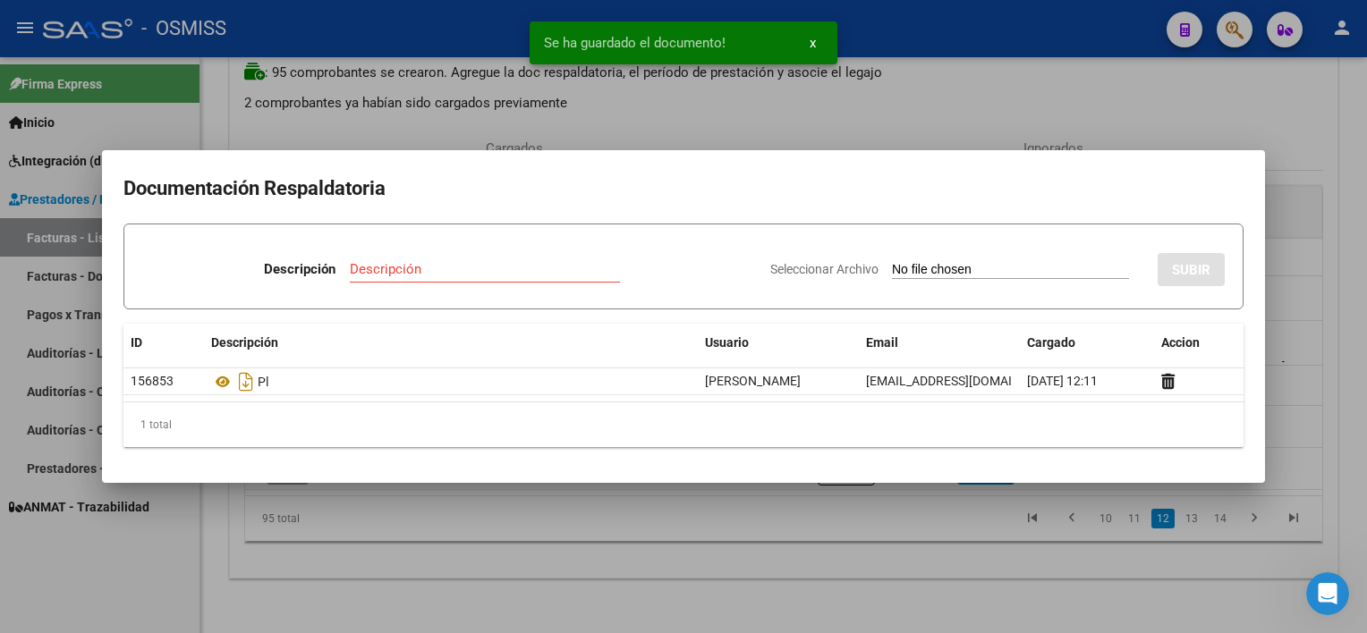
click at [825, 595] on div at bounding box center [683, 316] width 1367 height 633
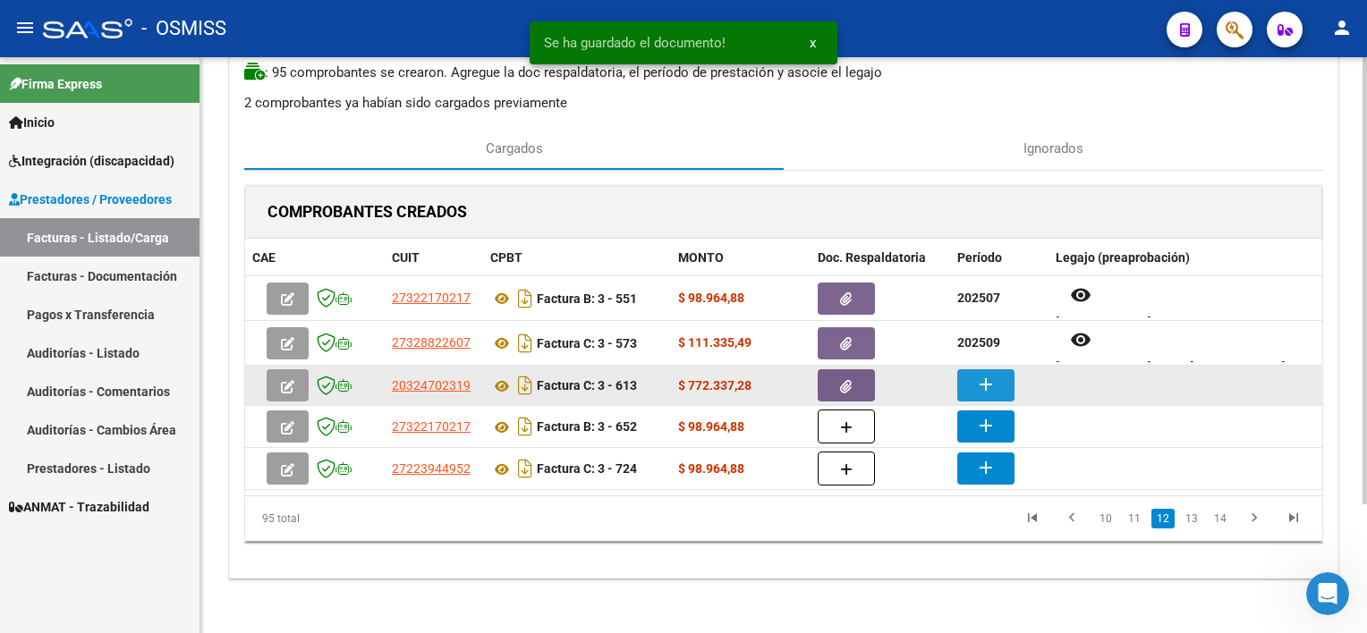
click at [987, 392] on mat-icon "add" at bounding box center [985, 384] width 21 height 21
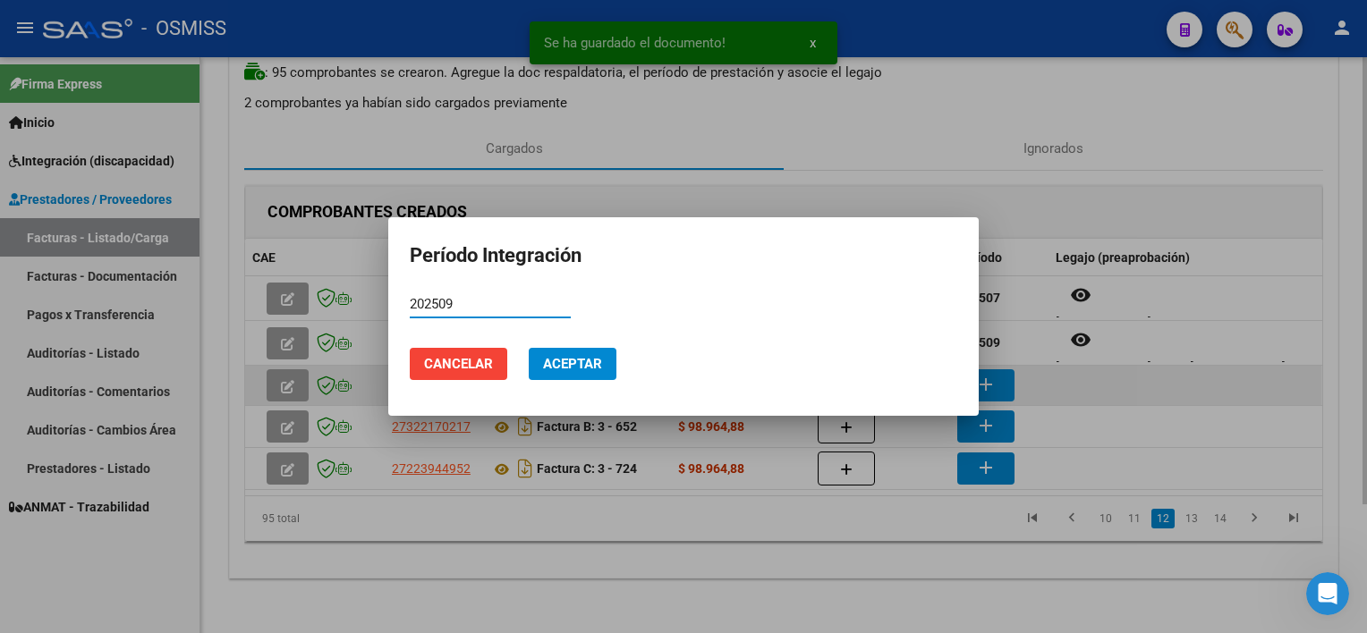
type input "202509"
click at [529, 348] on button "Aceptar" at bounding box center [573, 364] width 88 height 32
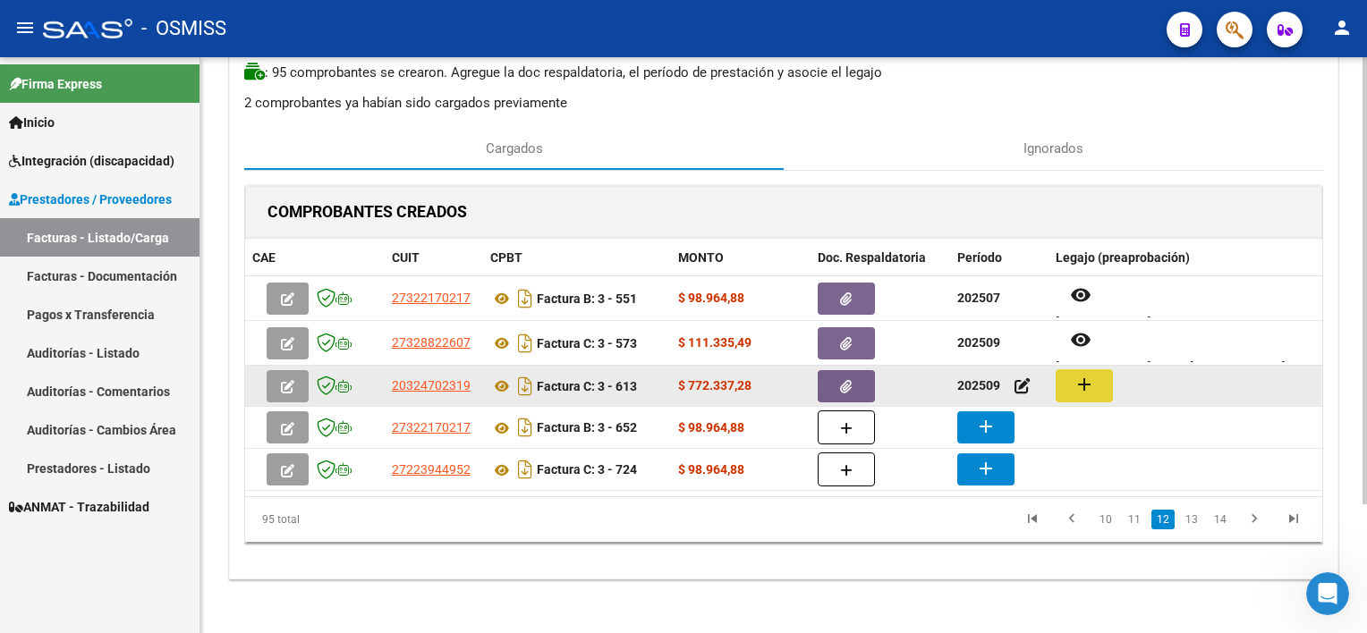
click at [1093, 379] on mat-icon "add" at bounding box center [1083, 384] width 21 height 21
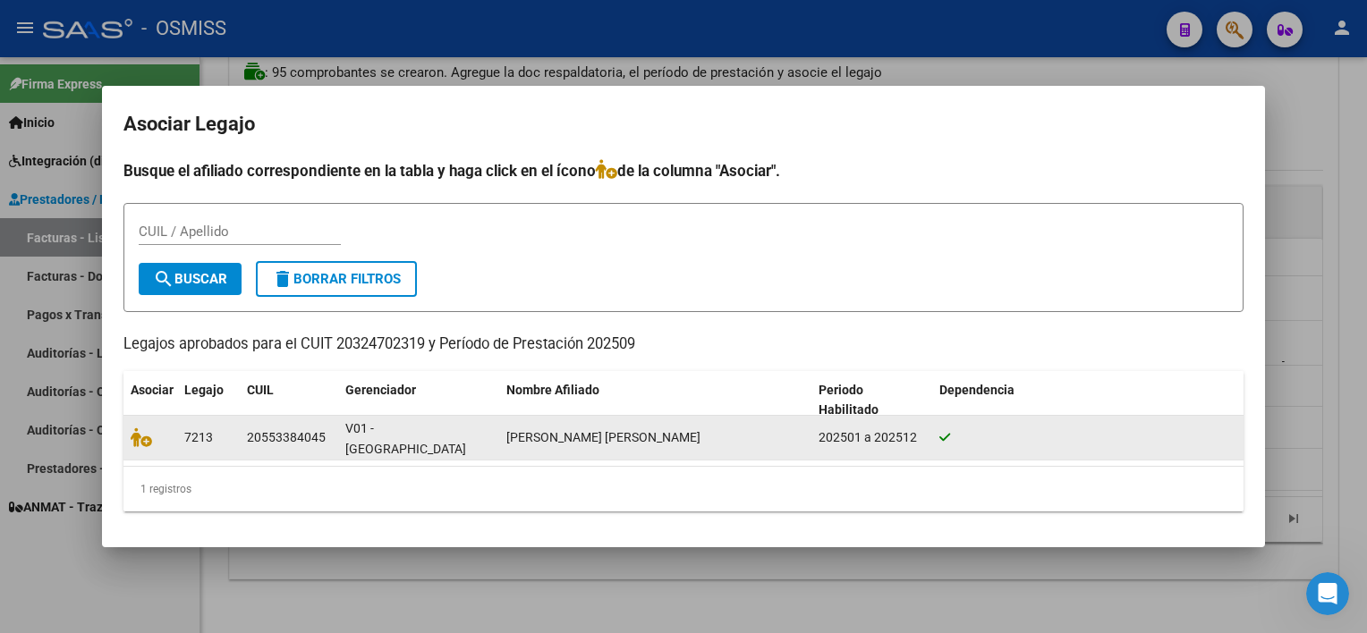
click at [133, 450] on datatable-body-cell at bounding box center [150, 438] width 54 height 44
click at [136, 433] on icon at bounding box center [141, 438] width 21 height 20
